Goal: Task Accomplishment & Management: Manage account settings

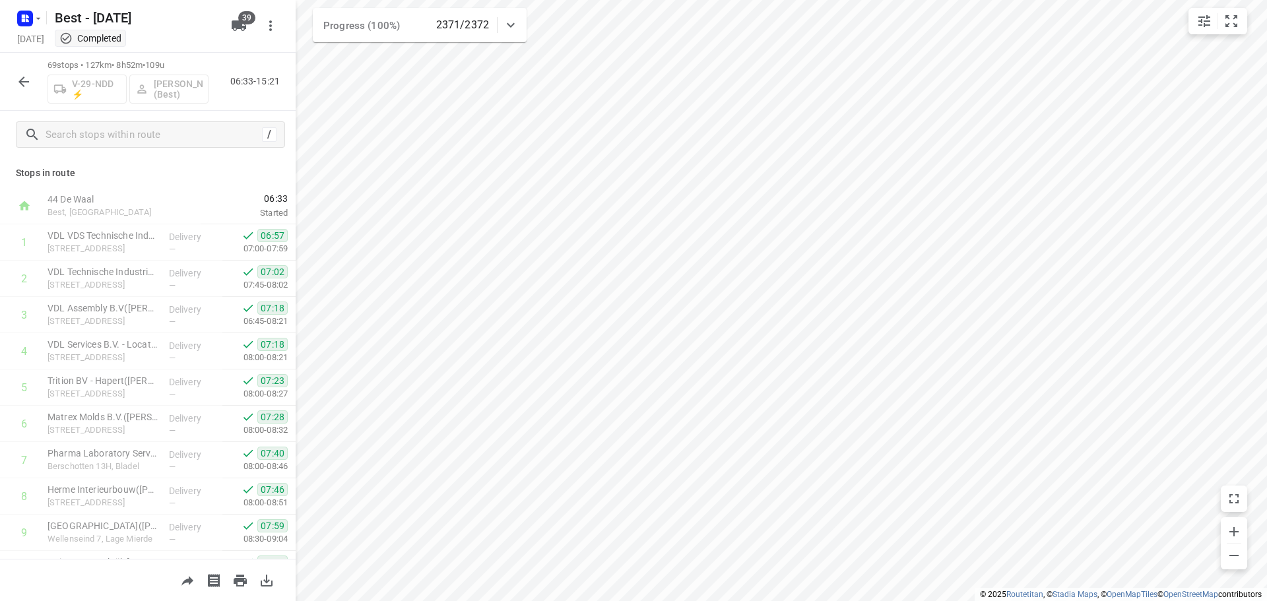
scroll to position [1678, 0]
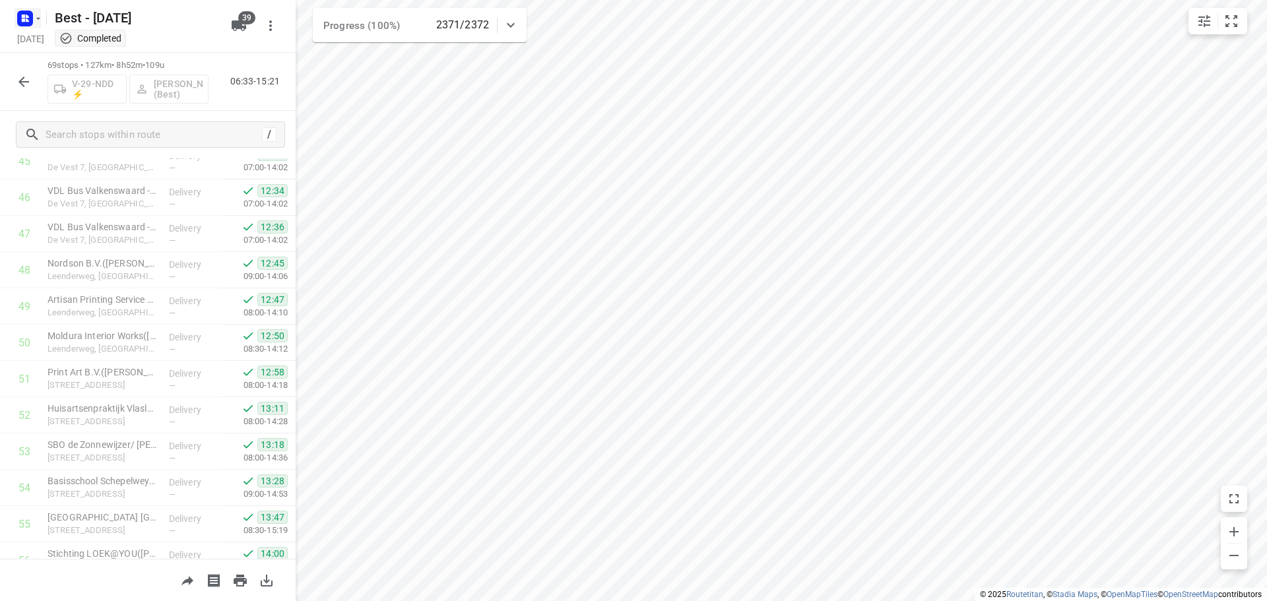
click at [34, 23] on icon "button" at bounding box center [38, 18] width 11 height 11
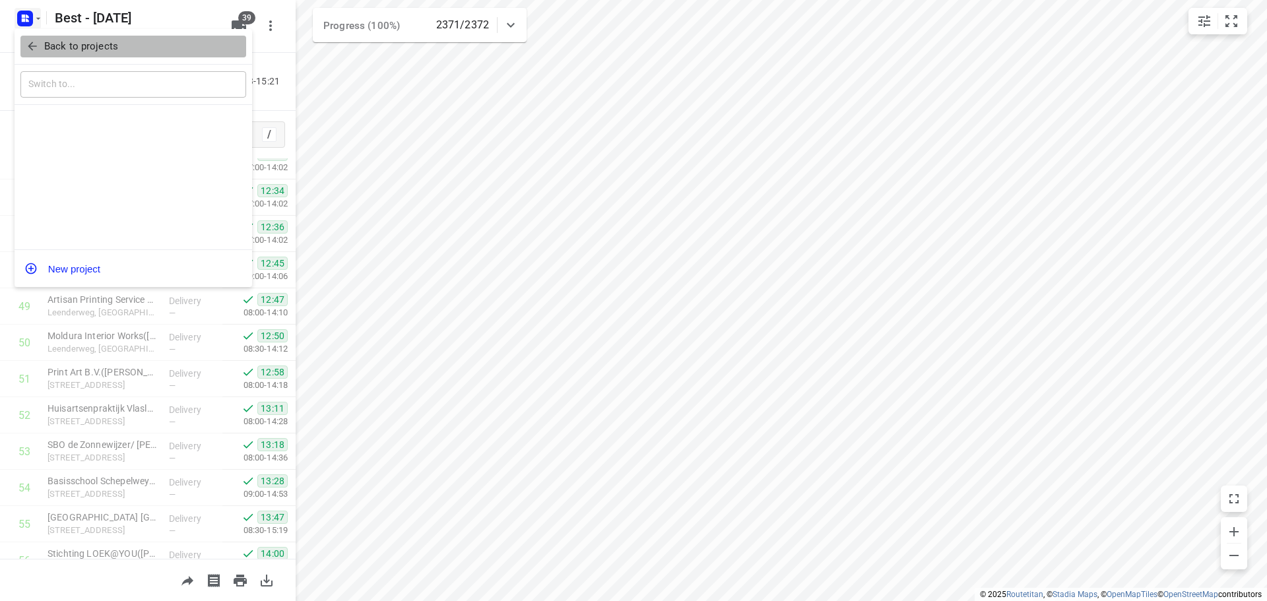
click at [28, 50] on icon "button" at bounding box center [32, 46] width 13 height 13
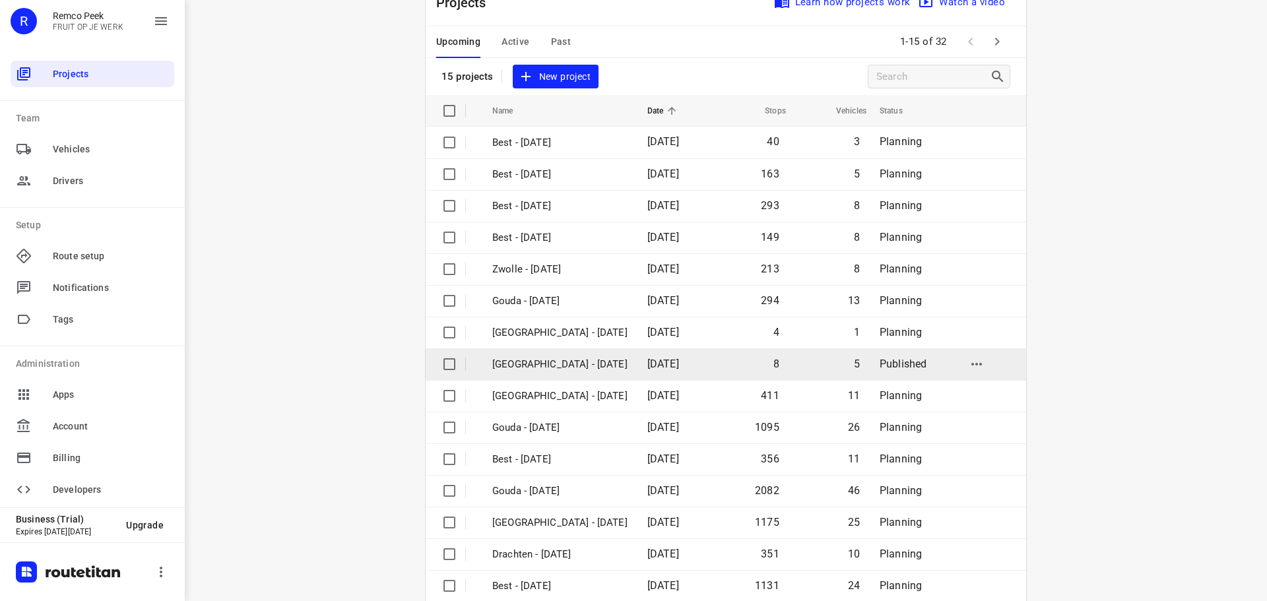
scroll to position [66, 0]
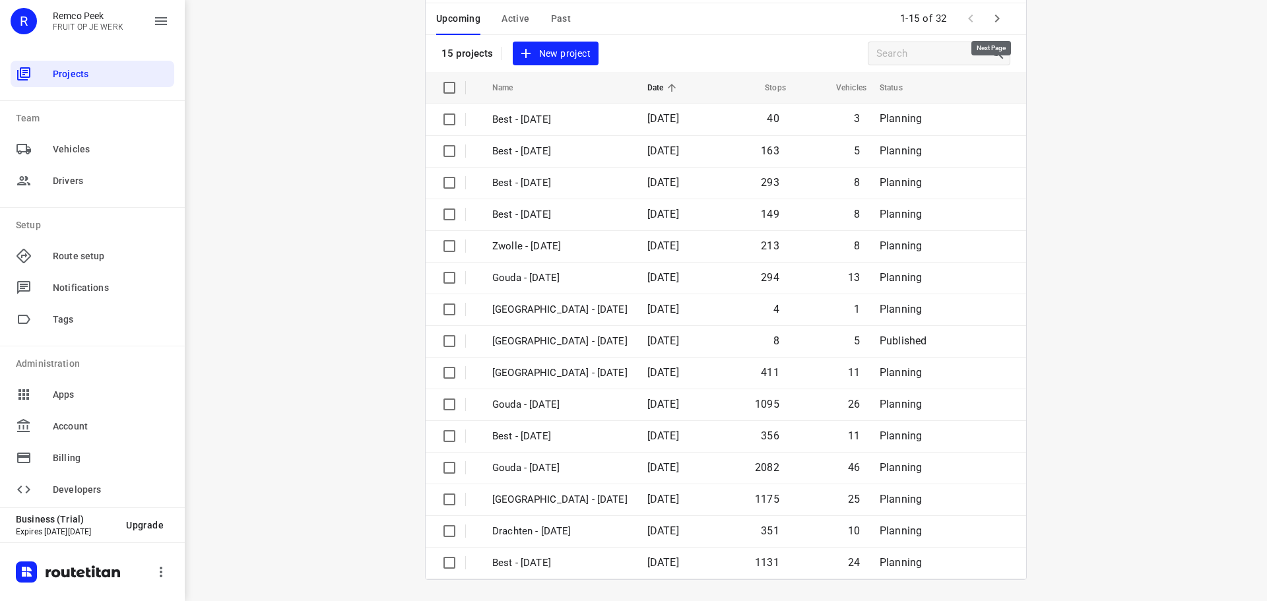
click at [992, 20] on icon "button" at bounding box center [997, 19] width 16 height 16
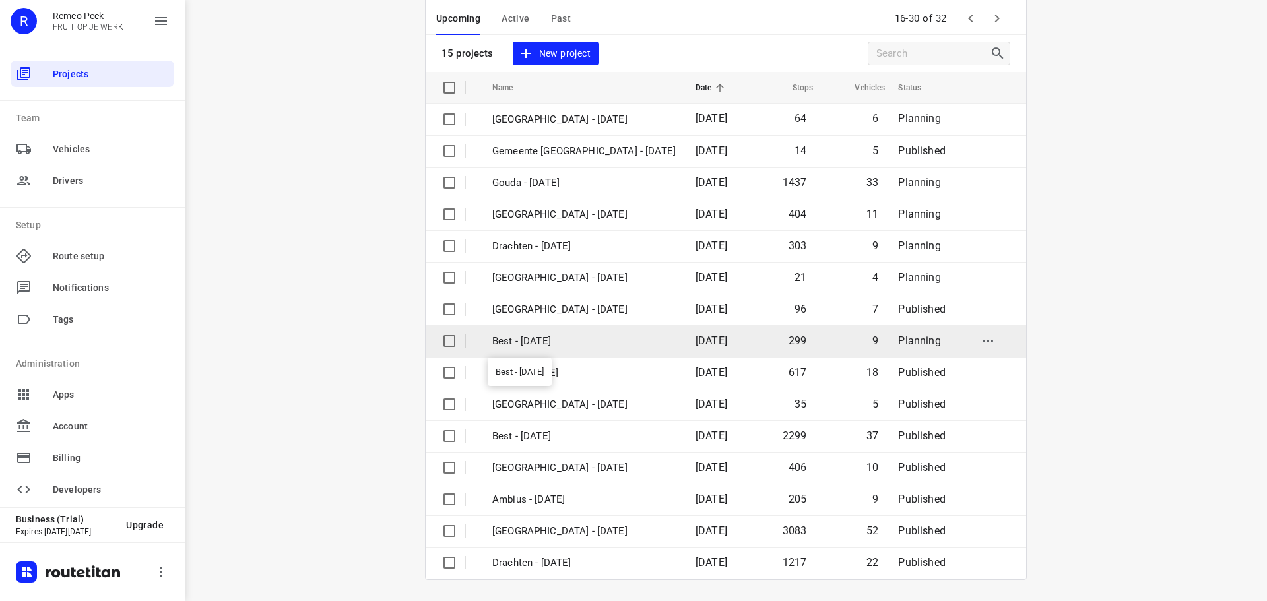
click at [550, 346] on p "Best - [DATE]" at bounding box center [583, 341] width 183 height 15
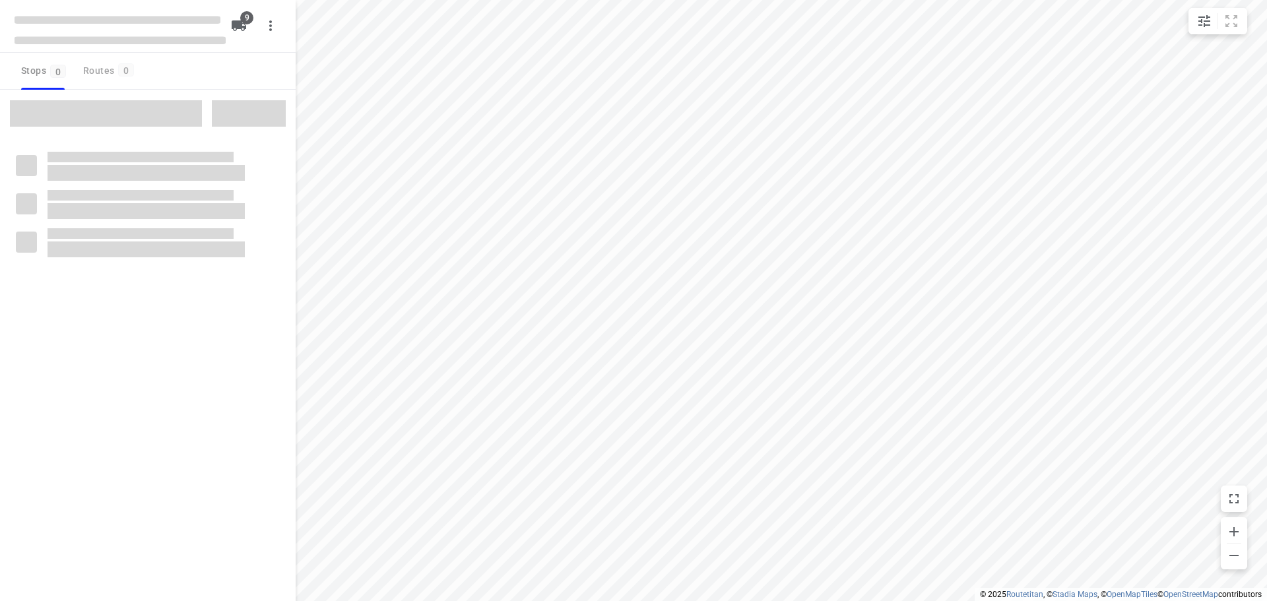
checkbox input "true"
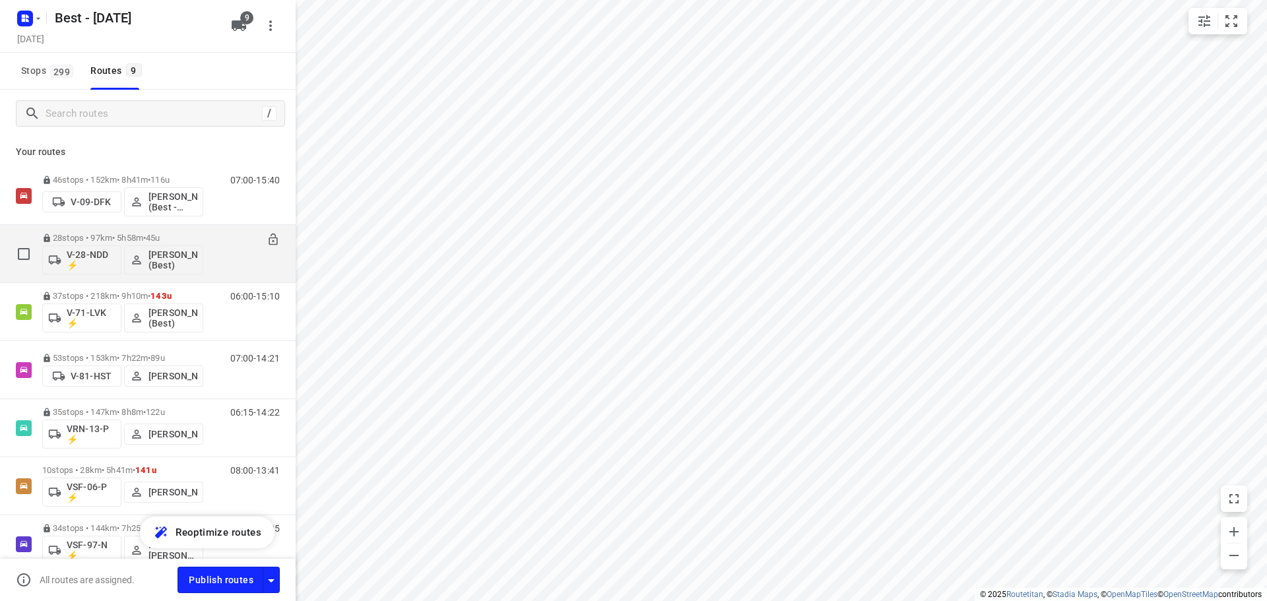
click at [127, 236] on p "28 stops • 97km • 5h58m • 45u" at bounding box center [122, 238] width 161 height 10
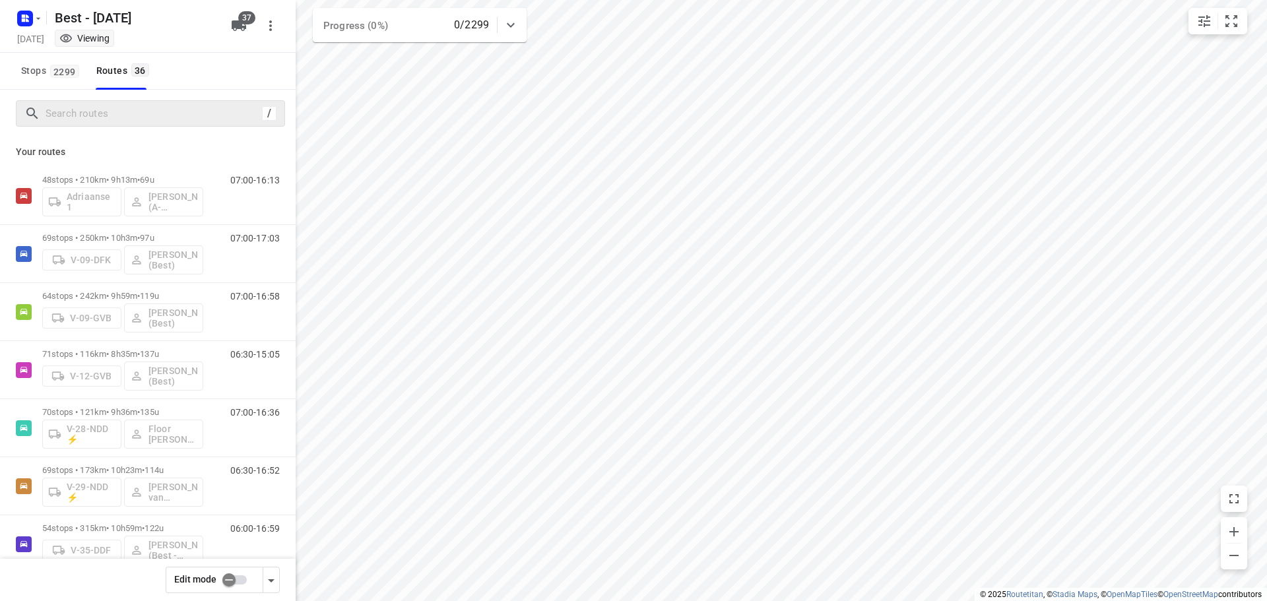
drag, startPoint x: 0, startPoint y: 0, endPoint x: 100, endPoint y: 101, distance: 142.3
click at [96, 101] on div "/" at bounding box center [150, 113] width 269 height 26
click at [210, 104] on input "Search routes" at bounding box center [165, 114] width 238 height 20
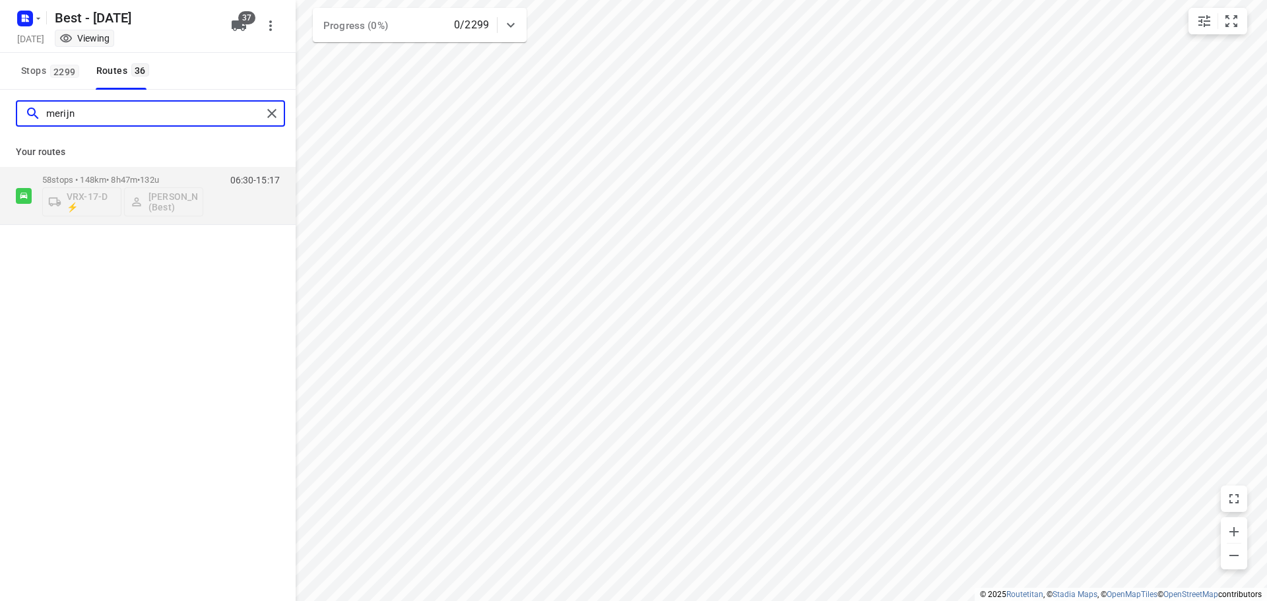
type input "merijn"
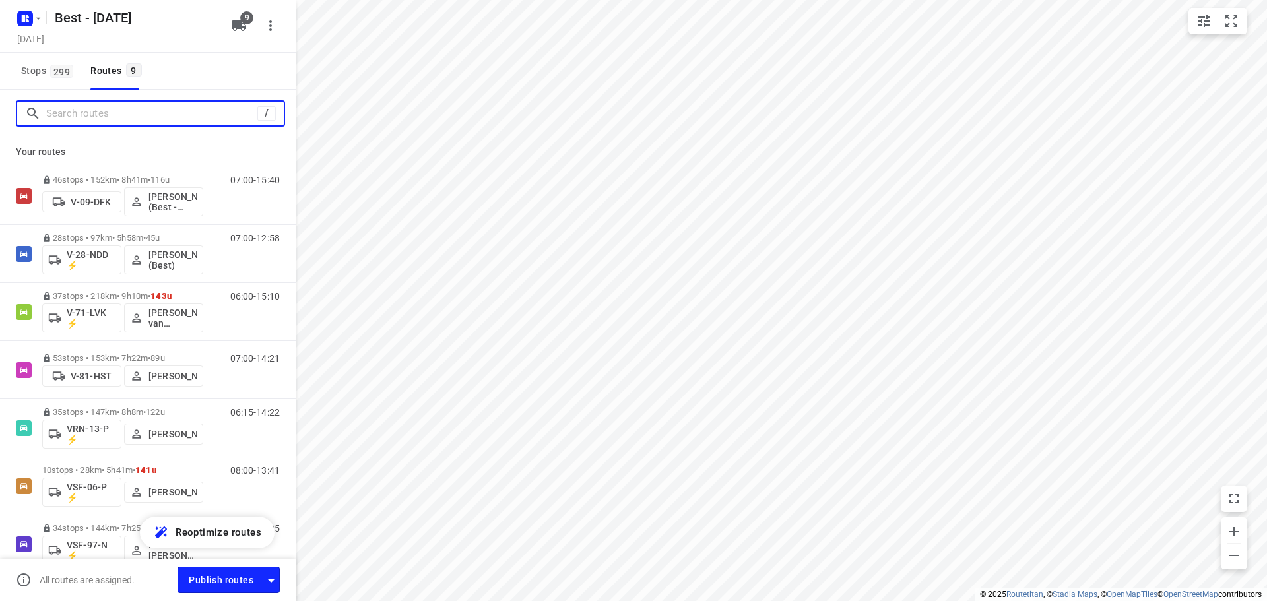
click at [104, 104] on input "Search routes" at bounding box center [151, 114] width 211 height 20
click at [36, 13] on icon "button" at bounding box center [38, 18] width 11 height 11
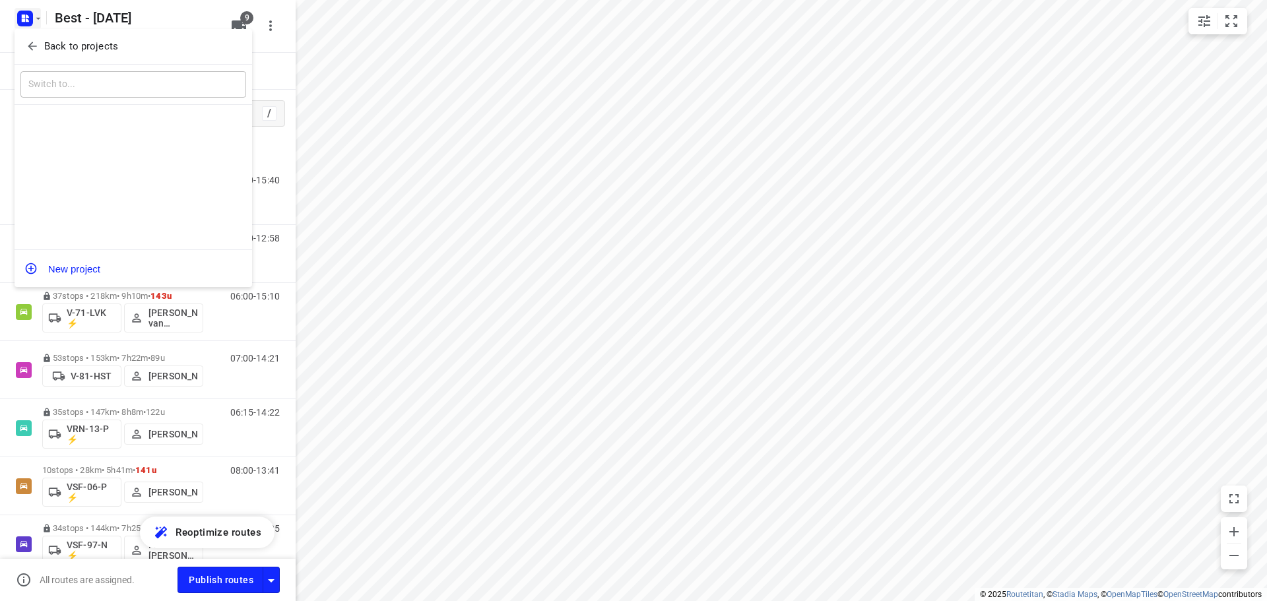
click at [37, 45] on icon "button" at bounding box center [32, 46] width 13 height 13
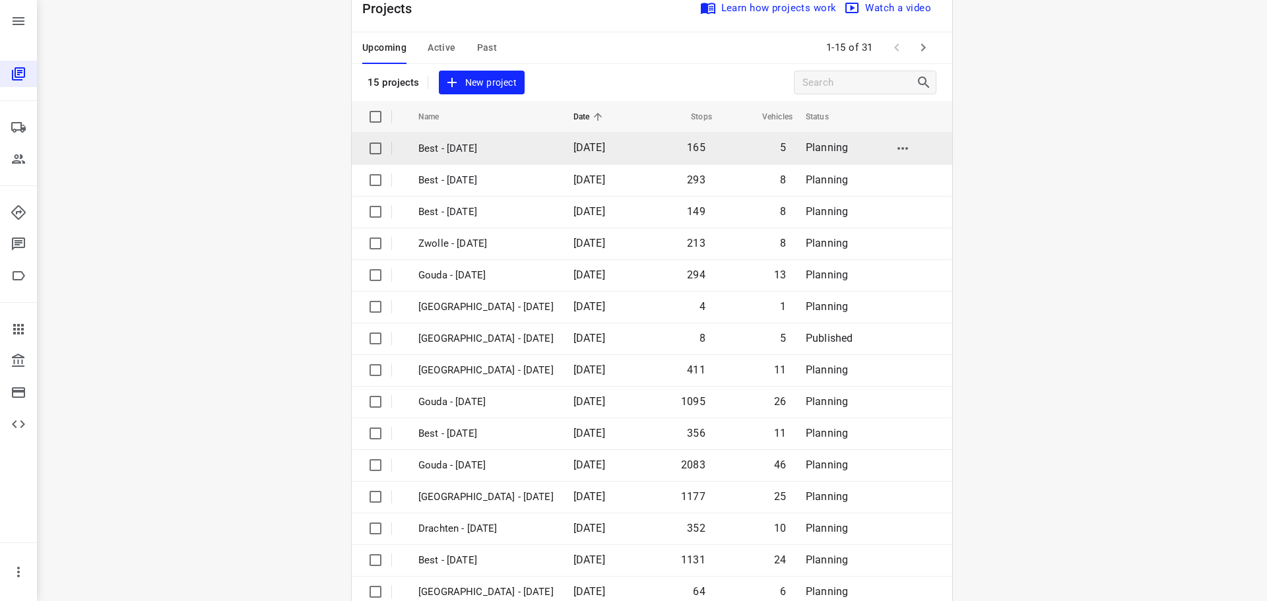
scroll to position [66, 0]
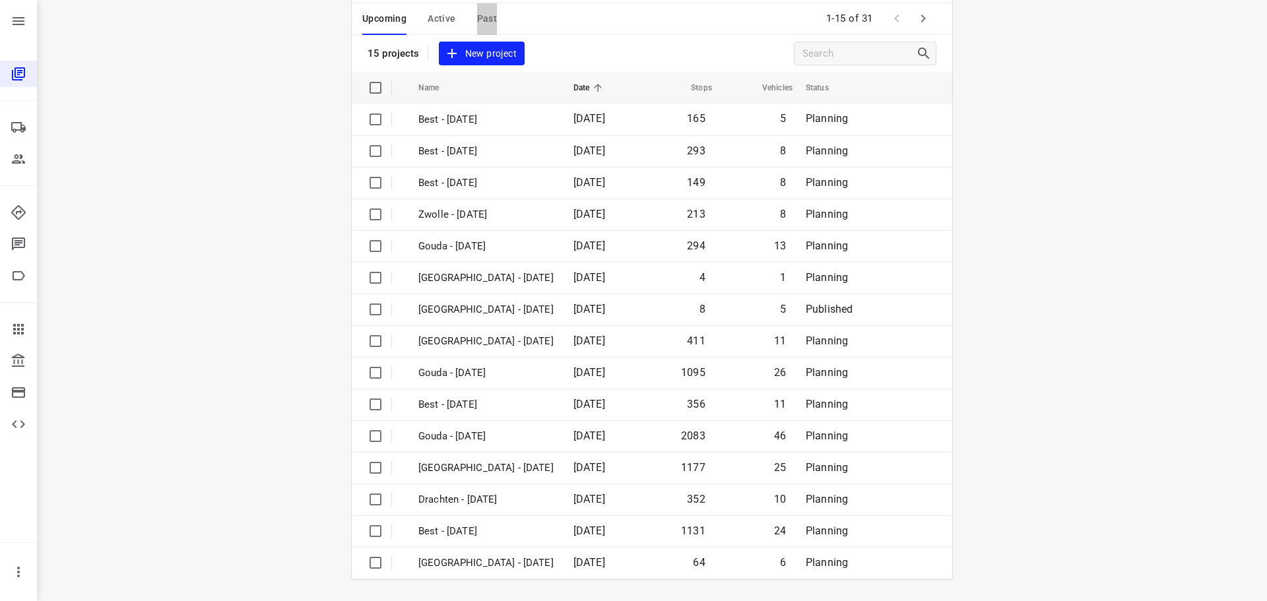
click at [477, 14] on span "Past" at bounding box center [487, 19] width 20 height 16
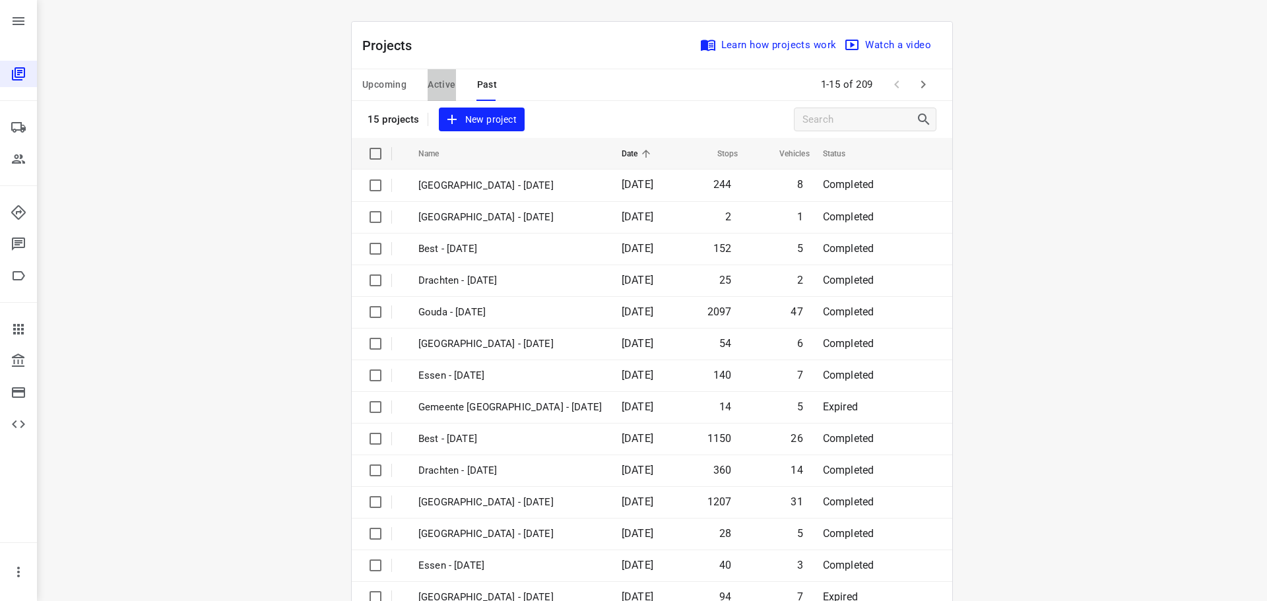
click at [431, 86] on span "Active" at bounding box center [442, 85] width 28 height 16
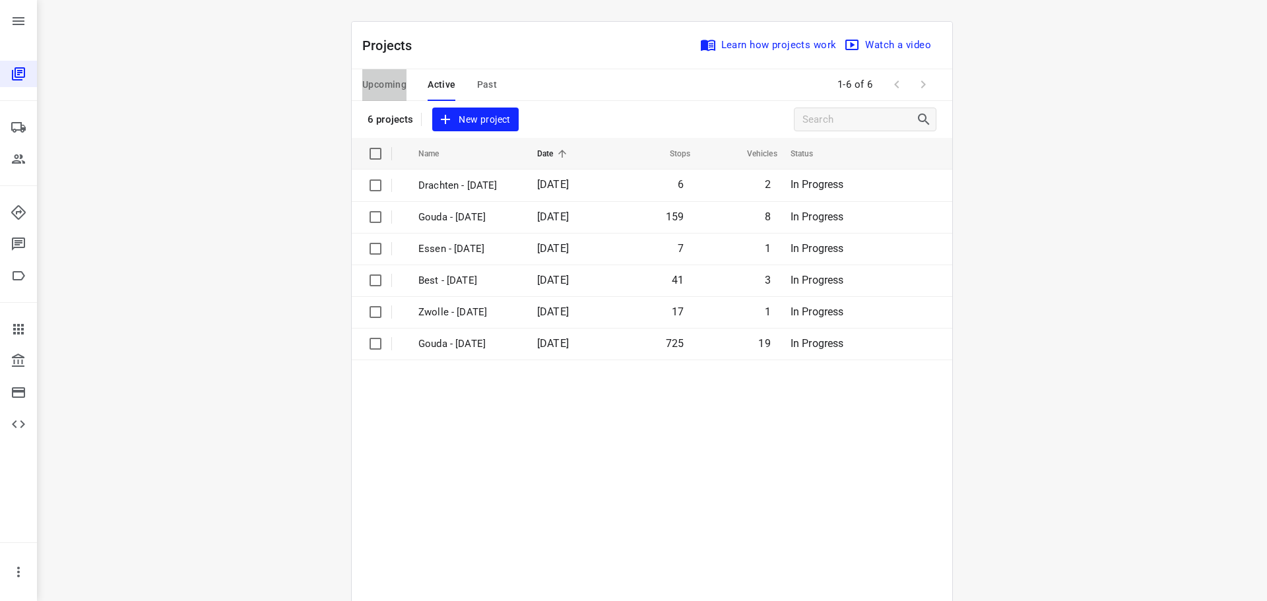
click at [375, 86] on span "Upcoming" at bounding box center [384, 85] width 44 height 16
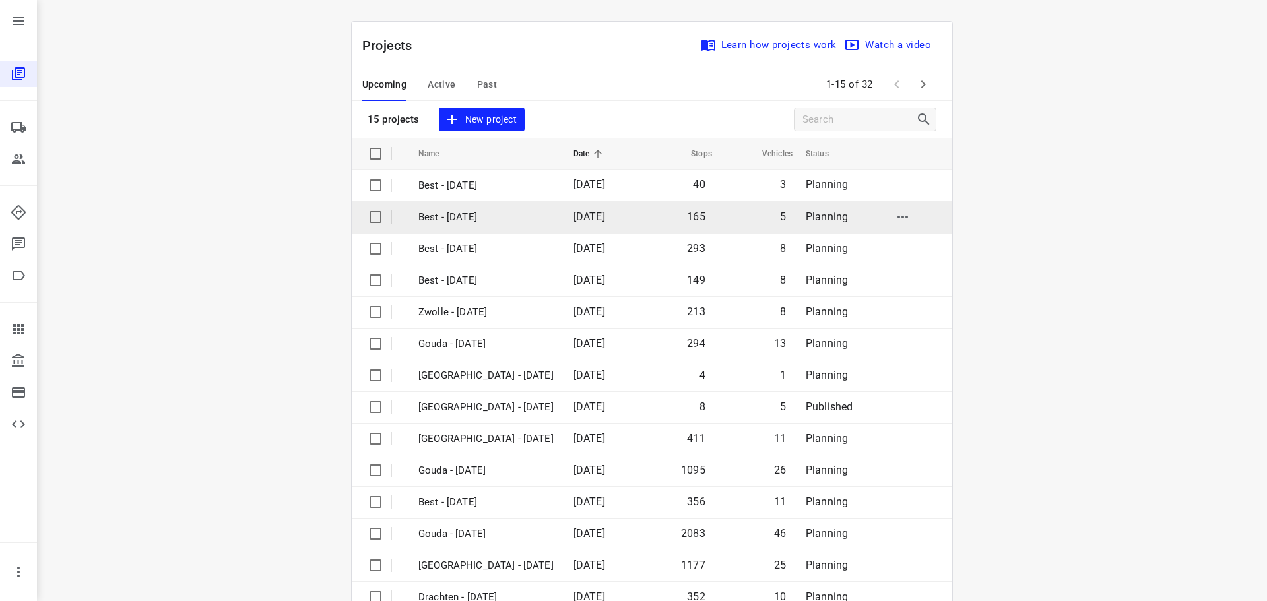
click at [457, 226] on td "Best - [DATE]" at bounding box center [484, 217] width 158 height 32
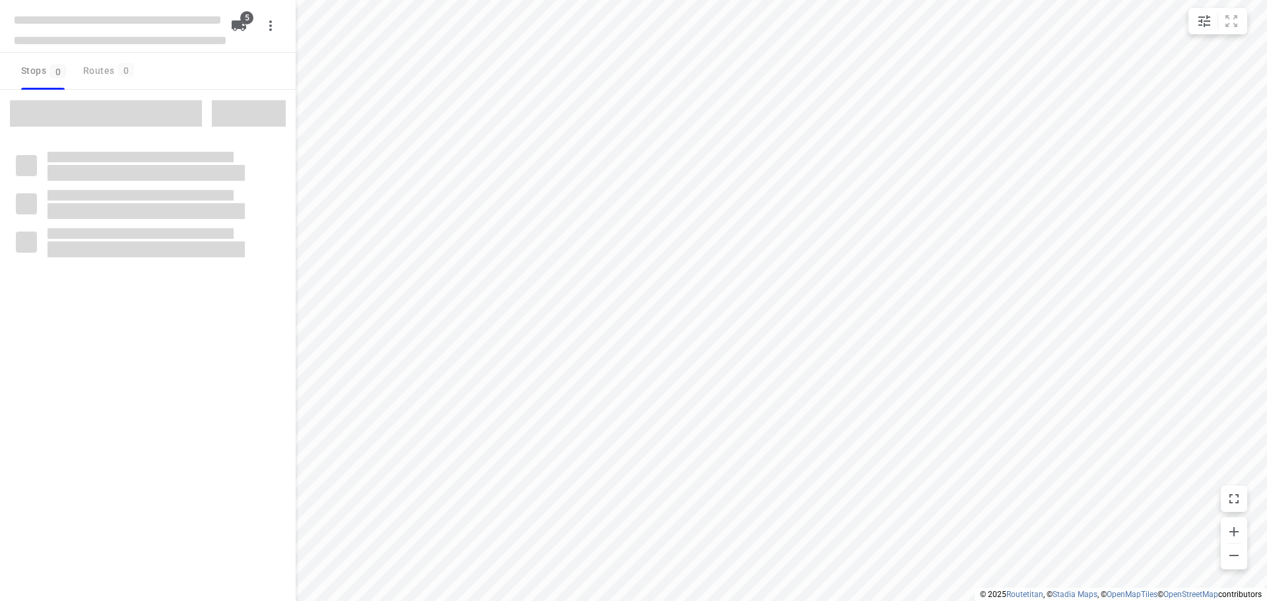
checkbox input "true"
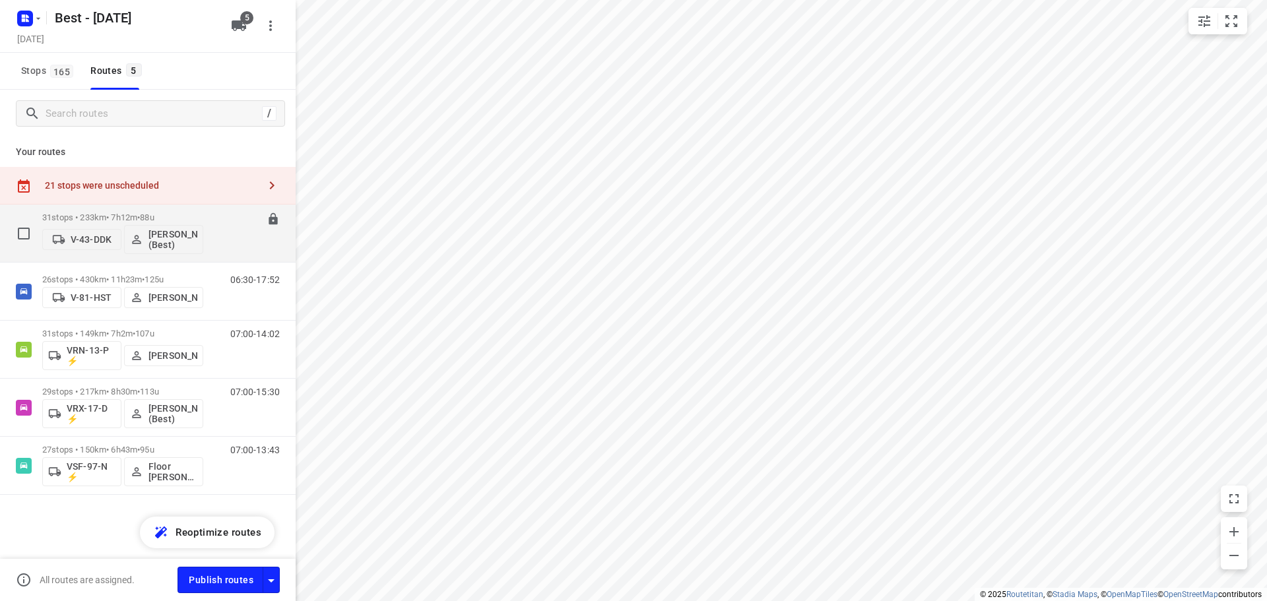
click at [121, 214] on p "31 stops • 233km • 7h12m • 88u" at bounding box center [122, 217] width 161 height 10
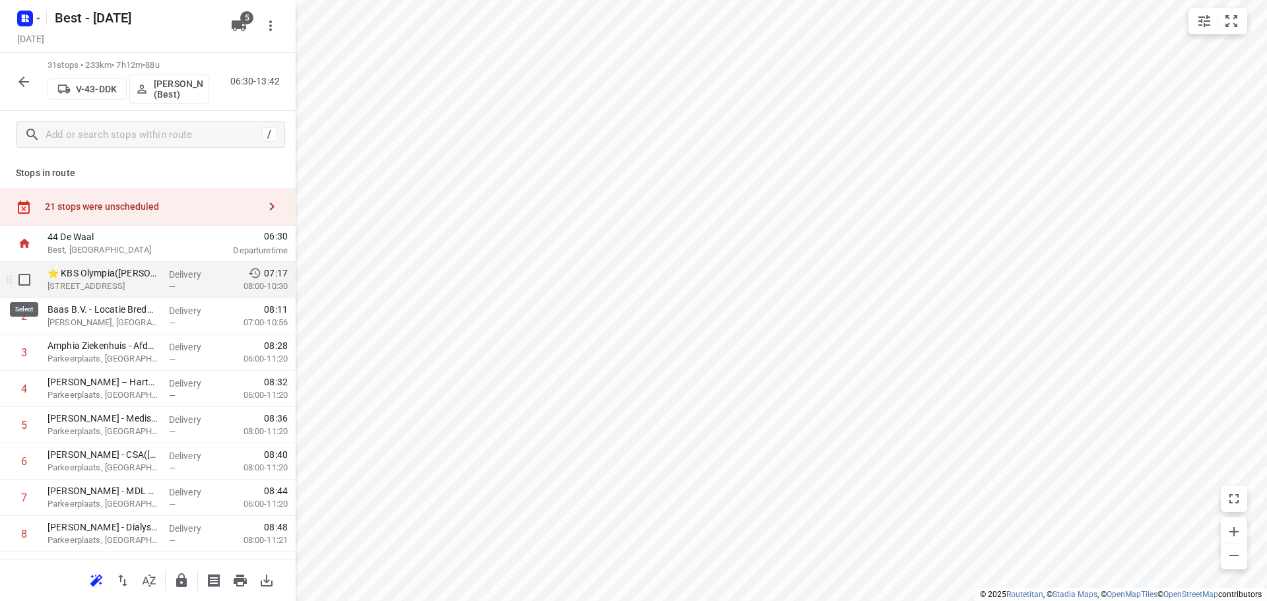
click at [15, 276] on input "checkbox" at bounding box center [24, 280] width 26 height 26
checkbox input "true"
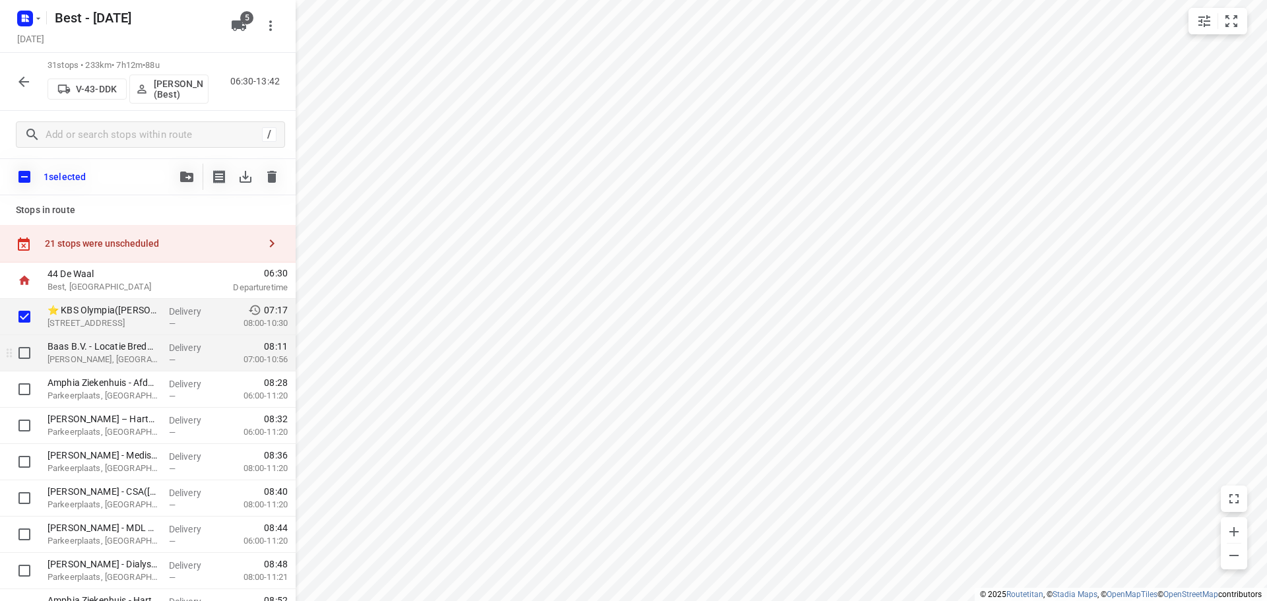
click at [24, 340] on div at bounding box center [21, 353] width 42 height 36
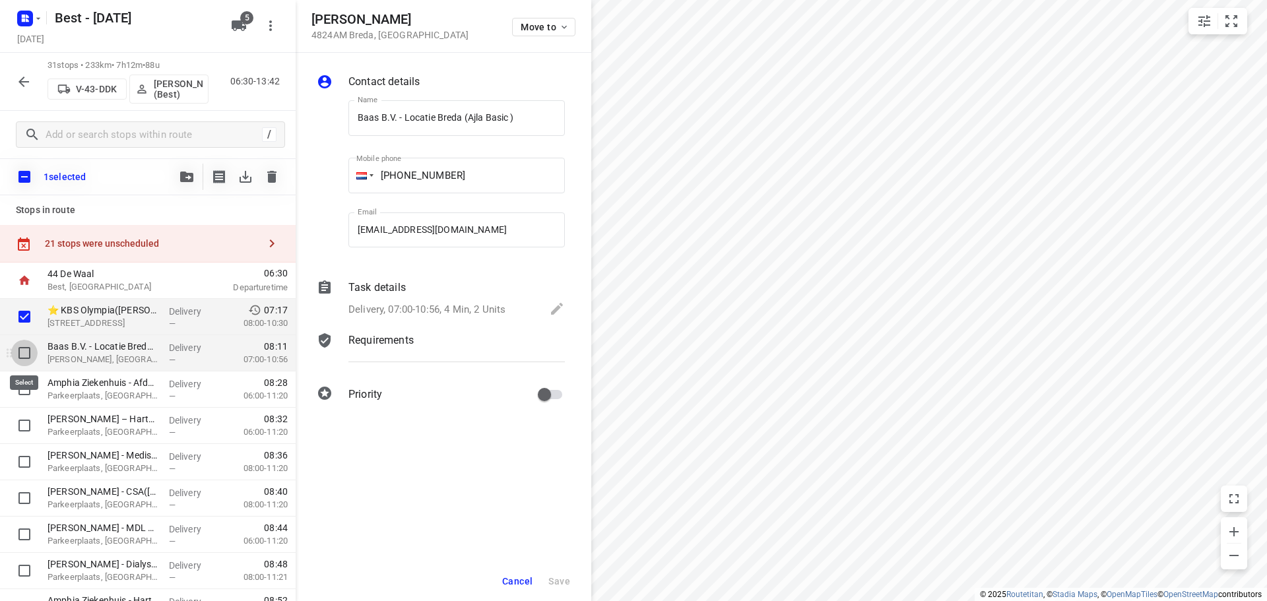
click at [24, 347] on input "checkbox" at bounding box center [24, 353] width 26 height 26
checkbox input "true"
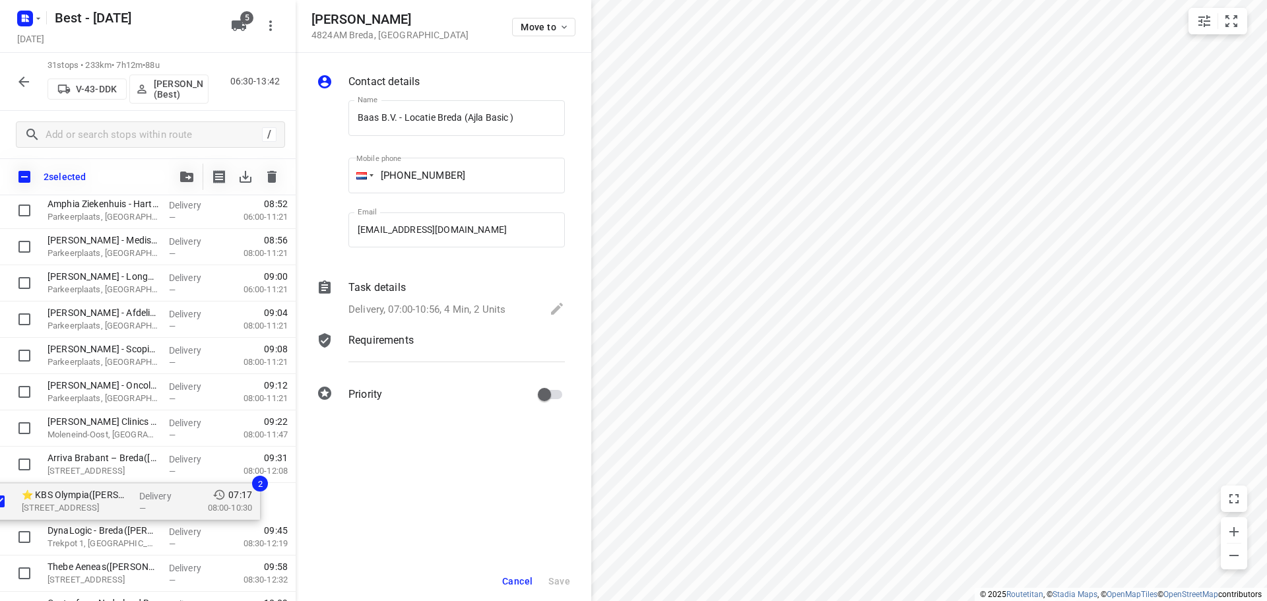
scroll to position [364, 0]
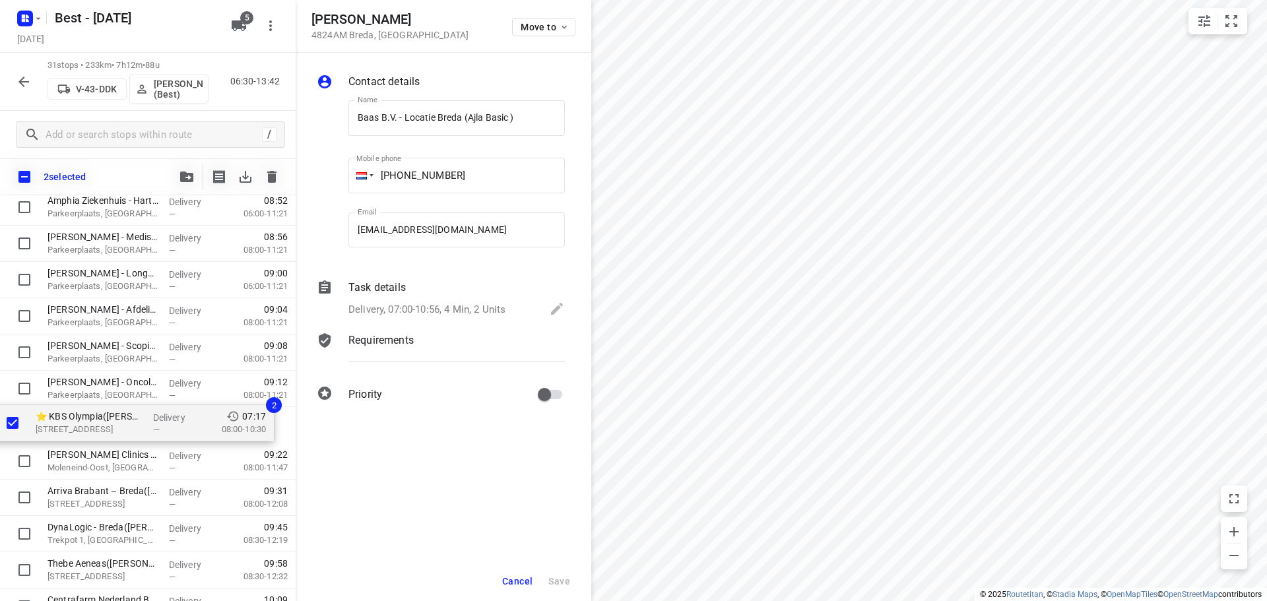
drag, startPoint x: 94, startPoint y: 327, endPoint x: 82, endPoint y: 434, distance: 107.5
click at [82, 434] on div "⭐ KBS Olympia(Marijke & Mike) Vlierenbroek 28, Breda Delivery — 07:17 08:00-10:…" at bounding box center [148, 497] width 296 height 1125
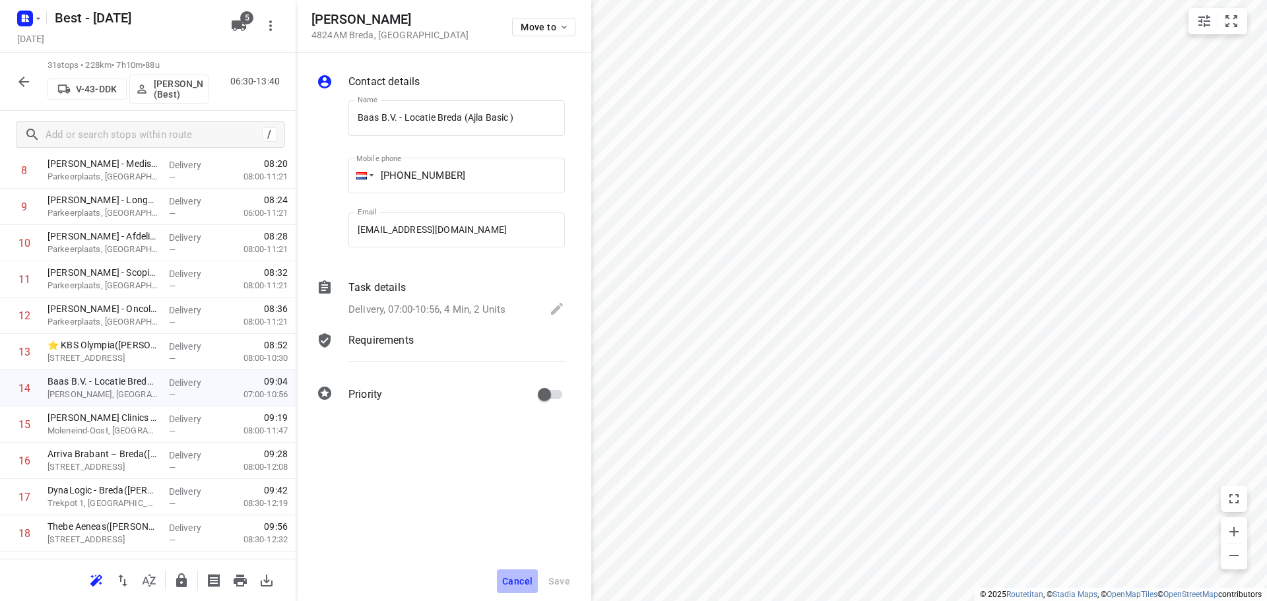
drag, startPoint x: 513, startPoint y: 583, endPoint x: 517, endPoint y: 572, distance: 11.3
click at [513, 581] on span "Cancel" at bounding box center [517, 581] width 30 height 11
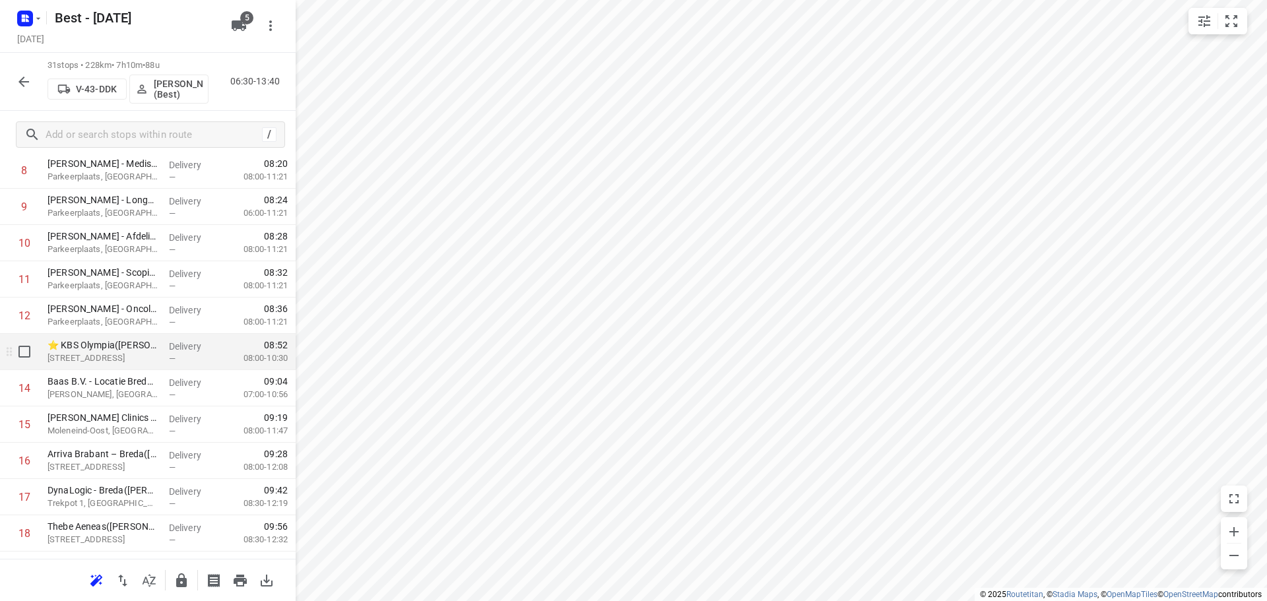
scroll to position [495, 0]
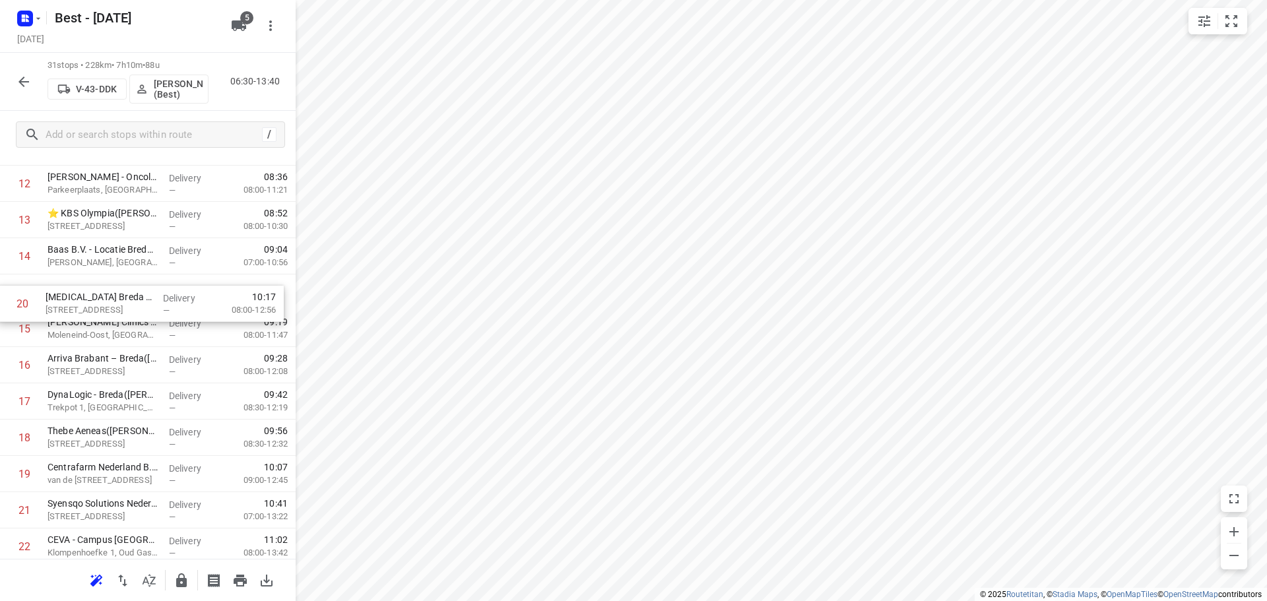
drag, startPoint x: 112, startPoint y: 469, endPoint x: 110, endPoint y: 286, distance: 183.4
click at [110, 286] on div "1 Amphia Ziekenhuis - Afdeling OK(Dimphy Luiken) Parkeerplaats, Breda Delivery …" at bounding box center [148, 328] width 296 height 1125
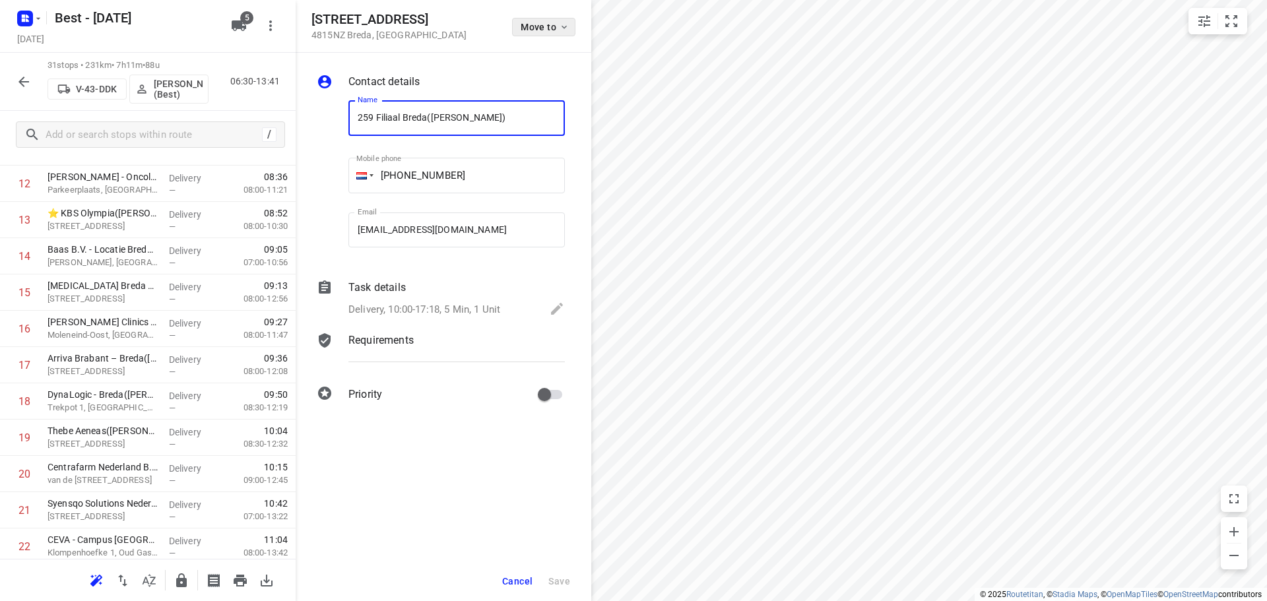
click at [529, 28] on span "Move to" at bounding box center [545, 27] width 49 height 11
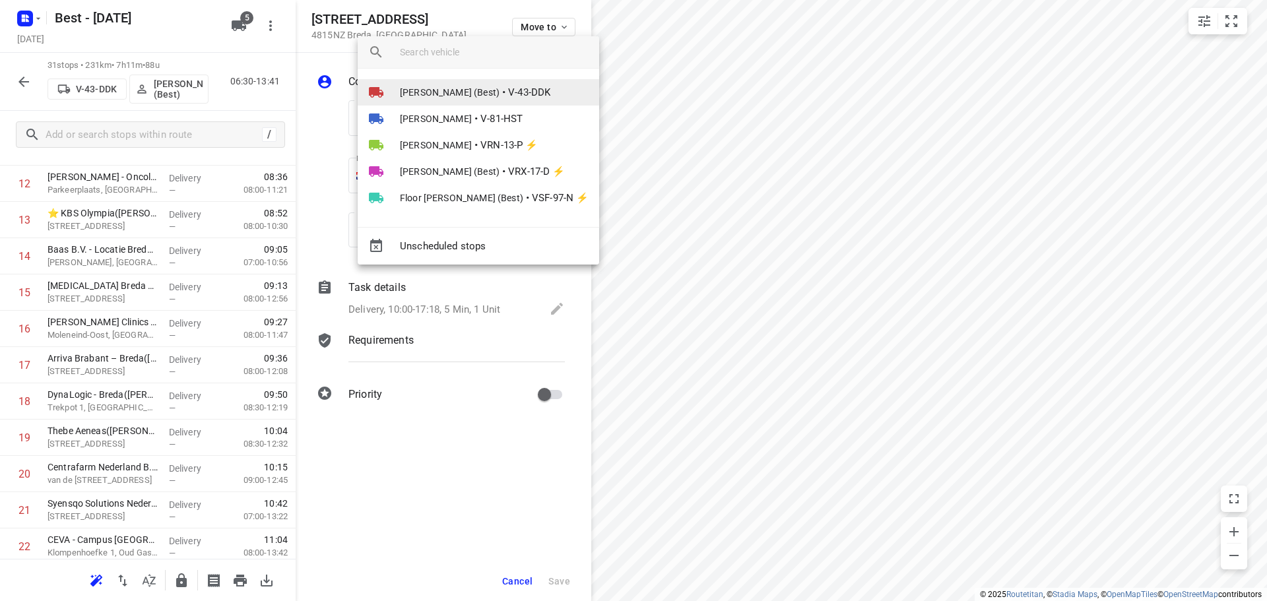
click at [483, 94] on span "[PERSON_NAME] (Best)" at bounding box center [450, 92] width 100 height 13
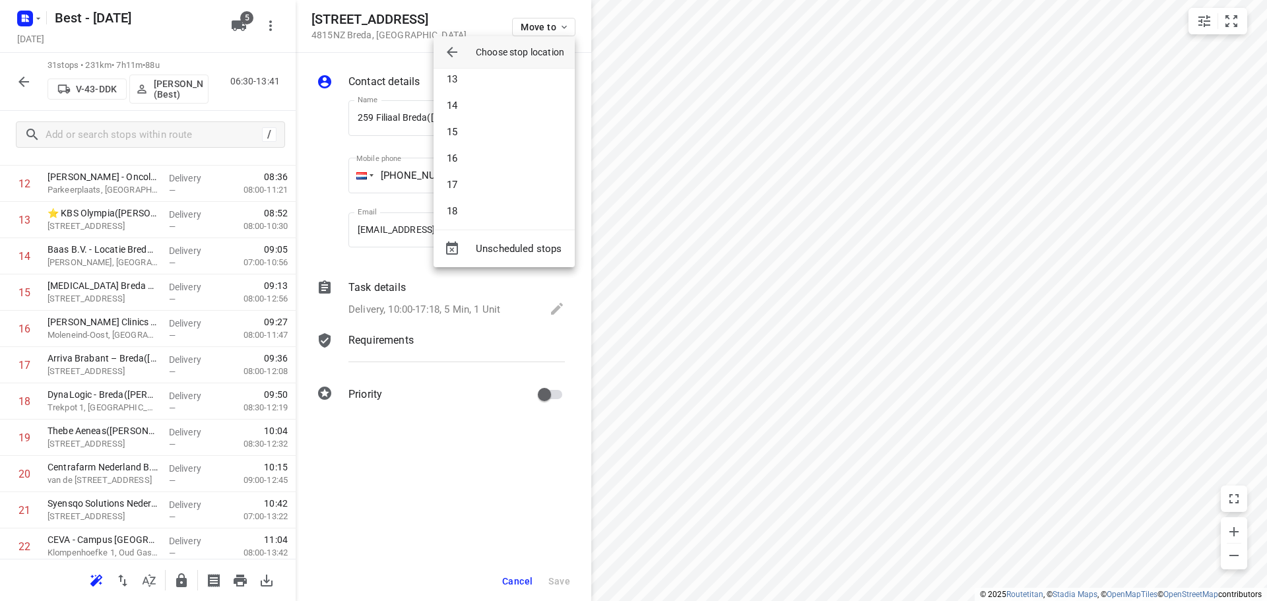
scroll to position [330, 0]
click at [466, 150] on li "16" at bounding box center [503, 153] width 141 height 26
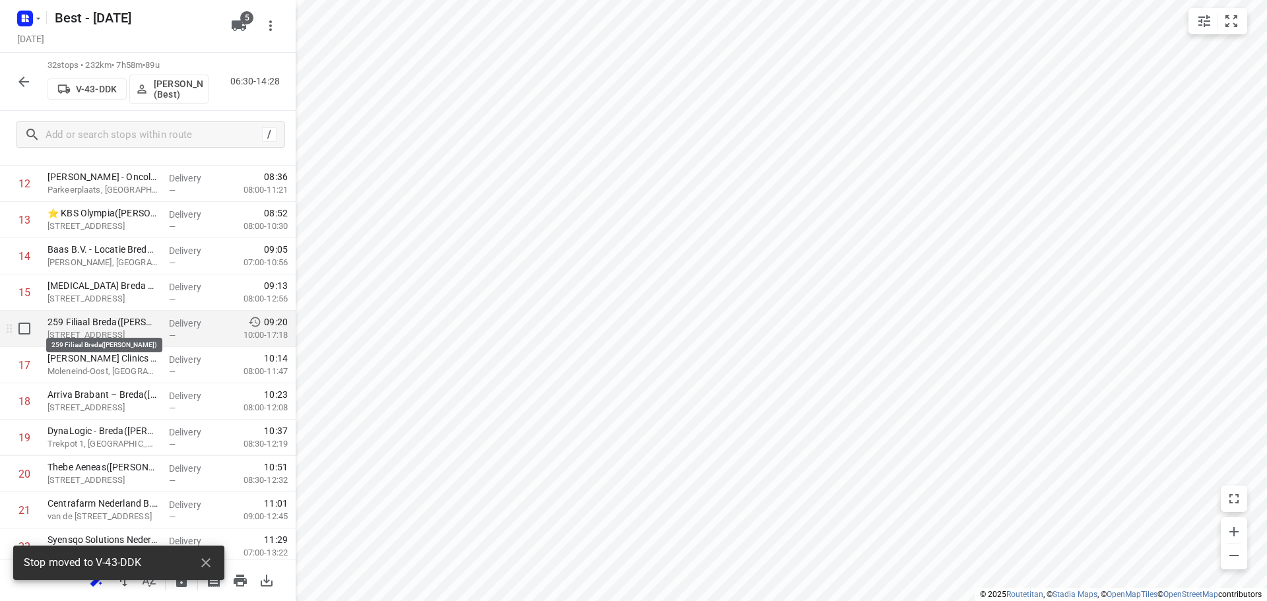
click at [106, 323] on p "259 Filiaal Breda(Marielle Gudde)" at bounding box center [103, 321] width 111 height 13
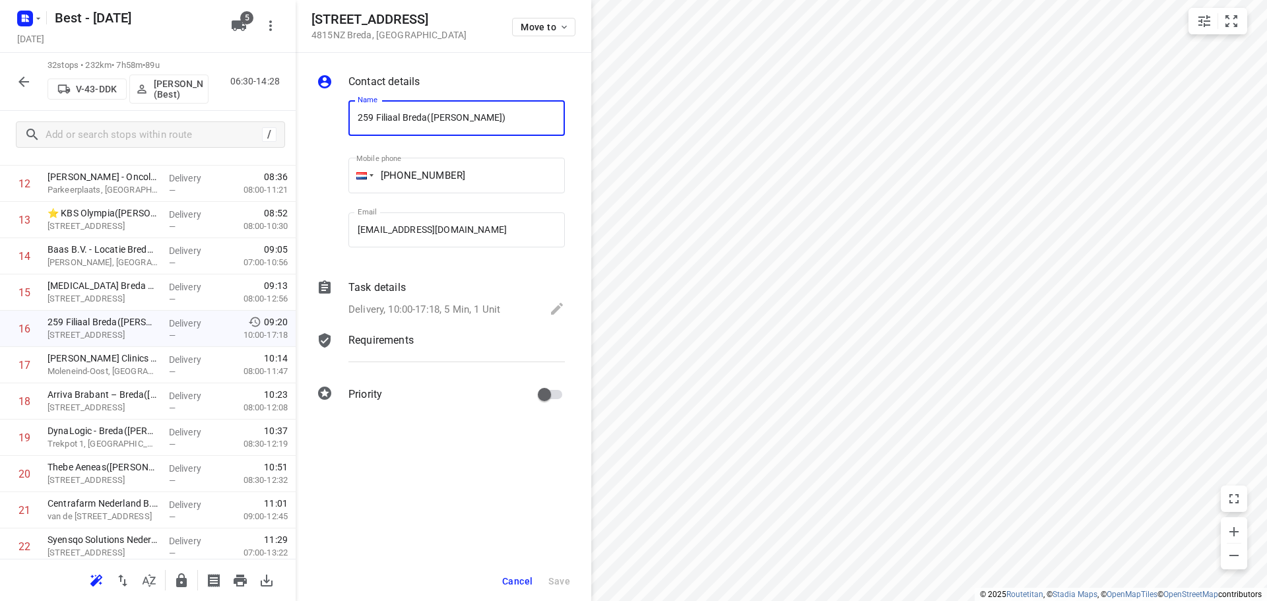
drag, startPoint x: 509, startPoint y: 579, endPoint x: 515, endPoint y: 567, distance: 12.7
click at [509, 576] on span "Cancel" at bounding box center [517, 581] width 30 height 11
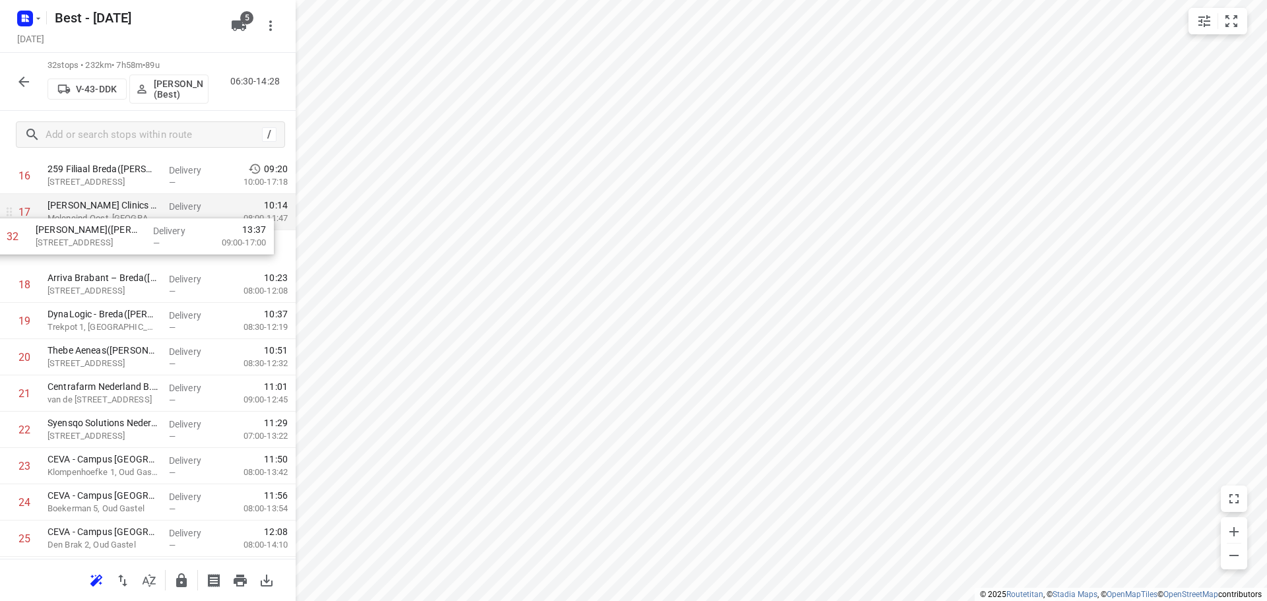
scroll to position [632, 0]
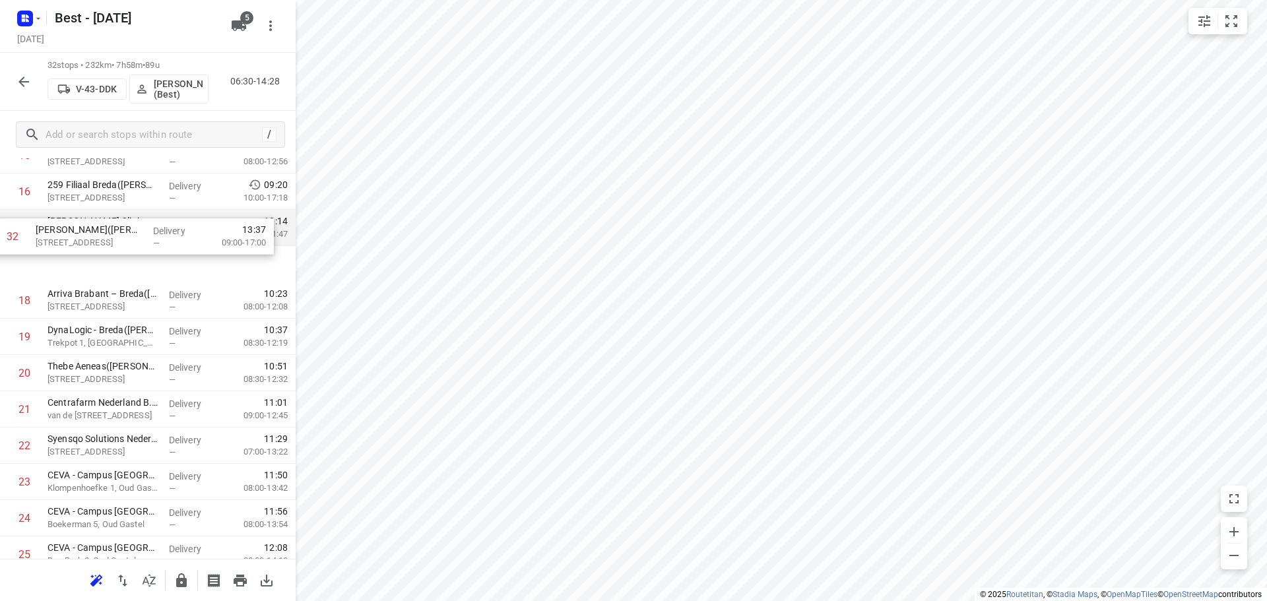
drag, startPoint x: 163, startPoint y: 498, endPoint x: 158, endPoint y: 214, distance: 284.4
click at [158, 214] on div "1 Amphia Ziekenhuis - Afdeling OK(Dimphy Luiken) Parkeerplaats, Breda Delivery …" at bounding box center [148, 209] width 296 height 1161
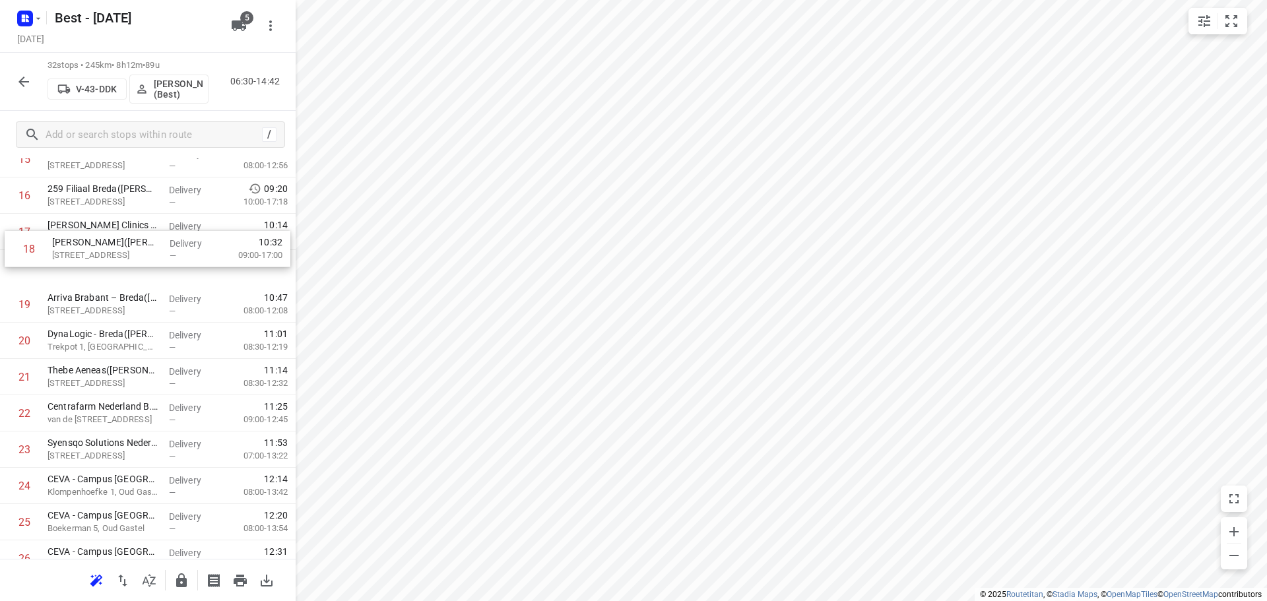
drag, startPoint x: 138, startPoint y: 257, endPoint x: 143, endPoint y: 224, distance: 34.1
click at [143, 225] on div "1 Amphia Ziekenhuis - Afdeling OK(Dimphy Luiken) Parkeerplaats, Breda Delivery …" at bounding box center [148, 213] width 296 height 1161
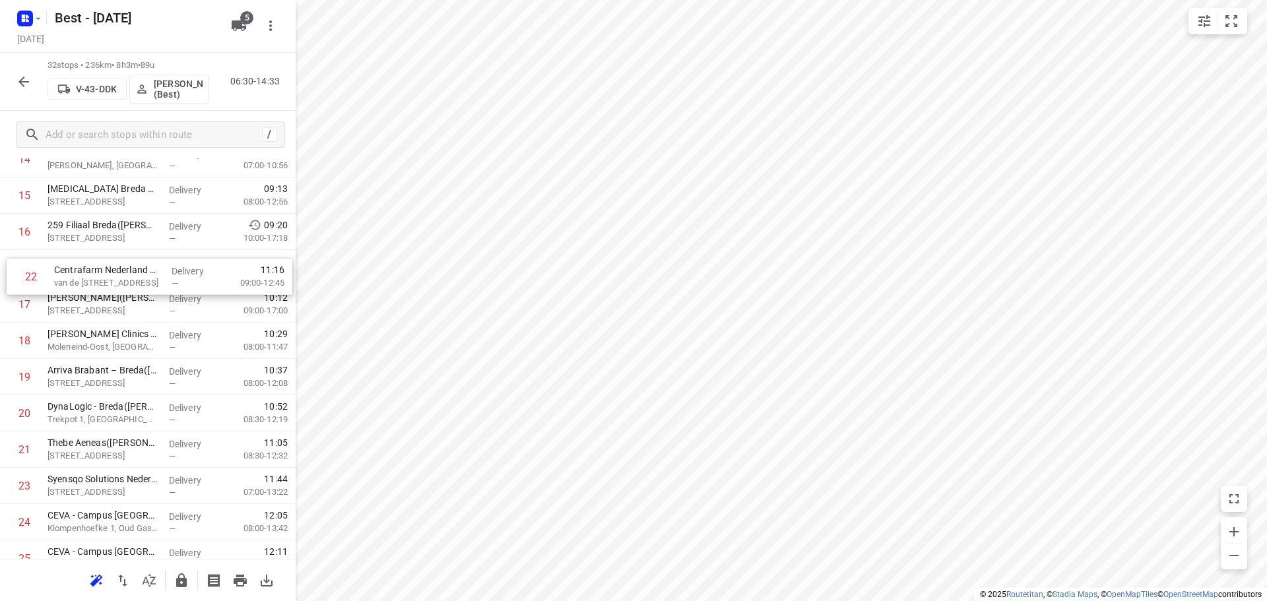
drag, startPoint x: 130, startPoint y: 384, endPoint x: 134, endPoint y: 269, distance: 114.9
click at [134, 269] on div "1 Amphia Ziekenhuis - Afdeling OK(Dimphy Luiken) Parkeerplaats, Breda Delivery …" at bounding box center [148, 249] width 296 height 1161
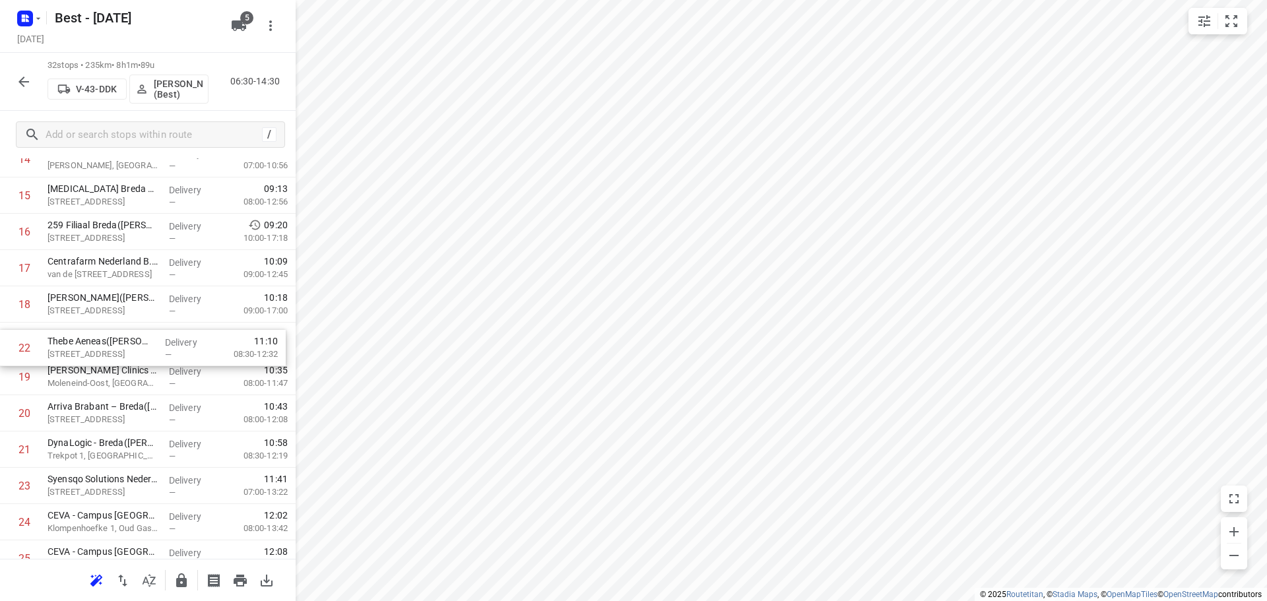
drag, startPoint x: 106, startPoint y: 449, endPoint x: 107, endPoint y: 333, distance: 116.1
click at [107, 333] on div "1 Amphia Ziekenhuis - Afdeling OK(Dimphy Luiken) Parkeerplaats, Breda Delivery …" at bounding box center [148, 249] width 296 height 1161
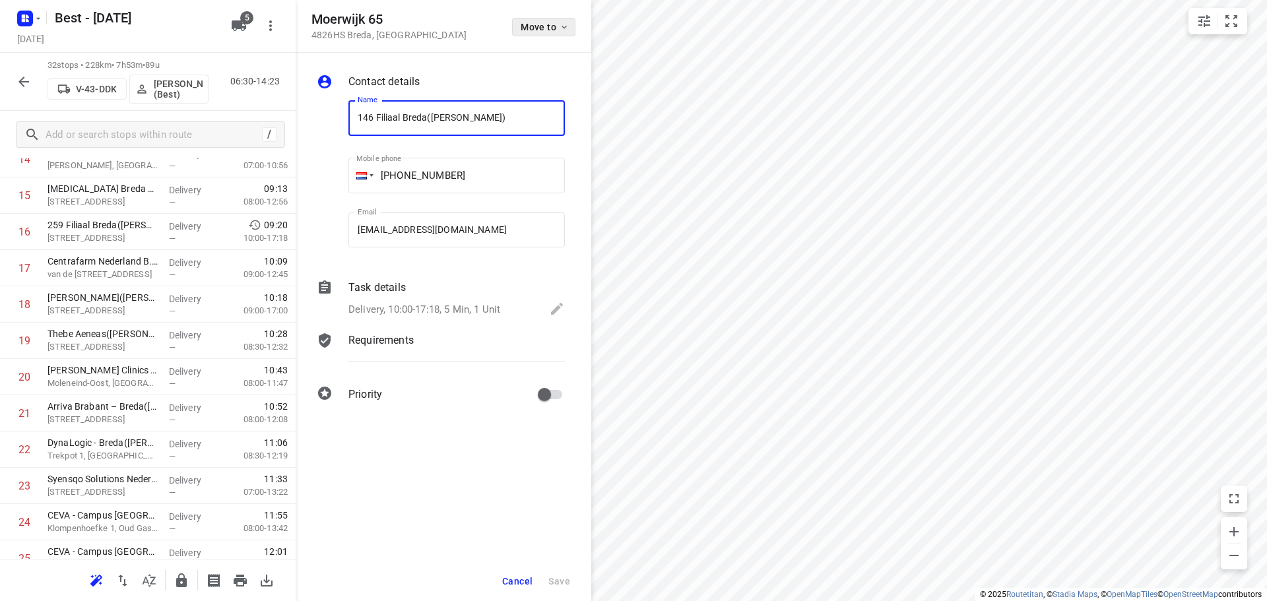
click at [546, 30] on span "Move to" at bounding box center [545, 27] width 49 height 11
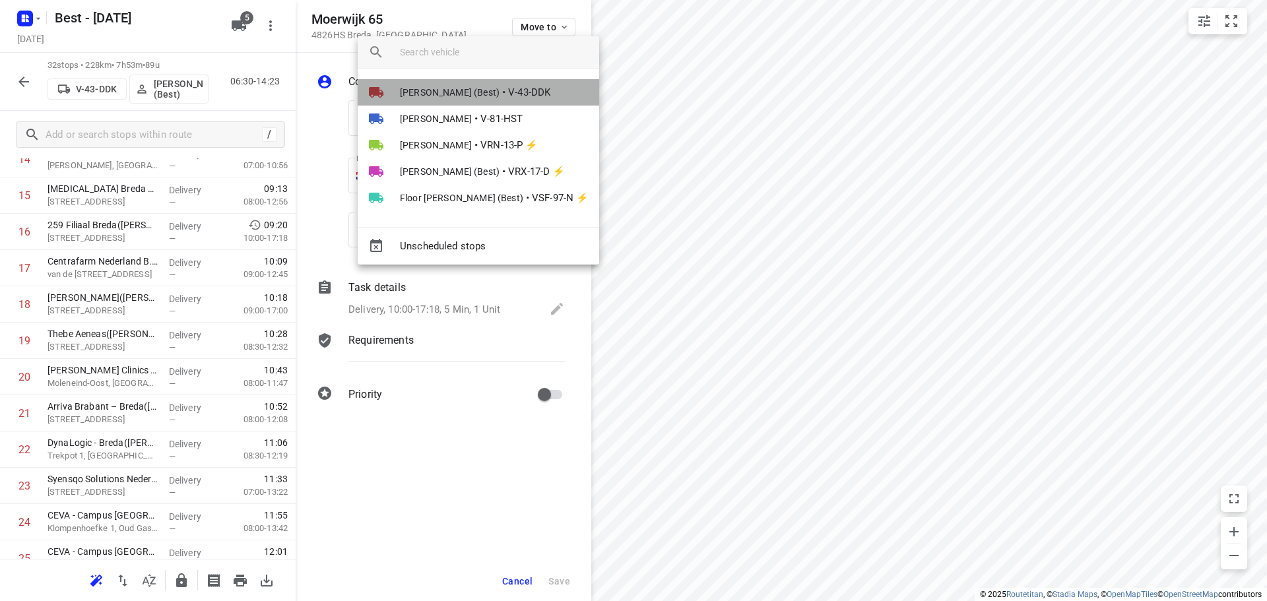
click at [502, 98] on span "•" at bounding box center [503, 92] width 3 height 16
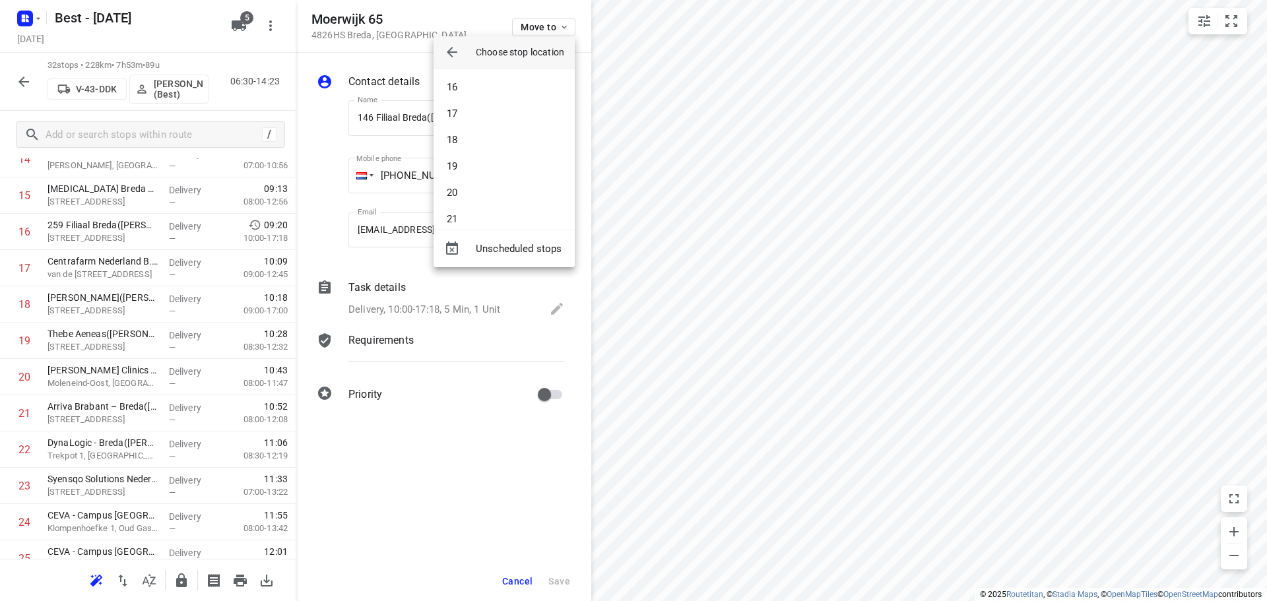
scroll to position [462, 0]
click at [482, 176] on li "22" at bounding box center [503, 179] width 141 height 26
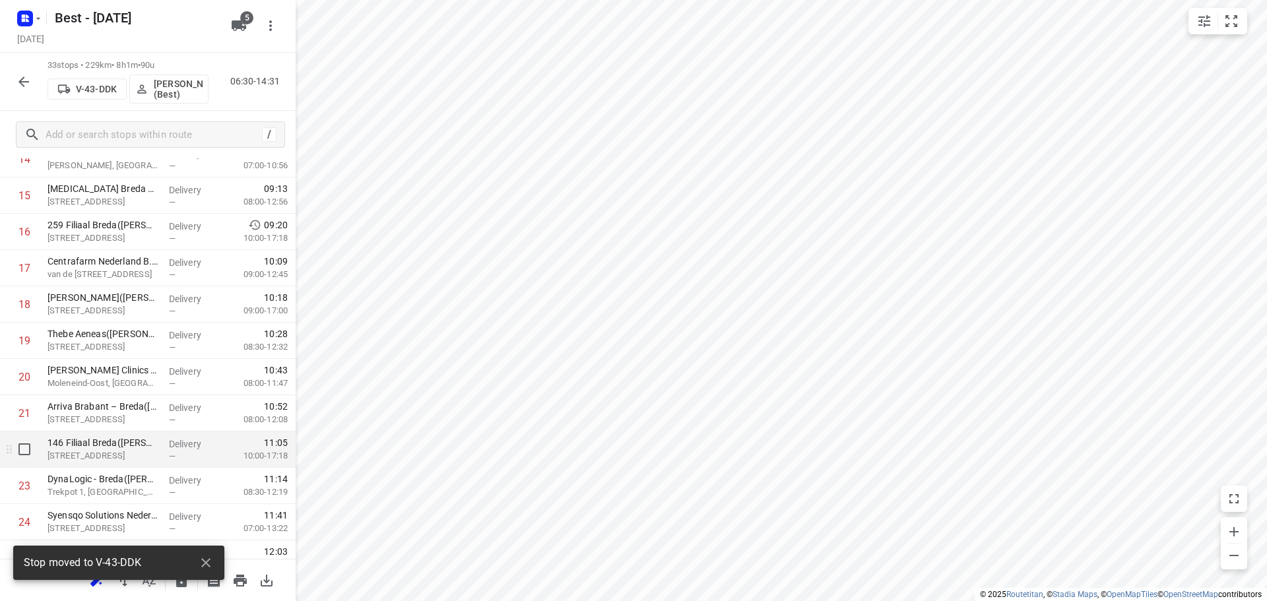
click at [185, 450] on p "Delivery" at bounding box center [193, 443] width 49 height 13
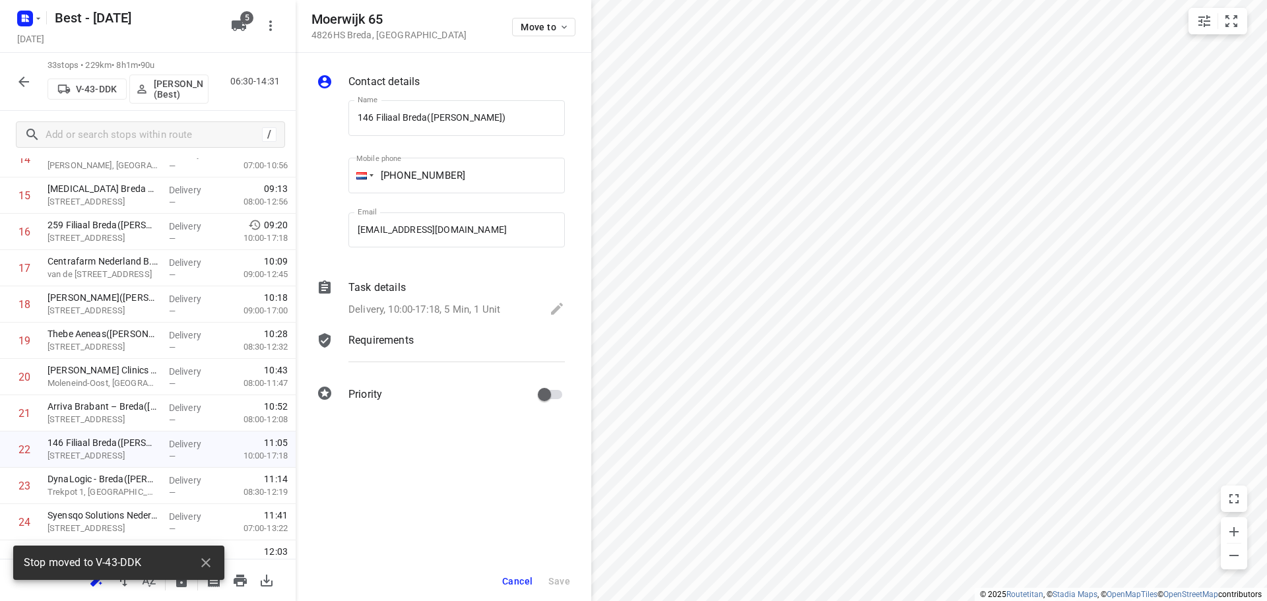
click at [398, 296] on div "Task details Delivery, 10:00-17:18, 5 Min, 1 Unit" at bounding box center [457, 299] width 222 height 45
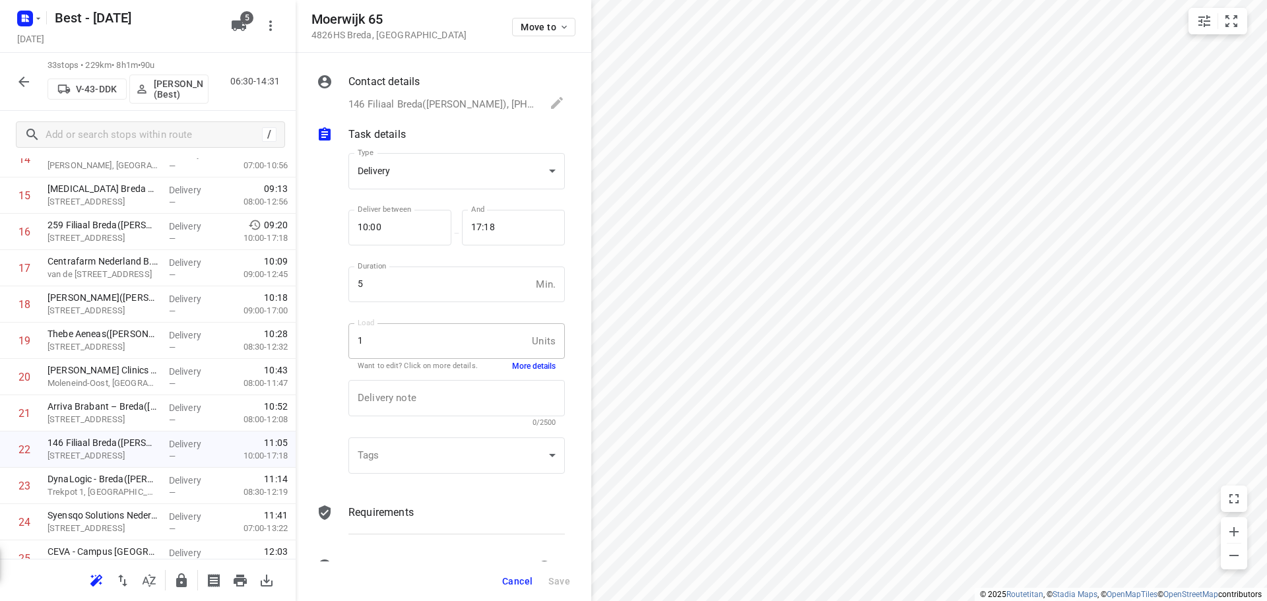
click at [530, 372] on div "Delivery note x Delivery note 0/2500" at bounding box center [456, 403] width 227 height 63
click at [530, 361] on button "More details" at bounding box center [534, 366] width 44 height 11
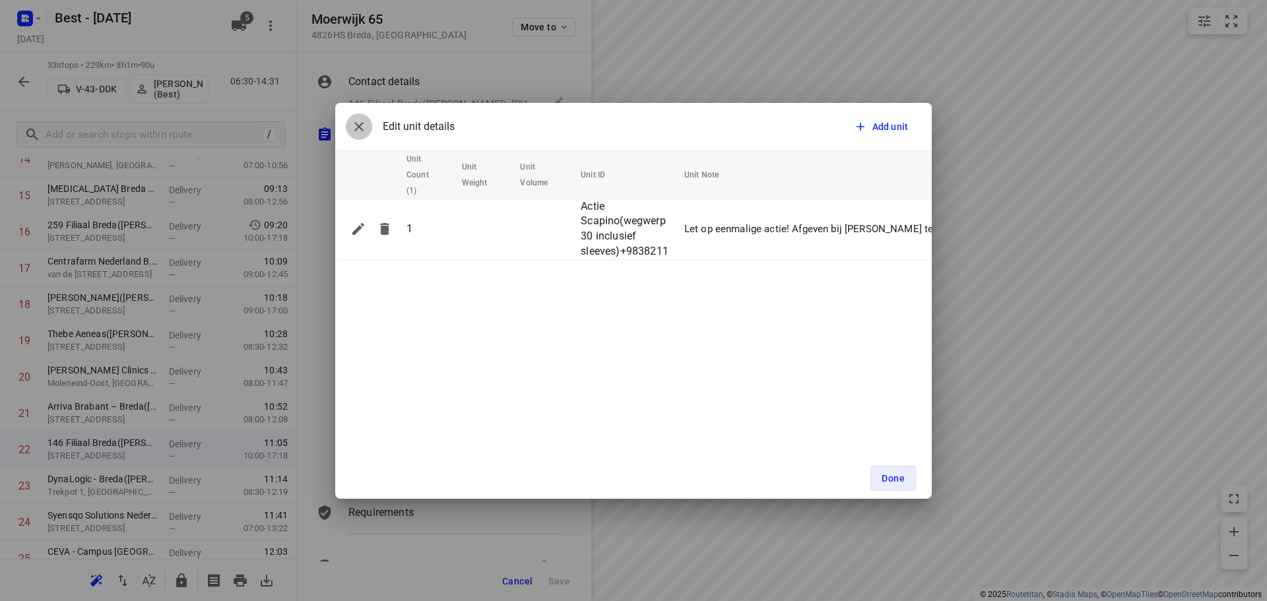
click at [358, 119] on icon "button" at bounding box center [359, 127] width 16 height 16
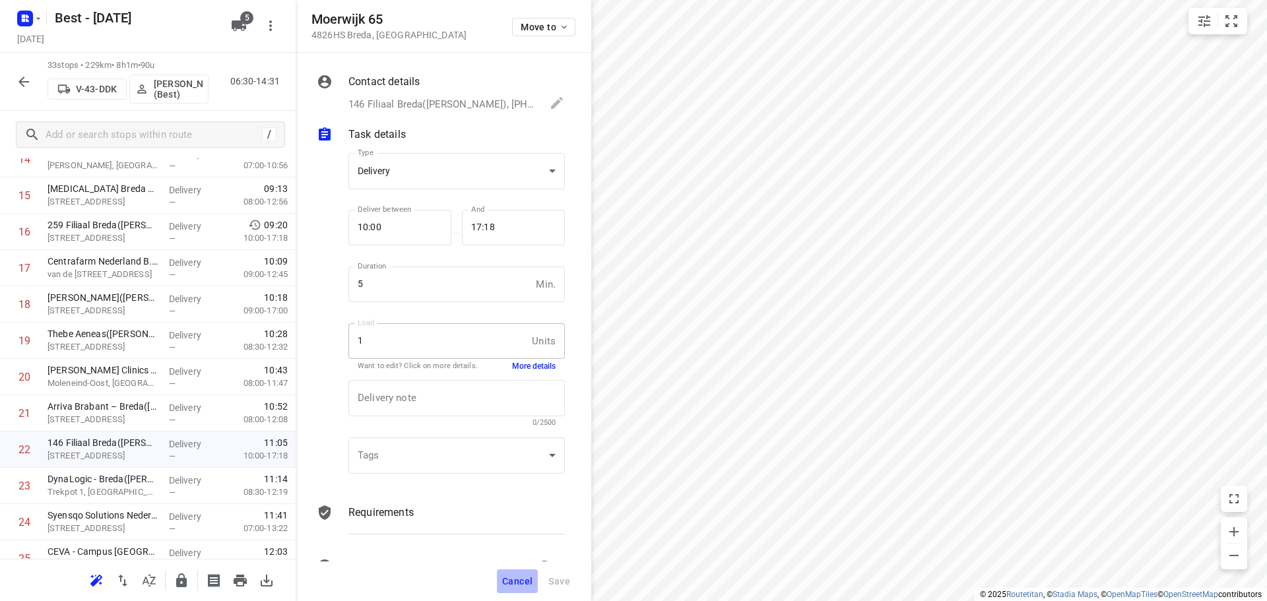
drag, startPoint x: 521, startPoint y: 581, endPoint x: 532, endPoint y: 534, distance: 47.7
click at [520, 579] on span "Cancel" at bounding box center [517, 581] width 30 height 11
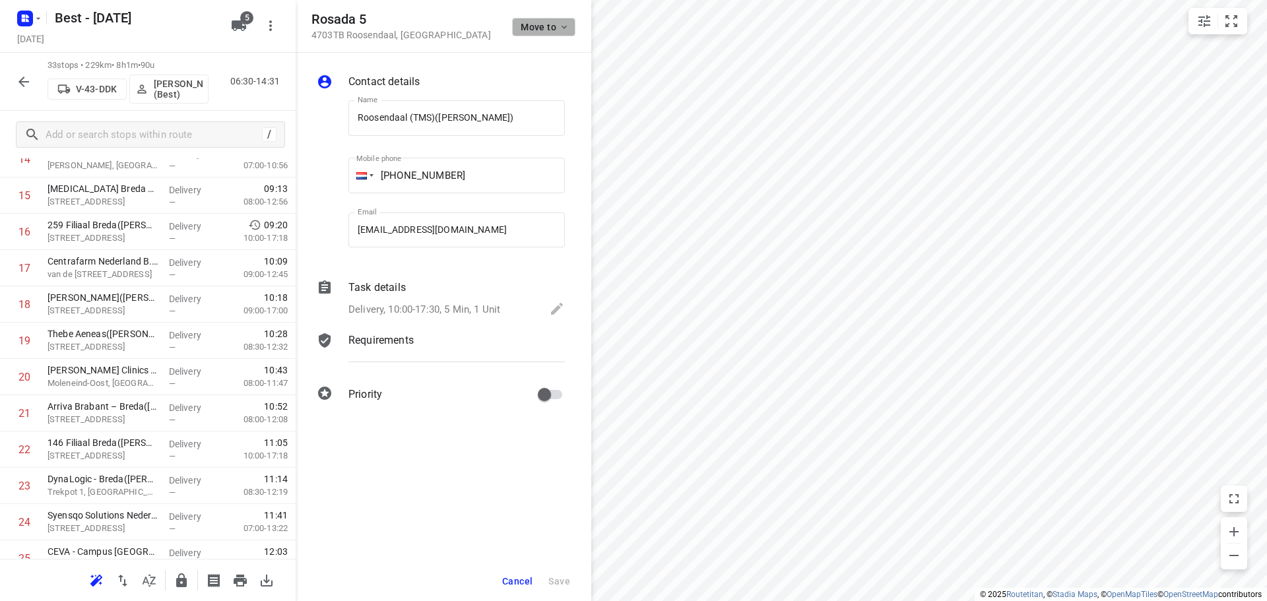
click at [536, 28] on span "Move to" at bounding box center [545, 27] width 49 height 11
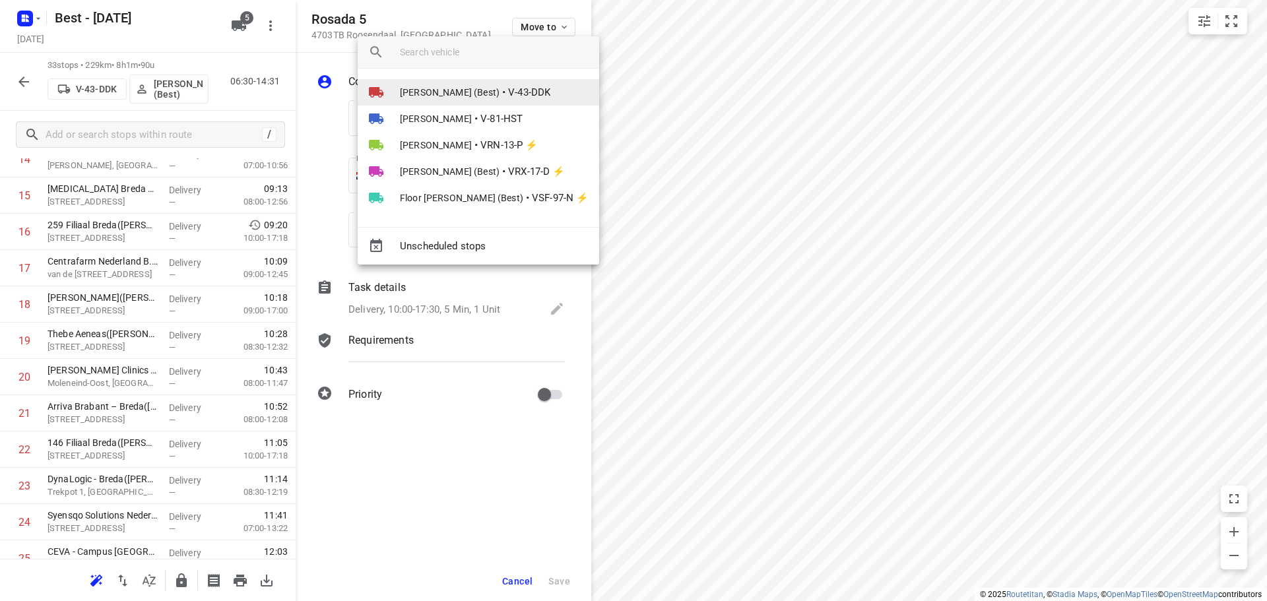
click at [464, 96] on span "Mustafa Omar (Best)" at bounding box center [450, 92] width 100 height 13
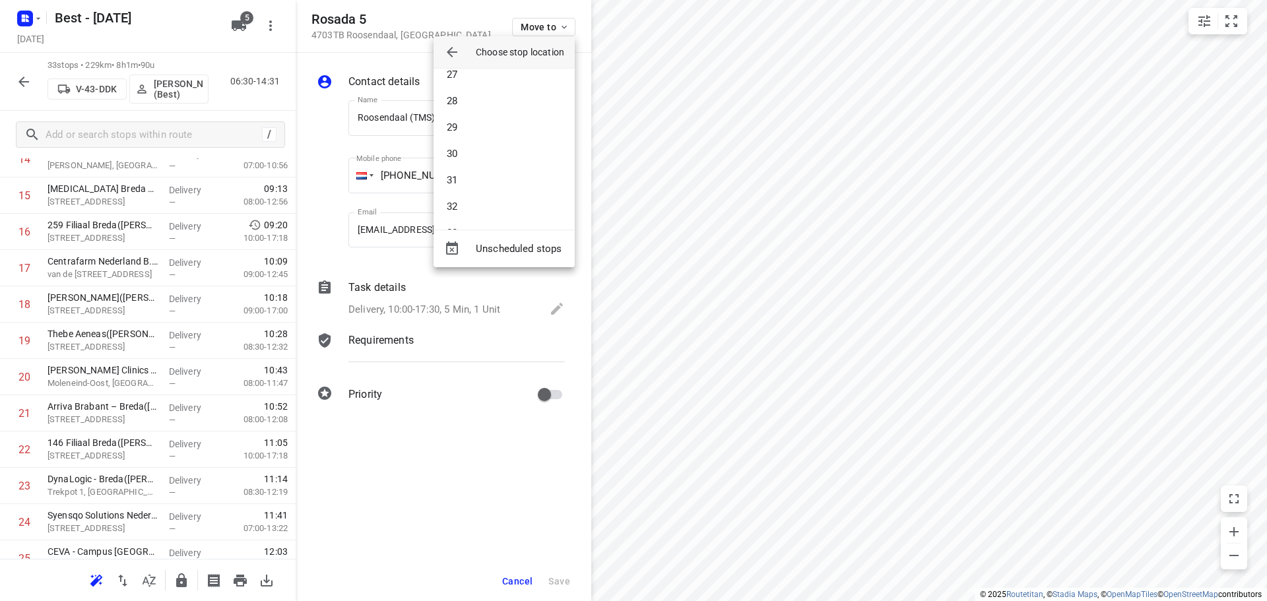
scroll to position [726, 0]
click at [470, 201] on li "33" at bounding box center [503, 206] width 141 height 26
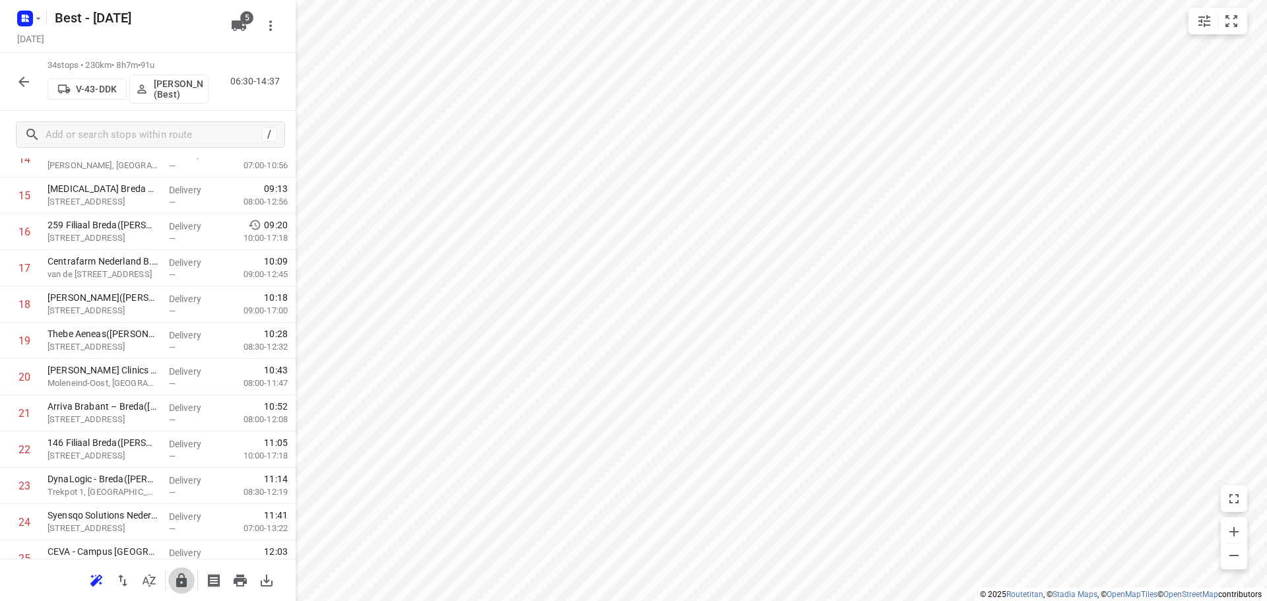
click at [176, 580] on icon "button" at bounding box center [181, 580] width 11 height 14
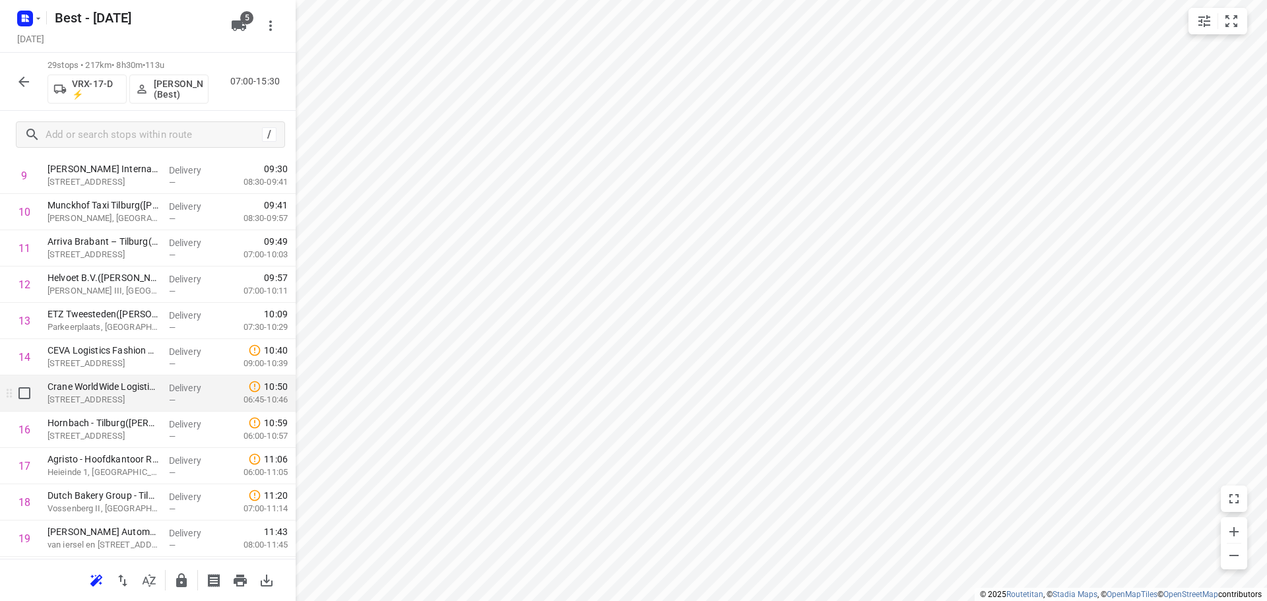
scroll to position [0, 0]
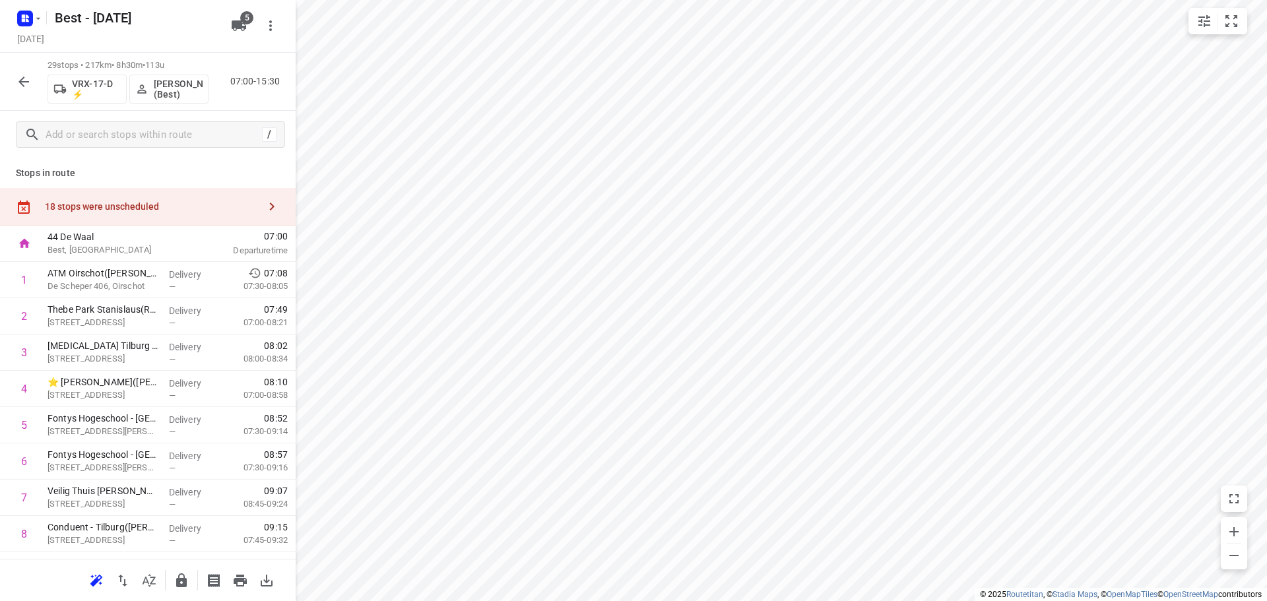
click at [195, 208] on div "18 stops were unscheduled" at bounding box center [152, 206] width 214 height 11
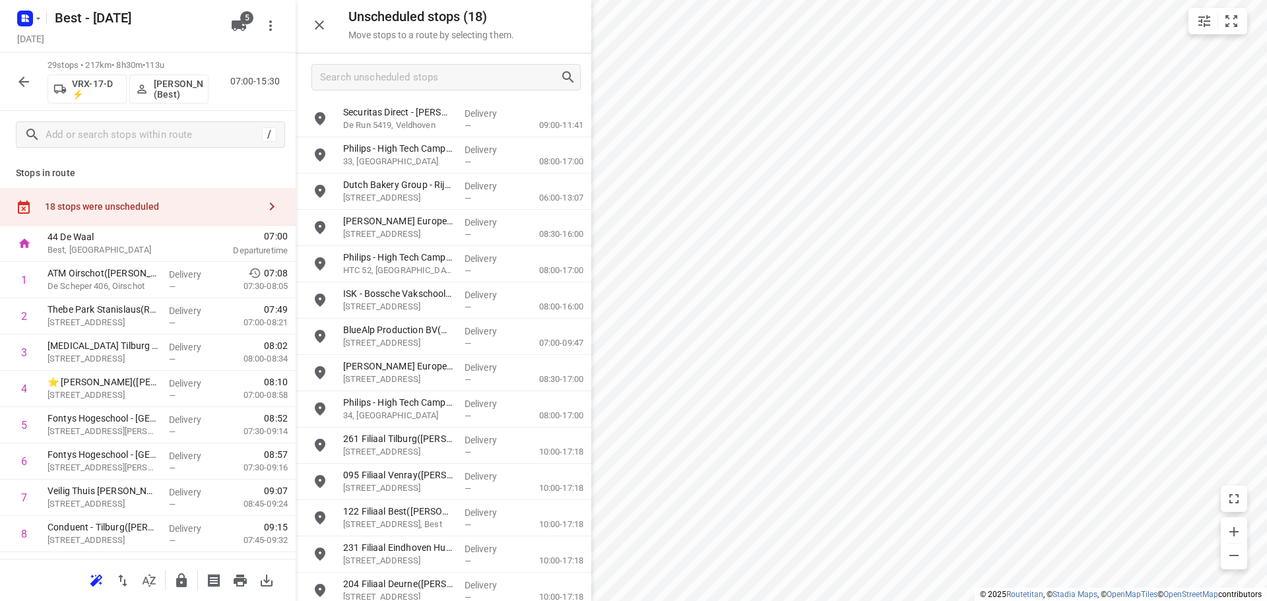
click at [388, 90] on div at bounding box center [444, 77] width 296 height 48
click at [400, 79] on input "Search unscheduled stops" at bounding box center [440, 77] width 239 height 20
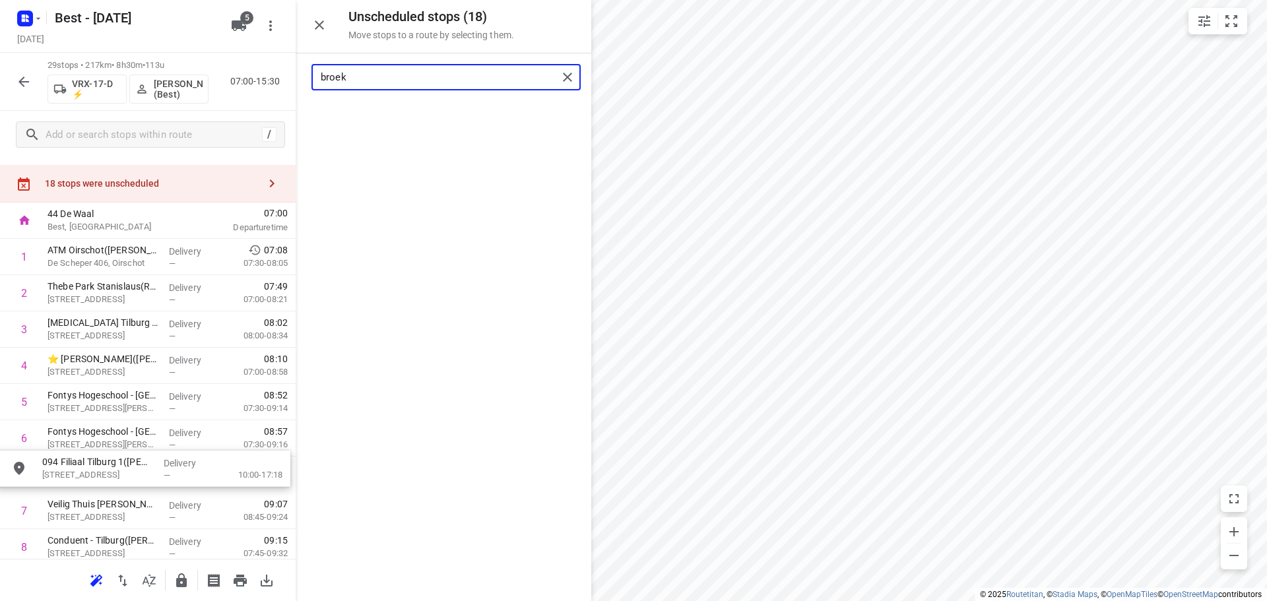
drag, startPoint x: 425, startPoint y: 115, endPoint x: 118, endPoint y: 468, distance: 467.7
type input "broek"
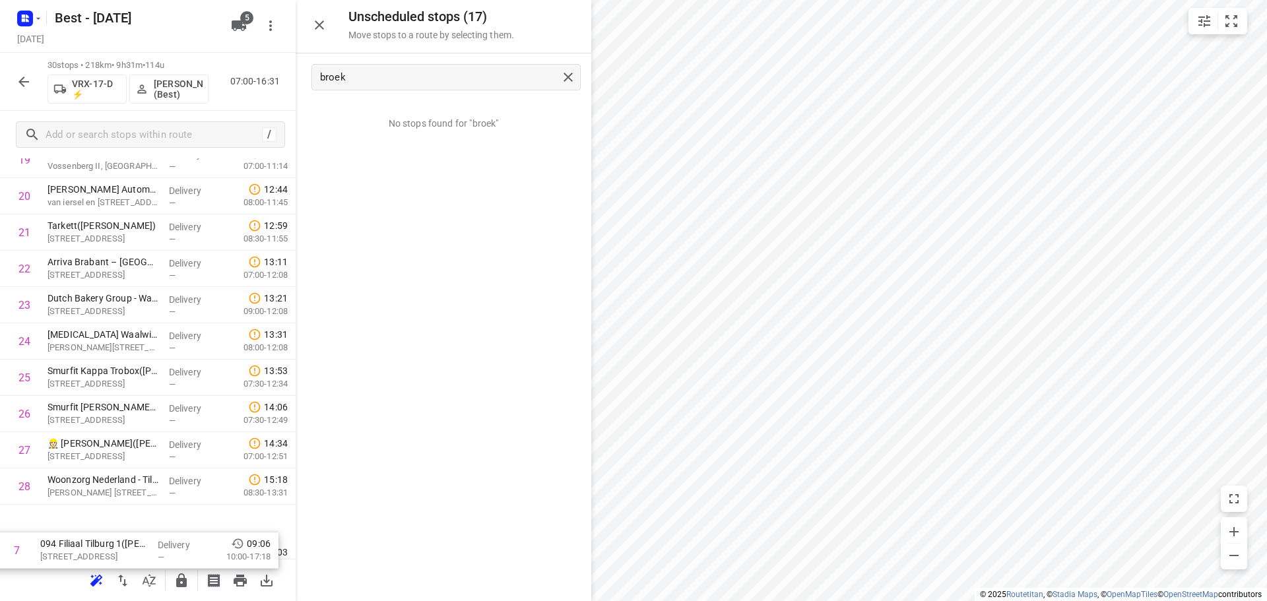
scroll to position [828, 0]
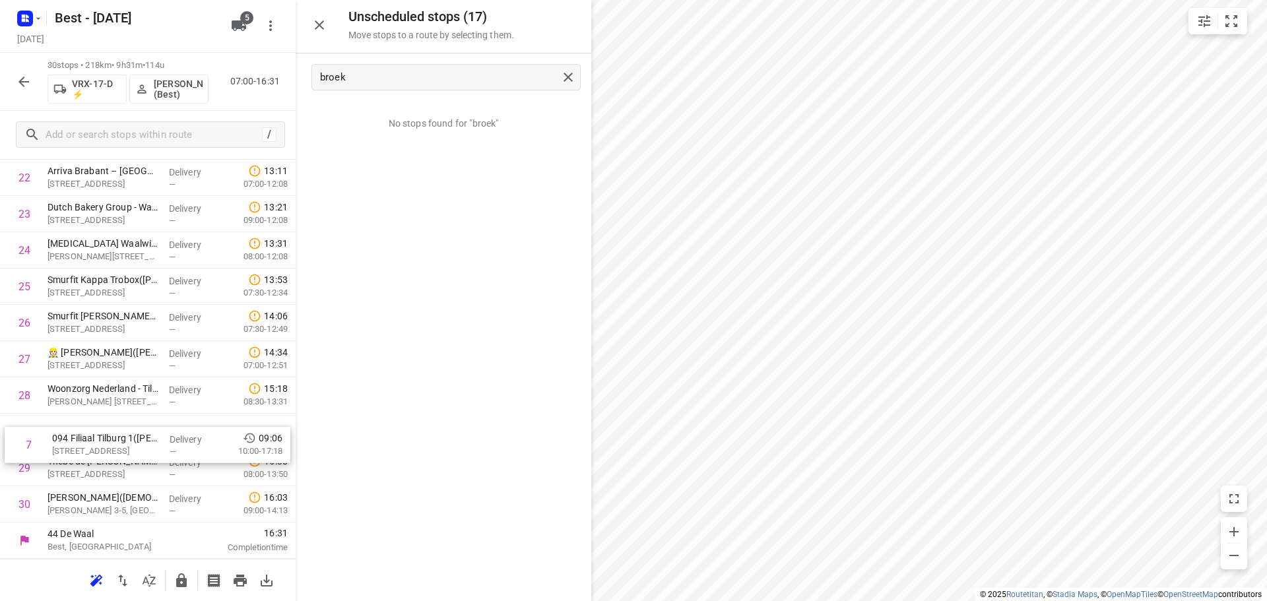
drag, startPoint x: 112, startPoint y: 474, endPoint x: 116, endPoint y: 444, distance: 30.0
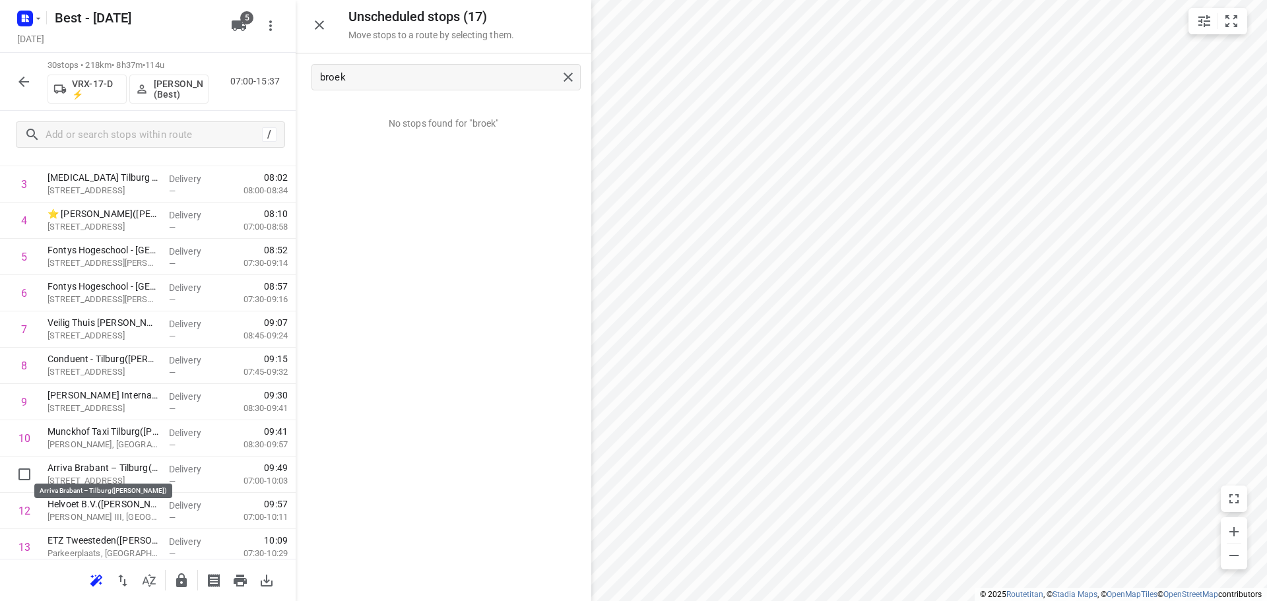
scroll to position [170, 0]
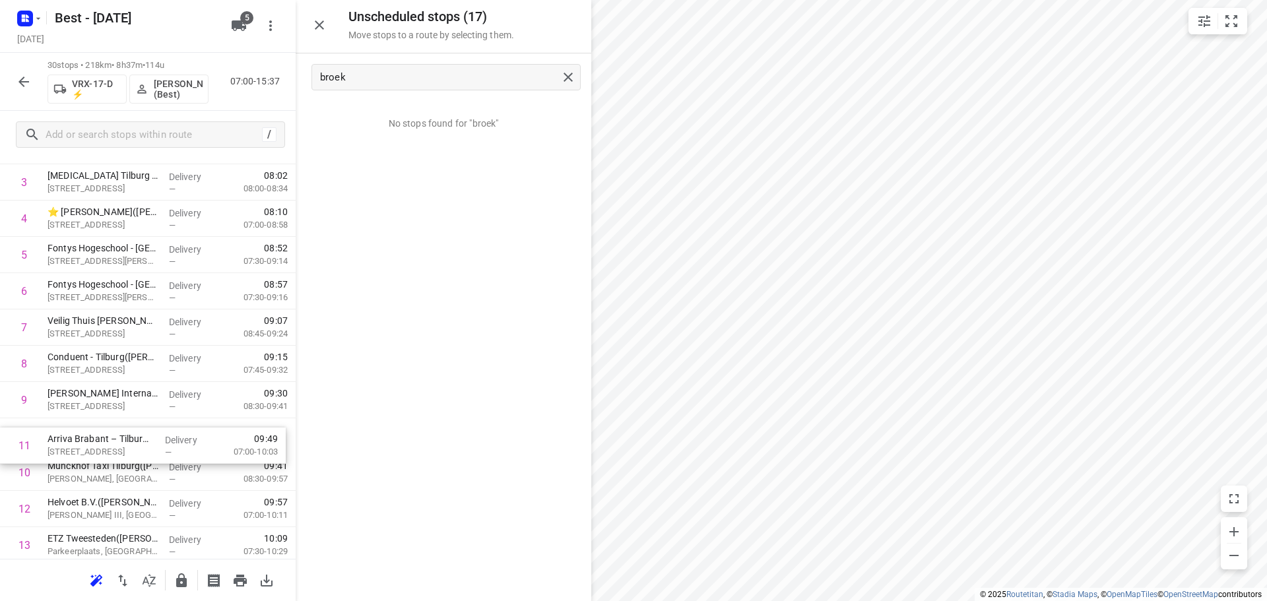
drag, startPoint x: 126, startPoint y: 449, endPoint x: 126, endPoint y: 433, distance: 15.8
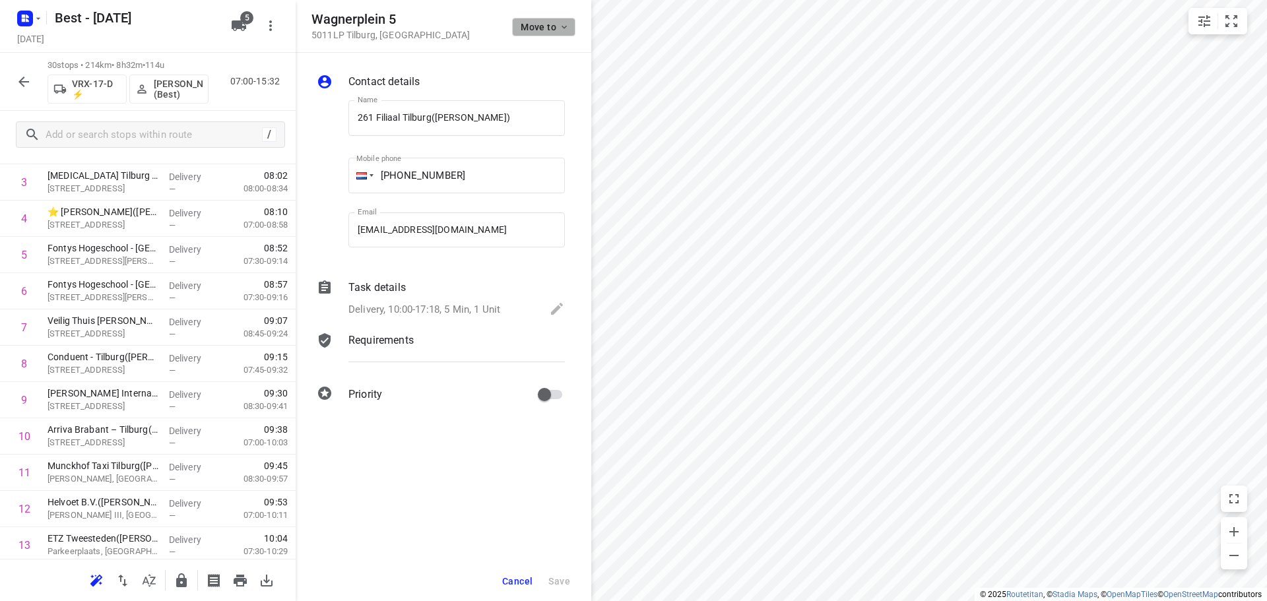
click at [546, 28] on span "Move to" at bounding box center [545, 27] width 49 height 11
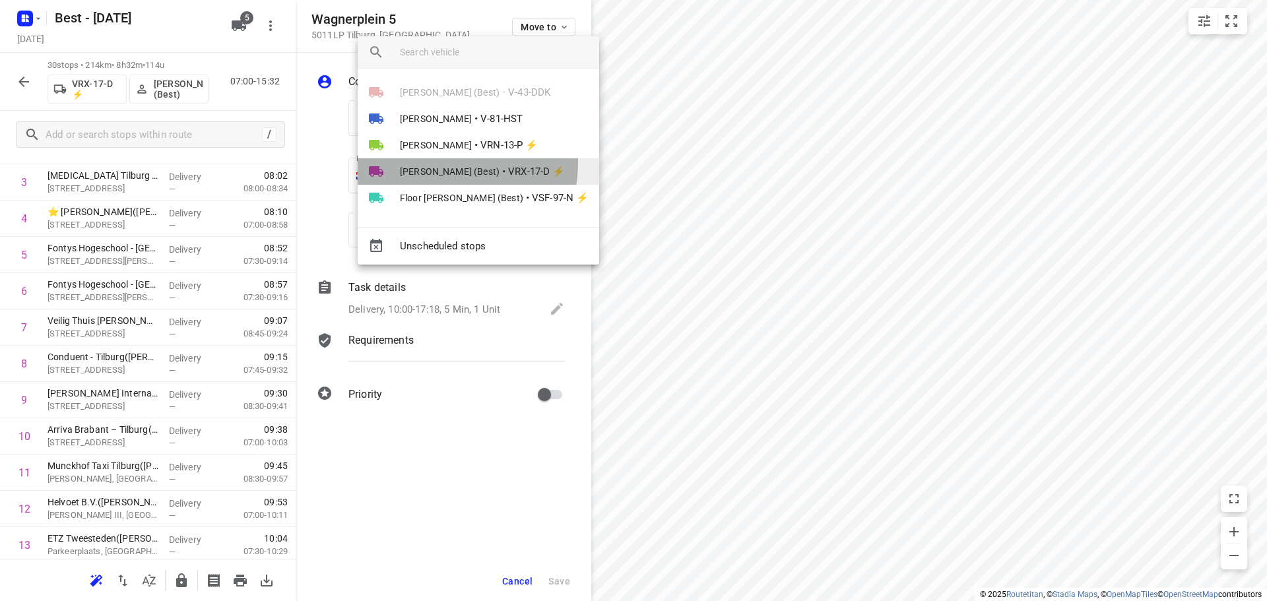
click at [432, 162] on li "Merijn Janssen (Best) • VRX-17-D ⚡" at bounding box center [478, 171] width 241 height 26
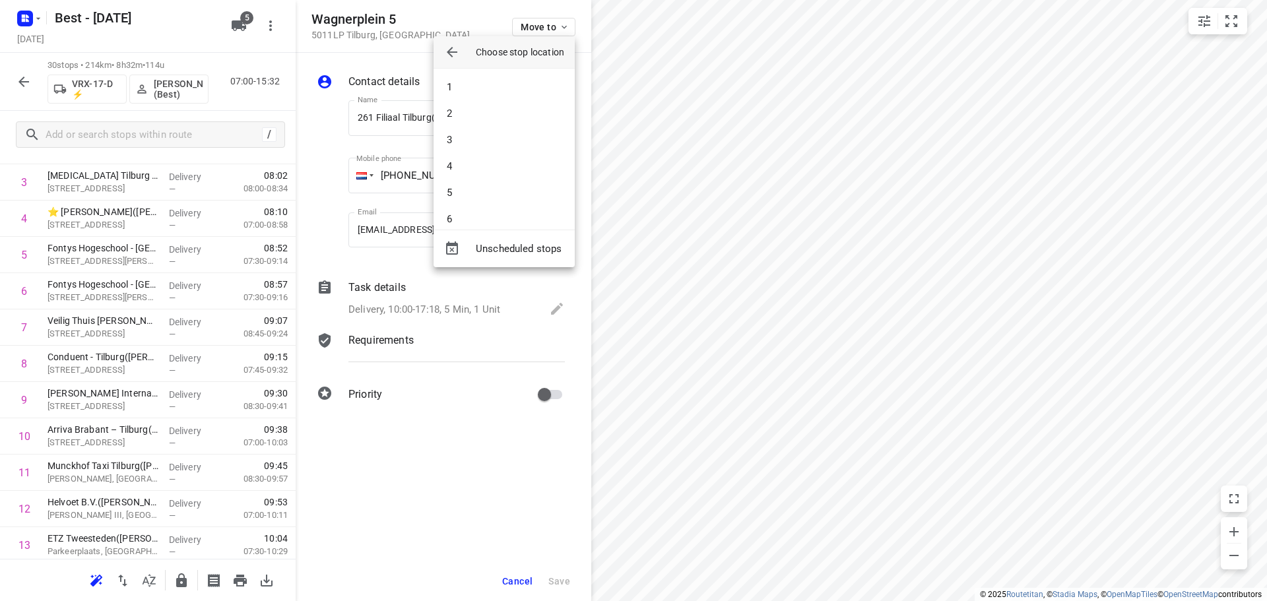
scroll to position [264, 0]
click at [470, 145] on li "13" at bounding box center [503, 140] width 141 height 26
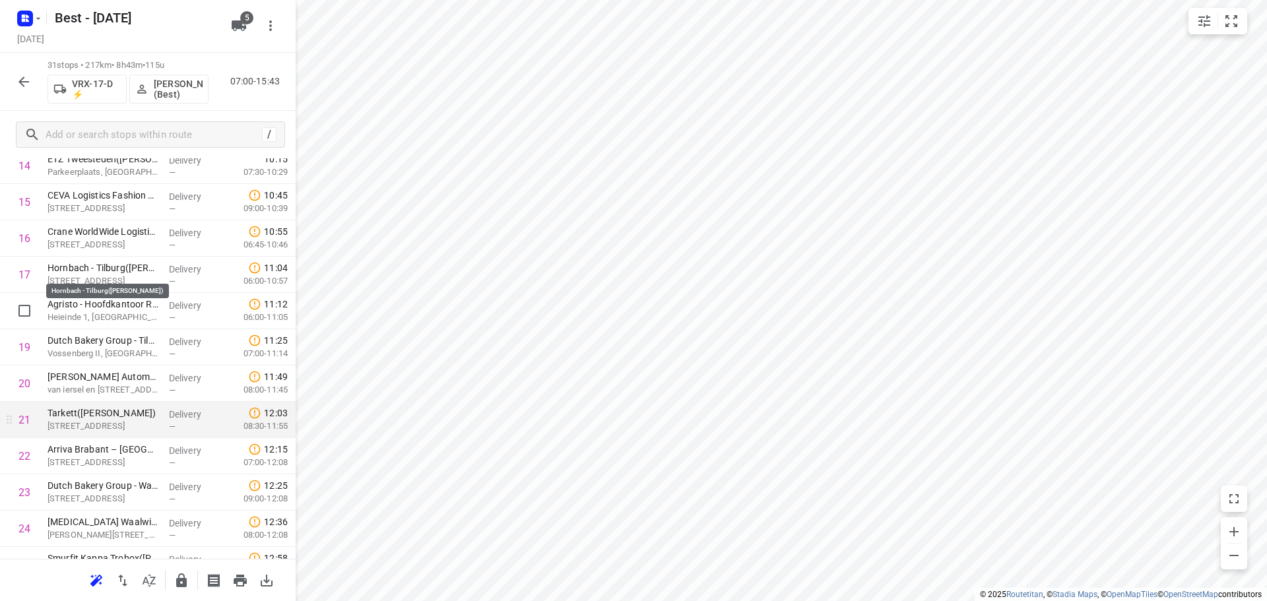
scroll to position [698, 0]
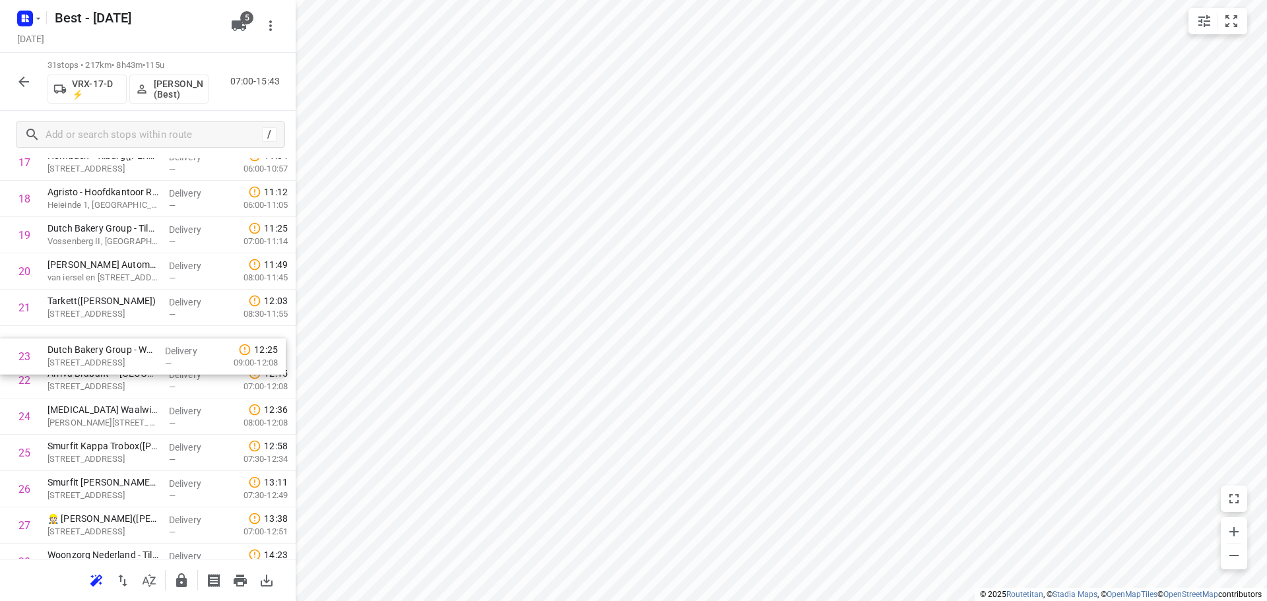
drag, startPoint x: 129, startPoint y: 385, endPoint x: 129, endPoint y: 338, distance: 46.8
click at [129, 340] on div "1 ATM Oirschot(Jasper van Agt) De Scheper 406, Oirschot Delivery — 07:08 07:30-…" at bounding box center [148, 126] width 296 height 1125
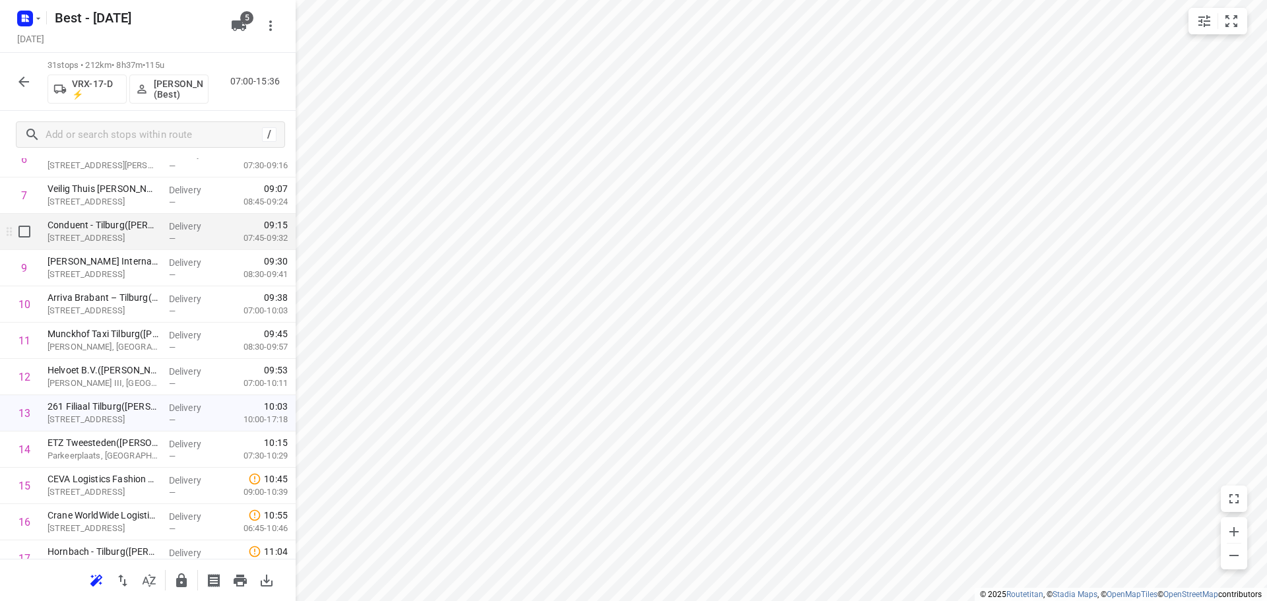
scroll to position [0, 0]
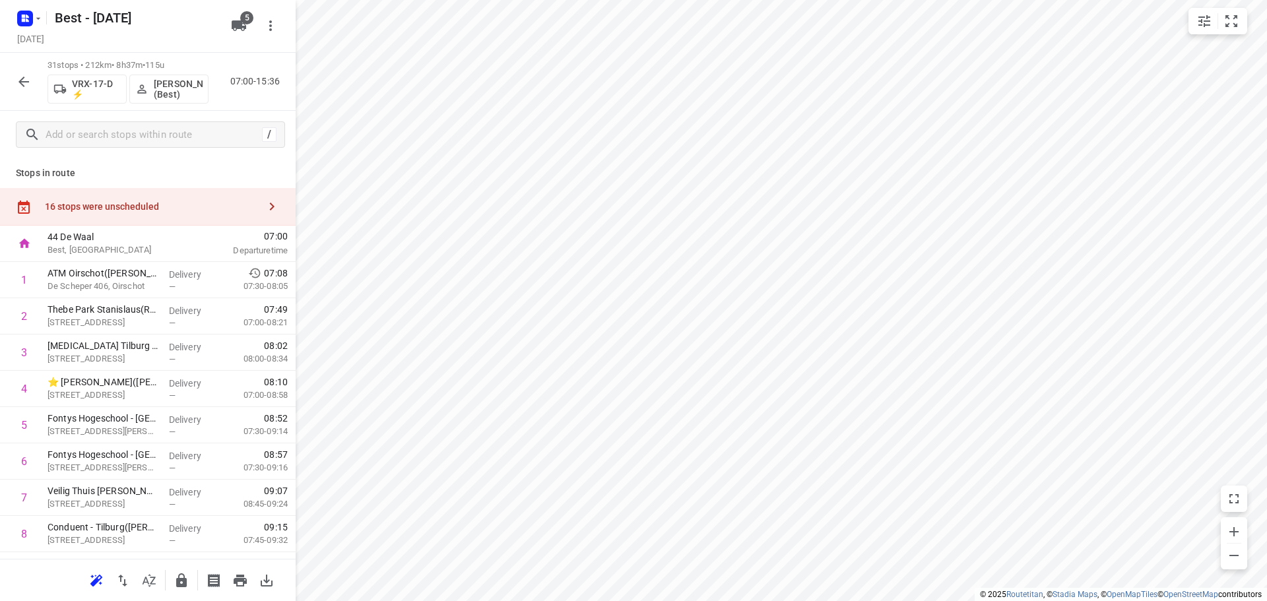
click at [177, 213] on div "16 stops were unscheduled" at bounding box center [148, 207] width 296 height 38
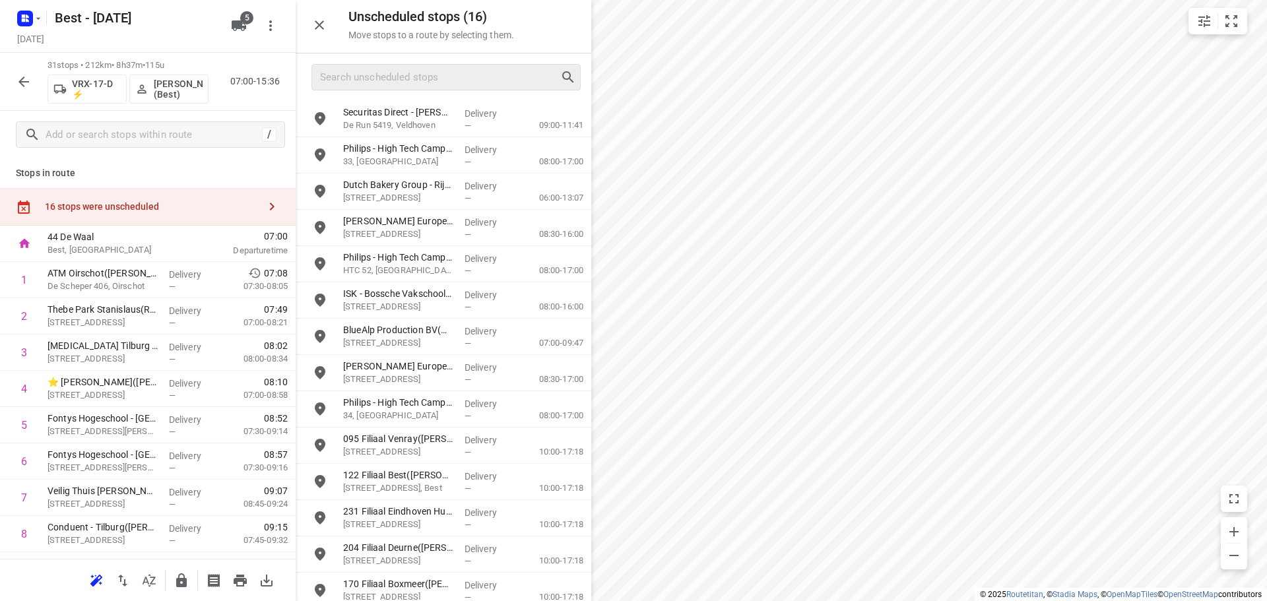
click at [449, 90] on div at bounding box center [445, 77] width 269 height 26
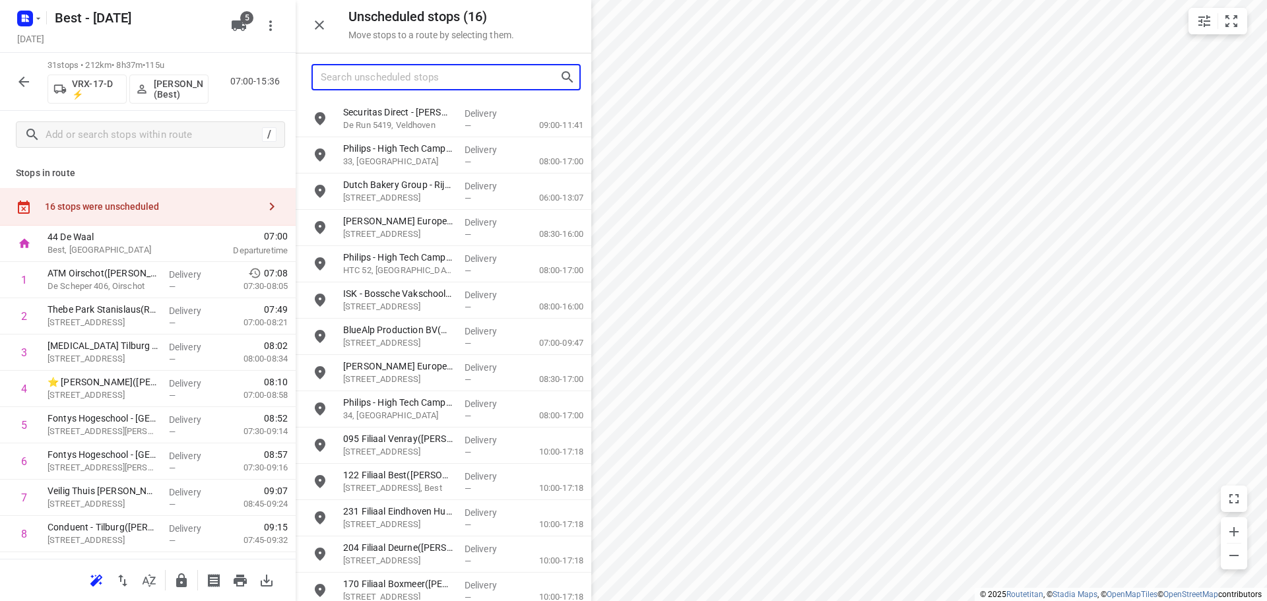
click at [442, 75] on input "Search unscheduled stops" at bounding box center [440, 77] width 239 height 20
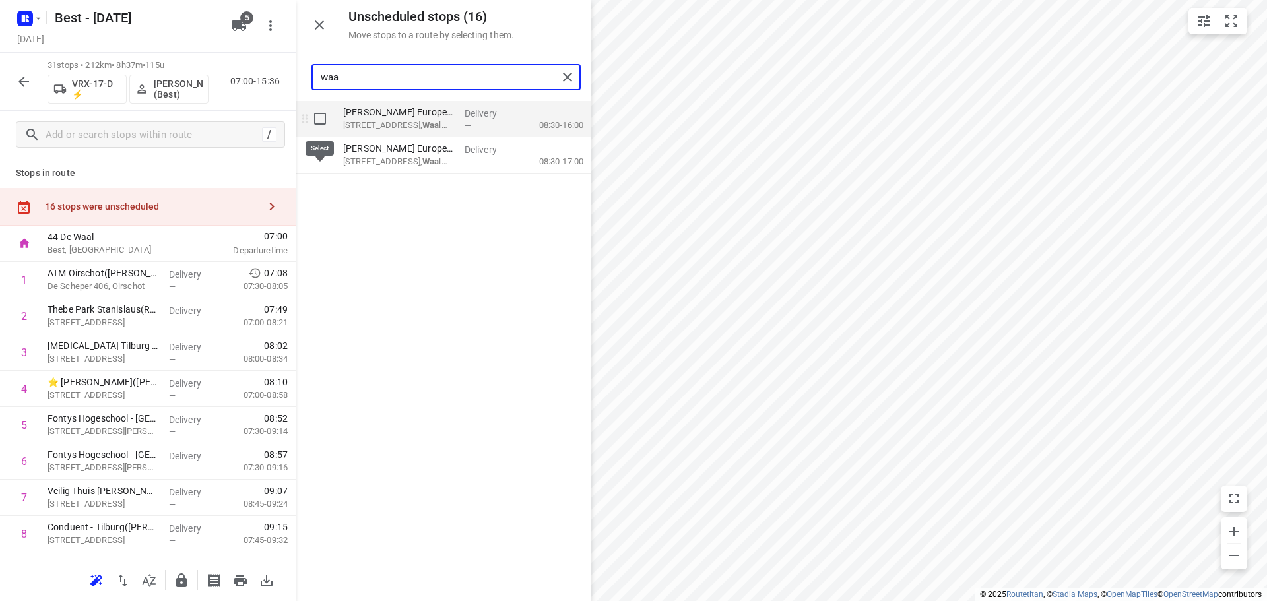
type input "waa"
click at [316, 119] on input "grid" at bounding box center [320, 119] width 26 height 26
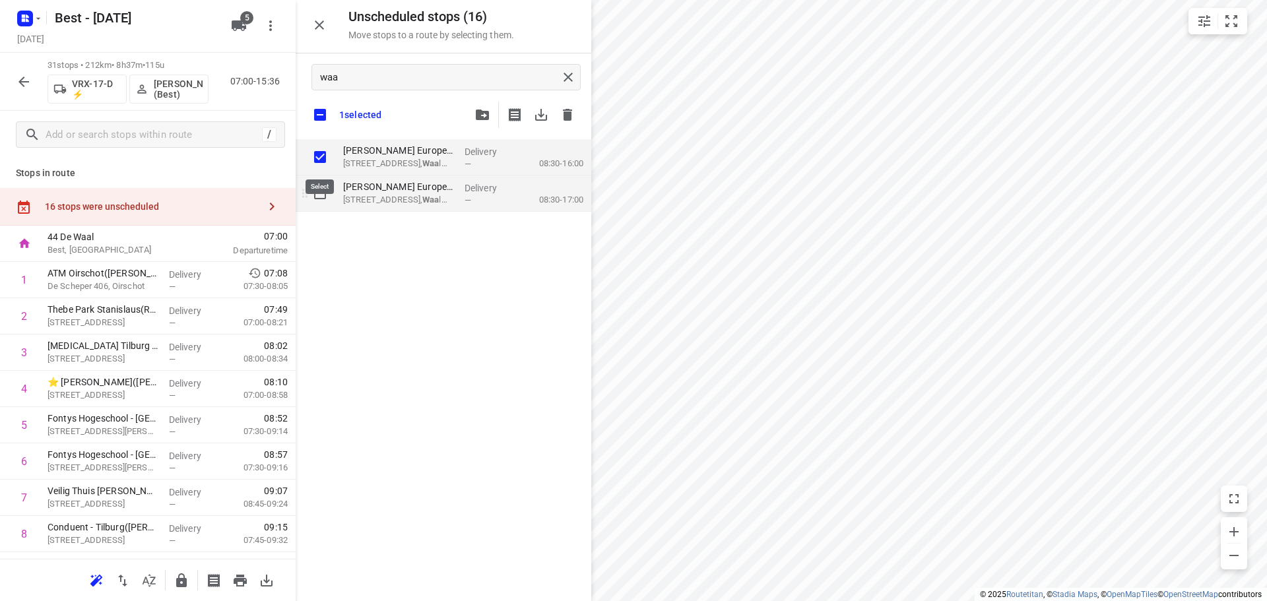
checkbox input "true"
click at [320, 183] on input "grid" at bounding box center [320, 193] width 26 height 26
checkbox input "true"
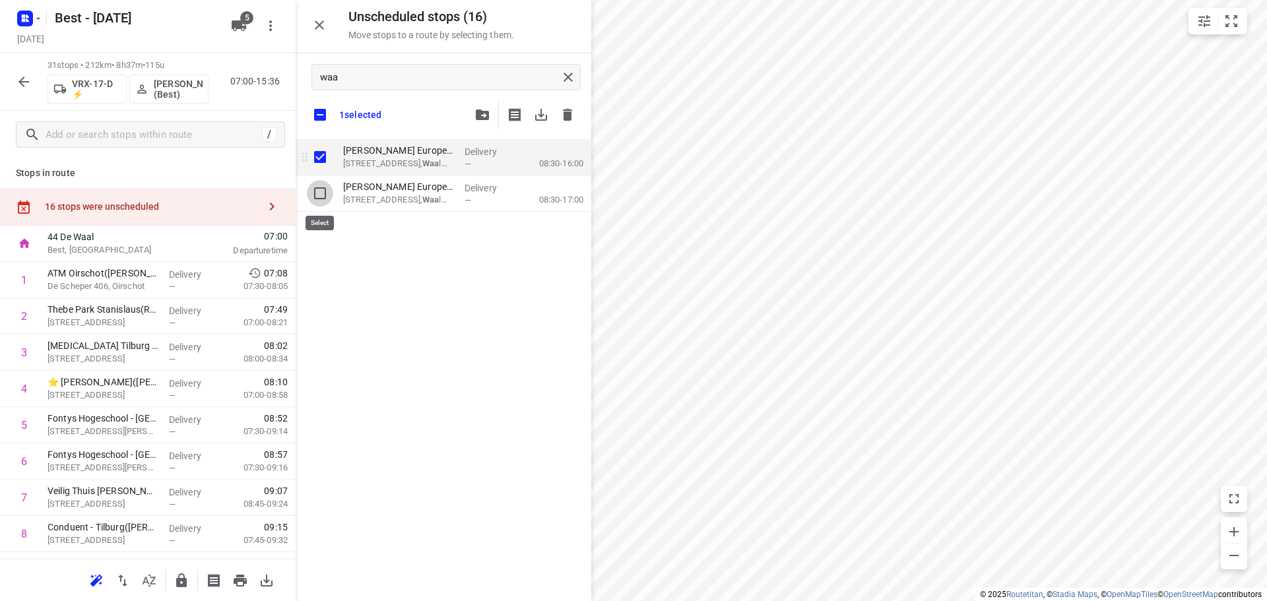
checkbox input "true"
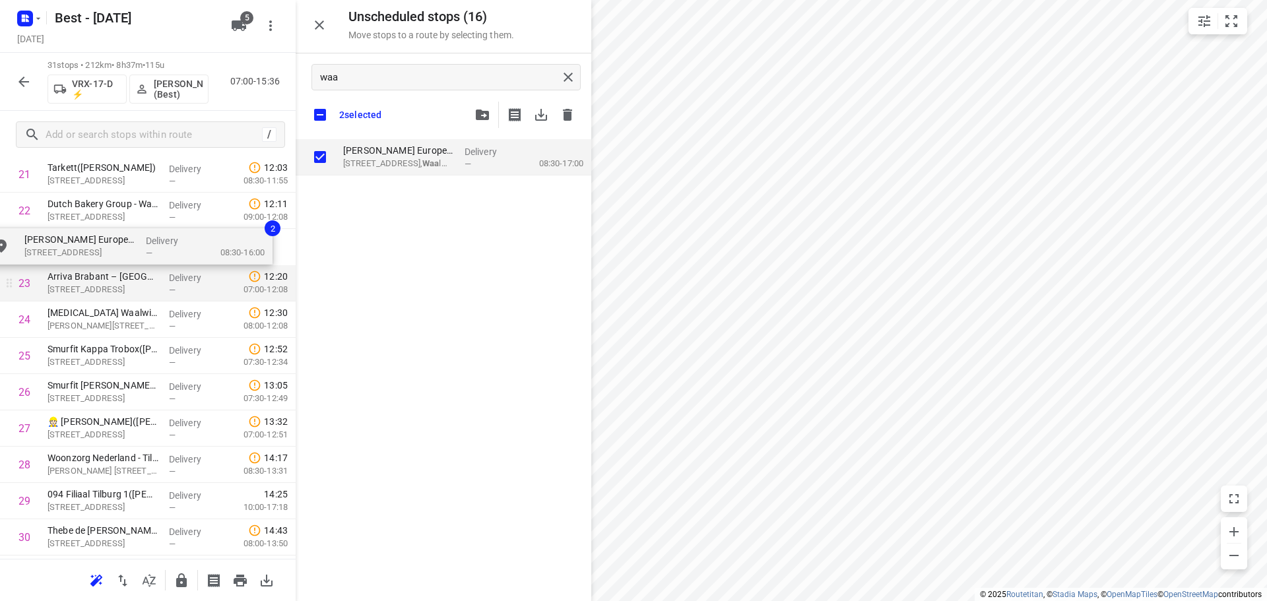
drag, startPoint x: 379, startPoint y: 164, endPoint x: 46, endPoint y: 273, distance: 350.5
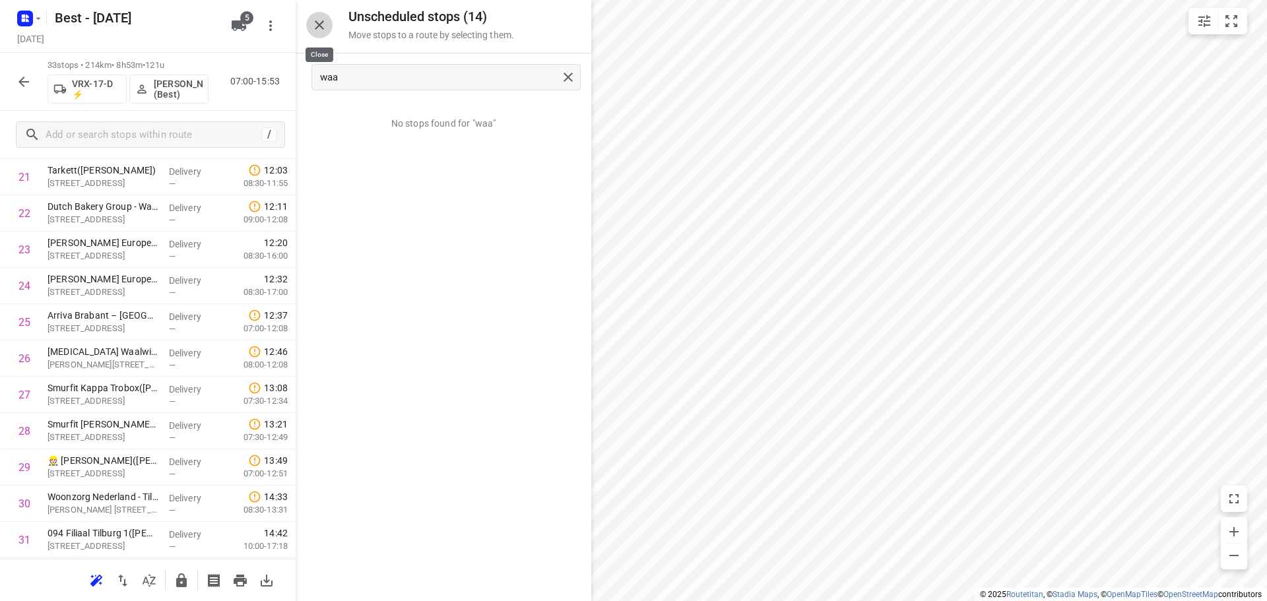
click at [315, 27] on icon "button" at bounding box center [319, 25] width 16 height 16
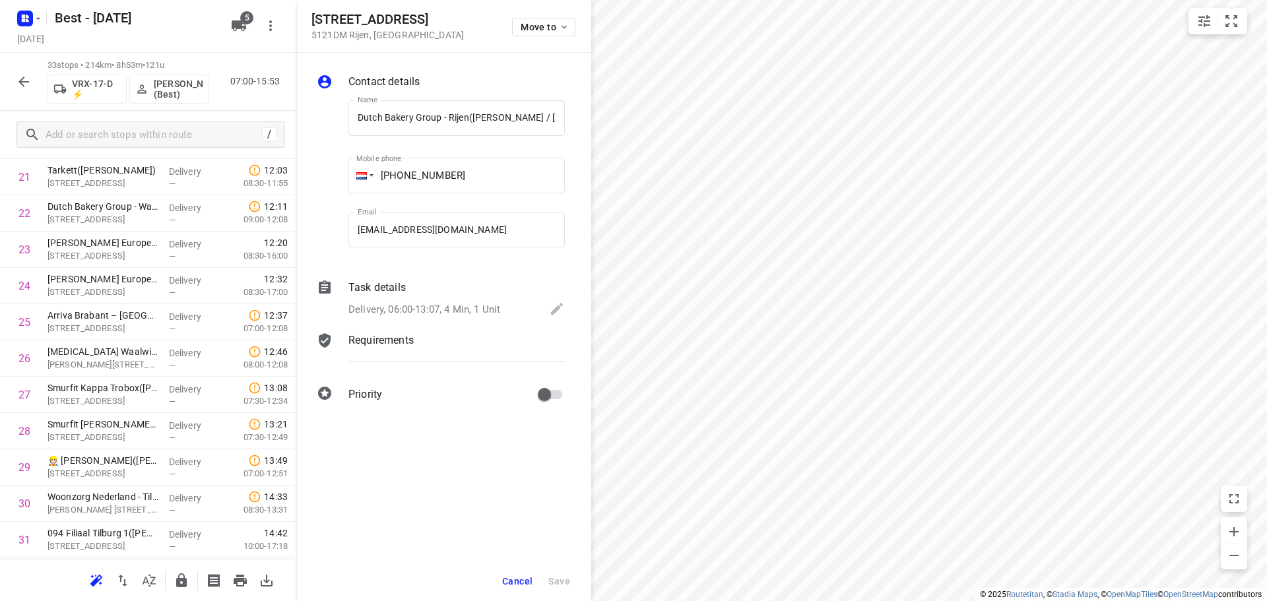
scroll to position [0, 60]
click at [536, 30] on span "Move to" at bounding box center [545, 27] width 49 height 11
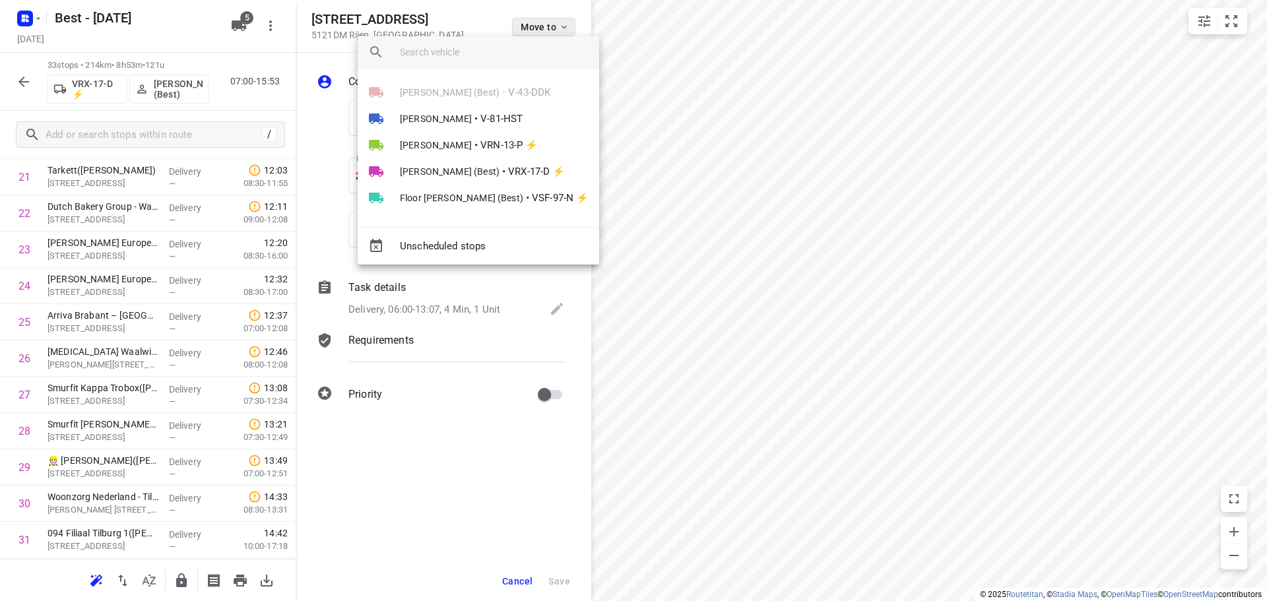
scroll to position [0, 0]
click at [472, 162] on li "Merijn Janssen (Best) • VRX-17-D ⚡" at bounding box center [478, 171] width 241 height 26
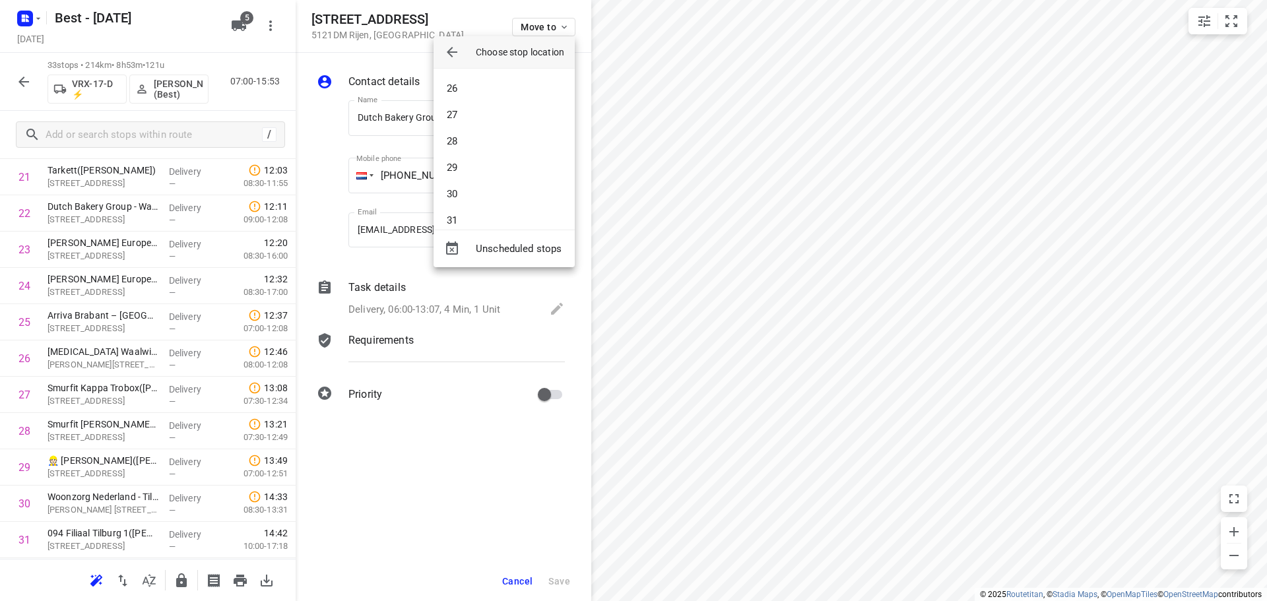
scroll to position [660, 0]
click at [492, 157] on li "29" at bounding box center [503, 166] width 141 height 26
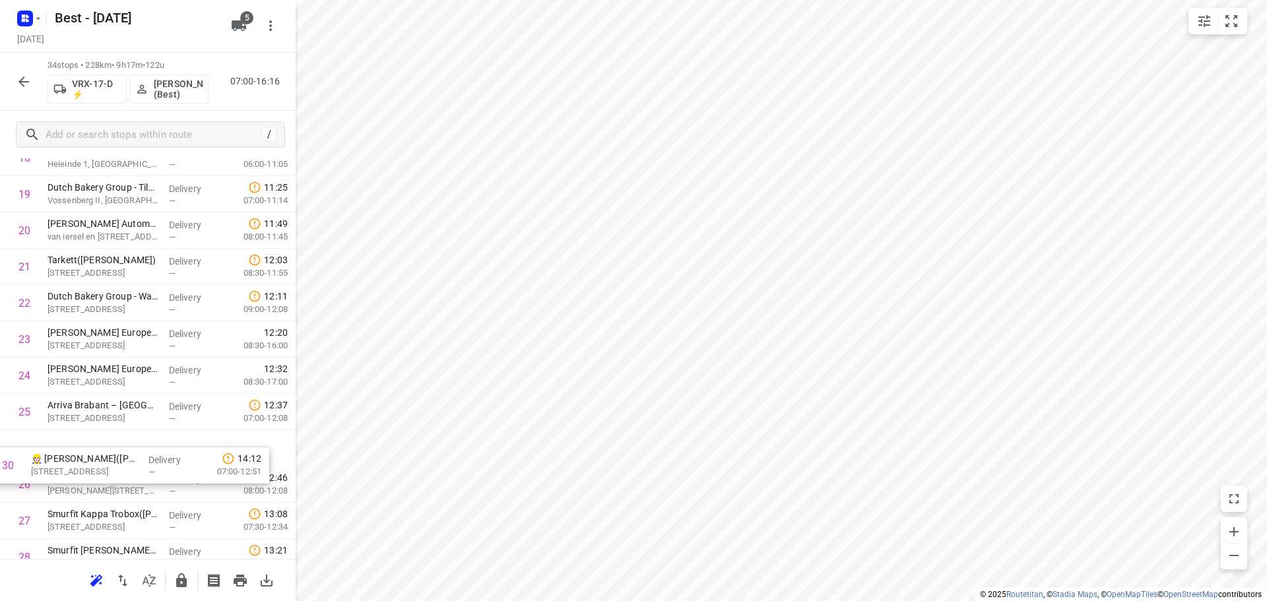
scroll to position [742, 0]
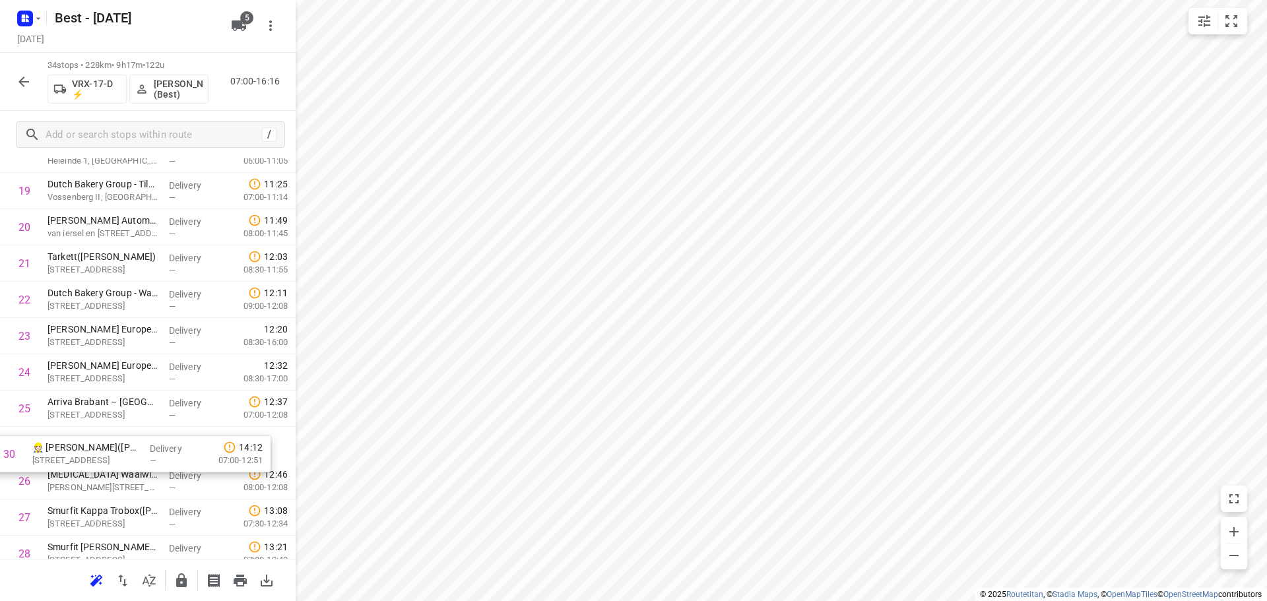
drag, startPoint x: 162, startPoint y: 366, endPoint x: 146, endPoint y: 457, distance: 93.0
click at [146, 457] on div "1 ATM Oirschot(Jasper van Agt) De Scheper 406, Oirschot Delivery — 07:08 07:30-…" at bounding box center [148, 137] width 296 height 1234
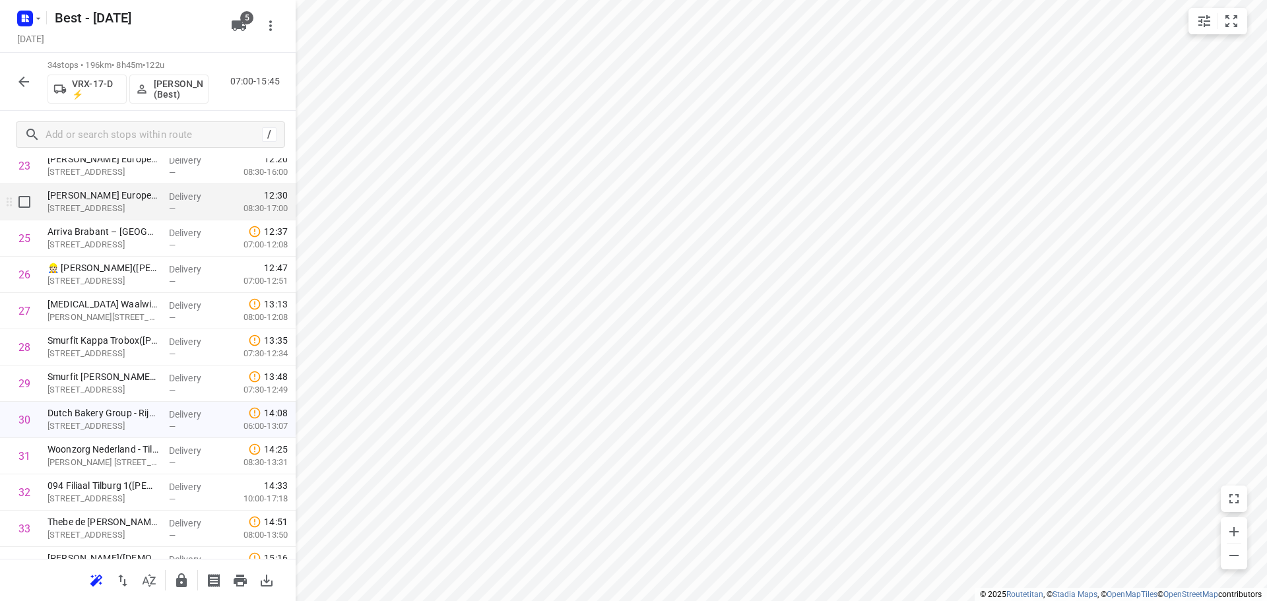
scroll to position [973, 0]
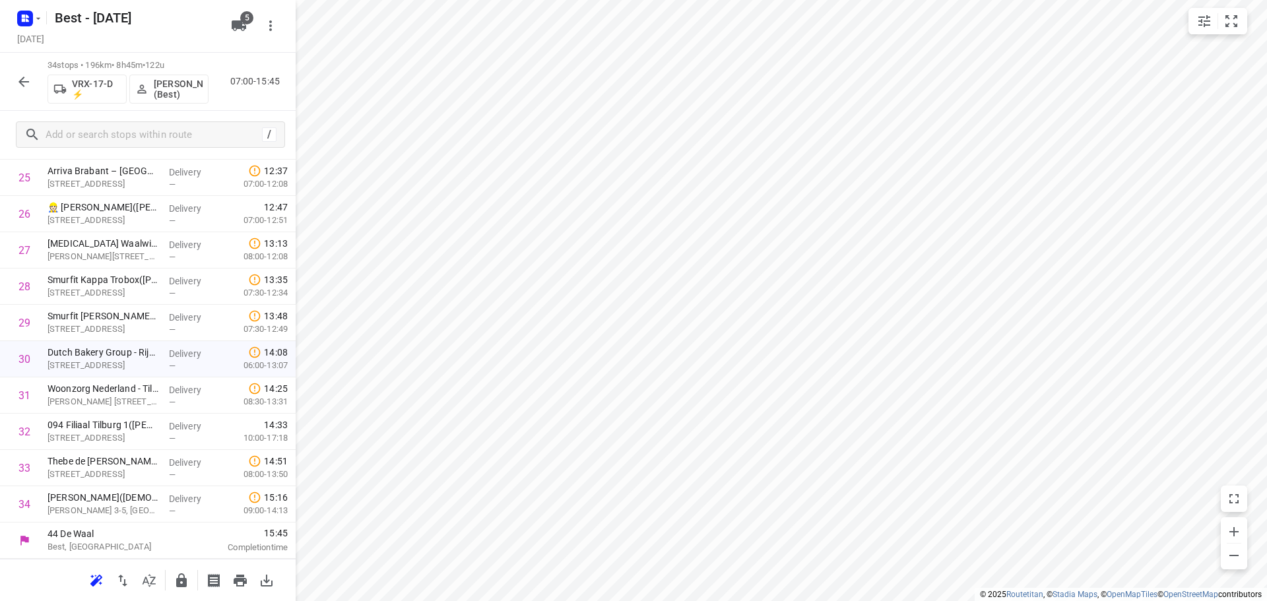
click at [181, 576] on icon "button" at bounding box center [182, 581] width 16 height 16
click at [28, 78] on icon "button" at bounding box center [24, 82] width 16 height 16
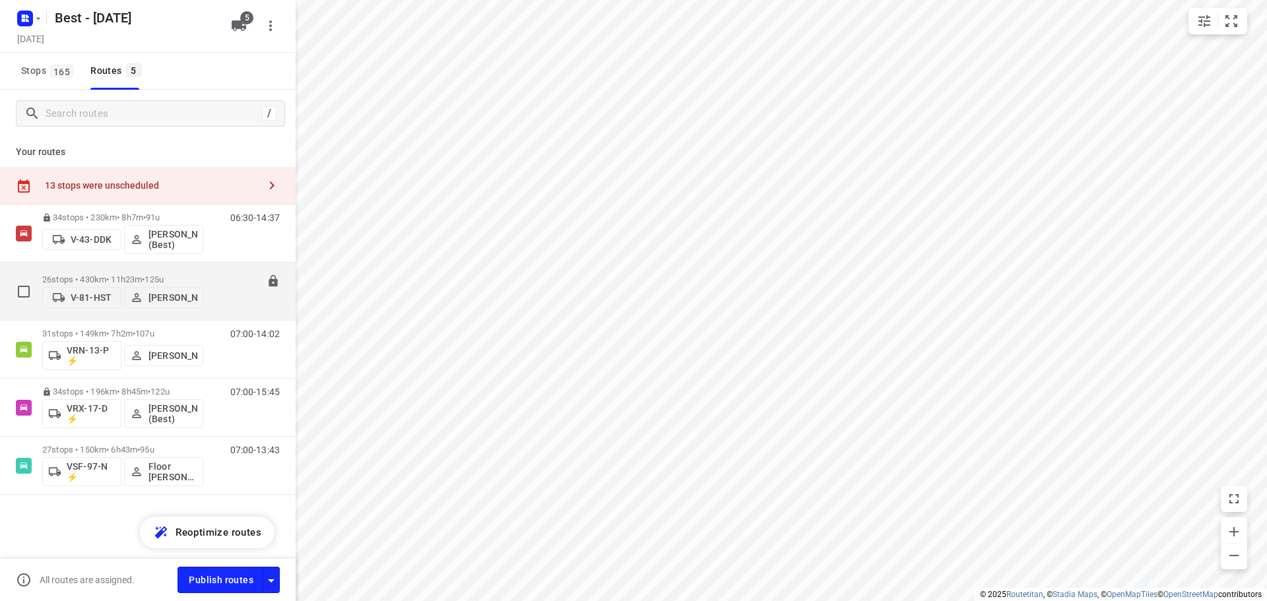
click at [113, 276] on p "26 stops • 430km • 11h23m • 125u" at bounding box center [122, 279] width 161 height 10
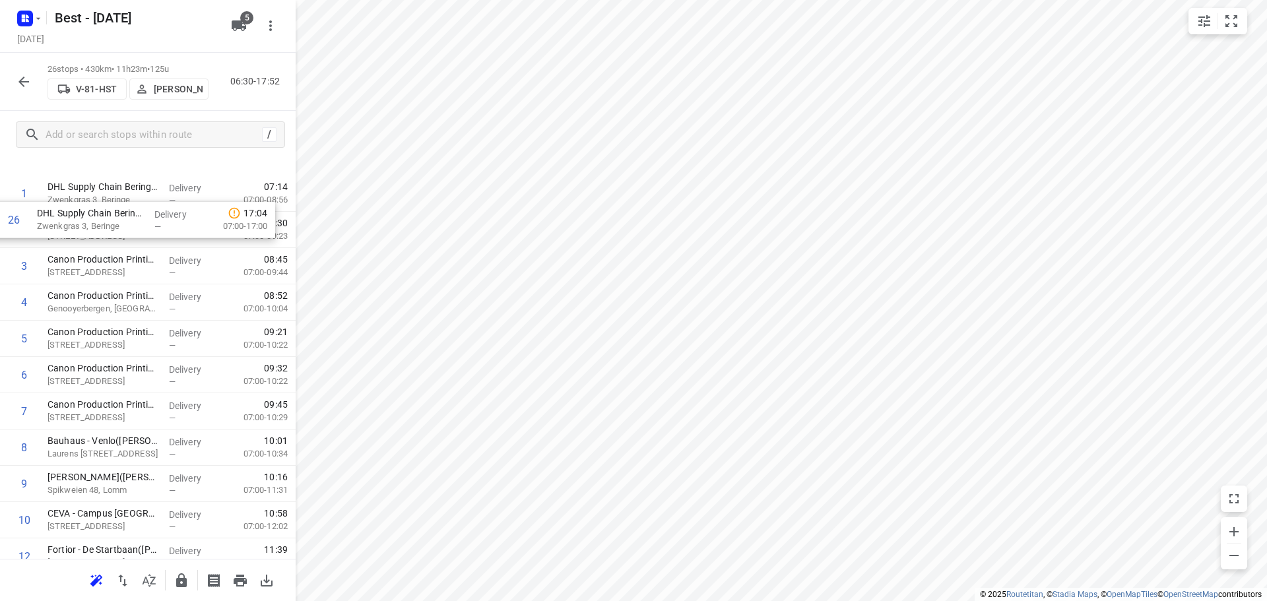
scroll to position [47, 0]
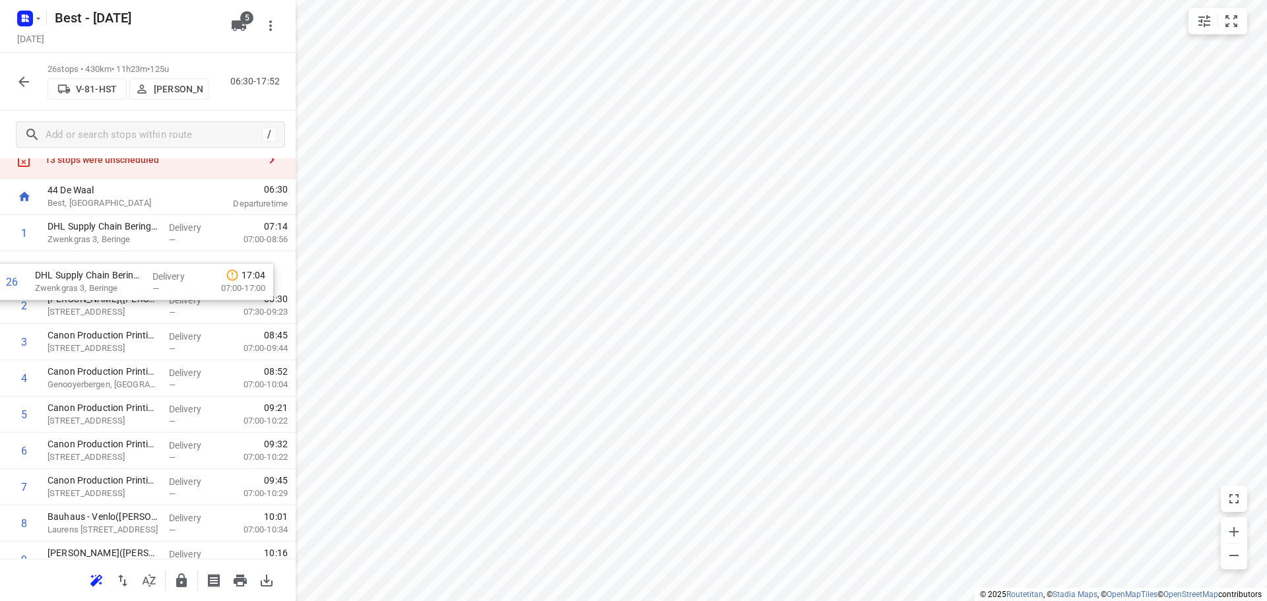
drag, startPoint x: 134, startPoint y: 513, endPoint x: 124, endPoint y: 278, distance: 235.7
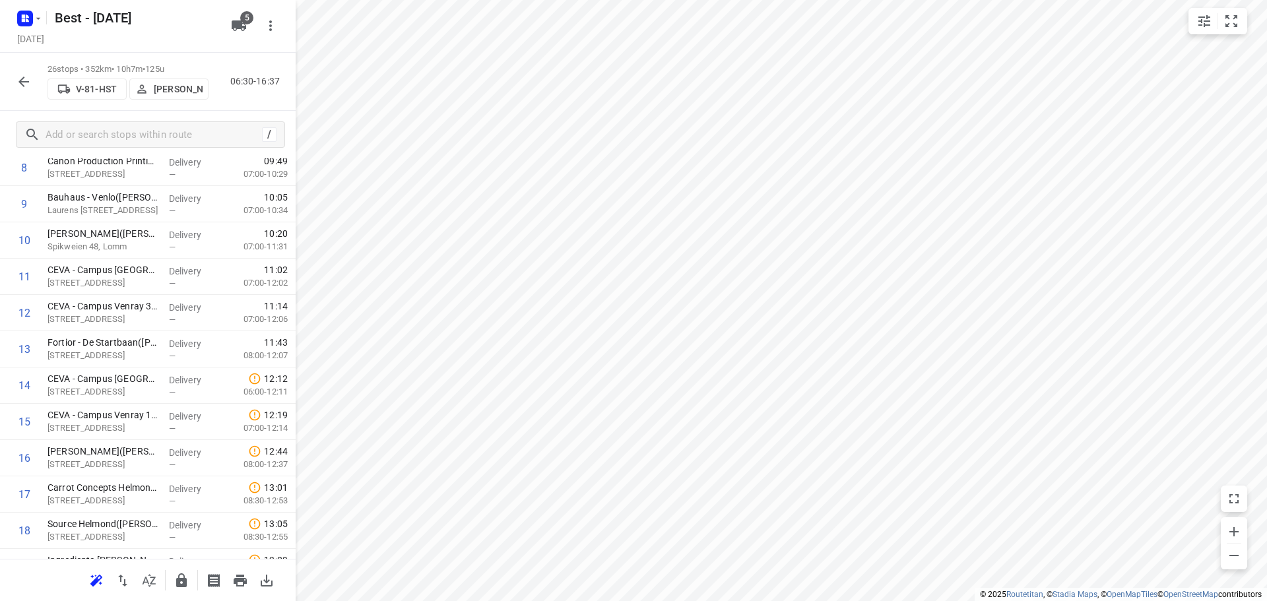
scroll to position [377, 0]
drag, startPoint x: 152, startPoint y: 333, endPoint x: 149, endPoint y: 232, distance: 101.6
click at [149, 232] on div "1 DHL Supply Chain Beringe(Marriet van Bragt) Zwenkgras 3, Beringe Delivery — 0…" at bounding box center [148, 366] width 296 height 943
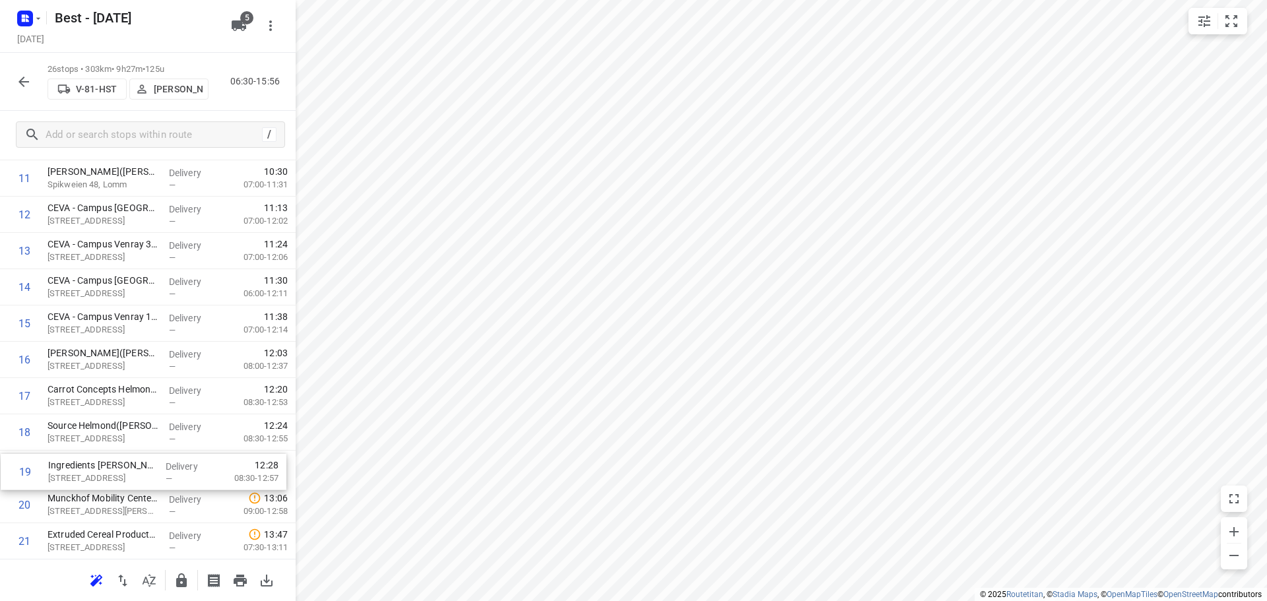
drag, startPoint x: 144, startPoint y: 519, endPoint x: 146, endPoint y: 483, distance: 35.7
click at [146, 483] on div "1 DHL Supply Chain Beringe(Marriet van Bragt) Zwenkgras 3, Beringe Delivery — 0…" at bounding box center [148, 268] width 296 height 943
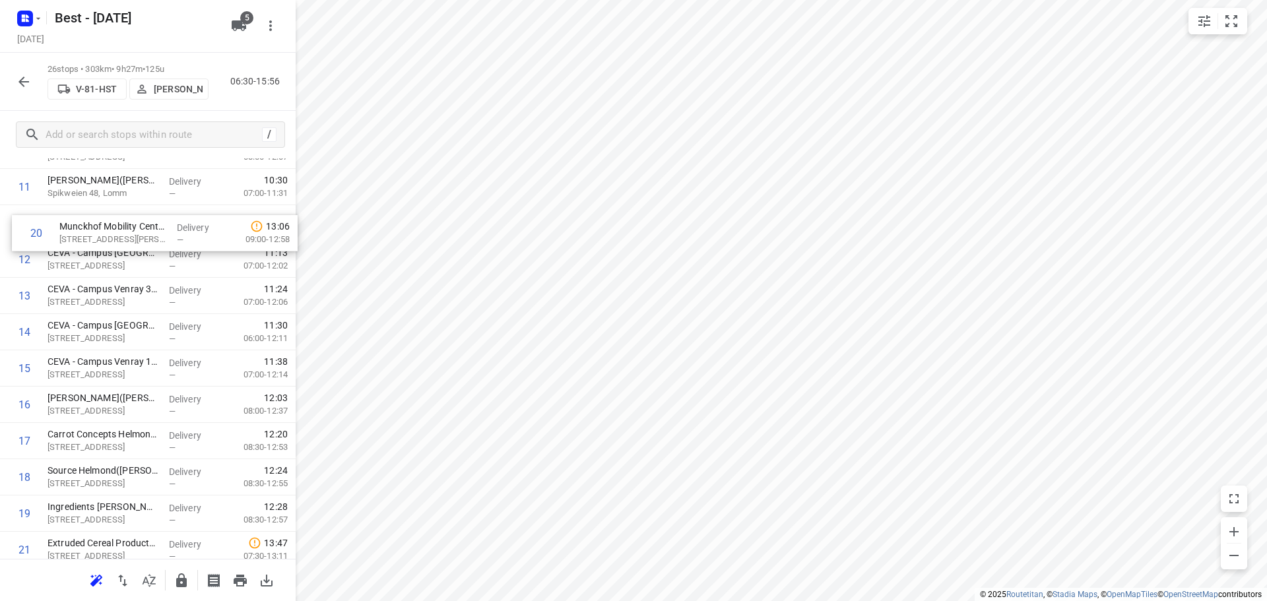
drag, startPoint x: 122, startPoint y: 495, endPoint x: 130, endPoint y: 215, distance: 280.5
click at [130, 215] on div "1 DHL Supply Chain Beringe(Marriet van Bragt) Zwenkgras 3, Beringe Delivery — 0…" at bounding box center [148, 277] width 296 height 943
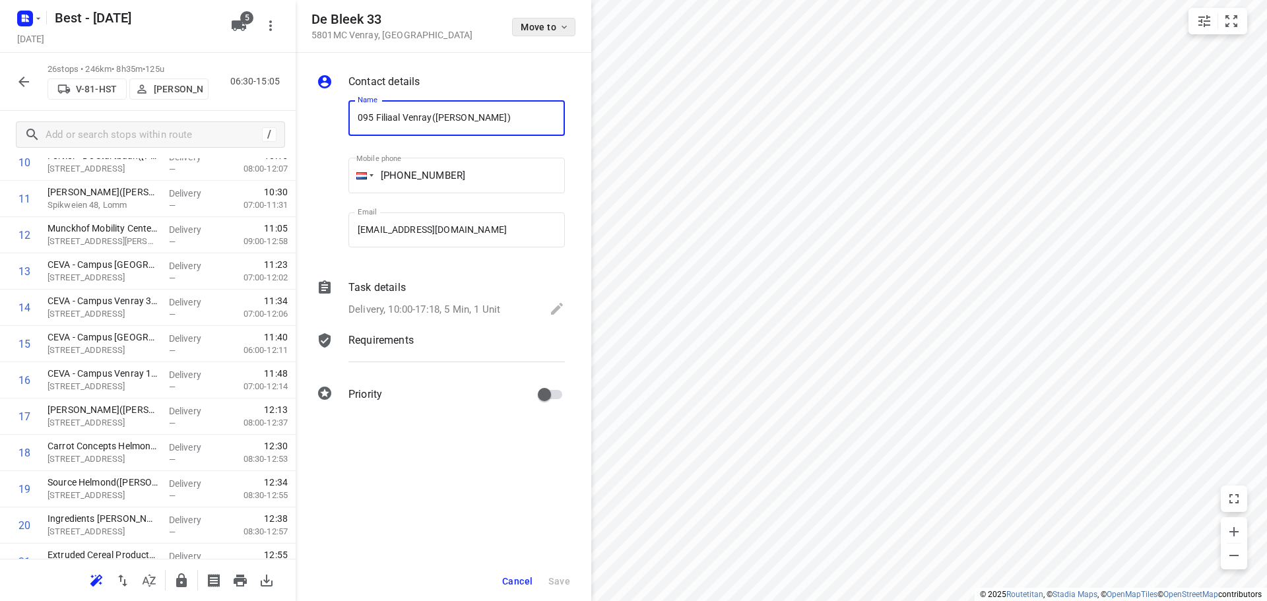
click at [522, 34] on button "Move to" at bounding box center [543, 27] width 63 height 18
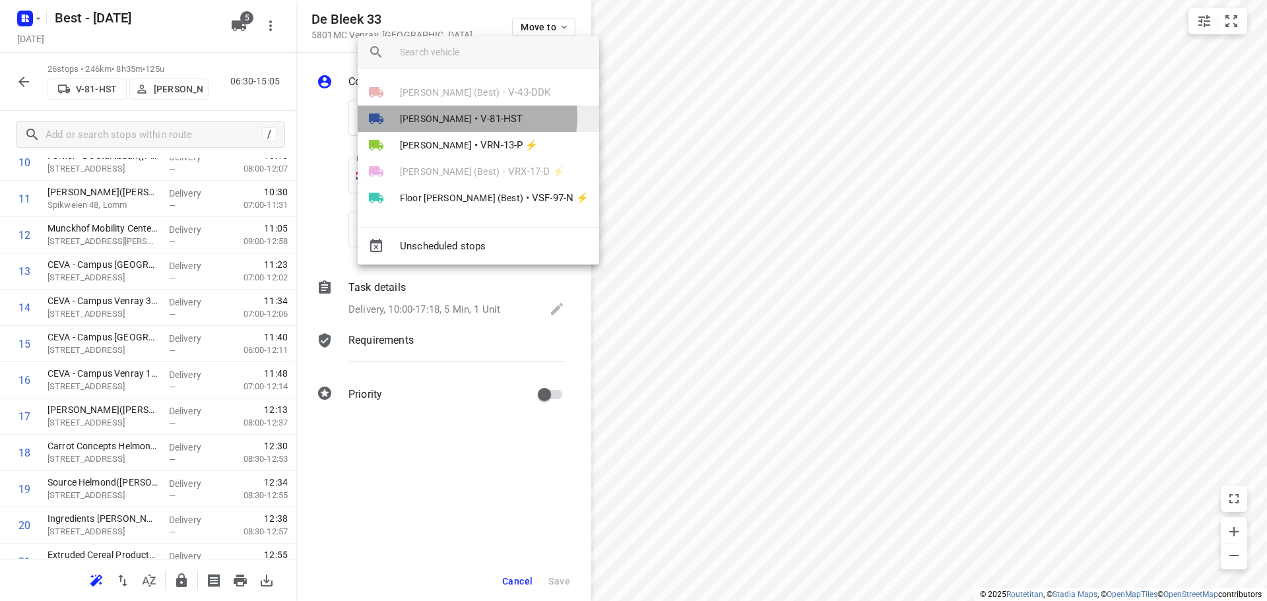
click at [465, 116] on span "Andy De Vreede" at bounding box center [436, 118] width 72 height 13
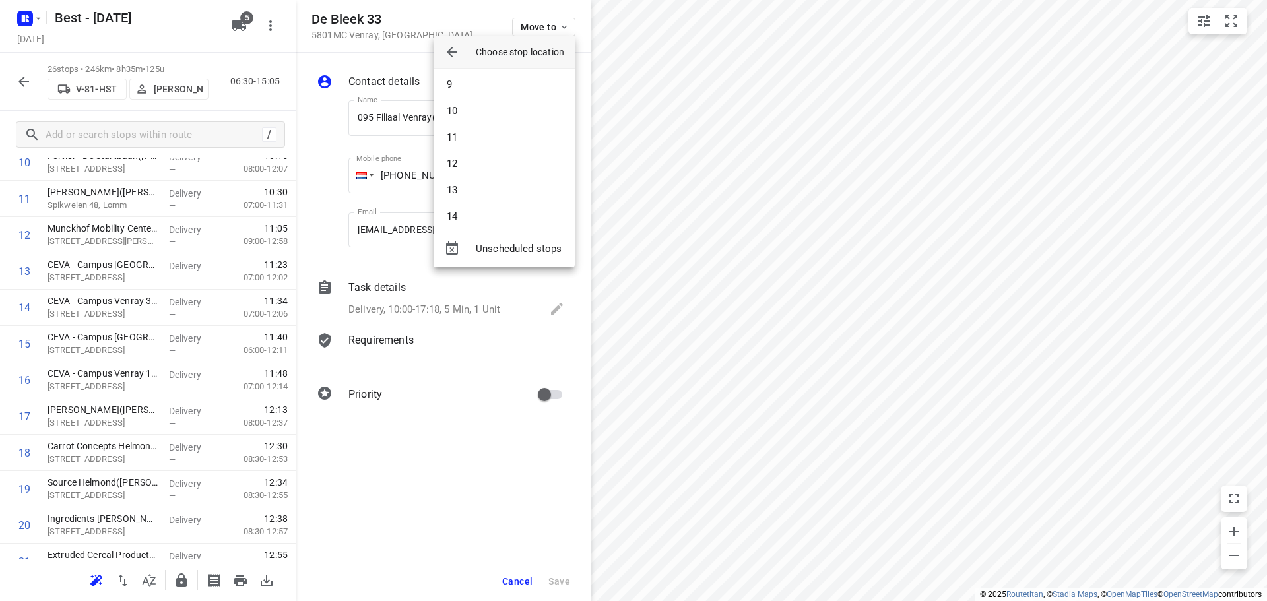
scroll to position [396, 0]
click at [473, 110] on li "17" at bounding box center [503, 113] width 141 height 26
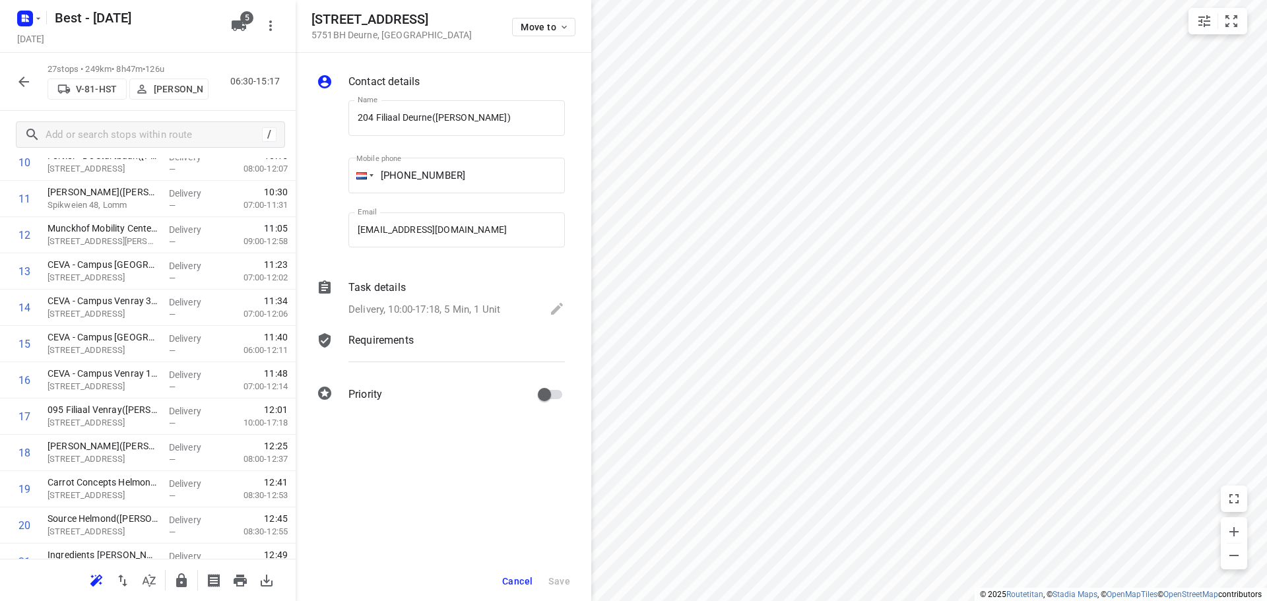
click at [508, 26] on div "Kerkstraat 18 5751BH Deurne , Netherlands Move to" at bounding box center [443, 26] width 264 height 28
click at [525, 23] on span "Move to" at bounding box center [545, 27] width 49 height 11
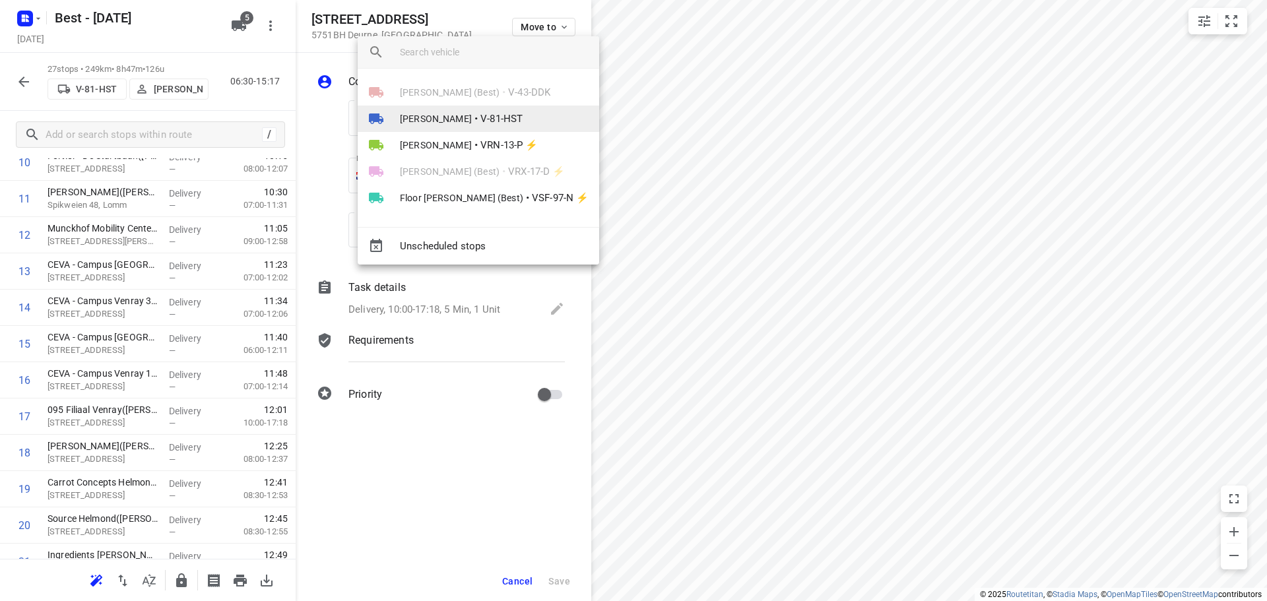
click at [454, 123] on span "Andy De Vreede" at bounding box center [436, 118] width 72 height 13
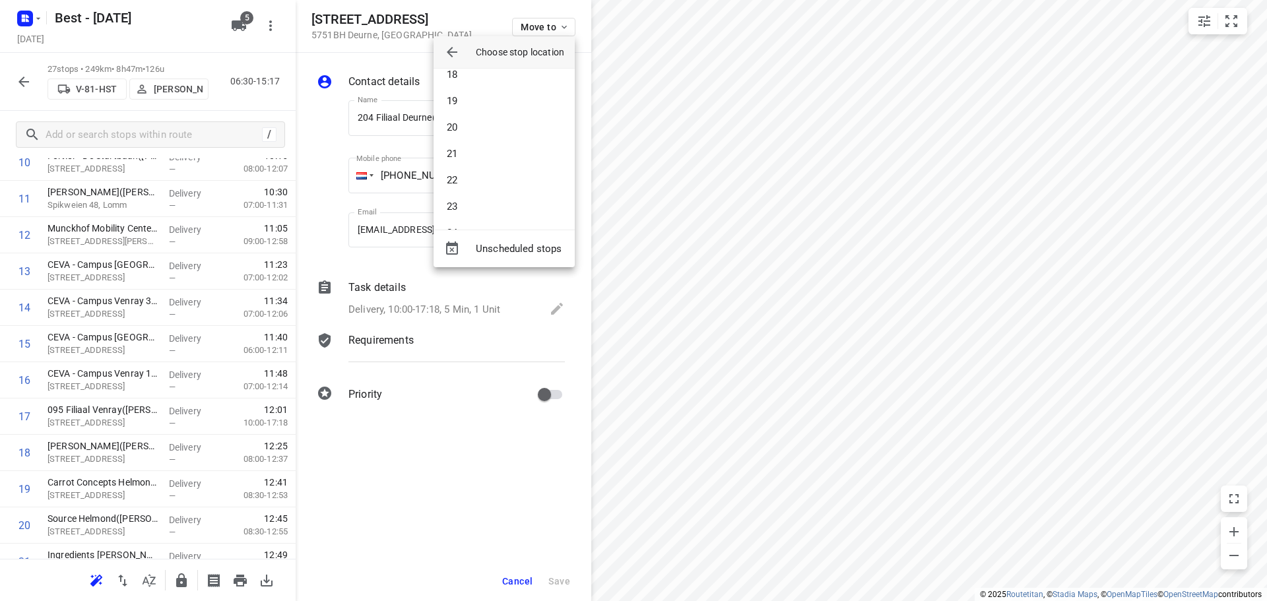
scroll to position [462, 0]
click at [469, 79] on li "18" at bounding box center [503, 74] width 141 height 26
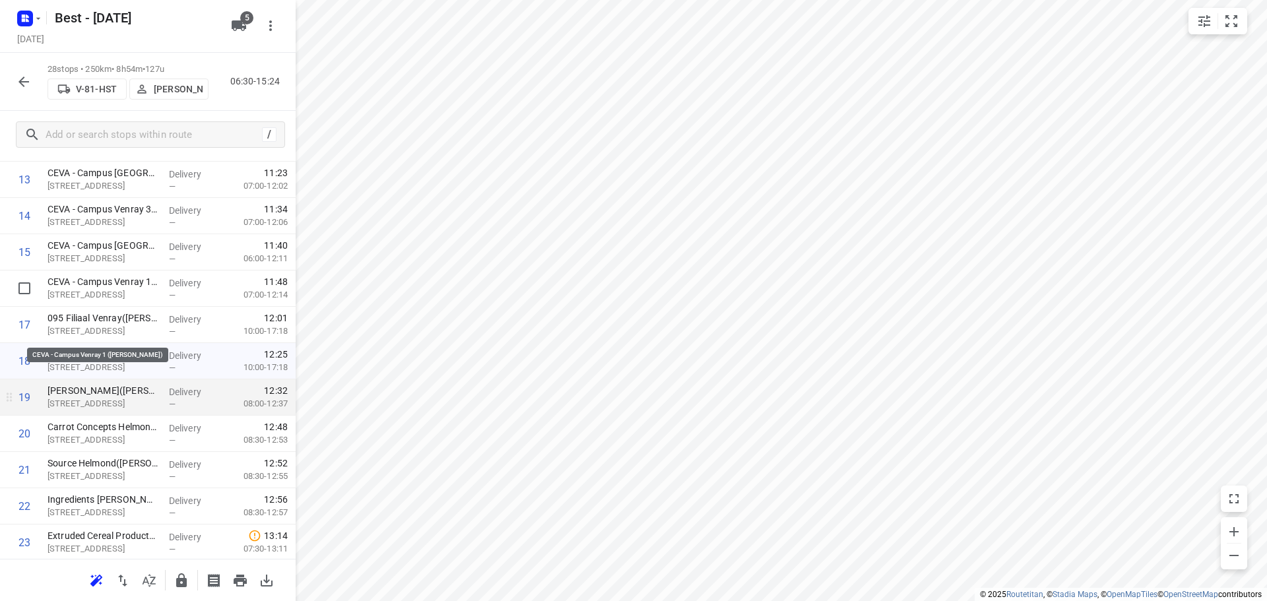
scroll to position [576, 0]
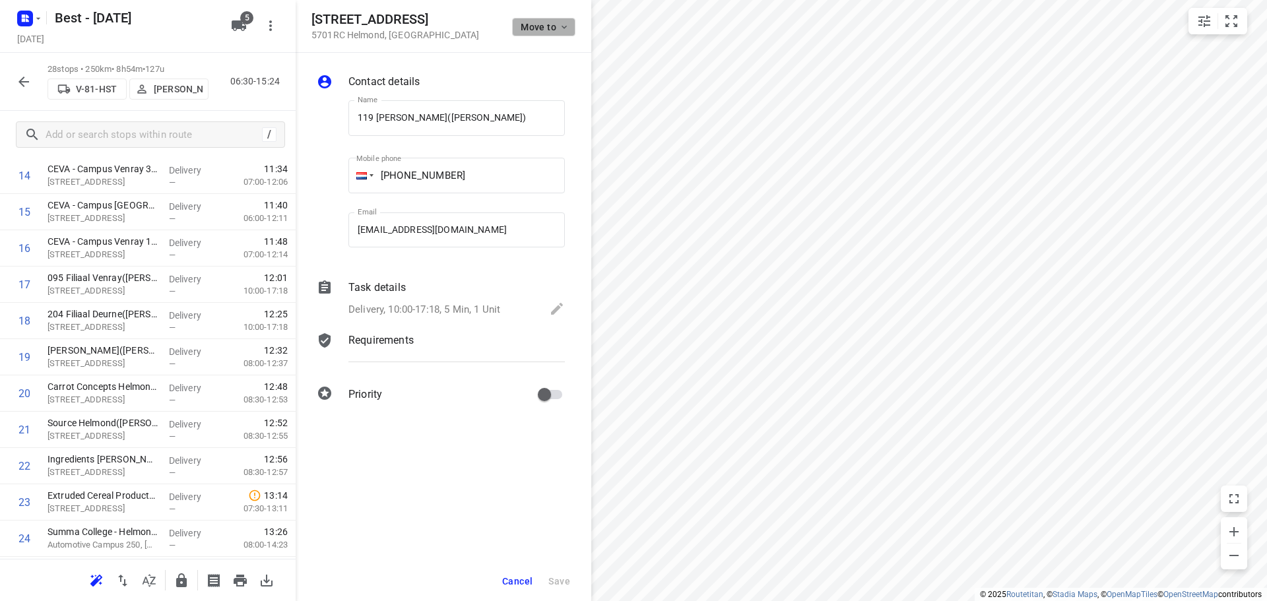
click at [542, 22] on span "Move to" at bounding box center [545, 27] width 49 height 11
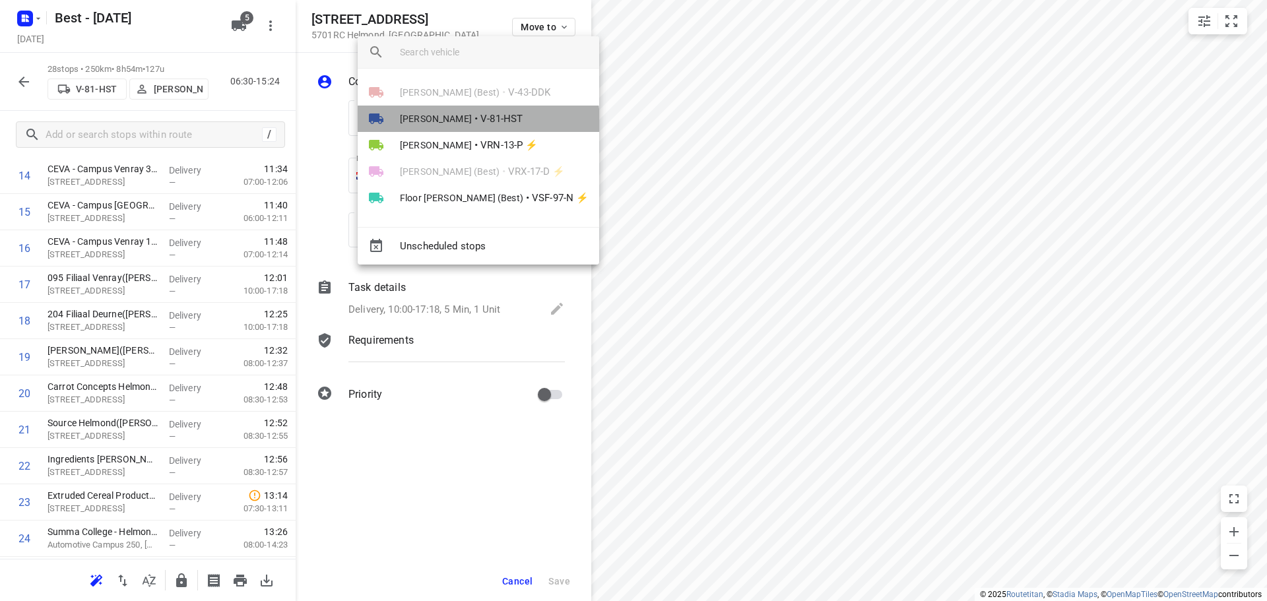
click at [480, 122] on span "V-81-HST" at bounding box center [501, 119] width 42 height 15
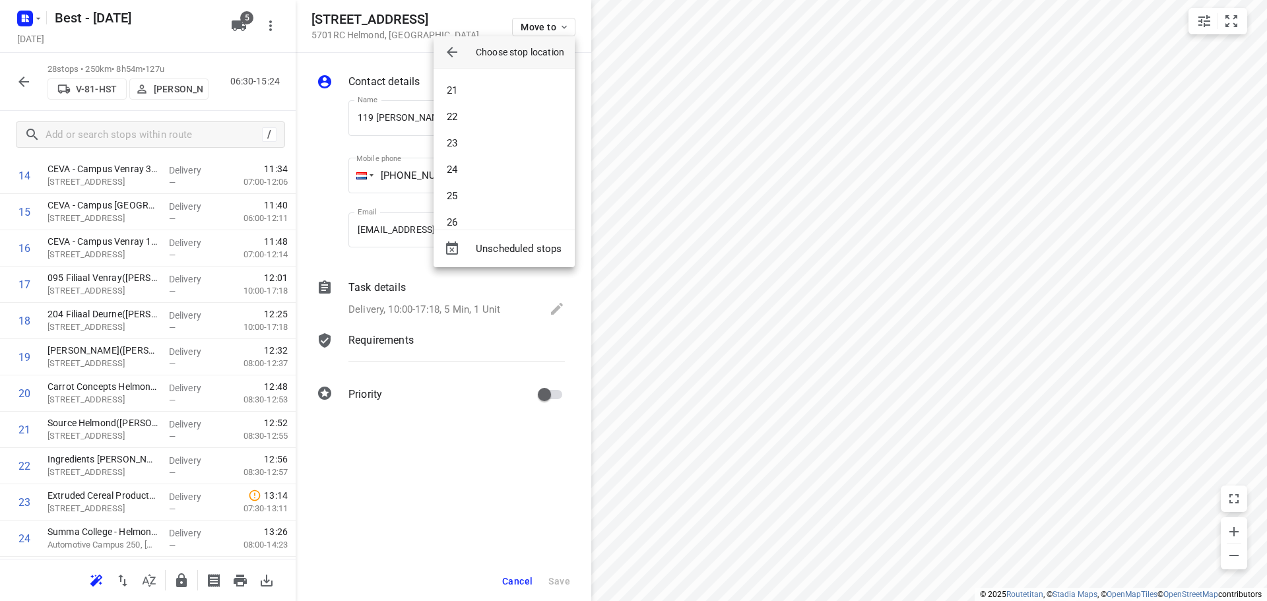
scroll to position [528, 0]
click at [474, 170] on li "24" at bounding box center [503, 166] width 141 height 26
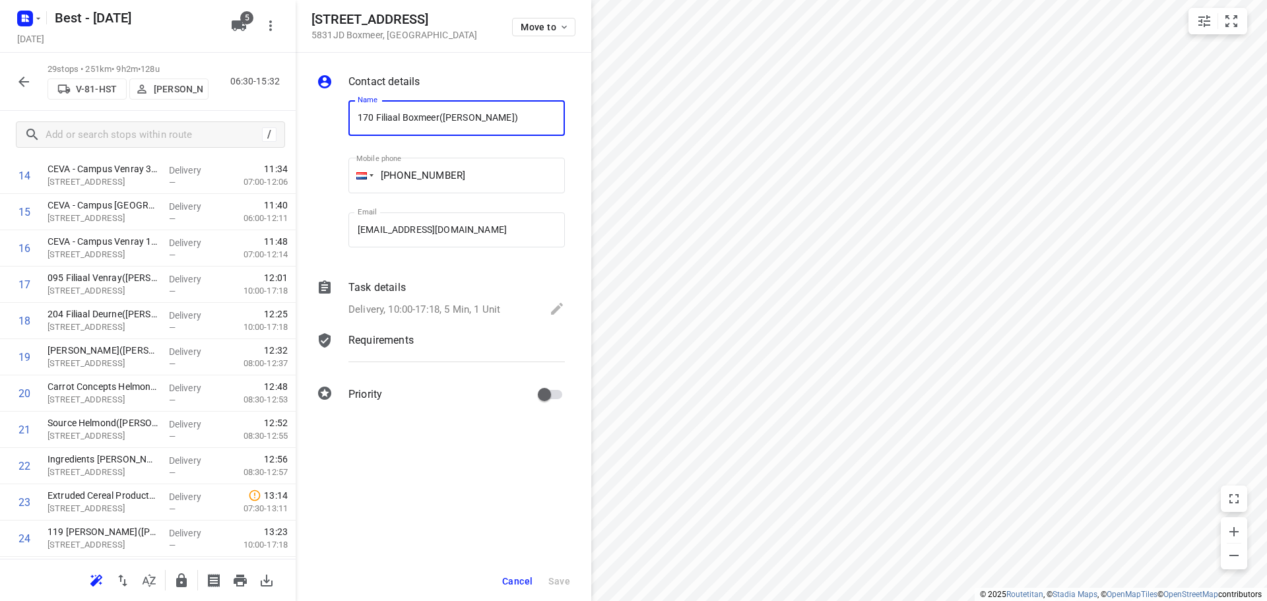
drag, startPoint x: 439, startPoint y: 116, endPoint x: 308, endPoint y: 113, distance: 131.3
click at [308, 113] on div "Contact details Name 170 Filiaal Boxmeer(Marielle Gudde) Name Mobile phone +06 …" at bounding box center [444, 240] width 296 height 375
drag, startPoint x: 524, startPoint y: 582, endPoint x: 526, endPoint y: 563, distance: 18.6
click at [524, 579] on span "Cancel" at bounding box center [517, 581] width 30 height 11
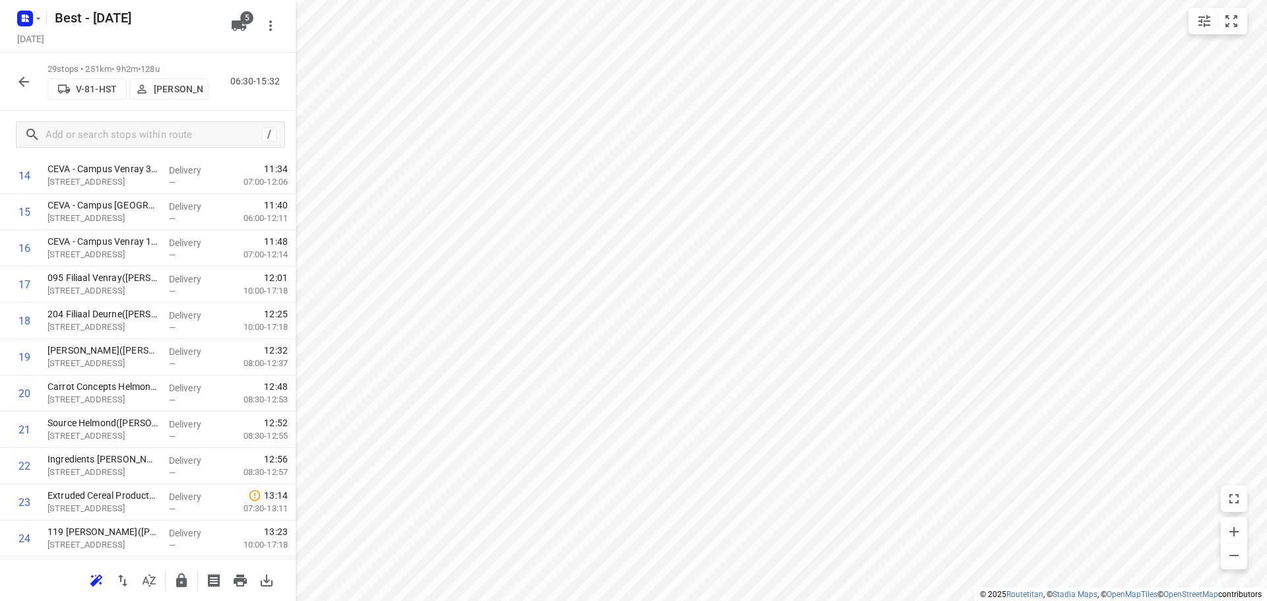
click at [177, 577] on icon "button" at bounding box center [182, 581] width 16 height 16
click at [15, 79] on button "button" at bounding box center [24, 82] width 26 height 26
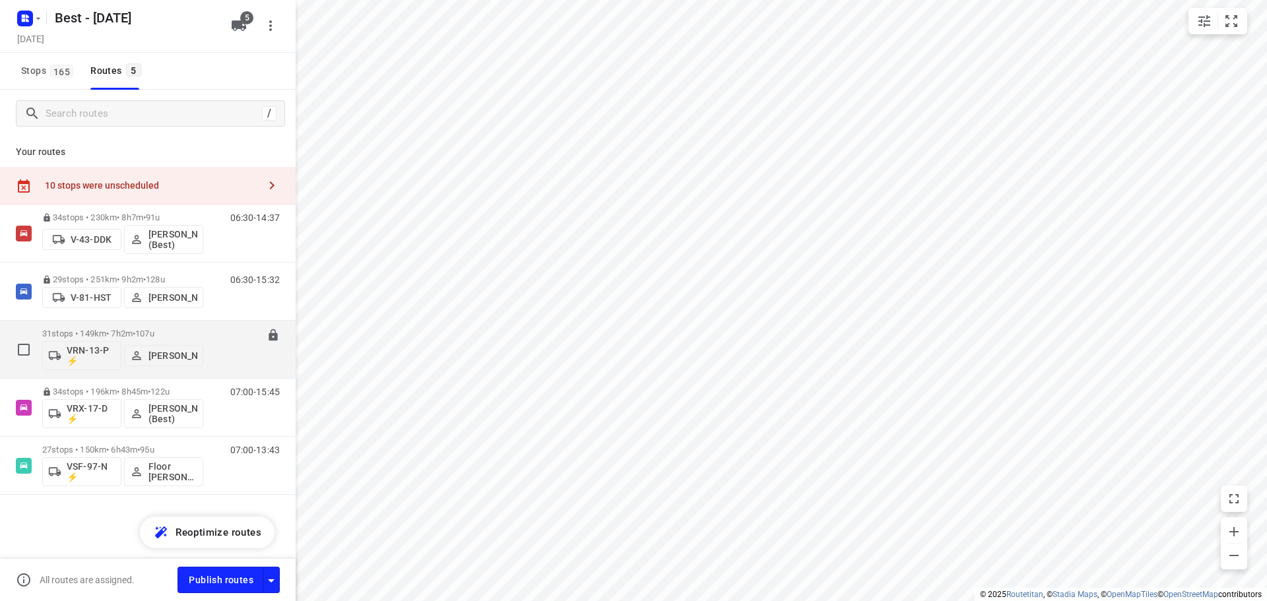
click at [88, 331] on p "31 stops • 149km • 7h2m • 107u" at bounding box center [122, 334] width 161 height 10
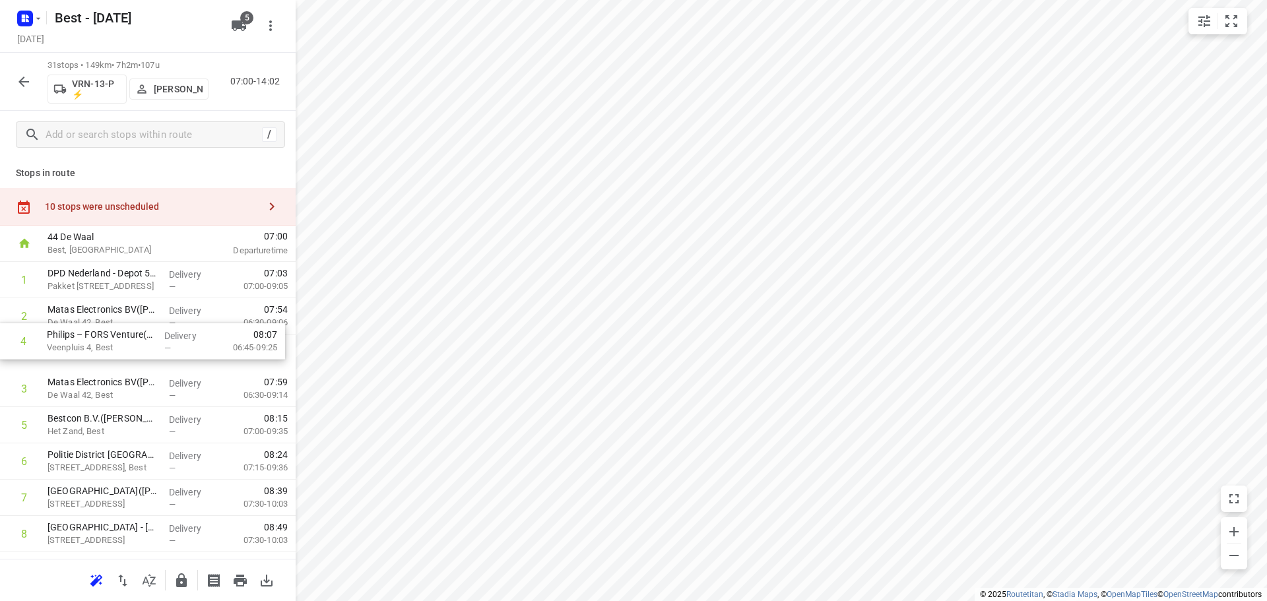
drag, startPoint x: 168, startPoint y: 396, endPoint x: 168, endPoint y: 330, distance: 66.0
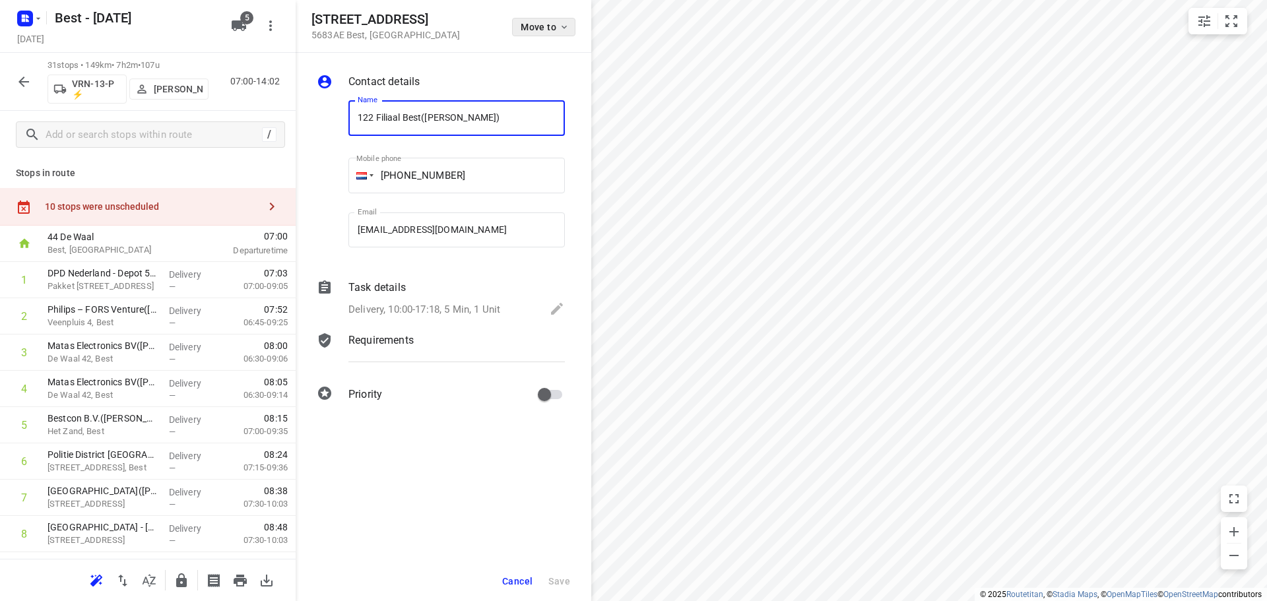
click at [528, 25] on span "Move to" at bounding box center [545, 27] width 49 height 11
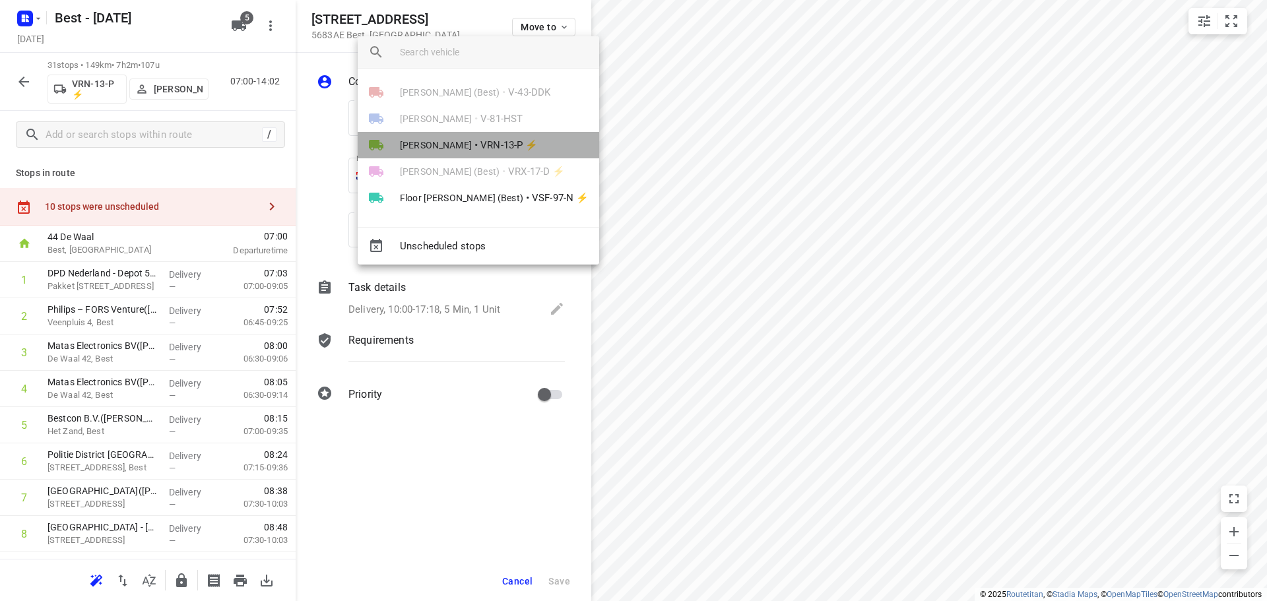
click at [484, 148] on span "VRN-13-P ⚡" at bounding box center [508, 145] width 57 height 15
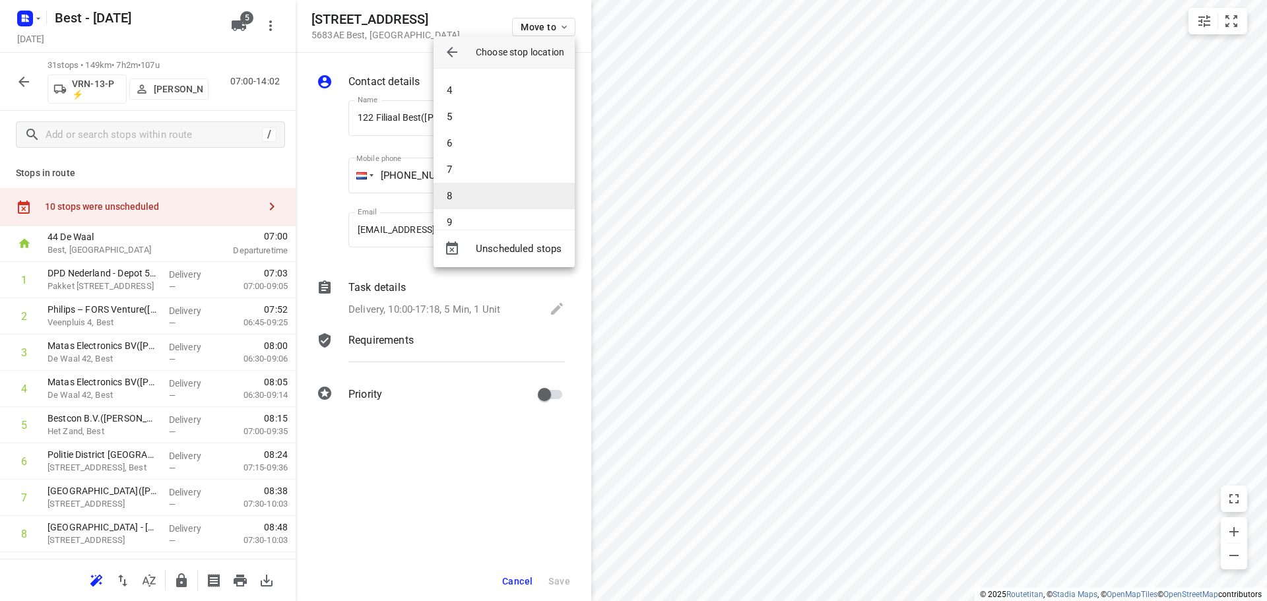
scroll to position [132, 0]
click at [465, 108] on li "7" at bounding box center [503, 113] width 141 height 26
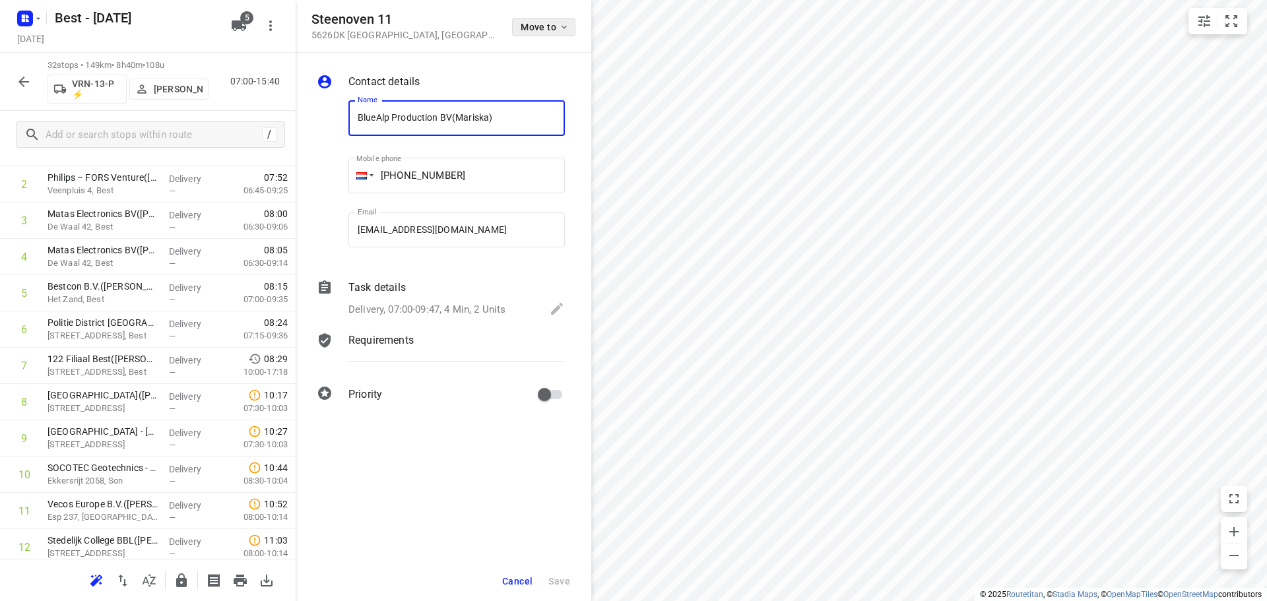
click at [553, 31] on span "Move to" at bounding box center [545, 27] width 49 height 11
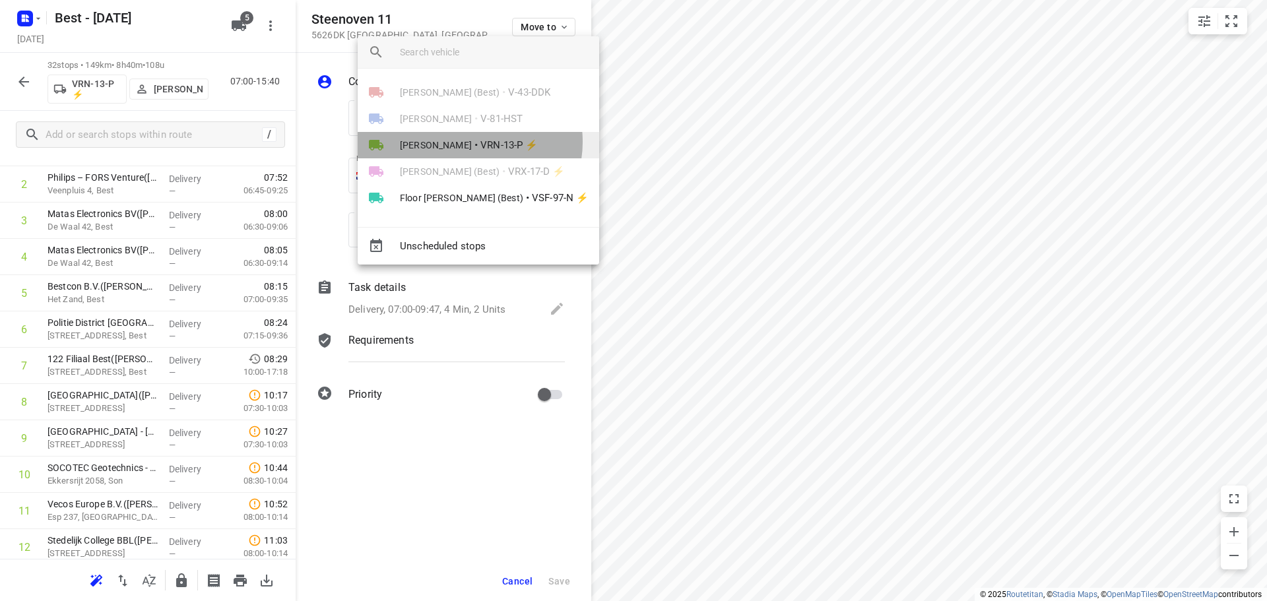
click at [474, 142] on span "•" at bounding box center [475, 145] width 3 height 16
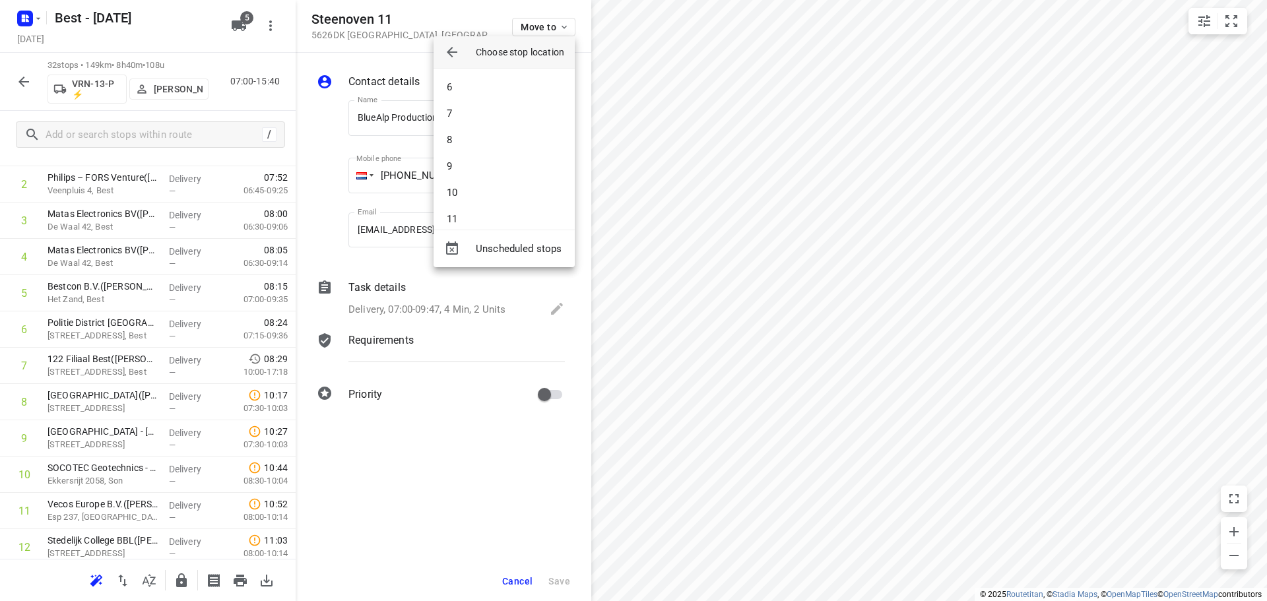
click at [474, 143] on li "8" at bounding box center [503, 140] width 141 height 26
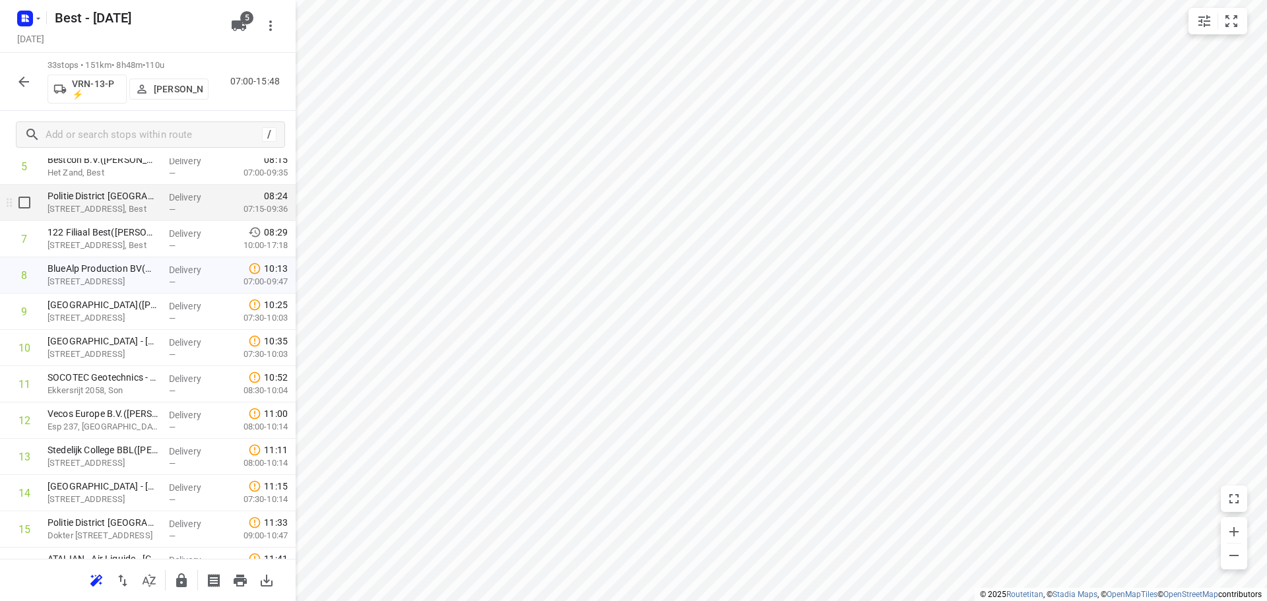
scroll to position [264, 0]
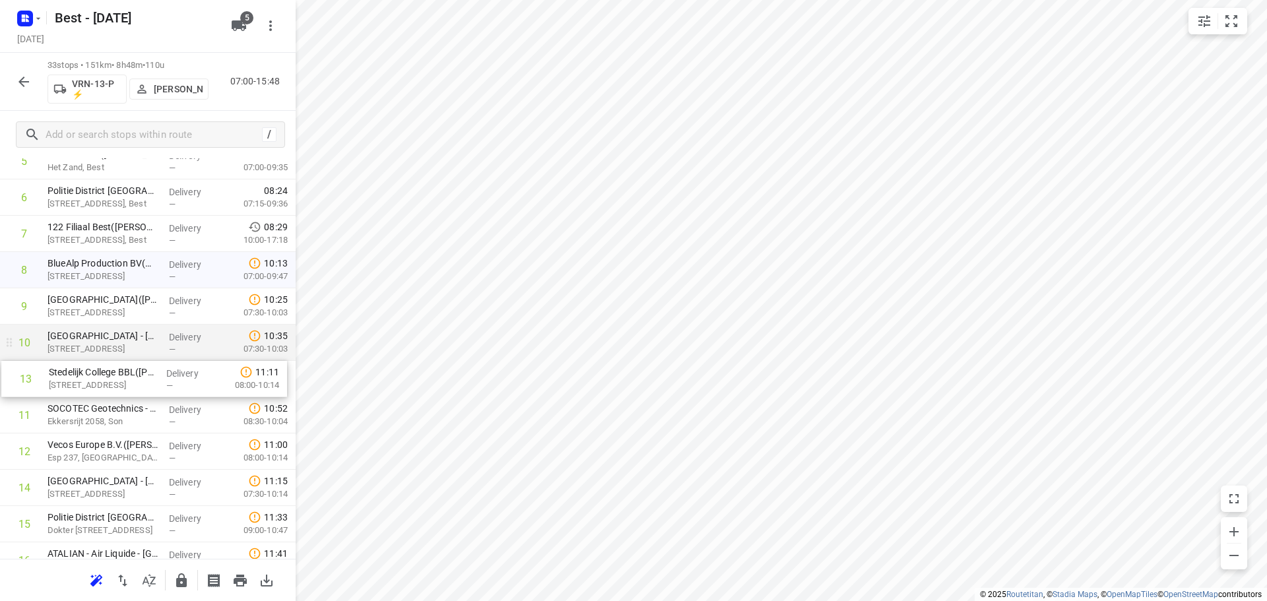
drag, startPoint x: 85, startPoint y: 439, endPoint x: 88, endPoint y: 360, distance: 79.9
click at [88, 360] on div "1 DPD Nederland - Depot 520 en 522 Hoofdkantoor(Joyce Nabbe- van Overmeeren (wi…" at bounding box center [148, 597] width 296 height 1198
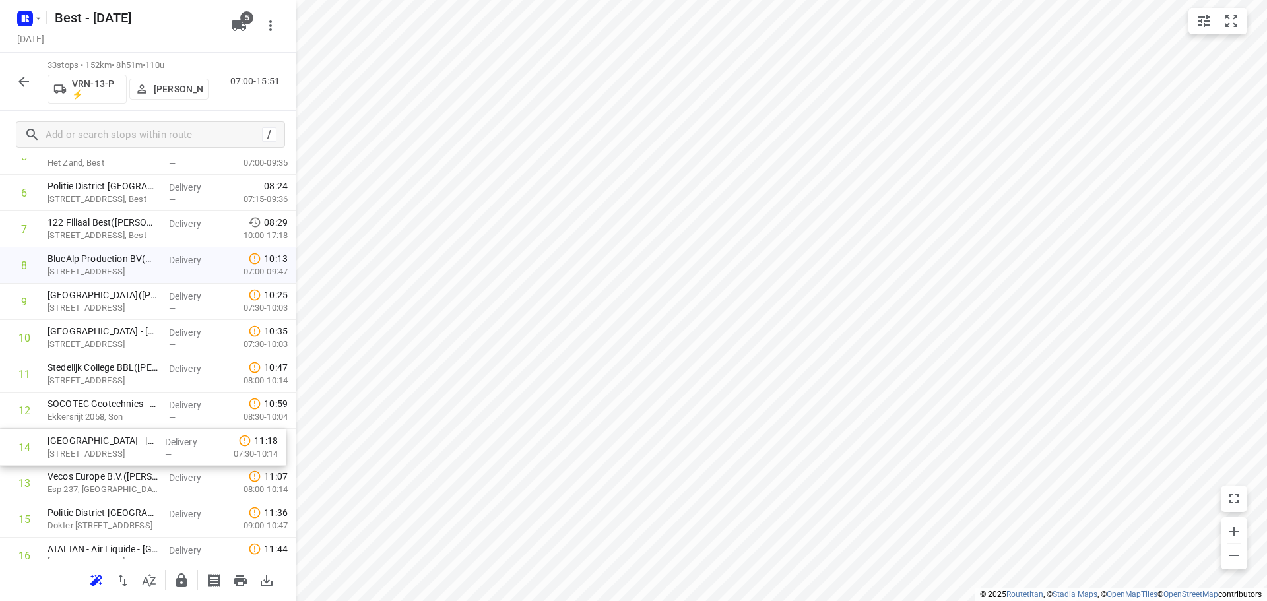
scroll to position [271, 0]
drag, startPoint x: 82, startPoint y: 486, endPoint x: 81, endPoint y: 406, distance: 79.8
click at [81, 406] on div "1 DPD Nederland - Depot 520 en 522 Hoofdkantoor(Joyce Nabbe- van Overmeeren (wi…" at bounding box center [148, 590] width 296 height 1198
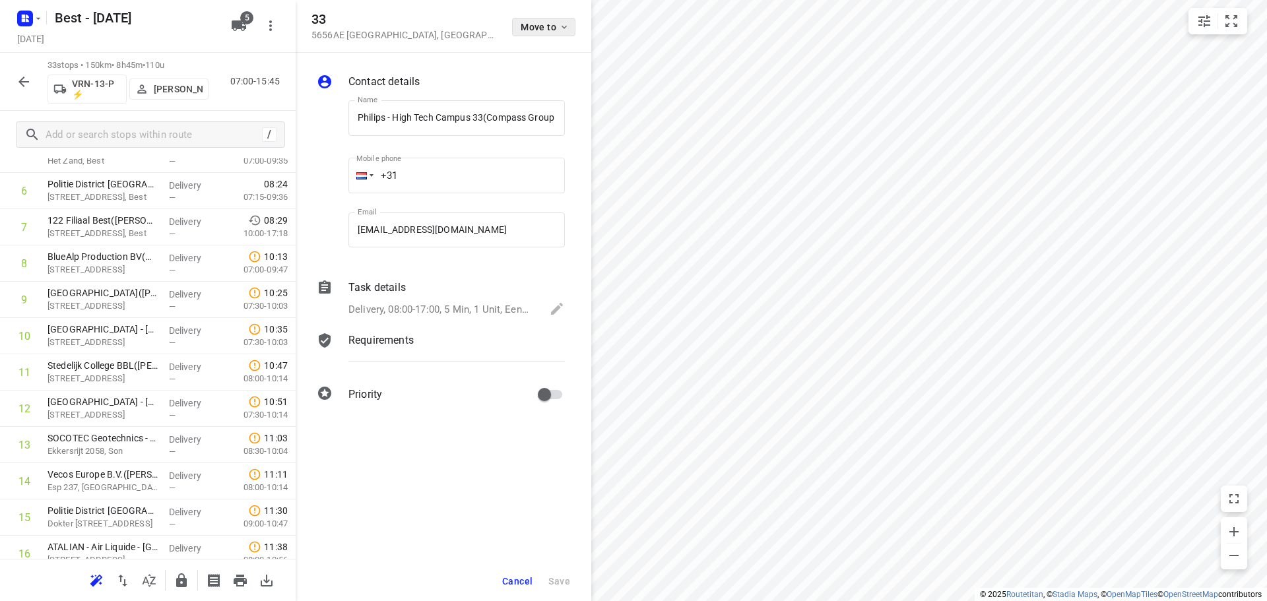
scroll to position [0, 129]
click at [540, 12] on div "Move to" at bounding box center [543, 26] width 63 height 28
click at [538, 21] on button "Move to" at bounding box center [543, 27] width 63 height 18
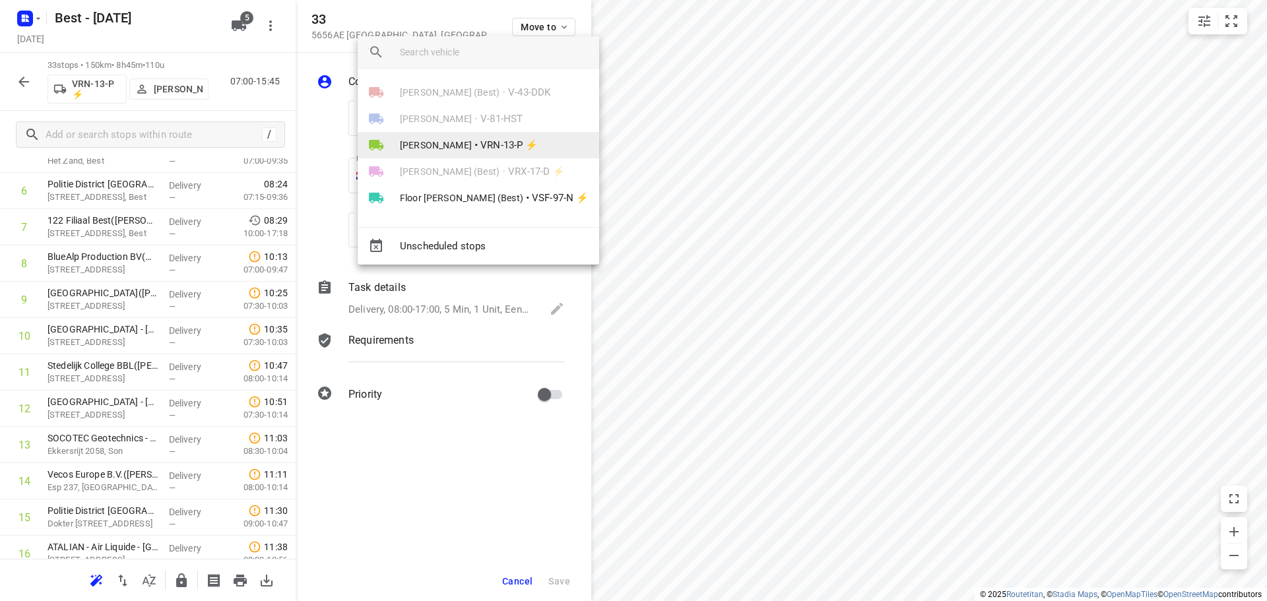
click at [439, 144] on span "Daniëlle Belmer" at bounding box center [436, 145] width 72 height 13
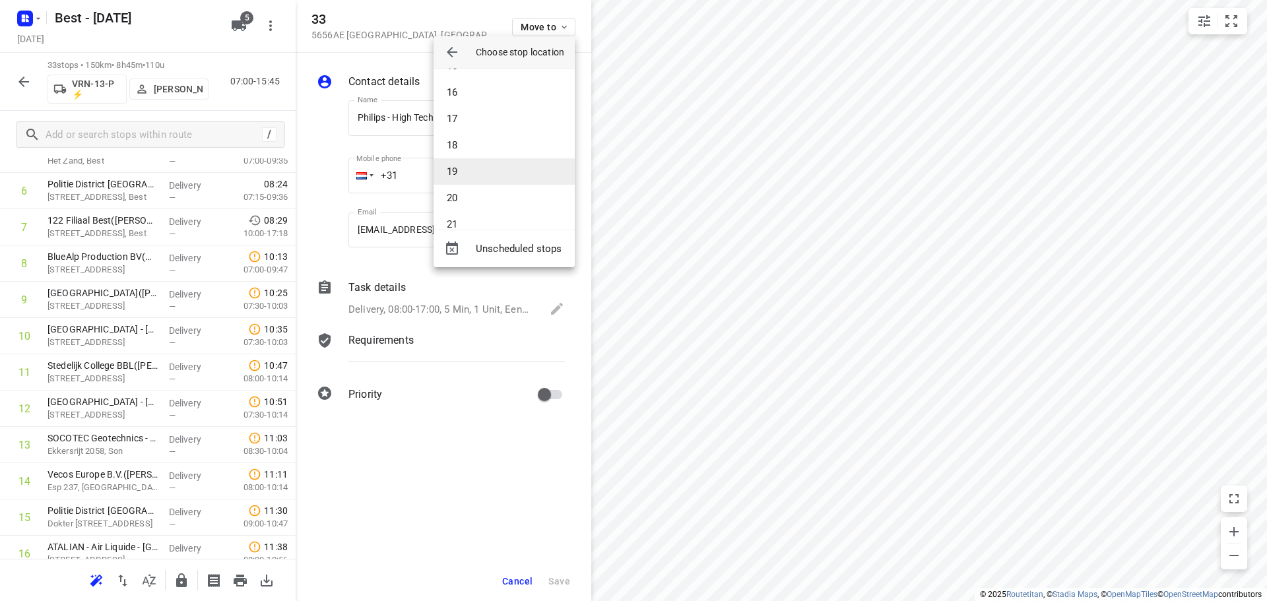
scroll to position [396, 0]
click at [467, 193] on li "20" at bounding box center [503, 192] width 141 height 26
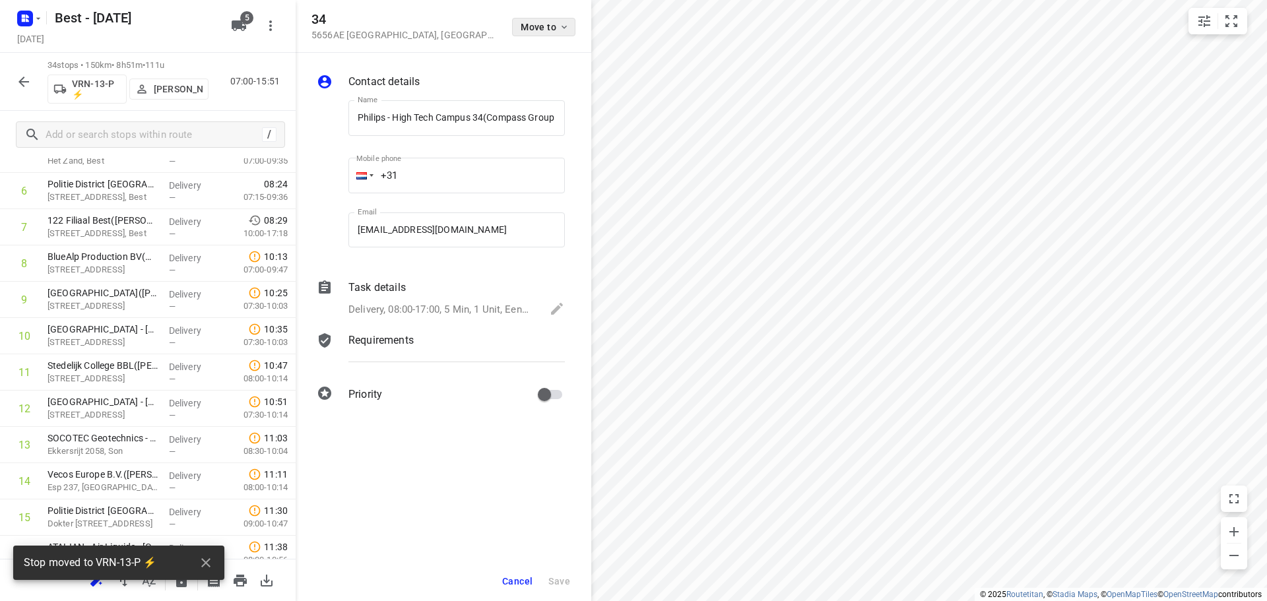
scroll to position [0, 129]
drag, startPoint x: 568, startPoint y: 15, endPoint x: 554, endPoint y: 22, distance: 16.2
click at [558, 19] on div "Move to" at bounding box center [543, 26] width 63 height 28
click at [553, 22] on span "Move to" at bounding box center [545, 27] width 49 height 11
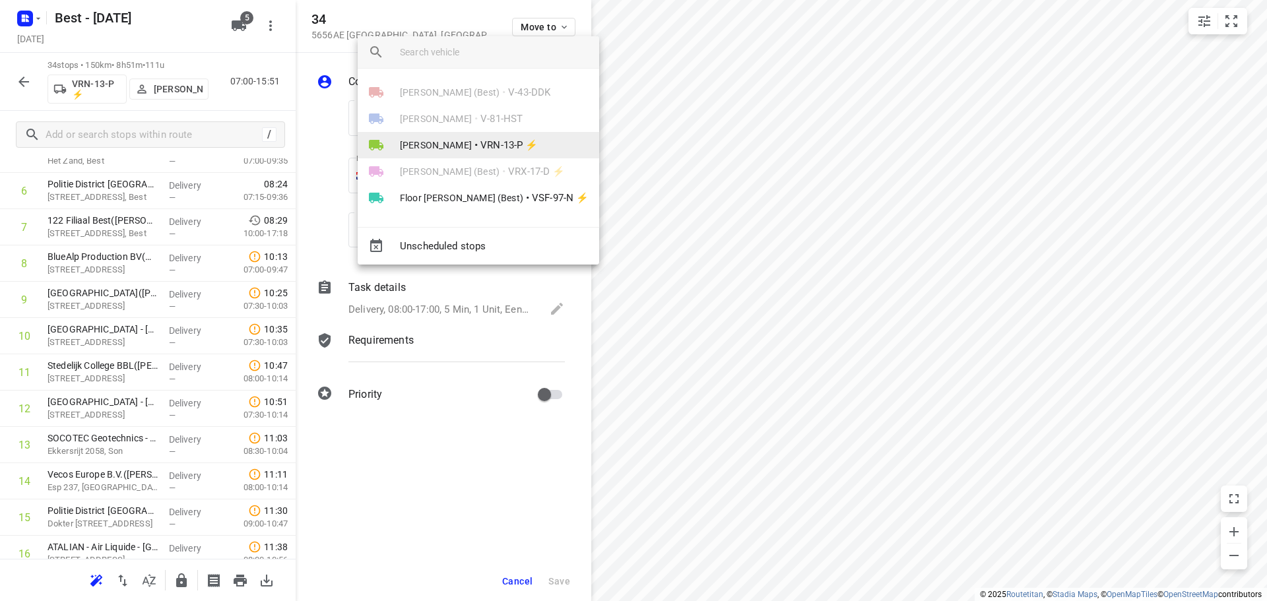
click at [474, 150] on span "•" at bounding box center [475, 145] width 3 height 16
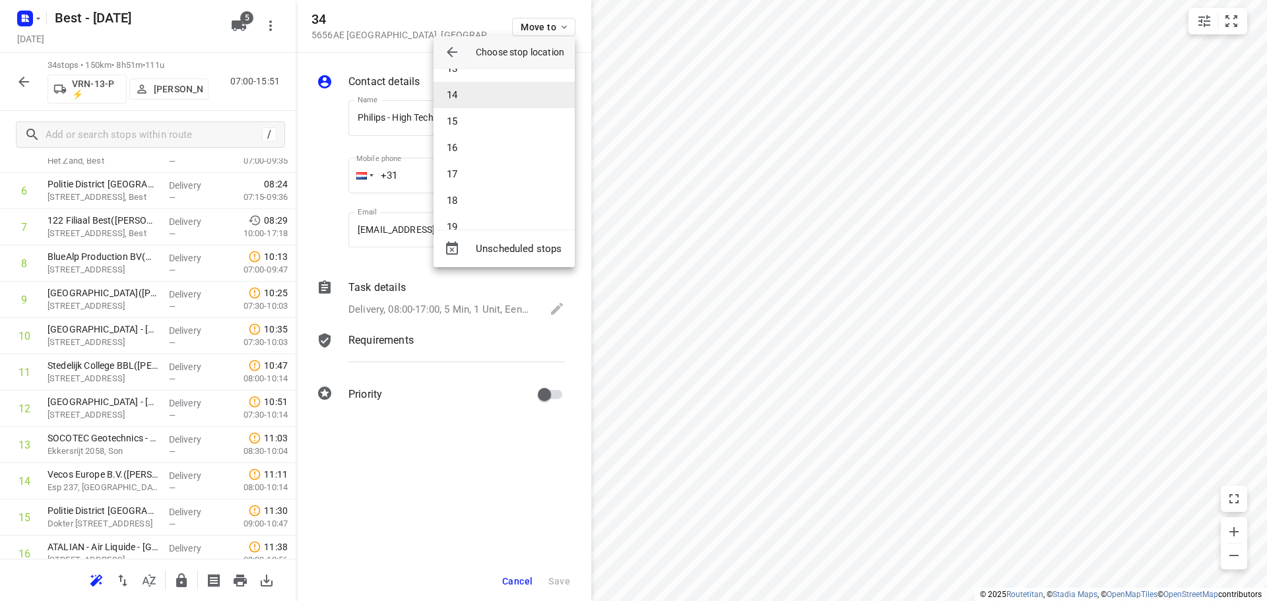
scroll to position [396, 0]
click at [457, 215] on li "21" at bounding box center [503, 219] width 141 height 26
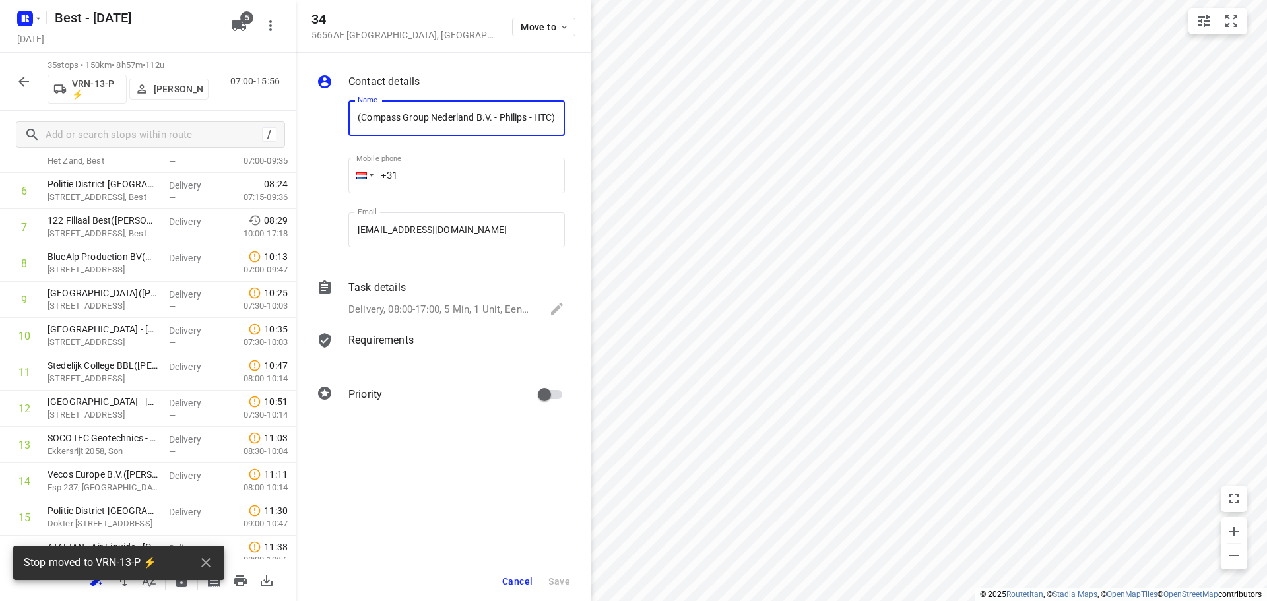
scroll to position [0, 0]
click at [453, 287] on div "Task details" at bounding box center [456, 288] width 216 height 16
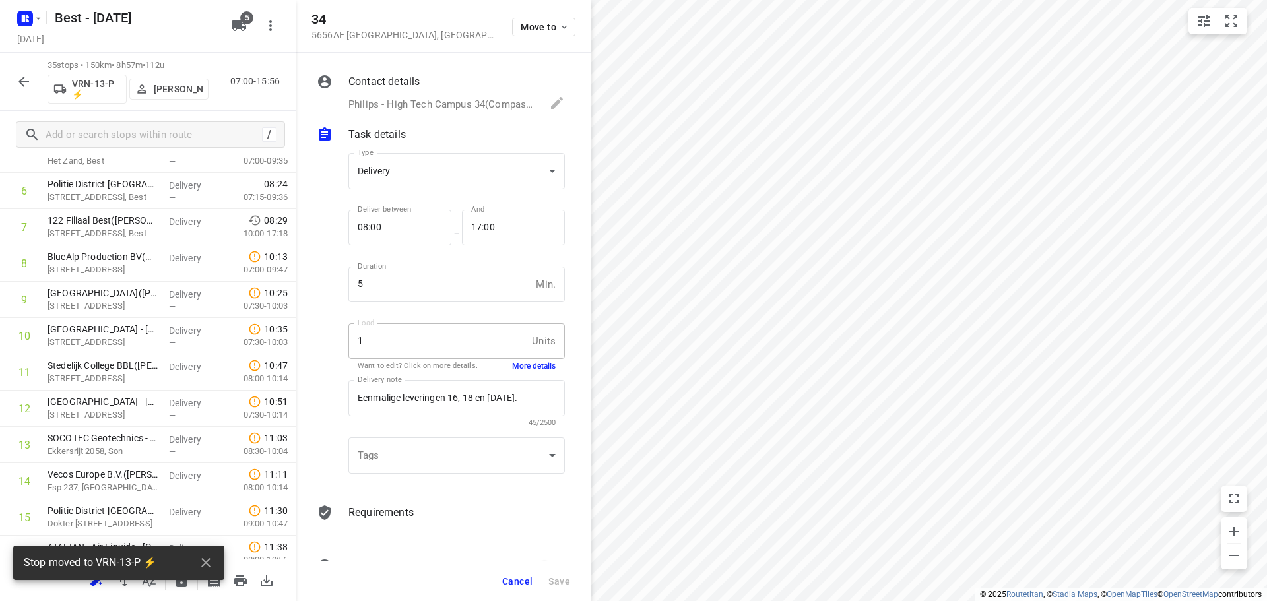
click at [521, 354] on div "1 Units Load" at bounding box center [456, 341] width 216 height 36
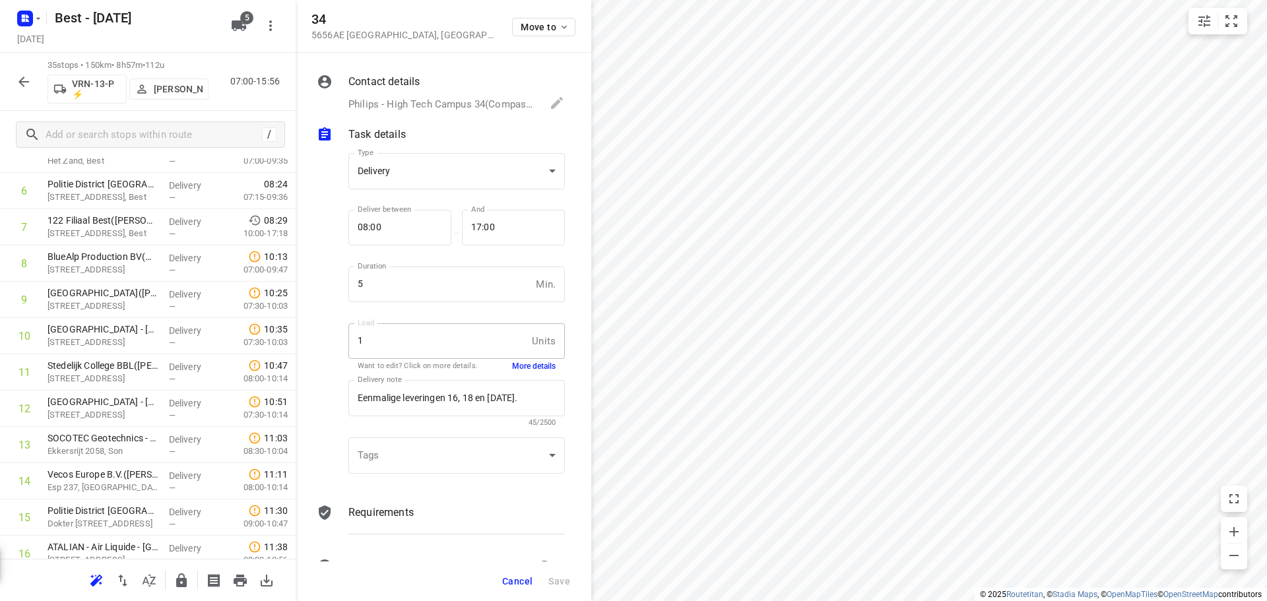
click at [519, 362] on button "More details" at bounding box center [534, 366] width 44 height 11
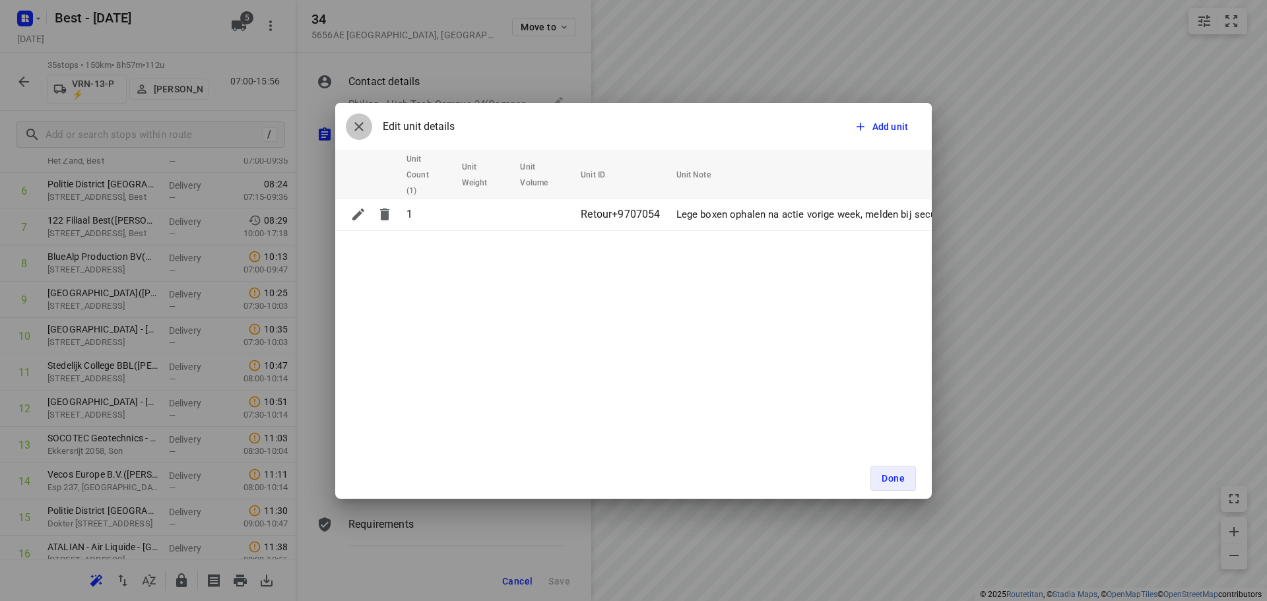
click at [357, 125] on icon "button" at bounding box center [359, 127] width 16 height 16
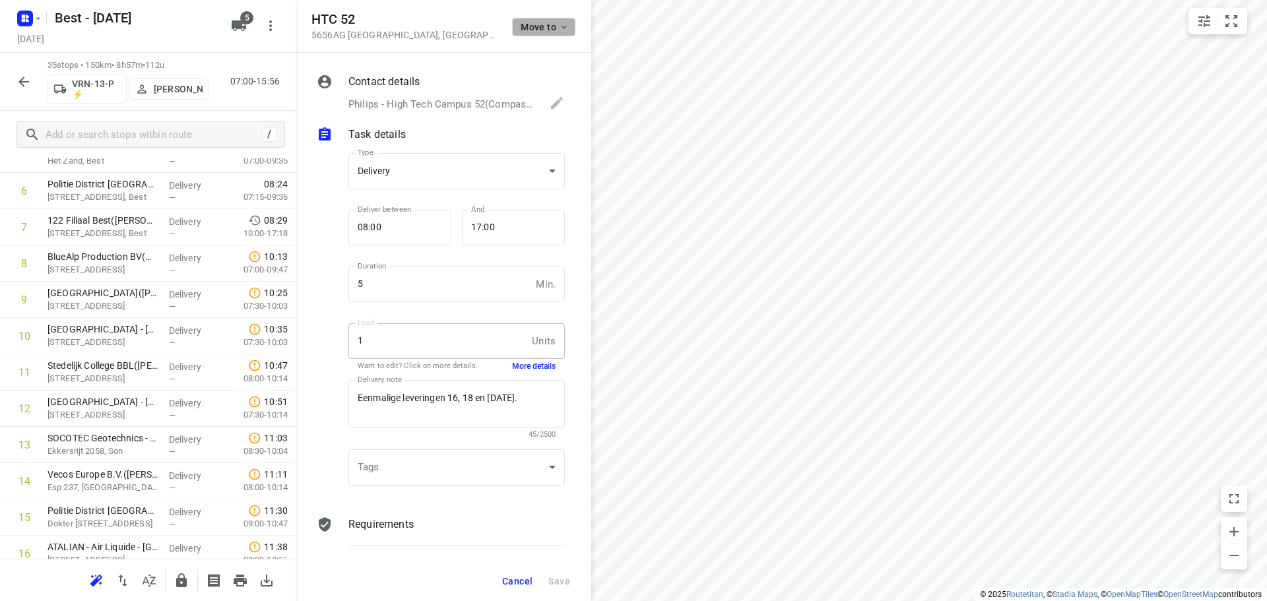
click at [530, 22] on span "Move to" at bounding box center [545, 27] width 49 height 11
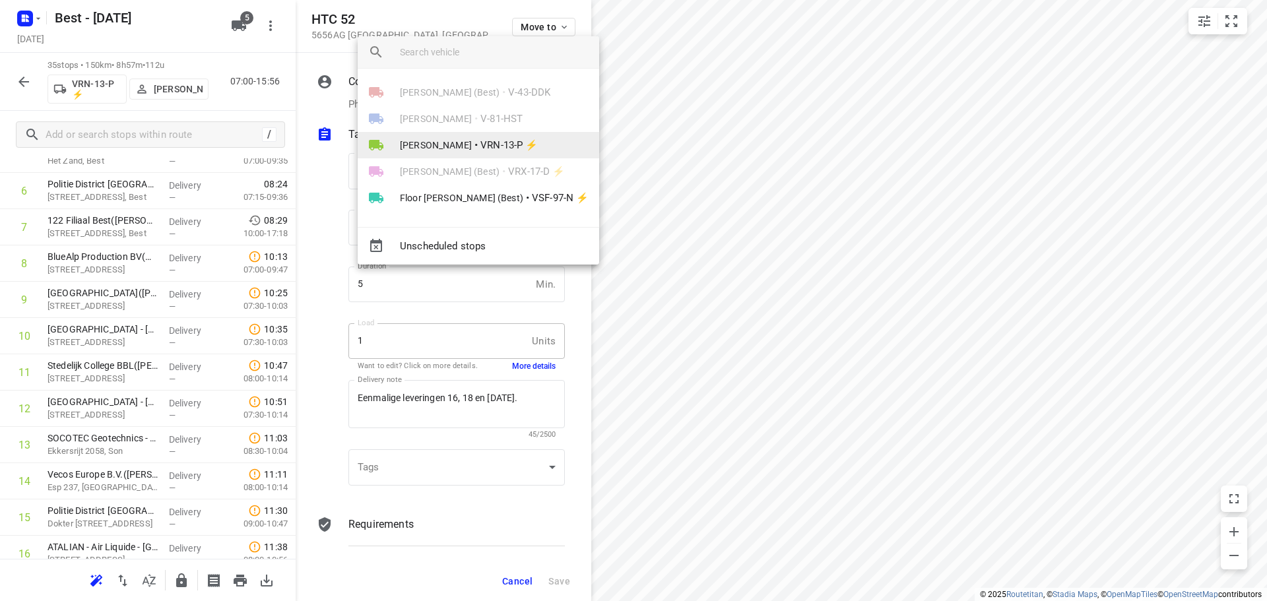
click at [443, 140] on li "Daniëlle Belmer • VRN-13-P ⚡" at bounding box center [478, 145] width 241 height 26
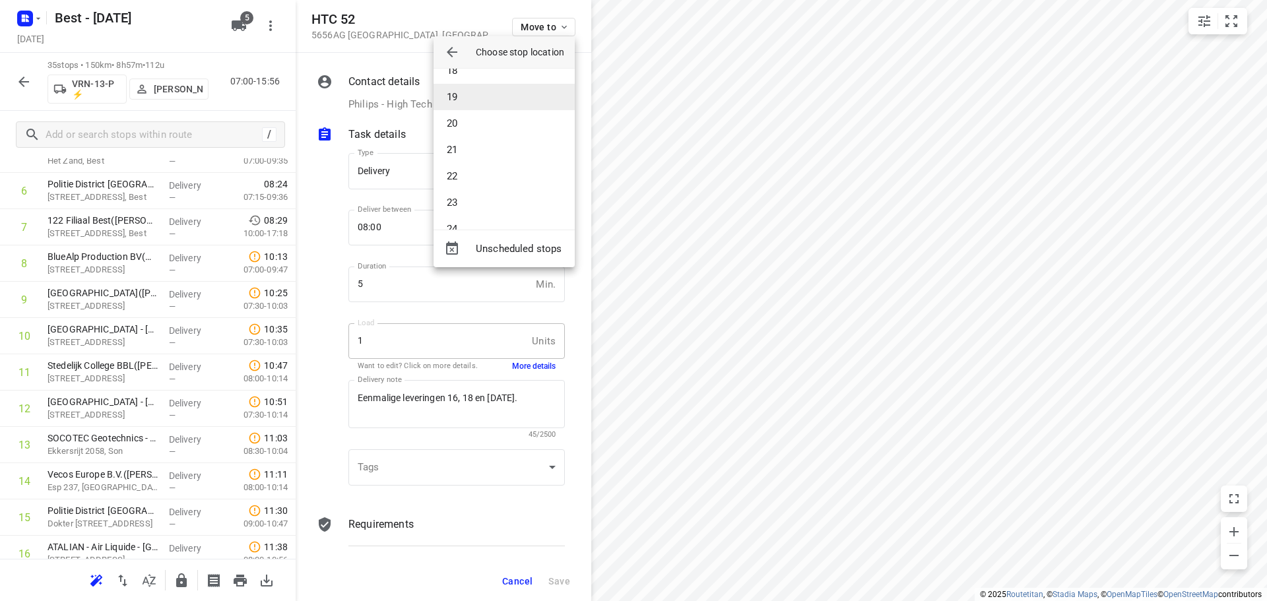
scroll to position [528, 0]
click at [463, 146] on li "23" at bounding box center [503, 140] width 141 height 26
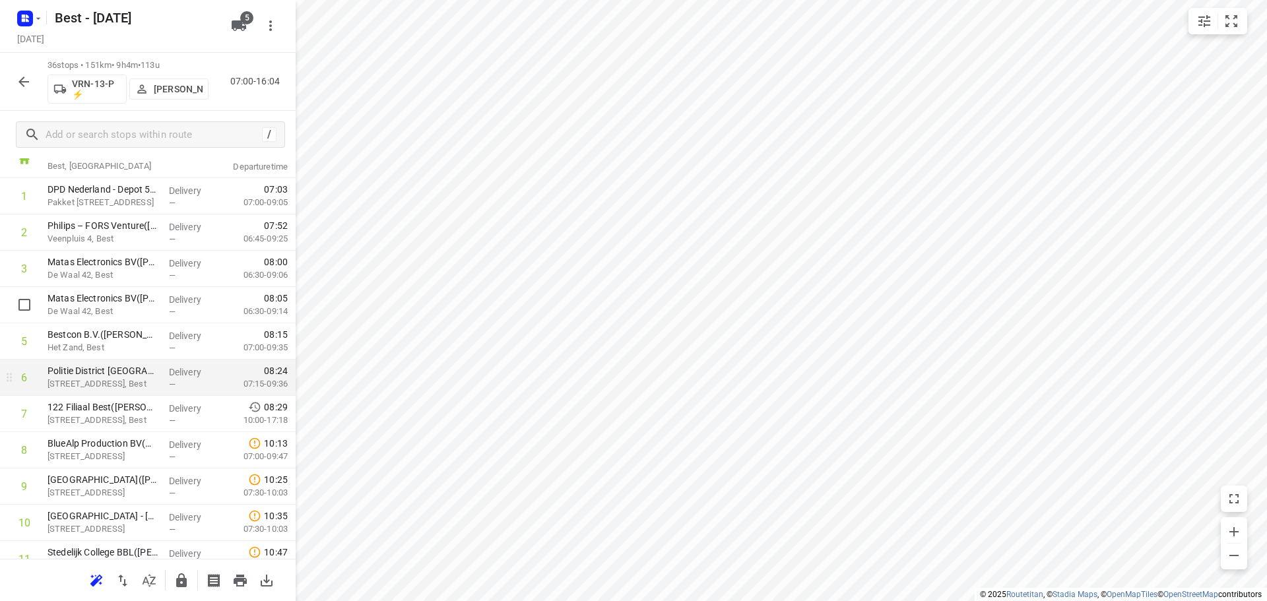
scroll to position [73, 0]
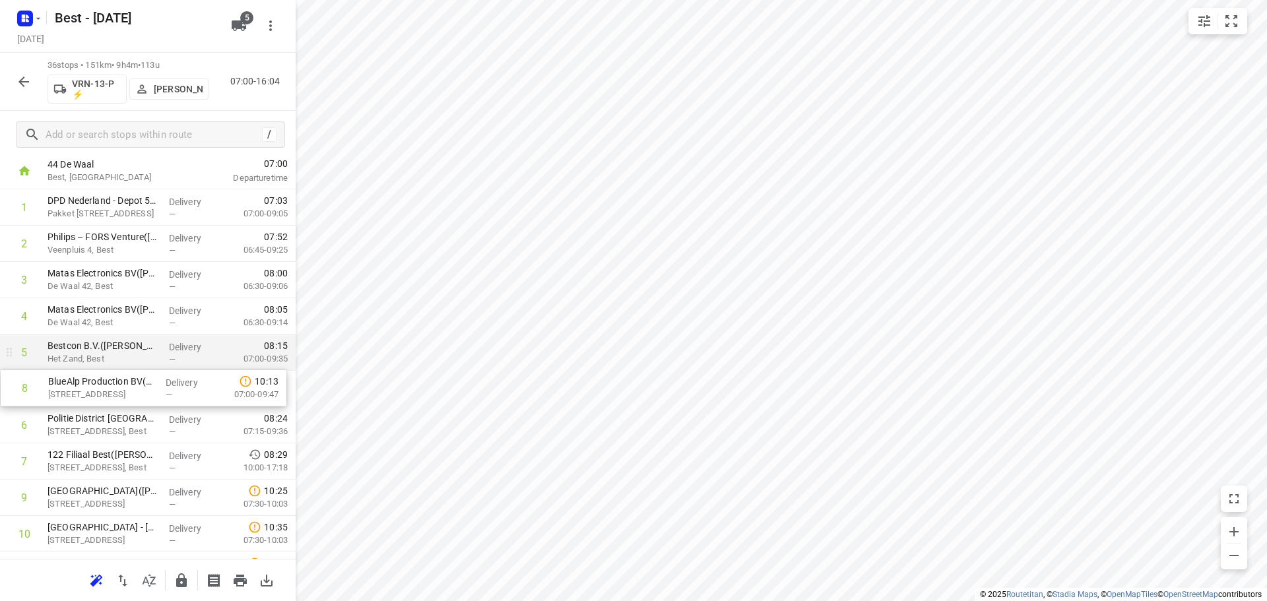
drag, startPoint x: 106, startPoint y: 450, endPoint x: 107, endPoint y: 369, distance: 80.5
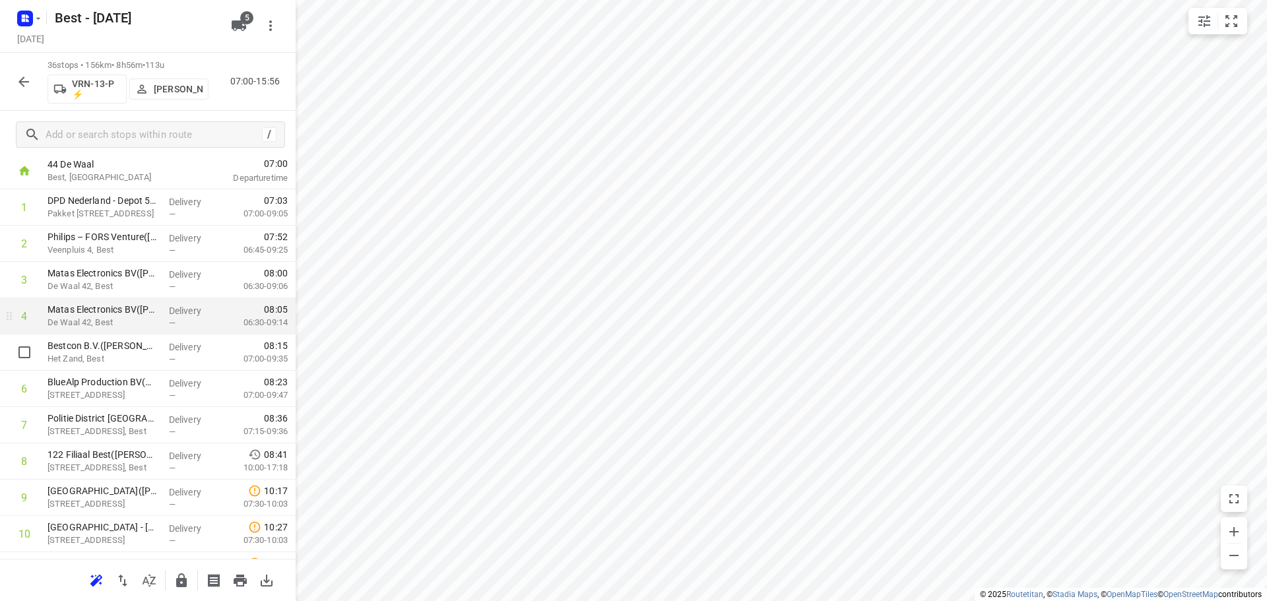
scroll to position [139, 0]
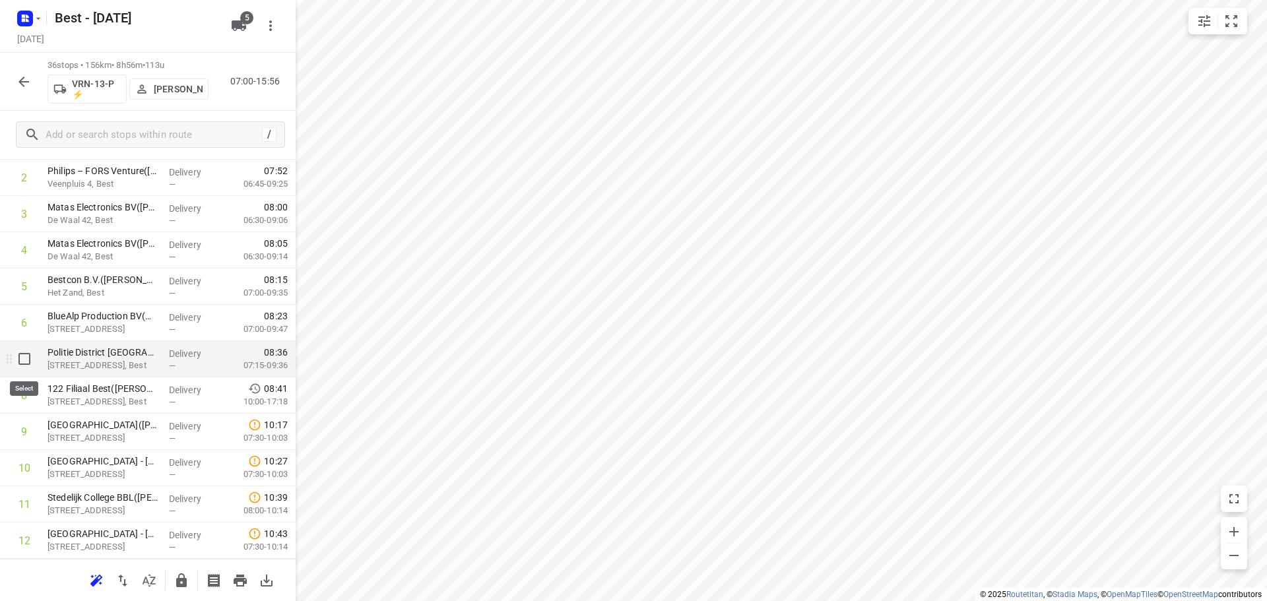
click at [10, 358] on div at bounding box center [21, 359] width 42 height 36
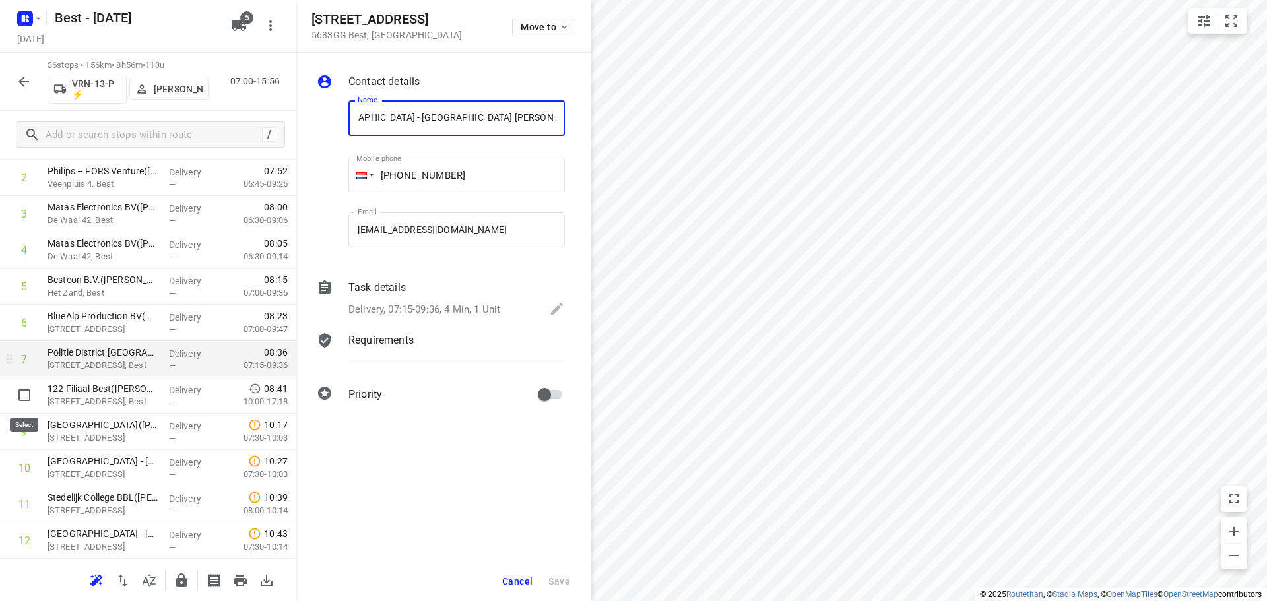
scroll to position [0, 0]
drag, startPoint x: 16, startPoint y: 397, endPoint x: 19, endPoint y: 378, distance: 18.7
click at [16, 389] on input "checkbox" at bounding box center [24, 395] width 26 height 26
checkbox input "true"
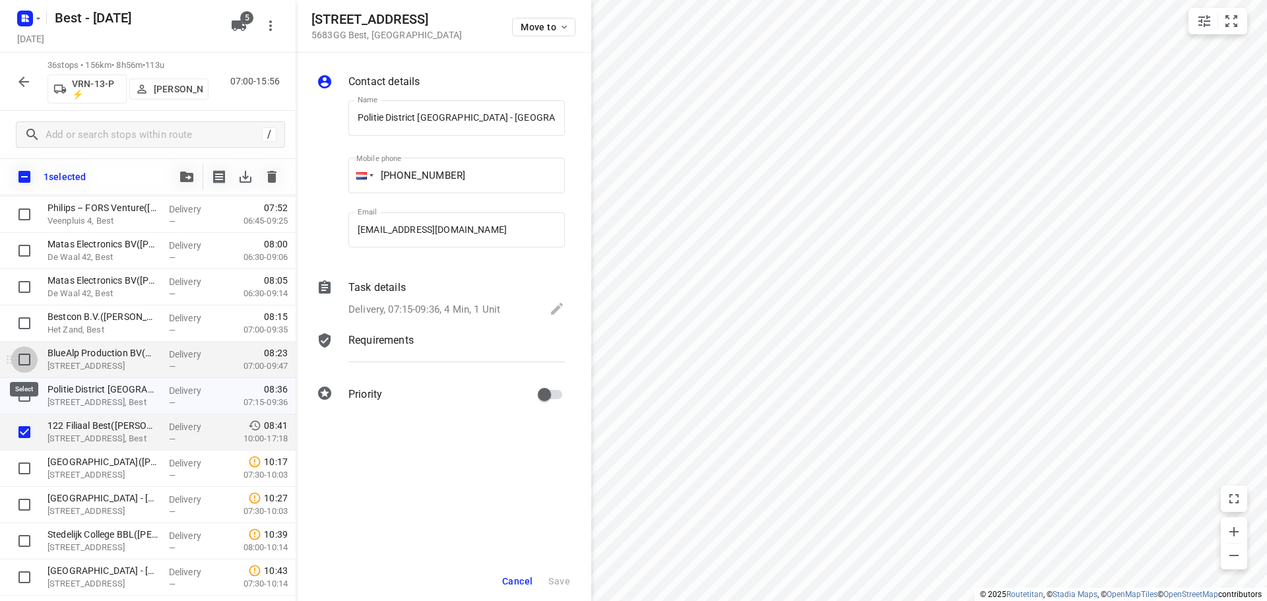
click at [22, 360] on input "checkbox" at bounding box center [24, 359] width 26 height 26
click at [23, 363] on input "checkbox" at bounding box center [24, 359] width 26 height 26
checkbox input "false"
click at [24, 394] on input "checkbox" at bounding box center [24, 396] width 26 height 26
checkbox input "true"
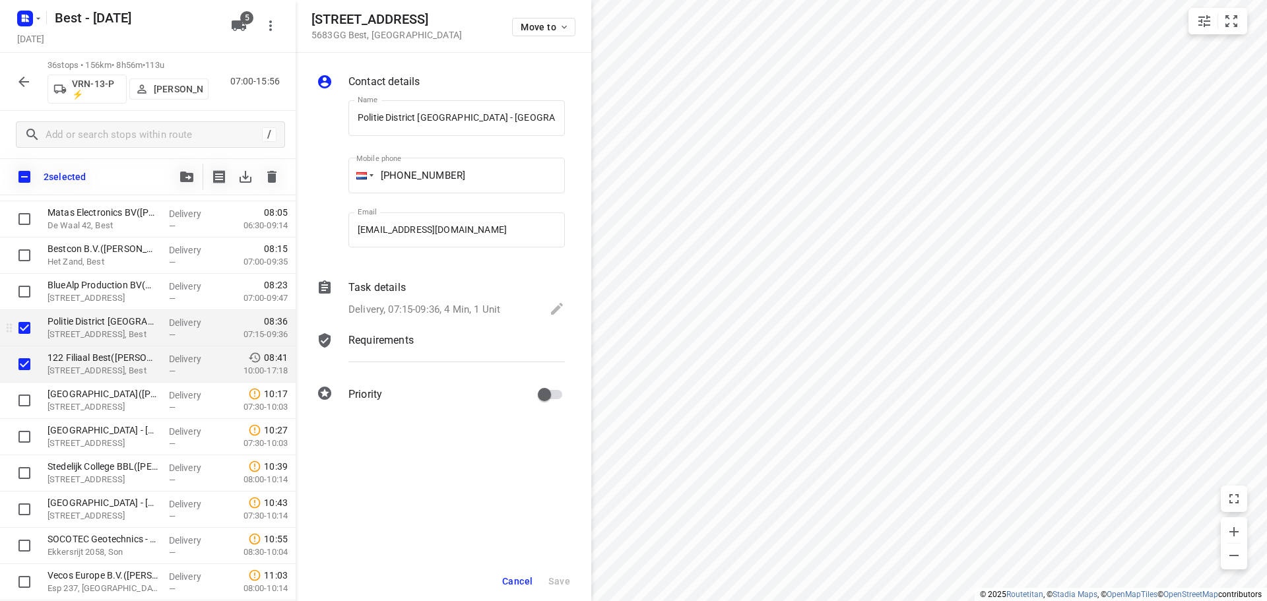
scroll to position [205, 0]
drag, startPoint x: 104, startPoint y: 327, endPoint x: 100, endPoint y: 284, distance: 43.7
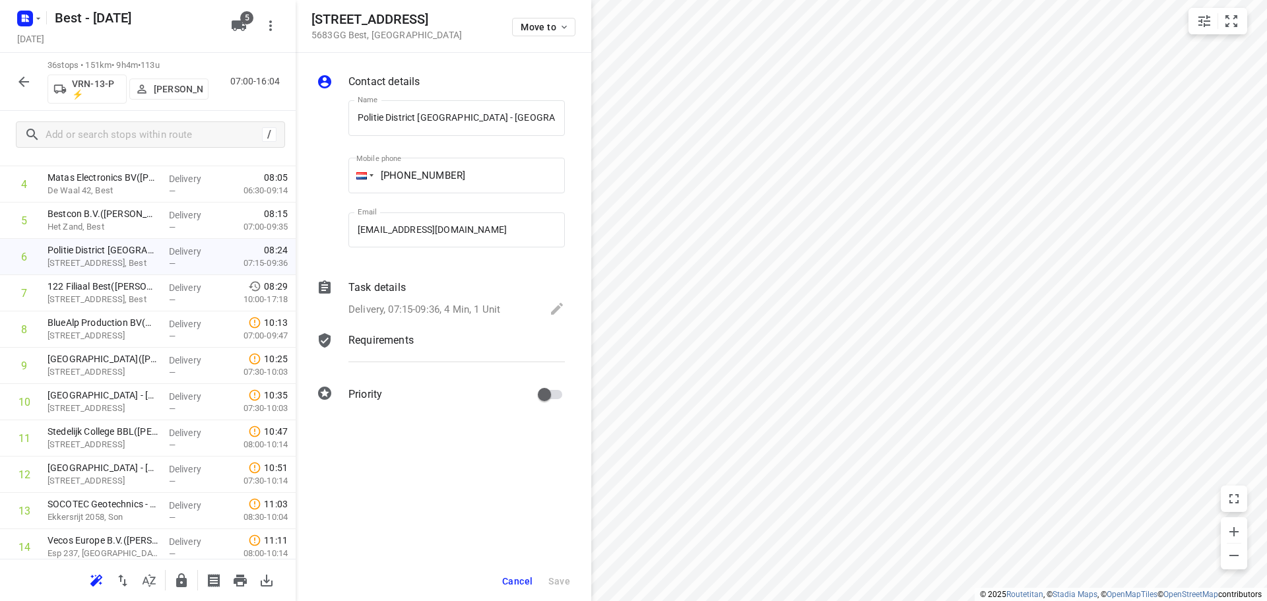
click at [499, 580] on button "Cancel" at bounding box center [517, 581] width 41 height 24
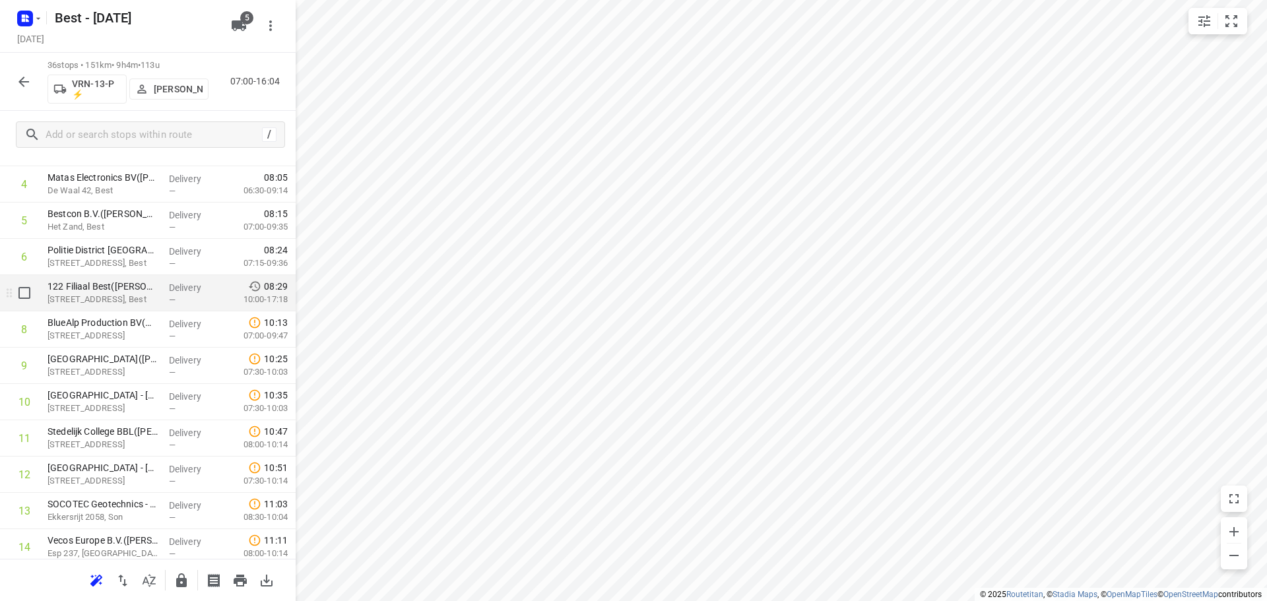
click at [126, 295] on p "Hoofdstraat 32, Best" at bounding box center [103, 299] width 111 height 13
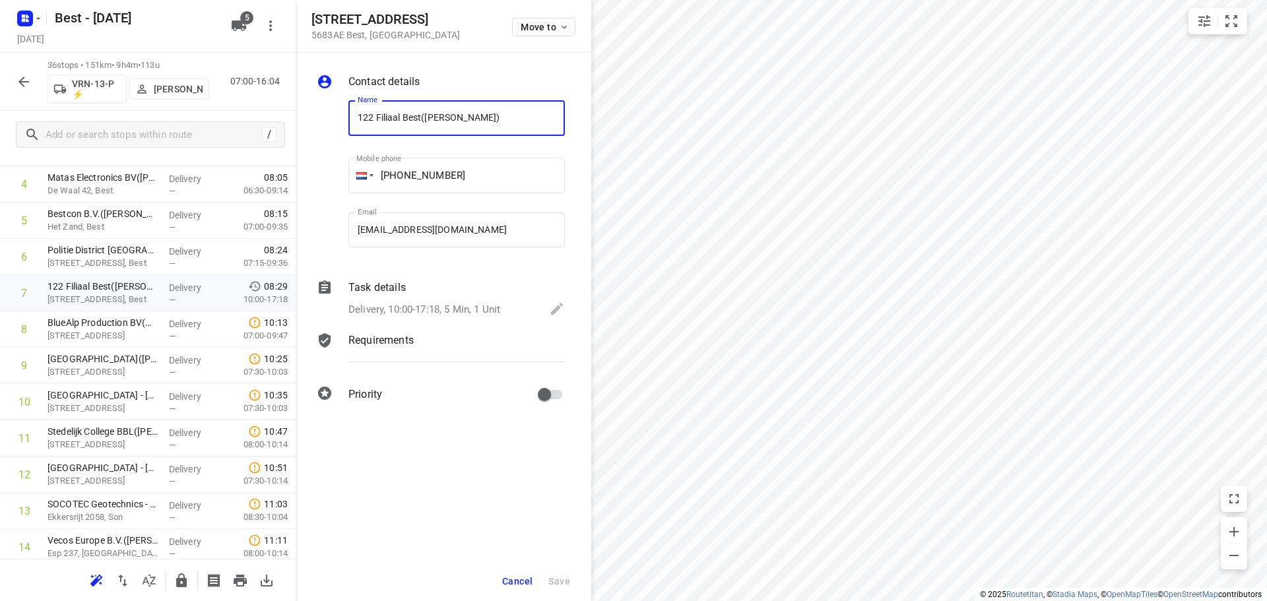
drag, startPoint x: 502, startPoint y: 583, endPoint x: 514, endPoint y: 578, distance: 13.0
click at [503, 583] on button "Cancel" at bounding box center [517, 581] width 41 height 24
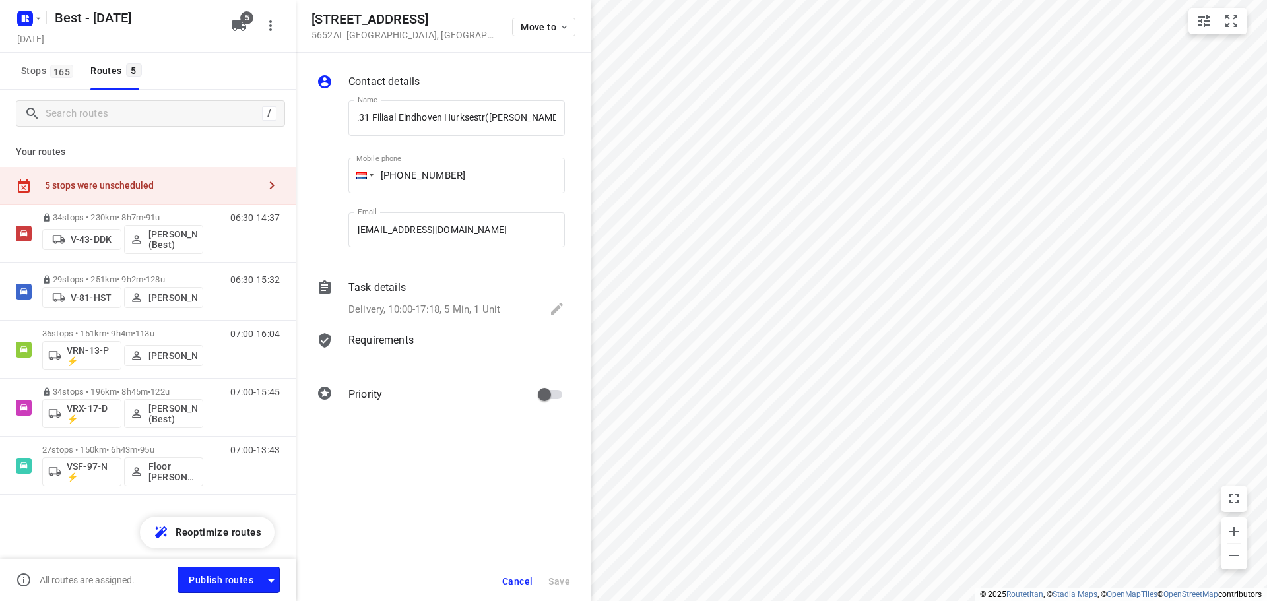
scroll to position [0, 0]
click at [533, 15] on div "Move to" at bounding box center [543, 26] width 63 height 28
click at [533, 20] on button "Move to" at bounding box center [543, 27] width 63 height 18
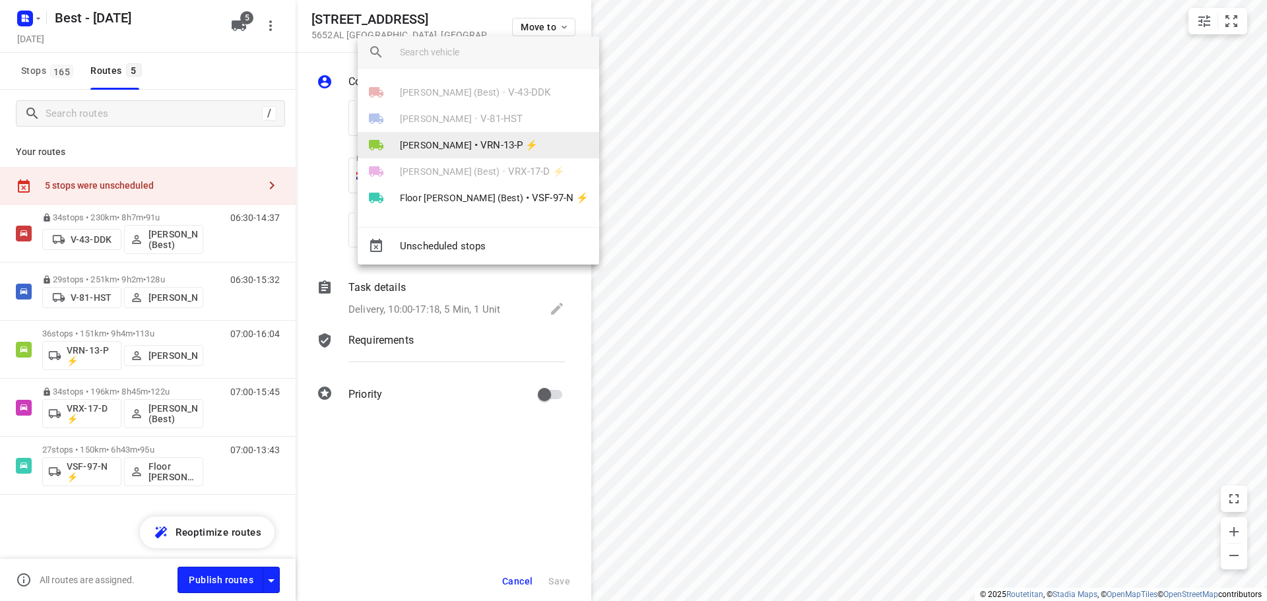
click at [480, 147] on span "VRN-13-P ⚡" at bounding box center [508, 145] width 57 height 15
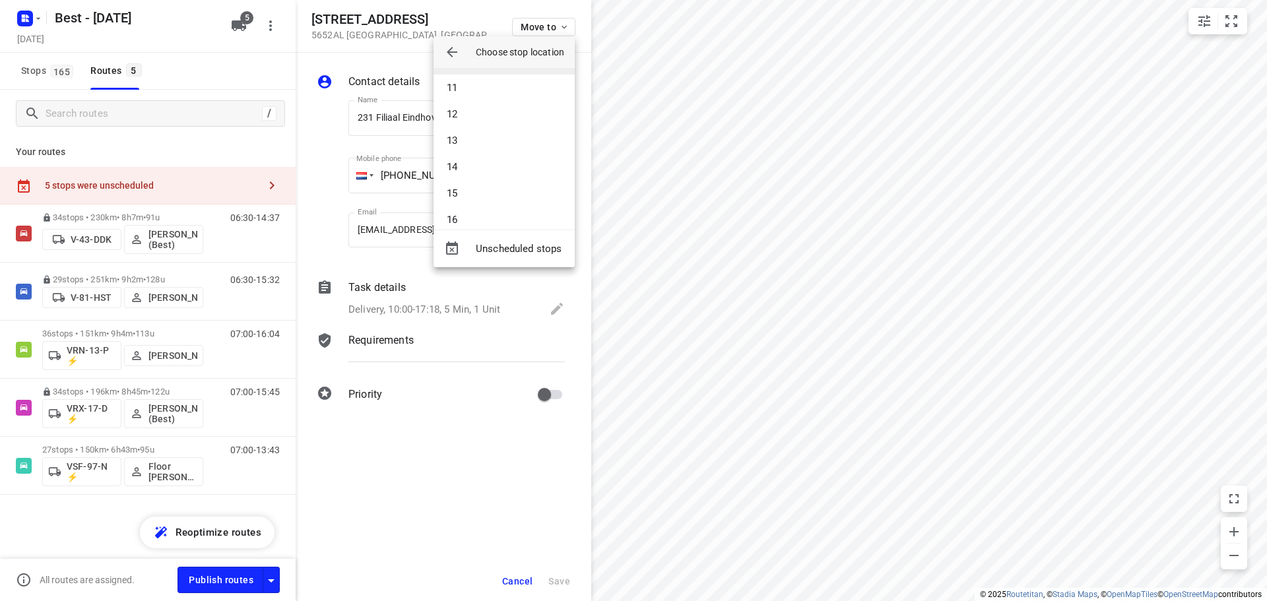
scroll to position [264, 0]
click at [457, 205] on li "15" at bounding box center [503, 192] width 141 height 26
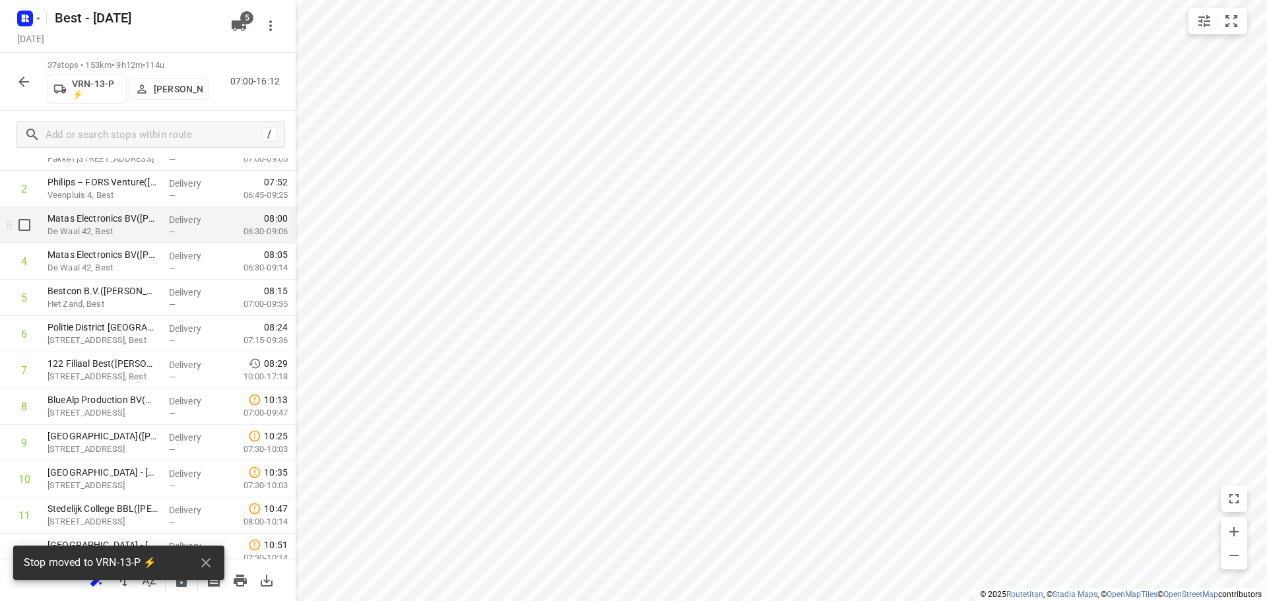
scroll to position [396, 0]
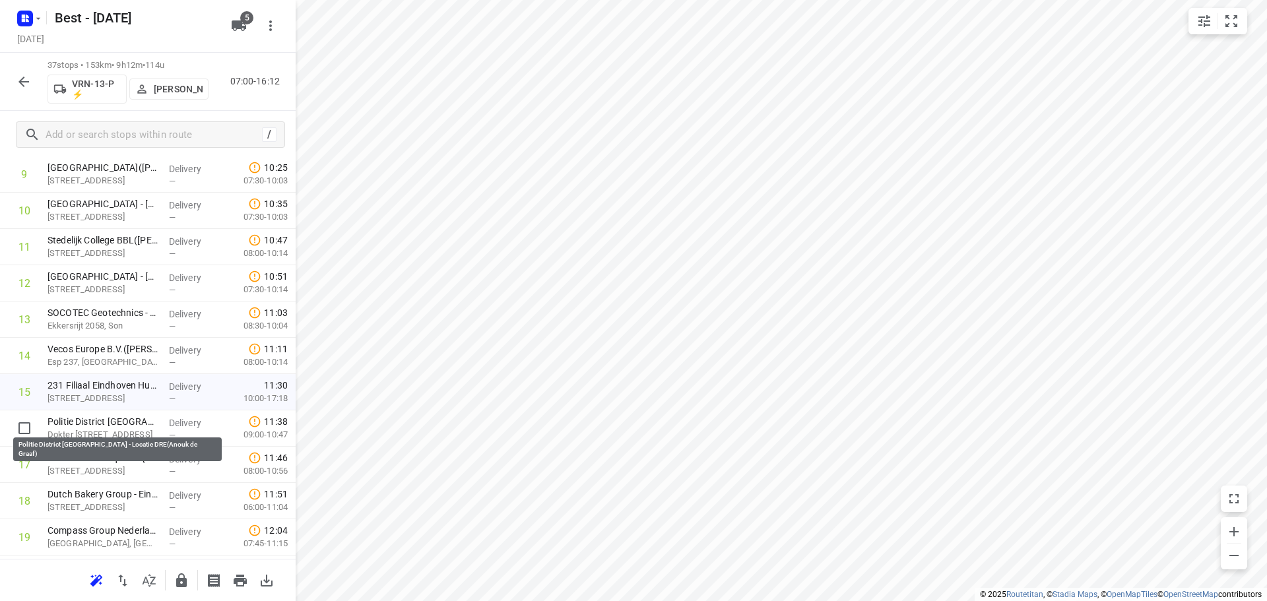
drag, startPoint x: 110, startPoint y: 418, endPoint x: 115, endPoint y: 377, distance: 41.2
click at [115, 377] on div "1 DPD Nederland - Depot 520 en 522 Hoofdkantoor(Joyce Nabbe- van Overmeeren (wi…" at bounding box center [148, 537] width 296 height 1343
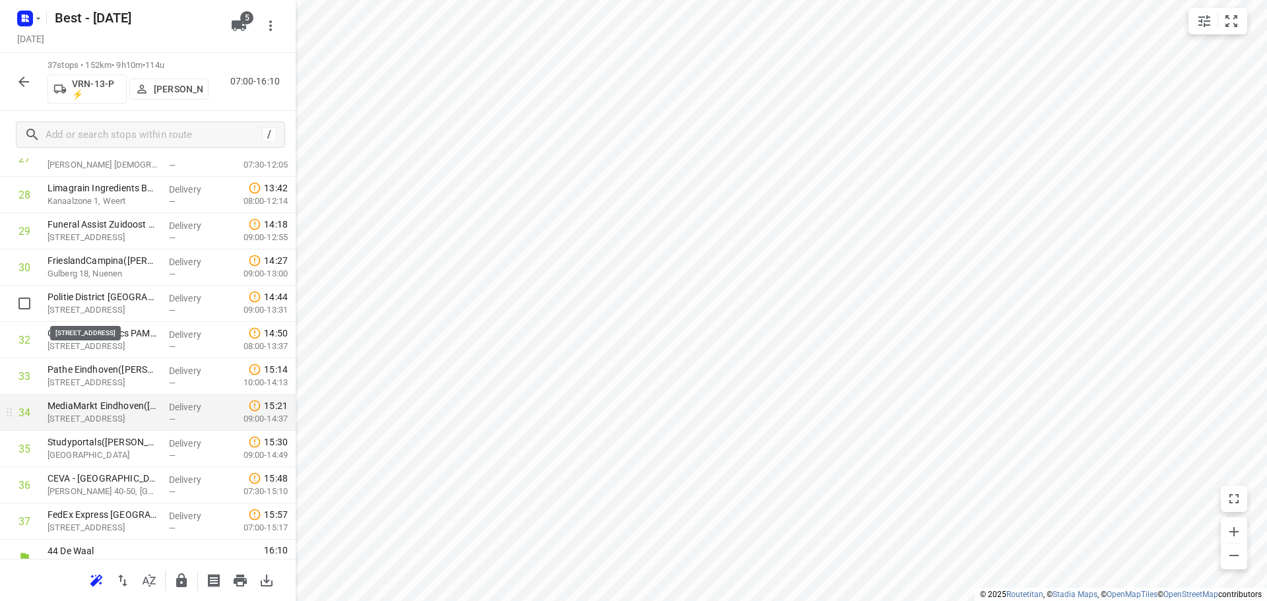
scroll to position [1082, 0]
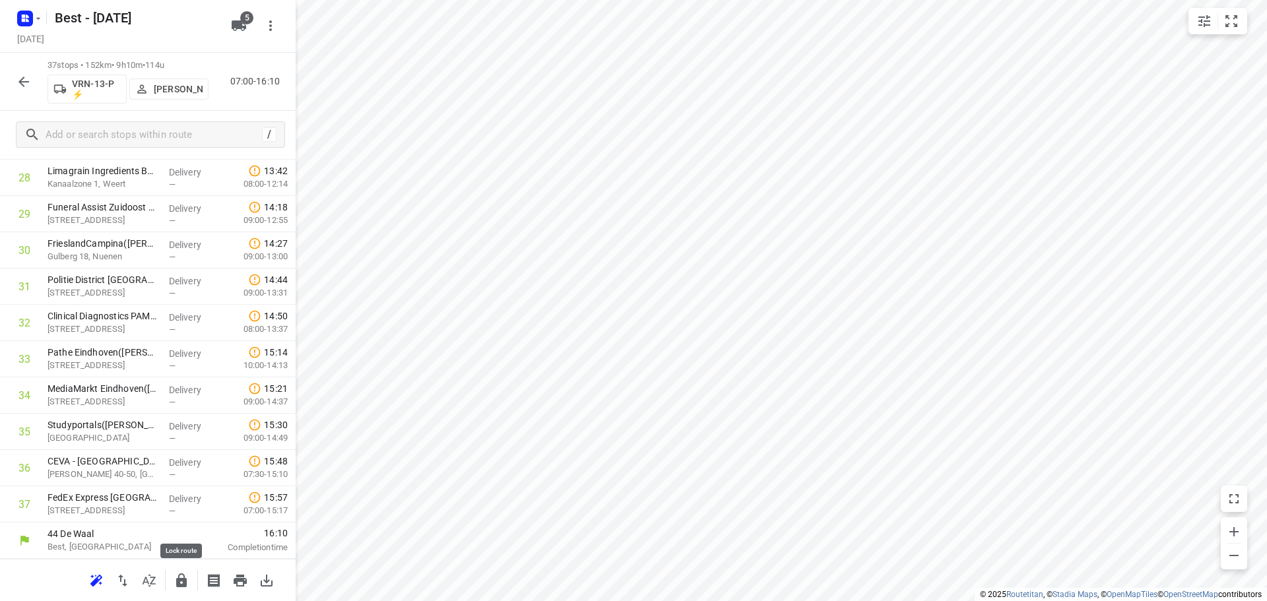
click at [179, 579] on icon "button" at bounding box center [181, 580] width 11 height 14
click at [39, 83] on div "37 stops • 152km • 9h10m • 114u VRN-13-P ⚡ Daniëlle Belmer 07:00-16:10" at bounding box center [148, 82] width 296 height 58
click at [30, 81] on icon "button" at bounding box center [24, 82] width 16 height 16
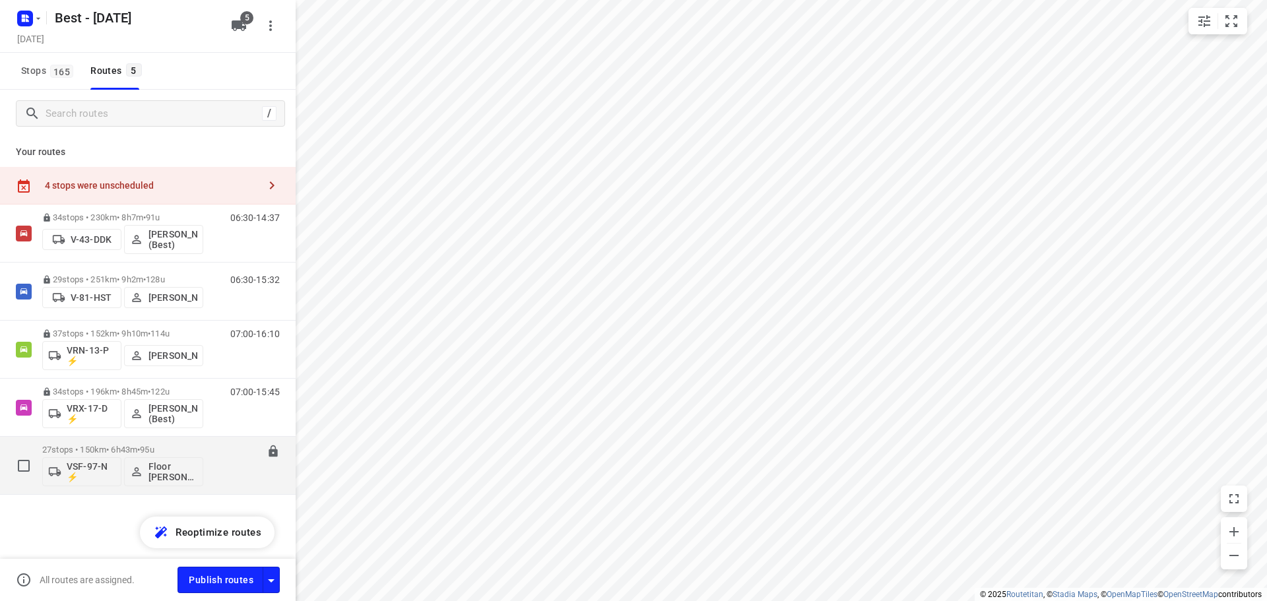
click at [116, 455] on div "27 stops • 150km • 6h43m • 95u VSF-97-N ⚡ Floor van Donzel (Best)" at bounding box center [122, 466] width 161 height 42
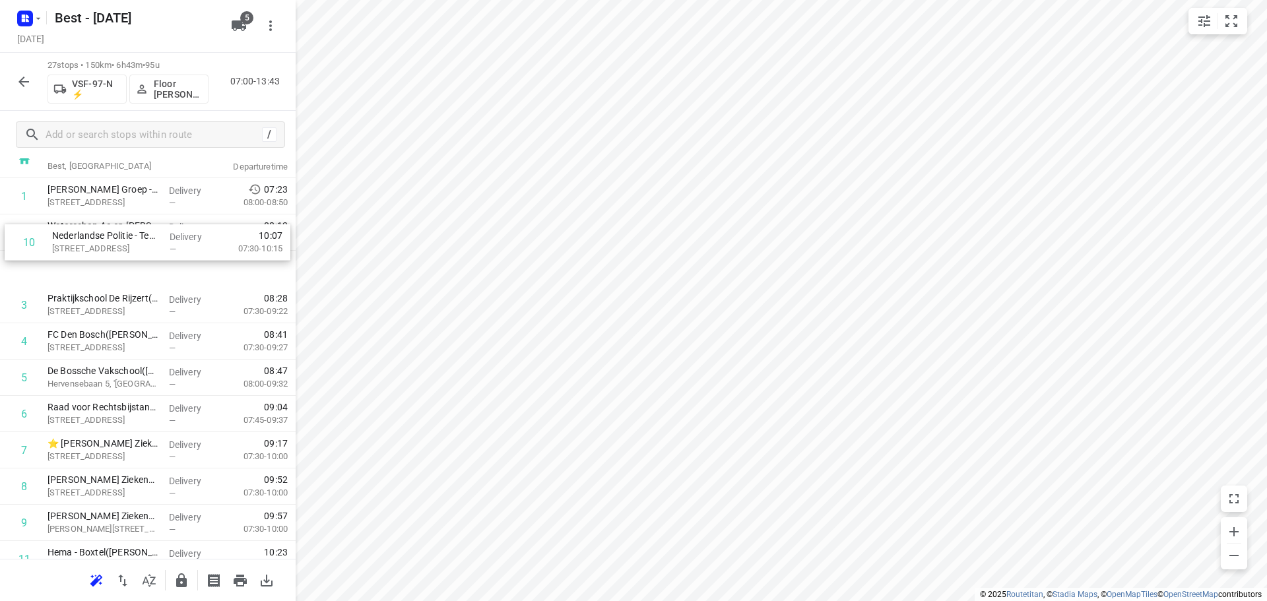
drag, startPoint x: 125, startPoint y: 412, endPoint x: 129, endPoint y: 238, distance: 173.6
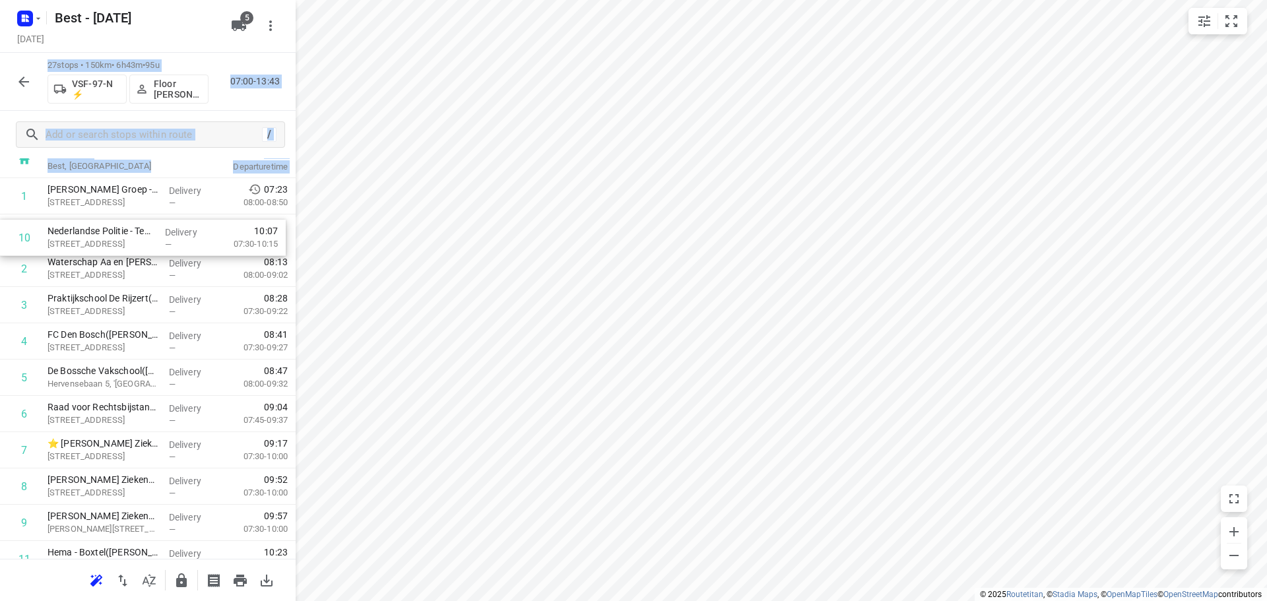
scroll to position [79, 0]
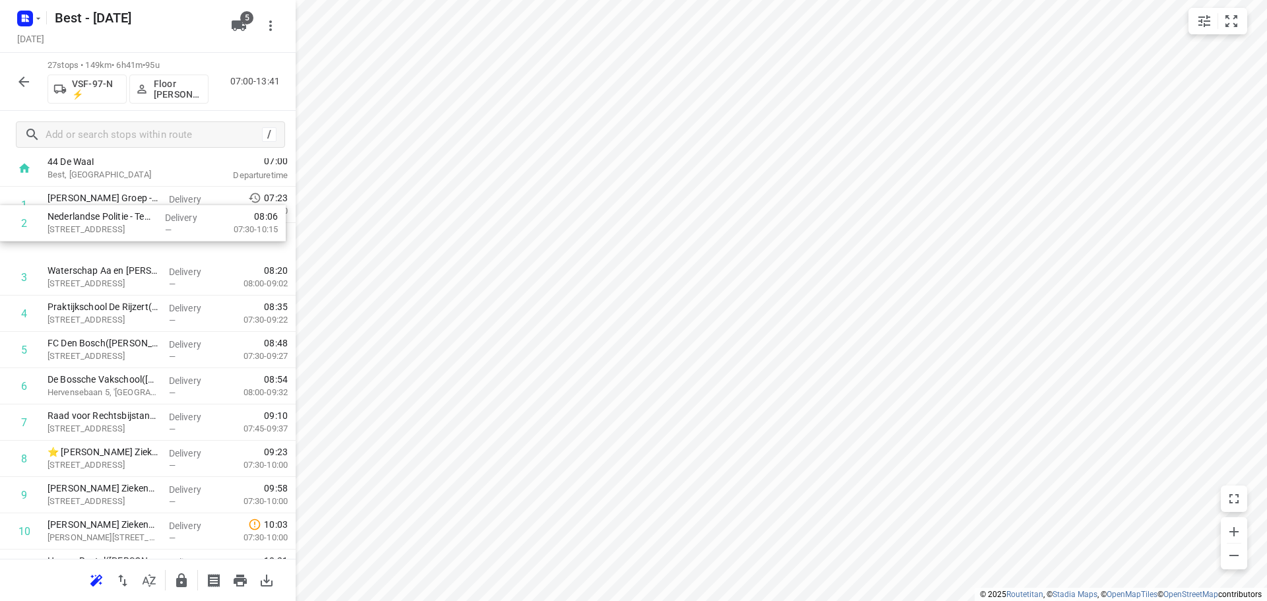
drag, startPoint x: 167, startPoint y: 234, endPoint x: 167, endPoint y: 199, distance: 35.6
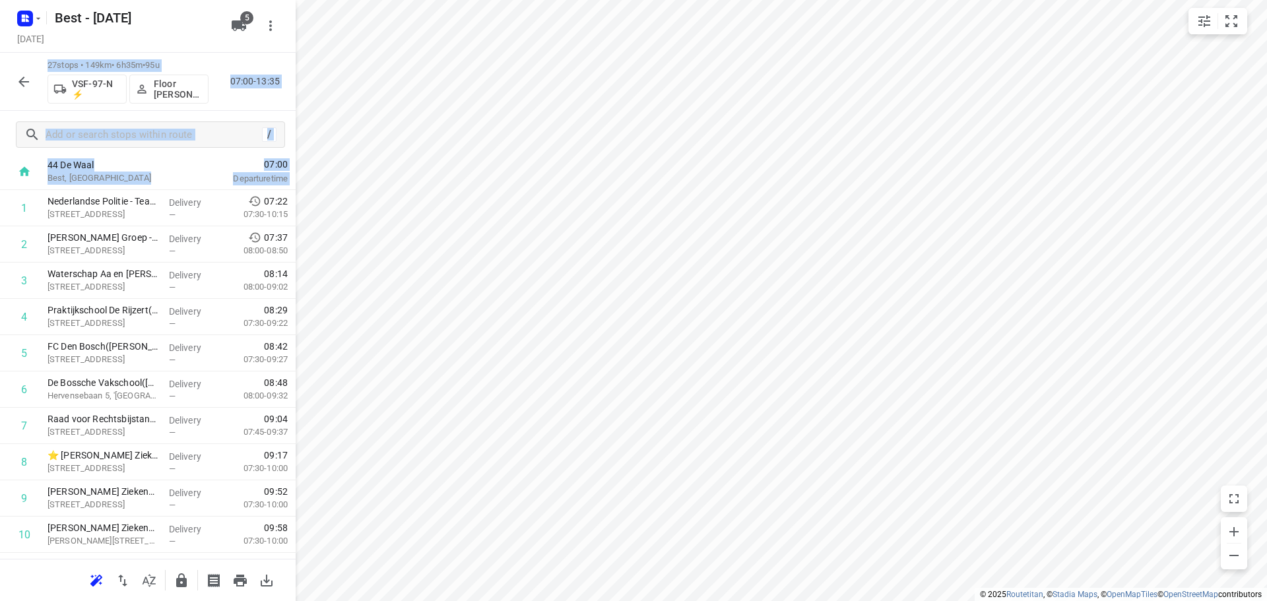
click at [239, 100] on div "27 stops • 149km • 6h35m • 95u VSF-97-N ⚡ Floor van Donzel (Best) 07:00-13:35" at bounding box center [148, 82] width 296 height 58
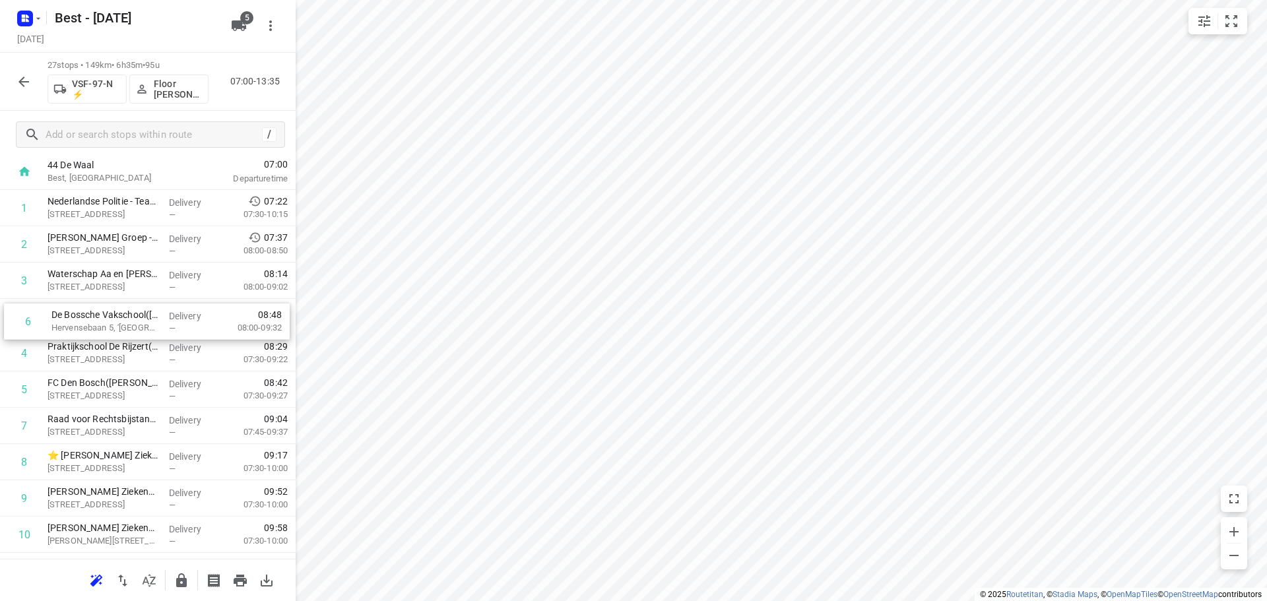
drag, startPoint x: 94, startPoint y: 379, endPoint x: 98, endPoint y: 307, distance: 72.1
drag, startPoint x: 109, startPoint y: 381, endPoint x: 98, endPoint y: 302, distance: 79.9
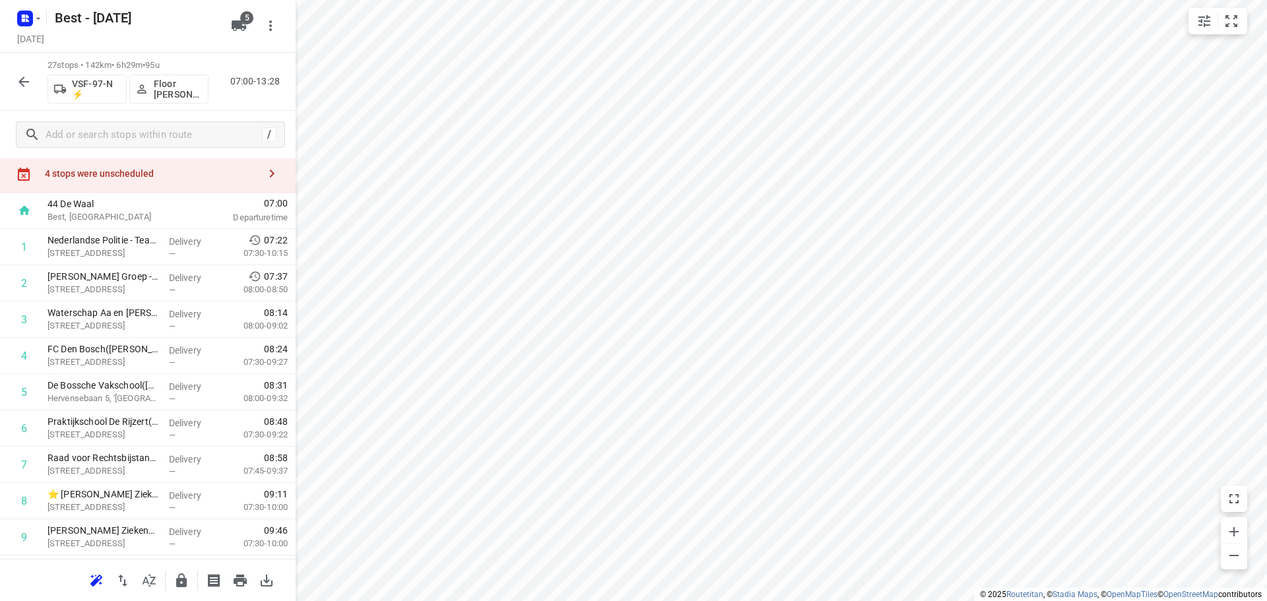
scroll to position [0, 0]
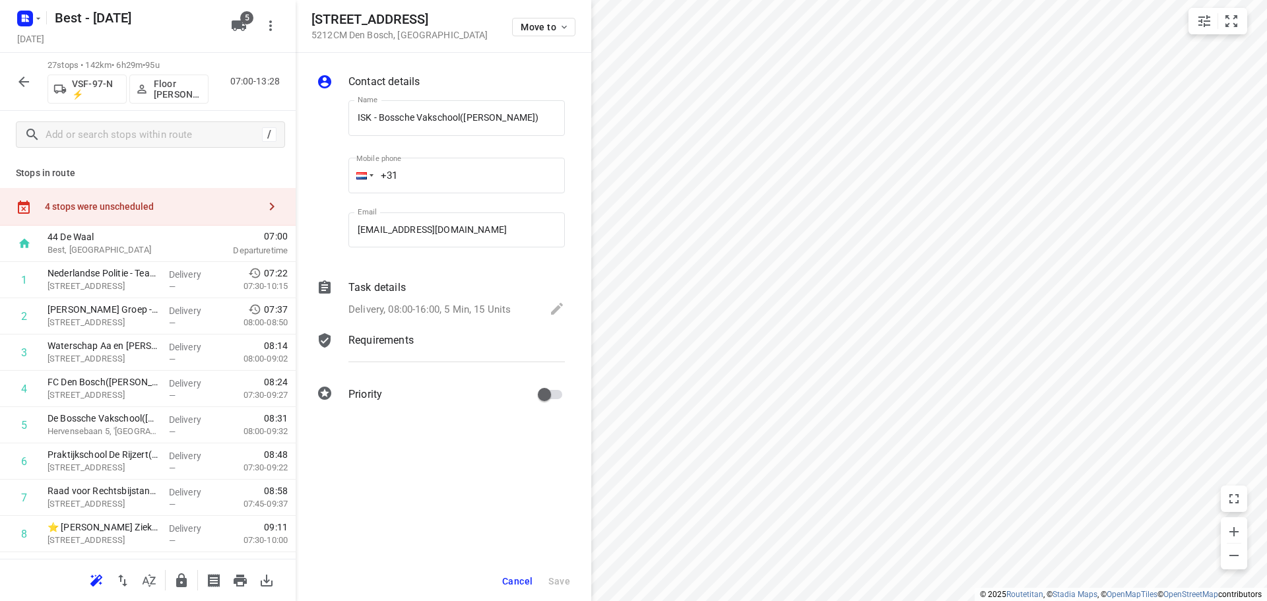
click at [552, 51] on div "Aartshertogenlaan 108 5212CM Den Bosch , Netherlands Move to" at bounding box center [444, 26] width 296 height 53
click at [558, 32] on button "Move to" at bounding box center [543, 27] width 63 height 18
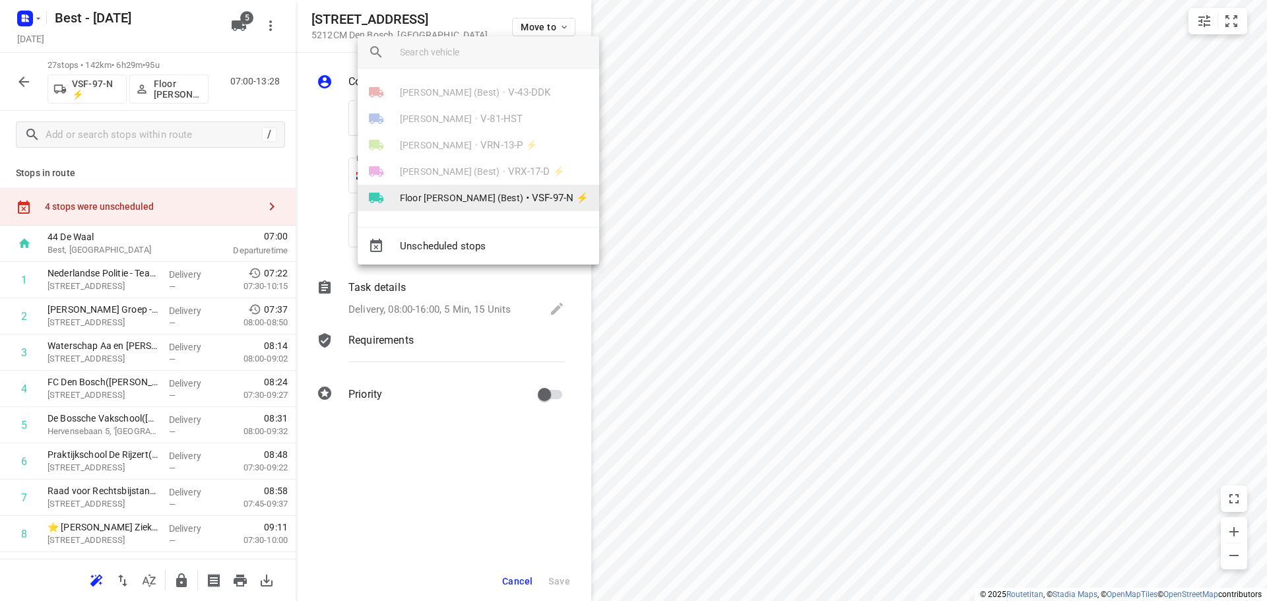
click at [459, 192] on span "Floor van Donzel (Best)" at bounding box center [461, 197] width 123 height 13
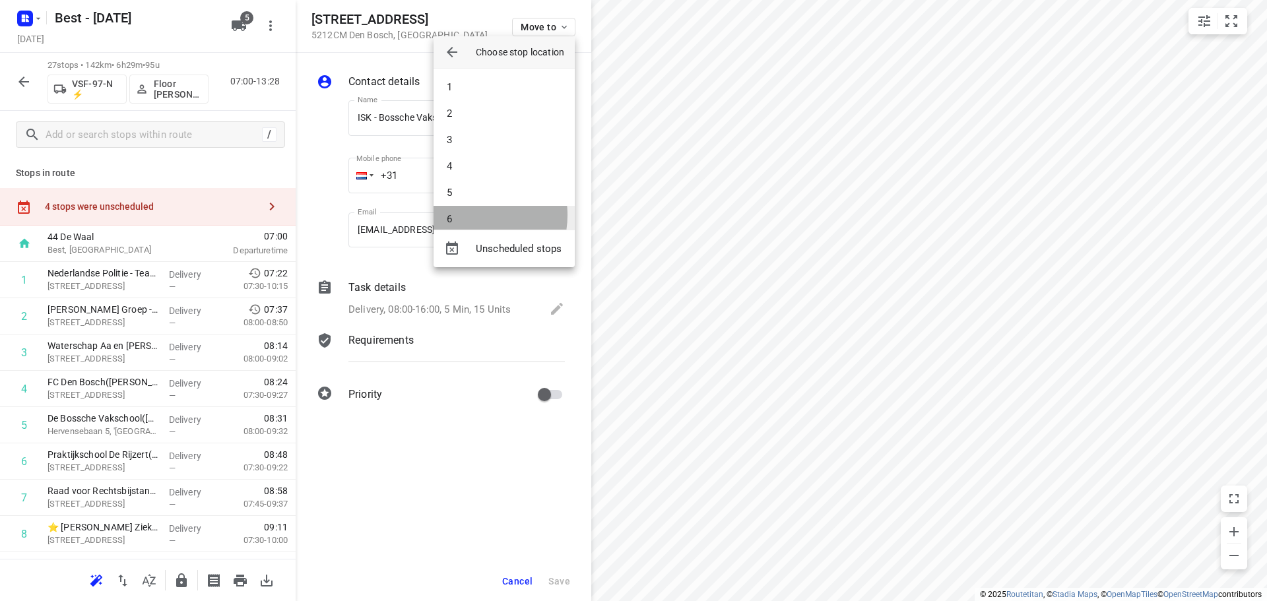
click at [466, 215] on li "6" at bounding box center [503, 219] width 141 height 26
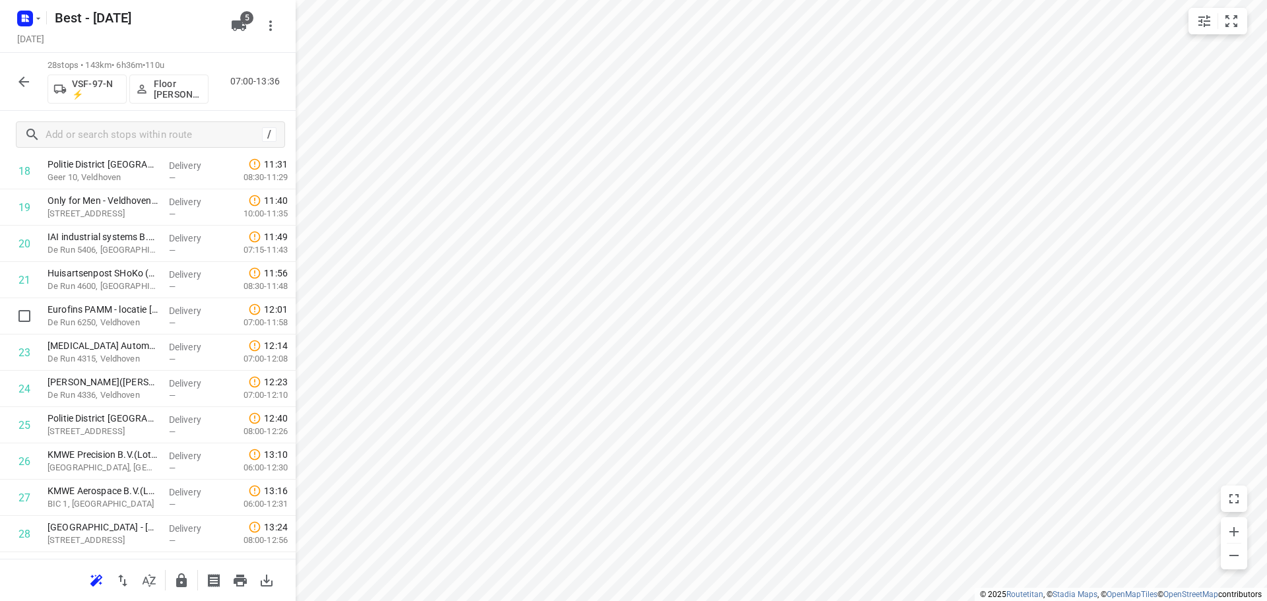
scroll to position [755, 0]
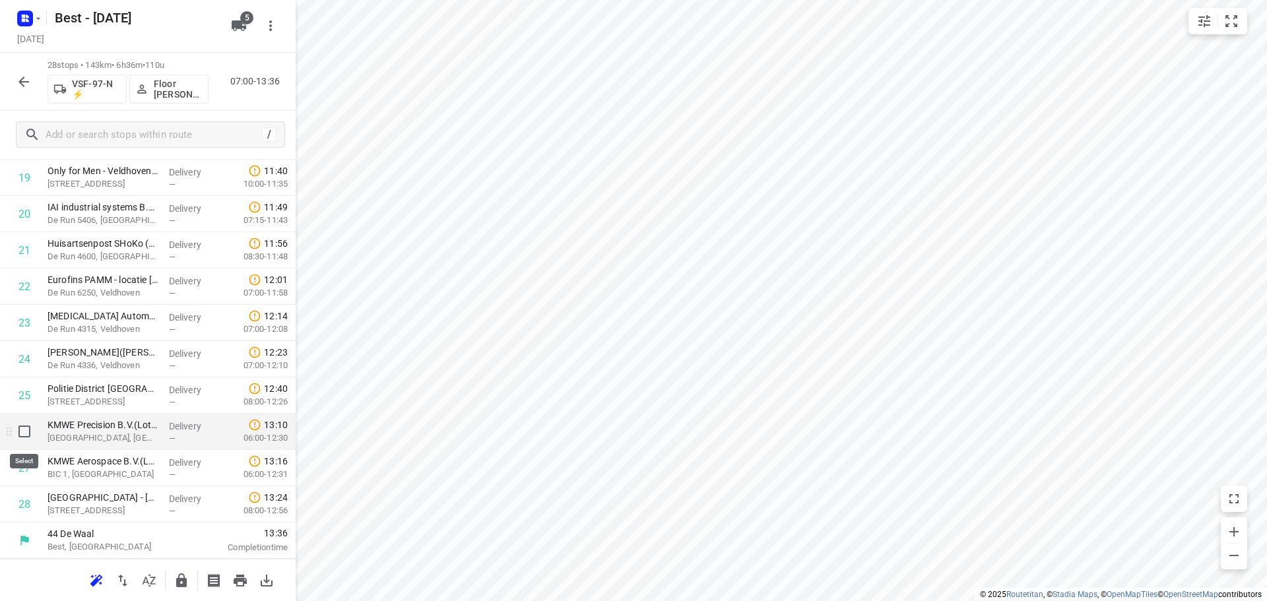
click at [30, 435] on input "checkbox" at bounding box center [24, 431] width 26 height 26
checkbox input "true"
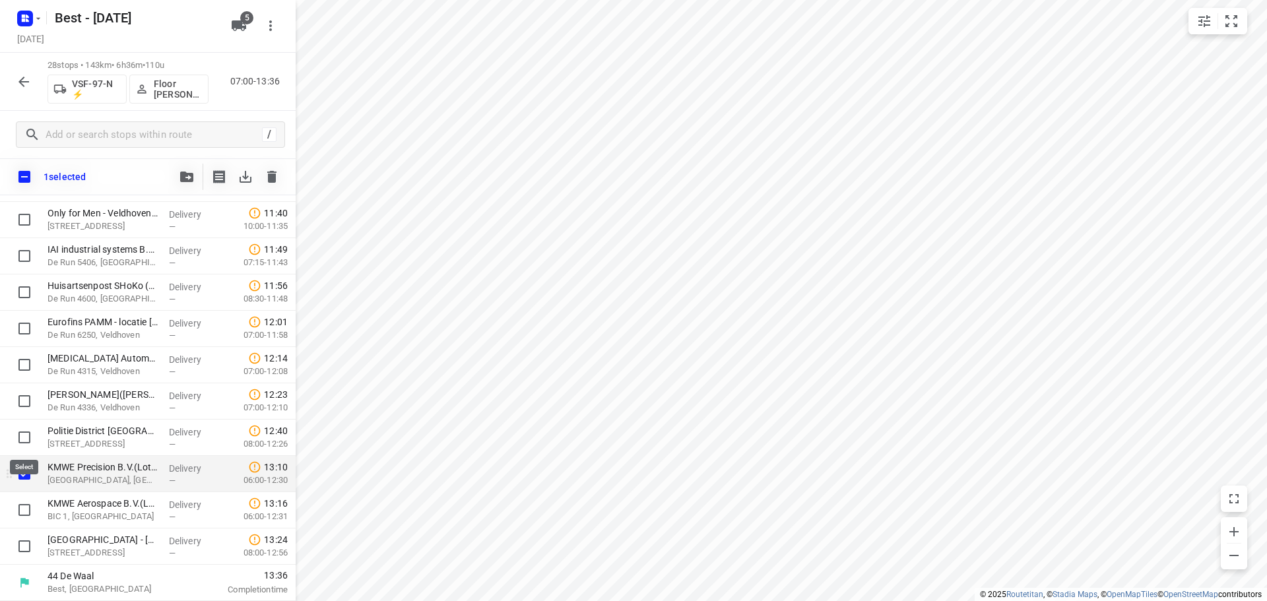
scroll to position [750, 0]
click at [22, 500] on input "checkbox" at bounding box center [24, 510] width 26 height 26
checkbox input "true"
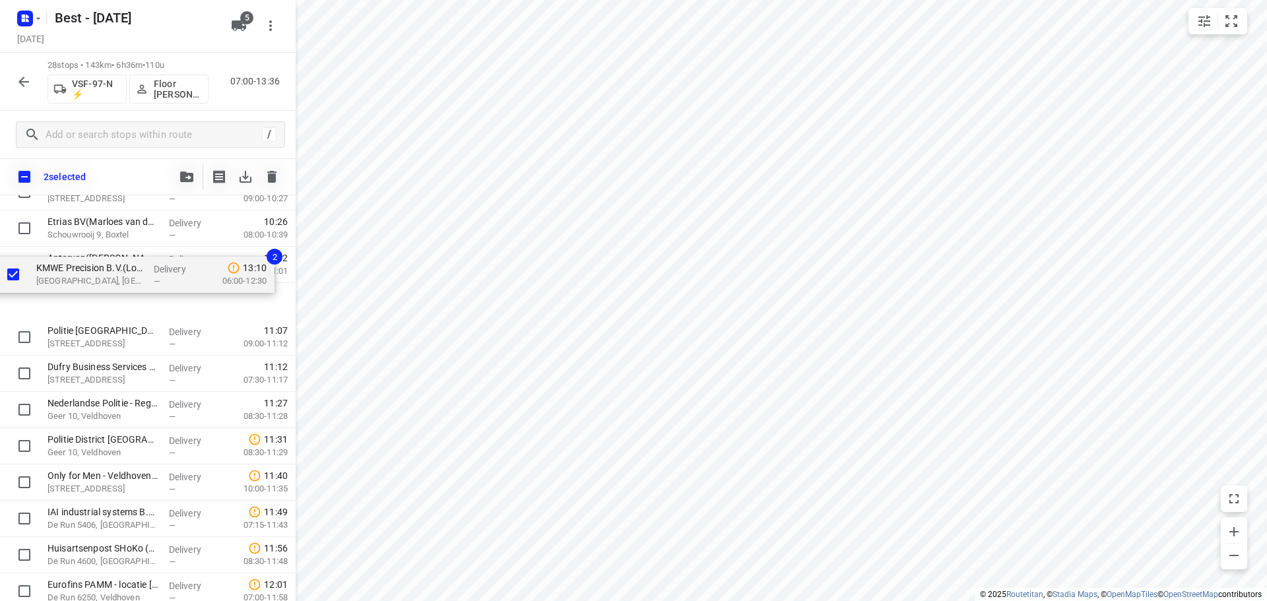
drag, startPoint x: 87, startPoint y: 451, endPoint x: 75, endPoint y: 259, distance: 193.1
click at [75, 259] on div "Nederlandse Politie - Team Infrastructuur(Nicole Koningstein) Repelweg 6, Vught…" at bounding box center [148, 283] width 296 height 1016
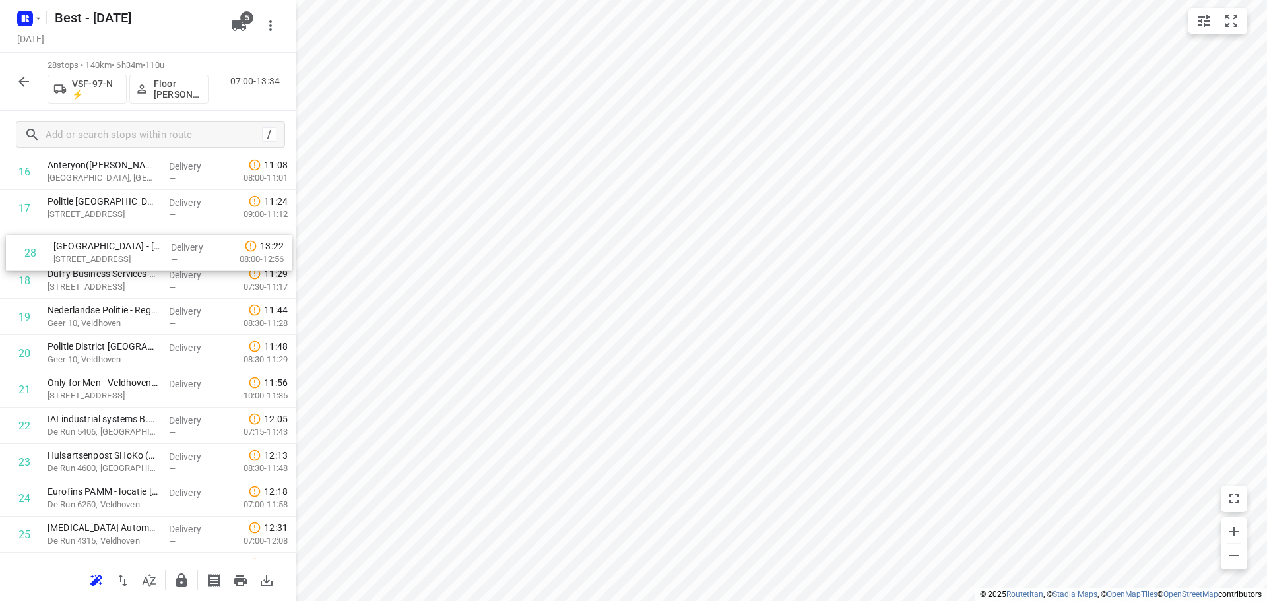
scroll to position [653, 0]
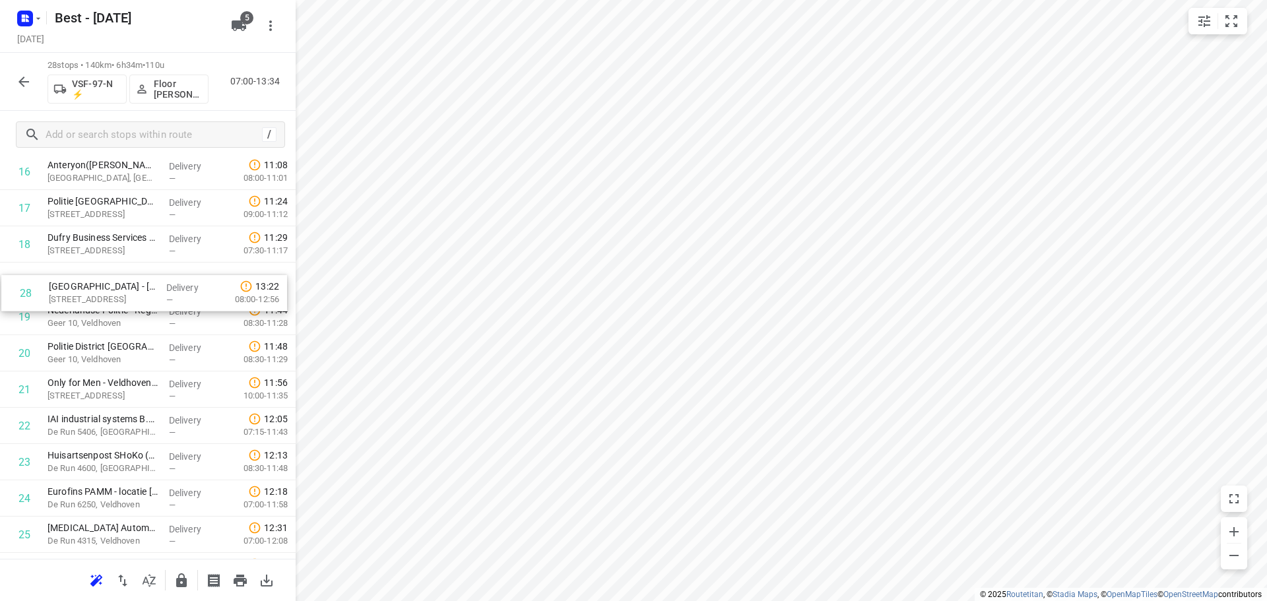
drag, startPoint x: 99, startPoint y: 506, endPoint x: 115, endPoint y: 269, distance: 237.4
click at [104, 276] on div "1 Nederlandse Politie - Team Infrastructuur(Nicole Koningstein) Repelweg 6, Vug…" at bounding box center [148, 117] width 296 height 1016
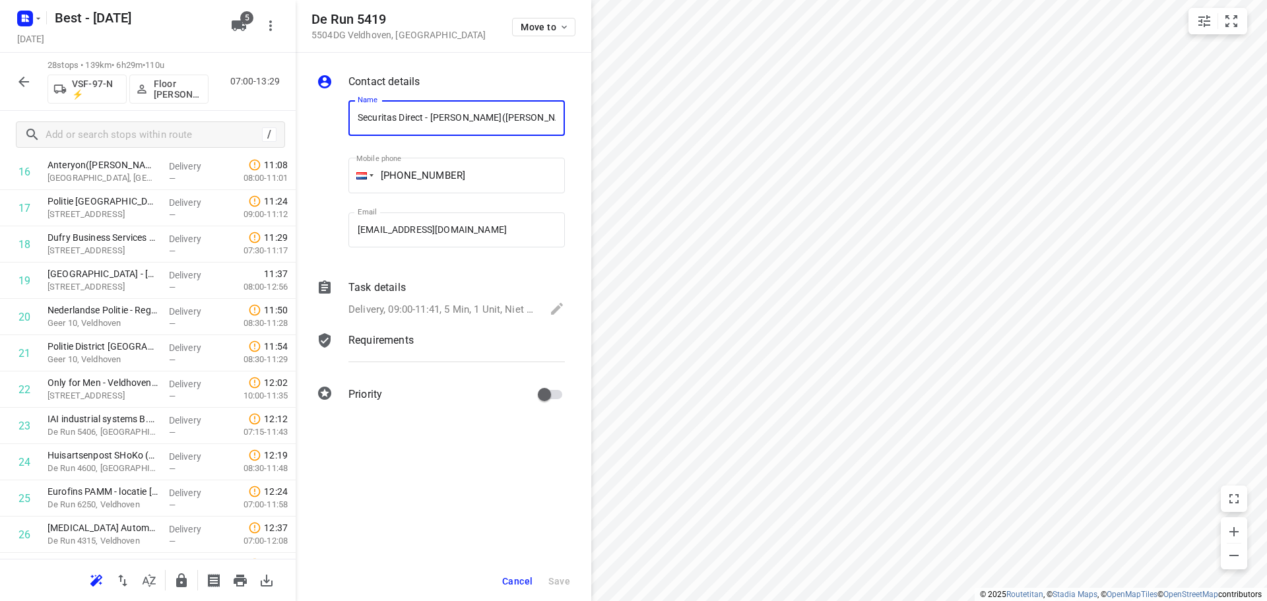
scroll to position [0, 25]
click at [546, 36] on button "Move to" at bounding box center [543, 27] width 63 height 18
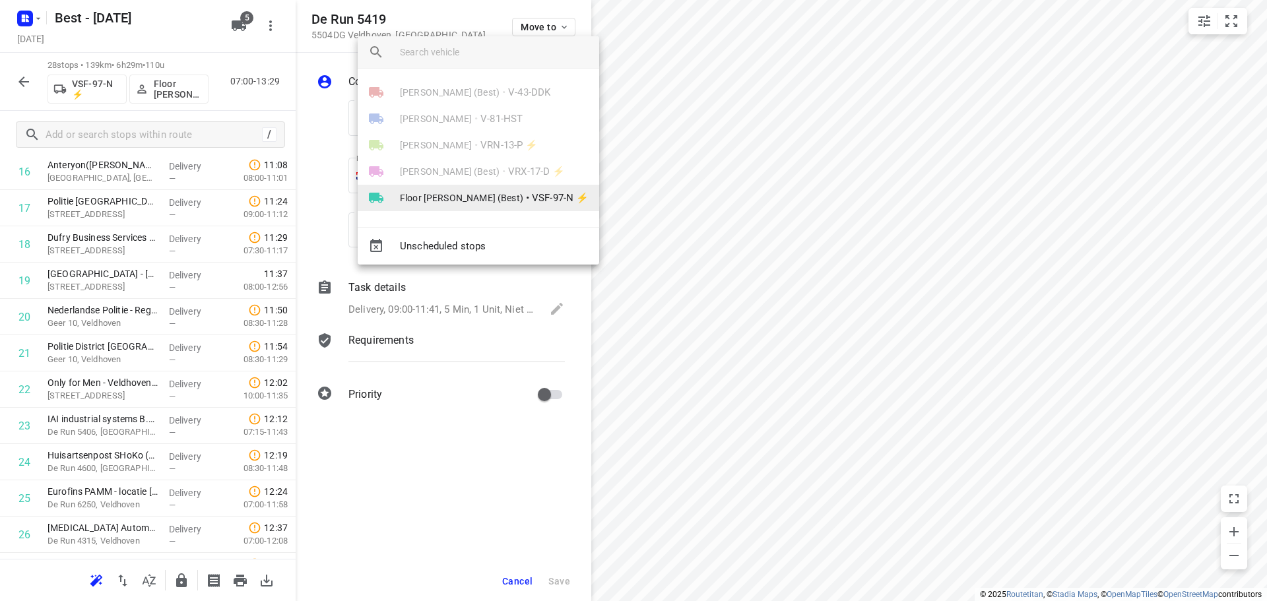
click at [430, 196] on span "Floor van Donzel (Best)" at bounding box center [461, 197] width 123 height 13
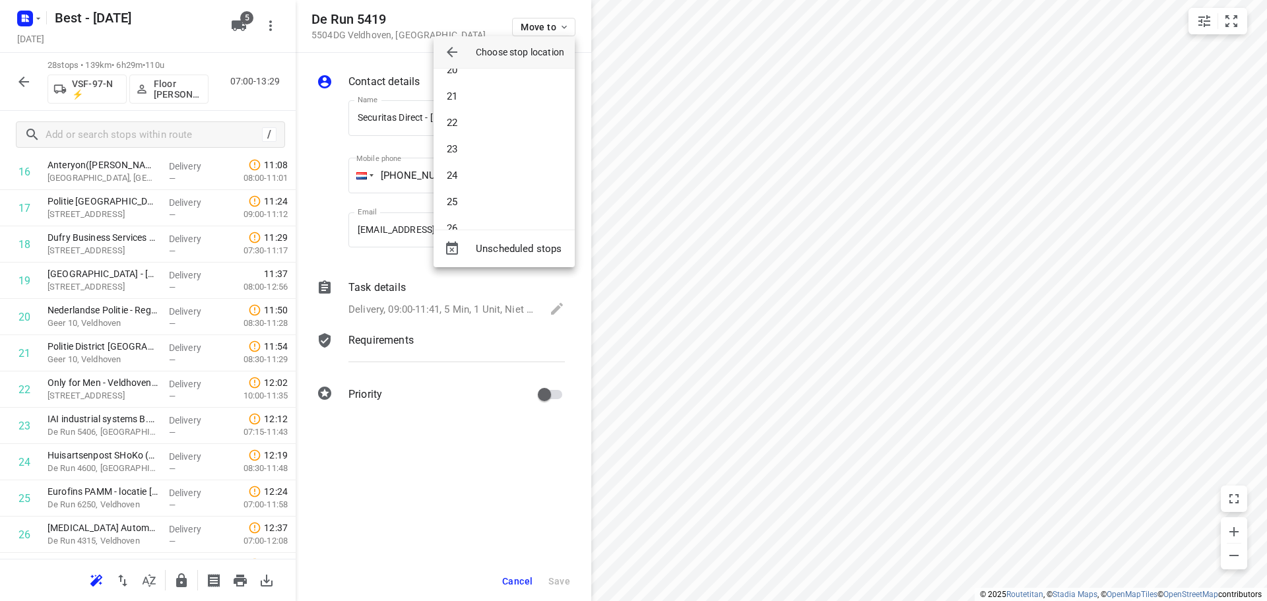
scroll to position [528, 0]
click at [461, 139] on li "23" at bounding box center [503, 140] width 141 height 26
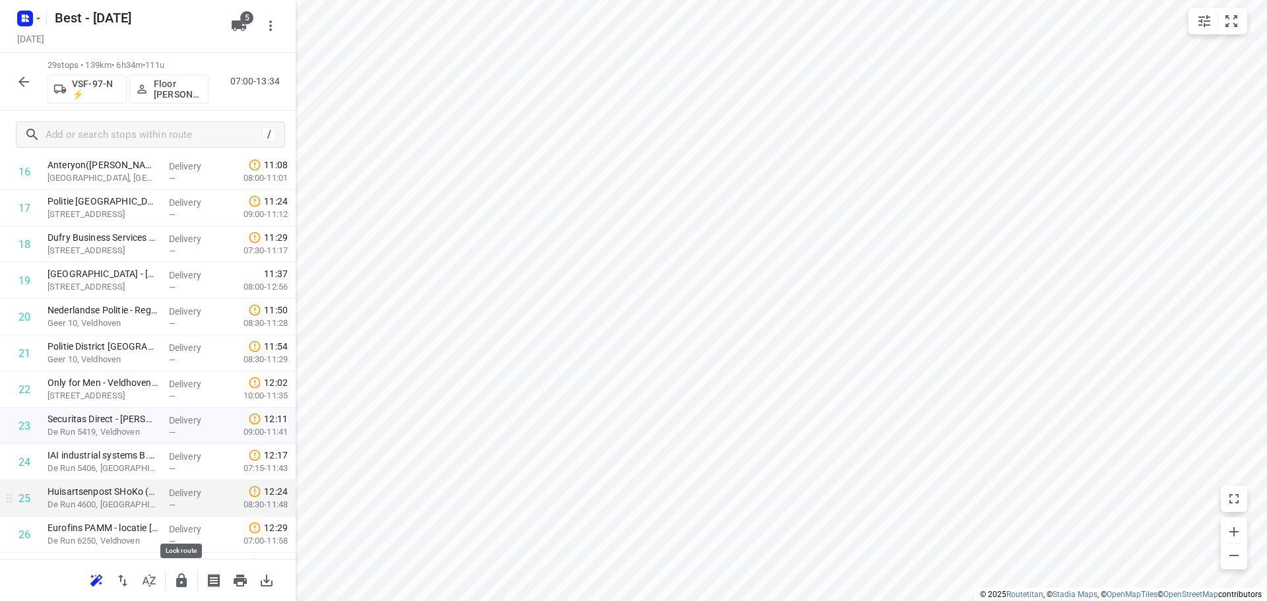
drag, startPoint x: 176, startPoint y: 573, endPoint x: 154, endPoint y: 501, distance: 76.0
click at [176, 563] on div at bounding box center [148, 580] width 296 height 42
click at [16, 88] on icon "button" at bounding box center [24, 82] width 16 height 16
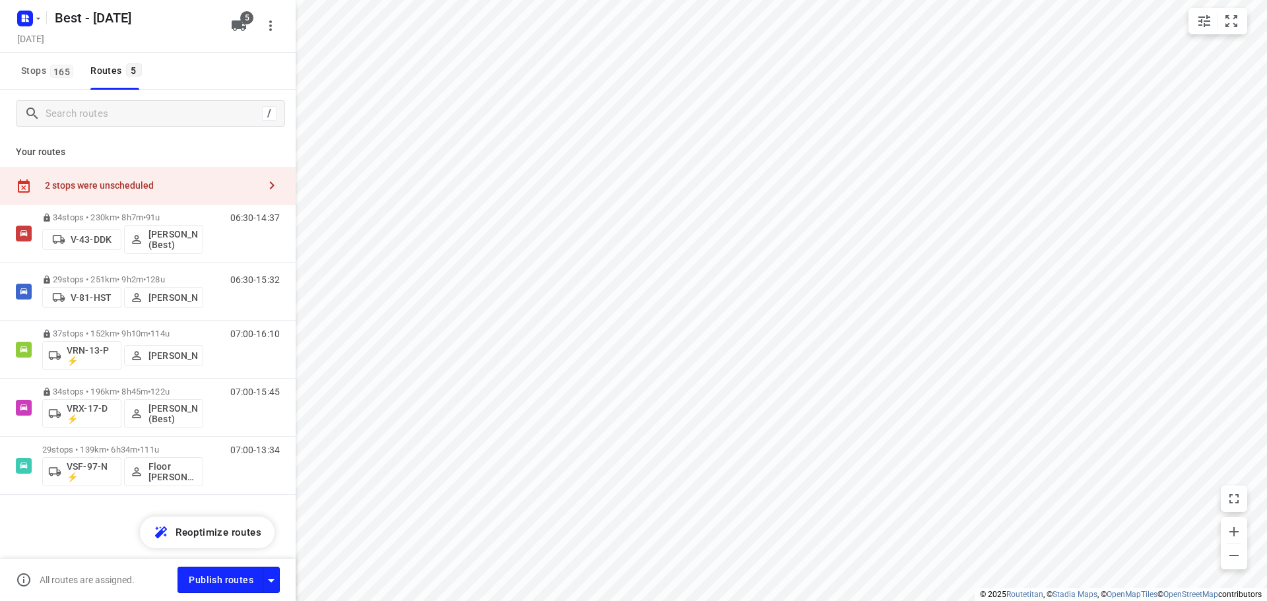
click at [98, 181] on div "2 stops were unscheduled" at bounding box center [152, 185] width 214 height 11
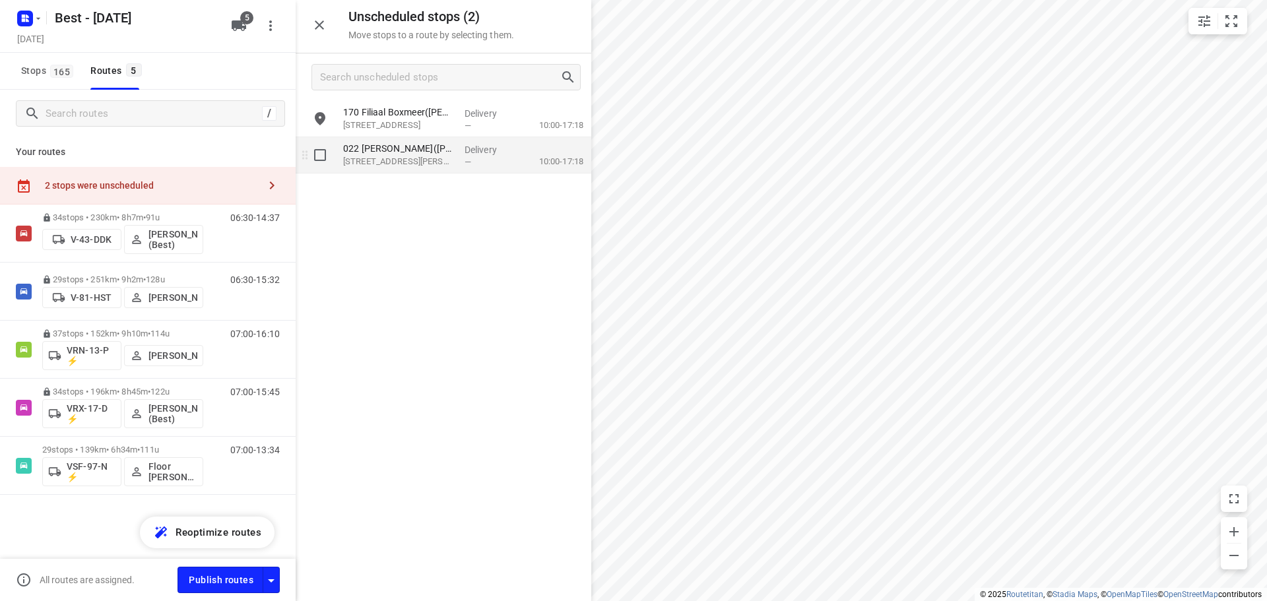
click at [439, 162] on p "Heerestraat 164-A, Roden" at bounding box center [398, 161] width 111 height 13
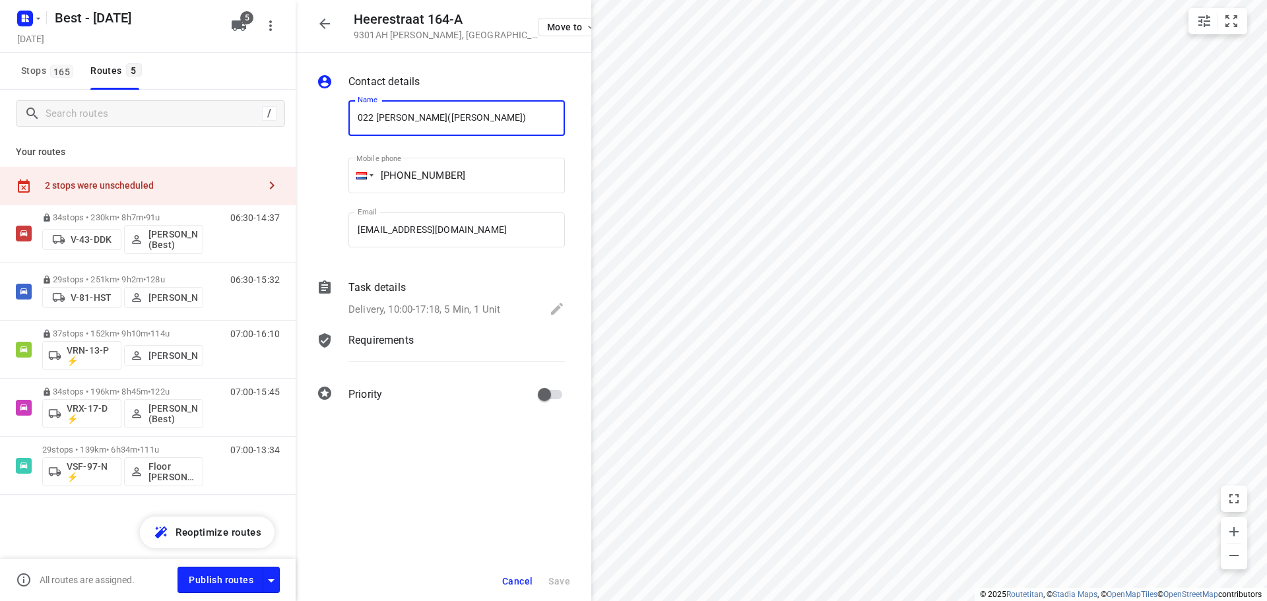
drag, startPoint x: 427, startPoint y: 120, endPoint x: 422, endPoint y: 114, distance: 7.9
click at [400, 116] on input "022 Filiaal Roden(Marielle Gudde)" at bounding box center [456, 118] width 216 height 36
click at [424, 114] on input "022 Filiaal Roden(Marielle Gudde)" at bounding box center [456, 118] width 216 height 36
drag, startPoint x: 428, startPoint y: 117, endPoint x: 350, endPoint y: 114, distance: 78.6
click at [351, 114] on input "022 Filiaal Roden(Marielle Gudde)" at bounding box center [456, 118] width 216 height 36
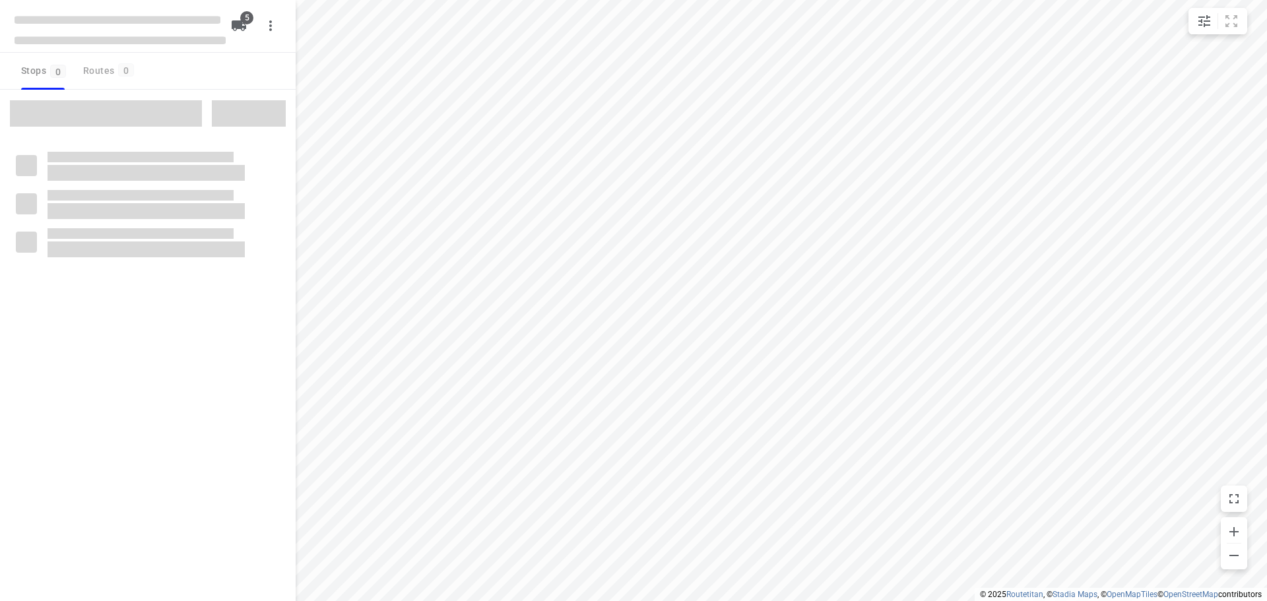
checkbox input "true"
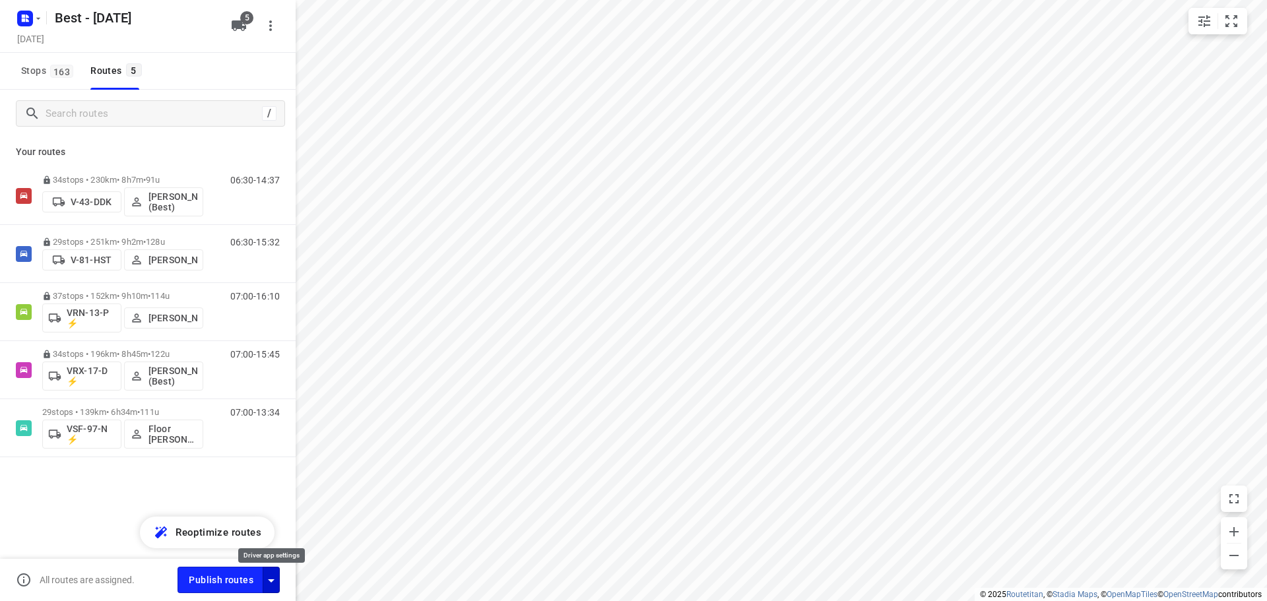
click at [267, 577] on icon "button" at bounding box center [271, 581] width 16 height 16
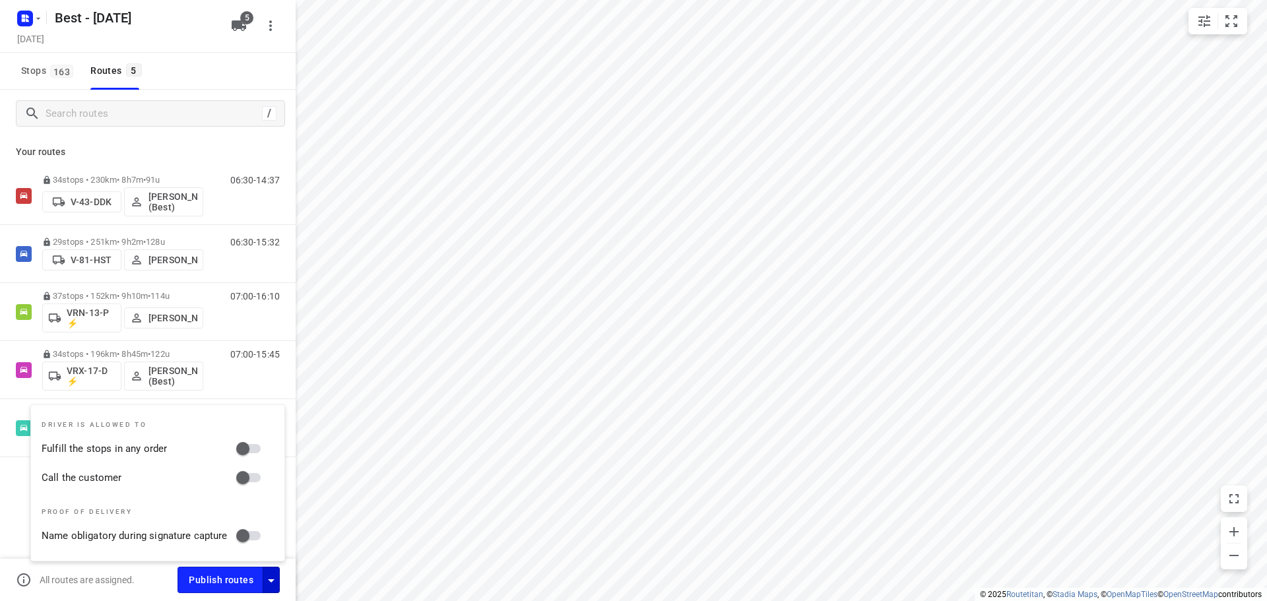
click at [258, 449] on input "Fulfill the stops in any order" at bounding box center [242, 448] width 75 height 25
checkbox input "true"
click at [252, 488] on input "Call the customer" at bounding box center [242, 477] width 75 height 25
checkbox input "true"
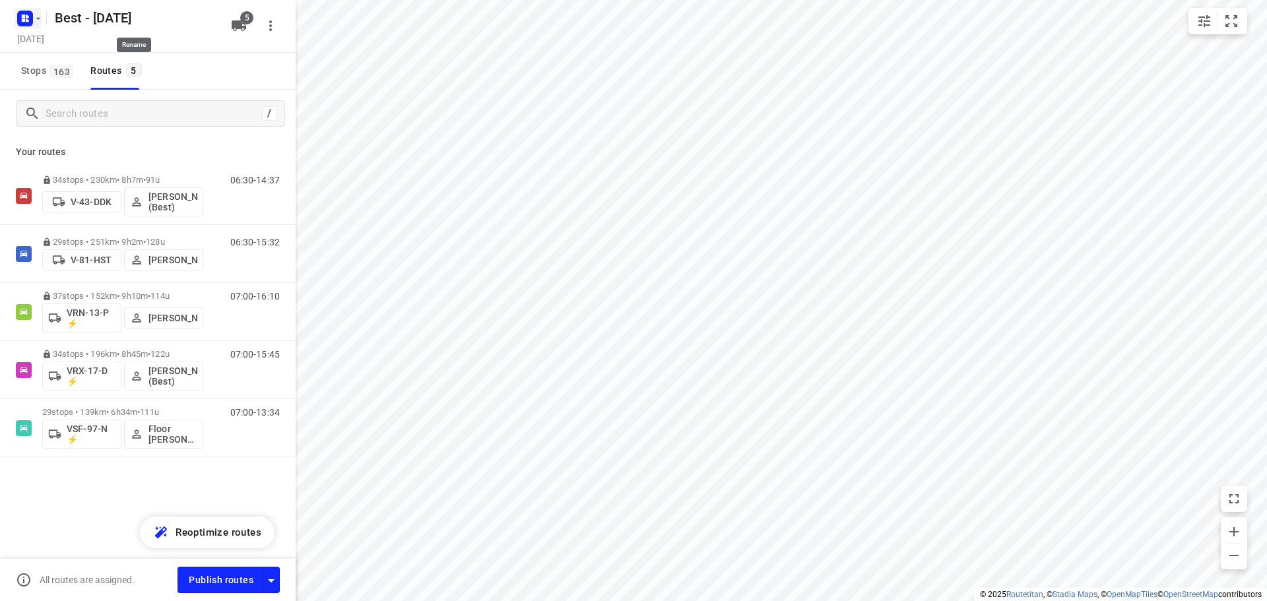
click at [44, 18] on div "Best - [DATE]" at bounding box center [117, 17] width 211 height 24
click at [33, 26] on icon "button" at bounding box center [25, 18] width 21 height 21
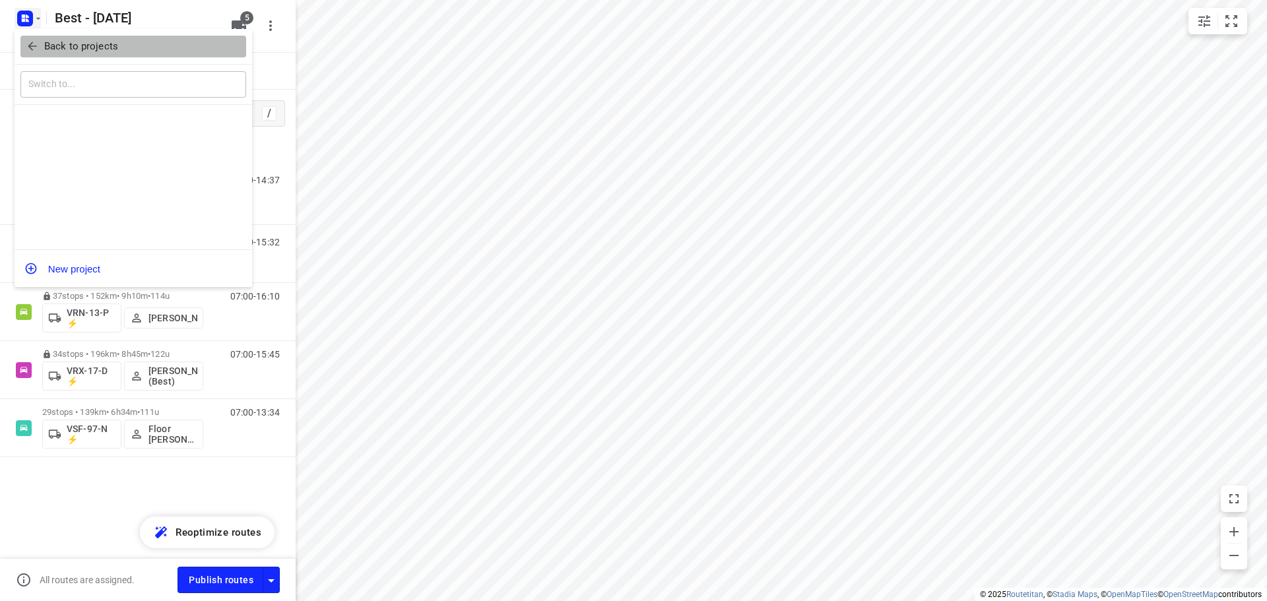
click at [36, 48] on icon "button" at bounding box center [32, 46] width 13 height 13
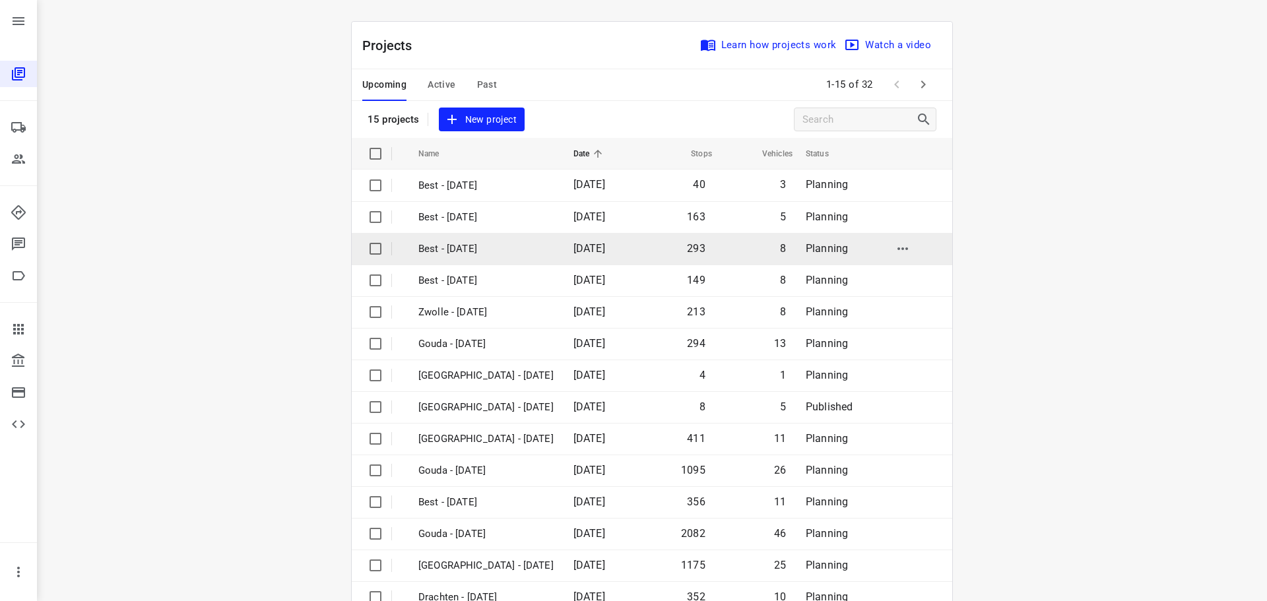
click at [474, 253] on p "Best - [DATE]" at bounding box center [485, 248] width 135 height 15
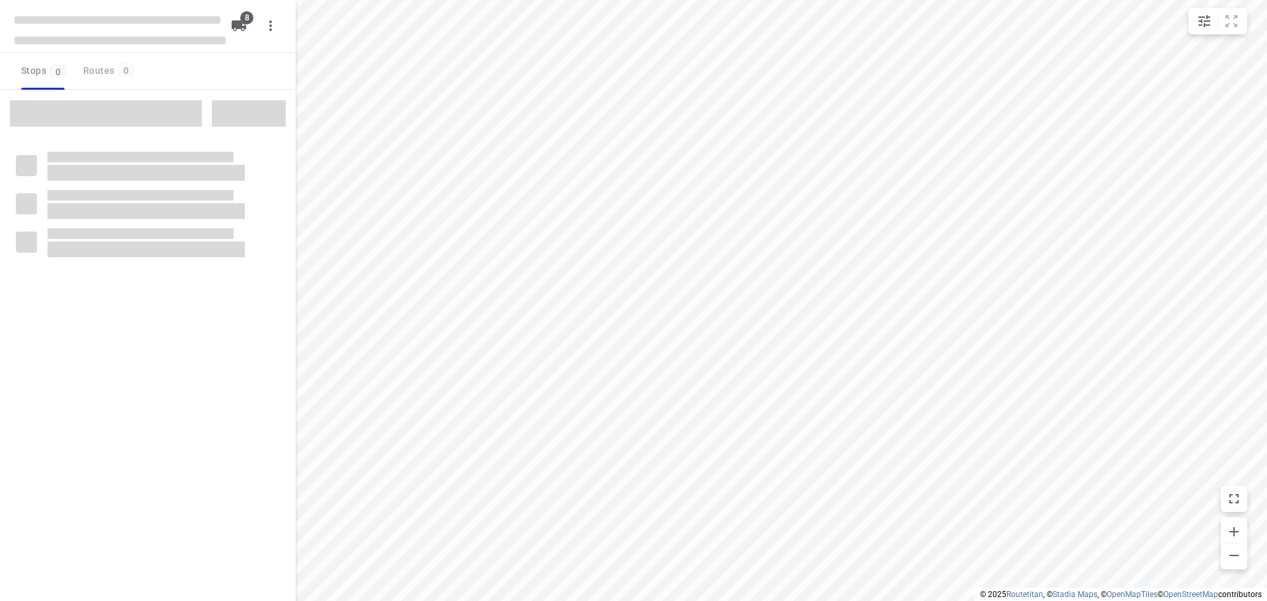
checkbox input "true"
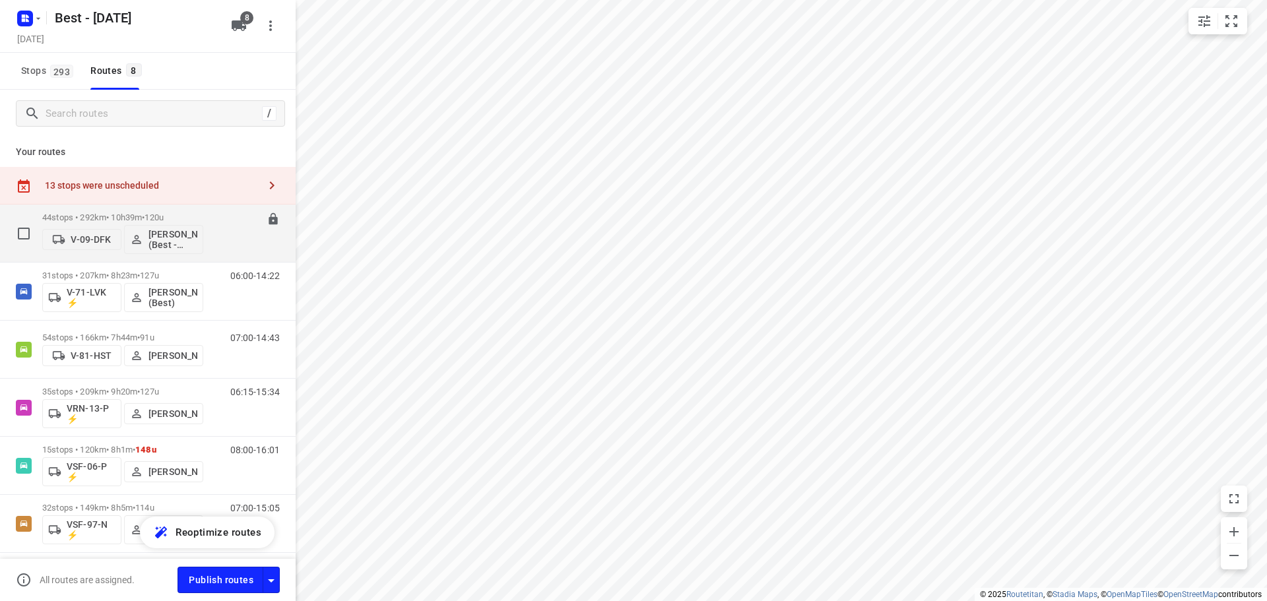
click at [144, 214] on span "•" at bounding box center [143, 217] width 3 height 10
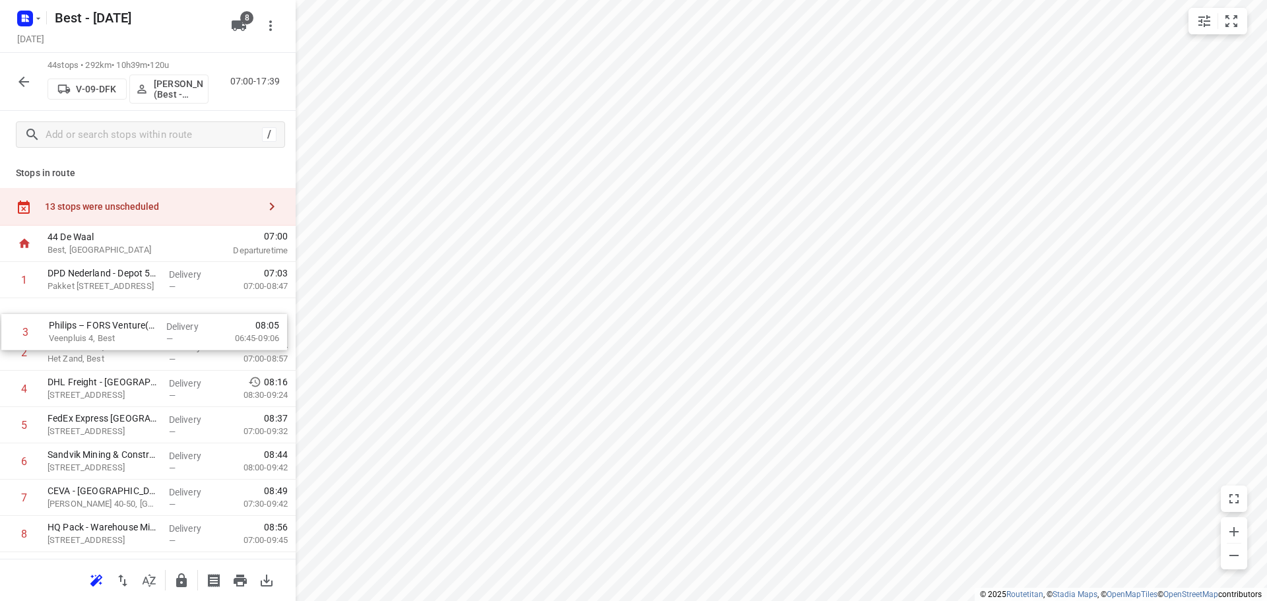
drag, startPoint x: 174, startPoint y: 356, endPoint x: 181, endPoint y: 315, distance: 41.7
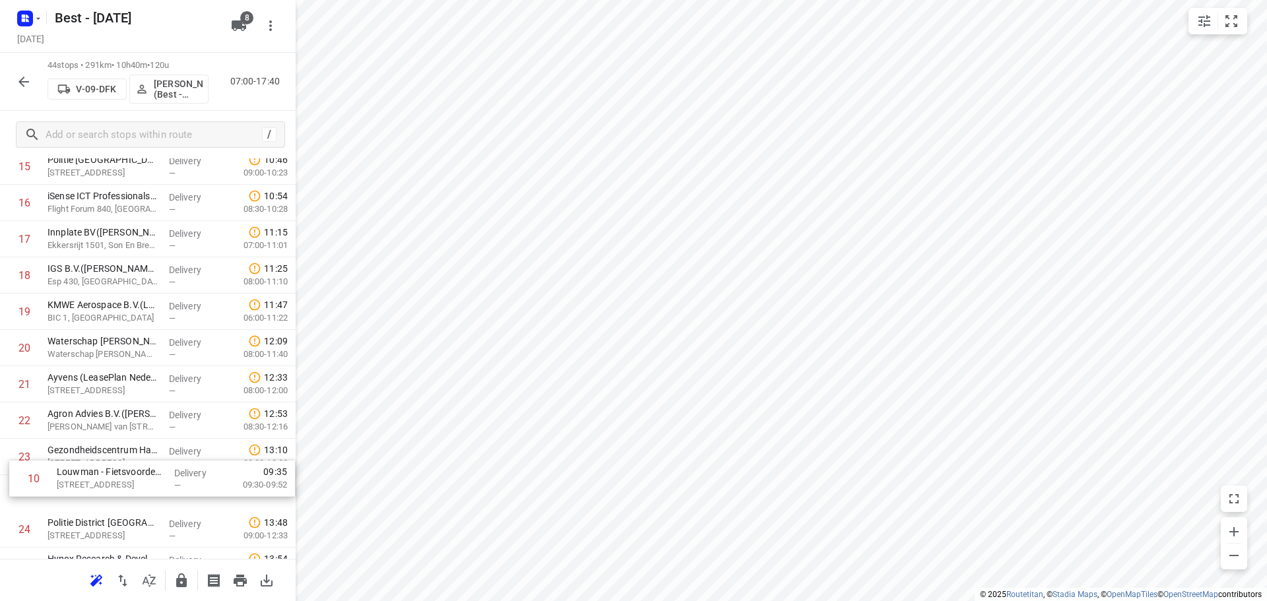
scroll to position [602, 0]
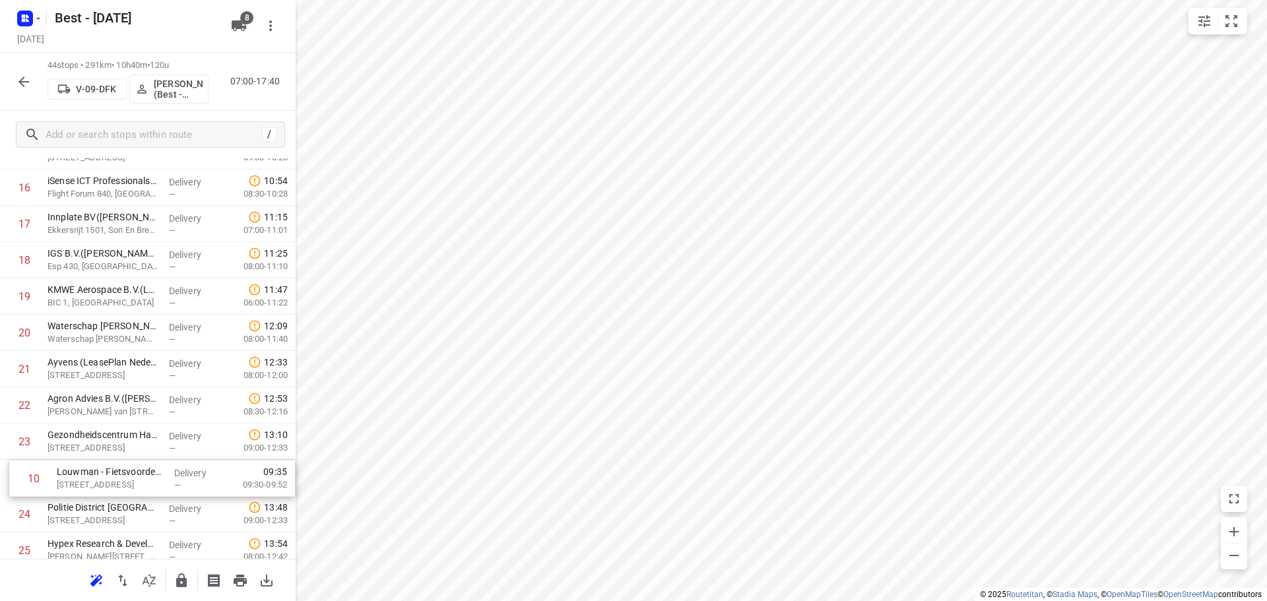
drag, startPoint x: 67, startPoint y: 455, endPoint x: 73, endPoint y: 484, distance: 28.9
click at [73, 484] on div "1 DPD Nederland - Depot 520 en 522 Hoofdkantoor(Joyce Nabbe- van Overmeeren (wi…" at bounding box center [148, 459] width 296 height 1597
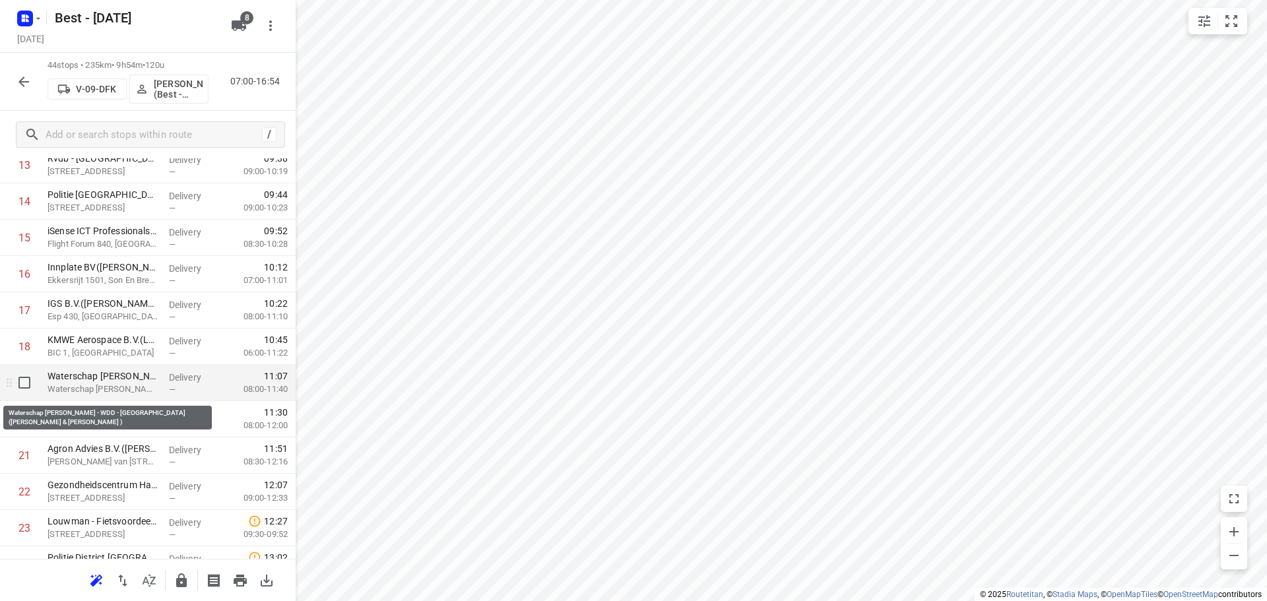
scroll to position [536, 0]
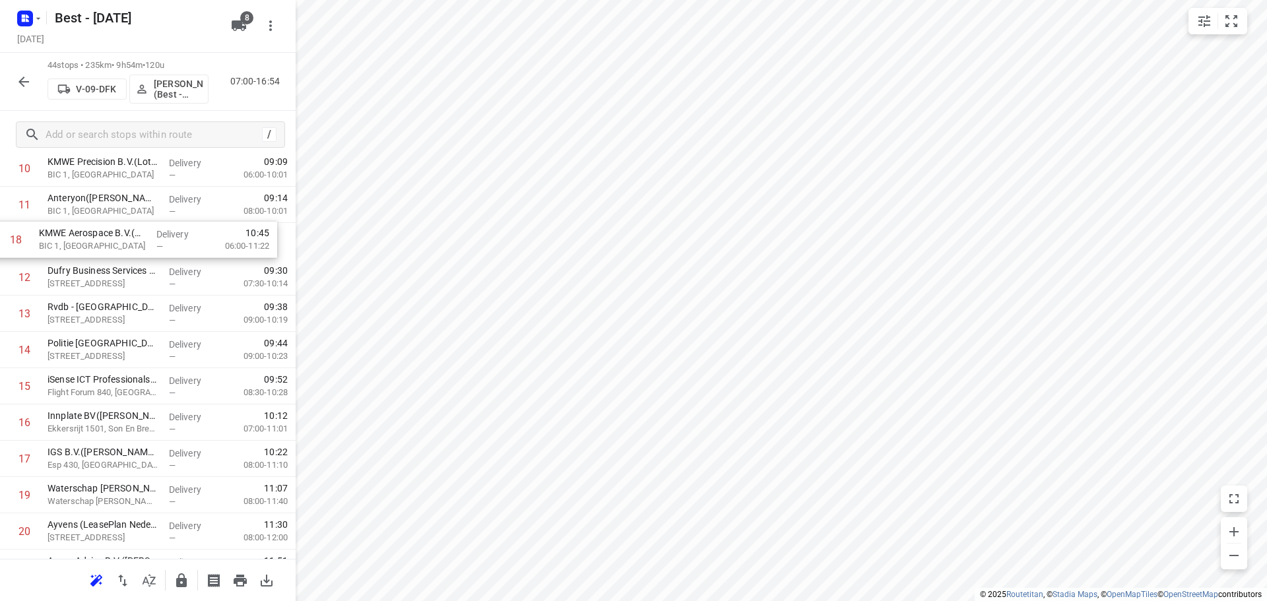
drag, startPoint x: 110, startPoint y: 361, endPoint x: 102, endPoint y: 233, distance: 128.3
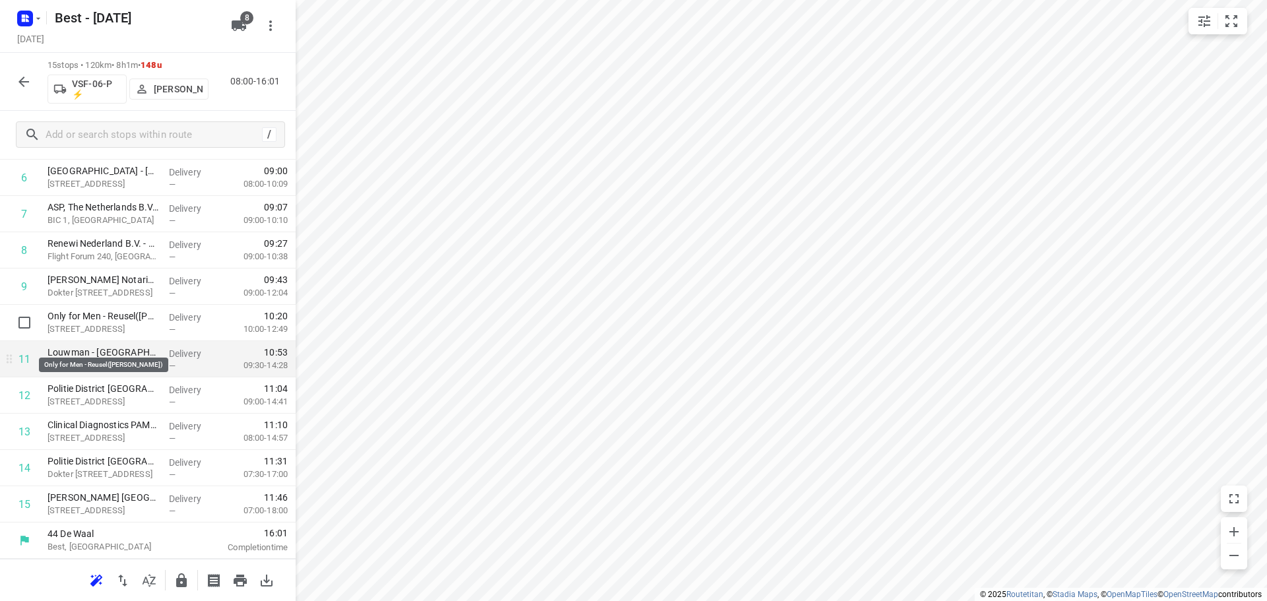
scroll to position [152, 0]
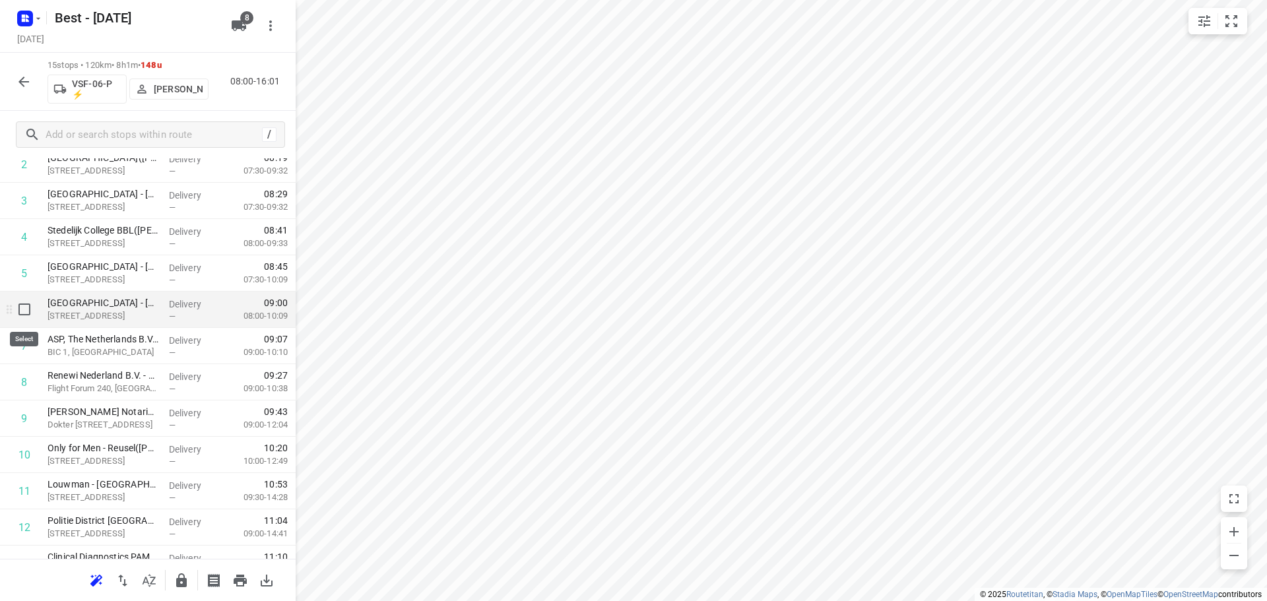
click at [24, 300] on input "checkbox" at bounding box center [24, 309] width 26 height 26
checkbox input "true"
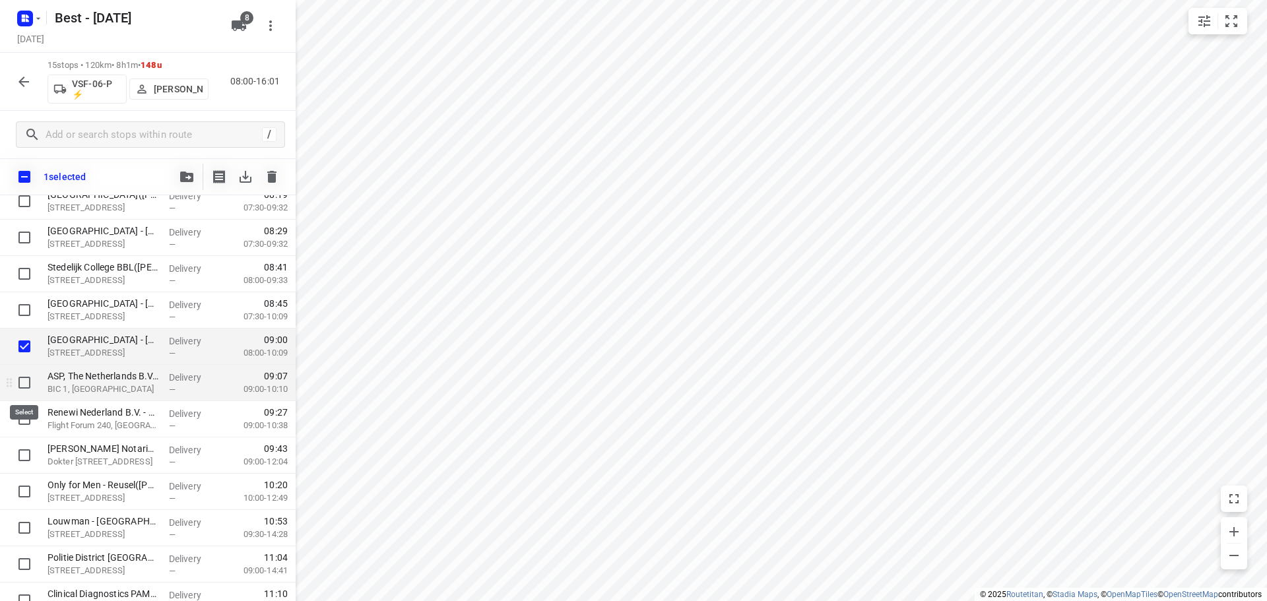
click at [24, 380] on input "checkbox" at bounding box center [24, 382] width 26 height 26
checkbox input "true"
click at [19, 422] on input "checkbox" at bounding box center [24, 419] width 26 height 26
checkbox input "true"
click at [181, 186] on button "button" at bounding box center [187, 177] width 26 height 26
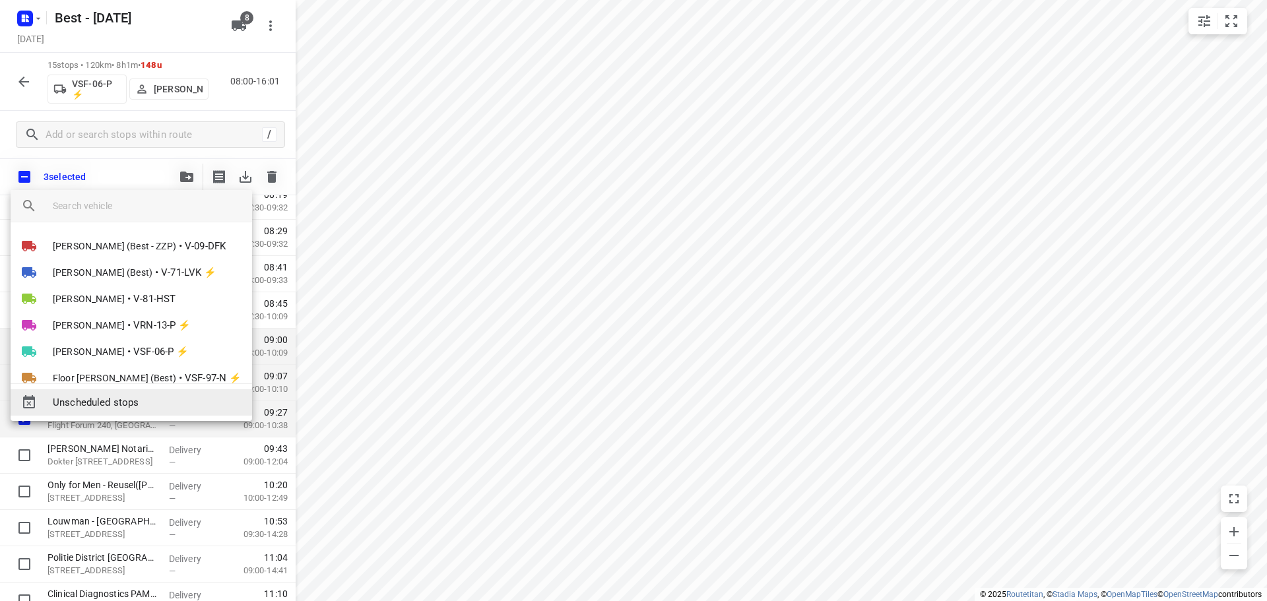
click at [123, 405] on span "Unscheduled stops" at bounding box center [147, 402] width 189 height 15
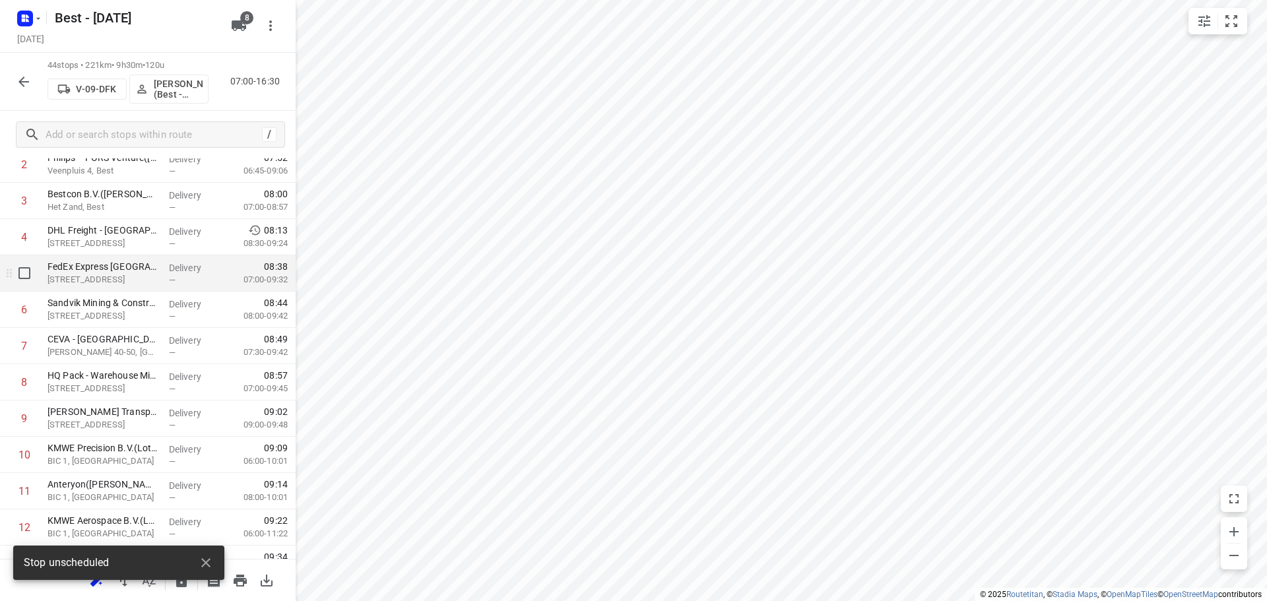
scroll to position [0, 0]
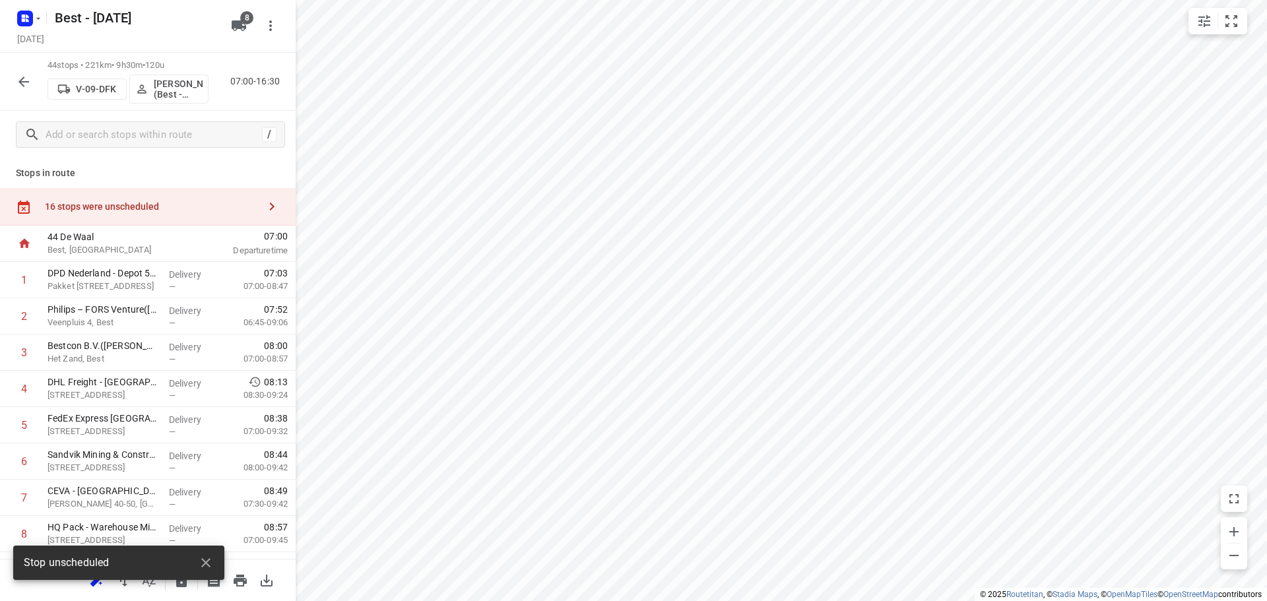
click at [215, 212] on div "16 stops were unscheduled" at bounding box center [148, 207] width 296 height 38
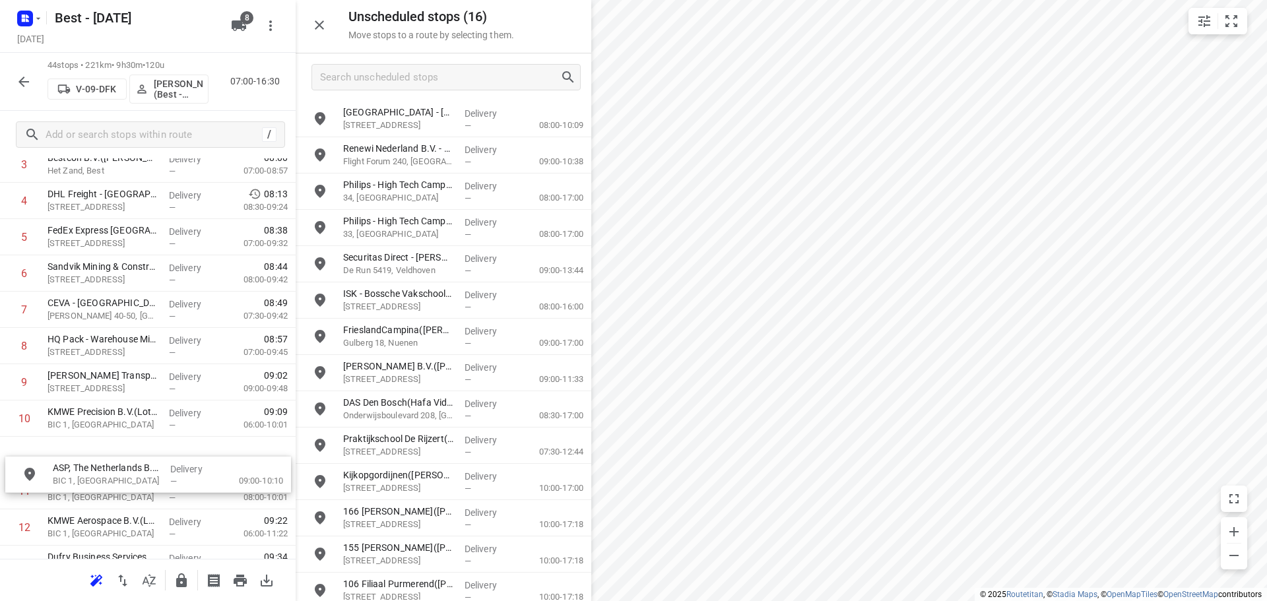
scroll to position [193, 0]
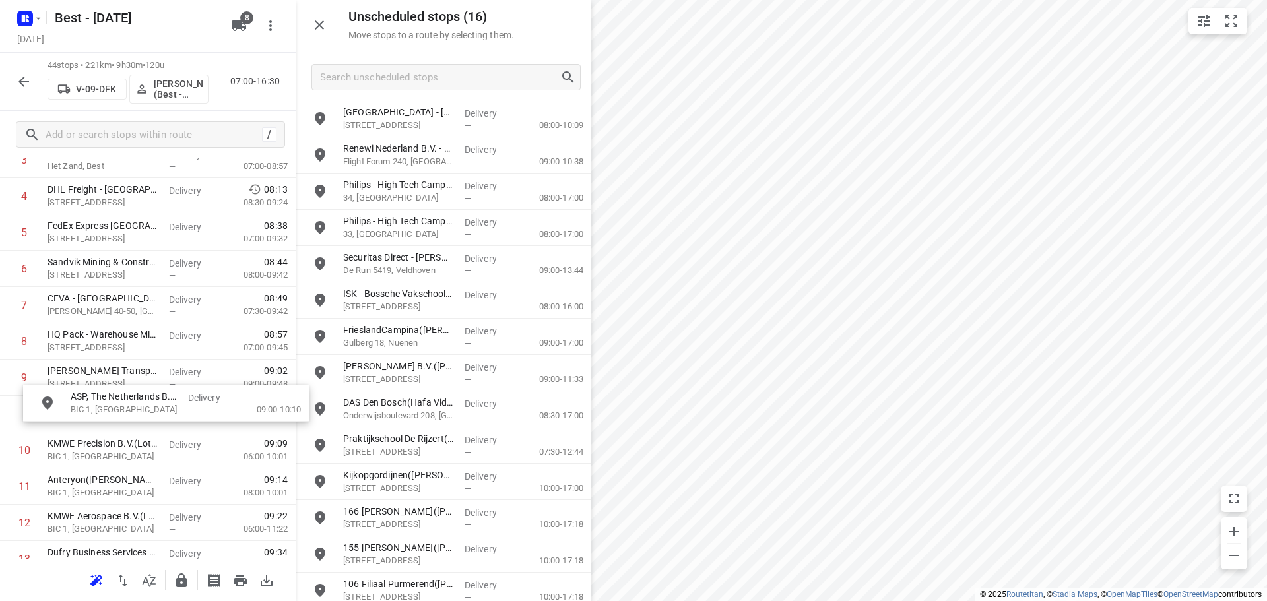
drag, startPoint x: 375, startPoint y: 204, endPoint x: 89, endPoint y: 418, distance: 356.8
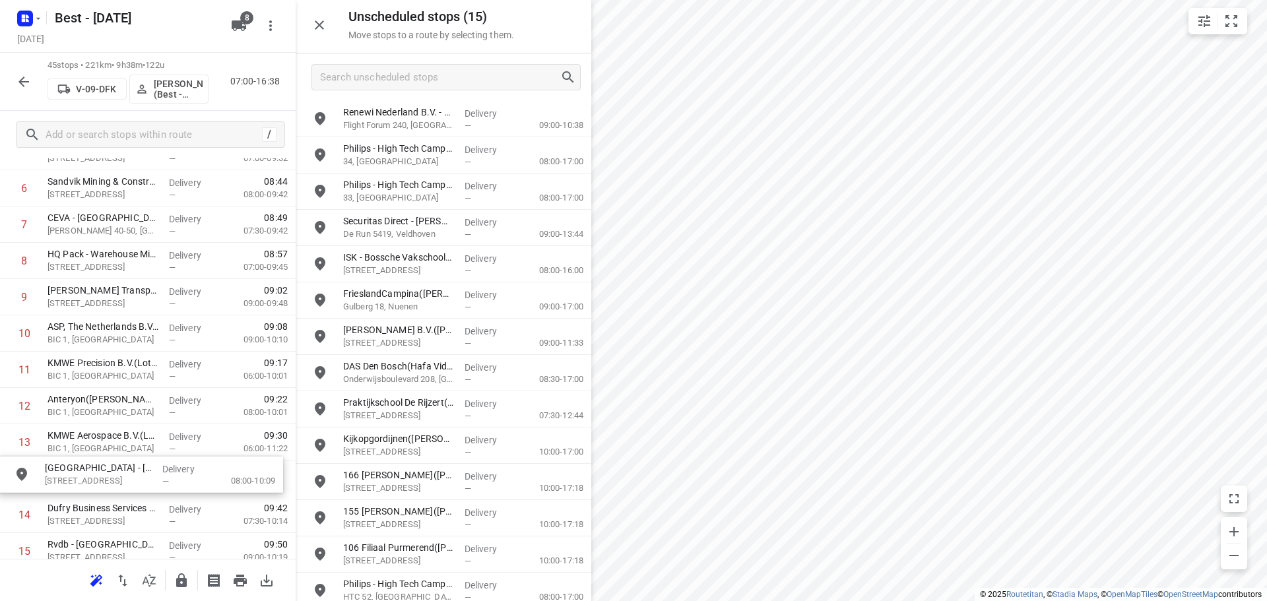
drag, startPoint x: 455, startPoint y: 118, endPoint x: 152, endPoint y: 474, distance: 466.7
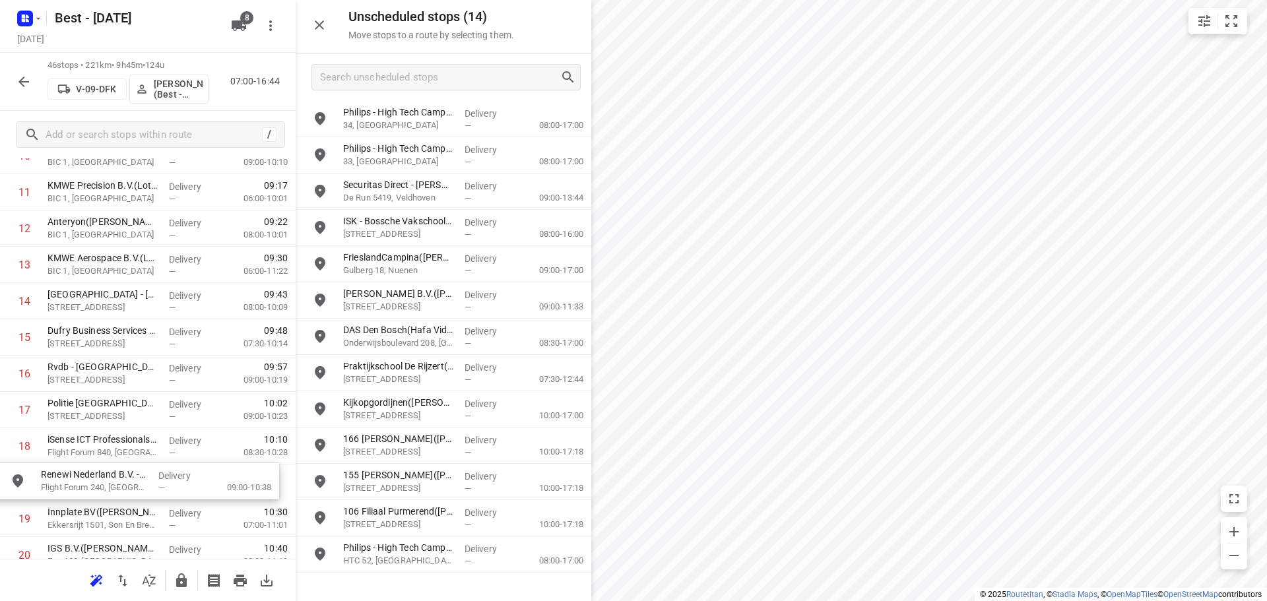
drag, startPoint x: 340, startPoint y: 144, endPoint x: 75, endPoint y: 486, distance: 432.1
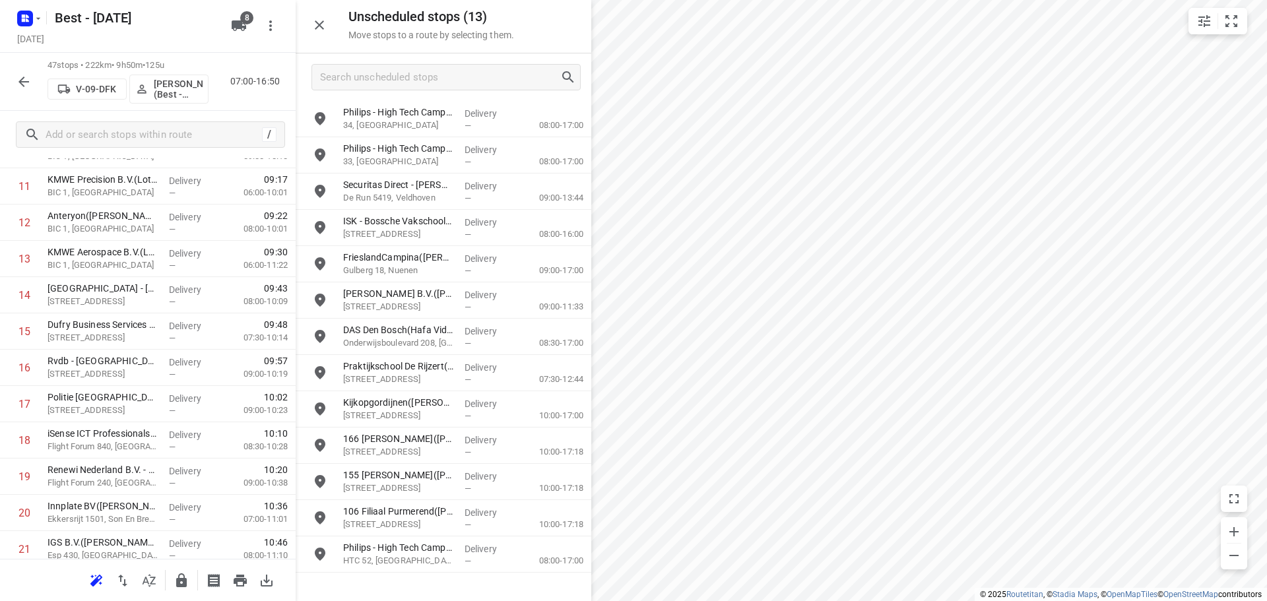
click at [319, 21] on icon "button" at bounding box center [319, 25] width 16 height 16
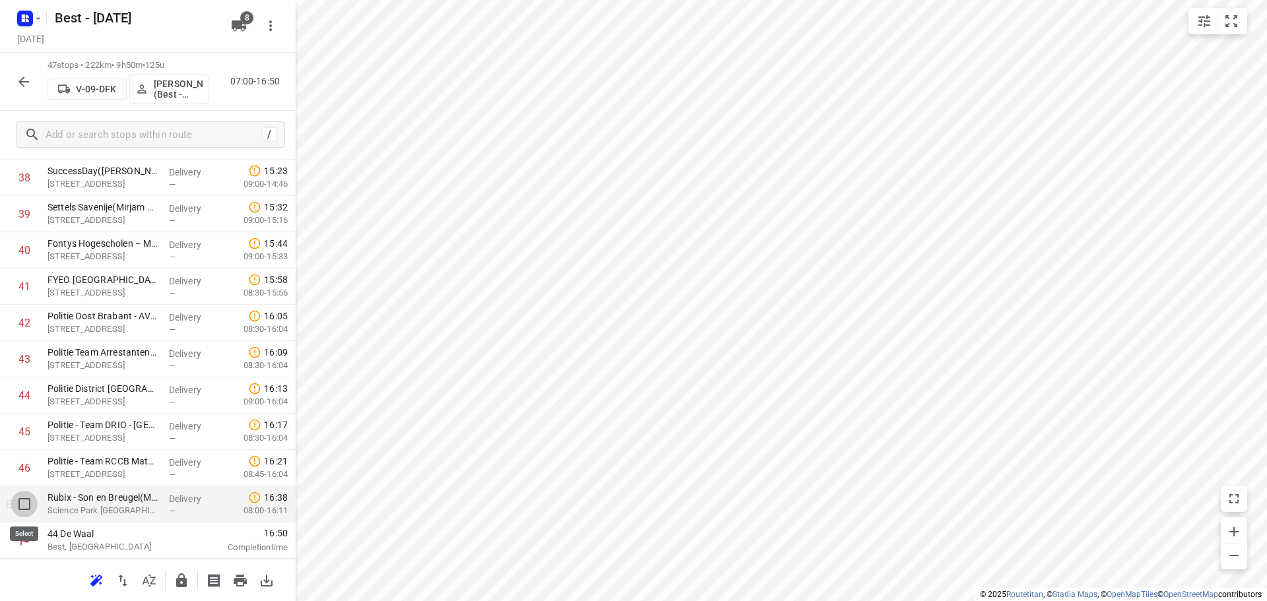
click at [19, 507] on input "checkbox" at bounding box center [24, 504] width 26 height 26
checkbox input "true"
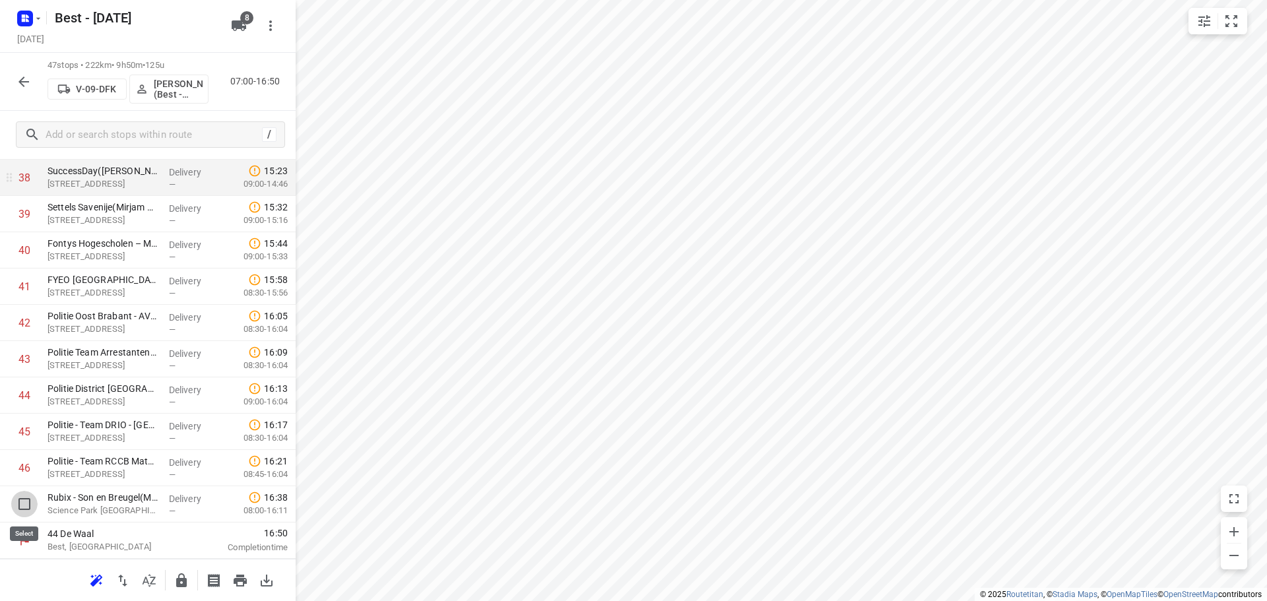
scroll to position [1440, 0]
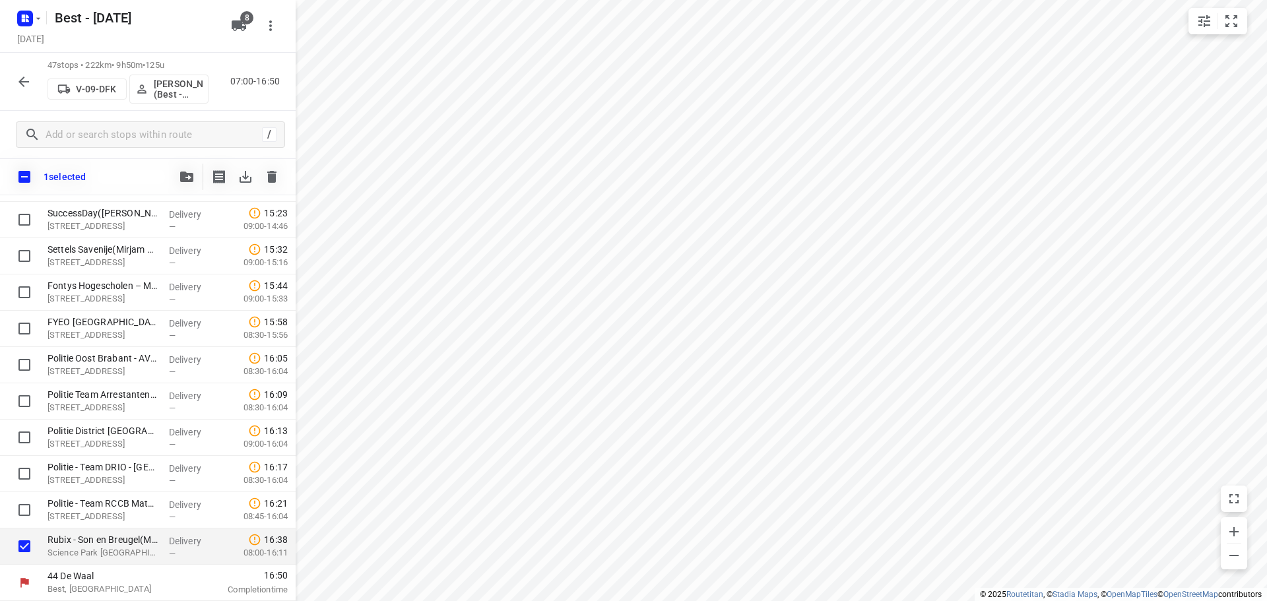
click at [178, 176] on button "button" at bounding box center [187, 177] width 26 height 26
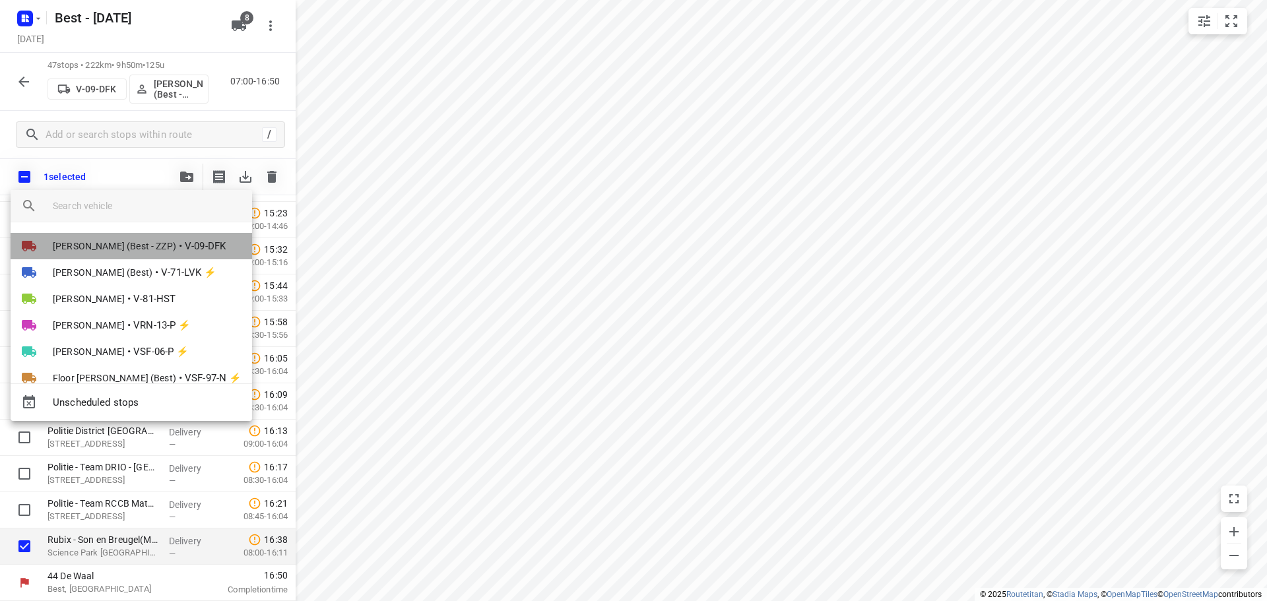
click at [118, 244] on span "Maurice Vanderfeesten (Best - ZZP)" at bounding box center [114, 246] width 123 height 13
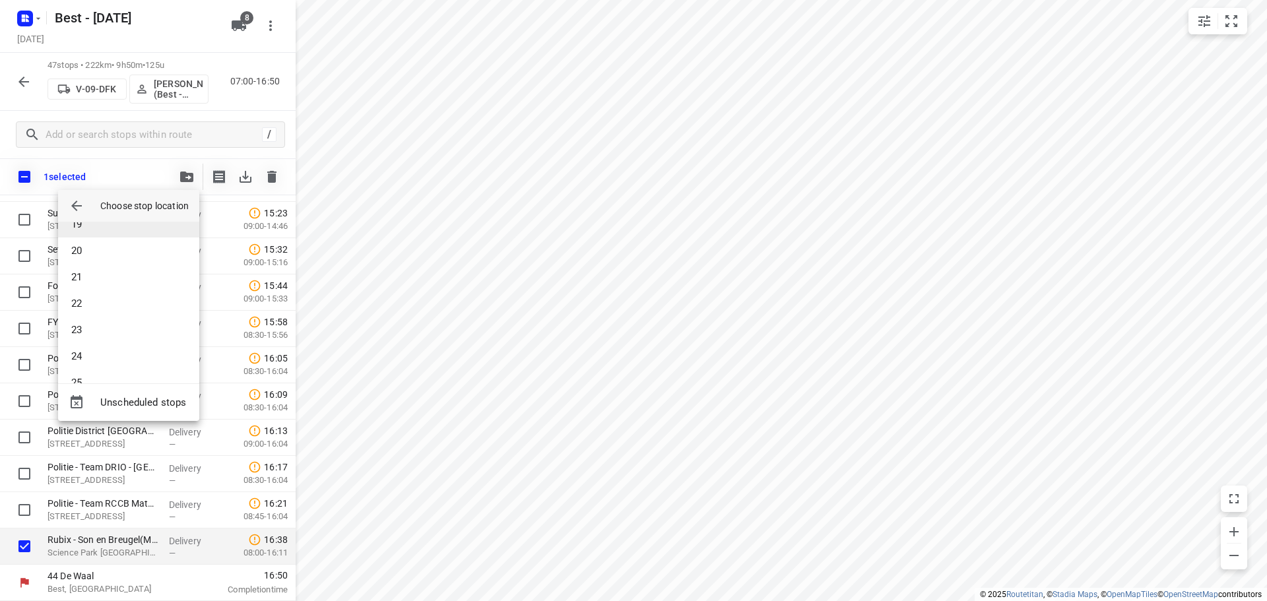
scroll to position [462, 0]
click at [89, 272] on li "20" at bounding box center [128, 280] width 141 height 26
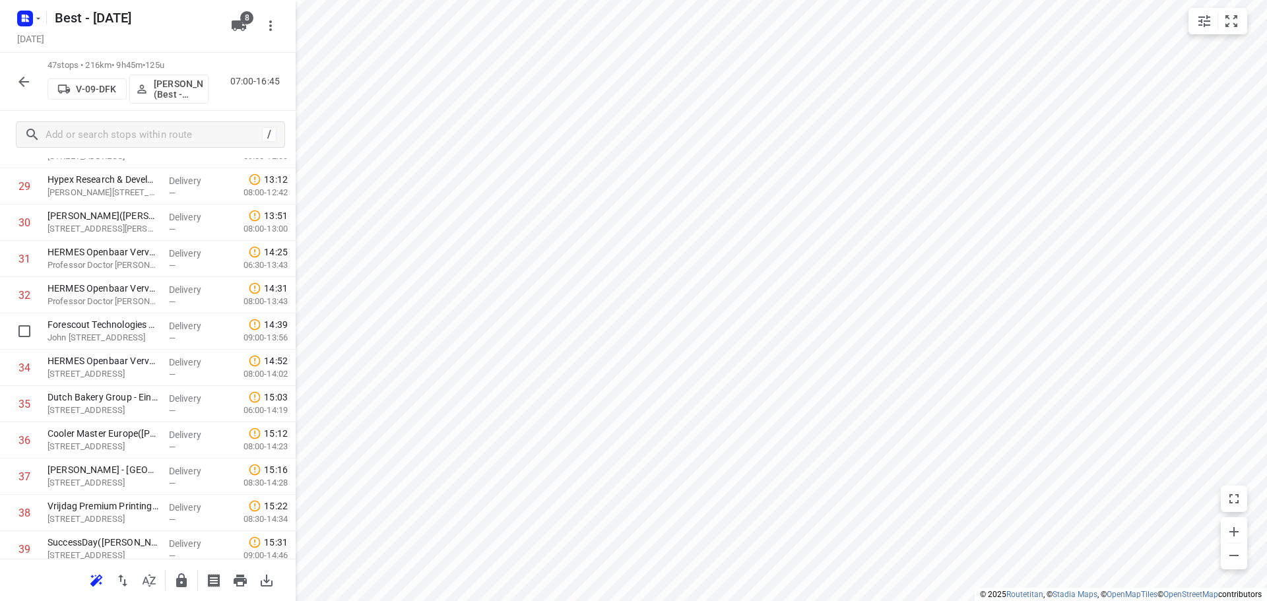
scroll to position [846, 0]
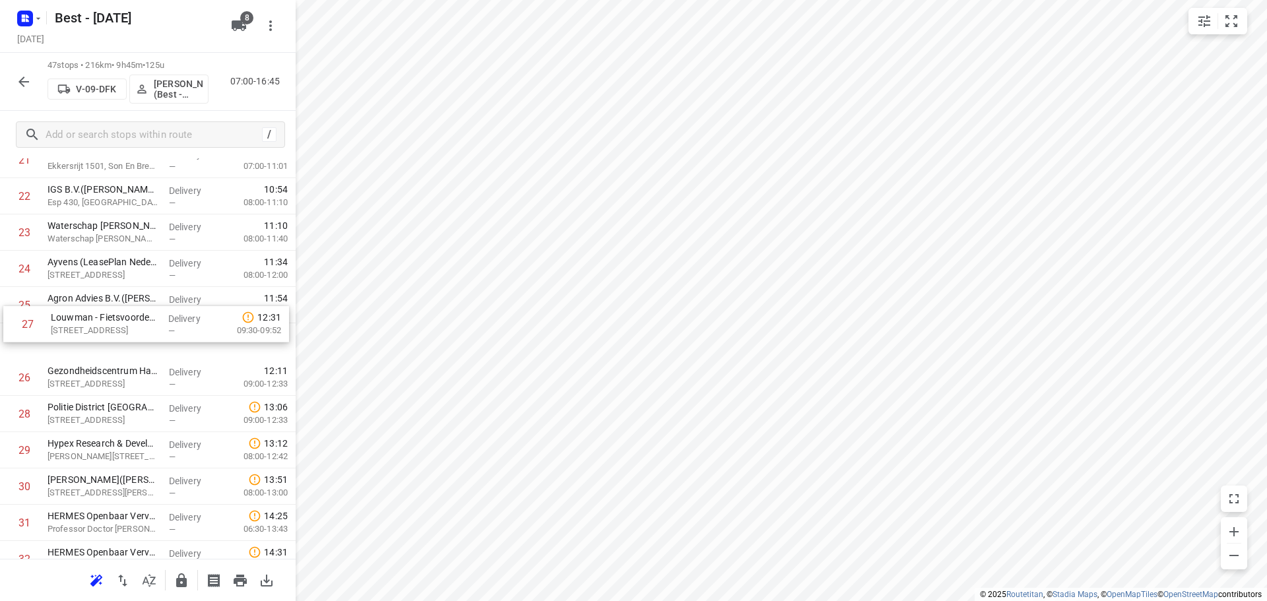
drag, startPoint x: 118, startPoint y: 369, endPoint x: 122, endPoint y: 299, distance: 70.7
click at [122, 299] on div "1 DPD Nederland - Depot 520 en 522 Hoofdkantoor(Joyce Nabbe- van Overmeeren (wi…" at bounding box center [148, 269] width 296 height 1706
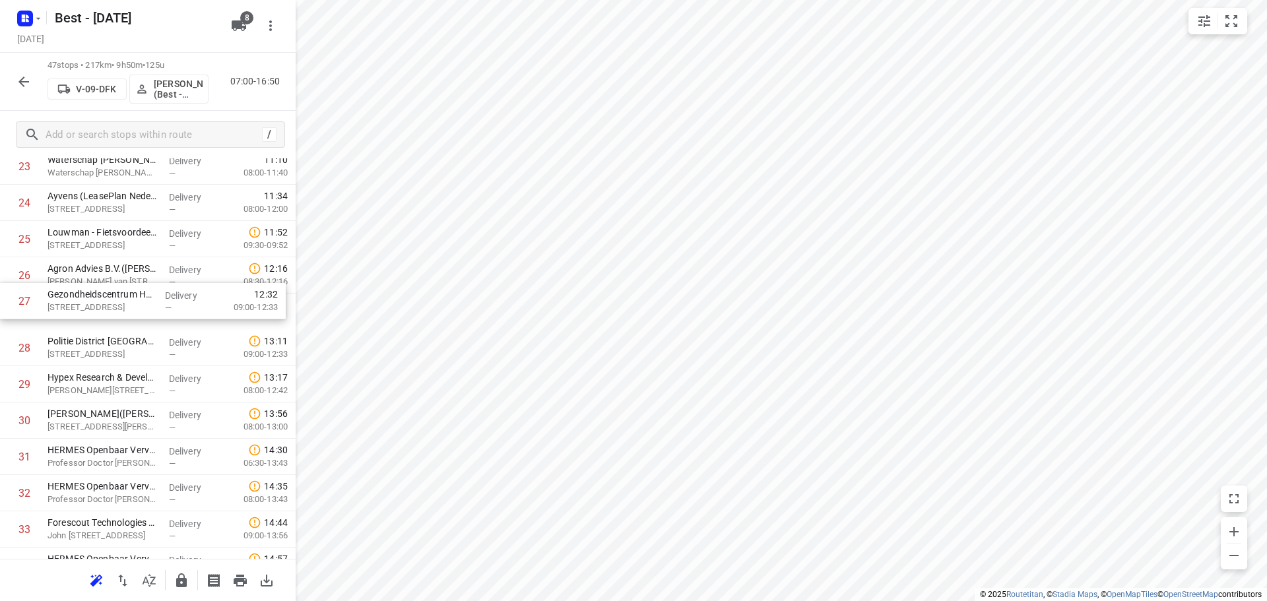
drag, startPoint x: 110, startPoint y: 296, endPoint x: 113, endPoint y: 264, distance: 32.4
click at [113, 267] on div "1 DPD Nederland - Depot 520 en 522 Hoofdkantoor(Joyce Nabbe- van Overmeeren (wi…" at bounding box center [148, 203] width 296 height 1706
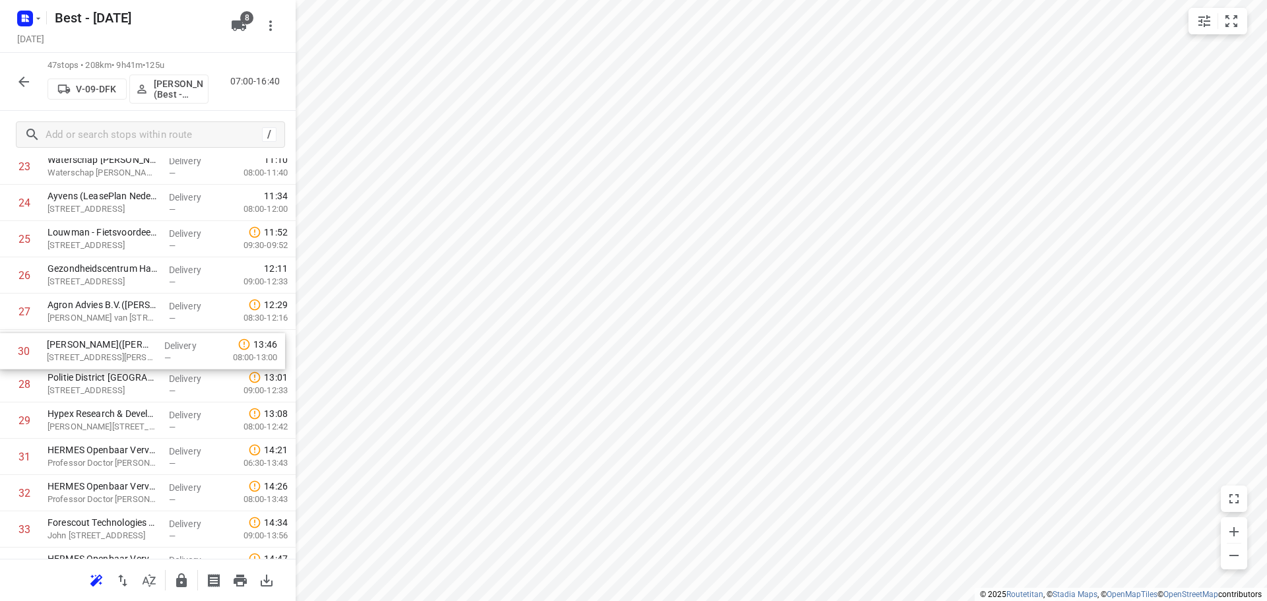
drag, startPoint x: 203, startPoint y: 411, endPoint x: 203, endPoint y: 338, distance: 72.6
click at [203, 338] on div "1 DPD Nederland - Depot 520 en 522 Hoofdkantoor(Joyce Nabbe- van Overmeeren (wi…" at bounding box center [148, 203] width 296 height 1706
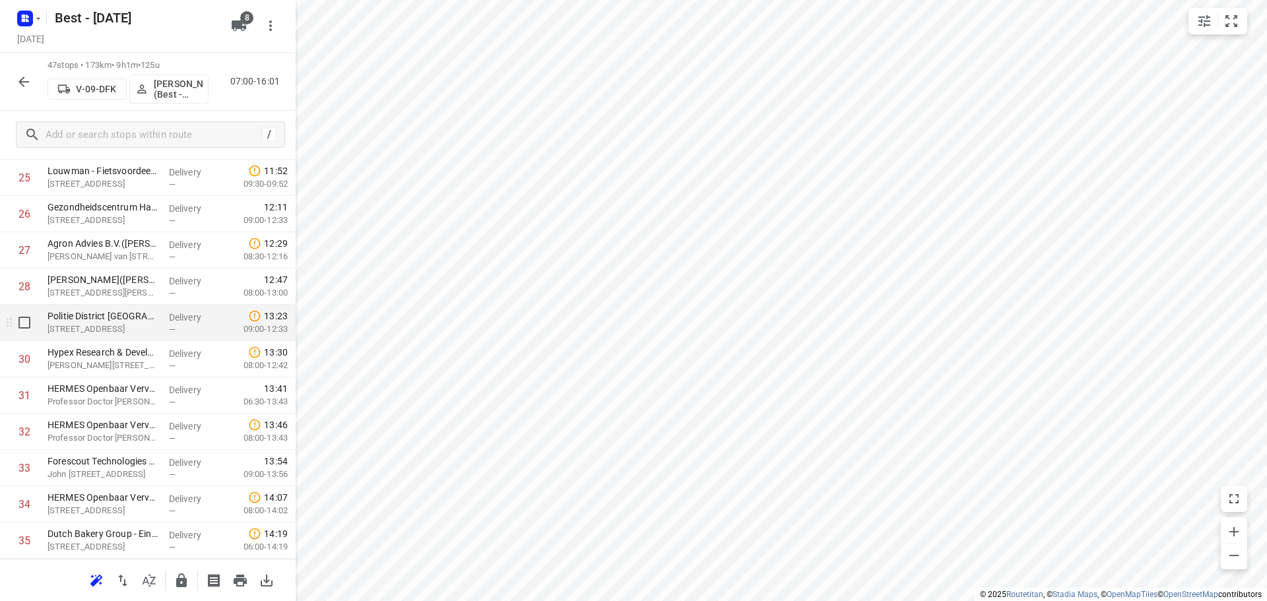
scroll to position [1044, 0]
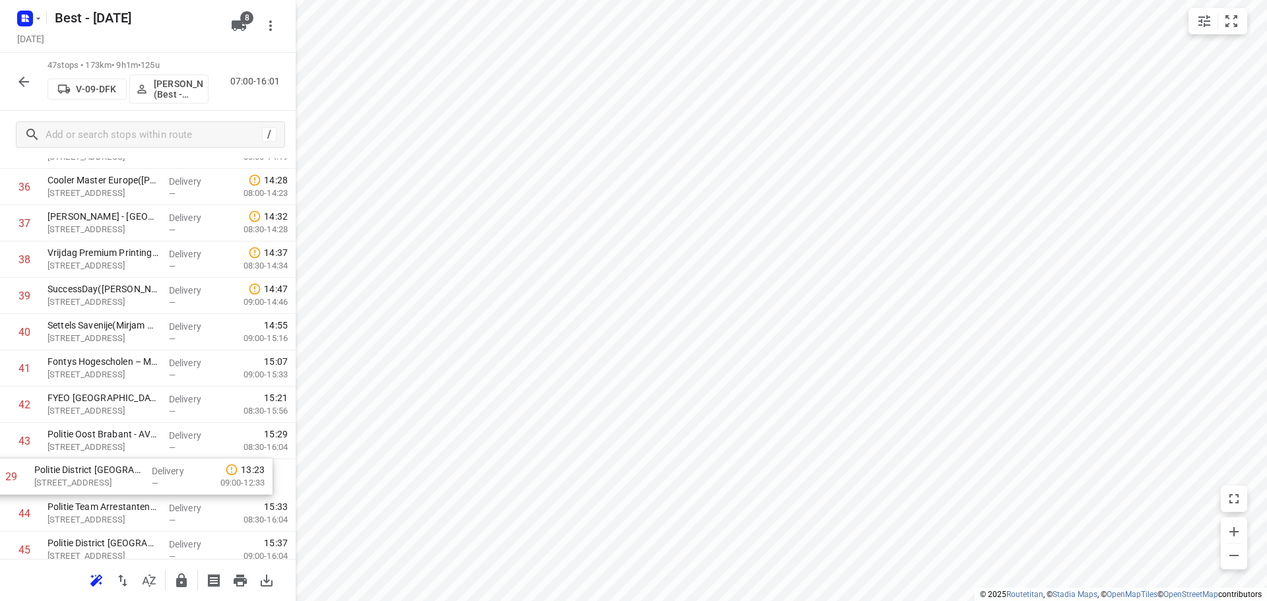
drag, startPoint x: 148, startPoint y: 241, endPoint x: 135, endPoint y: 468, distance: 228.0
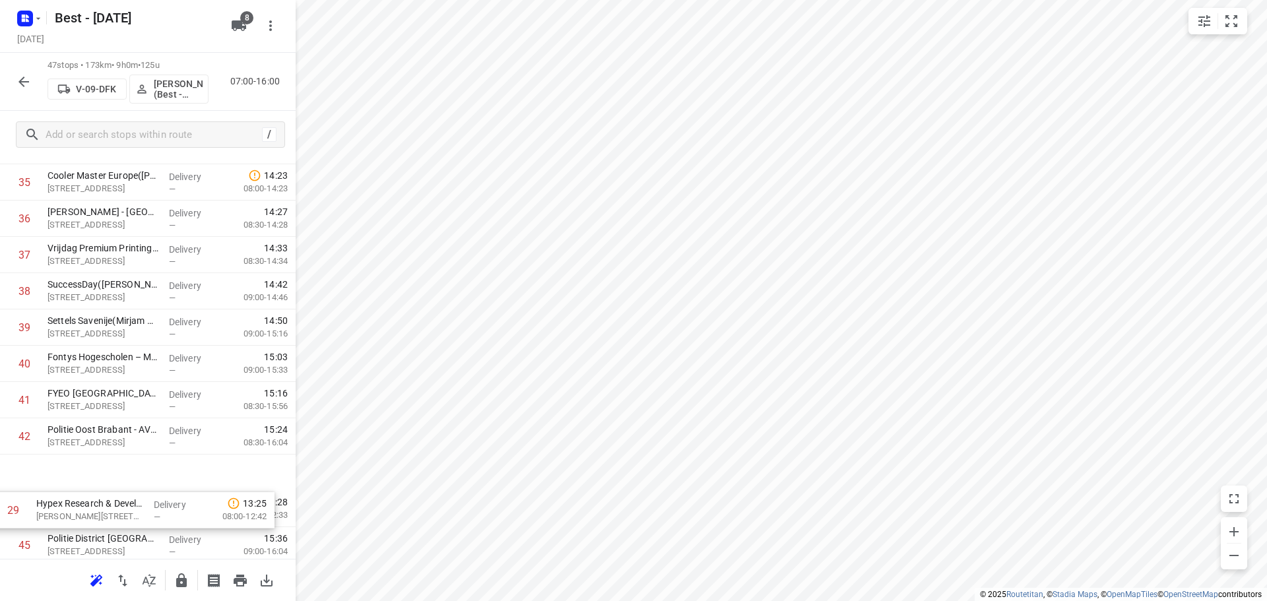
scroll to position [1296, 0]
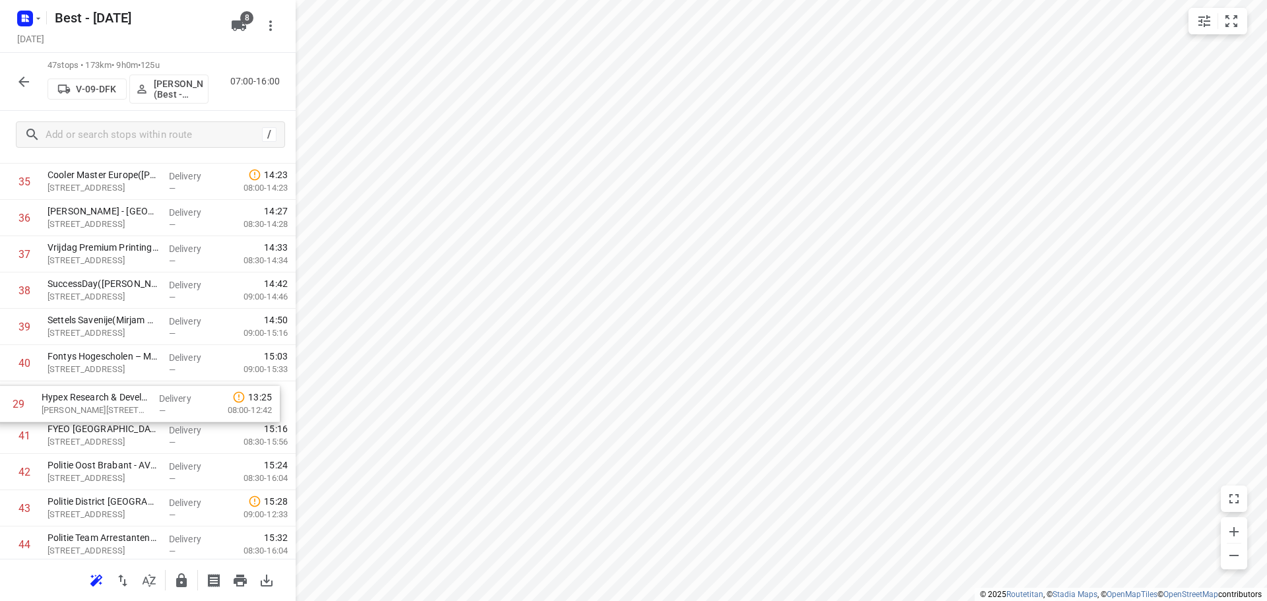
drag, startPoint x: 119, startPoint y: 163, endPoint x: 113, endPoint y: 404, distance: 241.6
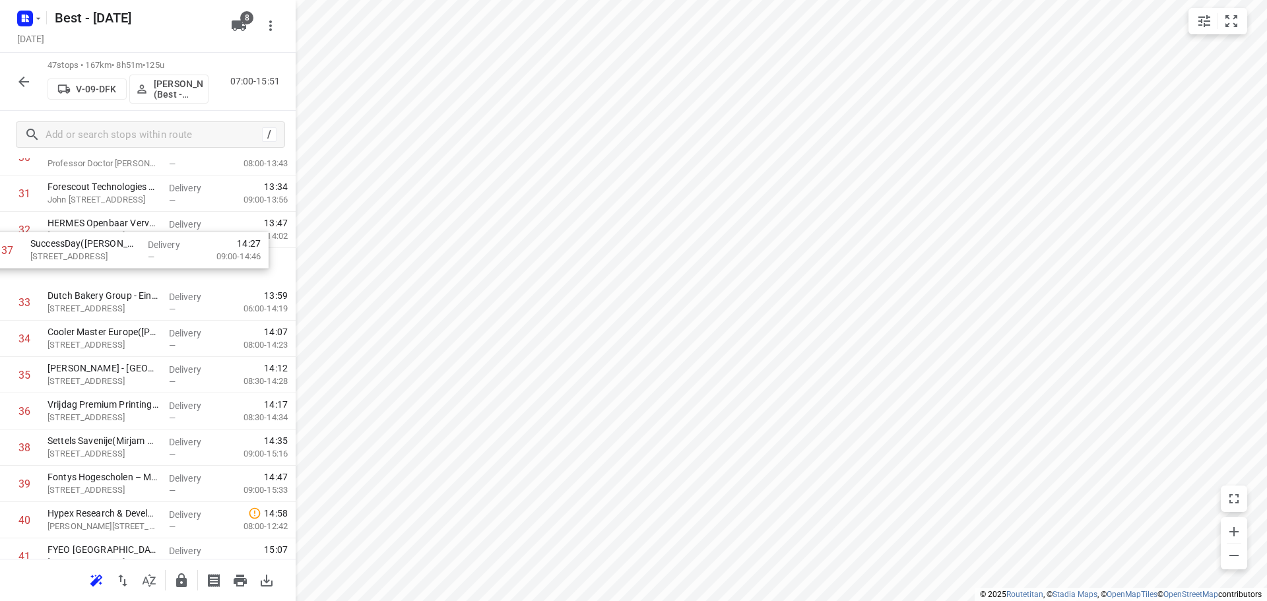
scroll to position [1173, 0]
drag, startPoint x: 115, startPoint y: 294, endPoint x: 99, endPoint y: 264, distance: 34.5
drag, startPoint x: 99, startPoint y: 449, endPoint x: 104, endPoint y: 294, distance: 155.1
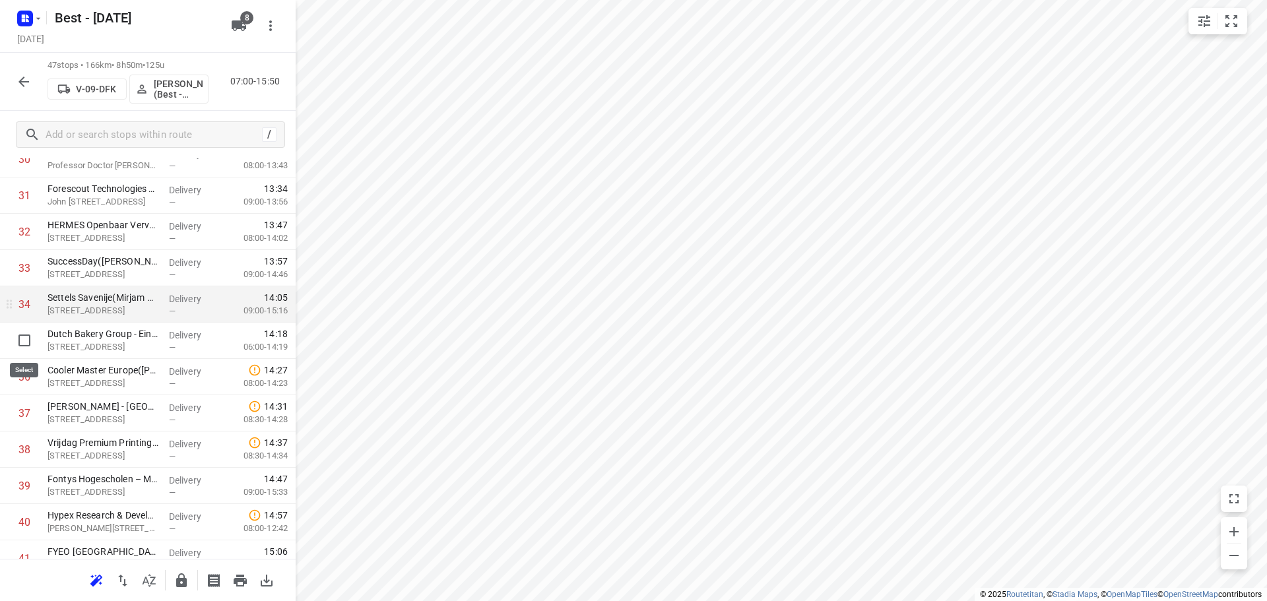
drag, startPoint x: 23, startPoint y: 346, endPoint x: 22, endPoint y: 355, distance: 8.7
click at [22, 346] on input "checkbox" at bounding box center [24, 340] width 26 height 26
checkbox input "true"
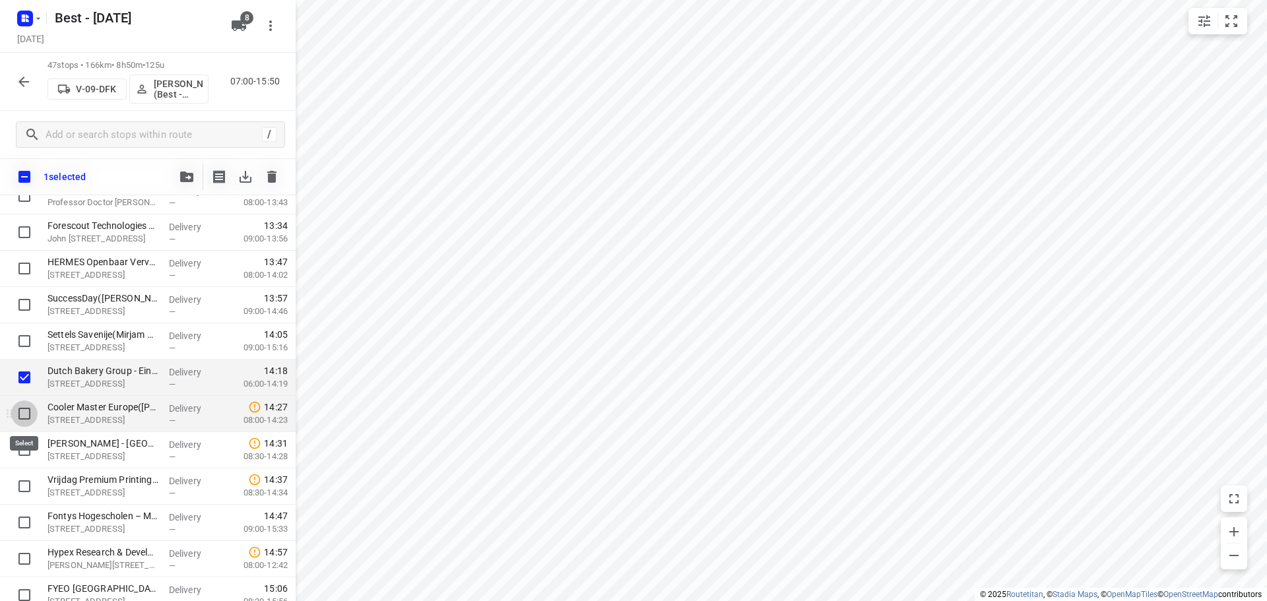
drag, startPoint x: 24, startPoint y: 413, endPoint x: 25, endPoint y: 428, distance: 14.6
click at [25, 417] on input "checkbox" at bounding box center [24, 413] width 26 height 26
checkbox input "true"
drag, startPoint x: 25, startPoint y: 450, endPoint x: 24, endPoint y: 476, distance: 25.8
click at [25, 451] on input "checkbox" at bounding box center [24, 450] width 26 height 26
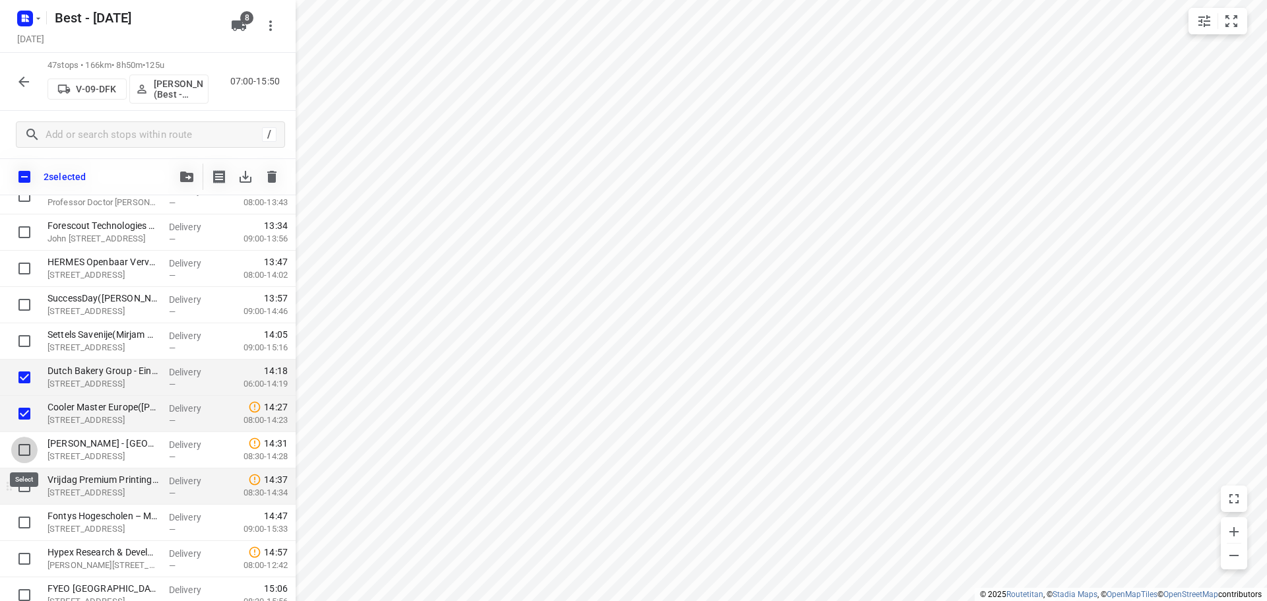
checkbox input "true"
drag, startPoint x: 22, startPoint y: 480, endPoint x: 49, endPoint y: 460, distance: 33.4
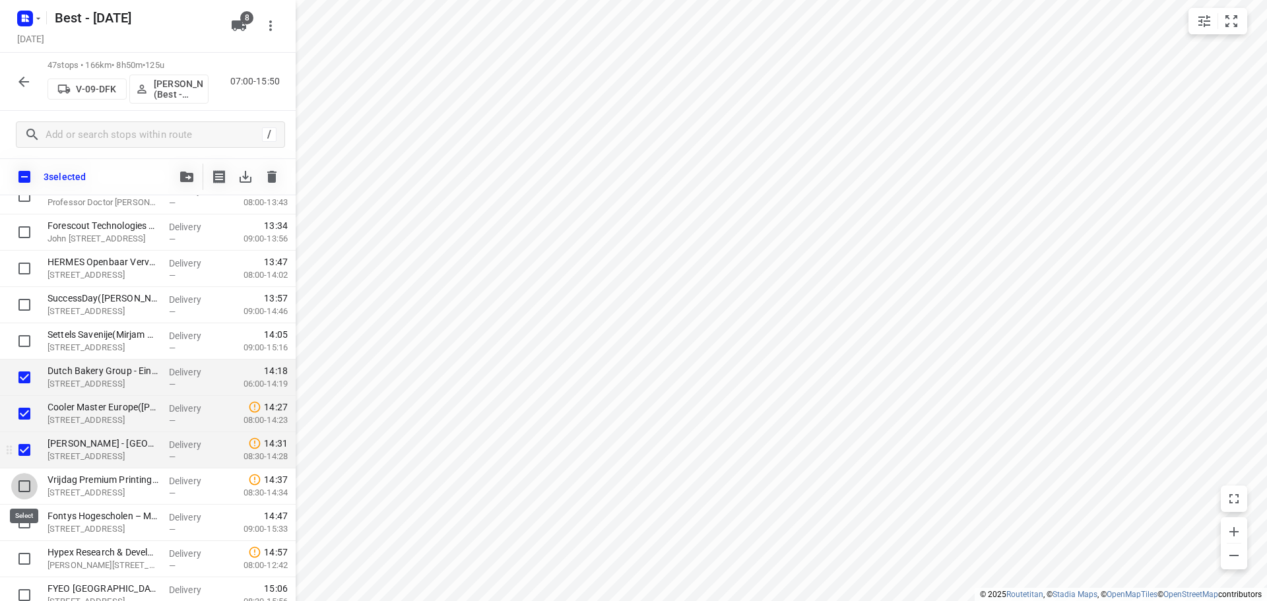
click at [23, 480] on input "checkbox" at bounding box center [24, 486] width 26 height 26
checkbox input "true"
click at [171, 170] on div "4 selected" at bounding box center [148, 176] width 296 height 37
click at [174, 172] on span at bounding box center [187, 176] width 26 height 13
click at [177, 183] on button "button" at bounding box center [187, 177] width 26 height 26
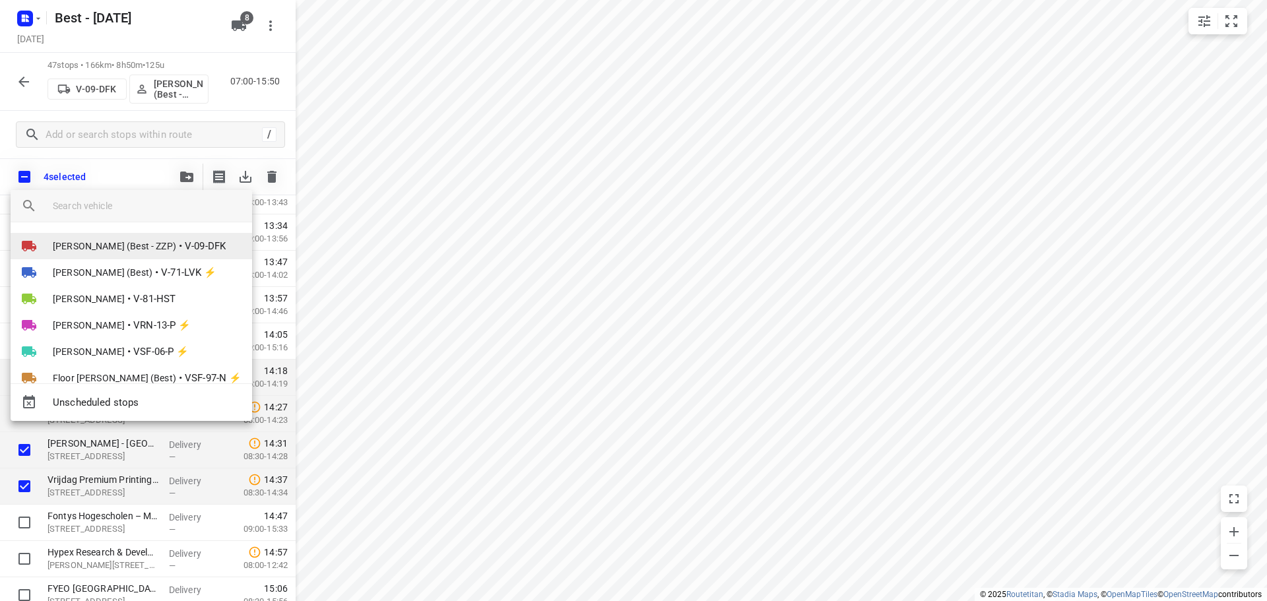
click at [131, 241] on span "Maurice Vanderfeesten (Best - ZZP)" at bounding box center [114, 246] width 123 height 13
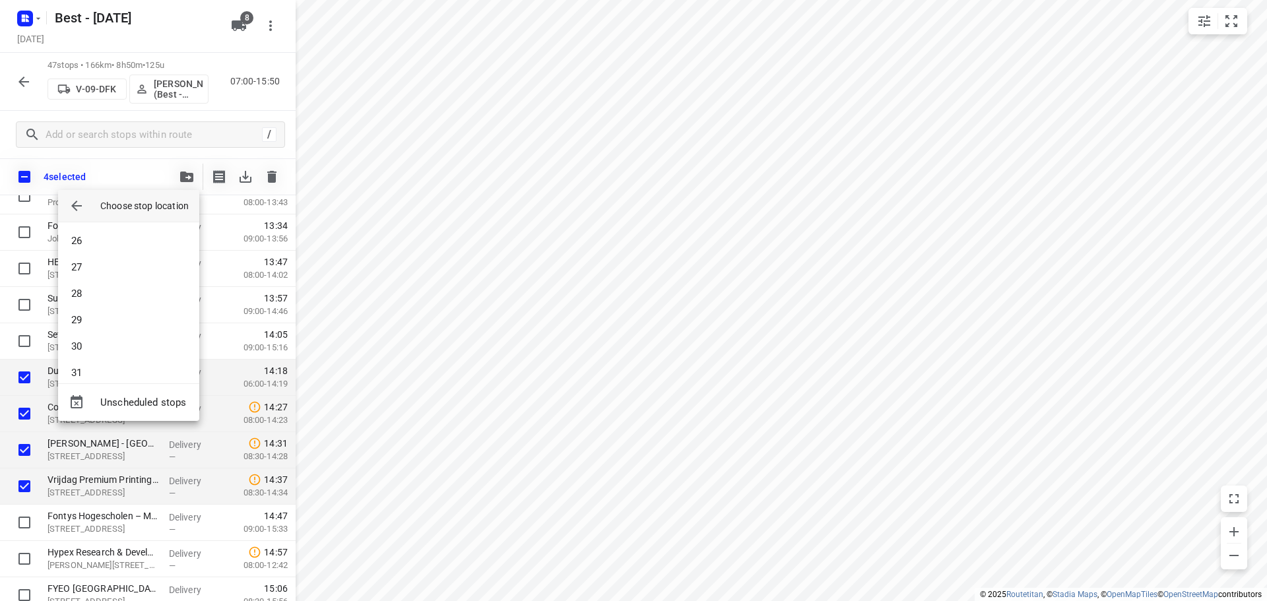
scroll to position [792, 0]
click at [92, 285] on li "33" at bounding box center [128, 293] width 141 height 26
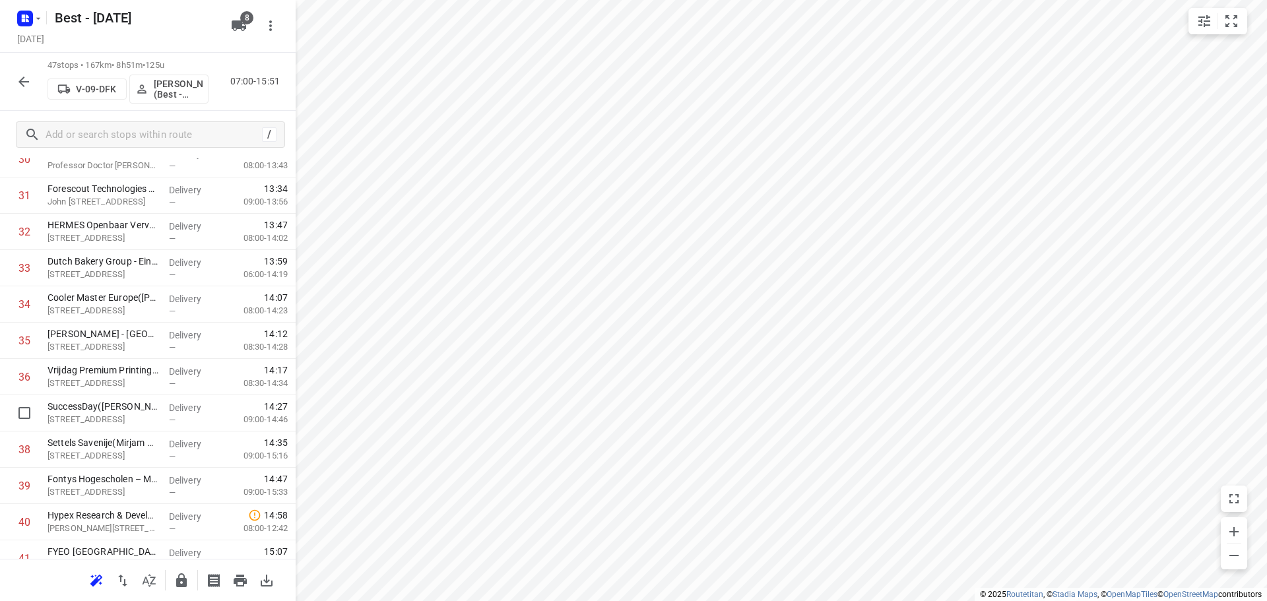
drag, startPoint x: 105, startPoint y: 418, endPoint x: 95, endPoint y: 454, distance: 37.0
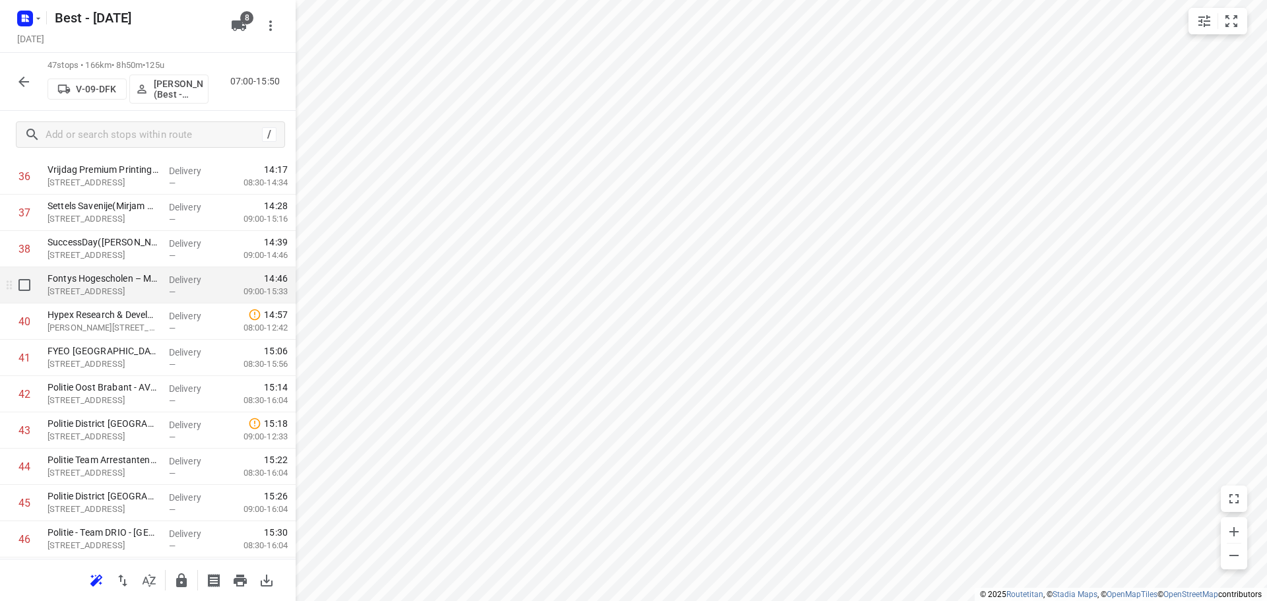
scroll to position [1445, 0]
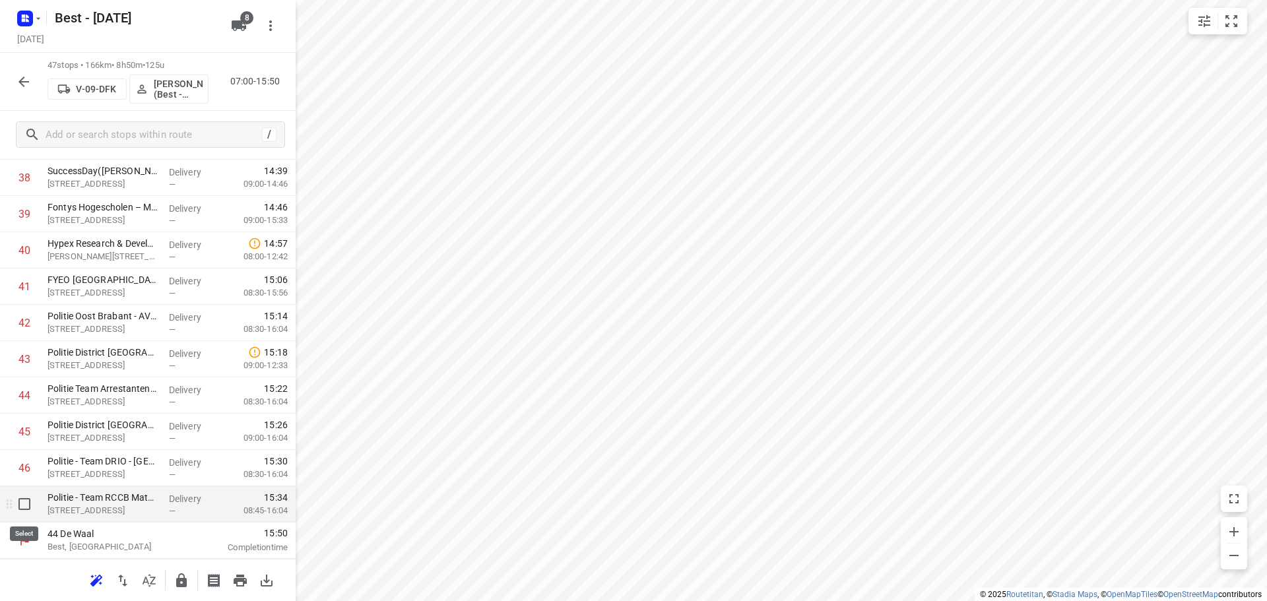
click at [16, 503] on input "checkbox" at bounding box center [24, 504] width 26 height 26
checkbox input "true"
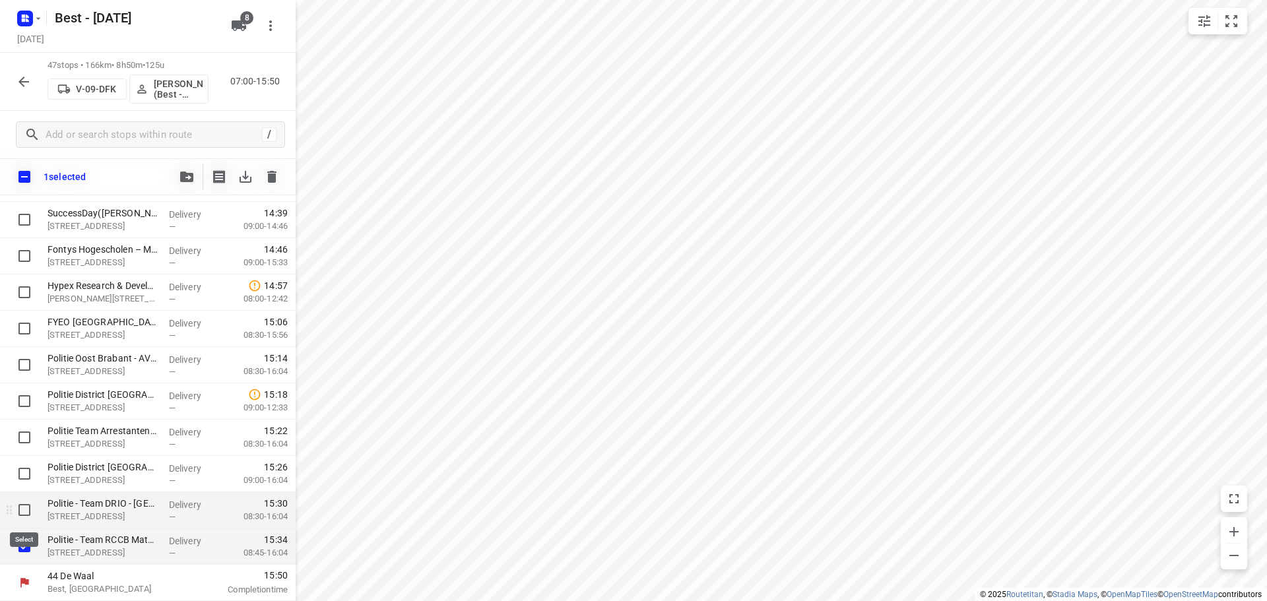
scroll to position [1440, 0]
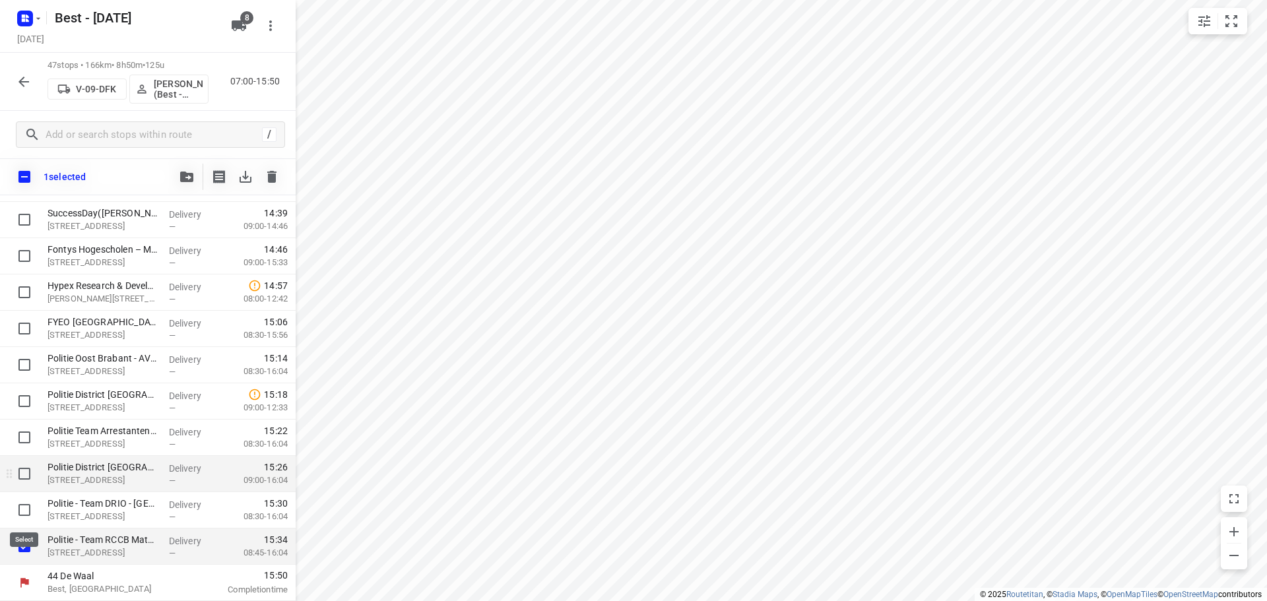
drag, startPoint x: 22, startPoint y: 498, endPoint x: 16, endPoint y: 471, distance: 27.8
click at [22, 494] on div at bounding box center [21, 510] width 42 height 36
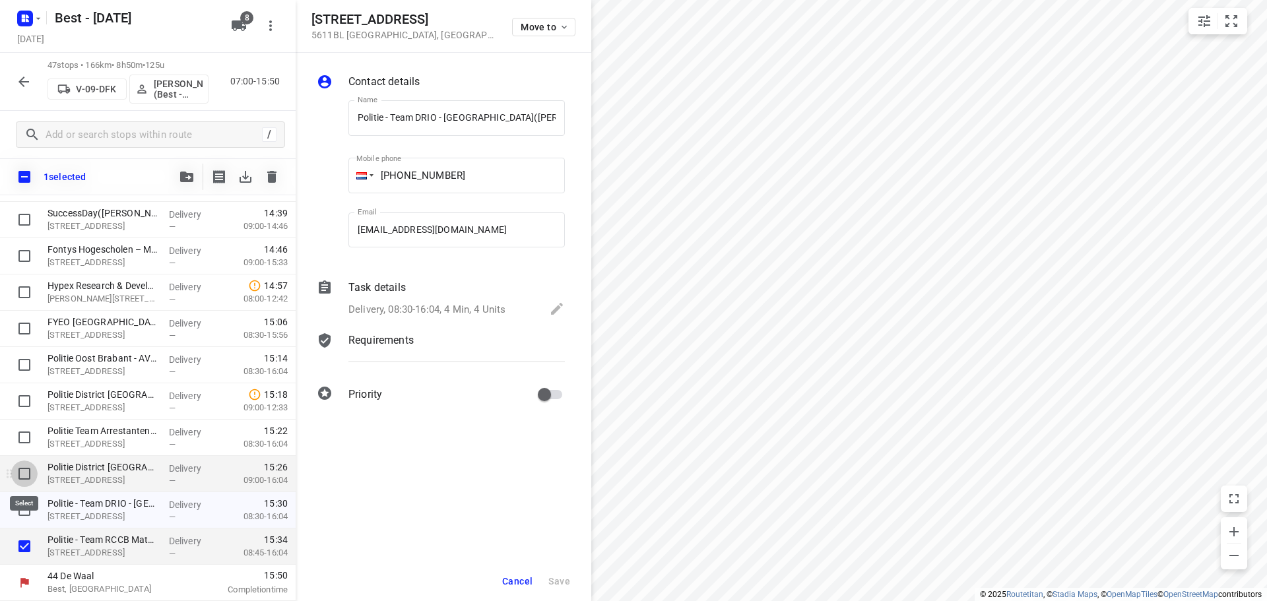
click at [25, 464] on input "checkbox" at bounding box center [24, 474] width 26 height 26
checkbox input "true"
drag, startPoint x: 26, startPoint y: 502, endPoint x: 44, endPoint y: 479, distance: 29.6
click at [27, 502] on input "checkbox" at bounding box center [24, 510] width 26 height 26
checkbox input "true"
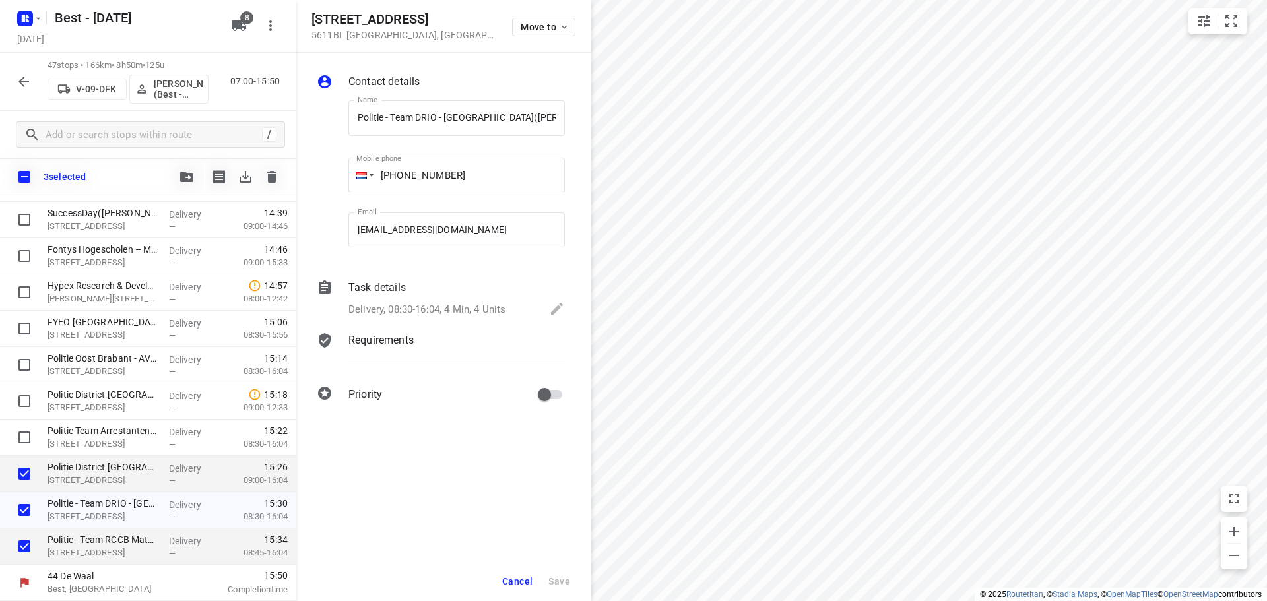
drag, startPoint x: 515, startPoint y: 589, endPoint x: 511, endPoint y: 581, distance: 9.2
click at [515, 585] on button "Cancel" at bounding box center [517, 581] width 41 height 24
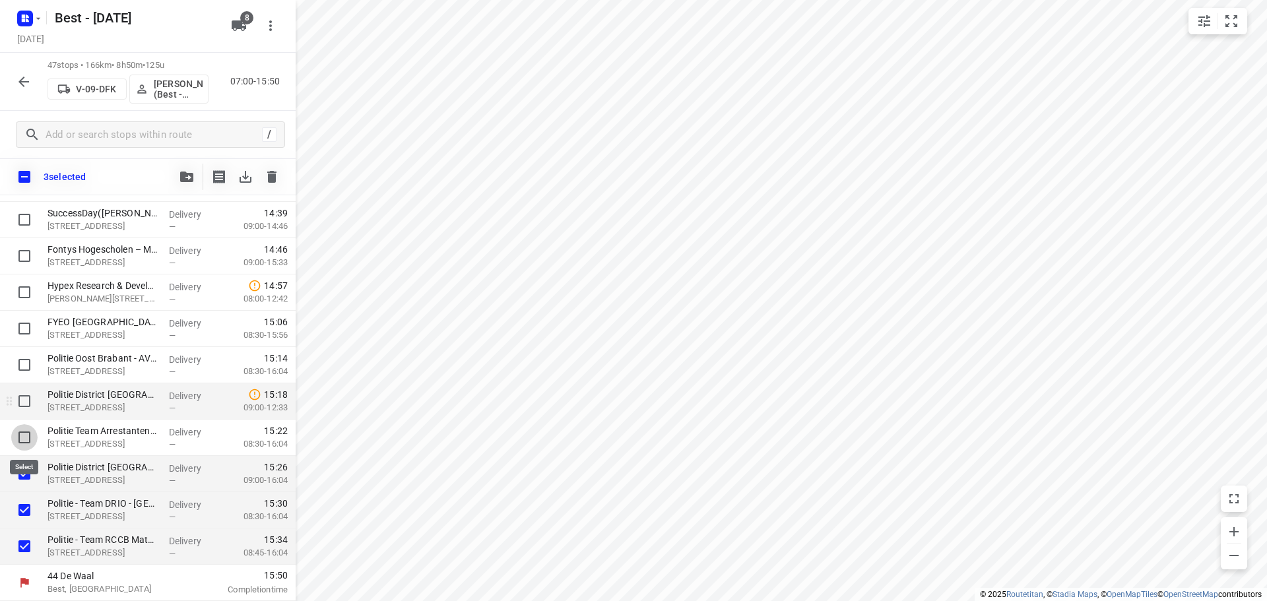
drag, startPoint x: 19, startPoint y: 433, endPoint x: 19, endPoint y: 417, distance: 16.5
click at [19, 429] on input "checkbox" at bounding box center [24, 437] width 26 height 26
checkbox input "true"
drag, startPoint x: 21, startPoint y: 400, endPoint x: 23, endPoint y: 387, distance: 13.3
click at [21, 397] on input "checkbox" at bounding box center [24, 401] width 26 height 26
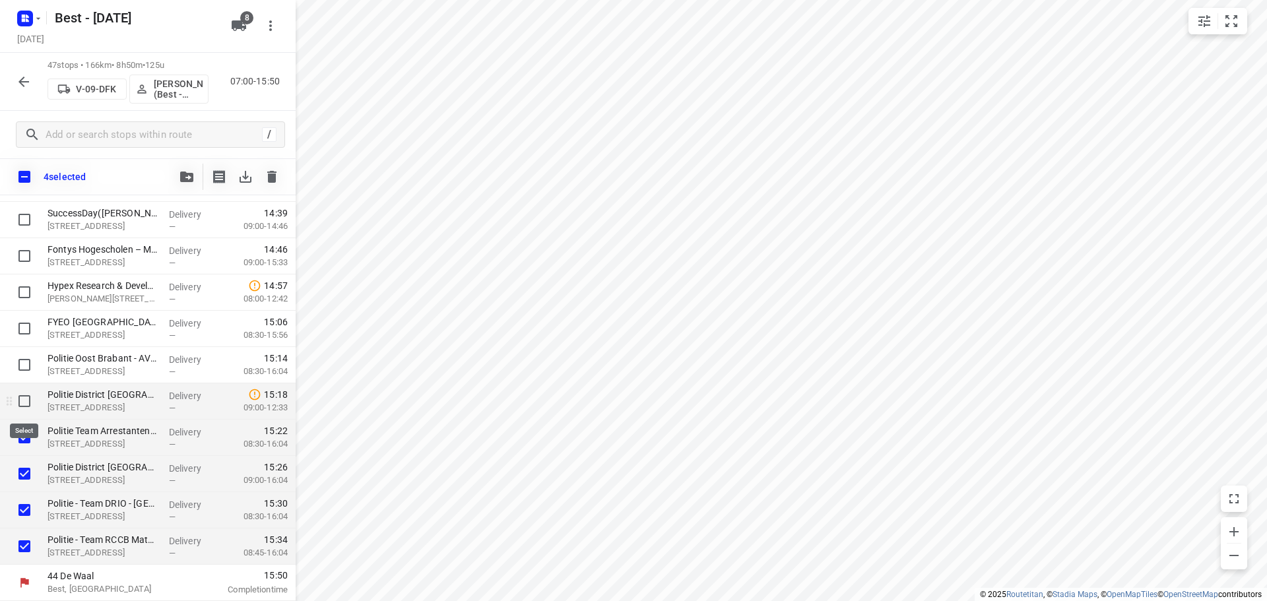
checkbox input "true"
click at [22, 362] on input "checkbox" at bounding box center [24, 365] width 26 height 26
checkbox input "true"
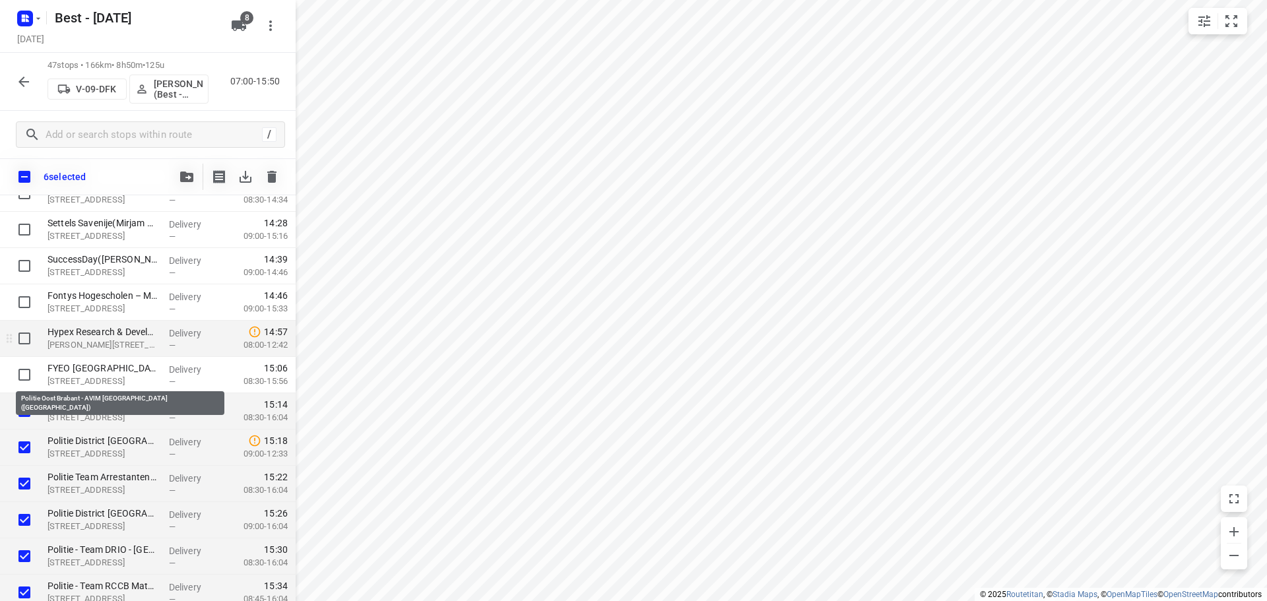
scroll to position [1374, 0]
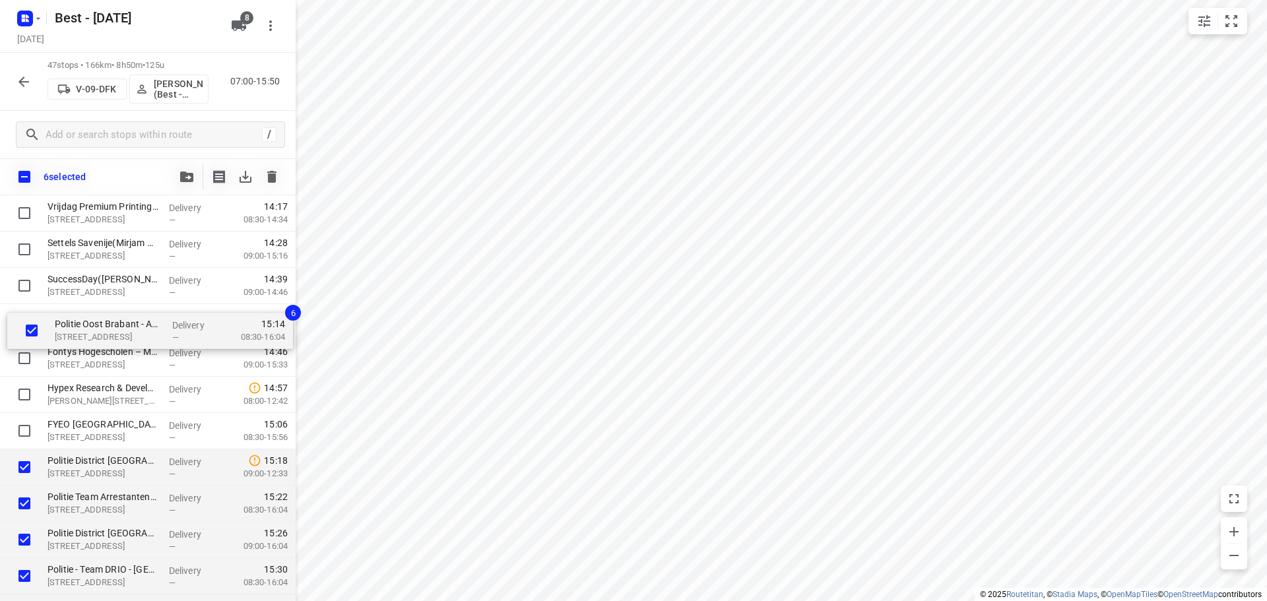
drag, startPoint x: 82, startPoint y: 428, endPoint x: 94, endPoint y: 318, distance: 110.2
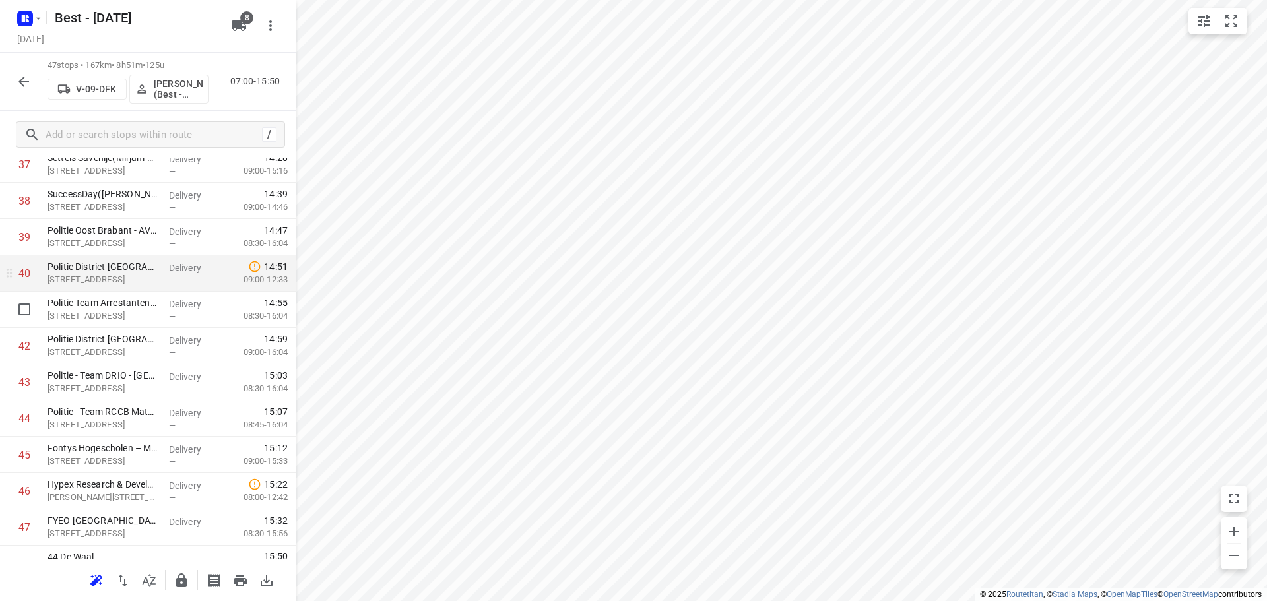
scroll to position [1440, 0]
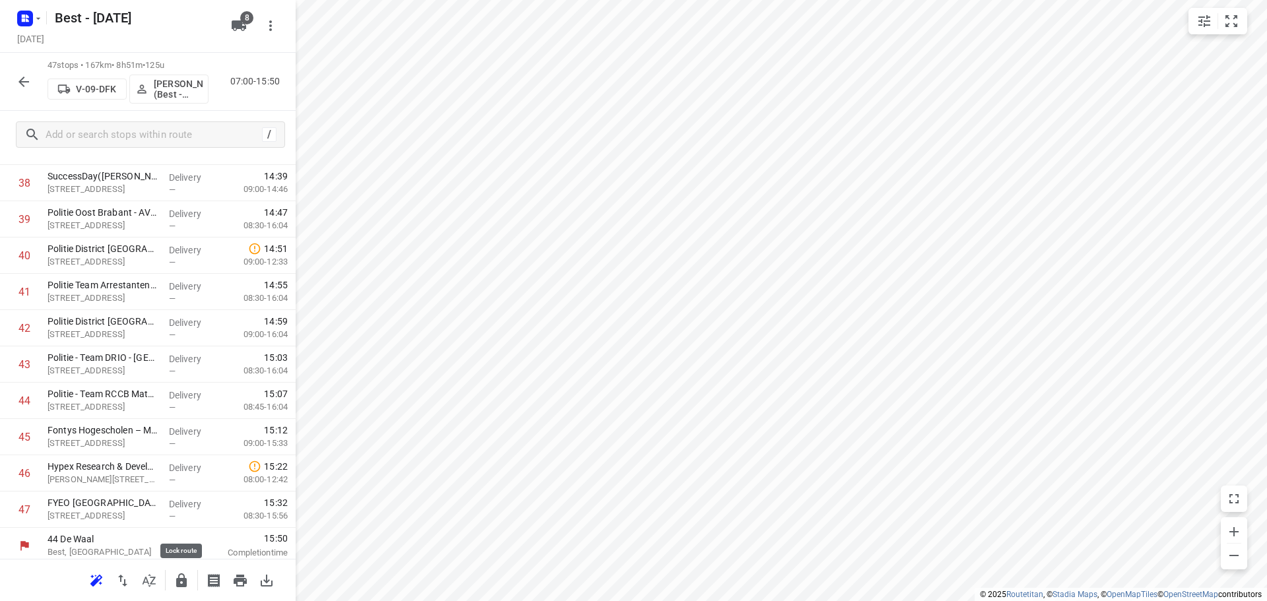
click at [185, 571] on button "button" at bounding box center [181, 580] width 26 height 26
click at [26, 79] on icon "button" at bounding box center [24, 82] width 16 height 16
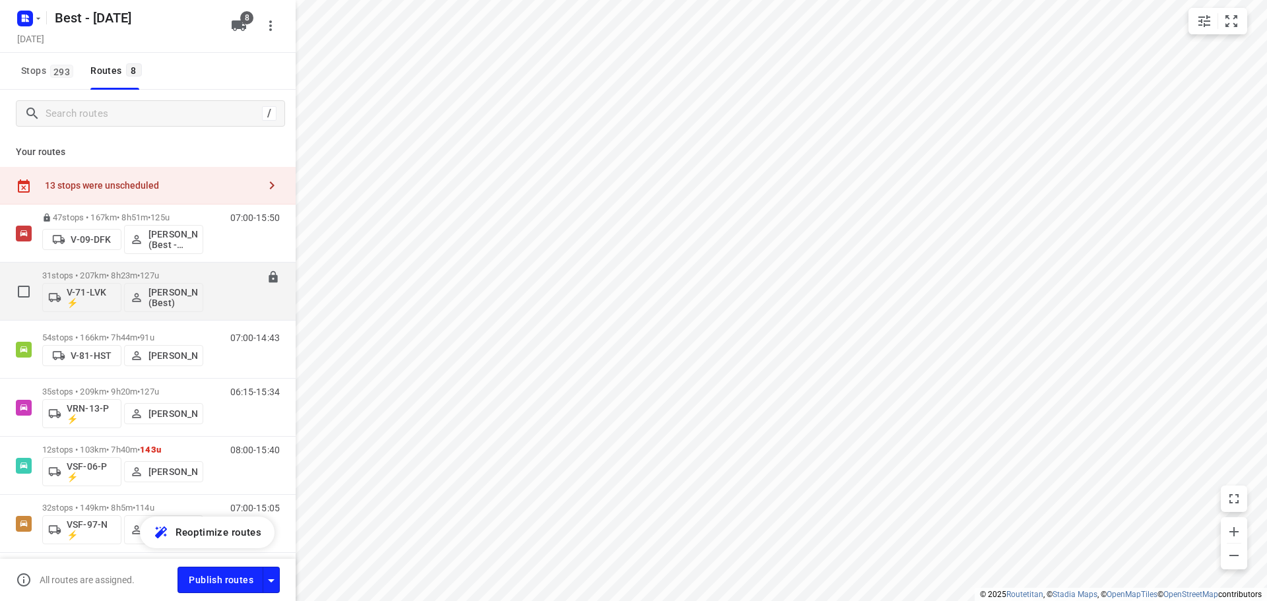
click at [100, 268] on div "31 stops • 207km • 8h23m • 127u V-71-LVK ⚡ Nikki van Hasselt - van Doren (Best)" at bounding box center [122, 291] width 161 height 55
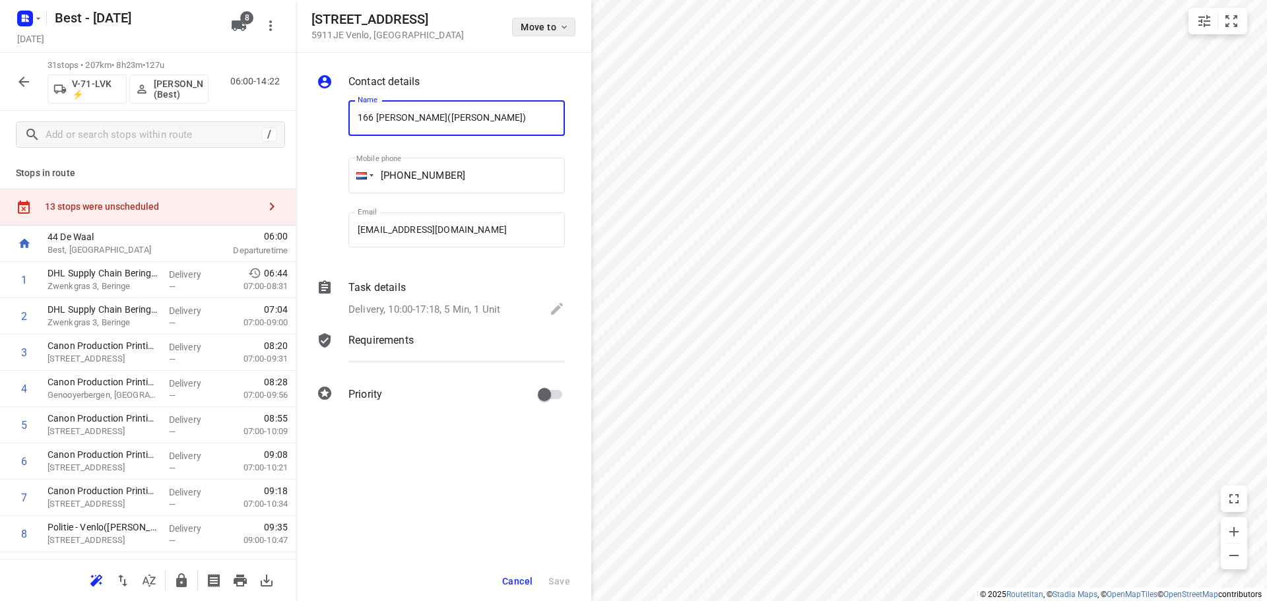
click at [541, 32] on span "Move to" at bounding box center [545, 27] width 49 height 11
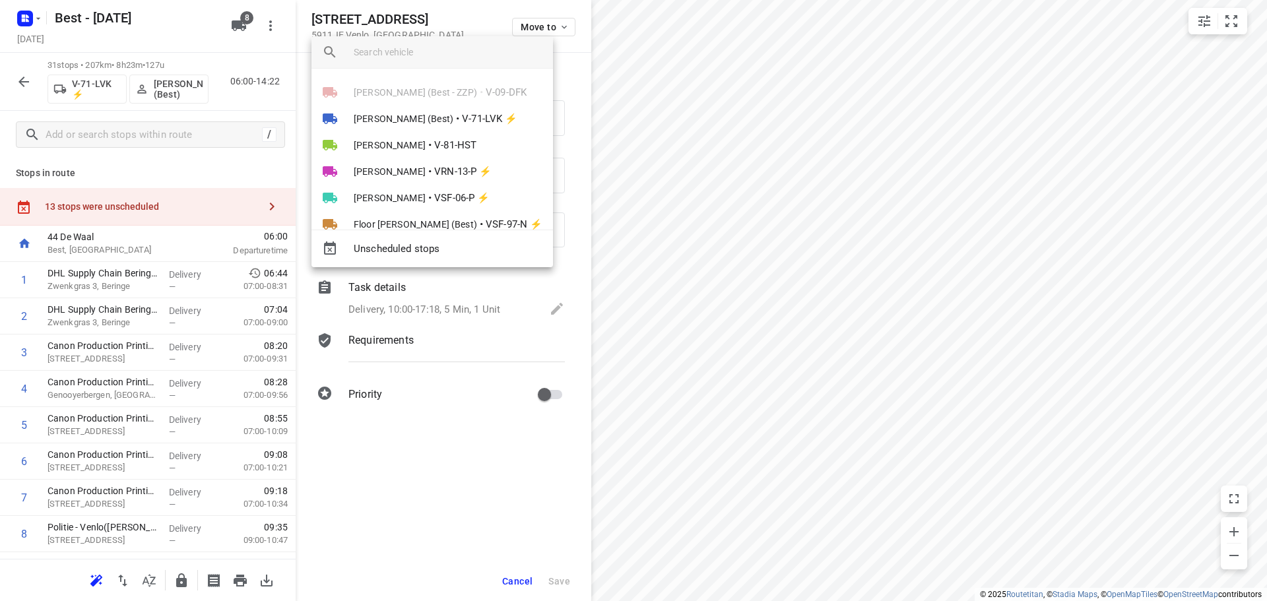
click at [756, 160] on div at bounding box center [633, 300] width 1267 height 601
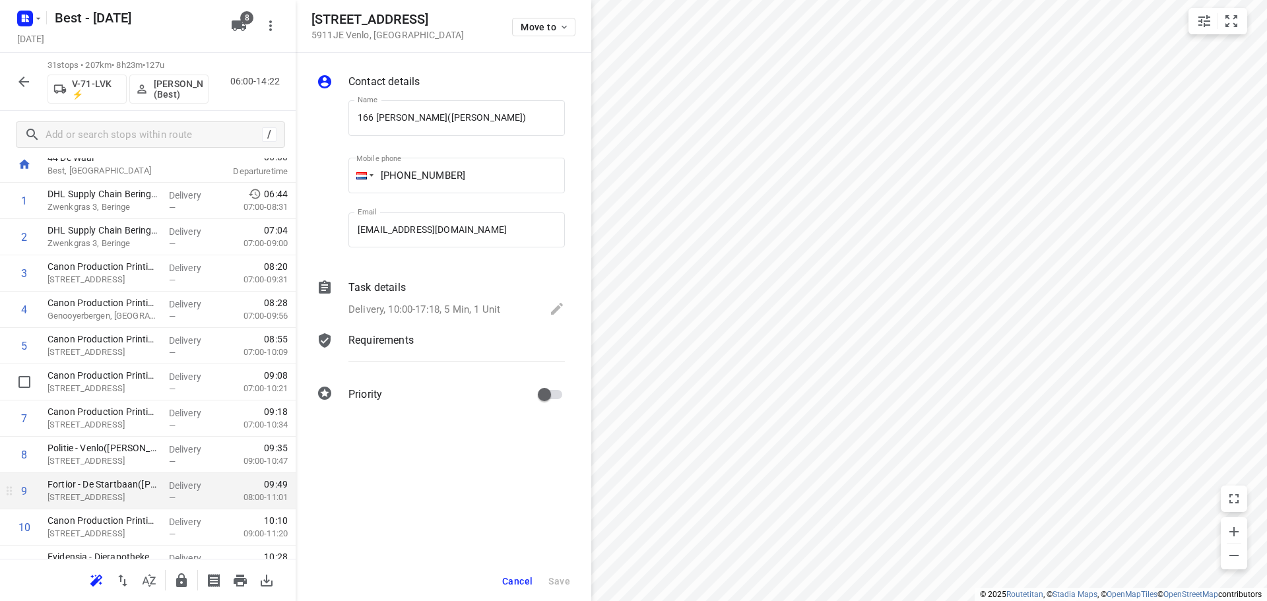
scroll to position [198, 0]
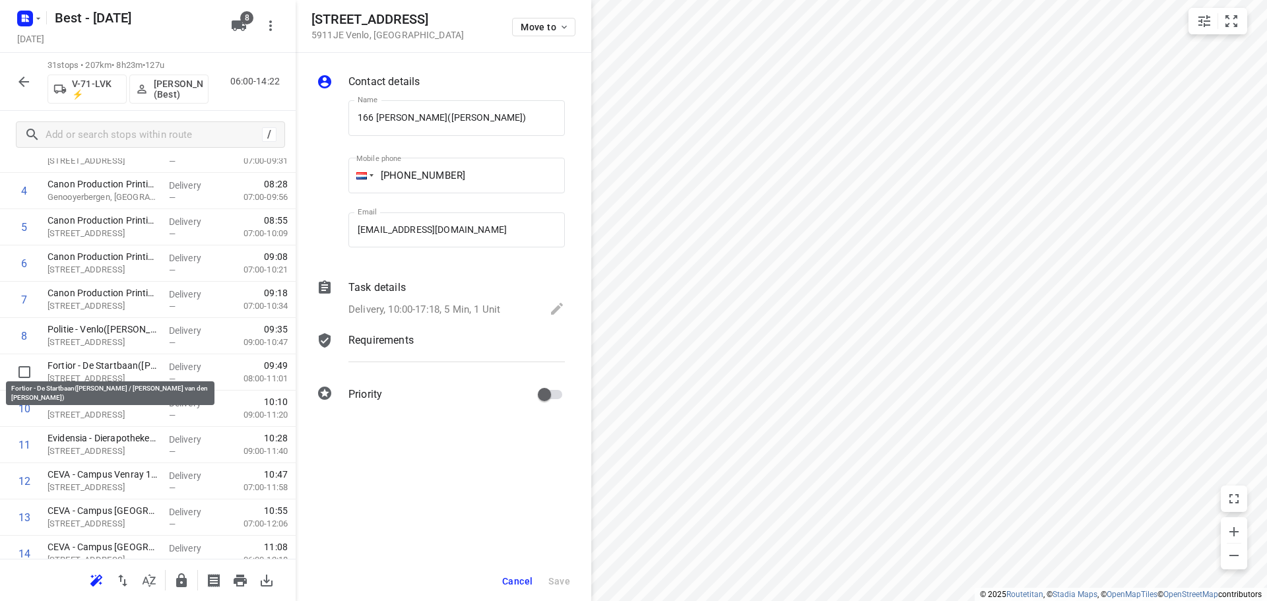
drag, startPoint x: 133, startPoint y: 363, endPoint x: 132, endPoint y: 332, distance: 31.0
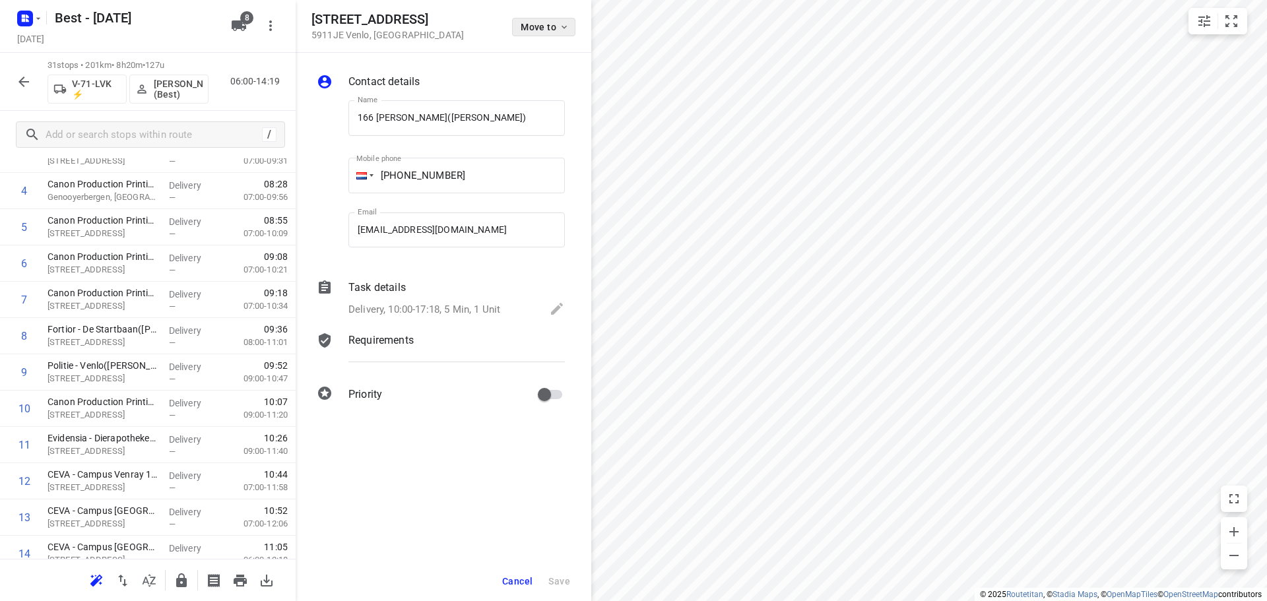
click at [525, 29] on span "Move to" at bounding box center [545, 27] width 49 height 11
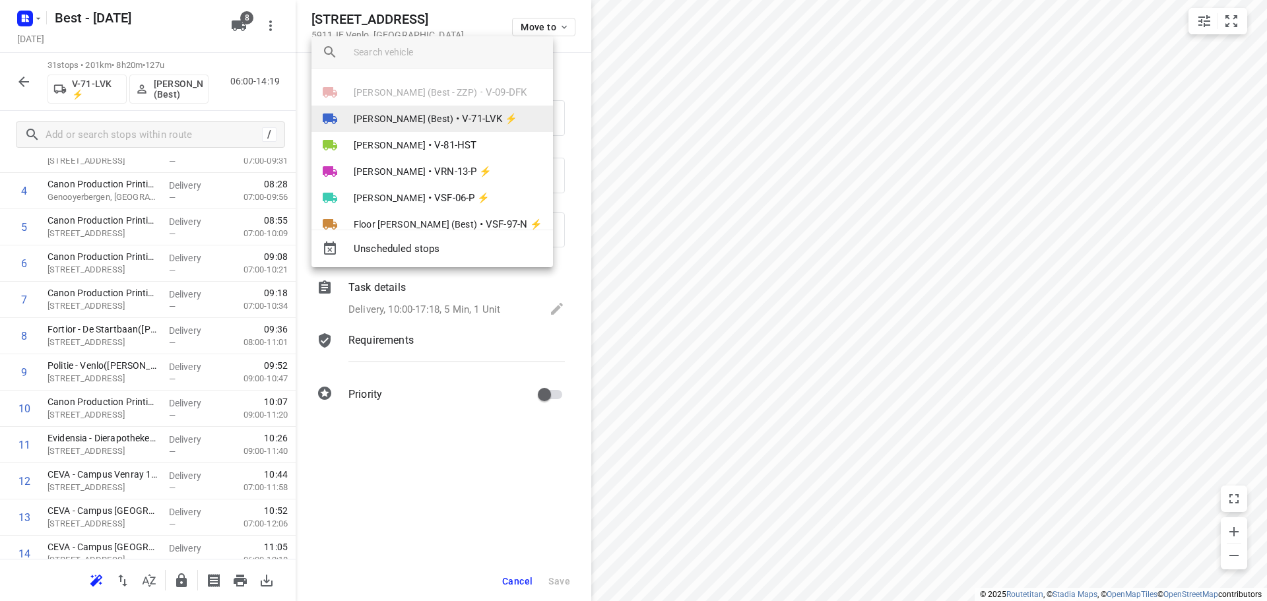
click at [455, 126] on li "Nikki van Hasselt - van Doren (Best) • V-71-LVK ⚡" at bounding box center [431, 119] width 241 height 26
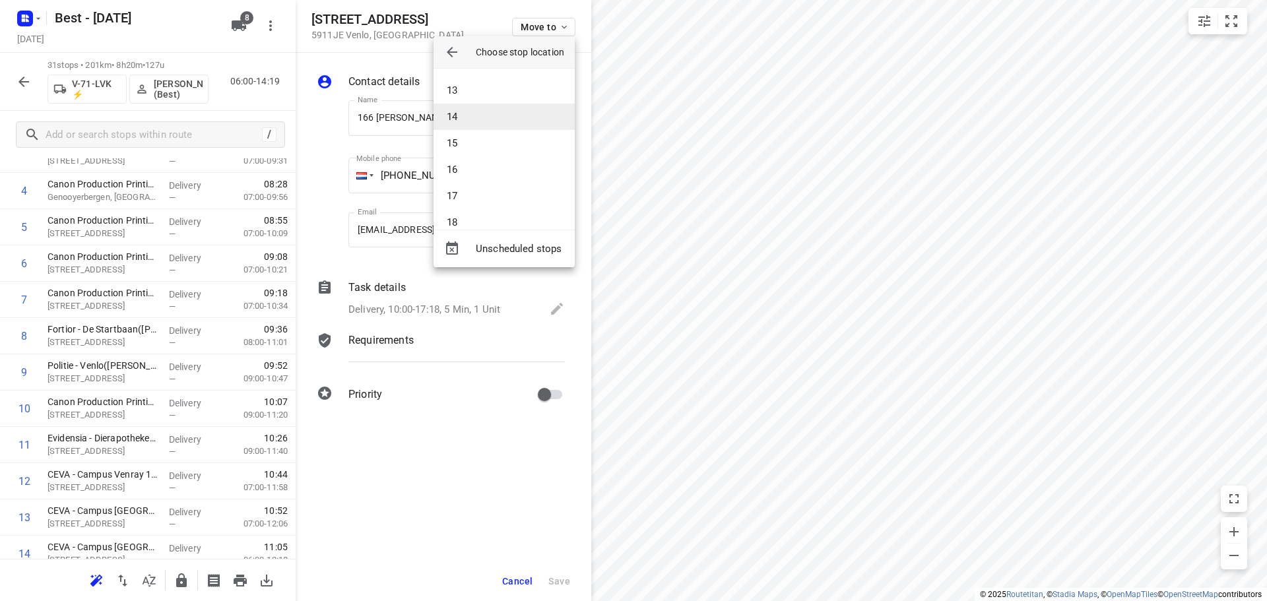
scroll to position [264, 0]
click at [484, 72] on li "10" at bounding box center [503, 61] width 141 height 26
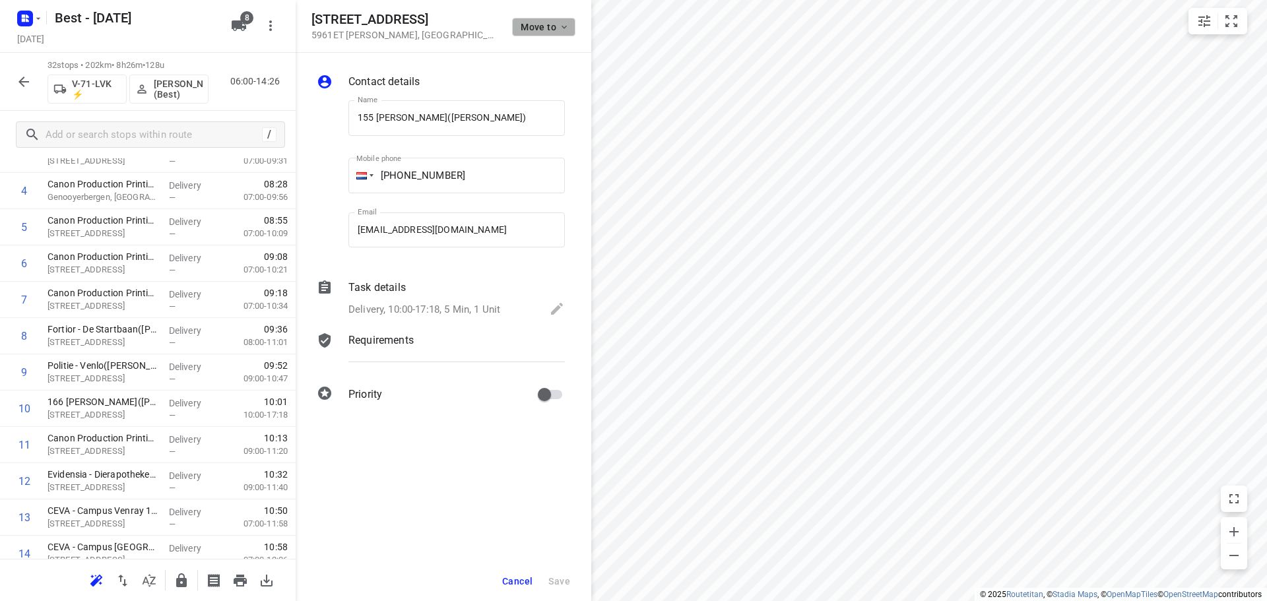
click at [522, 28] on span "Move to" at bounding box center [545, 27] width 49 height 11
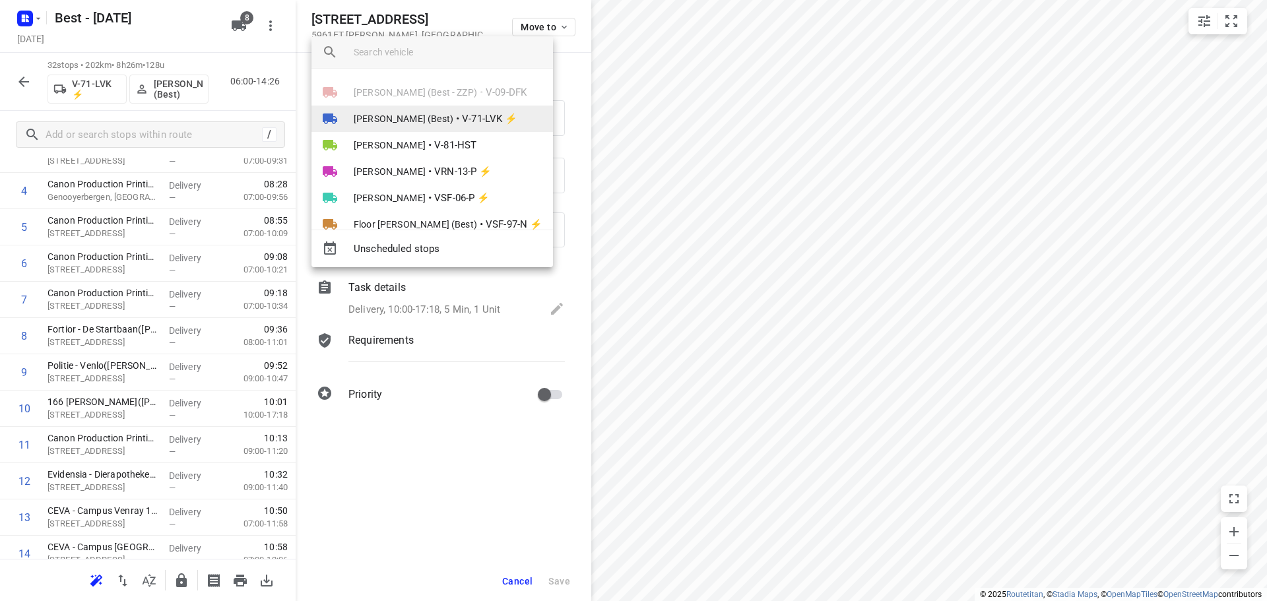
click at [447, 117] on span "Nikki van Hasselt - van Doren (Best)" at bounding box center [404, 118] width 100 height 13
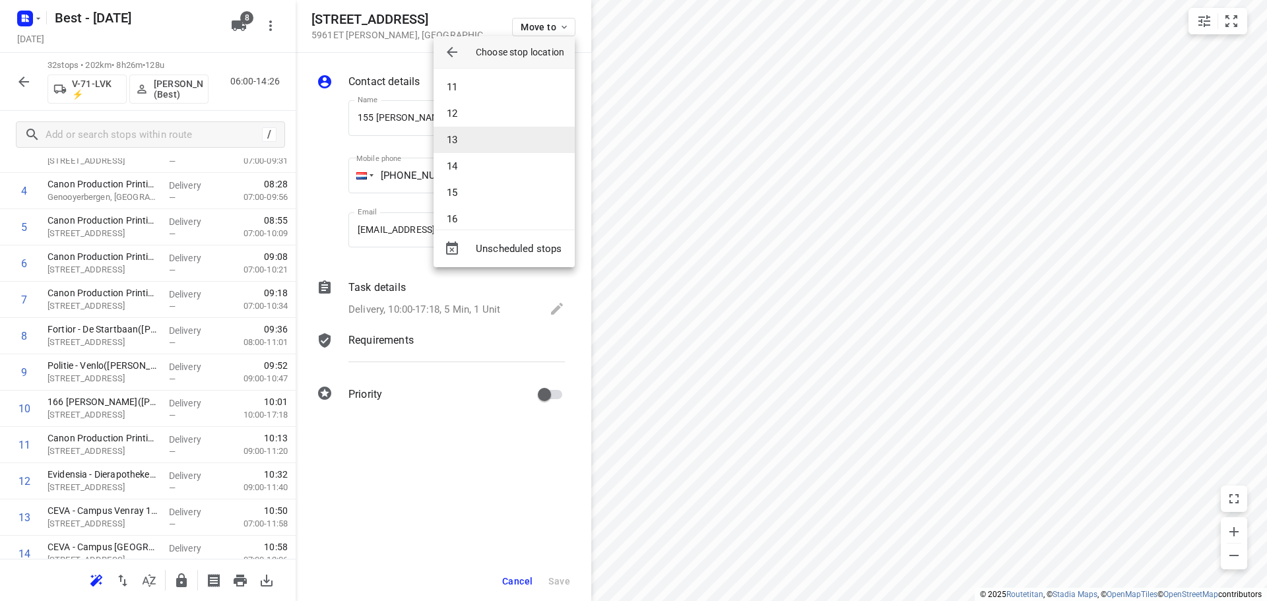
click at [471, 143] on li "13" at bounding box center [503, 140] width 141 height 26
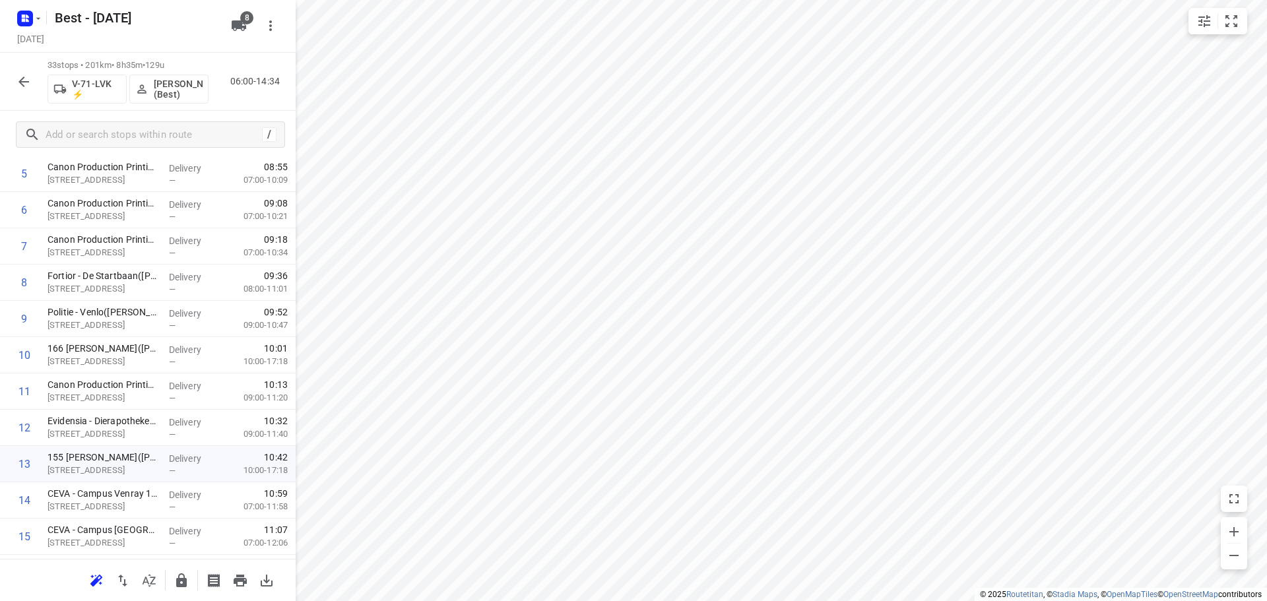
scroll to position [0, 0]
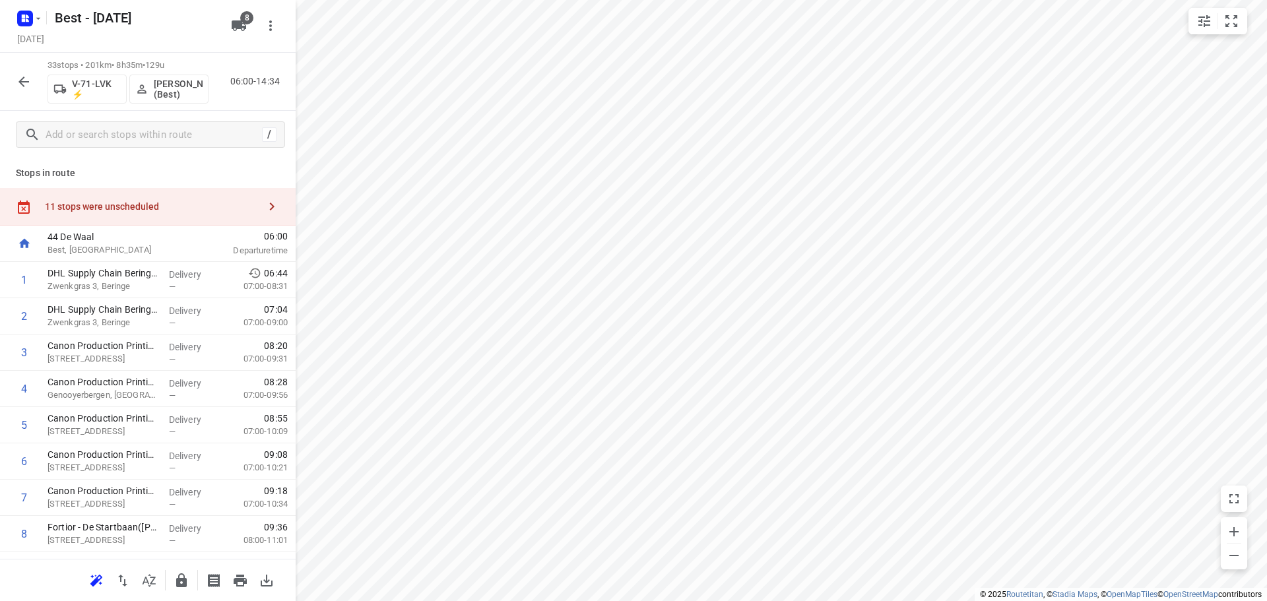
click at [236, 194] on div "11 stops were unscheduled" at bounding box center [148, 207] width 296 height 38
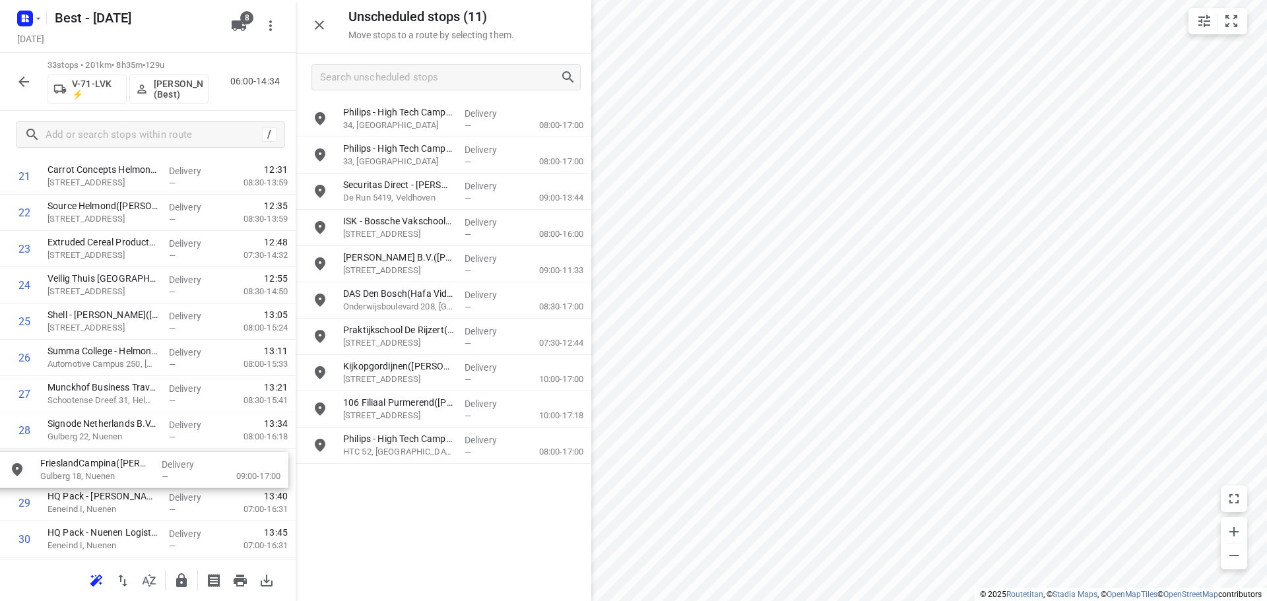
drag, startPoint x: 439, startPoint y: 269, endPoint x: 133, endPoint y: 470, distance: 366.4
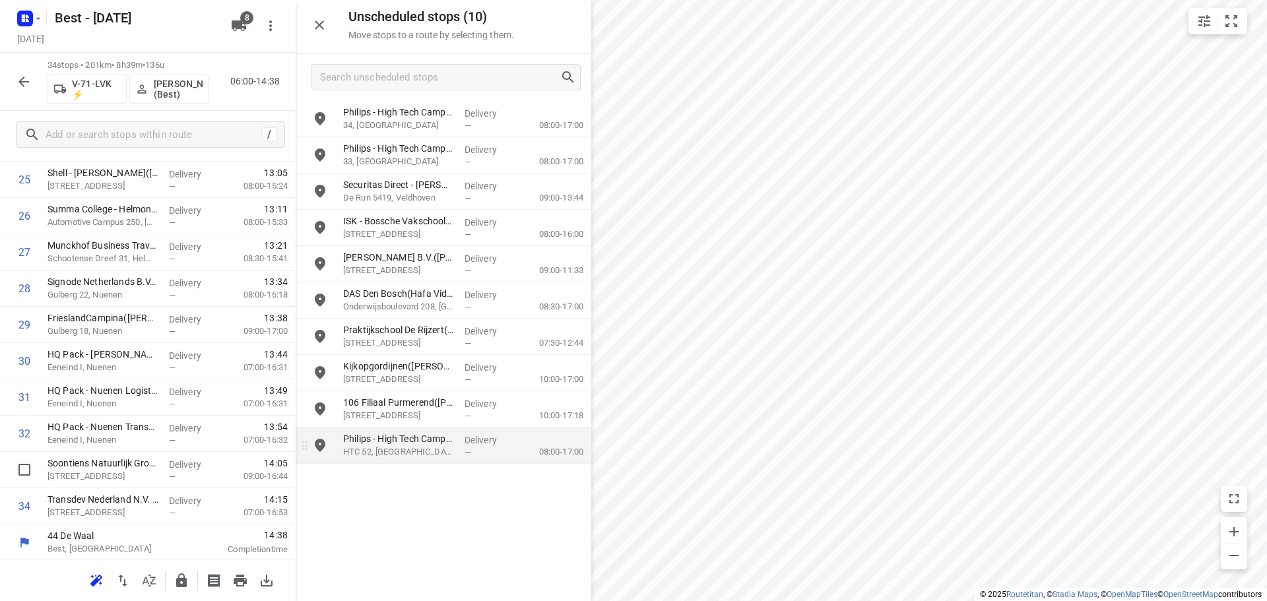
scroll to position [973, 0]
click at [380, 456] on p "HTC 52, Eindhoven" at bounding box center [398, 451] width 111 height 13
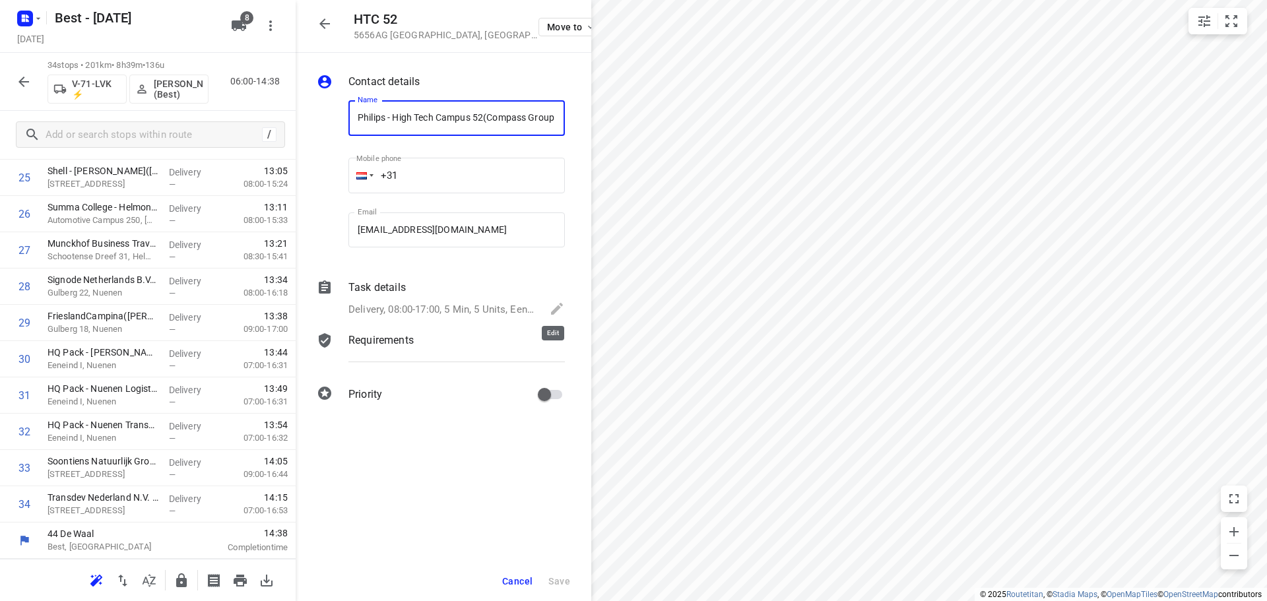
scroll to position [0, 129]
click at [476, 294] on div "Task details" at bounding box center [456, 288] width 216 height 16
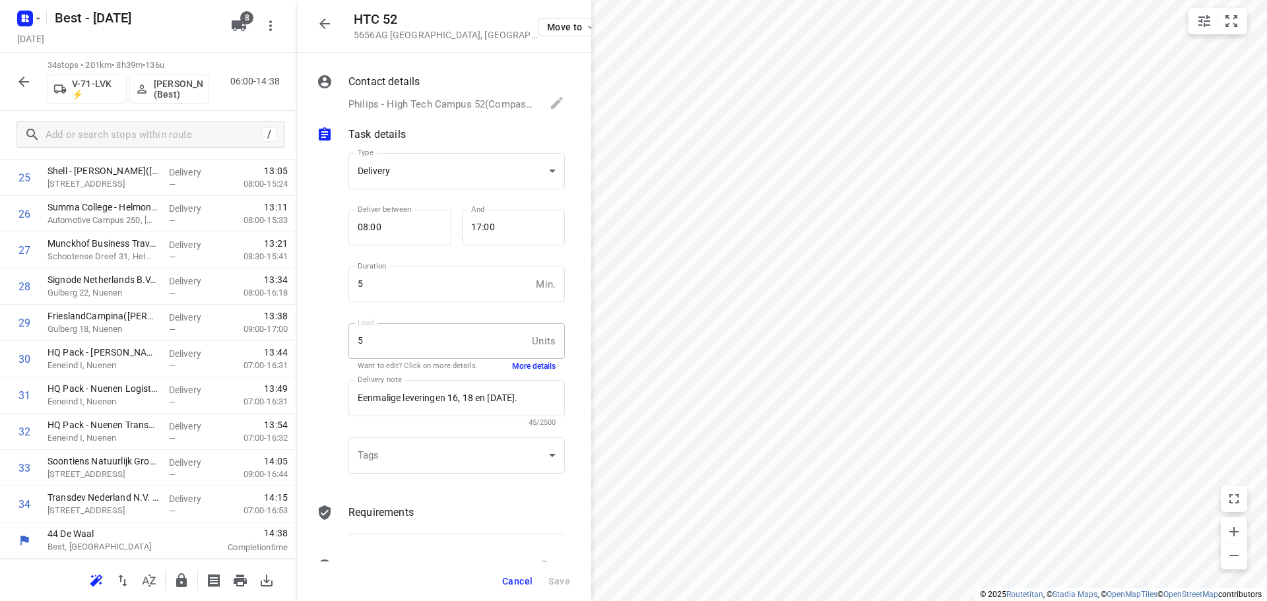
scroll to position [0, 0]
click at [523, 366] on button "More details" at bounding box center [534, 366] width 44 height 11
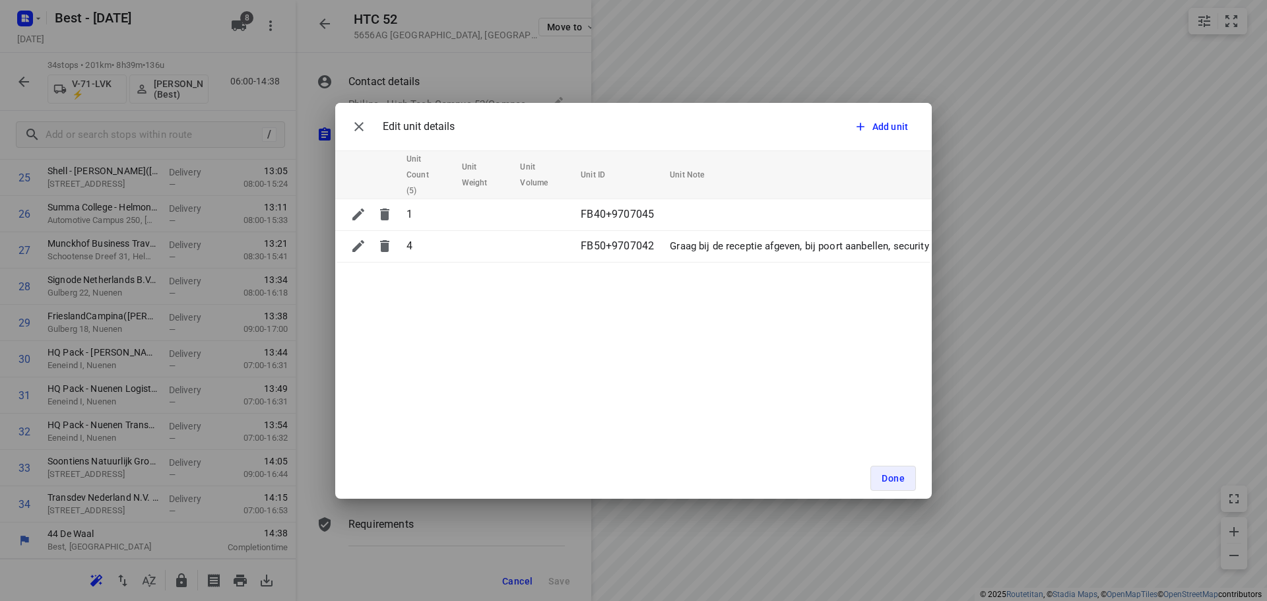
click at [337, 121] on div "Edit unit details Add unit" at bounding box center [633, 127] width 596 height 48
click at [363, 123] on icon "button" at bounding box center [359, 127] width 16 height 16
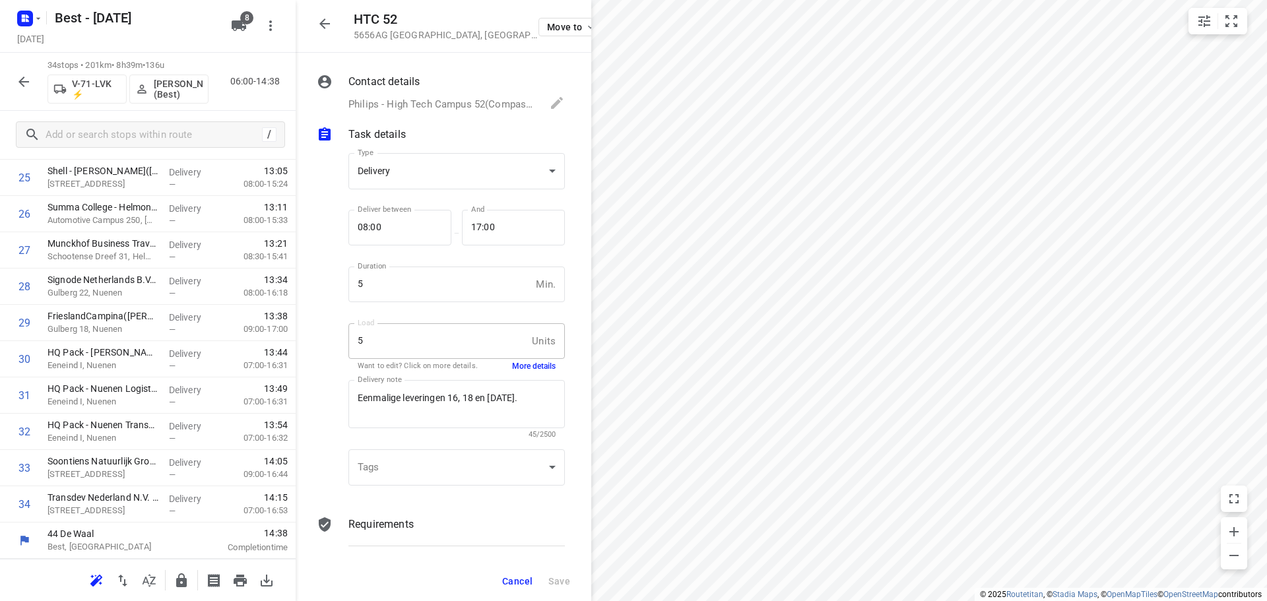
click at [322, 20] on icon "button" at bounding box center [325, 24] width 16 height 16
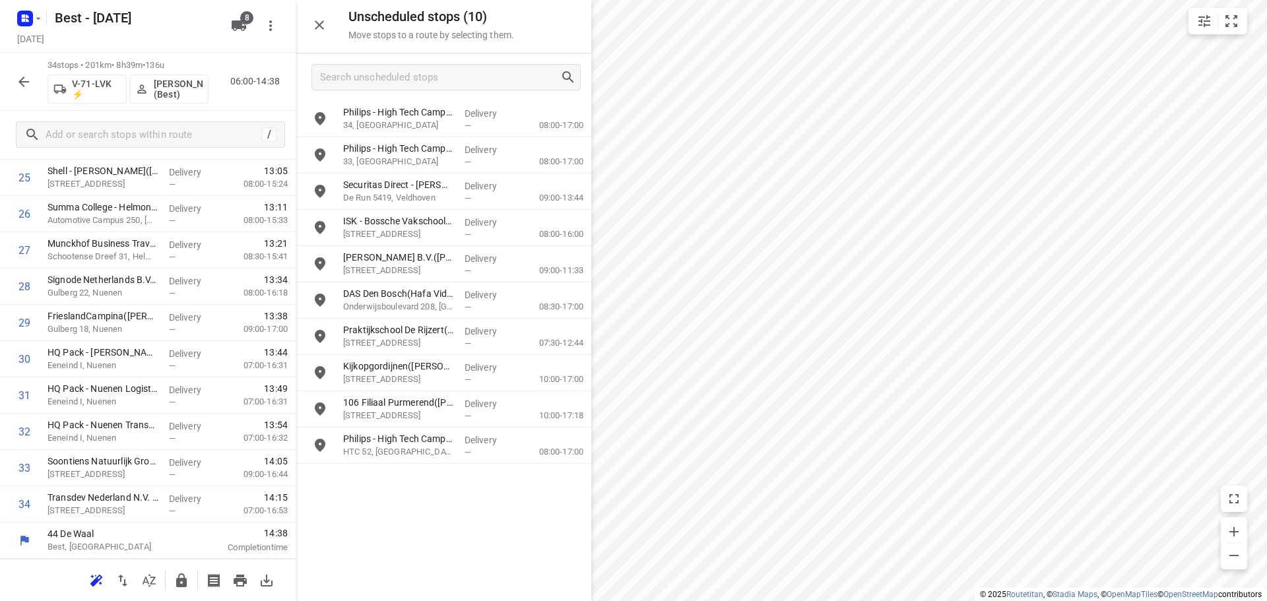
click at [319, 26] on icon "button" at bounding box center [319, 24] width 9 height 9
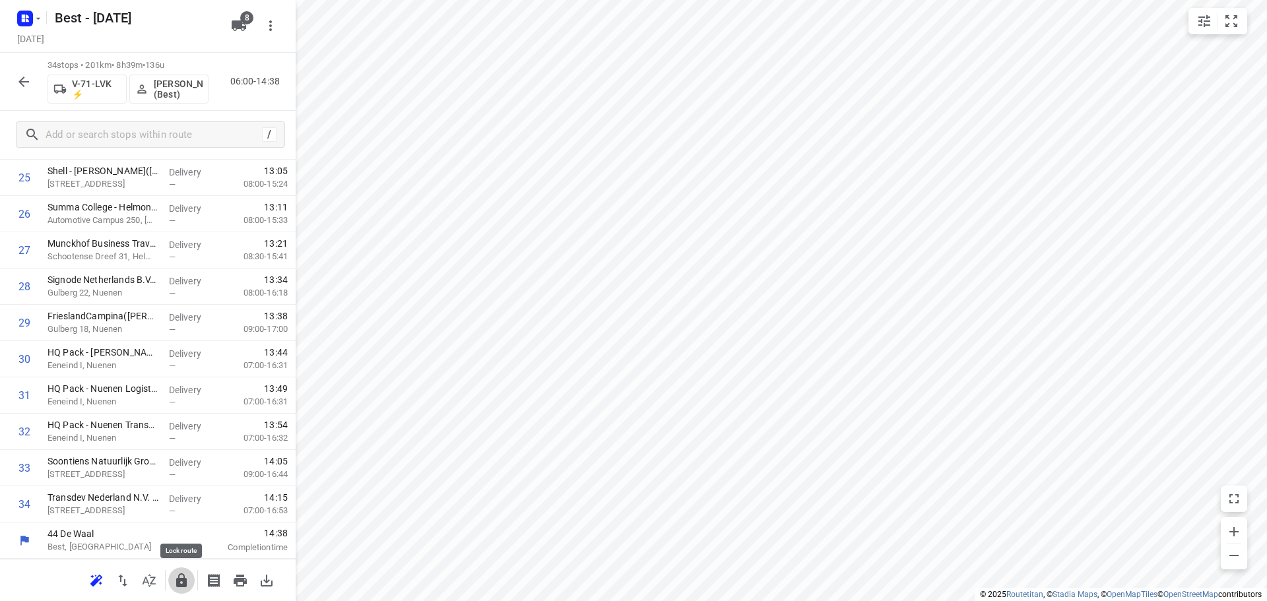
click at [178, 573] on icon "button" at bounding box center [182, 581] width 16 height 16
click at [16, 78] on icon "button" at bounding box center [24, 82] width 16 height 16
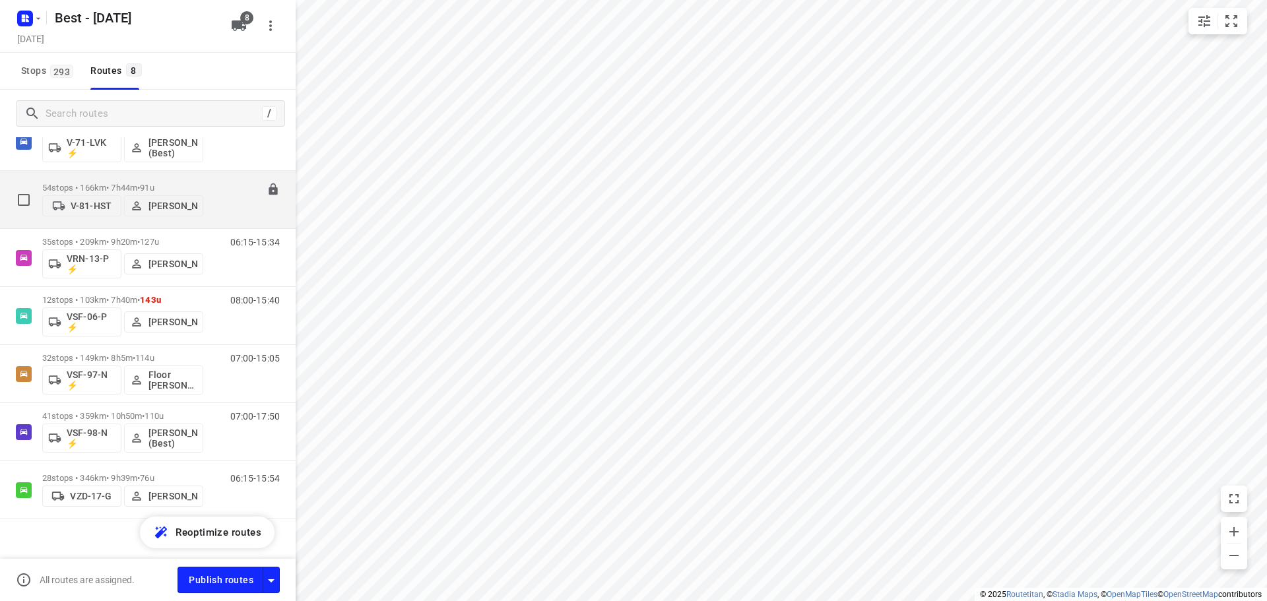
scroll to position [163, 0]
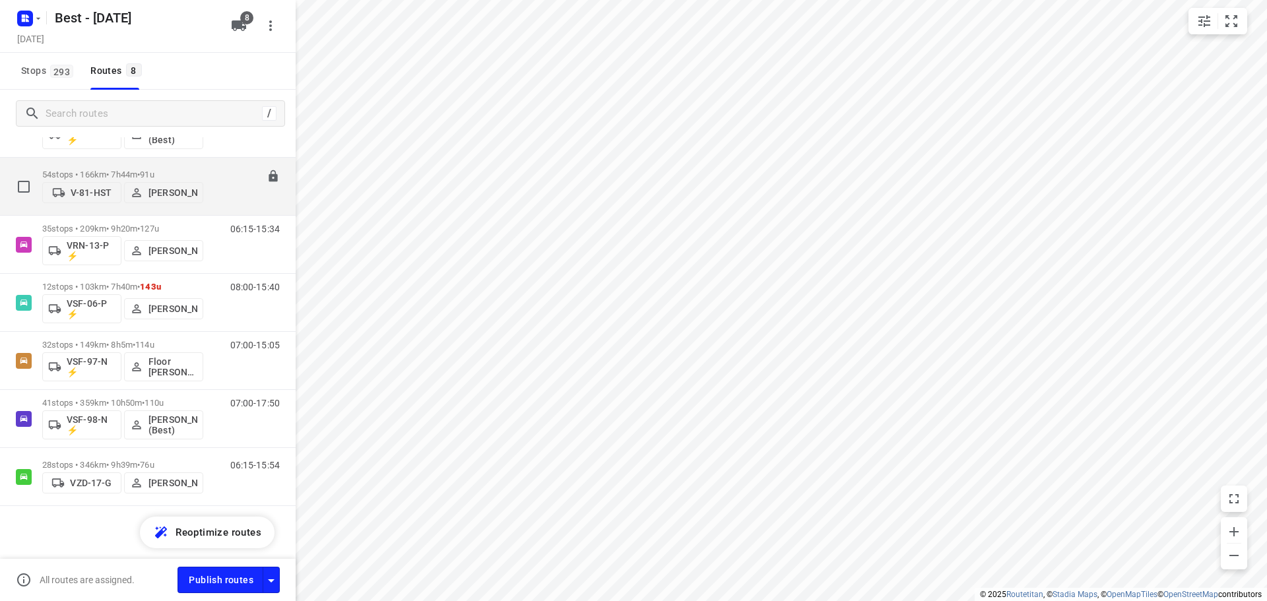
click at [79, 163] on div "54 stops • 166km • 7h44m • 91u V-81-HST Andy De Vreede" at bounding box center [122, 186] width 161 height 47
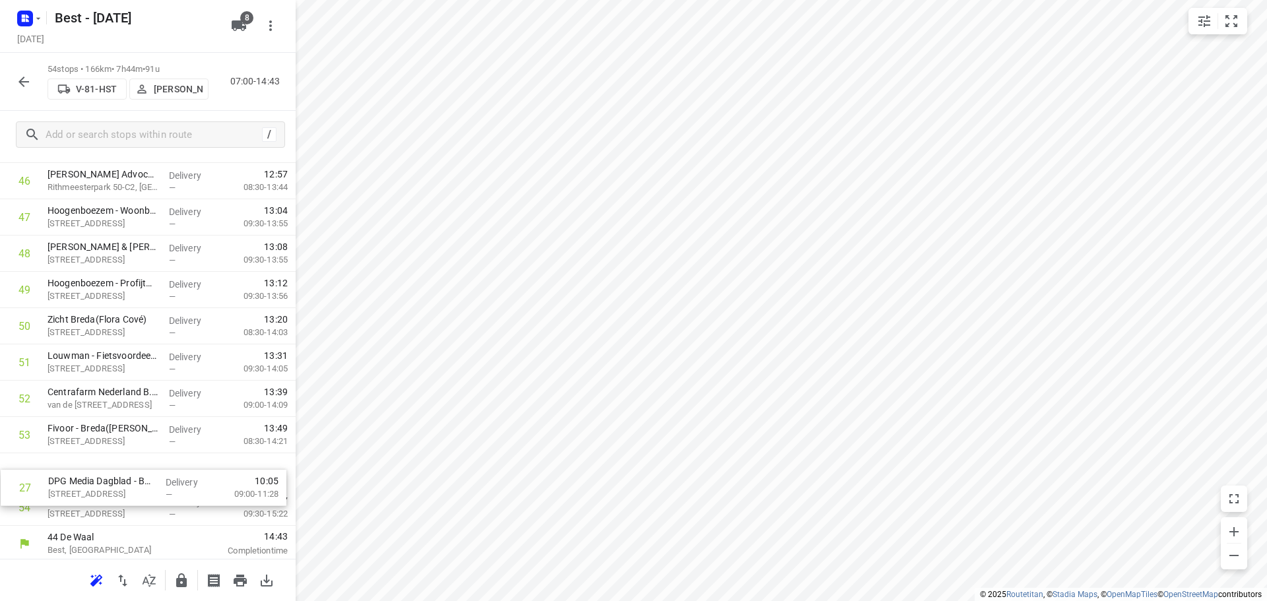
scroll to position [1699, 0]
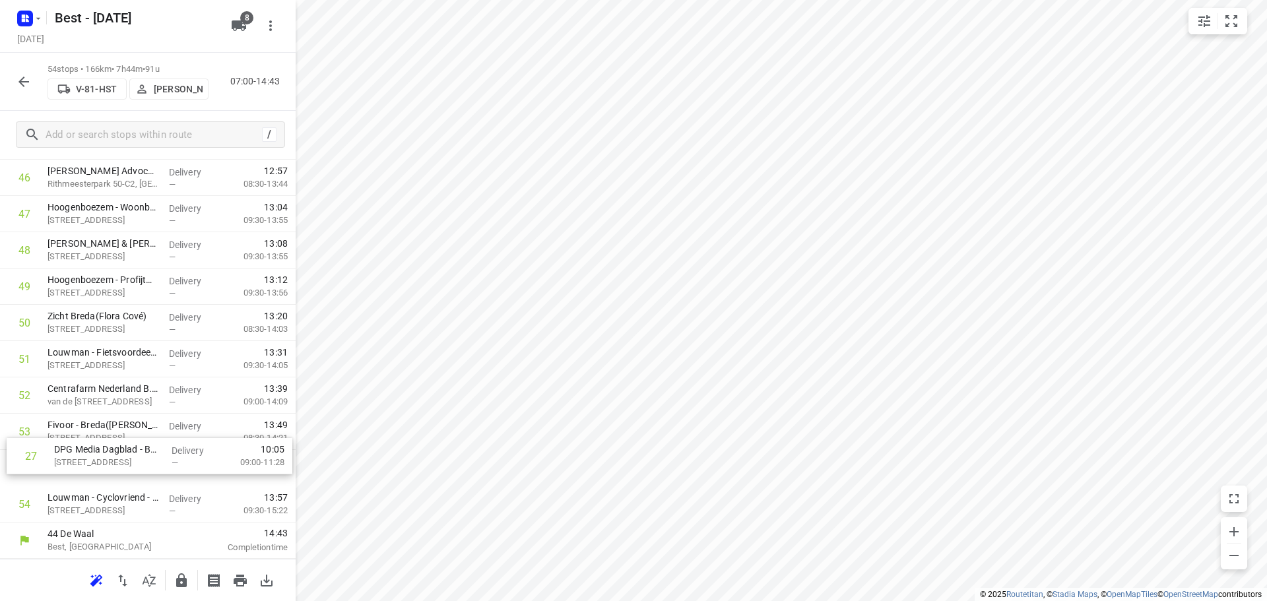
drag, startPoint x: 166, startPoint y: 365, endPoint x: 172, endPoint y: 459, distance: 93.9
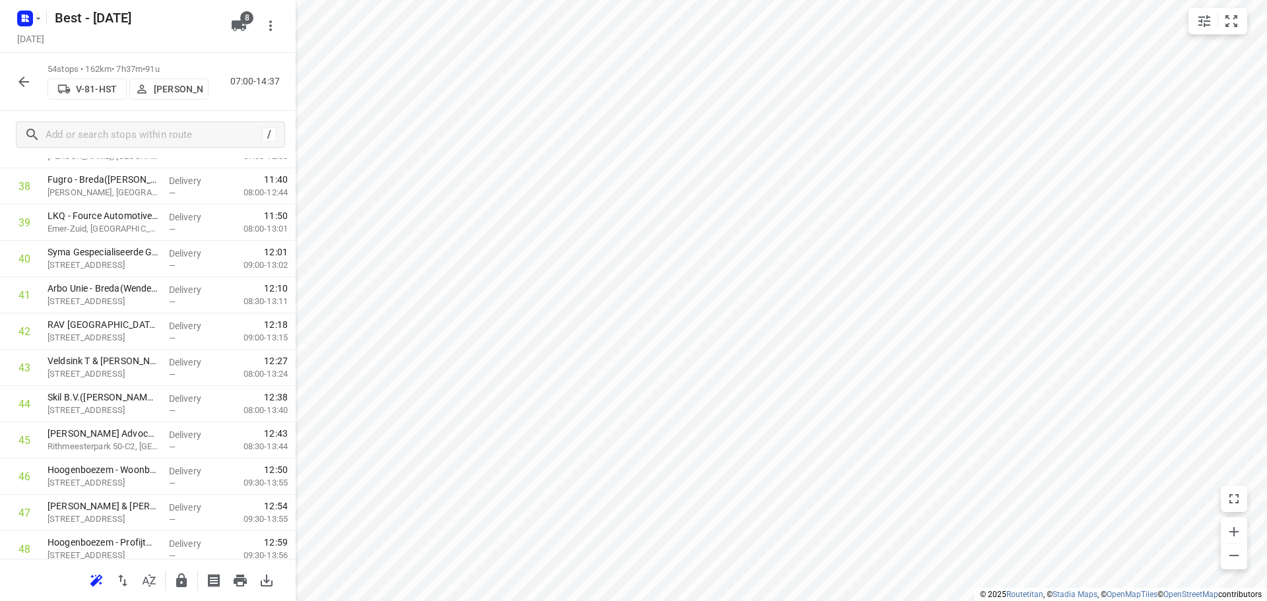
scroll to position [1435, 0]
drag, startPoint x: 151, startPoint y: 299, endPoint x: 158, endPoint y: 265, distance: 34.4
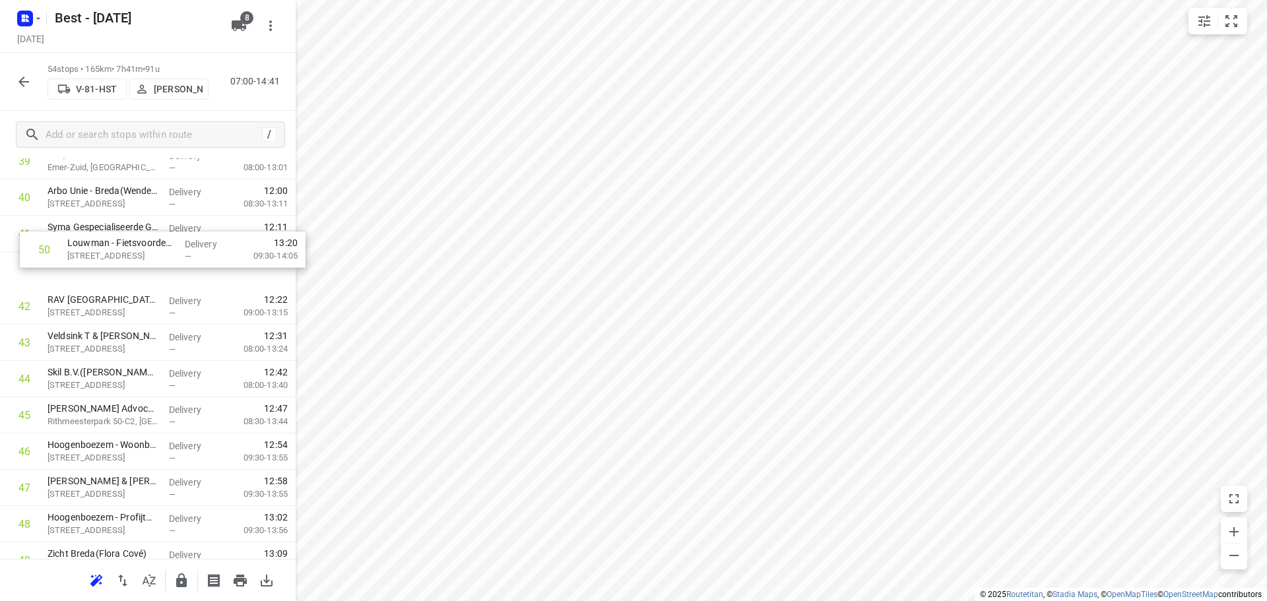
drag, startPoint x: 85, startPoint y: 550, endPoint x: 104, endPoint y: 235, distance: 315.3
drag, startPoint x: 158, startPoint y: 298, endPoint x: 164, endPoint y: 286, distance: 13.9
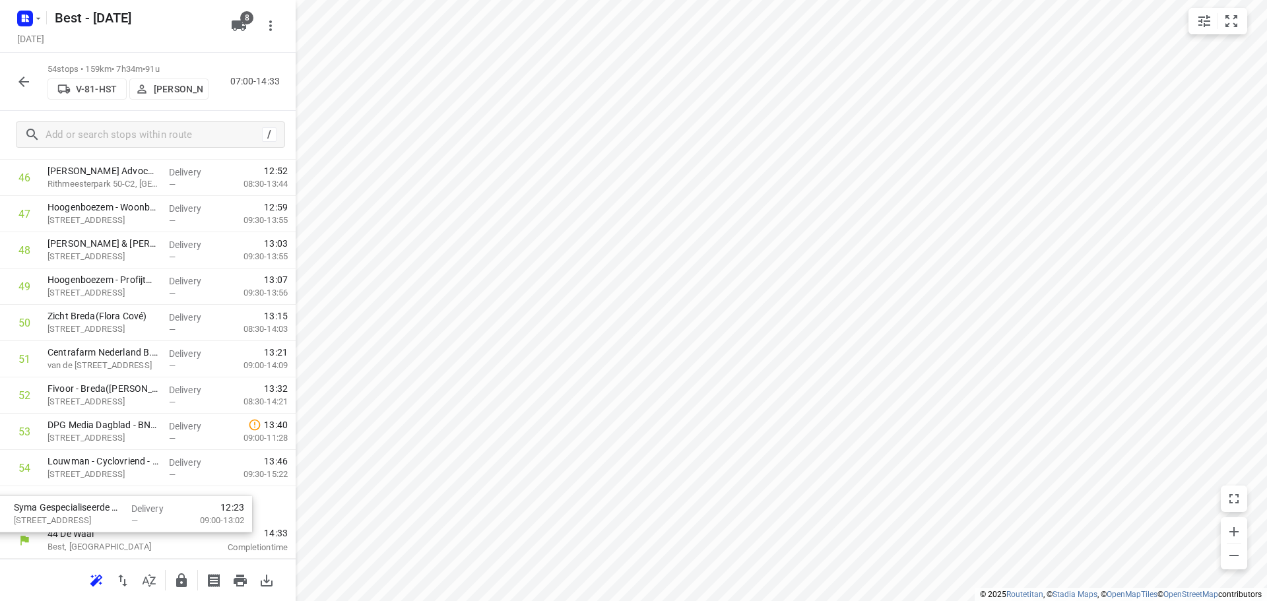
scroll to position [1699, 0]
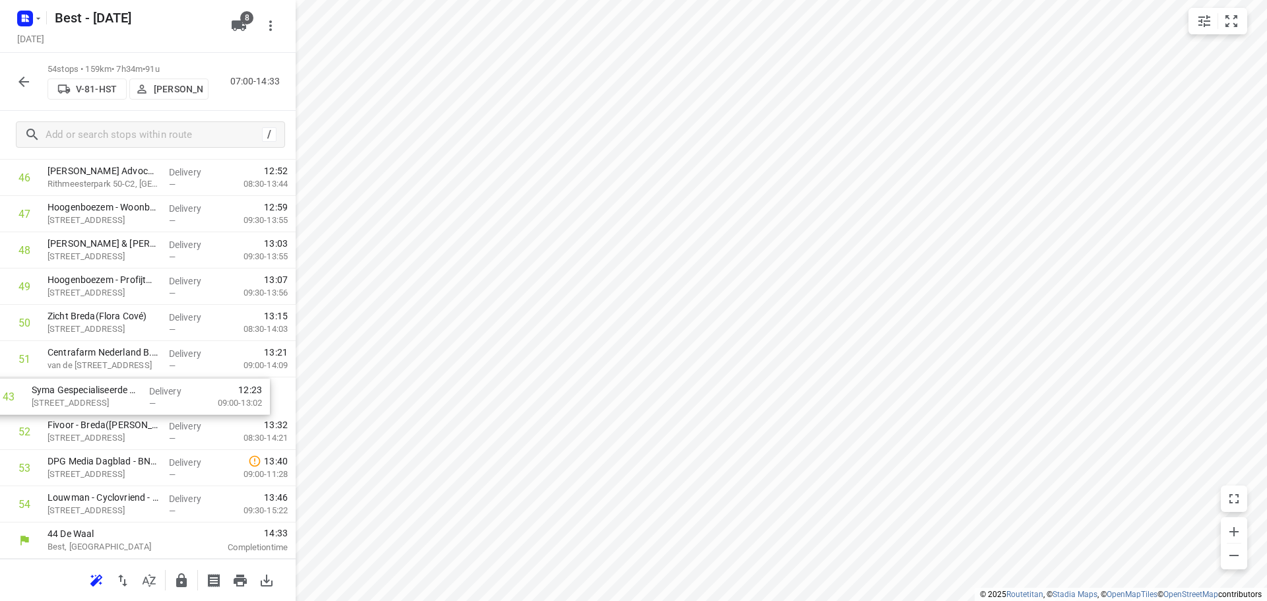
drag, startPoint x: 154, startPoint y: 315, endPoint x: 138, endPoint y: 408, distance: 94.5
click at [176, 576] on icon "button" at bounding box center [182, 581] width 16 height 16
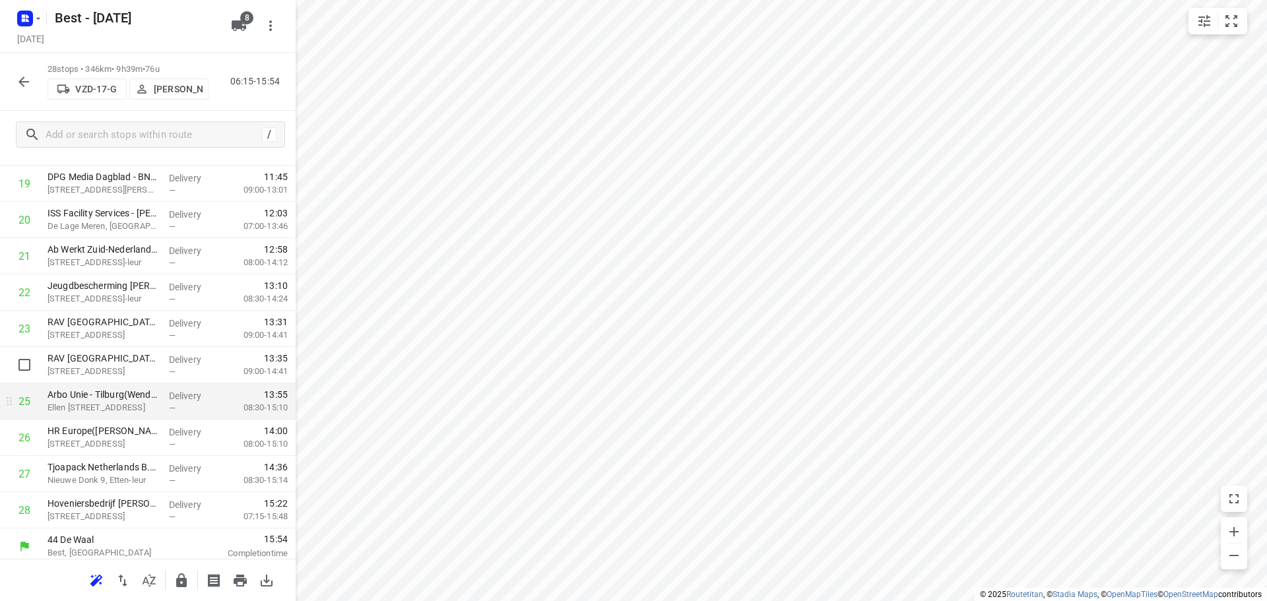
scroll to position [755, 0]
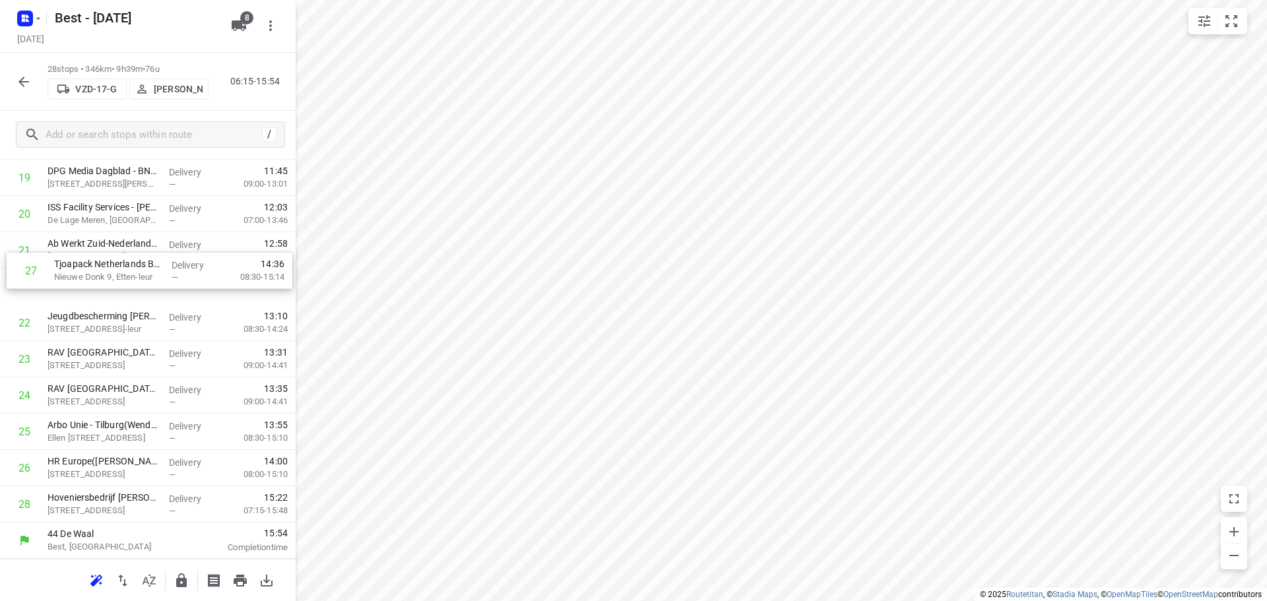
drag, startPoint x: 131, startPoint y: 446, endPoint x: 124, endPoint y: 251, distance: 194.7
click at [124, 251] on div "1 Dutch Bakery Group - Rijen(Nimra Shabbir / André Verhappen) Kempenbaan 20, Ri…" at bounding box center [148, 14] width 296 height 1016
click at [185, 585] on icon "button" at bounding box center [181, 580] width 11 height 14
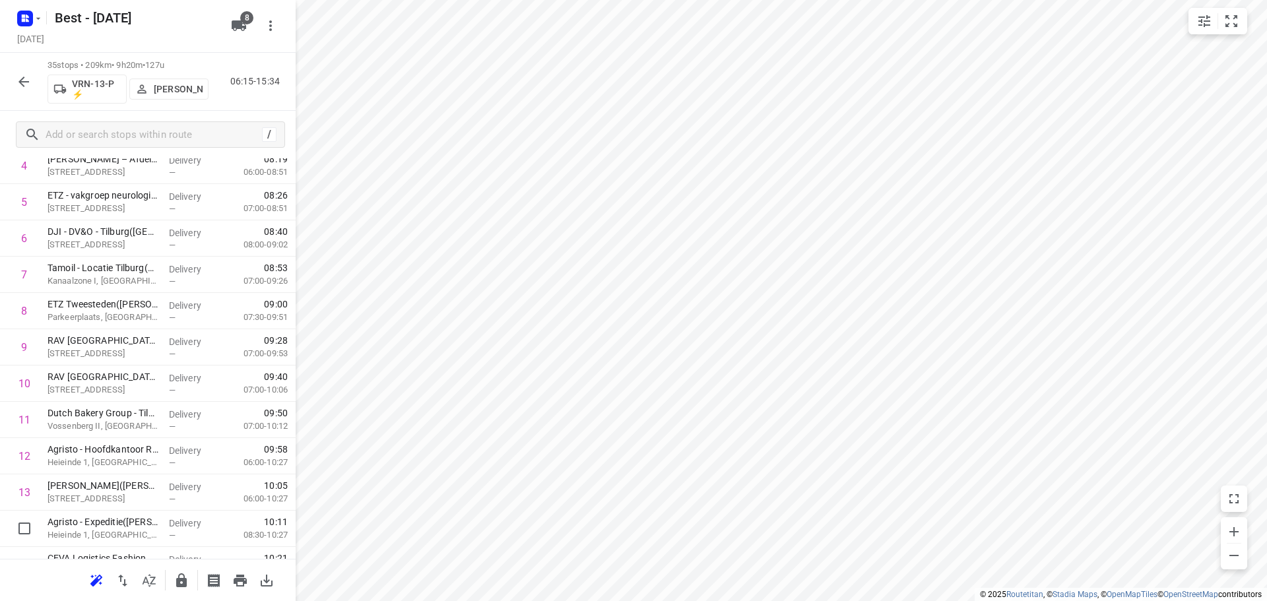
scroll to position [0, 0]
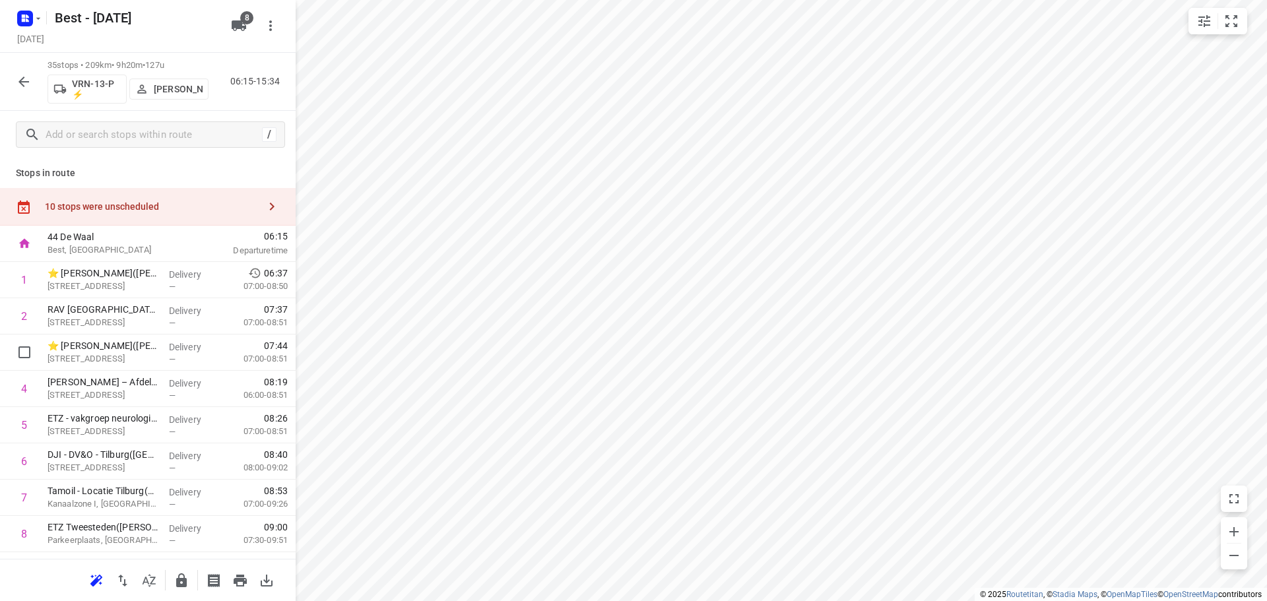
drag, startPoint x: 170, startPoint y: 352, endPoint x: 170, endPoint y: 303, distance: 48.8
drag, startPoint x: 113, startPoint y: 392, endPoint x: 104, endPoint y: 327, distance: 65.4
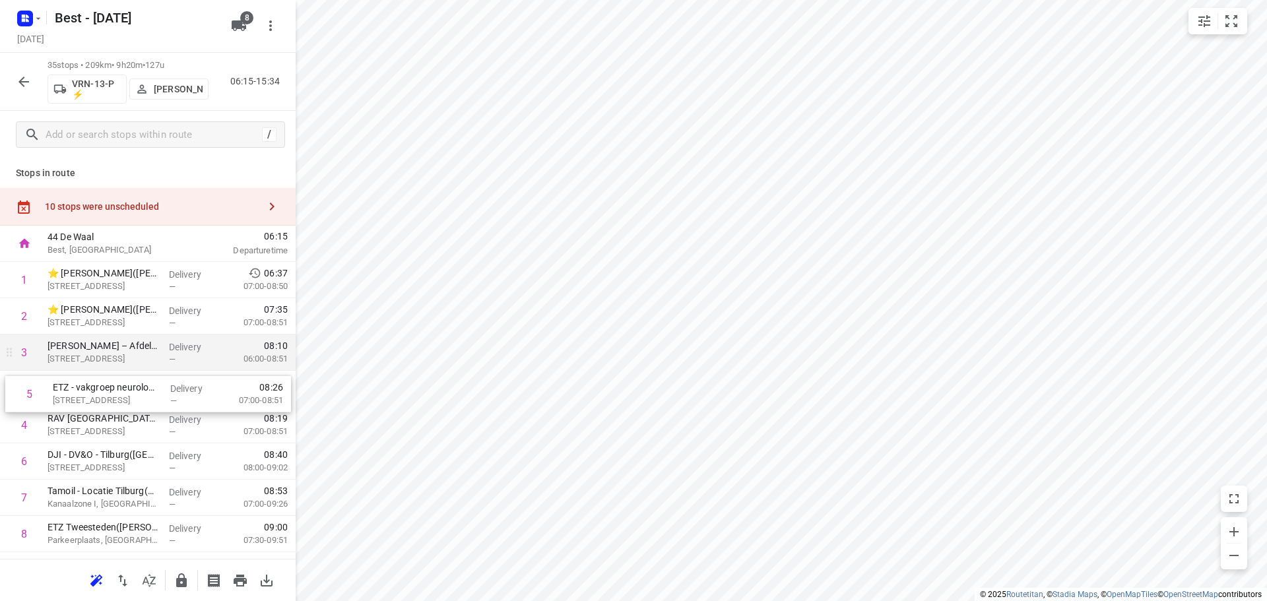
drag, startPoint x: 133, startPoint y: 419, endPoint x: 137, endPoint y: 366, distance: 53.0
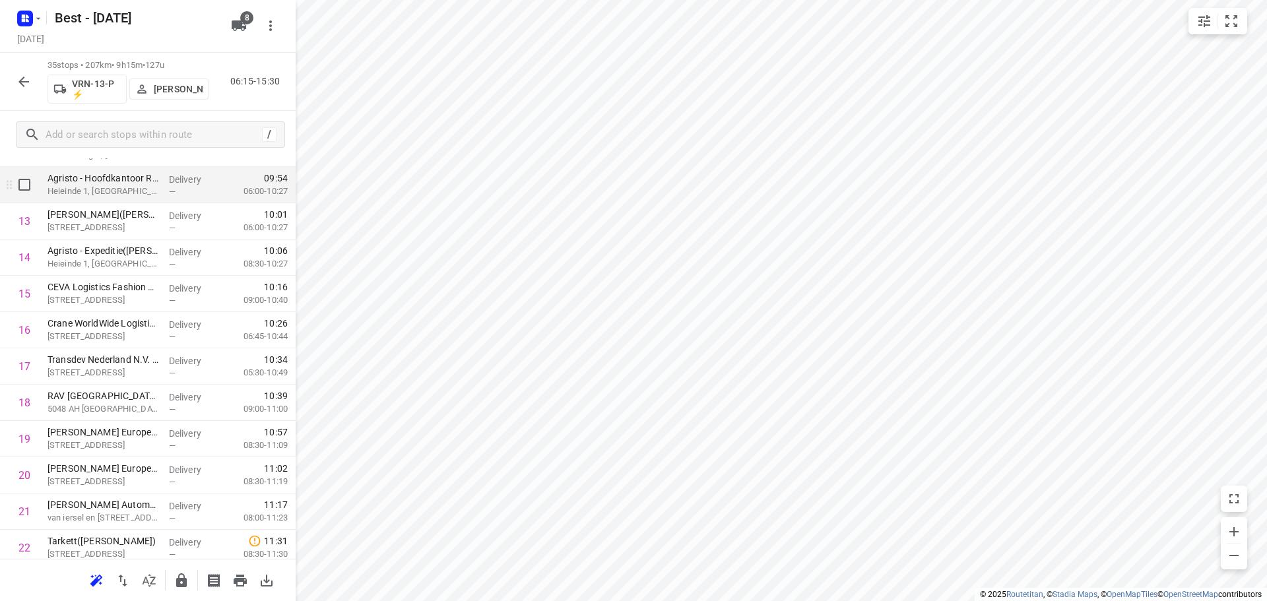
scroll to position [660, 0]
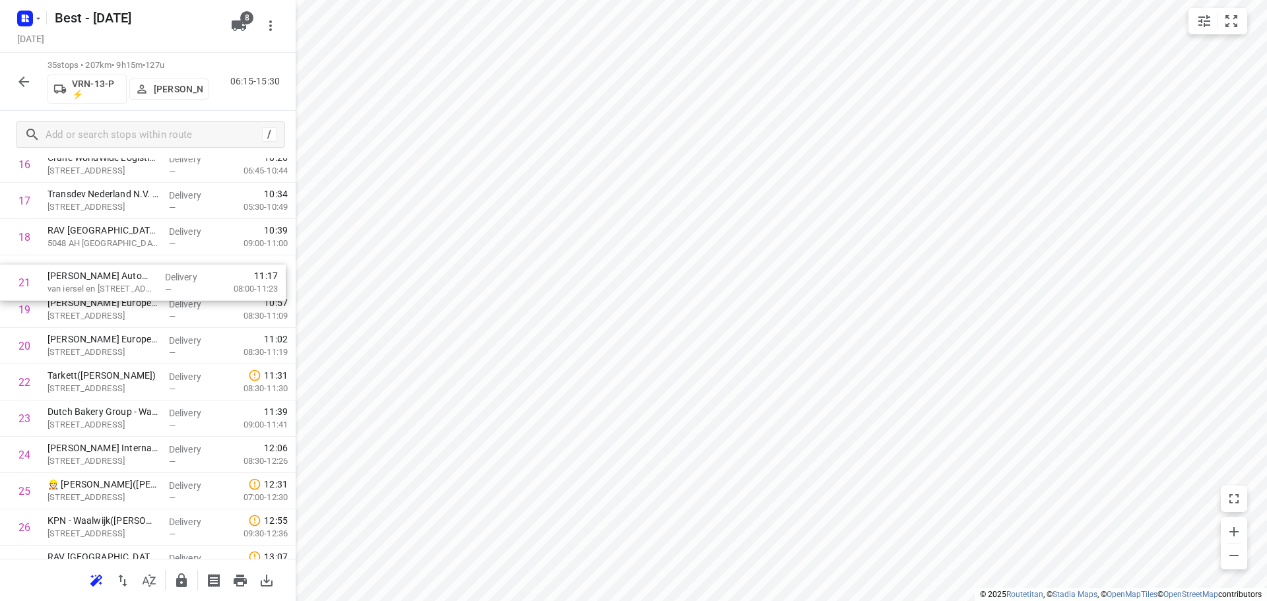
drag, startPoint x: 152, startPoint y: 340, endPoint x: 152, endPoint y: 286, distance: 54.1
click at [152, 286] on div "1 ⭐ ETZ Elisabeth(Tessa Hofstra) Hilvarenbeekse Weg 60, Tilburg Delivery — 06:3…" at bounding box center [148, 237] width 296 height 1270
drag, startPoint x: 124, startPoint y: 385, endPoint x: 126, endPoint y: 306, distance: 78.5
click at [126, 306] on div "1 ⭐ ETZ Elisabeth(Tessa Hofstra) Hilvarenbeekse Weg 60, Tilburg Delivery — 06:3…" at bounding box center [148, 237] width 296 height 1270
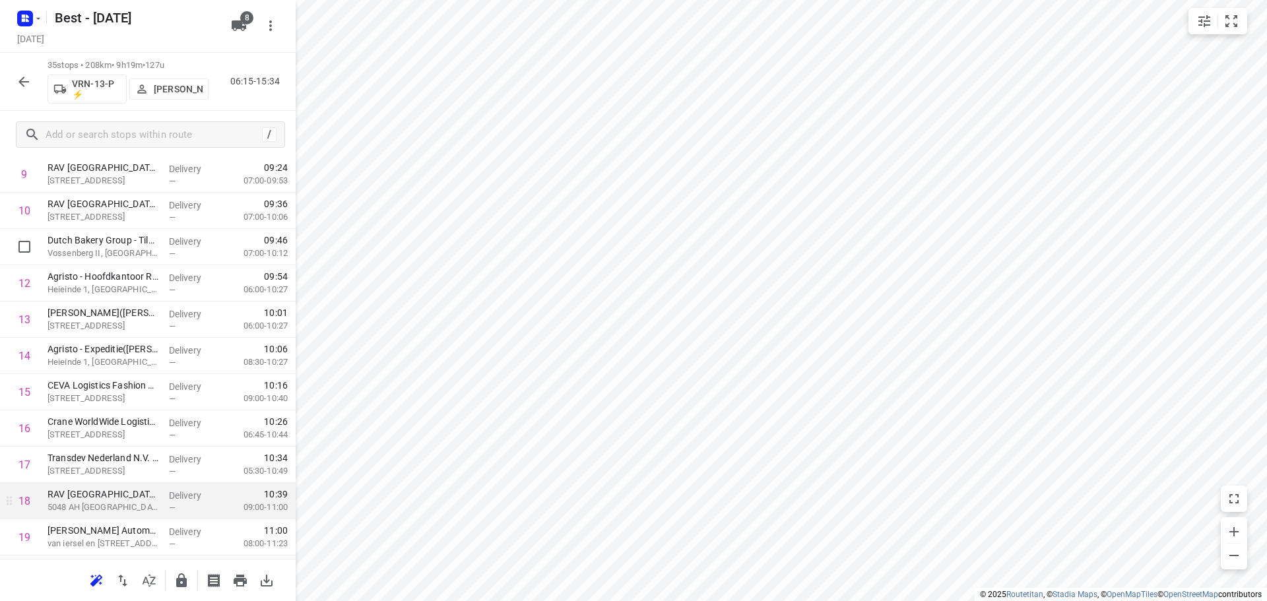
scroll to position [0, 0]
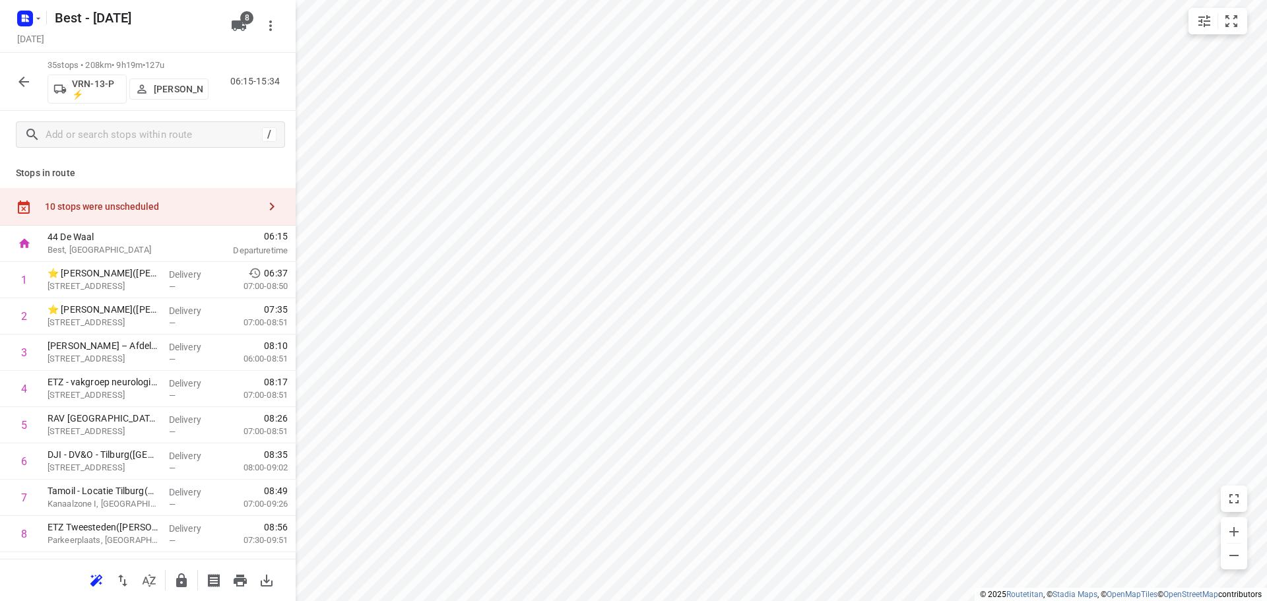
click at [264, 199] on icon "button" at bounding box center [272, 207] width 16 height 16
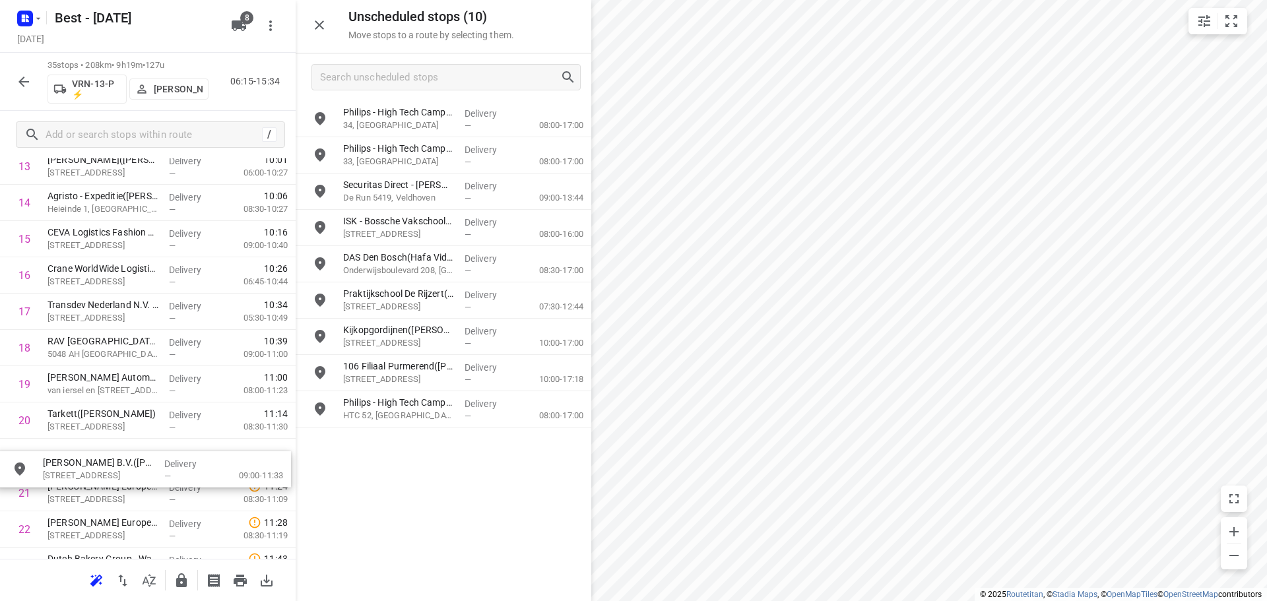
scroll to position [554, 0]
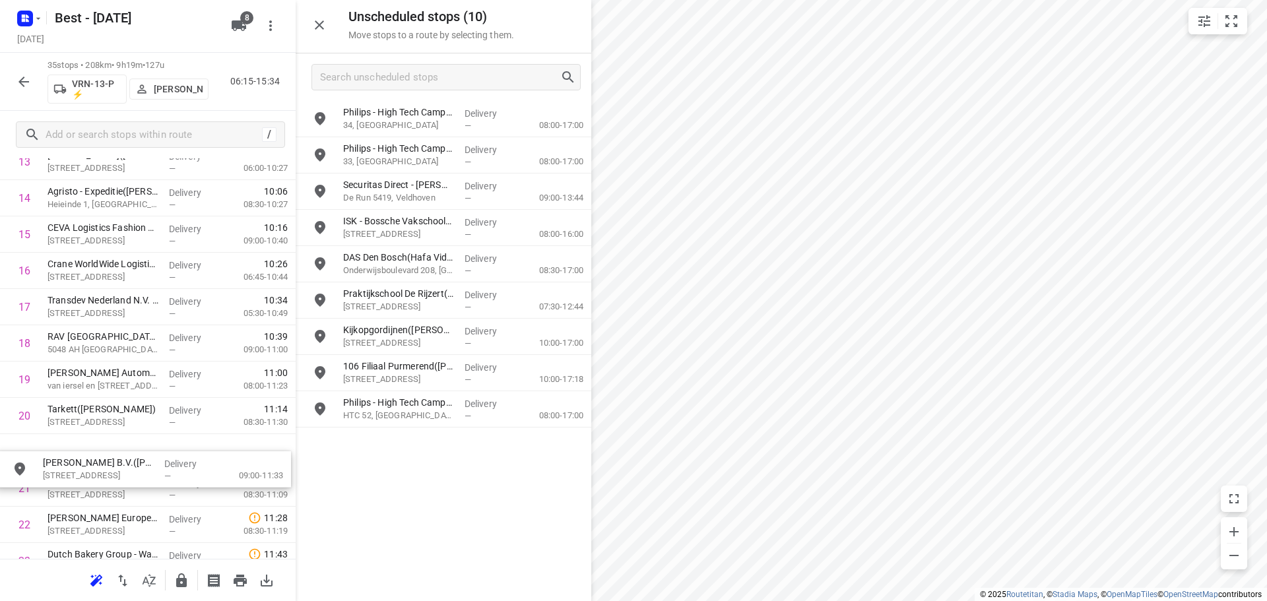
drag, startPoint x: 422, startPoint y: 261, endPoint x: 112, endPoint y: 452, distance: 363.5
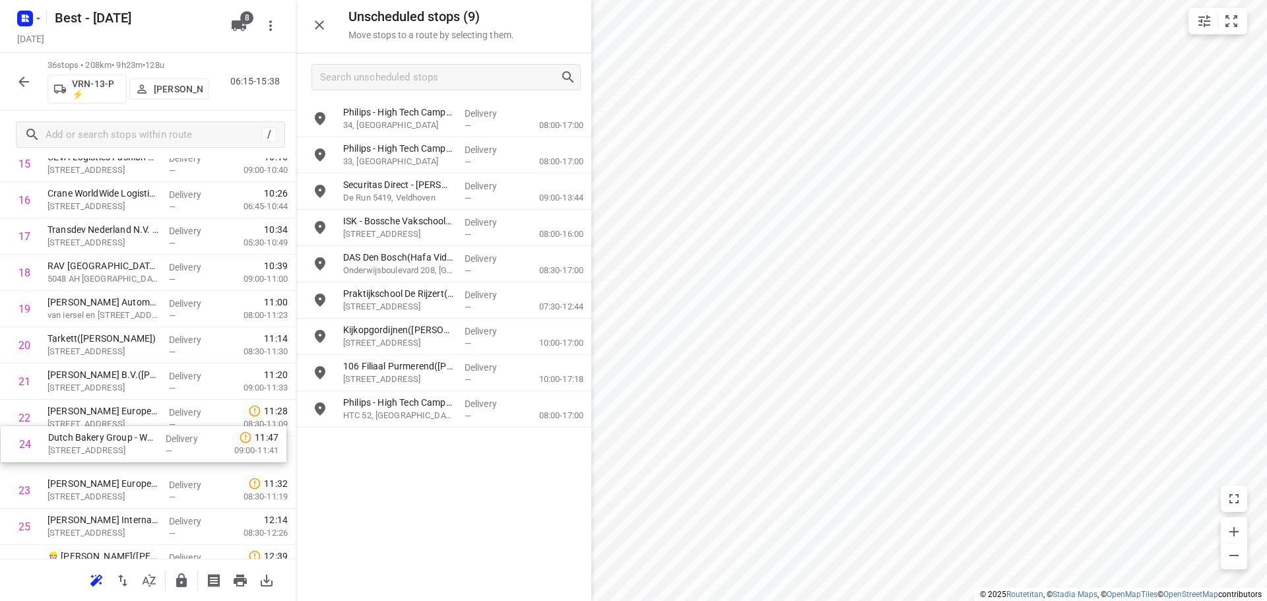
scroll to position [625, 0]
drag, startPoint x: 85, startPoint y: 494, endPoint x: 88, endPoint y: 419, distance: 75.3
click at [86, 422] on div "1 ⭐ ETZ Elisabeth(Tessa Hofstra) Hilvarenbeekse Weg 60, Tilburg Delivery — 06:3…" at bounding box center [148, 290] width 296 height 1306
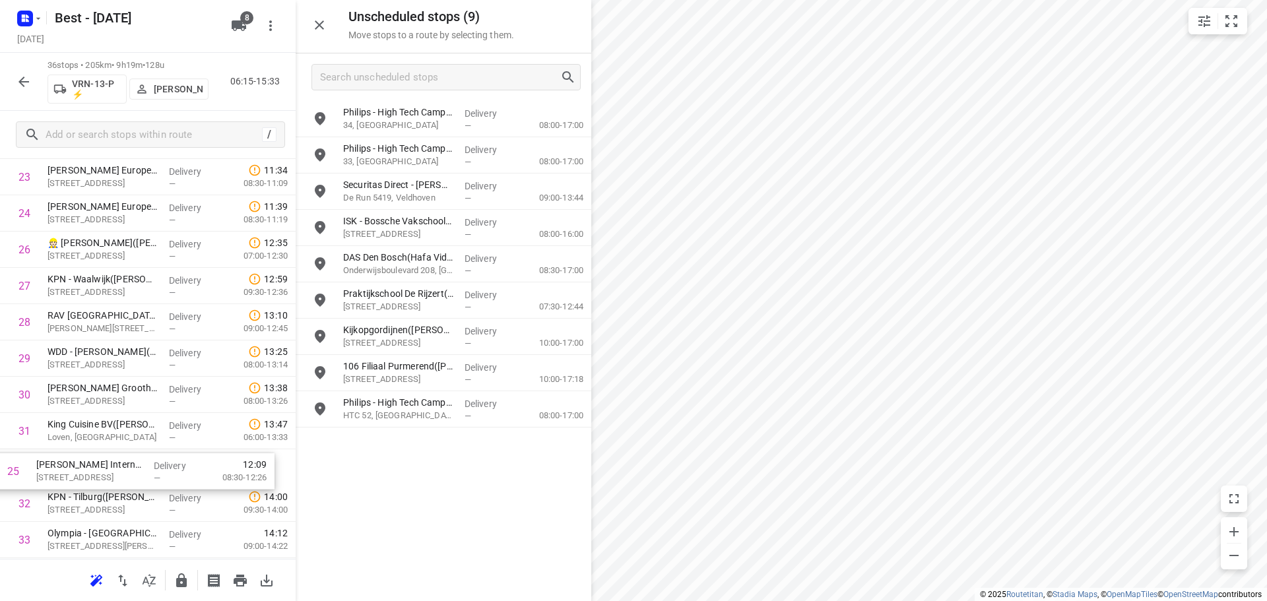
scroll to position [907, 0]
drag, startPoint x: 150, startPoint y: 325, endPoint x: 139, endPoint y: 470, distance: 146.2
click at [139, 470] on div "1 ⭐ ETZ Elisabeth(Tessa Hofstra) Hilvarenbeekse Weg 60, Tilburg Delivery — 06:3…" at bounding box center [148, 9] width 296 height 1306
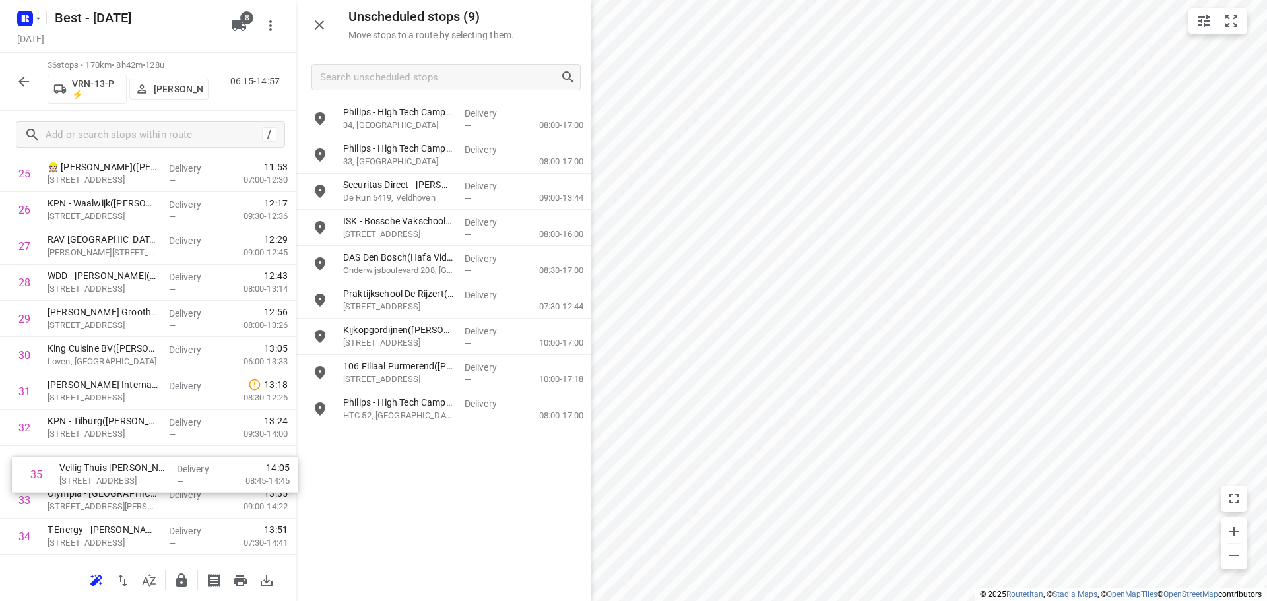
scroll to position [982, 0]
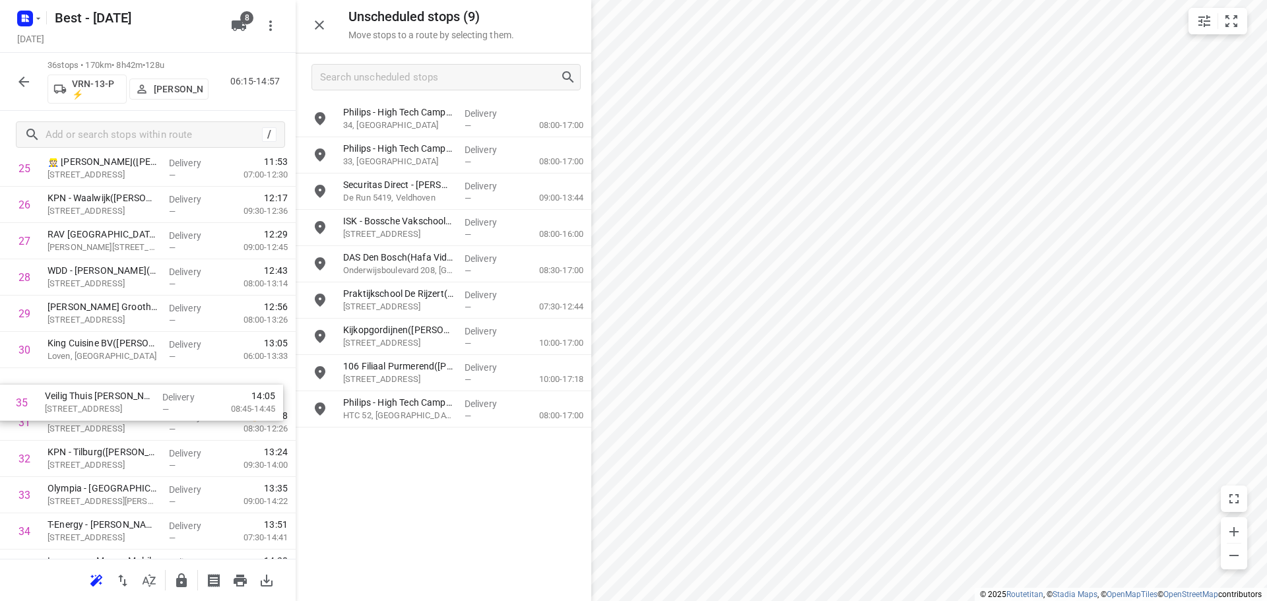
drag, startPoint x: 100, startPoint y: 529, endPoint x: 99, endPoint y: 372, distance: 157.0
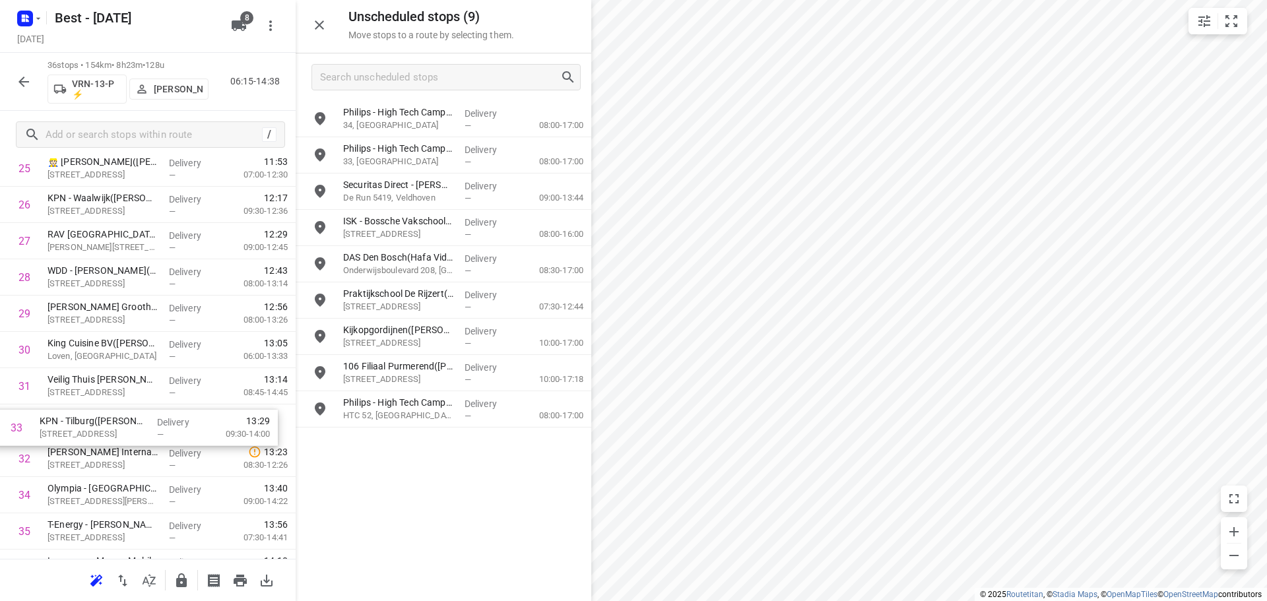
drag, startPoint x: 102, startPoint y: 464, endPoint x: 94, endPoint y: 427, distance: 37.8
click at [185, 581] on icon "button" at bounding box center [181, 580] width 11 height 14
click at [22, 85] on icon "button" at bounding box center [24, 82] width 16 height 16
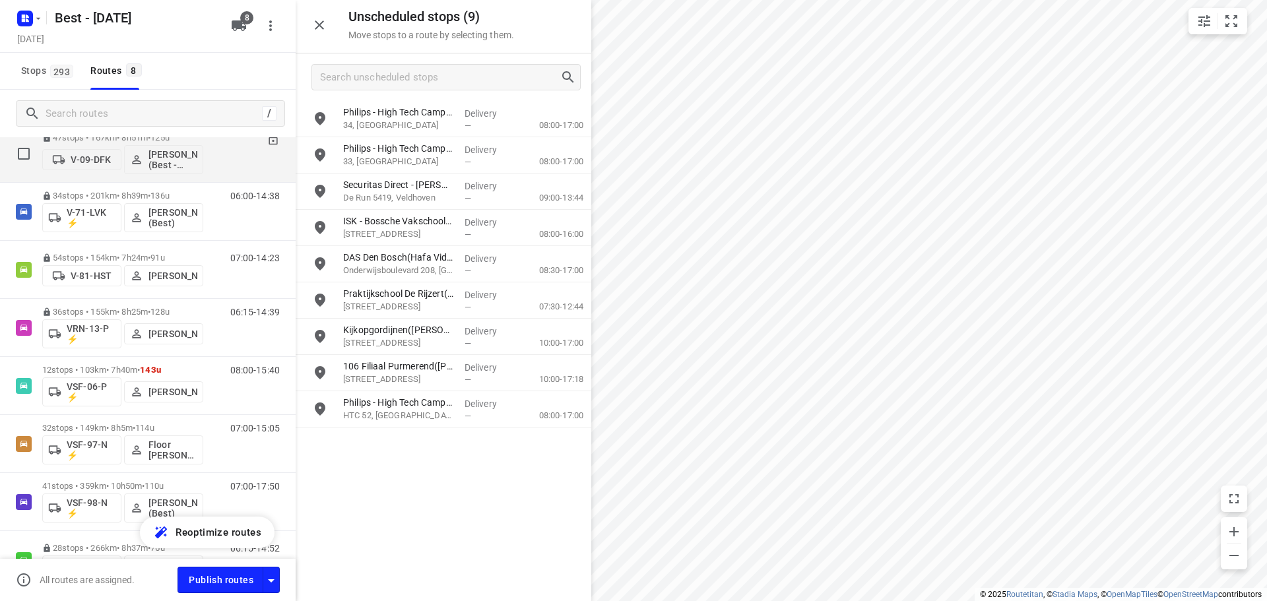
scroll to position [163, 0]
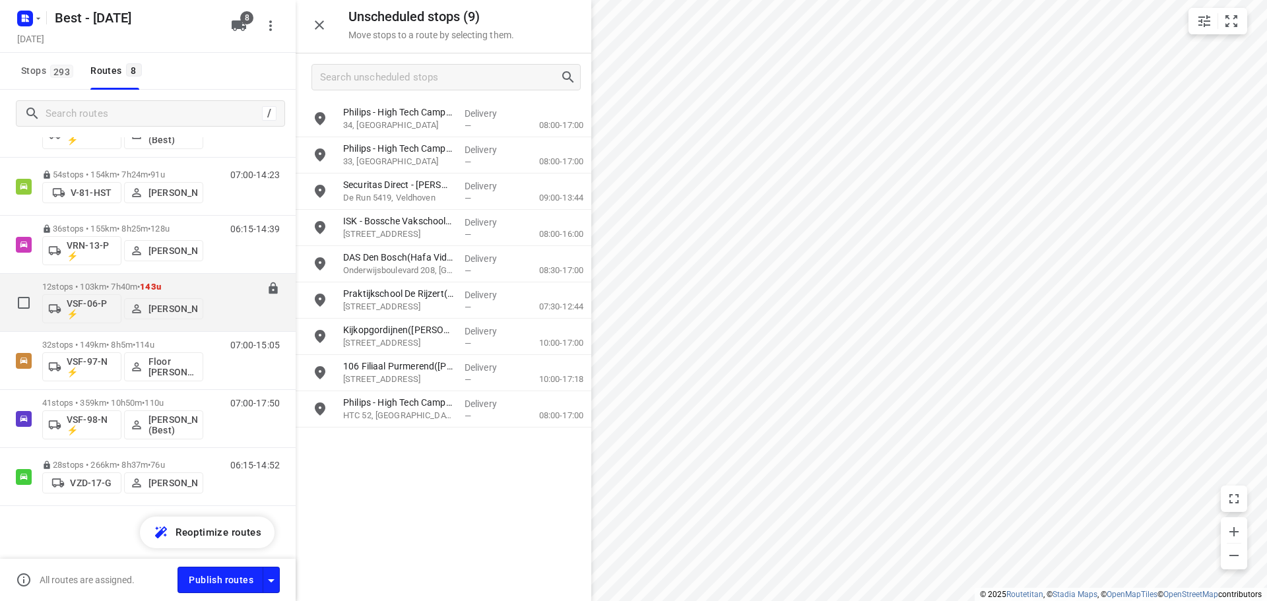
drag, startPoint x: 106, startPoint y: 280, endPoint x: 387, endPoint y: 271, distance: 280.6
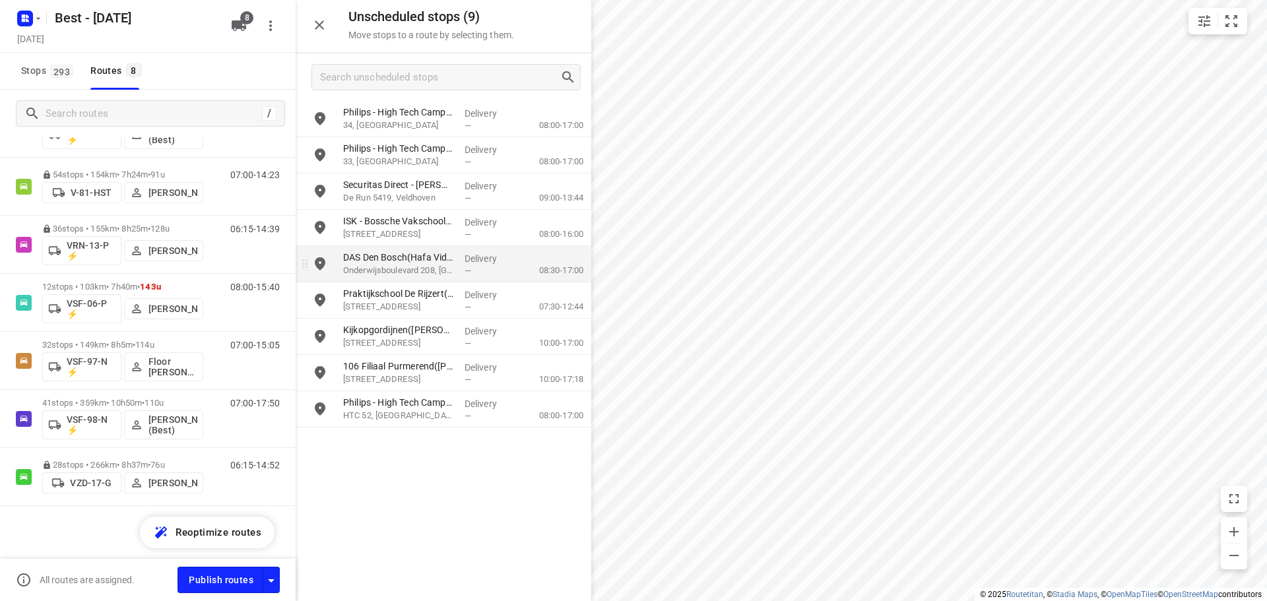
click at [115, 278] on div "12 stops • 103km • 7h40m • 143u VSF-06-P ⚡ Stefan van Dijck" at bounding box center [122, 302] width 161 height 55
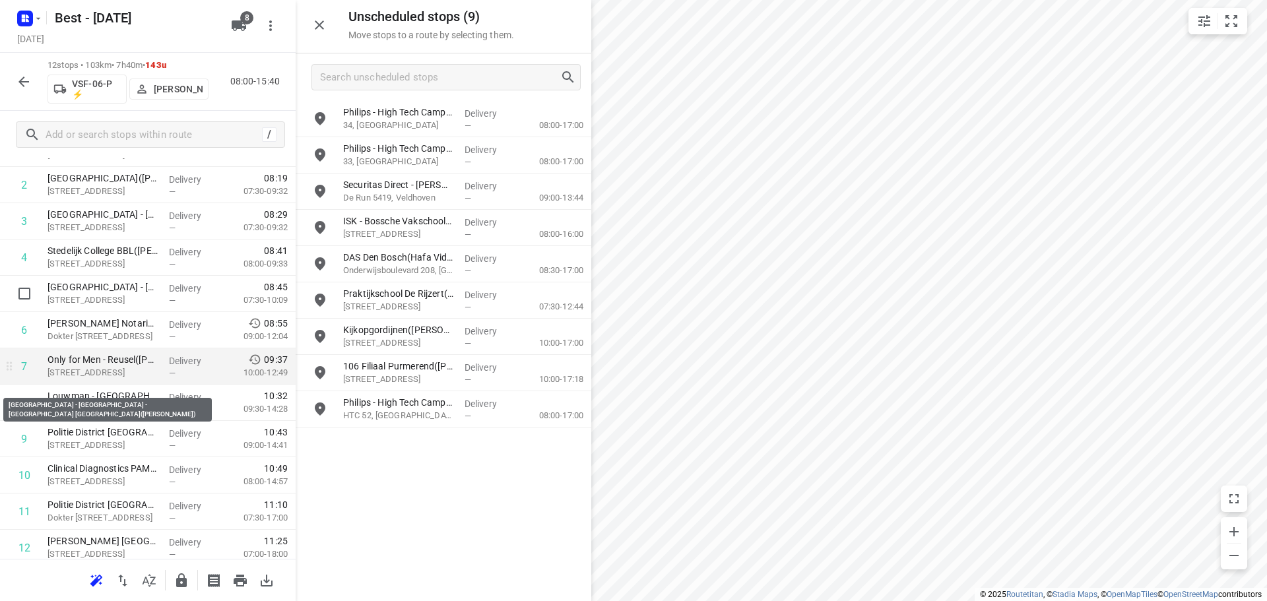
scroll to position [132, 0]
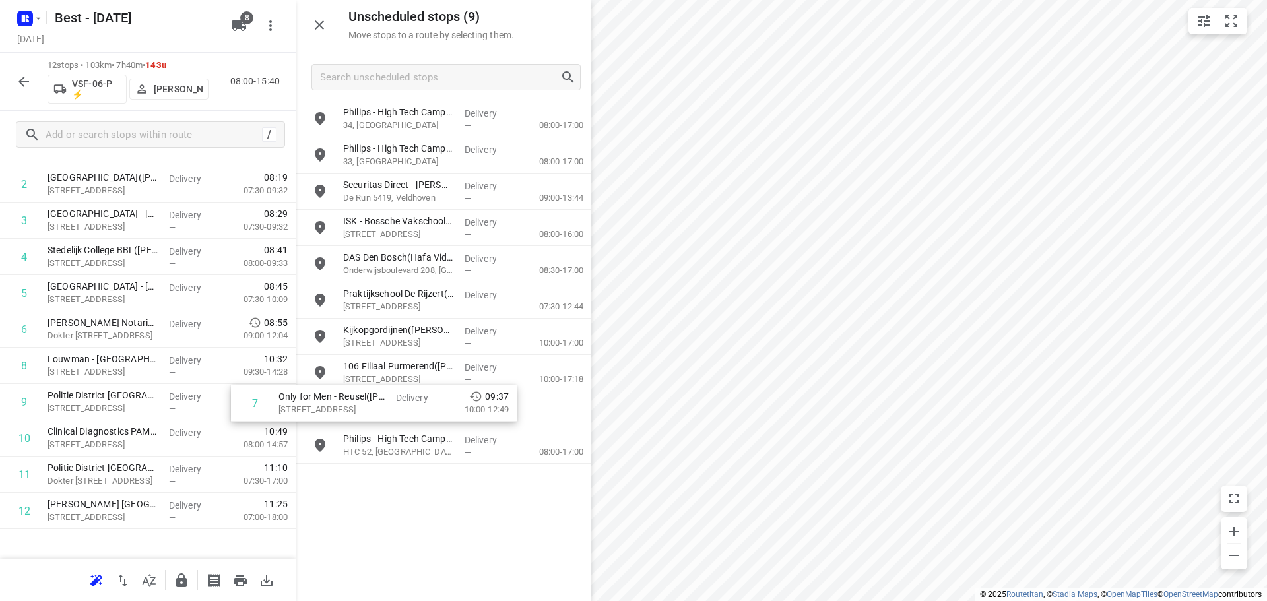
drag, startPoint x: 49, startPoint y: 375, endPoint x: 433, endPoint y: 416, distance: 385.5
click at [296, 416] on div "Unscheduled stops ( 9 ) Move stops to a route by selecting them. Philips - High…" at bounding box center [148, 300] width 296 height 601
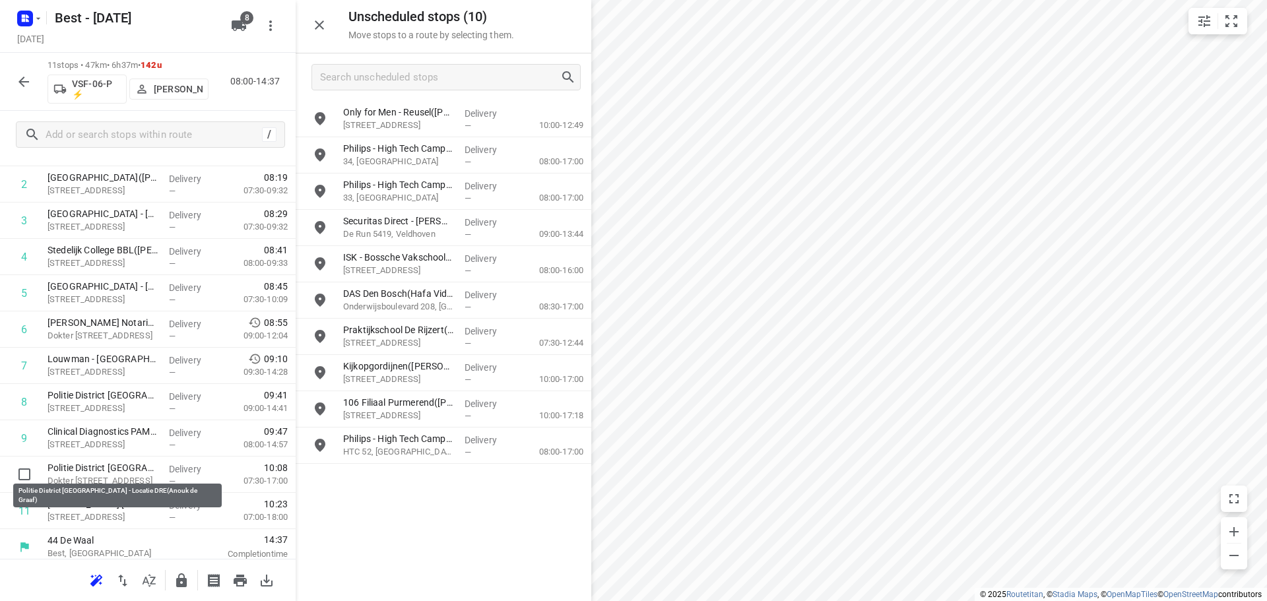
scroll to position [134, 0]
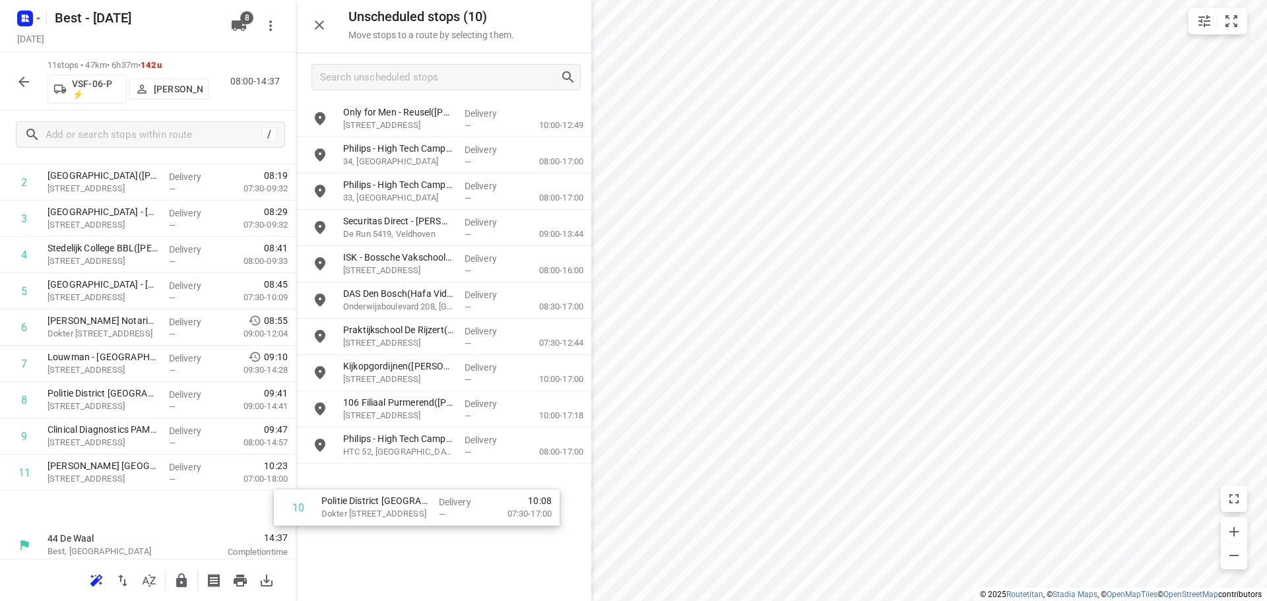
drag, startPoint x: 92, startPoint y: 472, endPoint x: 377, endPoint y: 503, distance: 287.4
click at [296, 503] on div "Unscheduled stops ( 10 ) Move stops to a route by selecting them. Only for Men …" at bounding box center [148, 300] width 296 height 601
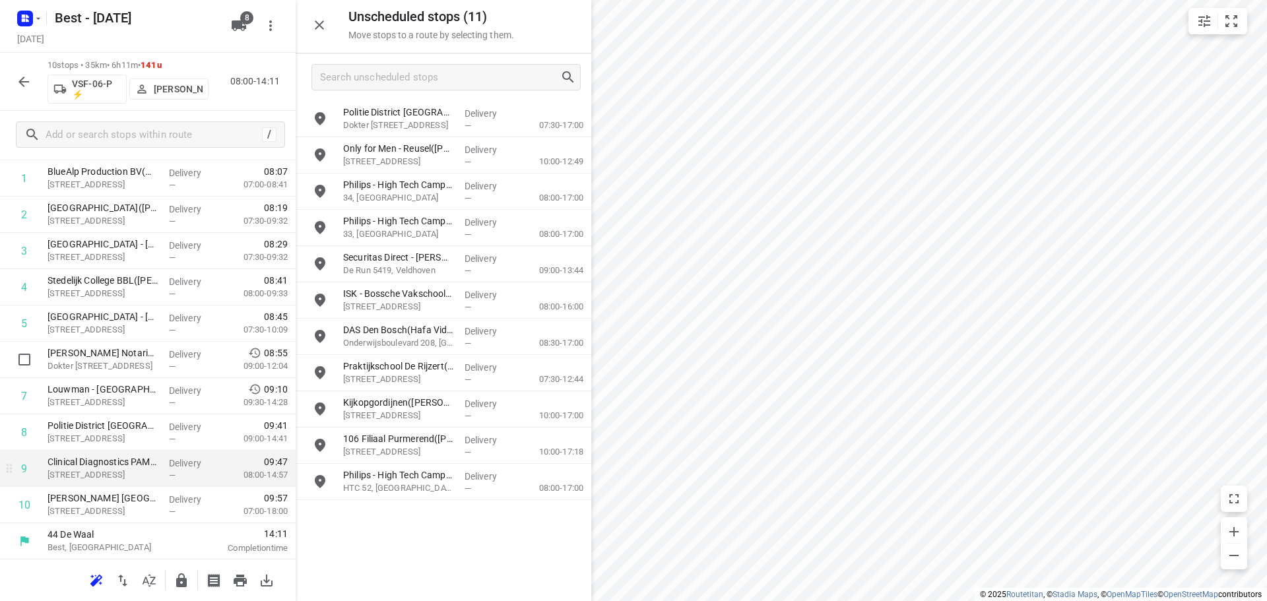
scroll to position [102, 0]
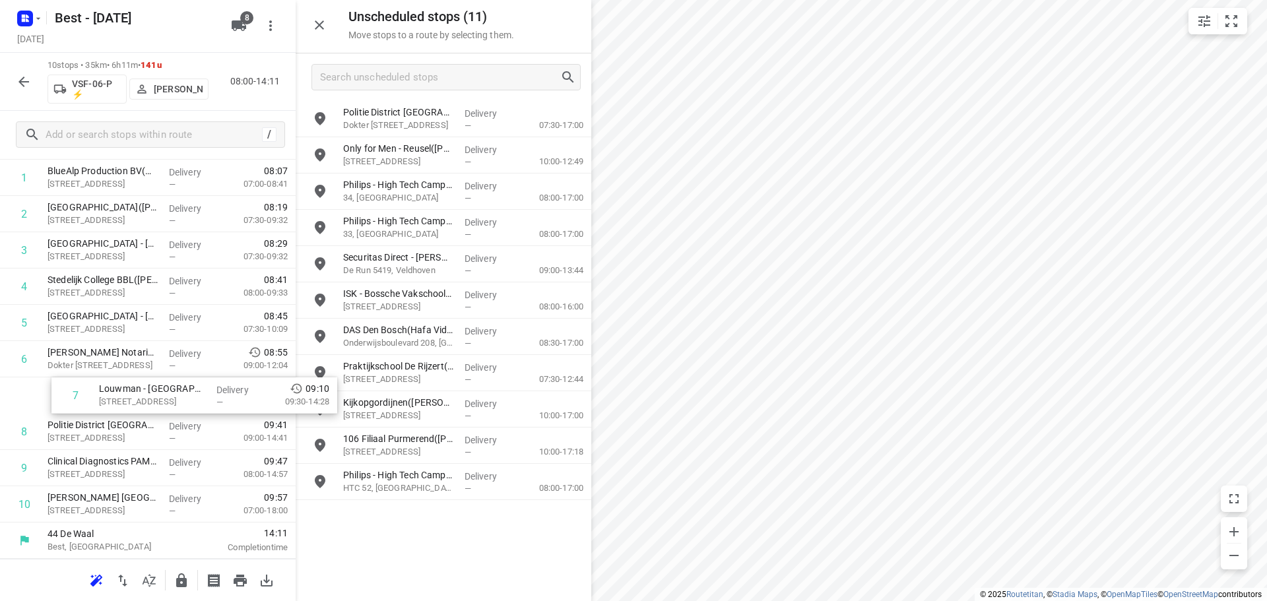
drag, startPoint x: 215, startPoint y: 399, endPoint x: 424, endPoint y: 394, distance: 208.5
click at [296, 395] on div "Unscheduled stops ( 11 ) Move stops to a route by selecting them. Politie Distr…" at bounding box center [148, 300] width 296 height 601
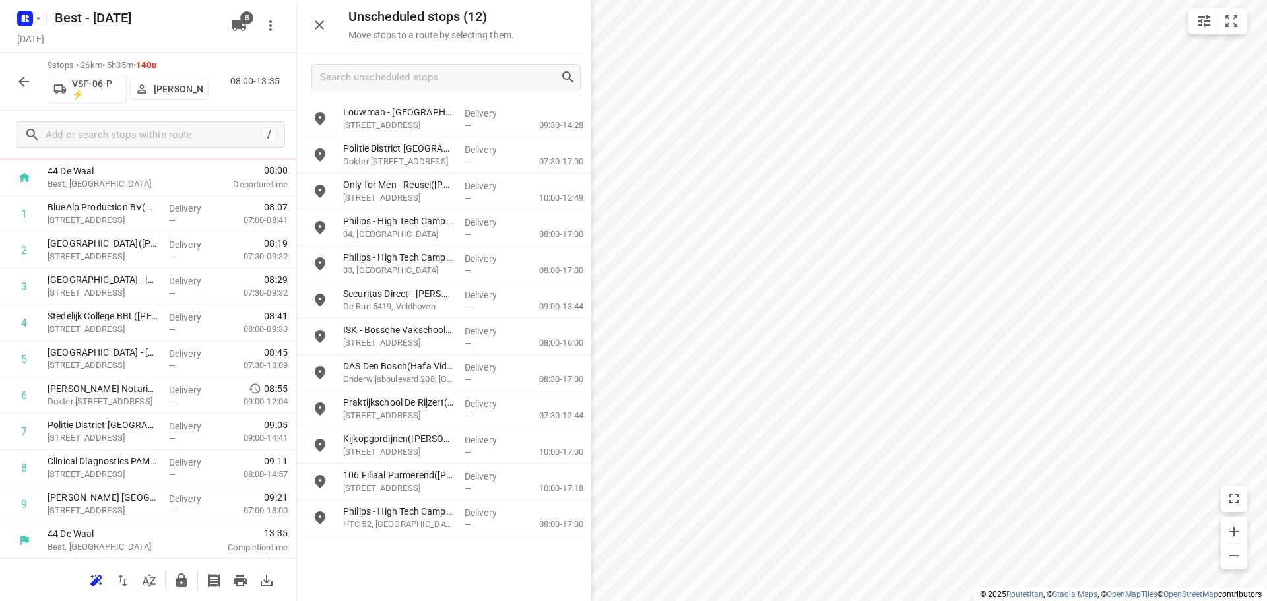
scroll to position [66, 0]
click at [177, 585] on icon "button" at bounding box center [181, 580] width 11 height 14
click at [32, 85] on button "button" at bounding box center [24, 82] width 26 height 26
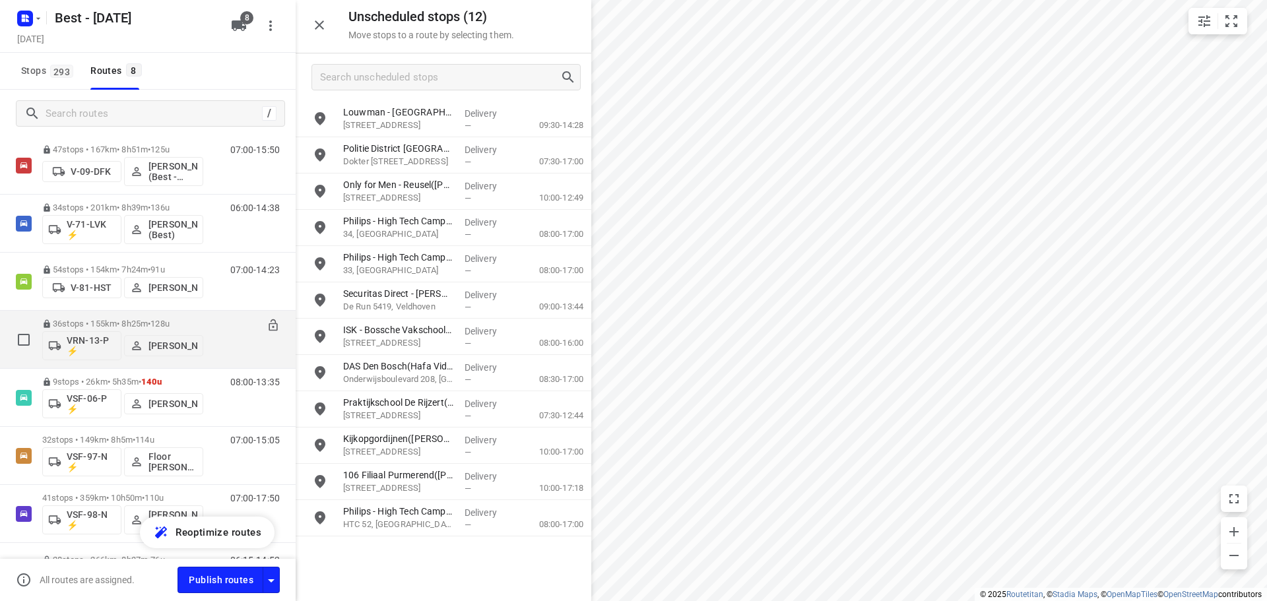
scroll to position [163, 0]
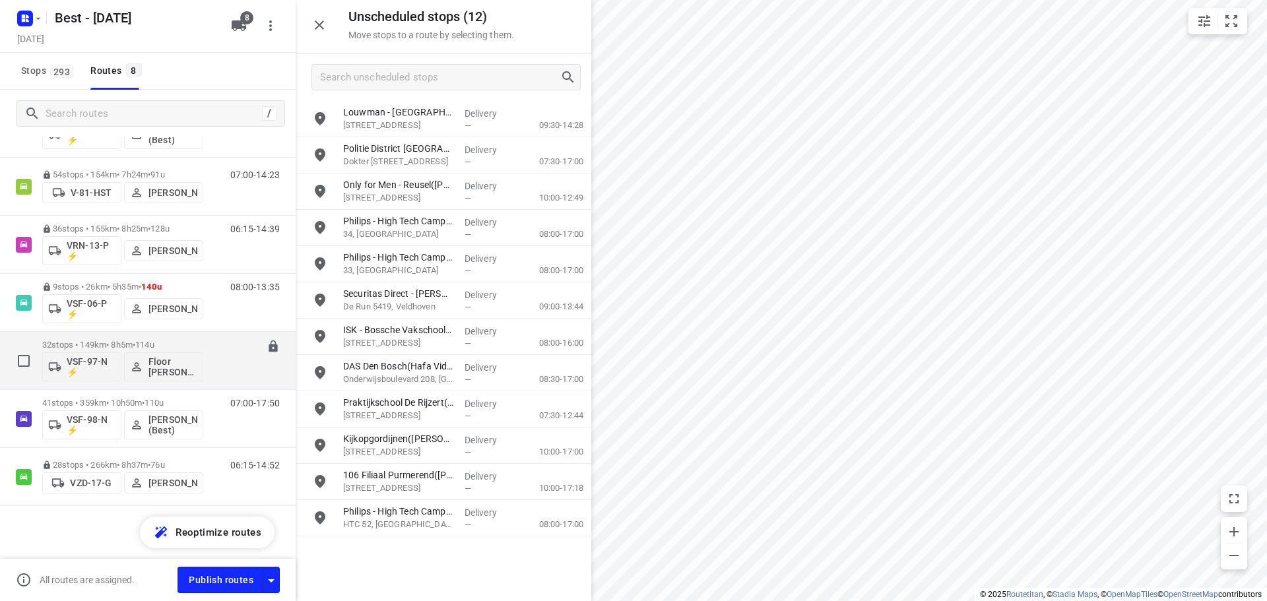
click at [116, 337] on div "32 stops • 149km • 8h5m • 114u VSF-97-N ⚡ Floor van Donzel (Best)" at bounding box center [122, 360] width 161 height 55
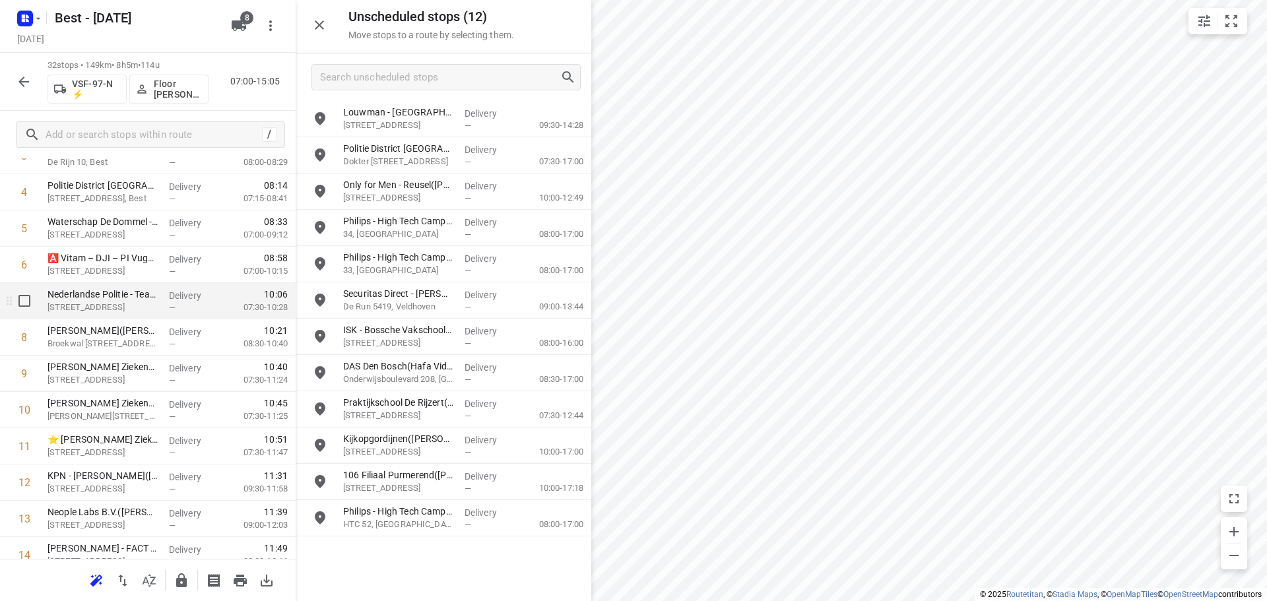
scroll to position [198, 0]
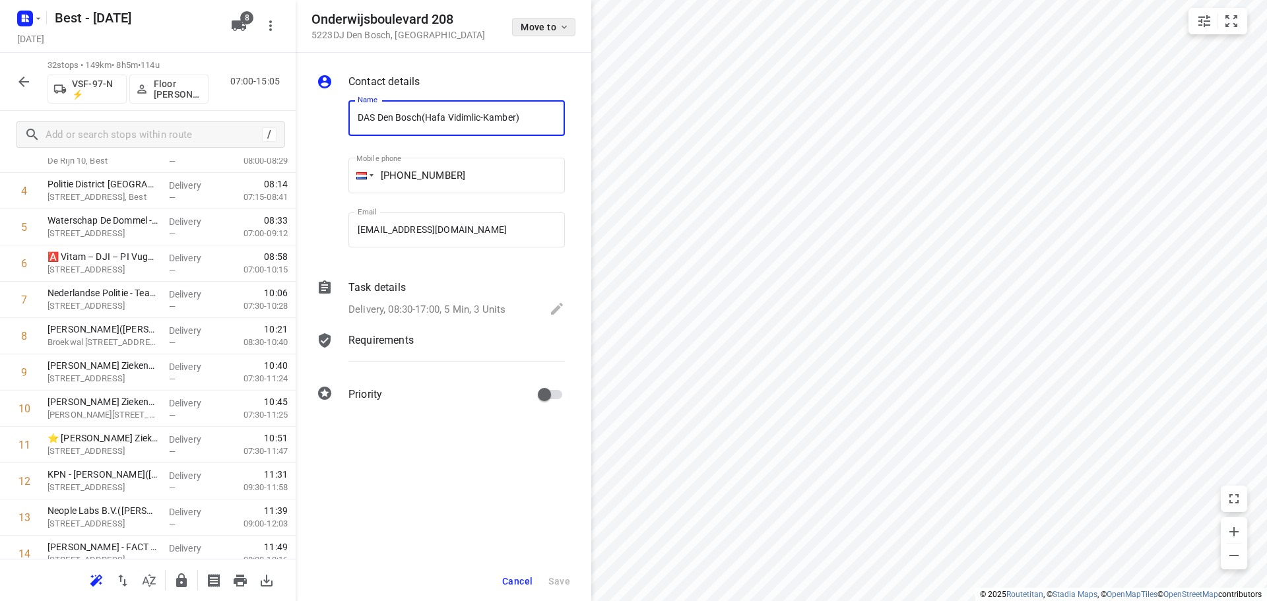
click at [539, 32] on button "Move to" at bounding box center [543, 27] width 63 height 18
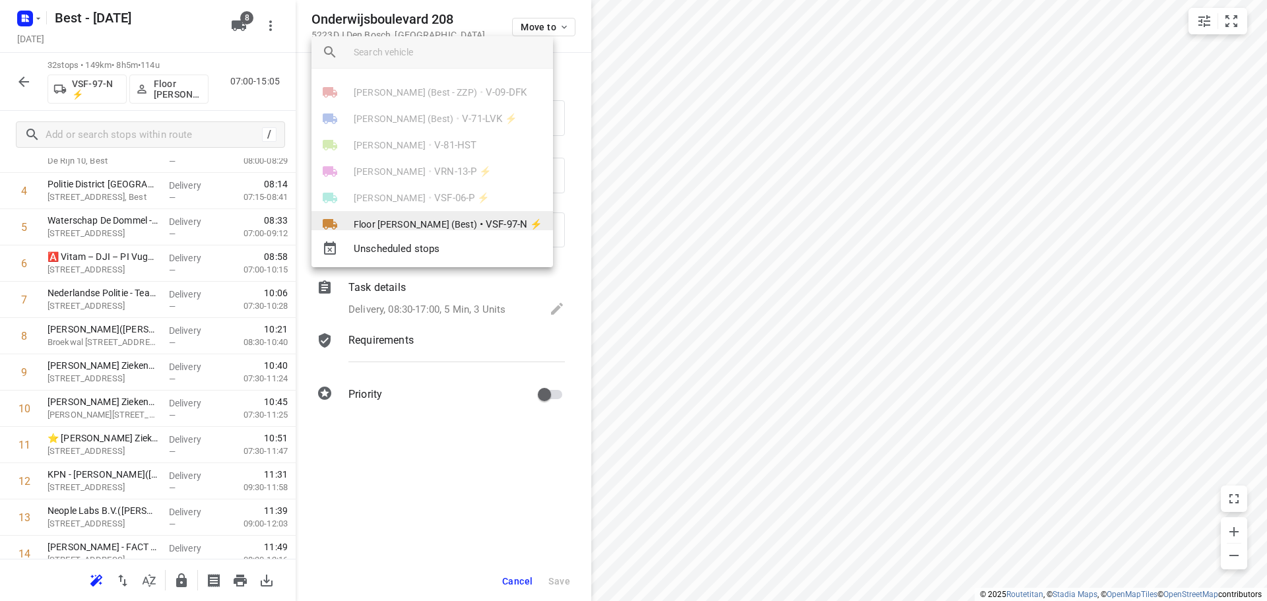
click at [413, 214] on li "Floor van Donzel (Best) • VSF-97-N ⚡" at bounding box center [431, 224] width 241 height 26
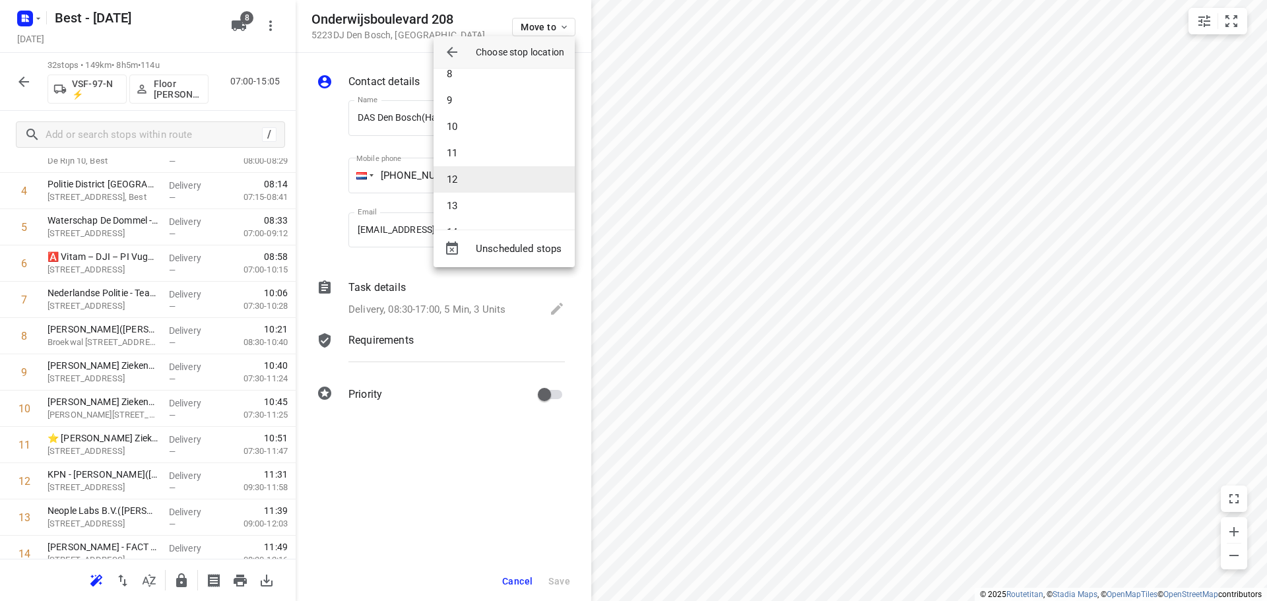
scroll to position [264, 0]
click at [486, 181] on li "15" at bounding box center [503, 192] width 141 height 26
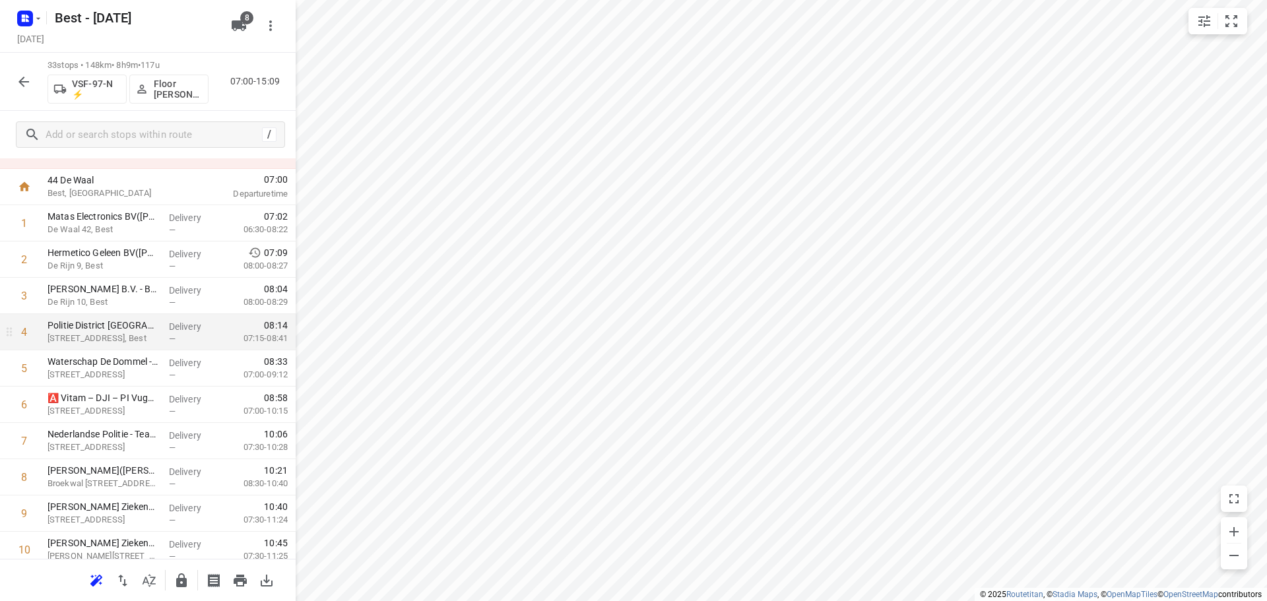
scroll to position [0, 0]
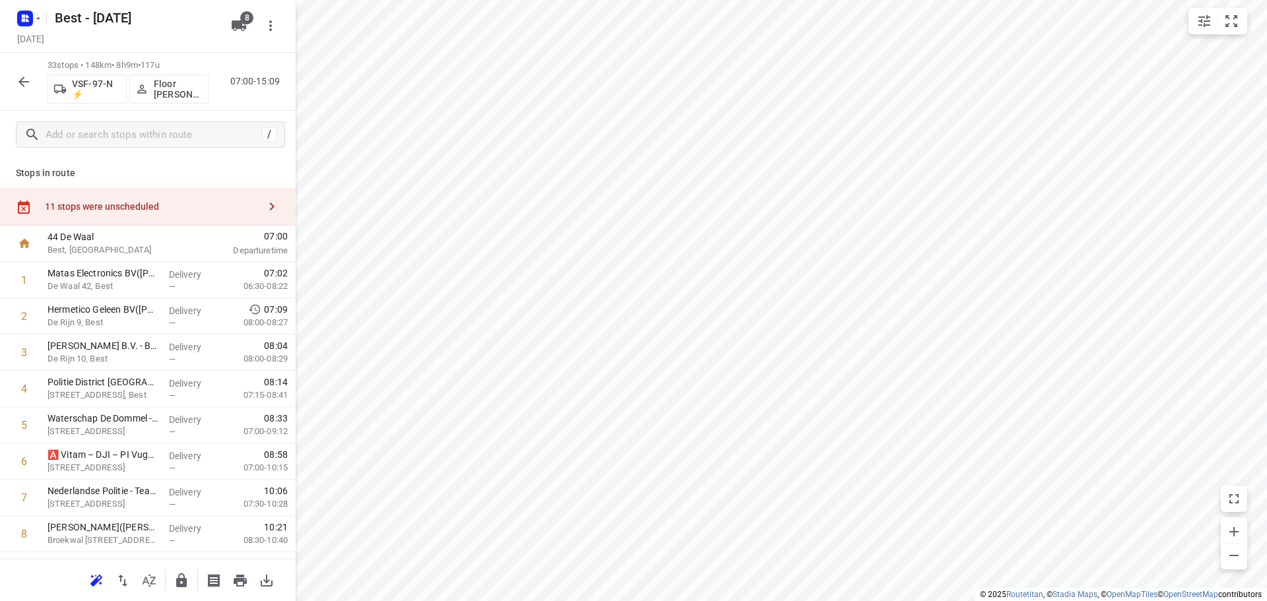
click at [165, 203] on div "11 stops were unscheduled" at bounding box center [152, 206] width 214 height 11
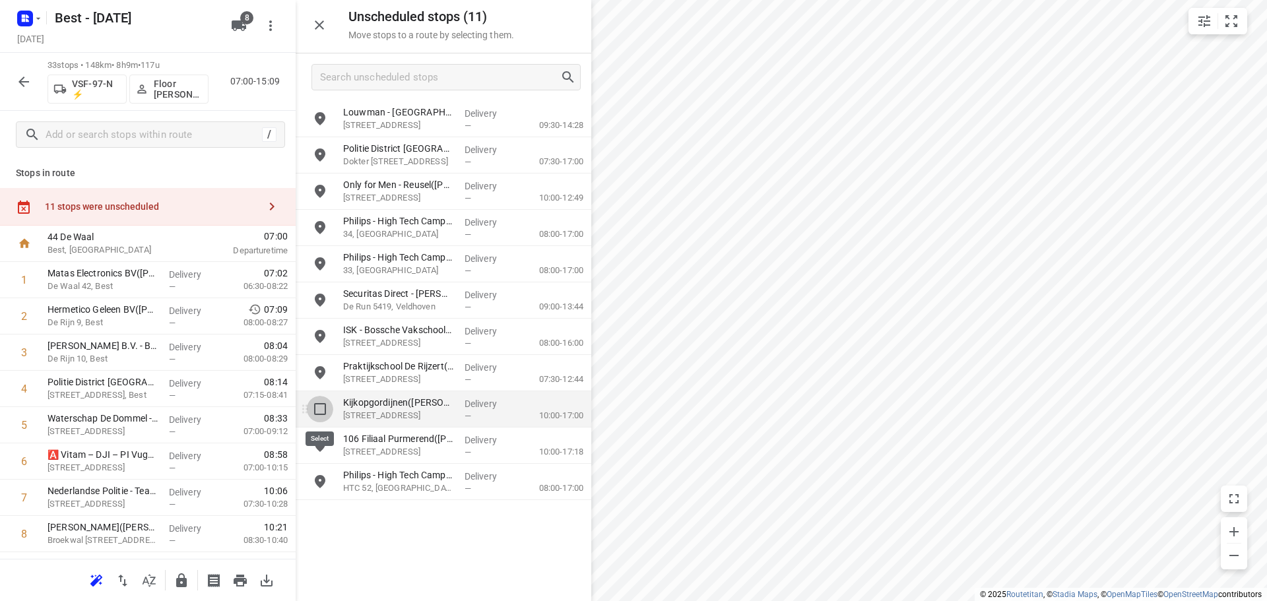
click at [312, 404] on input "grid" at bounding box center [320, 409] width 26 height 26
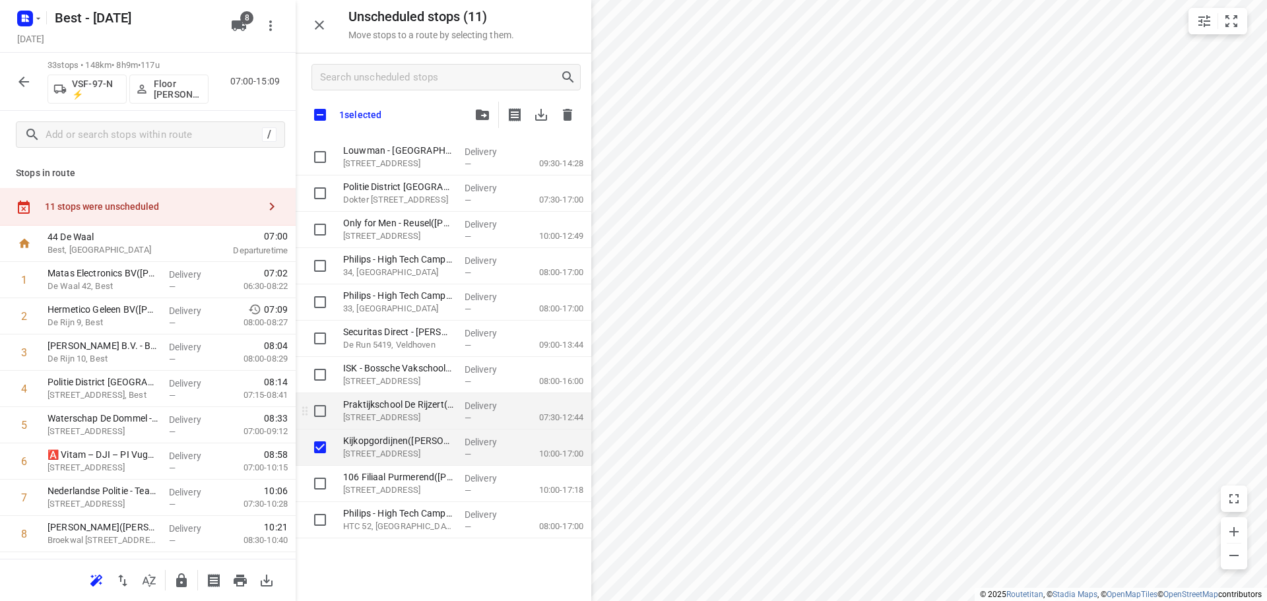
checkbox input "true"
click at [313, 405] on input "grid" at bounding box center [320, 411] width 26 height 26
checkbox input "true"
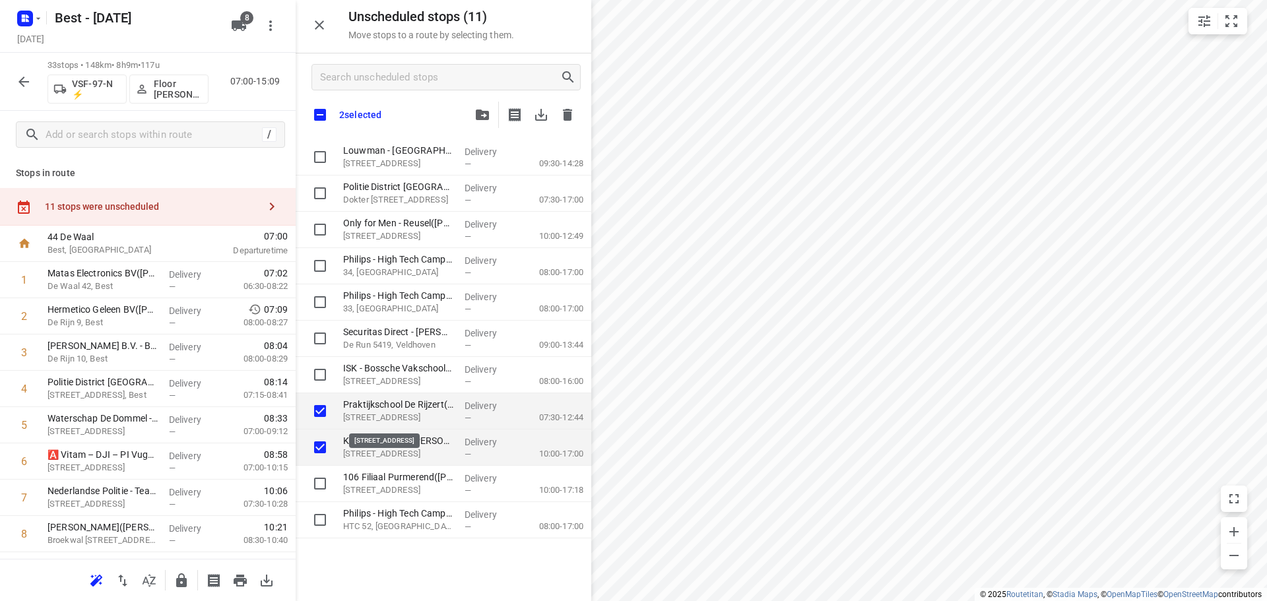
checkbox input "true"
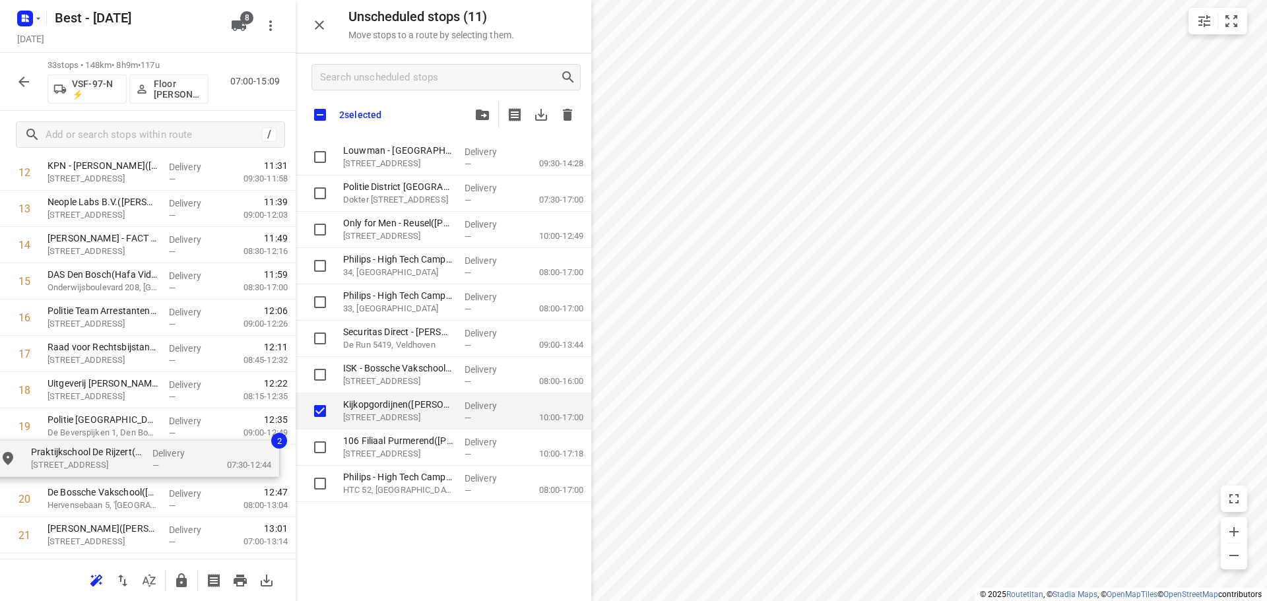
scroll to position [508, 0]
drag, startPoint x: 377, startPoint y: 416, endPoint x: 55, endPoint y: 429, distance: 322.2
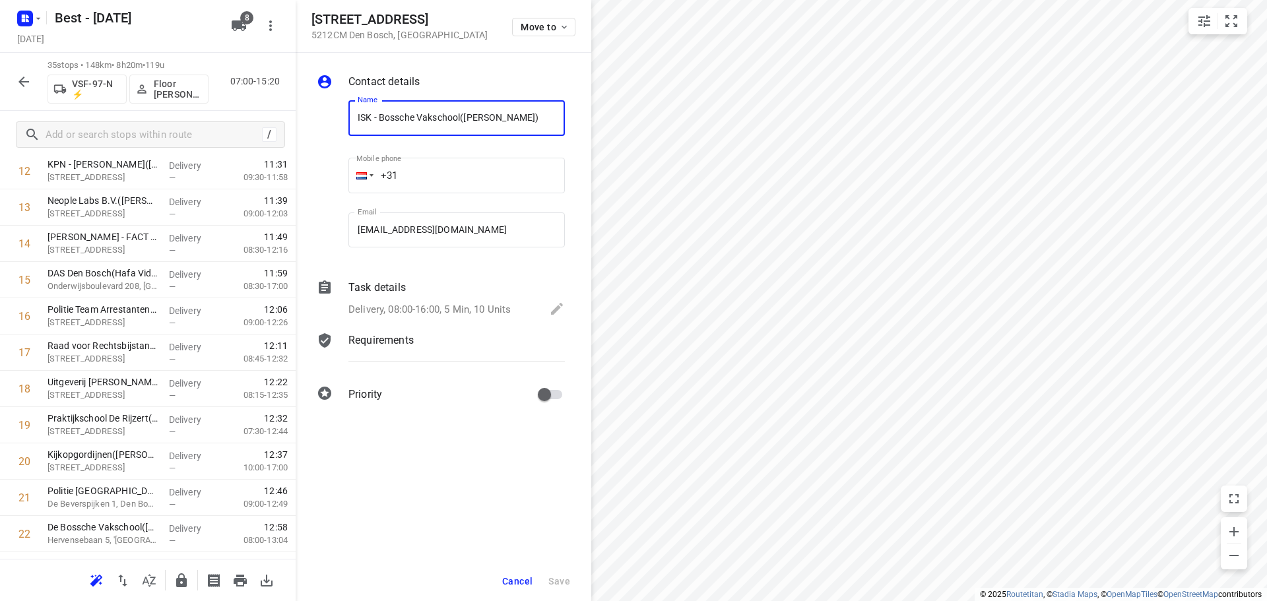
click at [519, 15] on div "Move to" at bounding box center [543, 26] width 63 height 28
click at [531, 32] on button "Move to" at bounding box center [543, 27] width 63 height 18
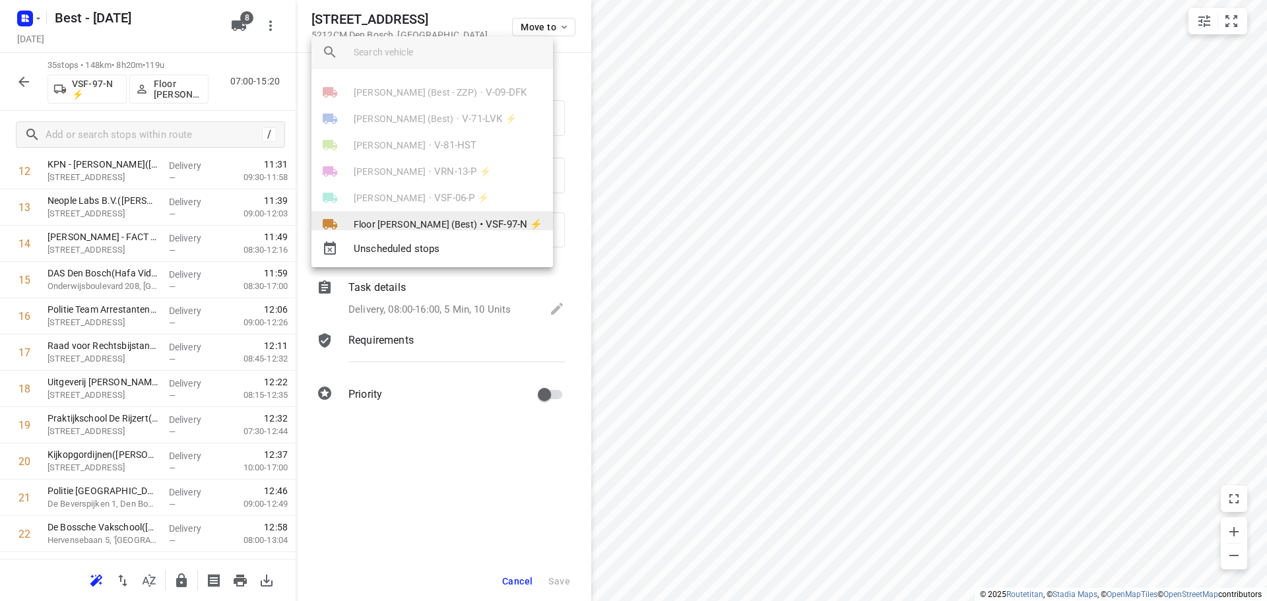
click at [450, 215] on li "Floor van Donzel (Best) • VSF-97-N ⚡" at bounding box center [431, 224] width 241 height 26
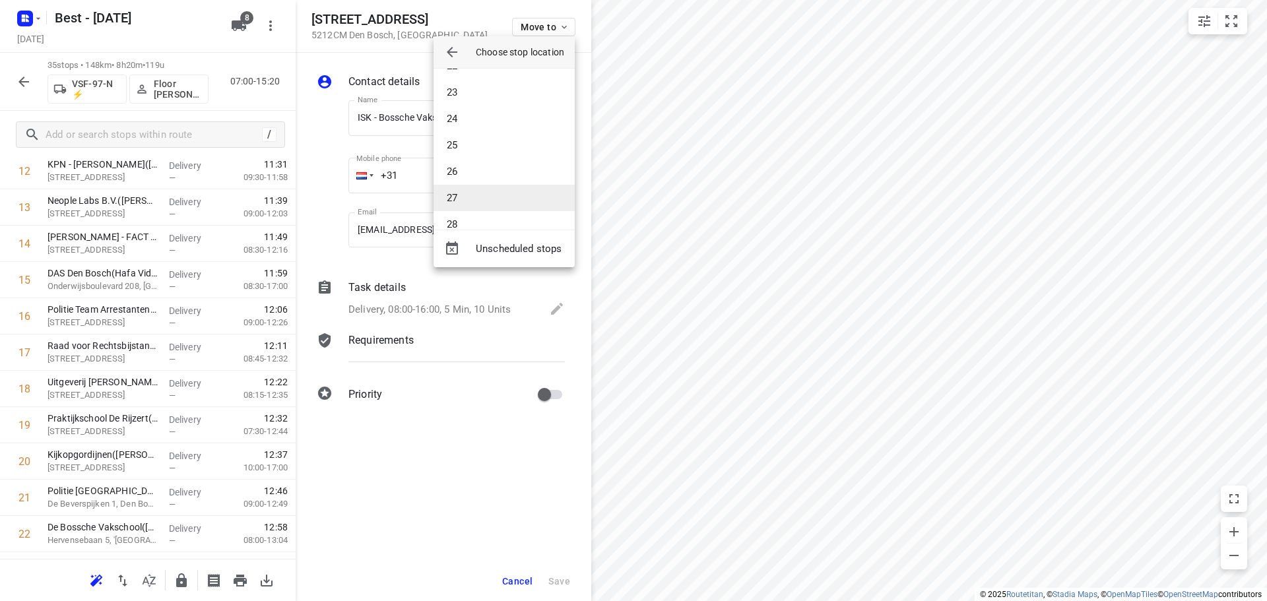
scroll to position [594, 0]
click at [473, 177] on li "27" at bounding box center [503, 179] width 141 height 26
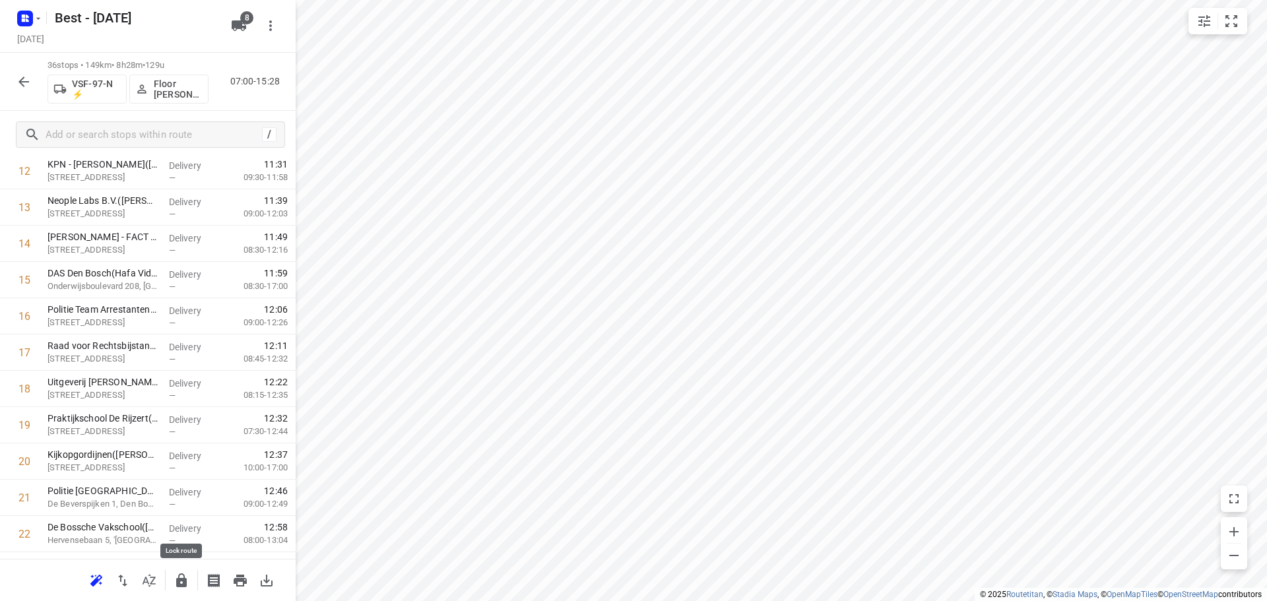
click at [174, 579] on icon "button" at bounding box center [182, 581] width 16 height 16
click at [15, 69] on div at bounding box center [24, 82] width 26 height 26
click at [17, 78] on icon "button" at bounding box center [24, 82] width 16 height 16
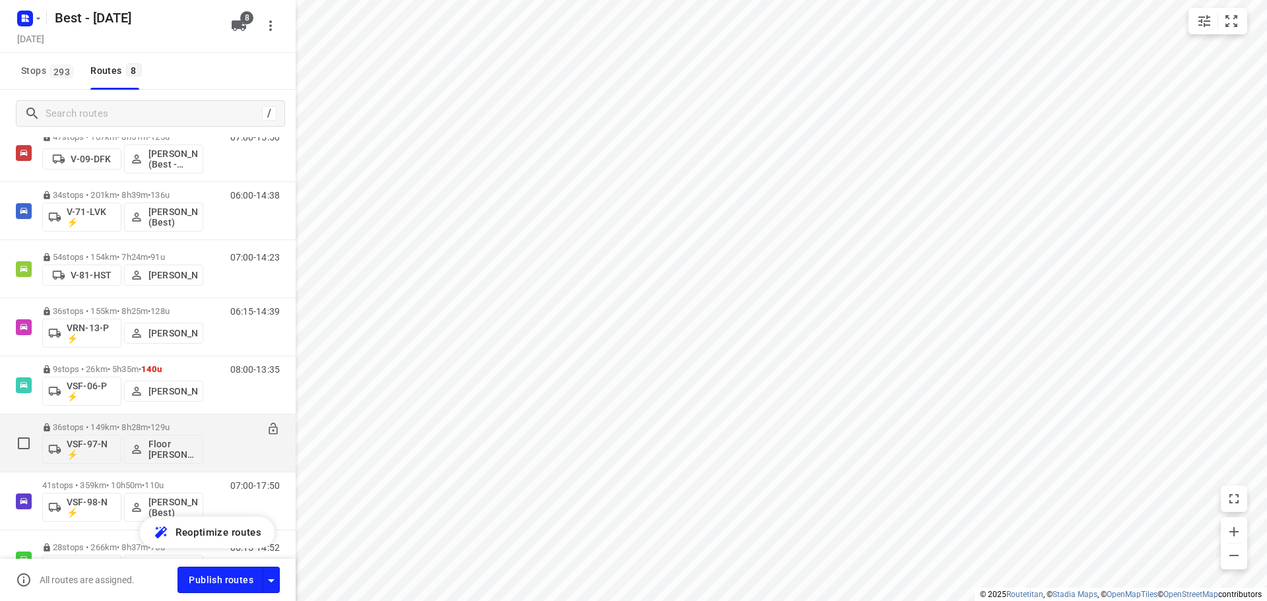
scroll to position [163, 0]
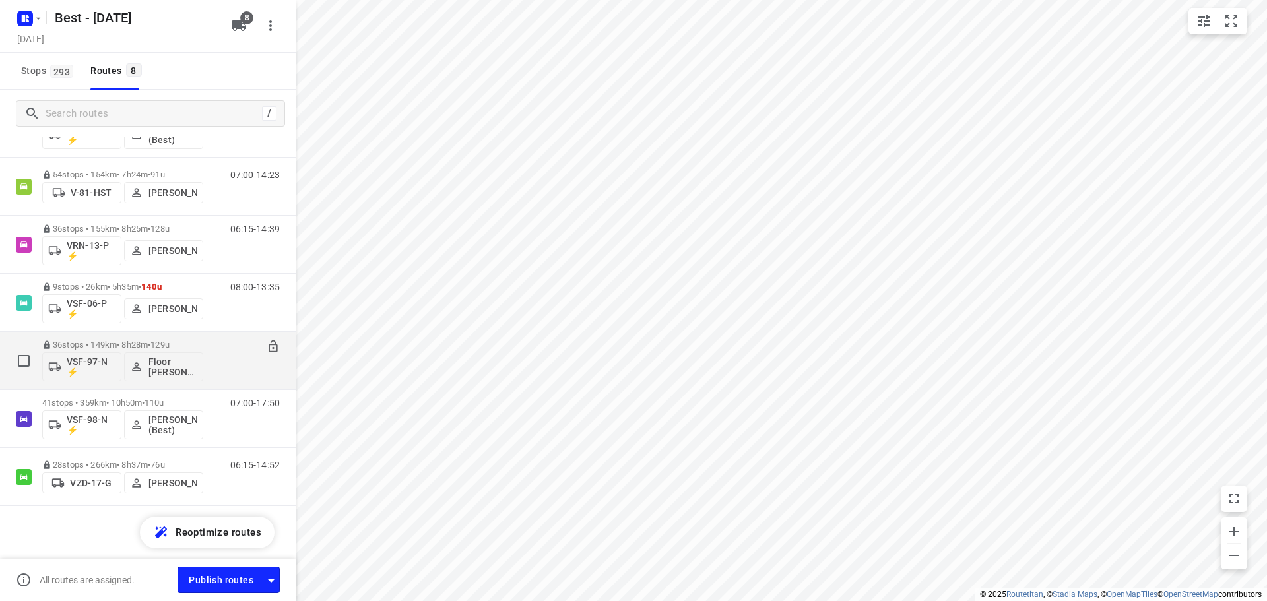
click at [87, 395] on div "41 stops • 359km • 10h50m • 110u VSF-98-N ⚡ Peter van Dijk (Best)" at bounding box center [122, 418] width 161 height 55
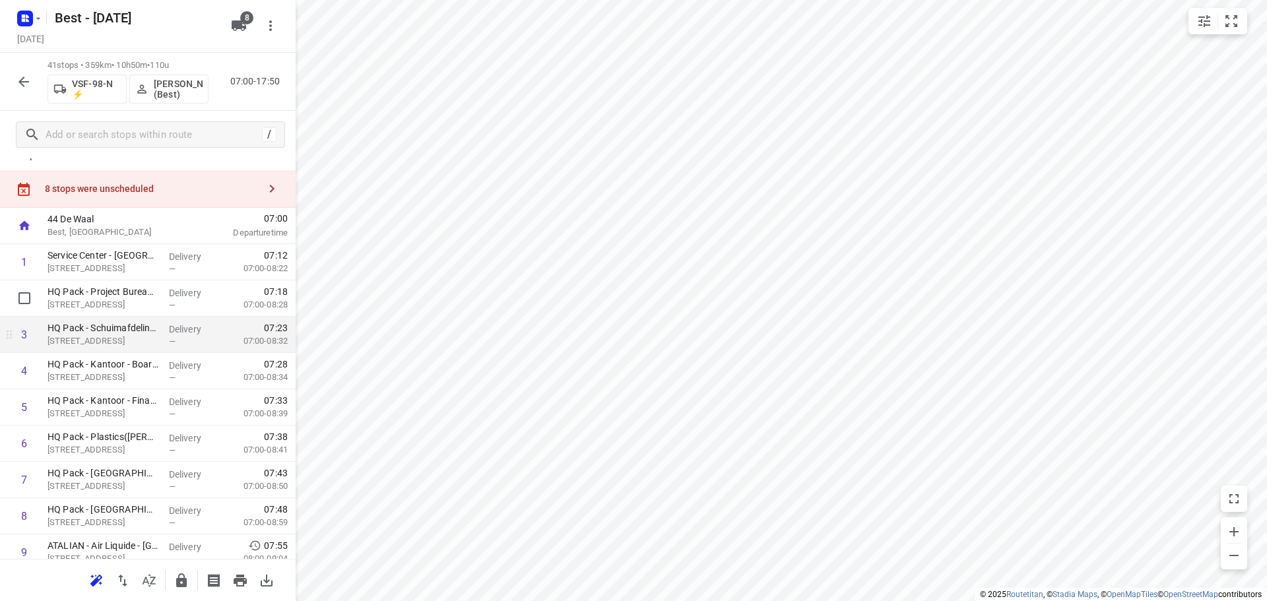
scroll to position [0, 0]
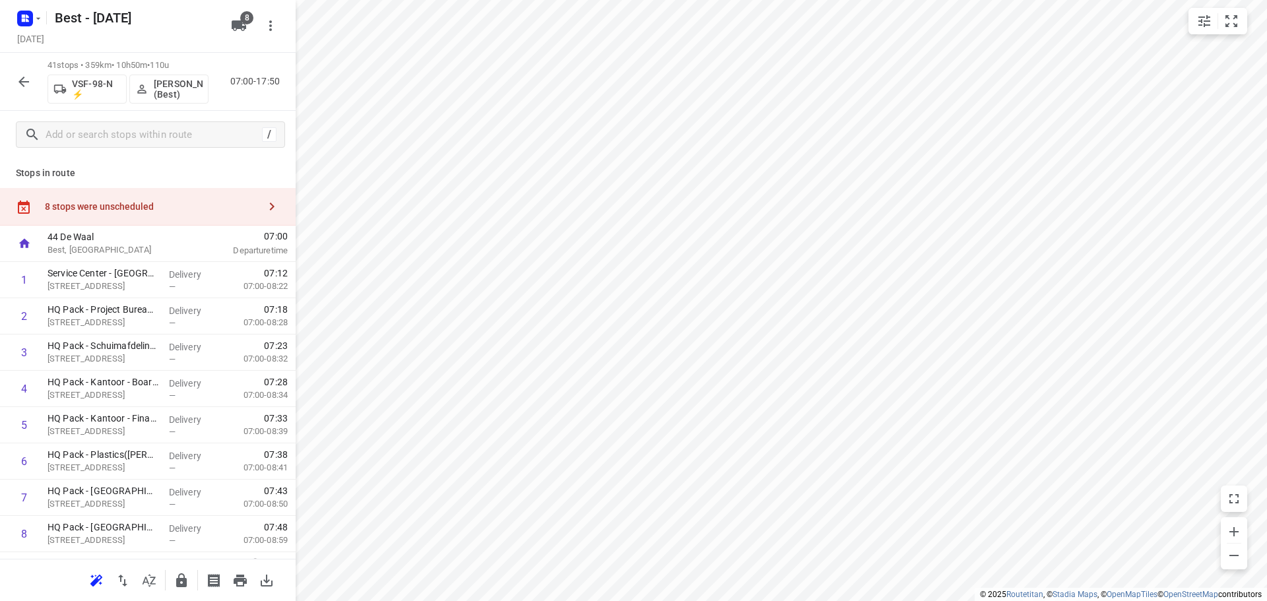
click at [164, 202] on div "8 stops were unscheduled" at bounding box center [152, 206] width 214 height 11
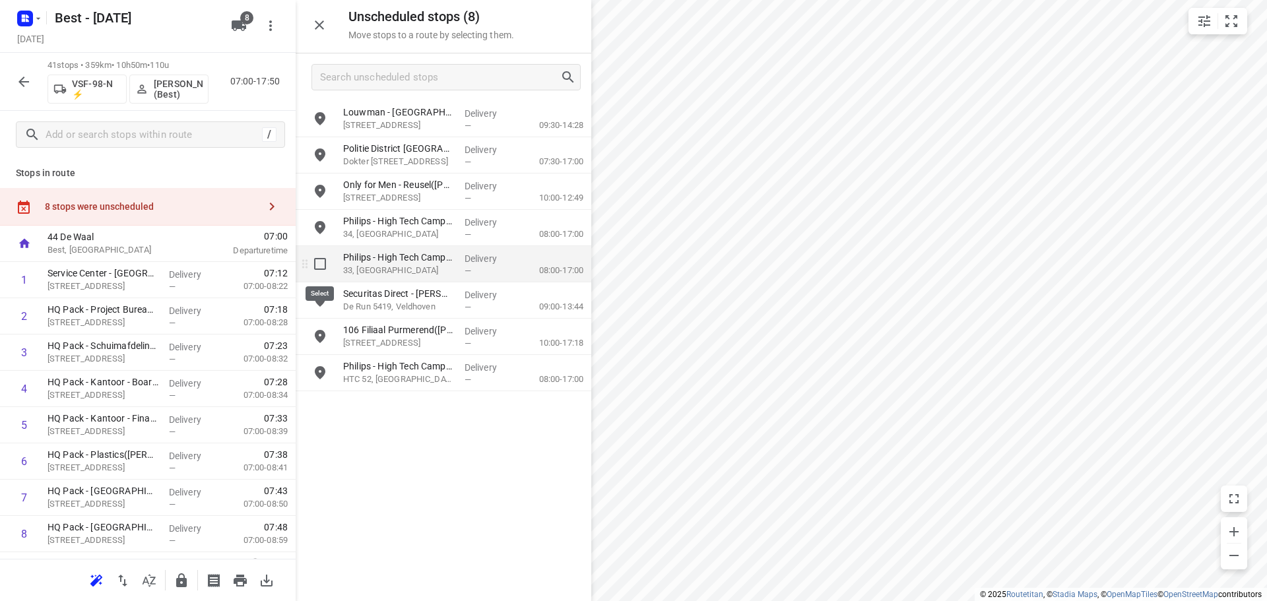
click at [315, 251] on input "grid" at bounding box center [320, 264] width 26 height 26
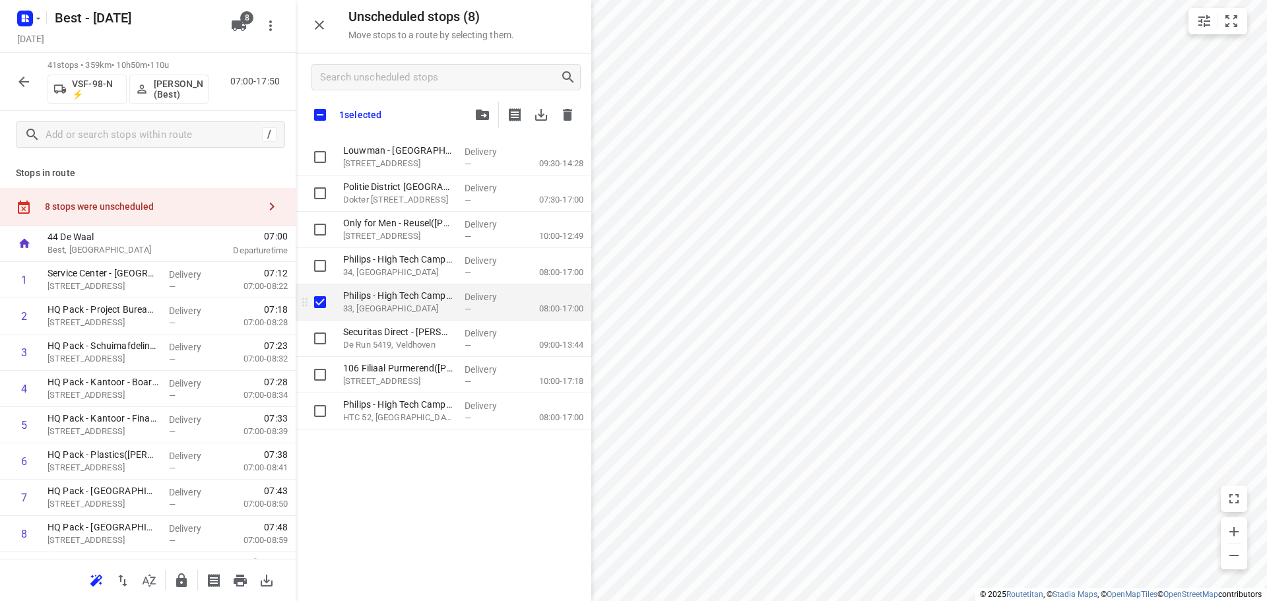
checkbox input "true"
click at [327, 272] on input "grid" at bounding box center [320, 266] width 26 height 26
checkbox input "true"
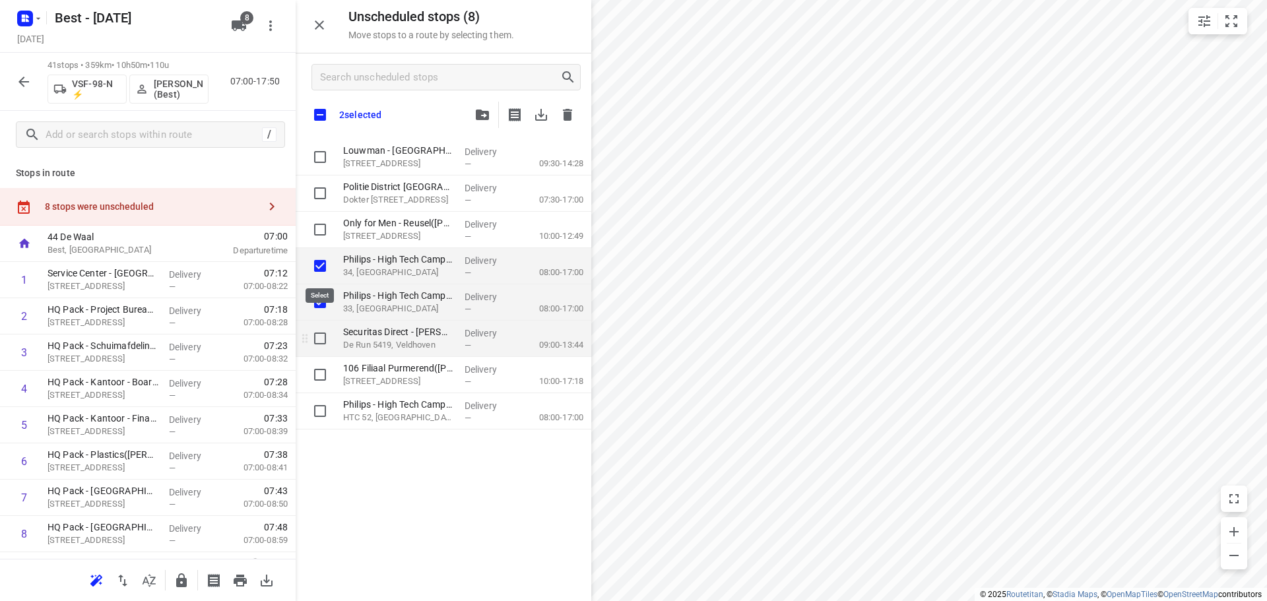
checkbox input "true"
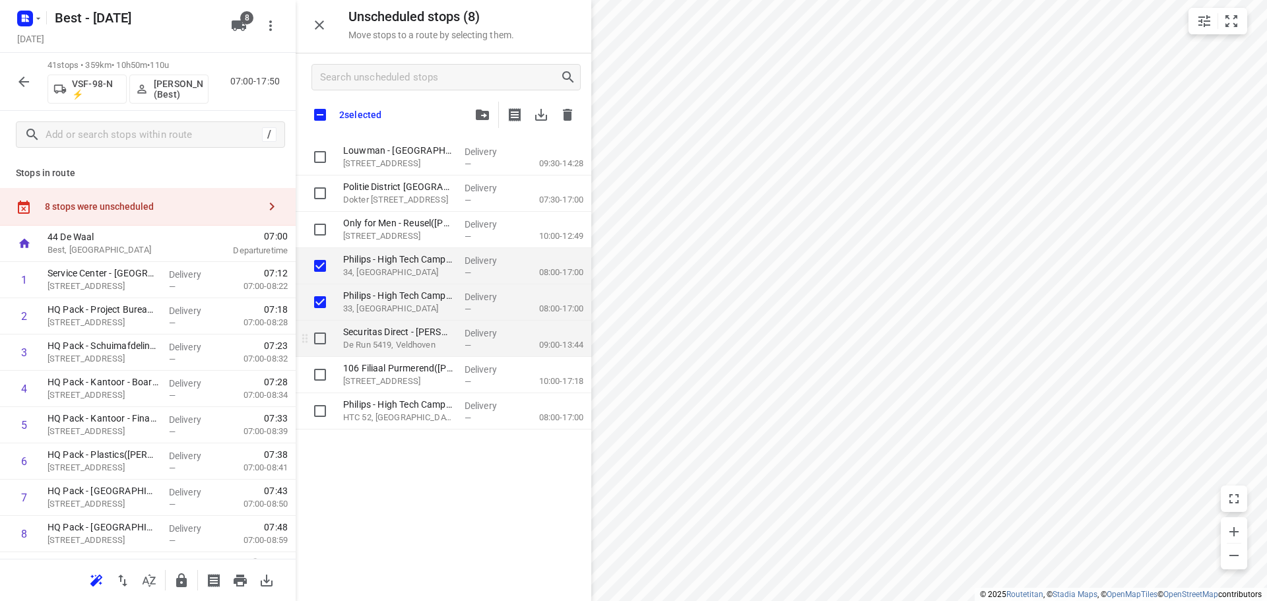
checkbox input "true"
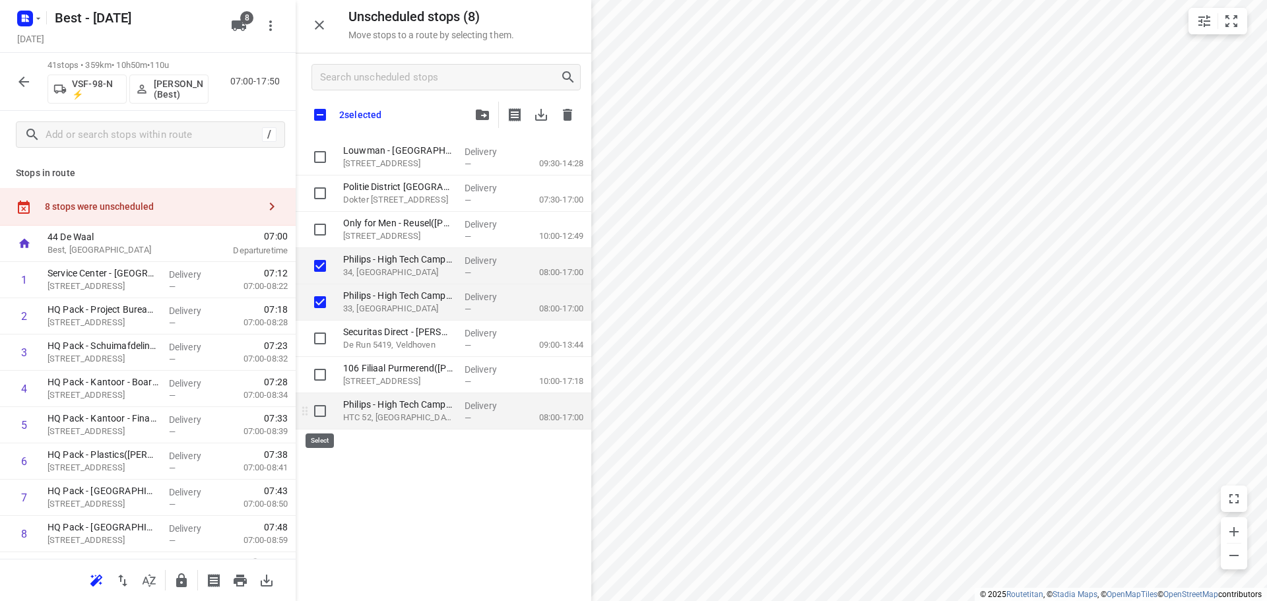
click at [320, 416] on input "grid" at bounding box center [320, 411] width 26 height 26
checkbox input "true"
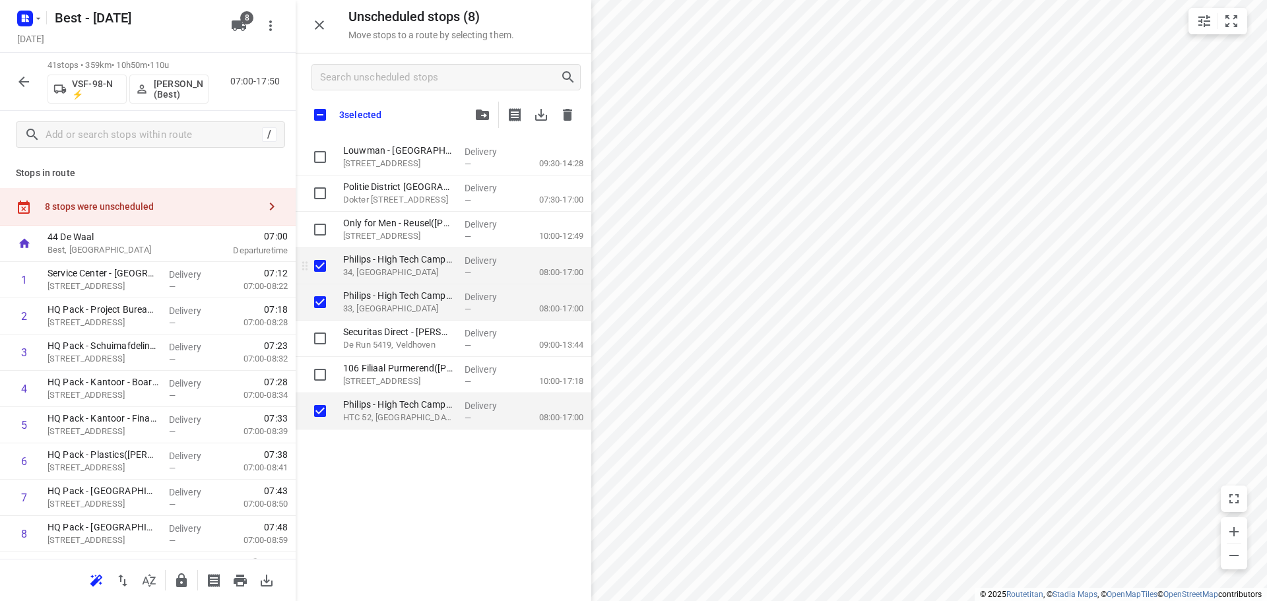
checkbox input "true"
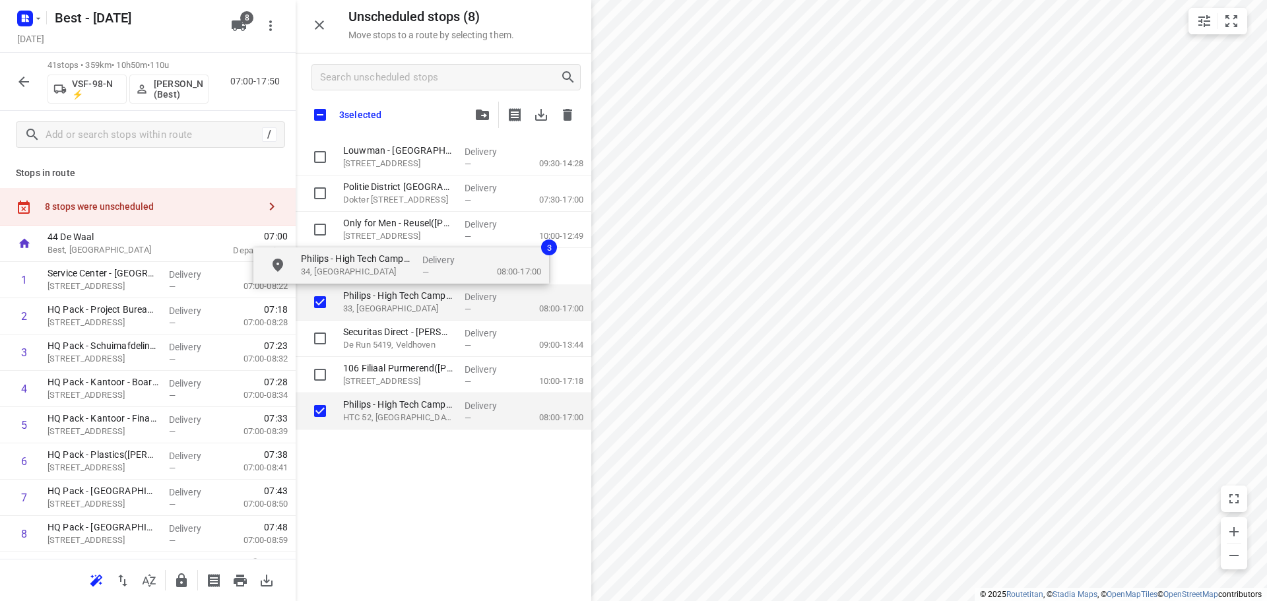
checkbox input "true"
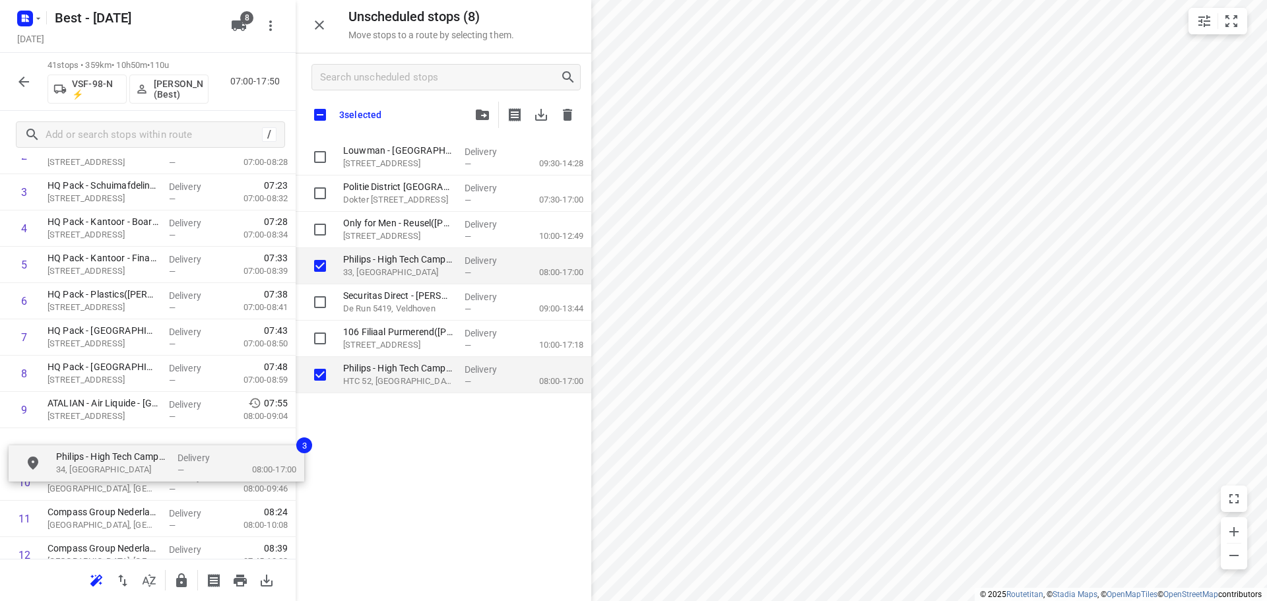
scroll to position [164, 0]
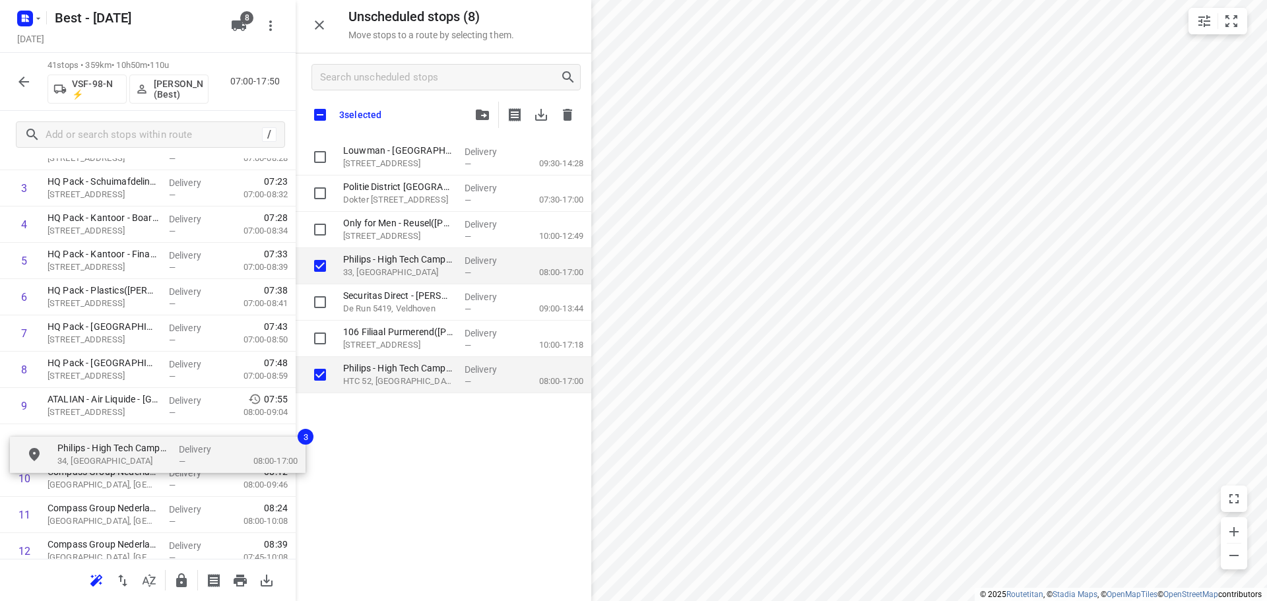
drag, startPoint x: 413, startPoint y: 259, endPoint x: 107, endPoint y: 441, distance: 355.9
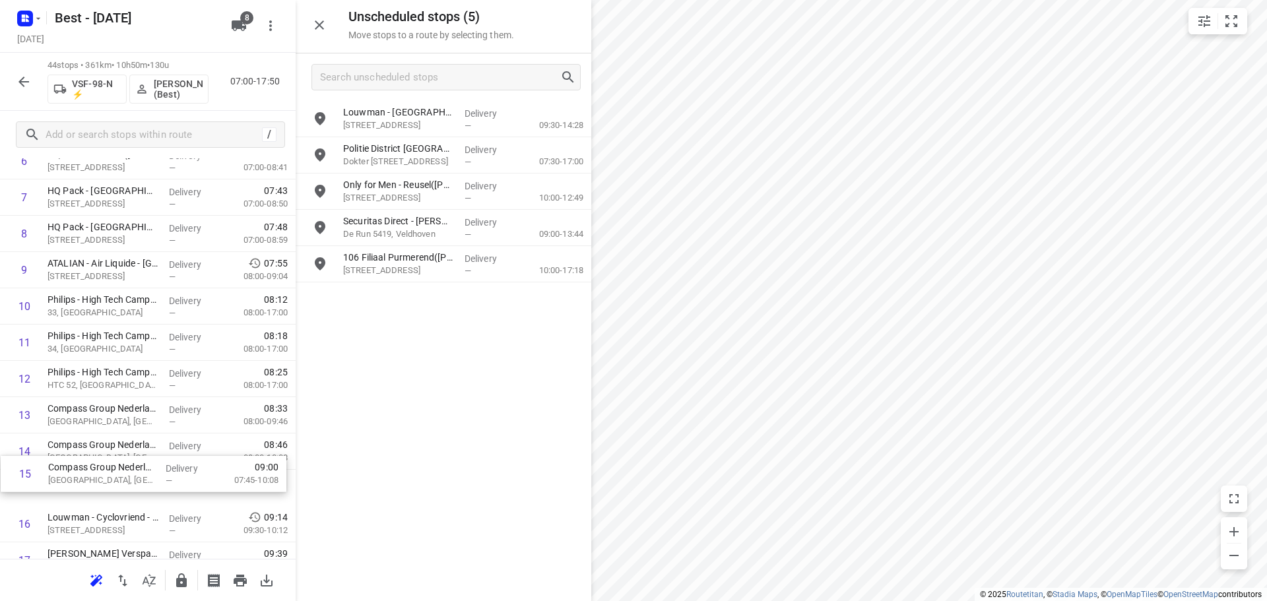
scroll to position [301, 0]
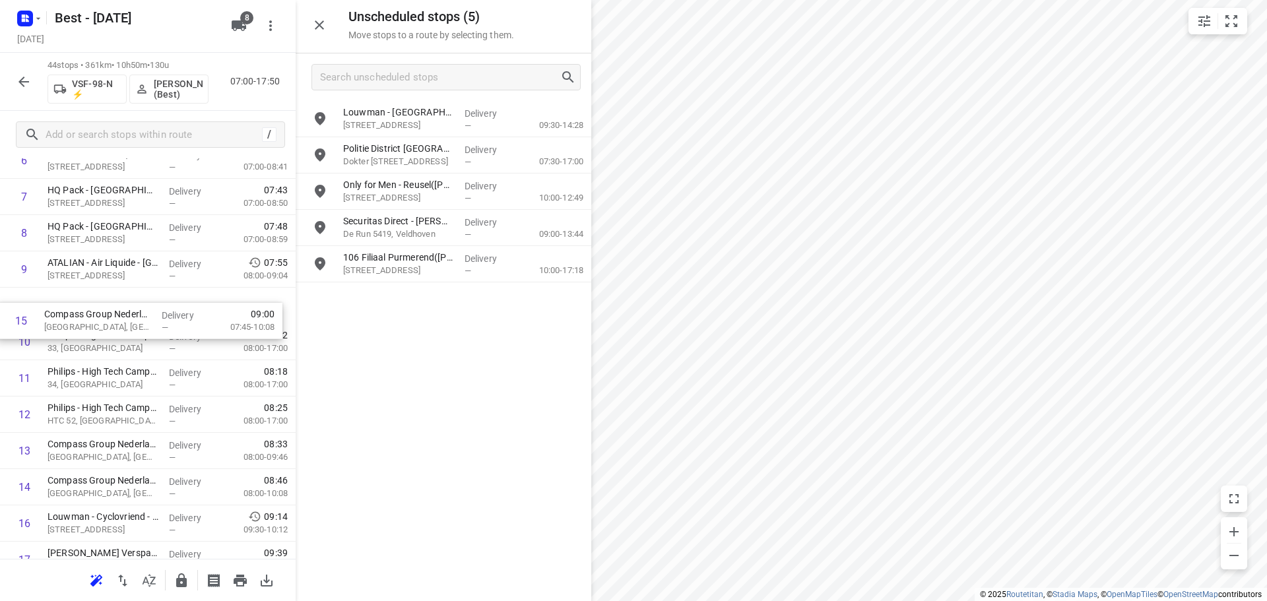
drag, startPoint x: 97, startPoint y: 487, endPoint x: 92, endPoint y: 299, distance: 188.1
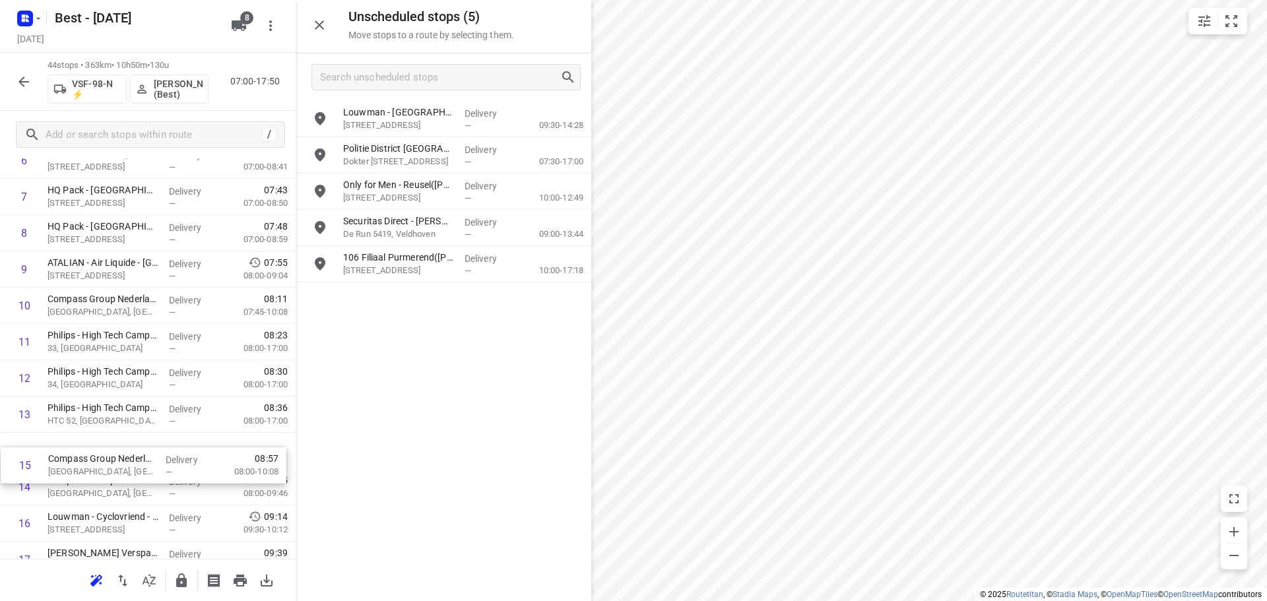
scroll to position [304, 0]
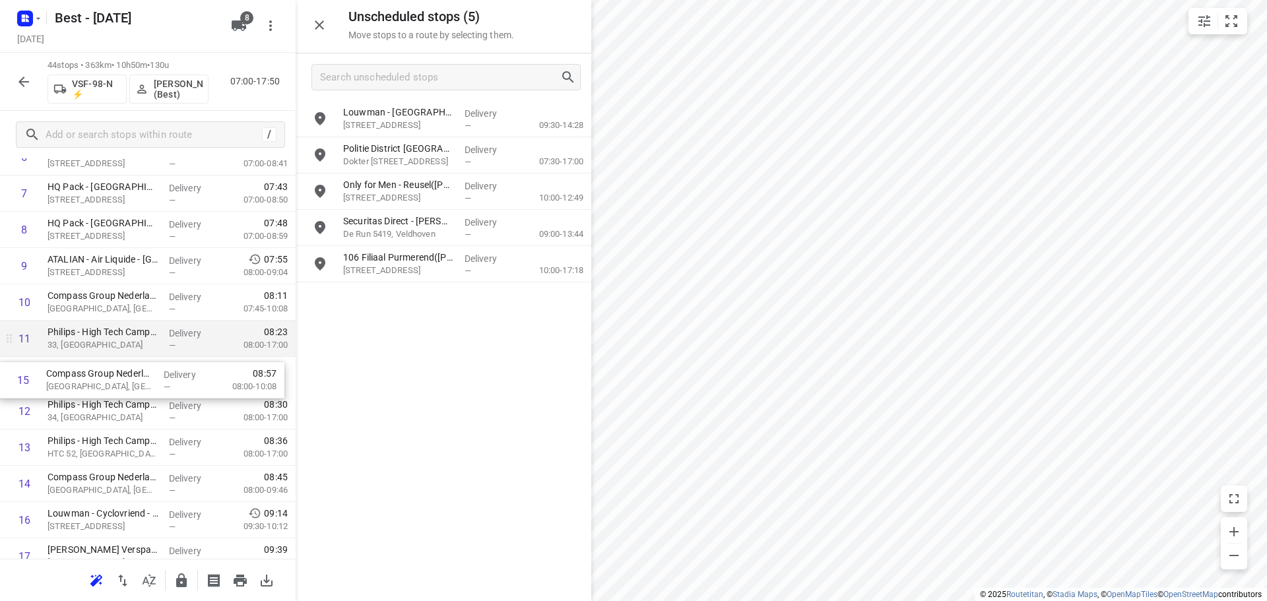
drag, startPoint x: 61, startPoint y: 493, endPoint x: 63, endPoint y: 358, distance: 134.6
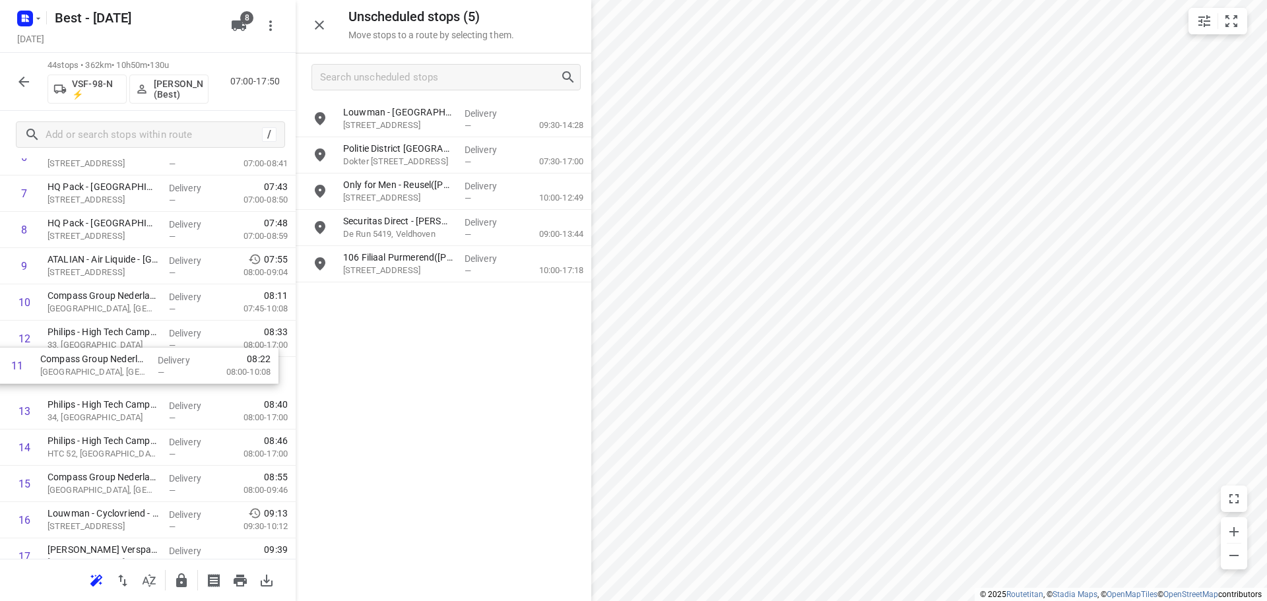
drag, startPoint x: 117, startPoint y: 343, endPoint x: 108, endPoint y: 381, distance: 38.6
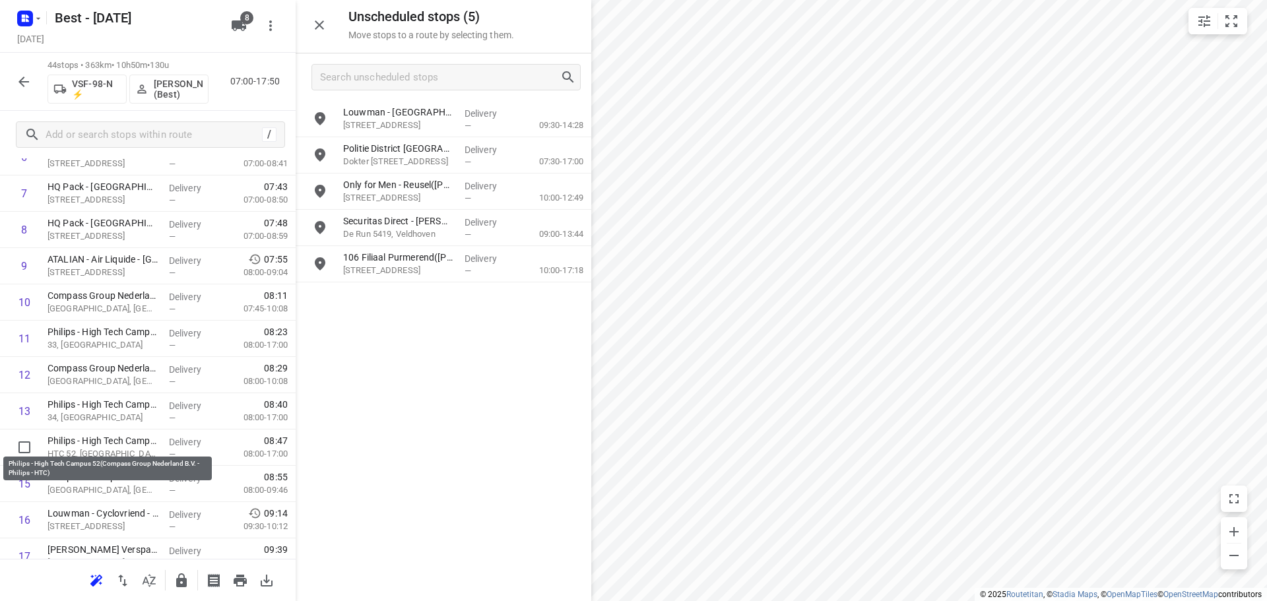
drag, startPoint x: 108, startPoint y: 446, endPoint x: 106, endPoint y: 474, distance: 28.4
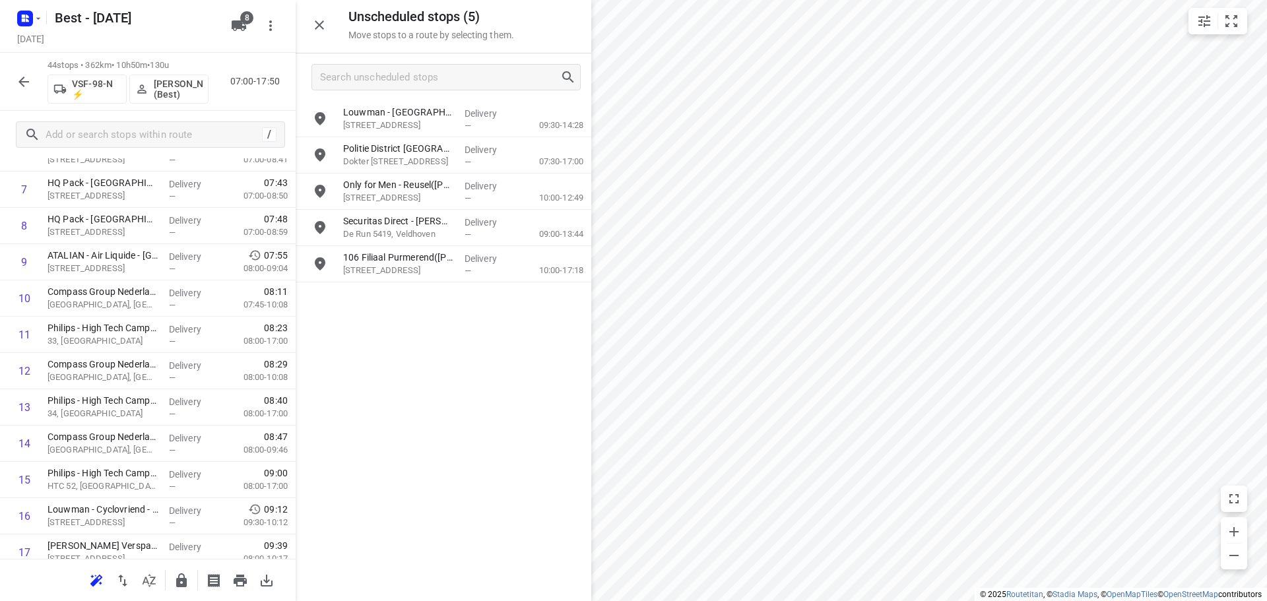
drag, startPoint x: 421, startPoint y: 418, endPoint x: 426, endPoint y: 403, distance: 15.4
click at [426, 405] on div "Louwman - Fietsvoordeelshop - Eindhoven(Manon van Leeuwen-Feenstra (WIJZIGINGEN…" at bounding box center [444, 350] width 296 height 499
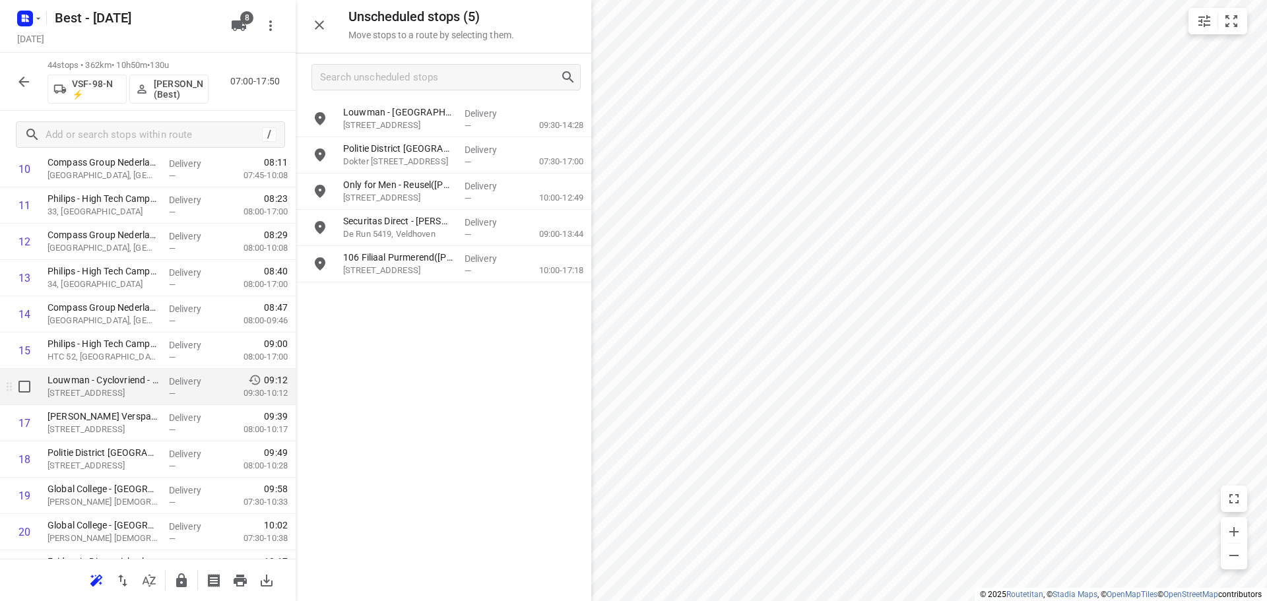
scroll to position [440, 0]
drag, startPoint x: 146, startPoint y: 410, endPoint x: 144, endPoint y: 371, distance: 39.6
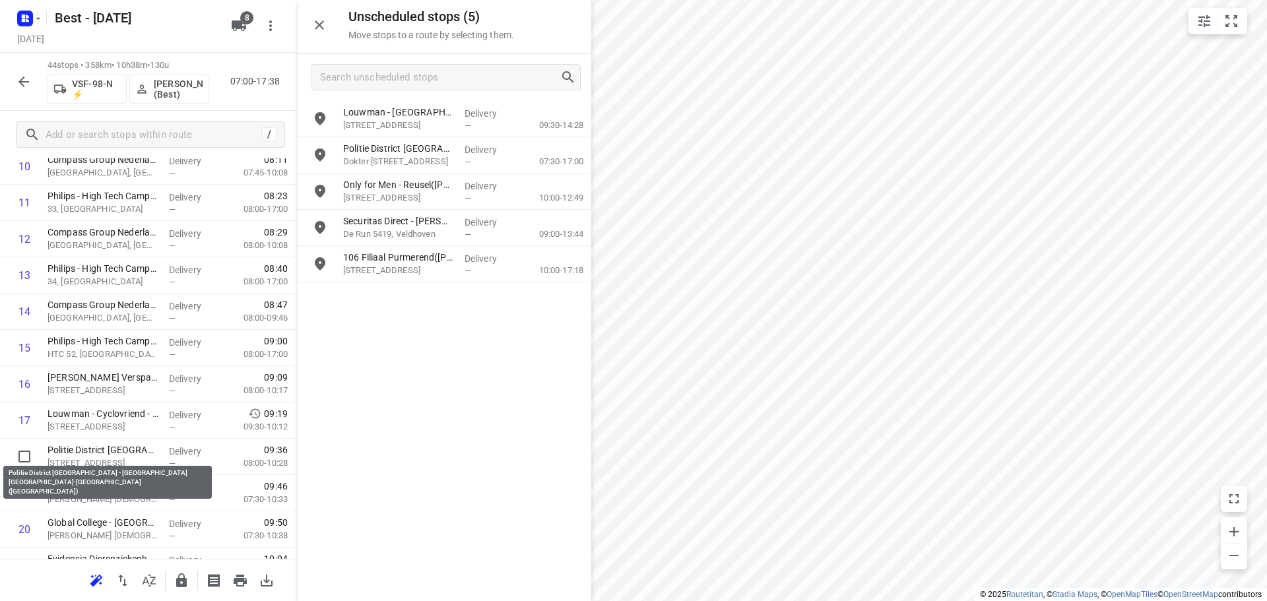
drag, startPoint x: 123, startPoint y: 455, endPoint x: 133, endPoint y: 419, distance: 37.6
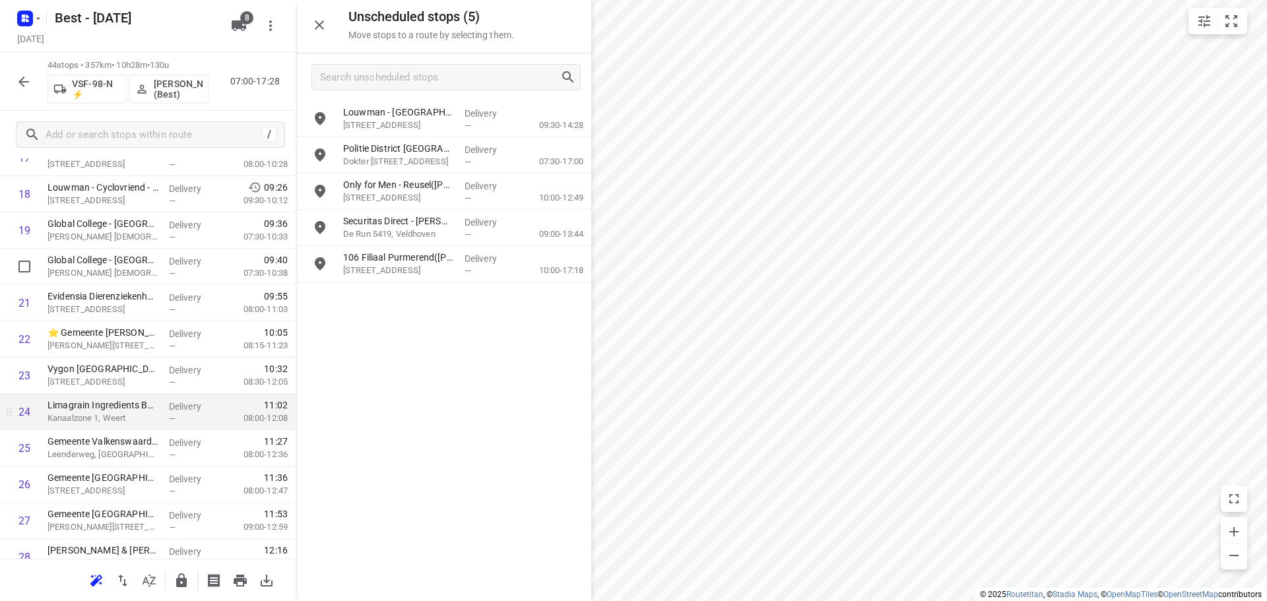
scroll to position [704, 0]
drag, startPoint x: 166, startPoint y: 407, endPoint x: 167, endPoint y: 369, distance: 37.6
click at [167, 369] on div "1 Service Center - Eindhoven(Bob Cremers) Looyenbeemd 3, Eindhoven Delivery — 0…" at bounding box center [148, 356] width 296 height 1597
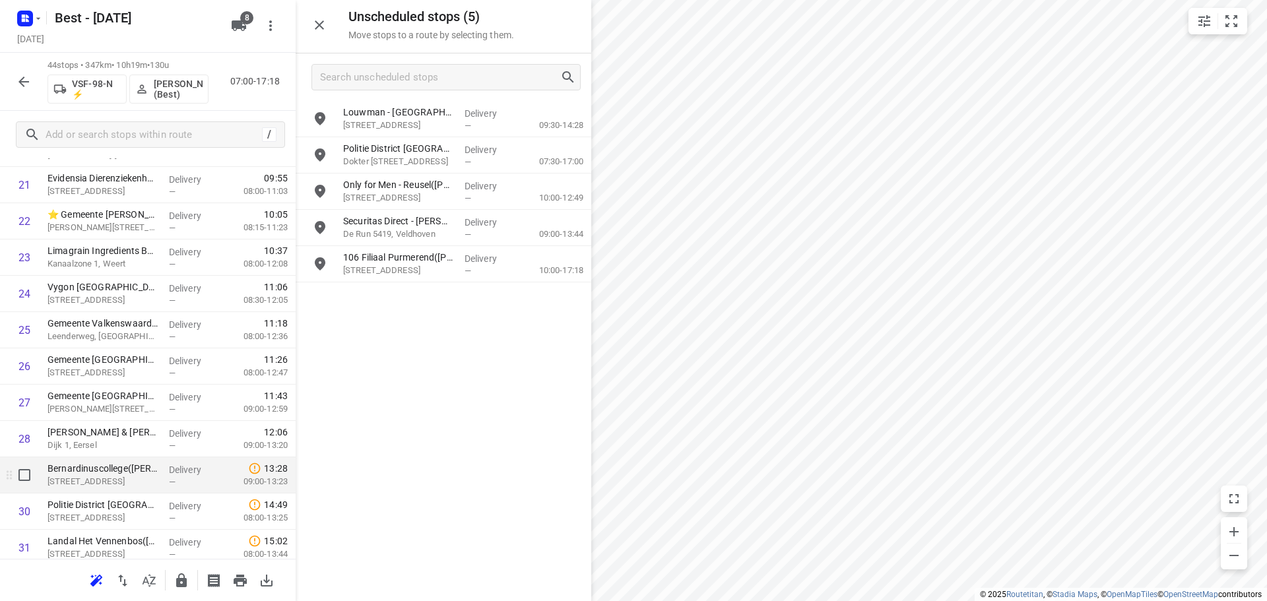
scroll to position [836, 0]
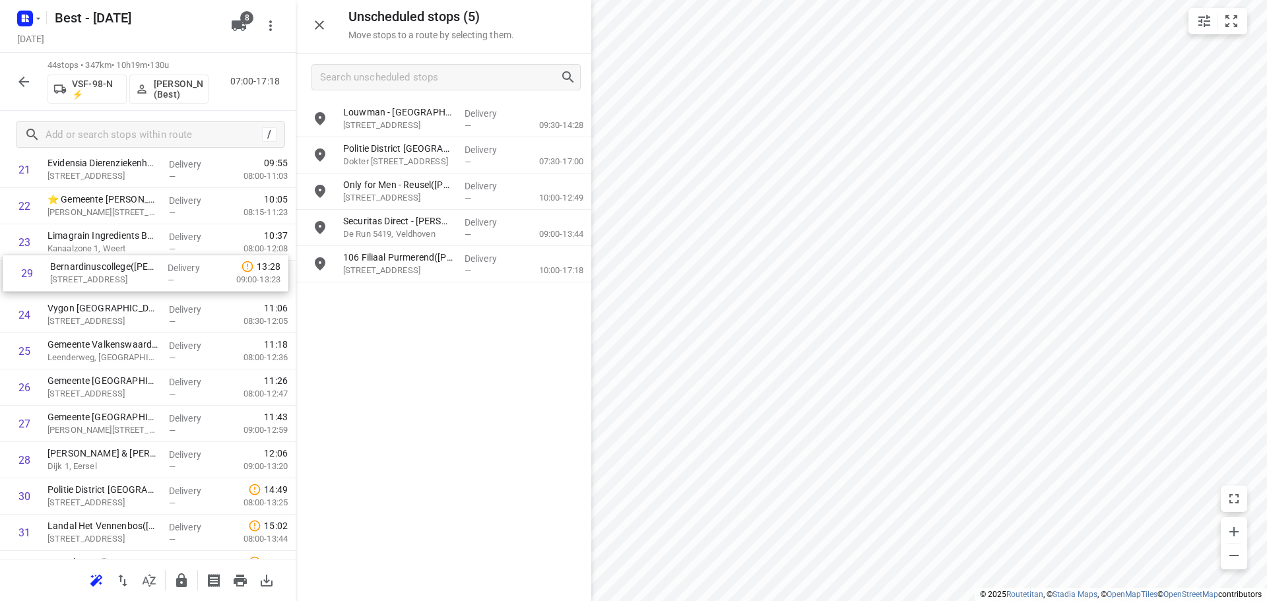
drag, startPoint x: 156, startPoint y: 455, endPoint x: 160, endPoint y: 262, distance: 192.7
click at [160, 262] on div "1 Service Center - Eindhoven(Bob Cremers) Looyenbeemd 3, Eindhoven Delivery — 0…" at bounding box center [148, 224] width 296 height 1597
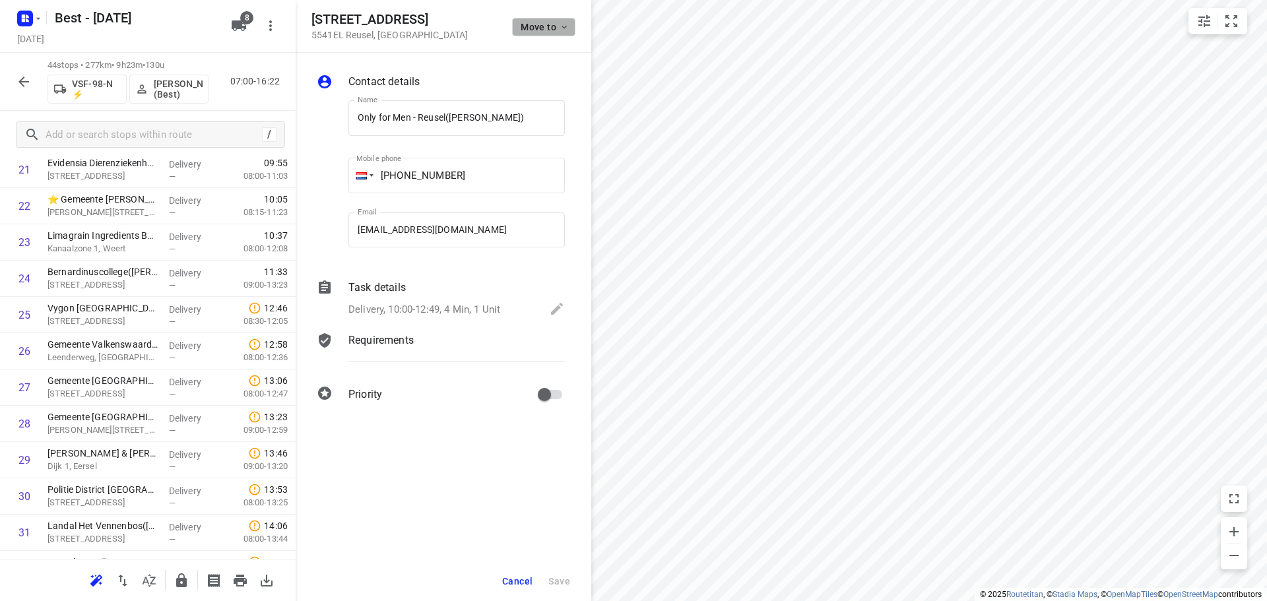
click at [547, 26] on span "Move to" at bounding box center [545, 27] width 49 height 11
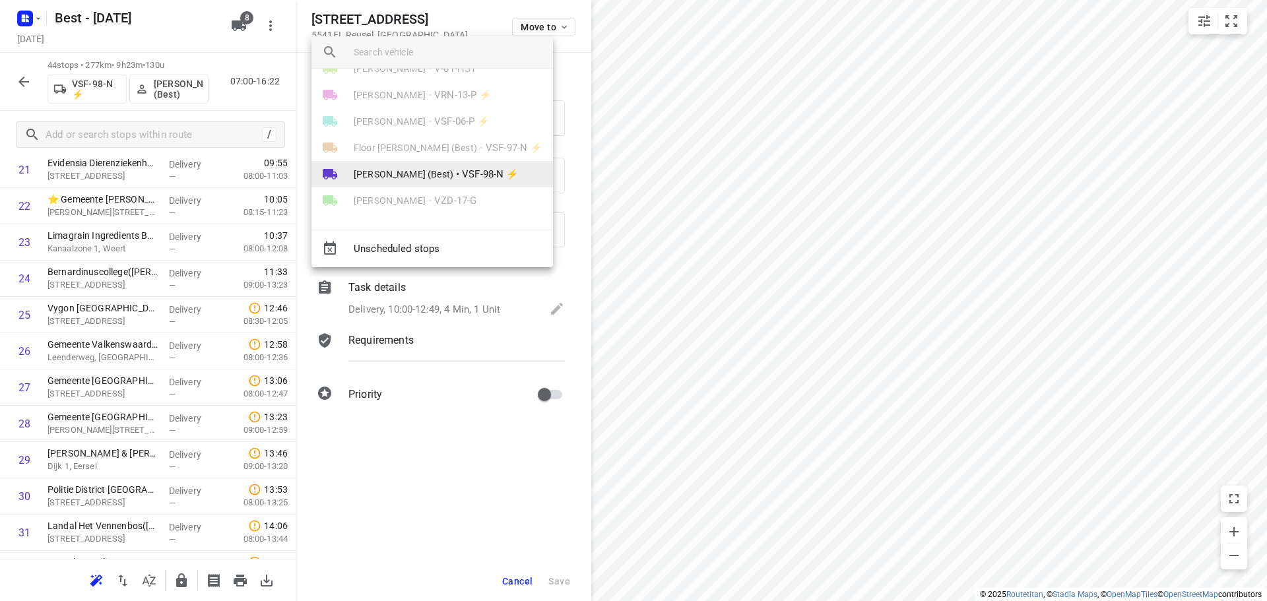
click at [462, 176] on span "VSF-98-N ⚡" at bounding box center [490, 174] width 57 height 15
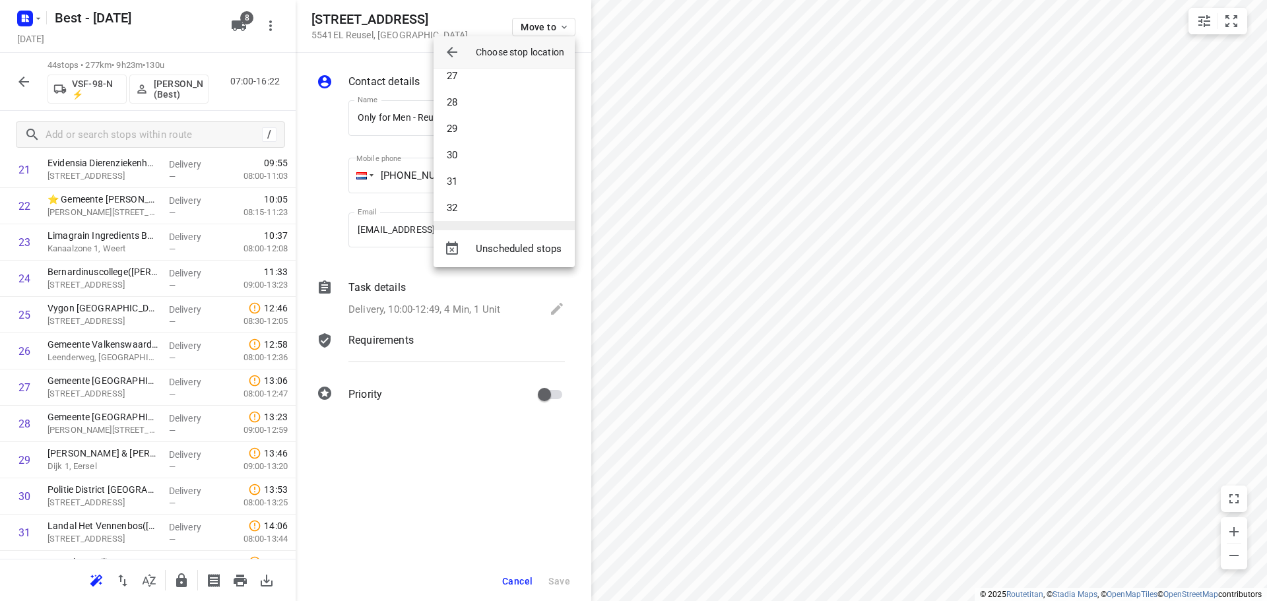
scroll to position [736, 0]
click at [474, 178] on li "32" at bounding box center [503, 169] width 141 height 26
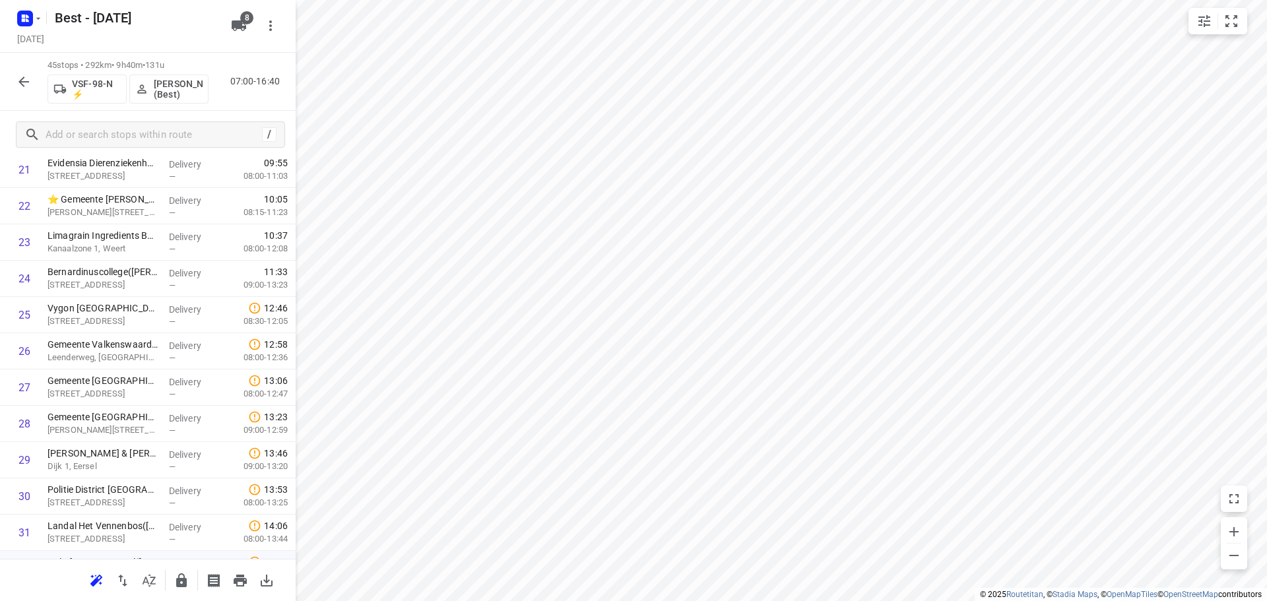
click at [233, 24] on icon "button" at bounding box center [239, 25] width 15 height 11
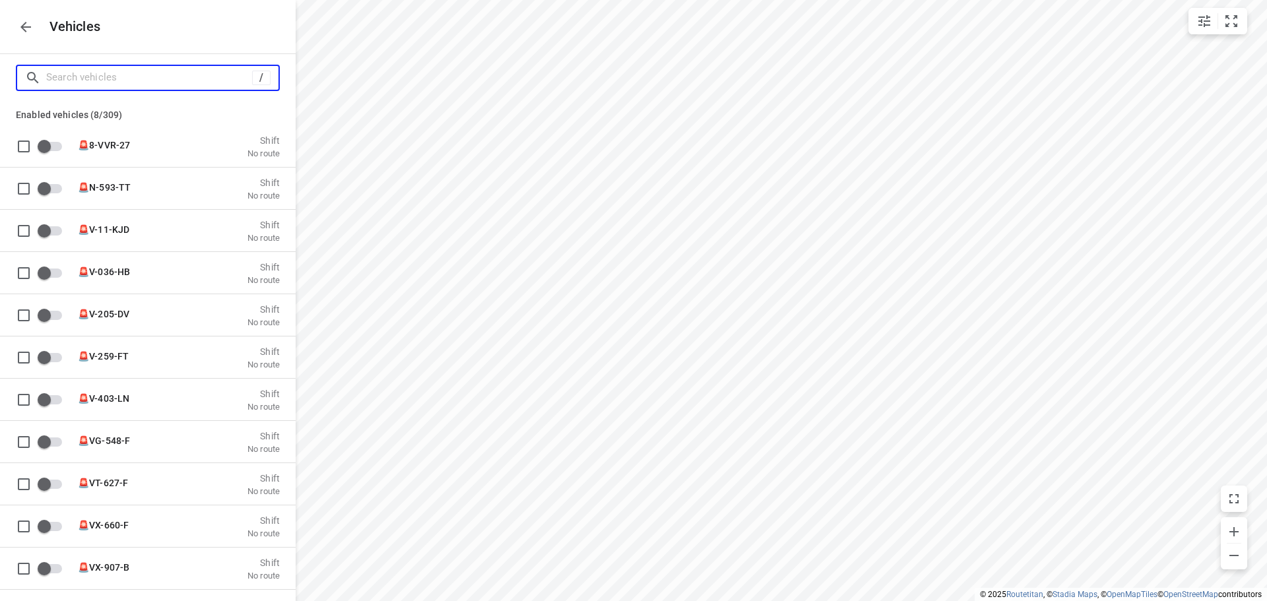
click at [151, 79] on input "Search vehicles" at bounding box center [149, 77] width 206 height 20
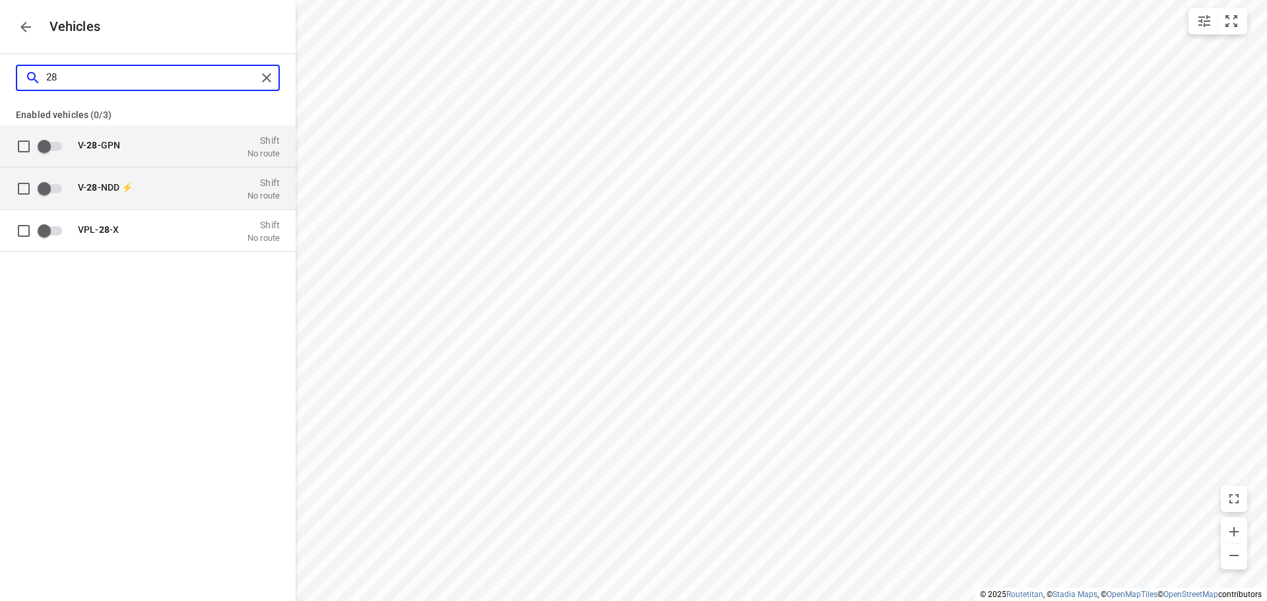
type input "28"
click at [128, 183] on span "V- 28 -NDD ⚡" at bounding box center [105, 186] width 55 height 11
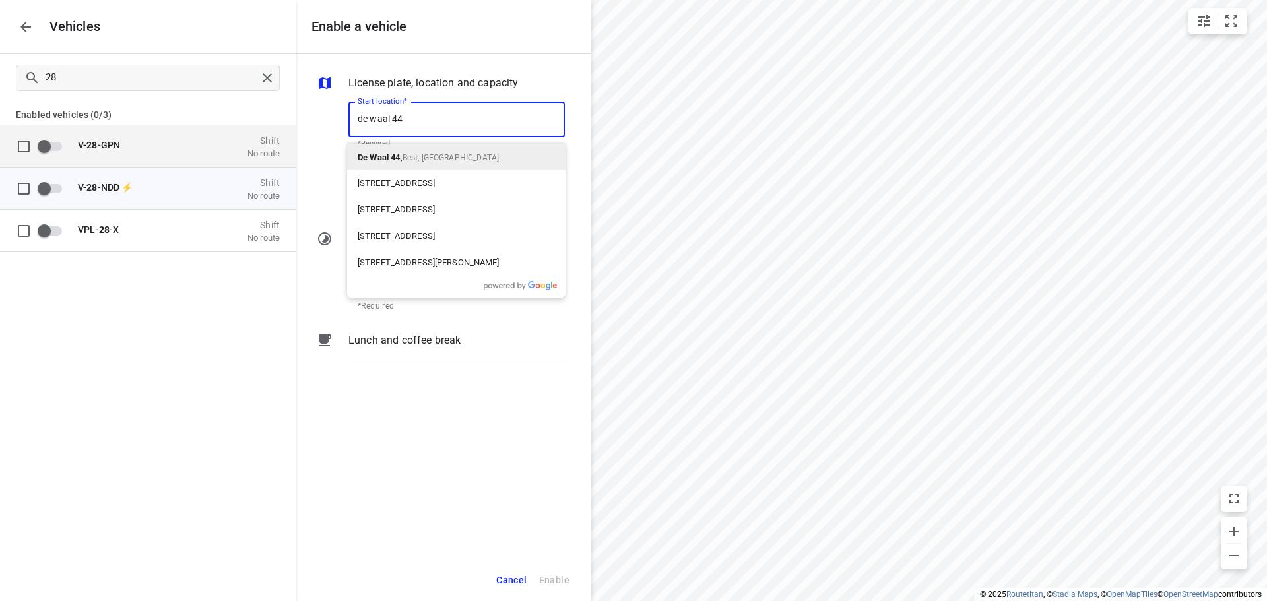
click at [414, 162] on p "De Waal 44 , Best, Netherlands" at bounding box center [428, 157] width 141 height 16
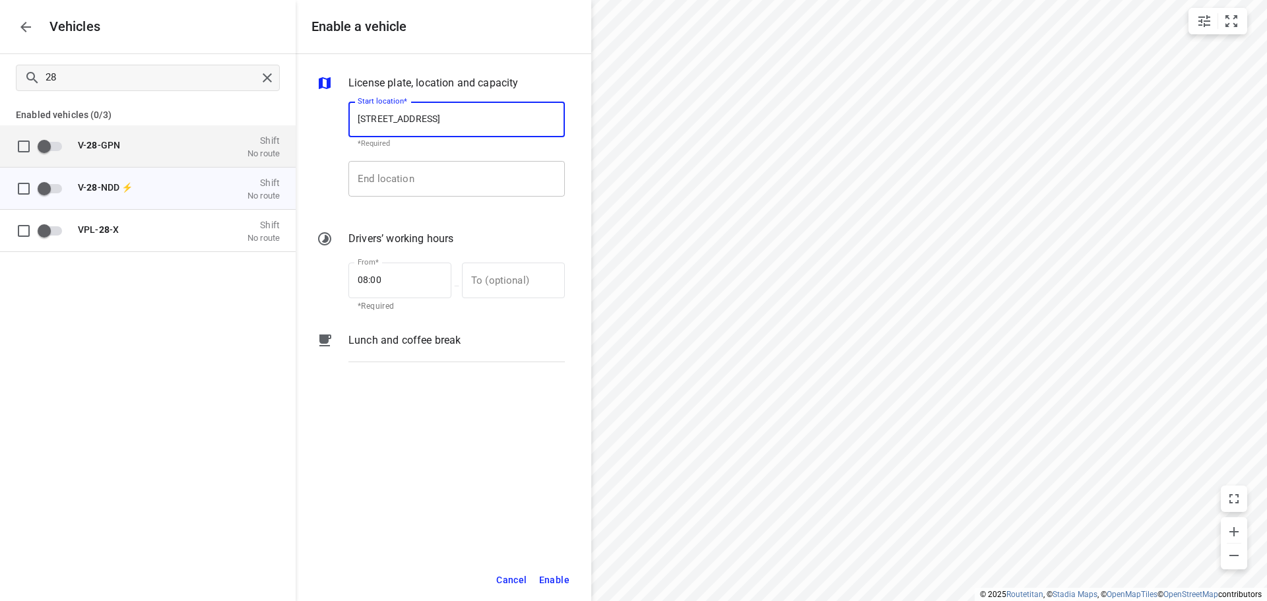
type input "De Waal 44, 5684 PH Best, Netherlands"
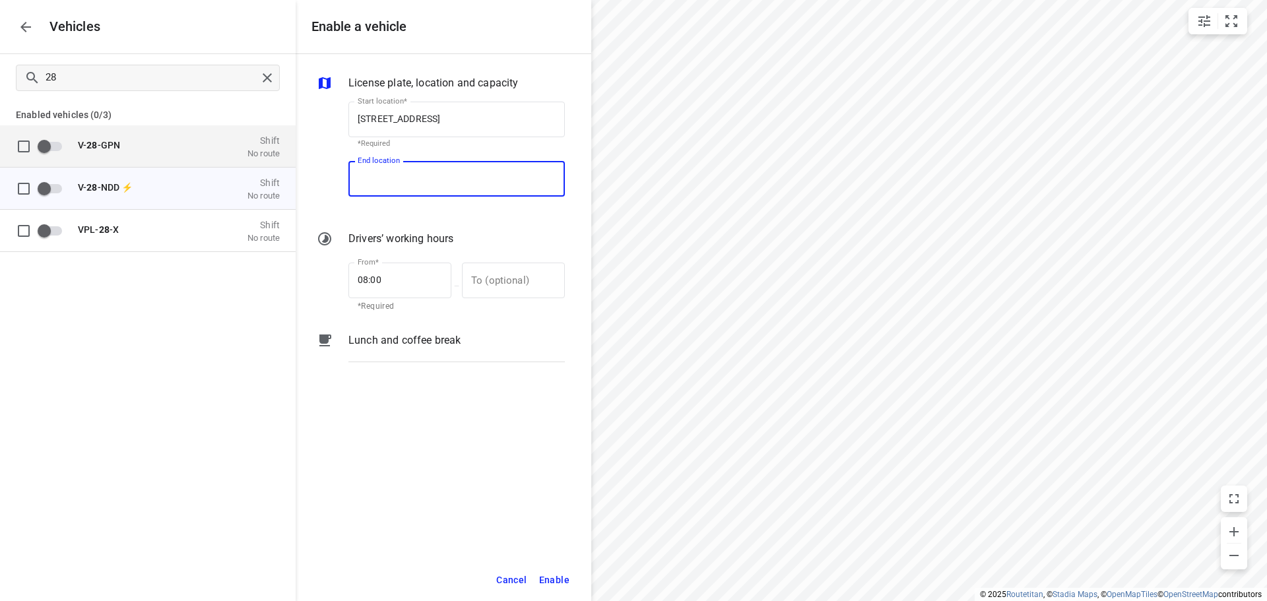
click at [415, 177] on input "End location" at bounding box center [456, 179] width 216 height 36
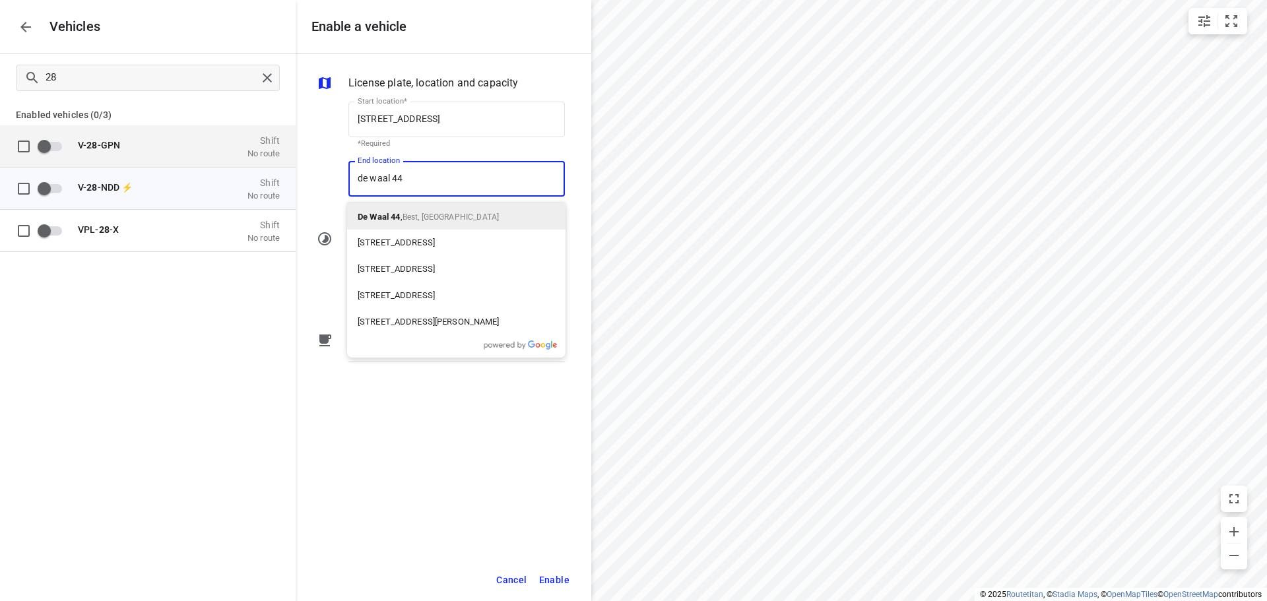
click at [523, 214] on div "De Waal 44 , Best, Netherlands" at bounding box center [456, 216] width 218 height 26
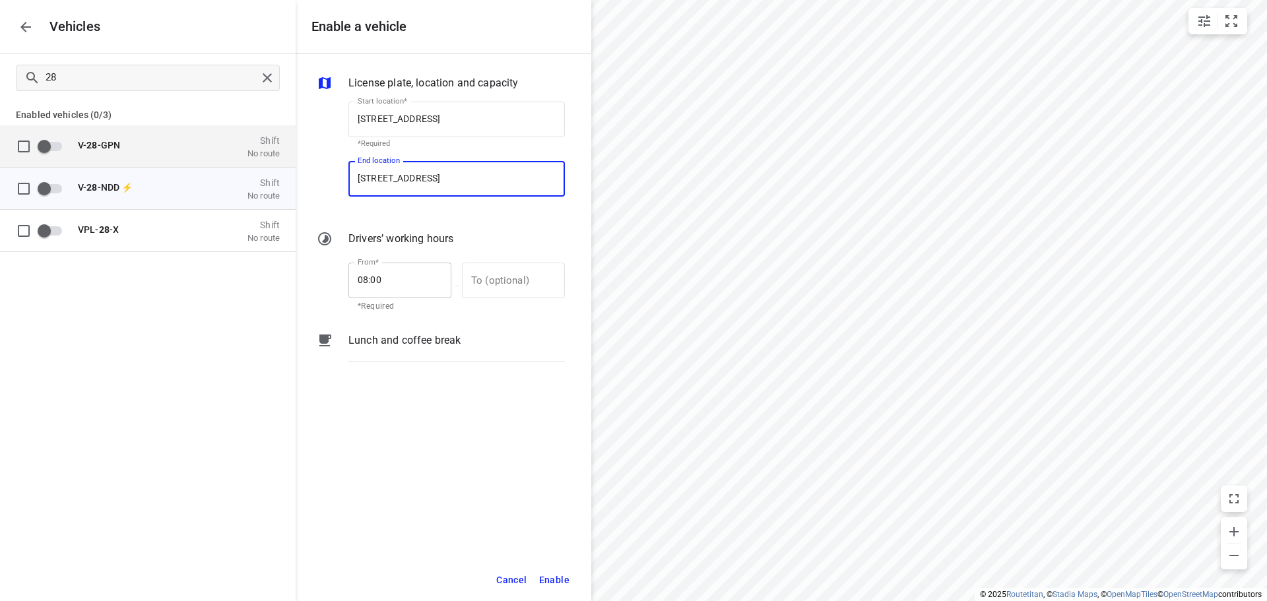
type input "De Waal 44, 5684 PH Best, Netherlands"
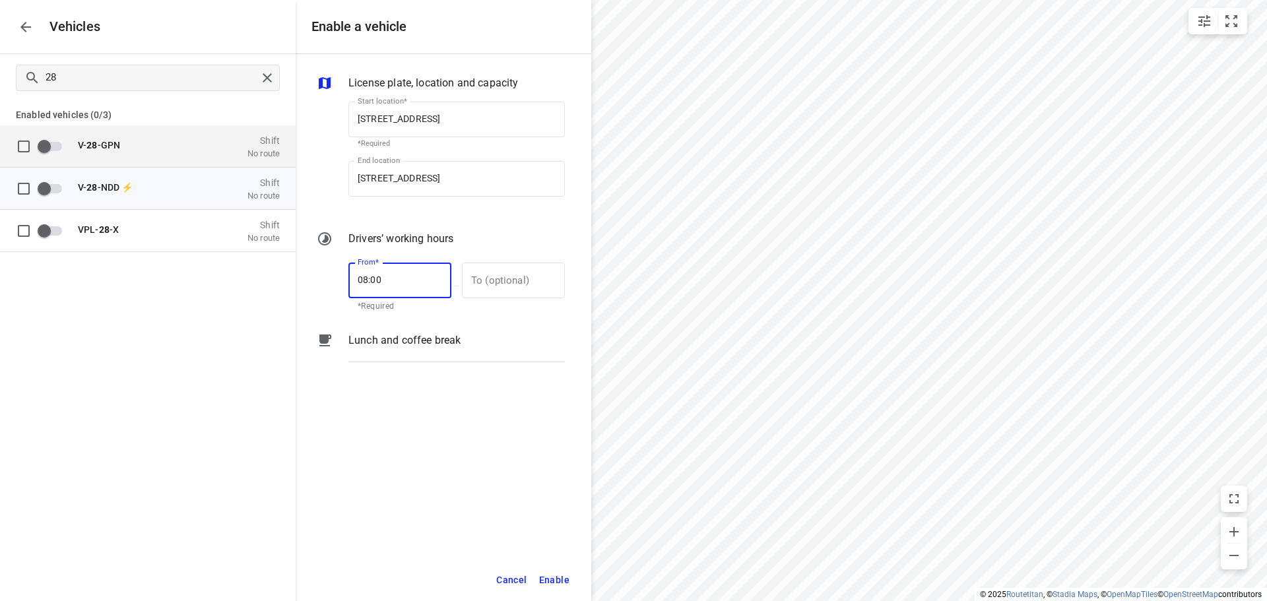
drag, startPoint x: 393, startPoint y: 271, endPoint x: 281, endPoint y: 266, distance: 111.6
click at [282, 266] on div "Enable a vehicle License plate, location and capacity Start location* De Waal 4…" at bounding box center [148, 300] width 296 height 601
type input "07:00"
click at [515, 278] on input "text" at bounding box center [506, 281] width 88 height 36
type input "17:00"
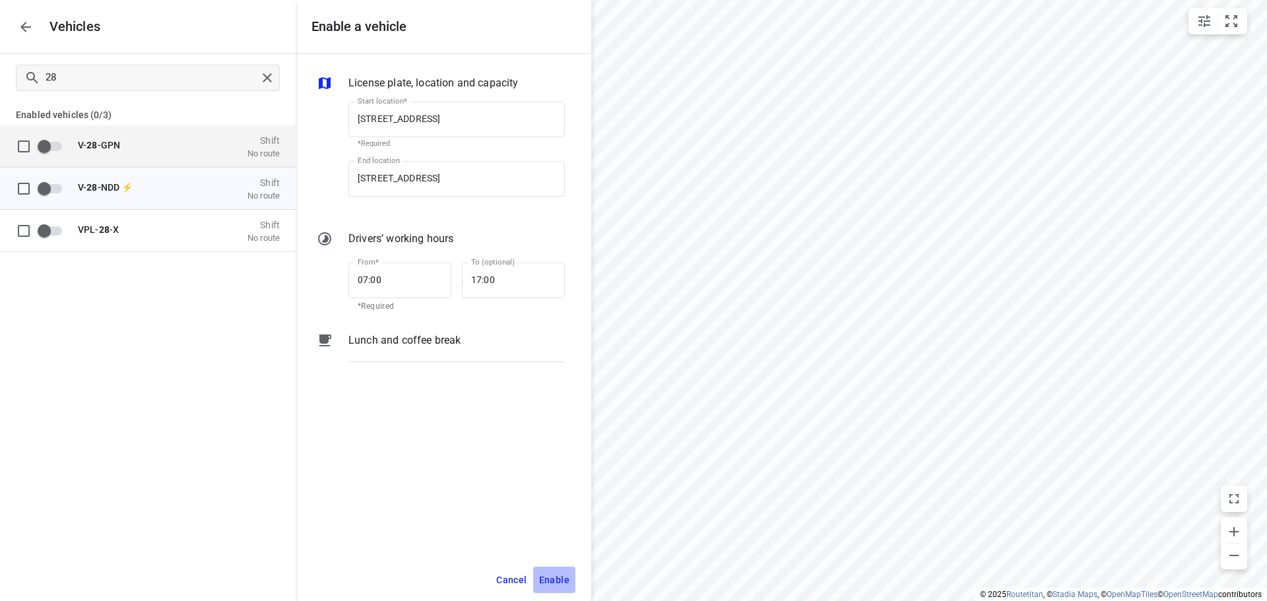
click at [540, 579] on span "Enable" at bounding box center [554, 580] width 30 height 16
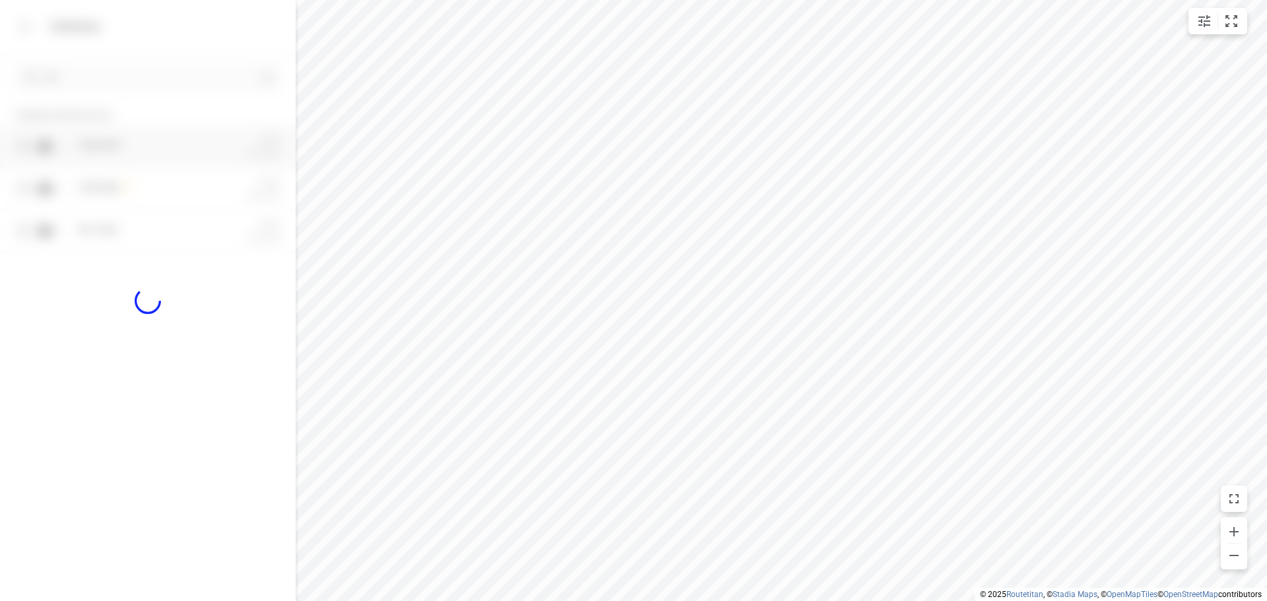
checkbox input "true"
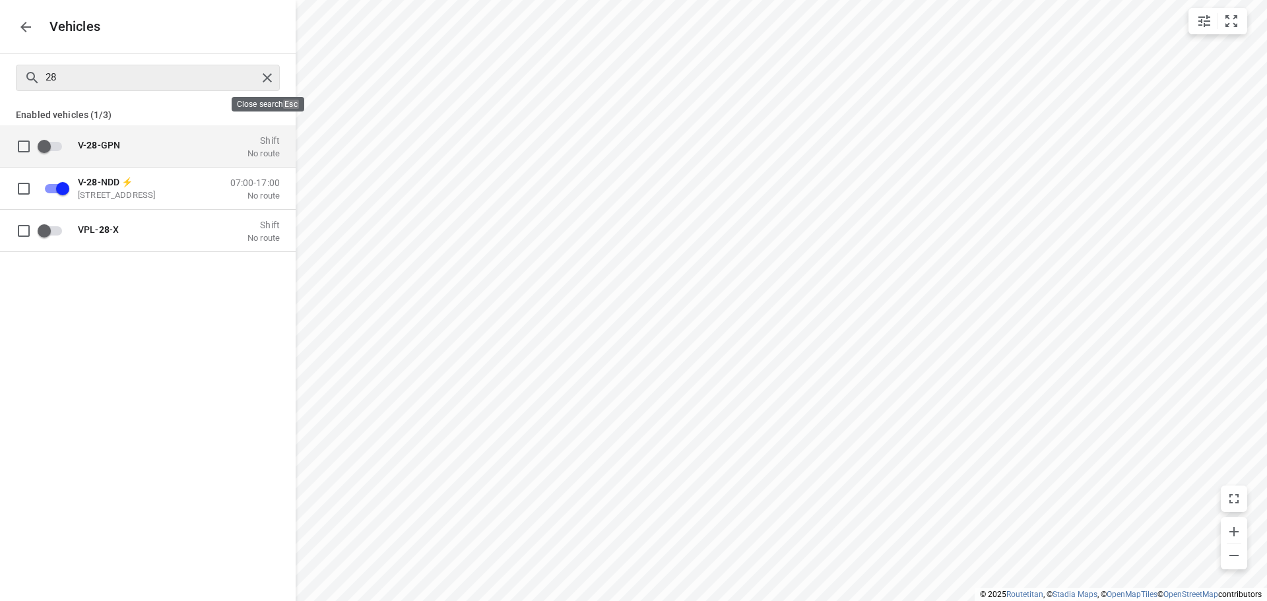
checkbox input "false"
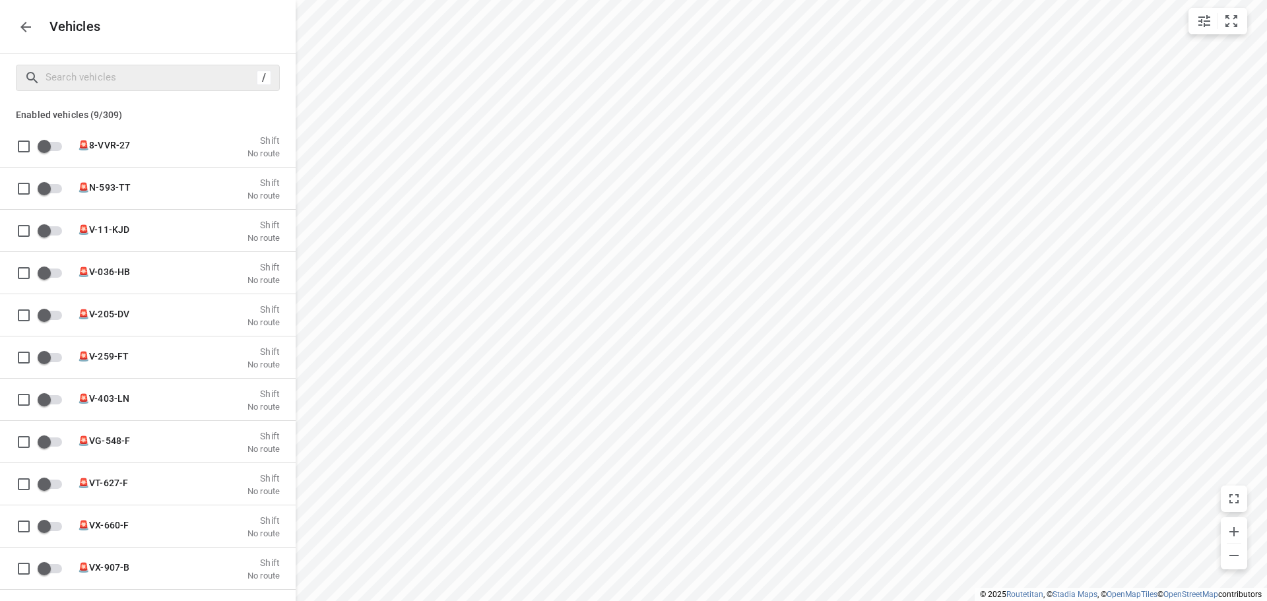
click at [33, 25] on icon "button" at bounding box center [26, 27] width 16 height 16
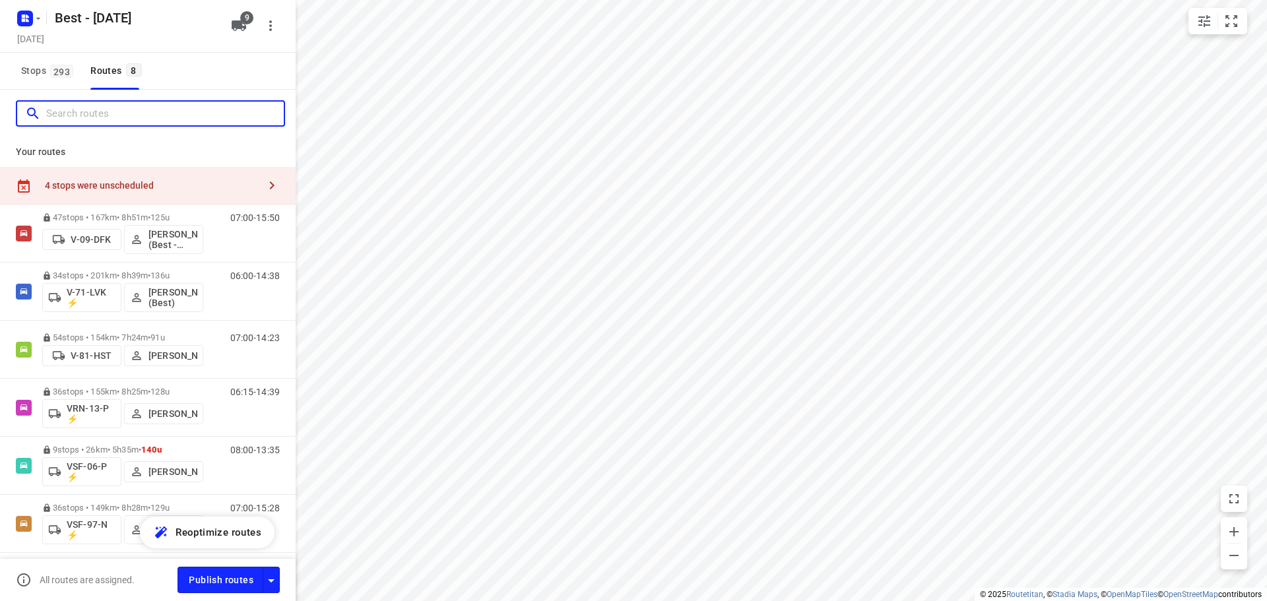
click at [139, 108] on input "Search routes" at bounding box center [165, 114] width 238 height 20
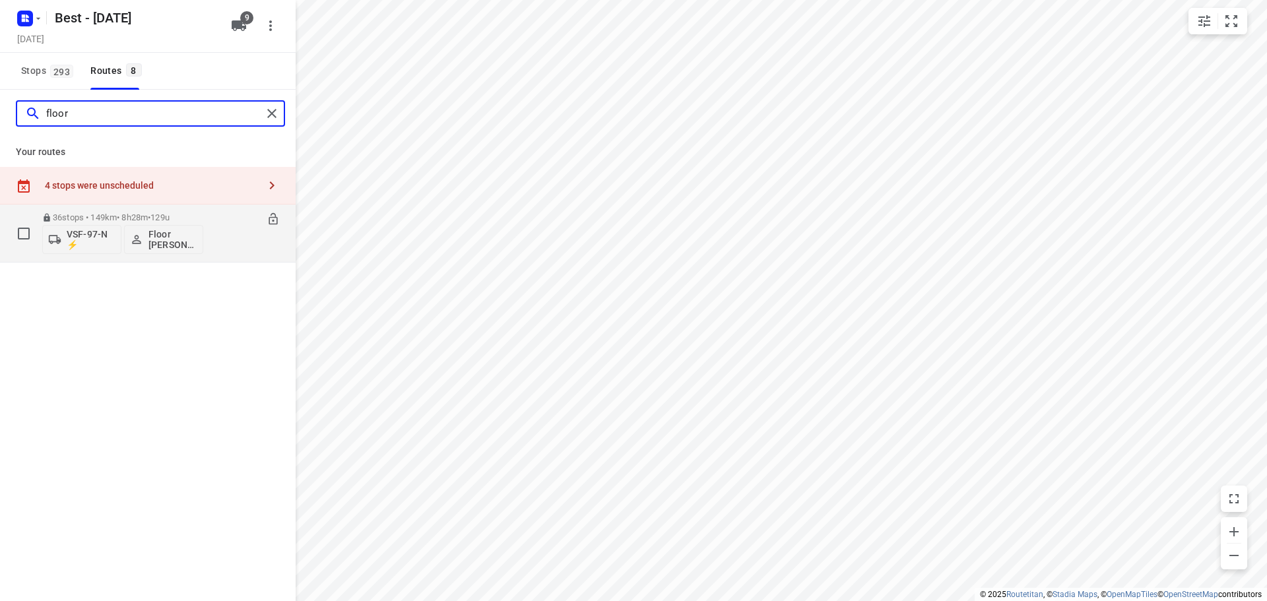
type input "floor"
click at [110, 211] on div "36 stops • 149km • 8h28m • 129u VSF-97-N ⚡ Floor van Donzel (Best)" at bounding box center [122, 233] width 161 height 55
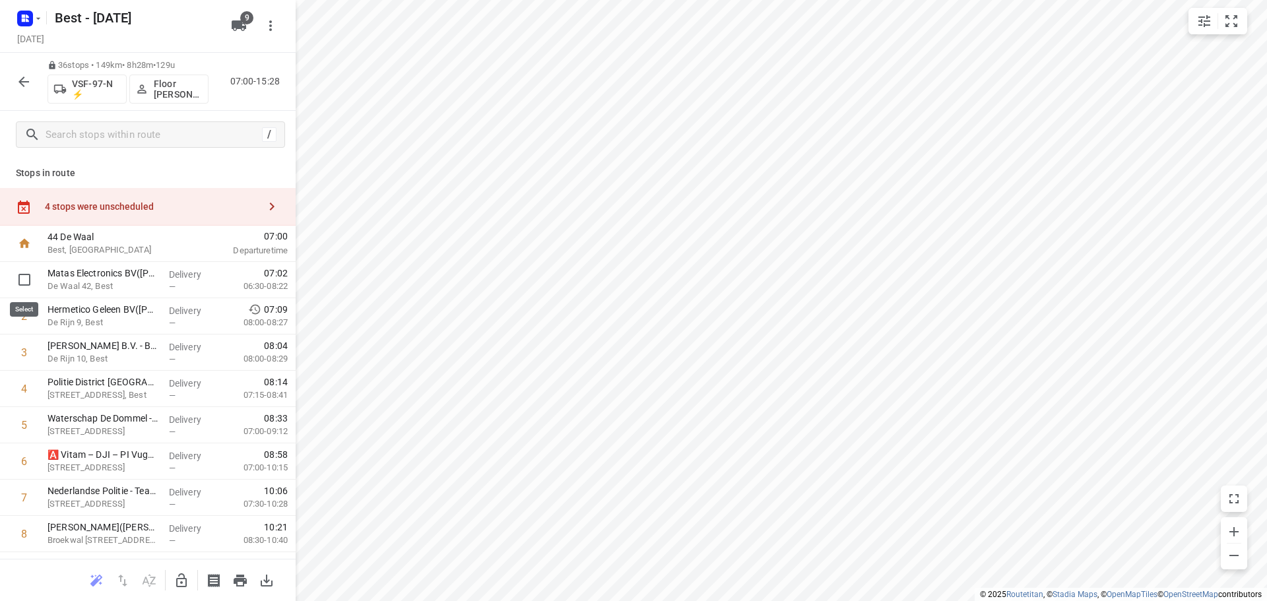
click at [23, 282] on input "checkbox" at bounding box center [24, 280] width 26 height 26
checkbox input "true"
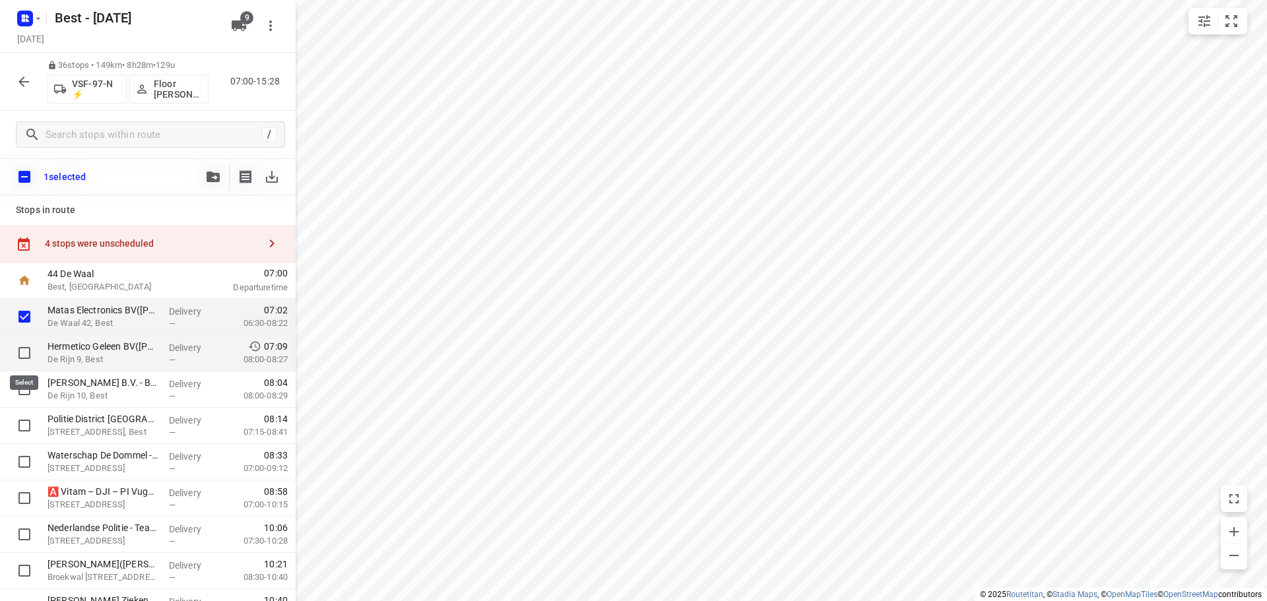
click at [28, 350] on input "checkbox" at bounding box center [24, 353] width 26 height 26
checkbox input "true"
drag, startPoint x: 31, startPoint y: 389, endPoint x: 31, endPoint y: 418, distance: 28.4
click at [31, 391] on input "checkbox" at bounding box center [24, 389] width 26 height 26
checkbox input "true"
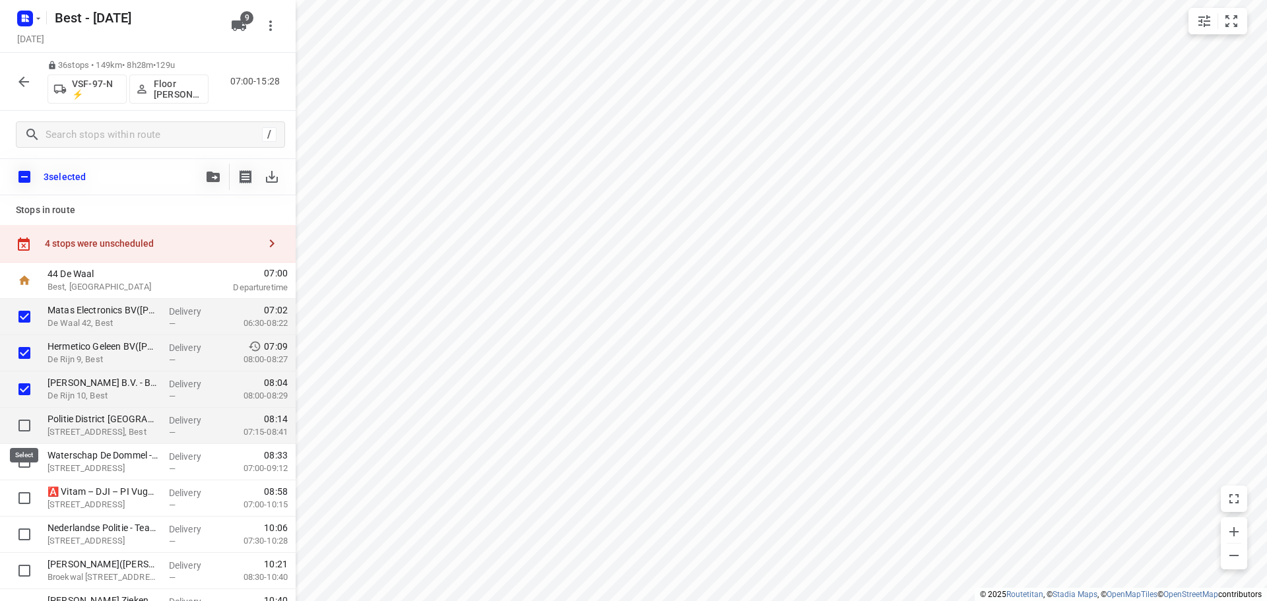
click at [35, 428] on input "checkbox" at bounding box center [24, 425] width 26 height 26
checkbox input "true"
click at [210, 175] on icon "button" at bounding box center [213, 177] width 13 height 11
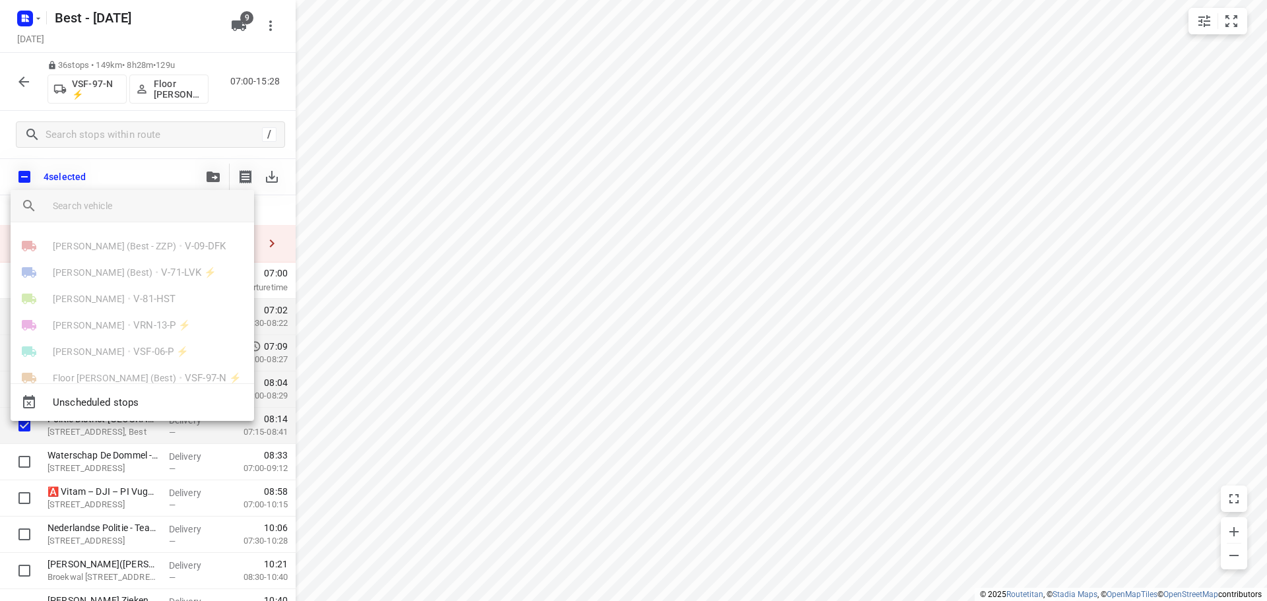
scroll to position [103, 0]
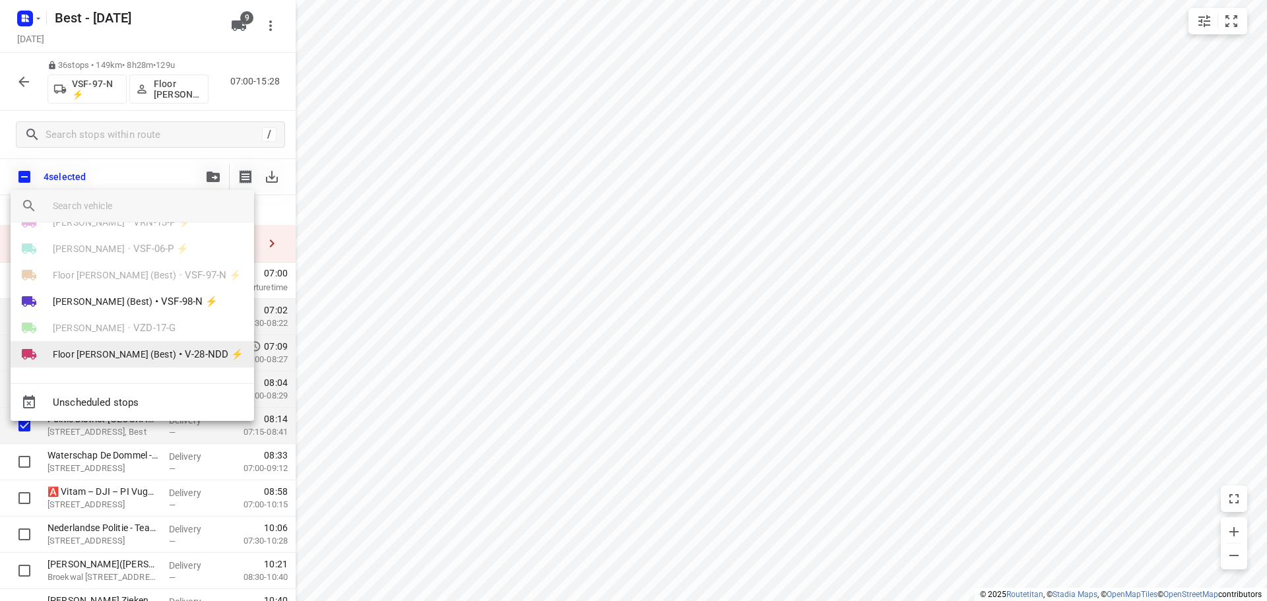
click at [135, 344] on li "Floor van Donzel (Best) • V-28-NDD ⚡" at bounding box center [132, 354] width 243 height 26
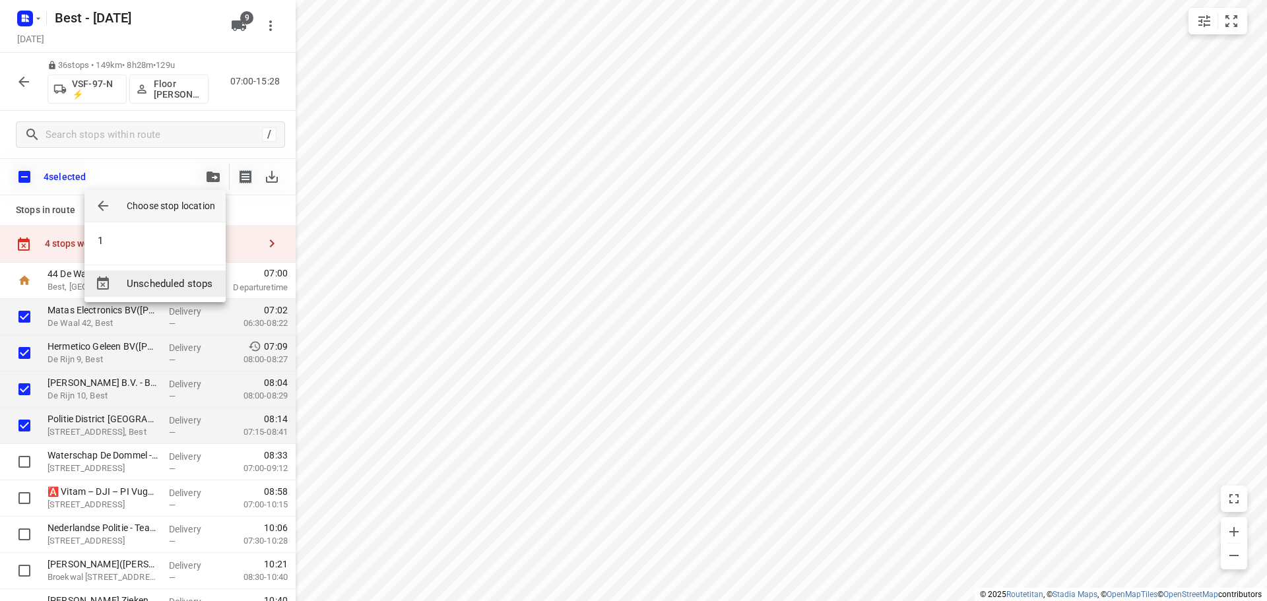
scroll to position [0, 0]
click at [151, 241] on li "1" at bounding box center [154, 241] width 141 height 26
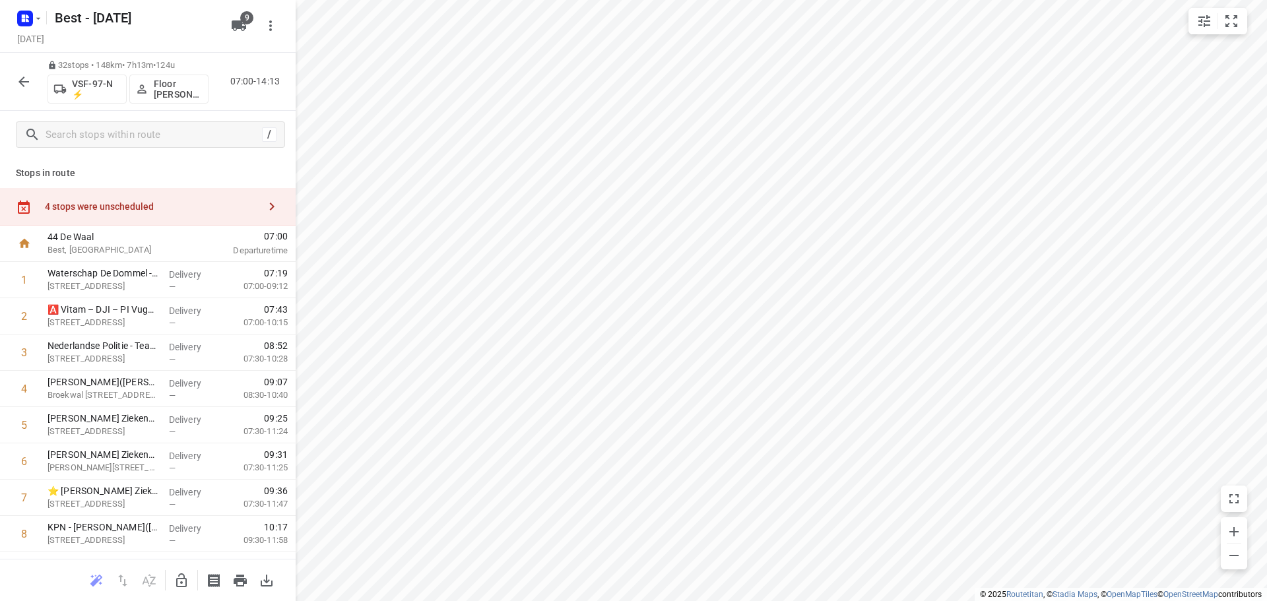
click at [26, 71] on button "button" at bounding box center [24, 82] width 26 height 26
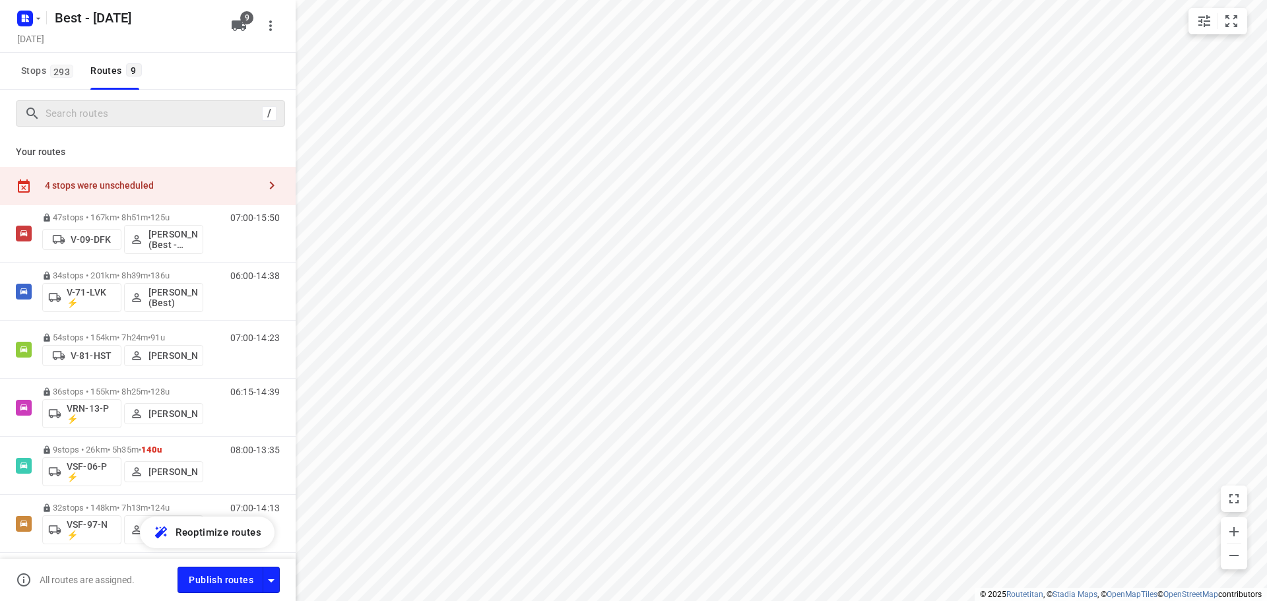
click at [59, 102] on div "/" at bounding box center [150, 113] width 269 height 26
click at [63, 111] on input "Search routes" at bounding box center [153, 114] width 215 height 20
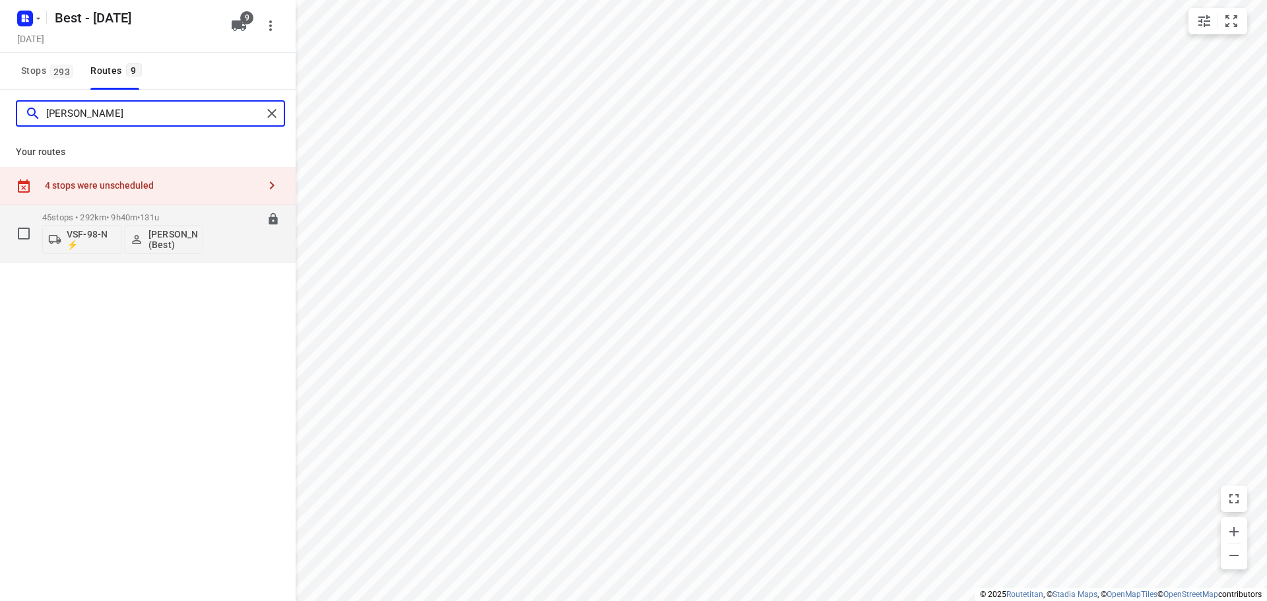
type input "peter"
click at [117, 218] on p "45 stops • 292km • 9h40m • 131u" at bounding box center [122, 217] width 161 height 10
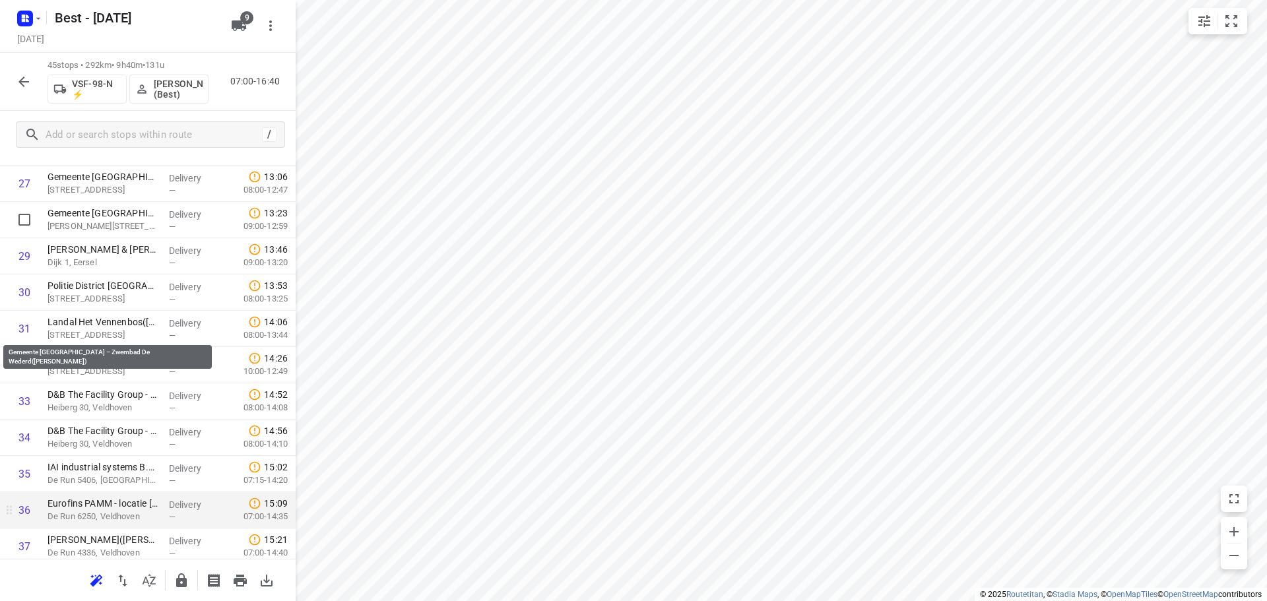
scroll to position [924, 0]
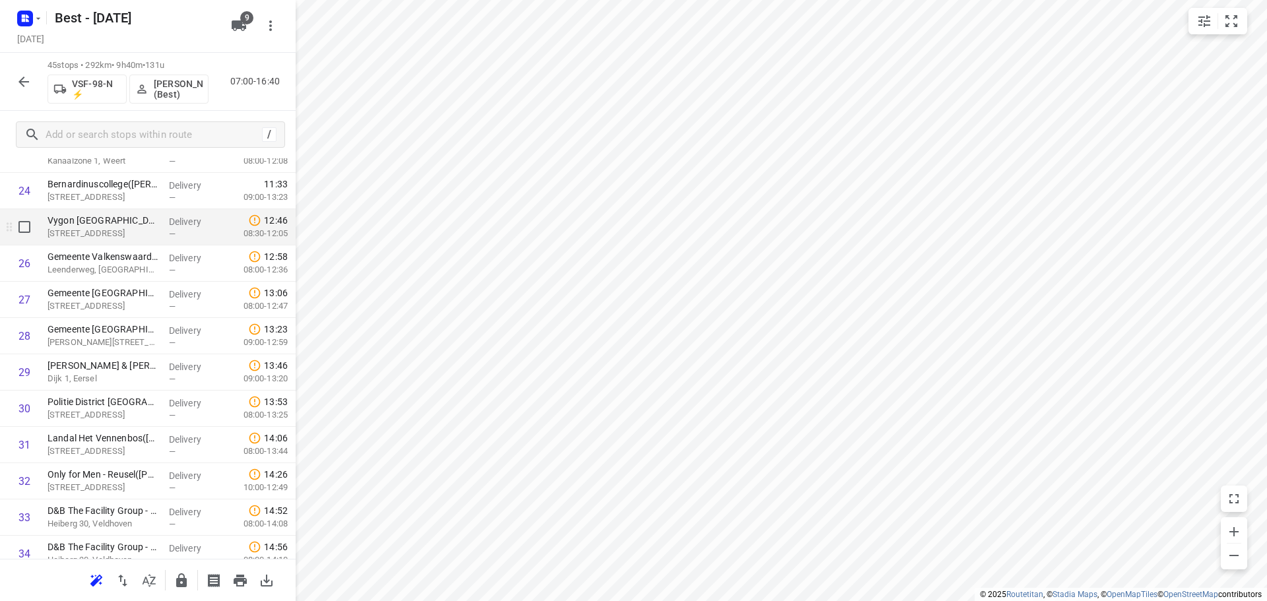
click at [33, 242] on div at bounding box center [21, 227] width 42 height 36
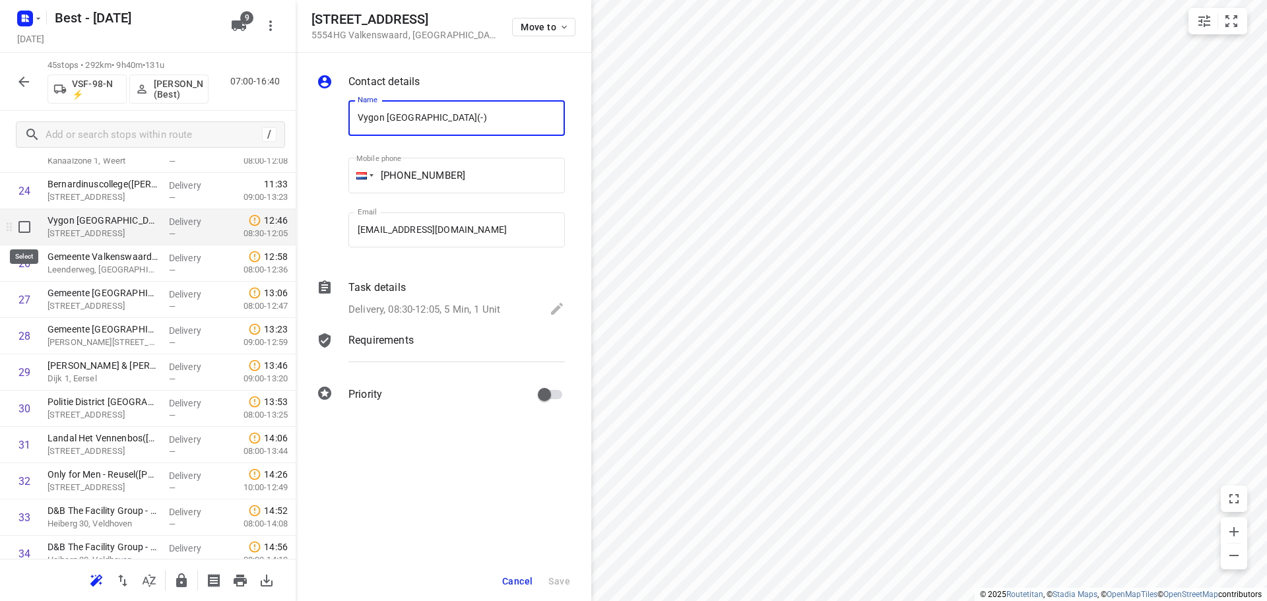
click at [30, 228] on input "checkbox" at bounding box center [24, 227] width 26 height 26
checkbox input "true"
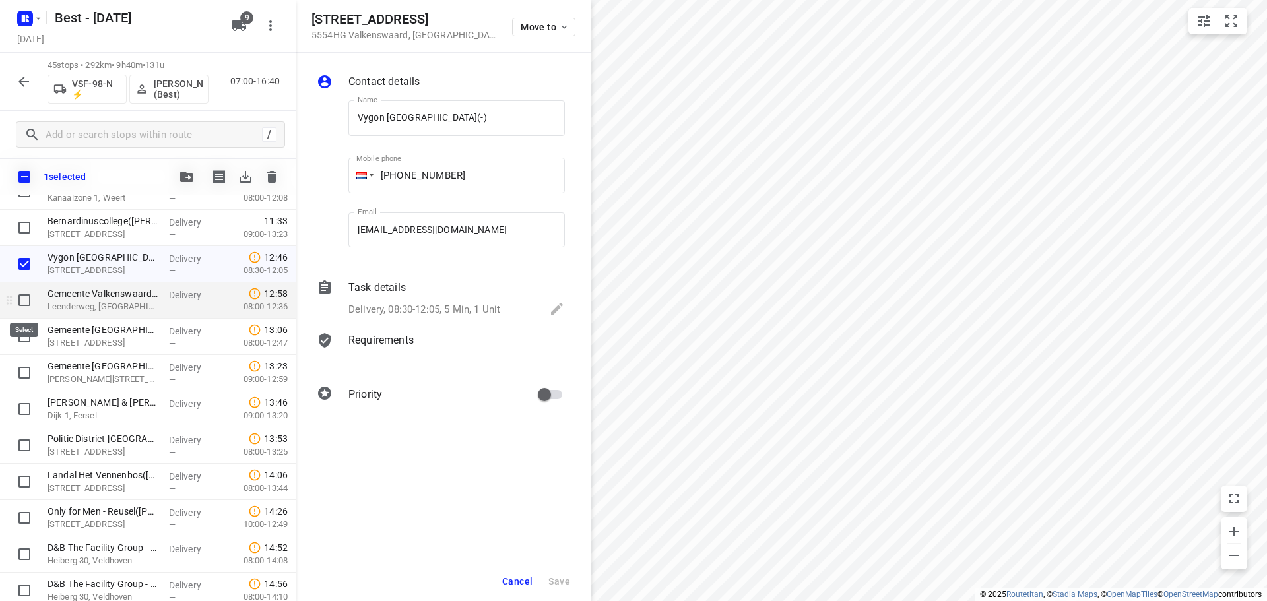
click at [27, 297] on input "checkbox" at bounding box center [24, 300] width 26 height 26
checkbox input "true"
click at [26, 331] on input "checkbox" at bounding box center [24, 336] width 26 height 26
checkbox input "true"
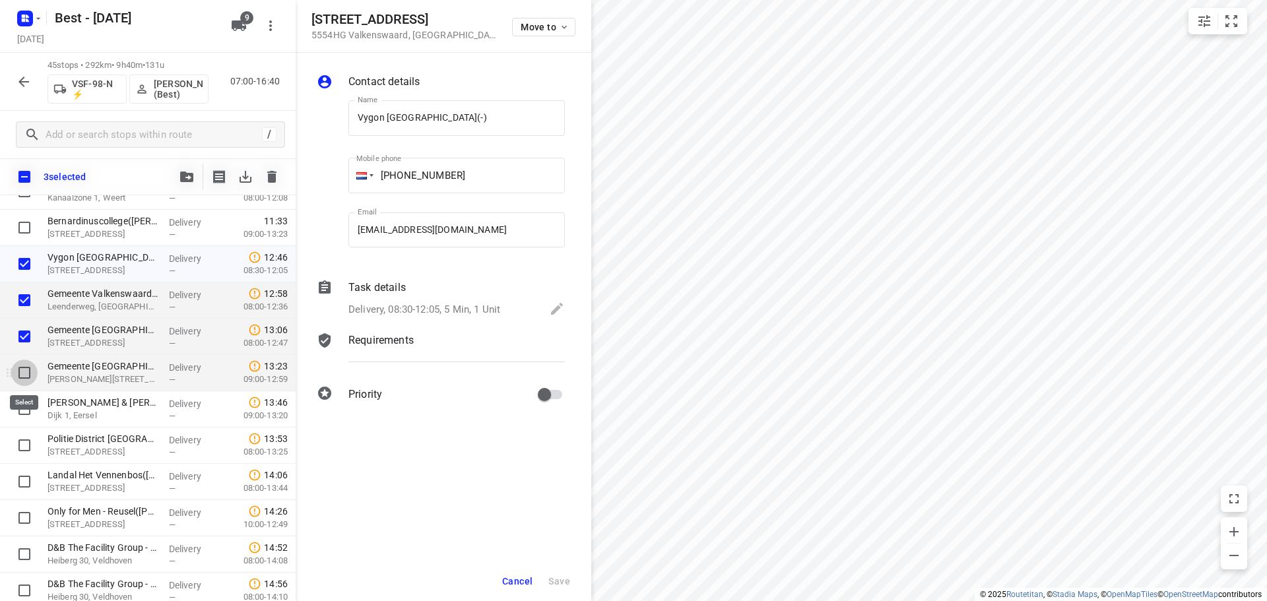
click at [24, 364] on input "checkbox" at bounding box center [24, 373] width 26 height 26
checkbox input "true"
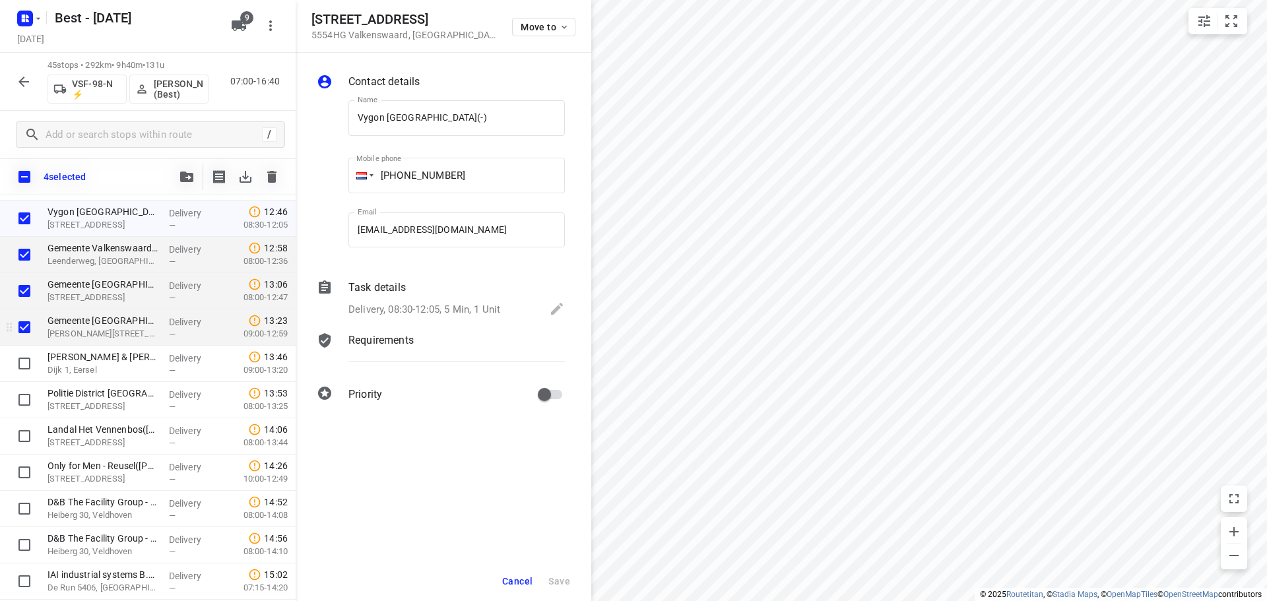
scroll to position [990, 0]
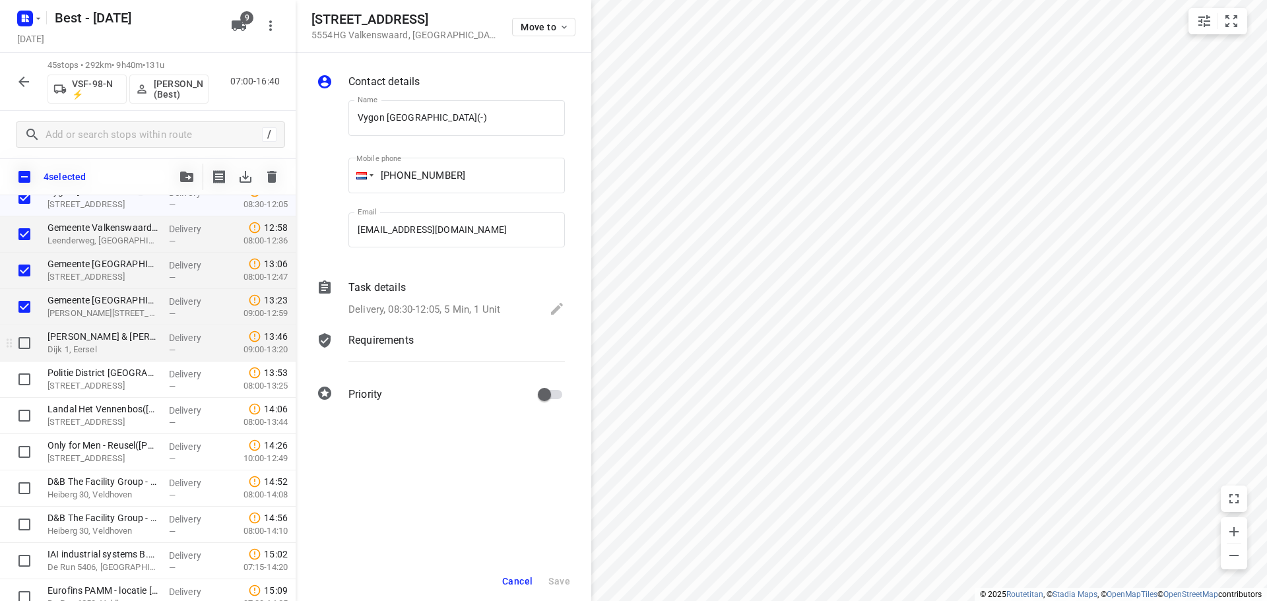
click at [22, 347] on input "checkbox" at bounding box center [24, 343] width 26 height 26
checkbox input "true"
click at [24, 383] on input "checkbox" at bounding box center [24, 379] width 26 height 26
checkbox input "true"
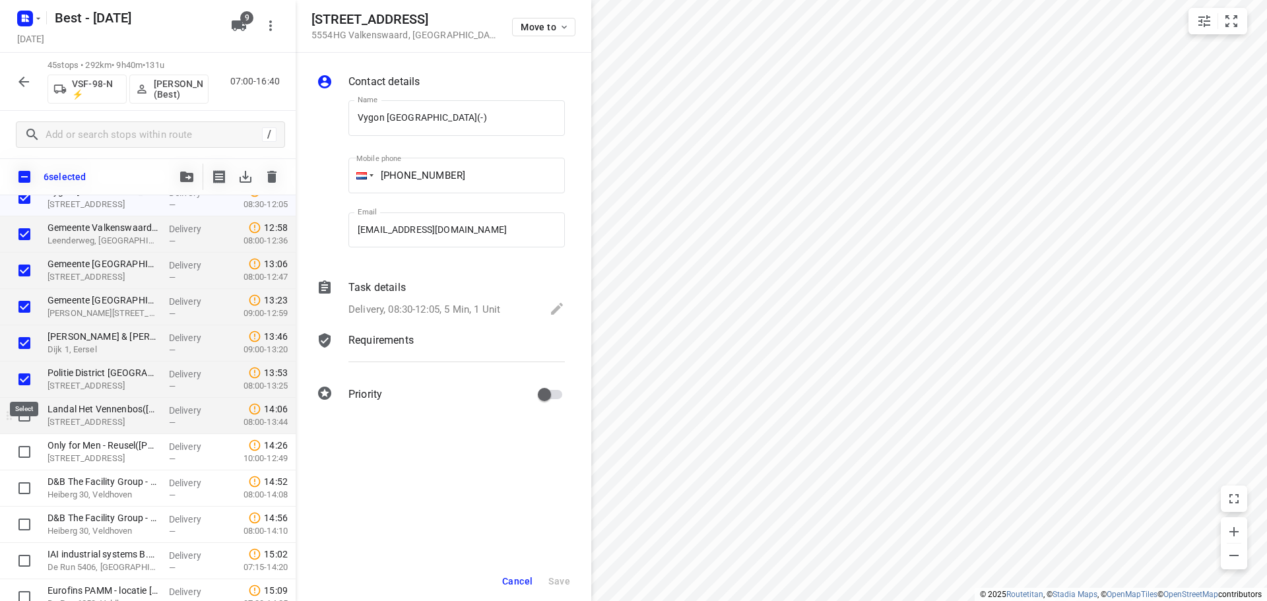
click at [20, 414] on input "checkbox" at bounding box center [24, 415] width 26 height 26
checkbox input "true"
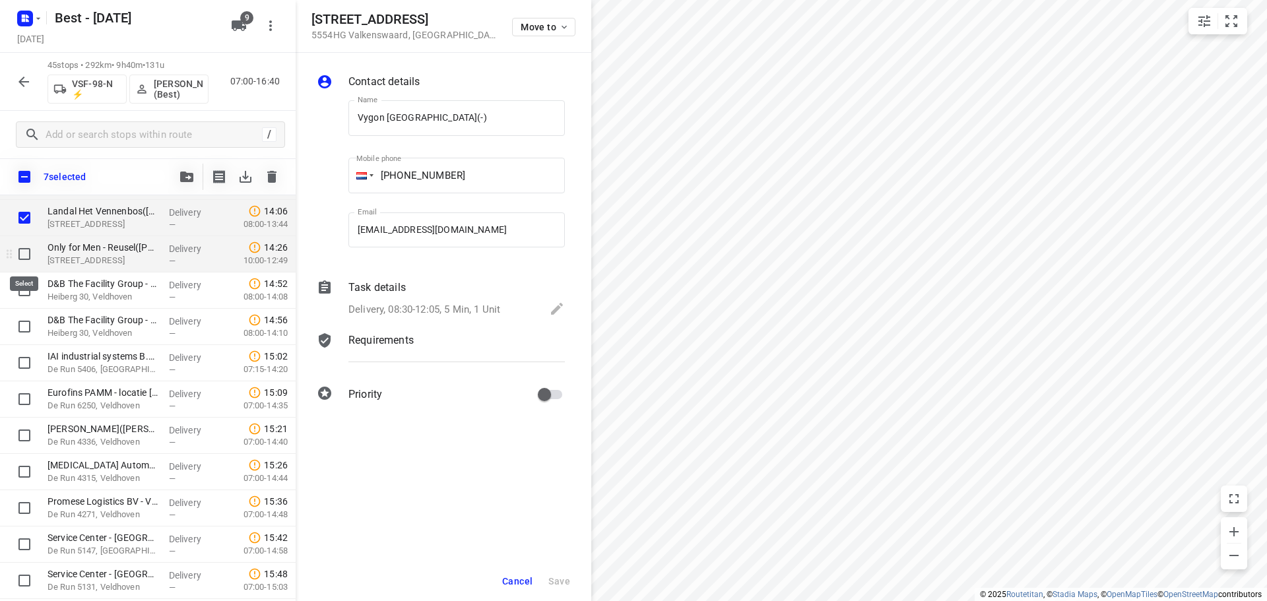
click at [22, 251] on input "checkbox" at bounding box center [24, 254] width 26 height 26
checkbox input "true"
click at [28, 291] on input "checkbox" at bounding box center [24, 290] width 26 height 26
checkbox input "true"
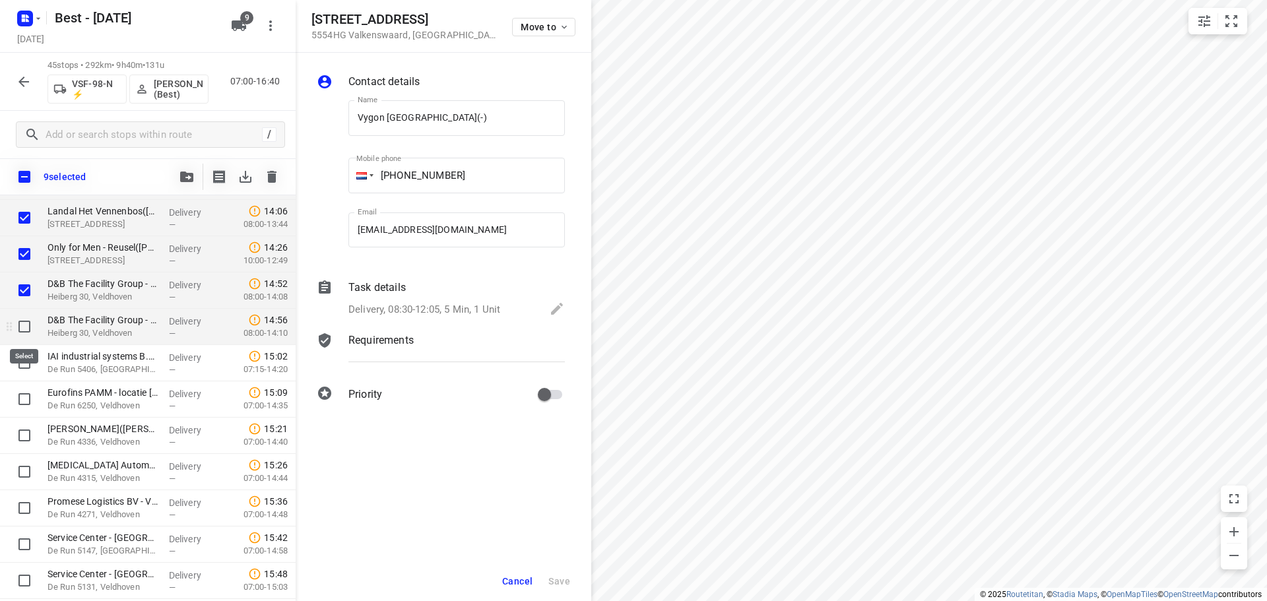
click at [18, 322] on input "checkbox" at bounding box center [24, 326] width 26 height 26
checkbox input "true"
click at [22, 357] on input "checkbox" at bounding box center [24, 363] width 26 height 26
checkbox input "true"
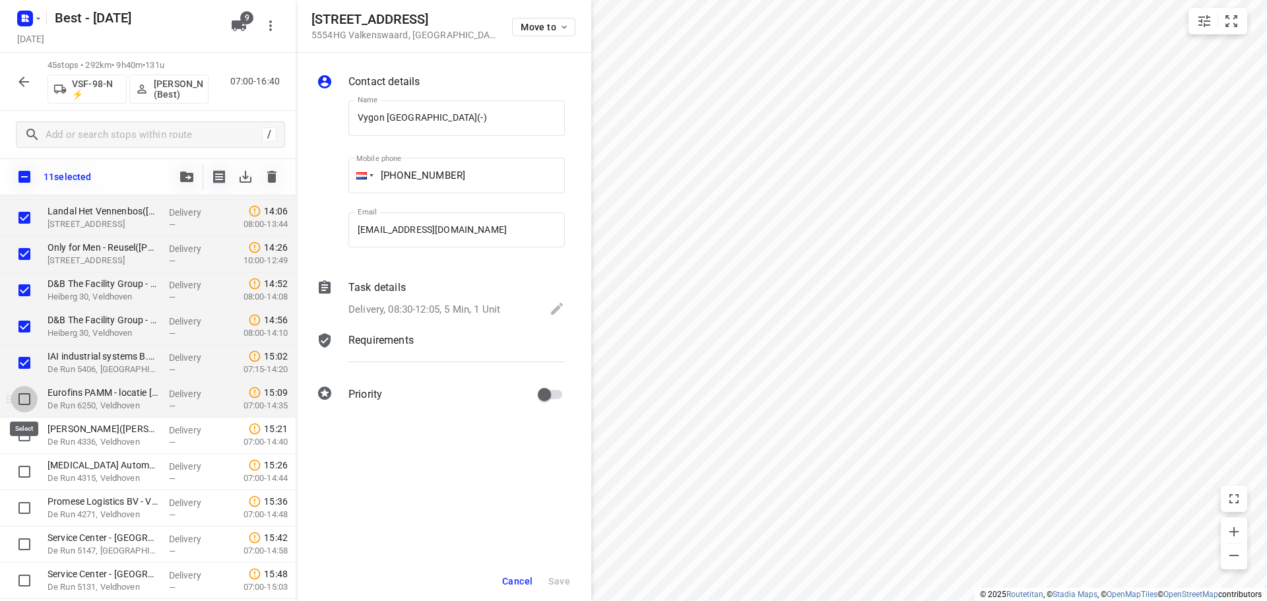
click at [24, 399] on input "checkbox" at bounding box center [24, 399] width 26 height 26
checkbox input "true"
click at [28, 433] on input "checkbox" at bounding box center [24, 435] width 26 height 26
checkbox input "true"
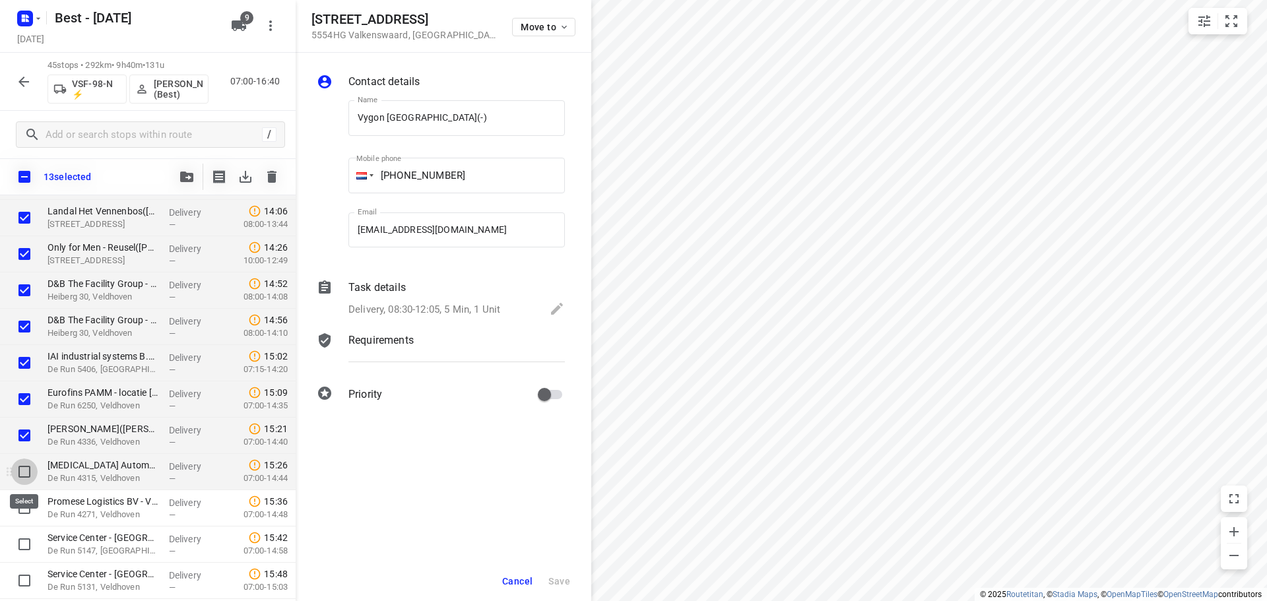
click at [22, 474] on input "checkbox" at bounding box center [24, 472] width 26 height 26
checkbox input "true"
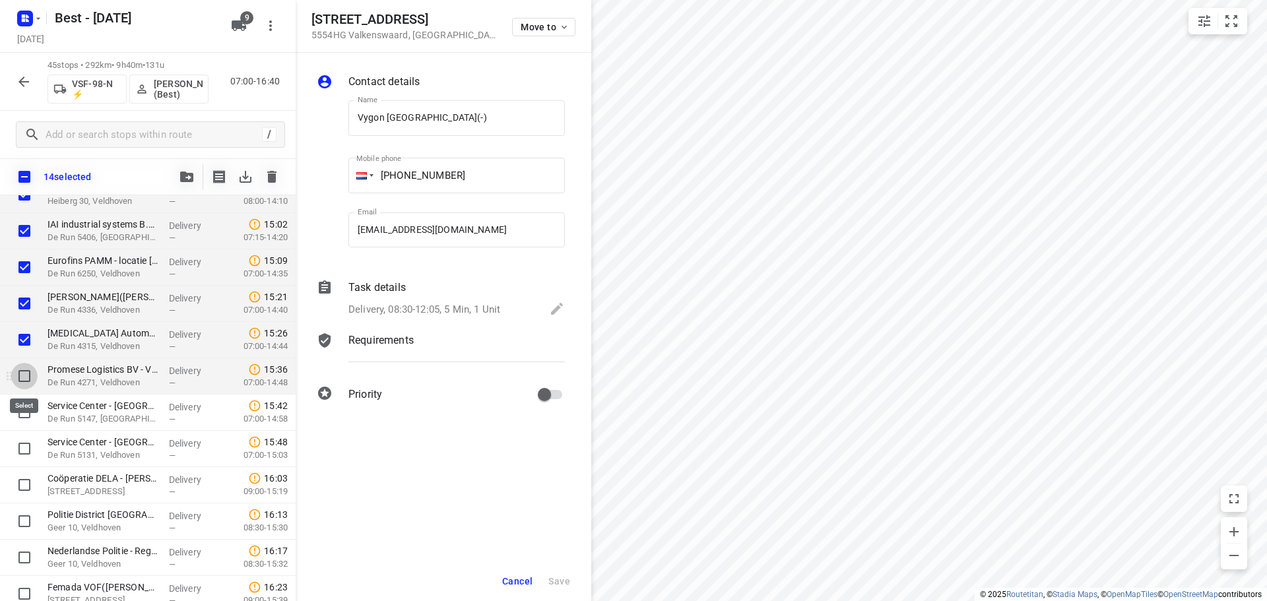
click at [34, 371] on input "checkbox" at bounding box center [24, 376] width 26 height 26
checkbox input "true"
click at [26, 413] on input "checkbox" at bounding box center [24, 412] width 26 height 26
checkbox input "true"
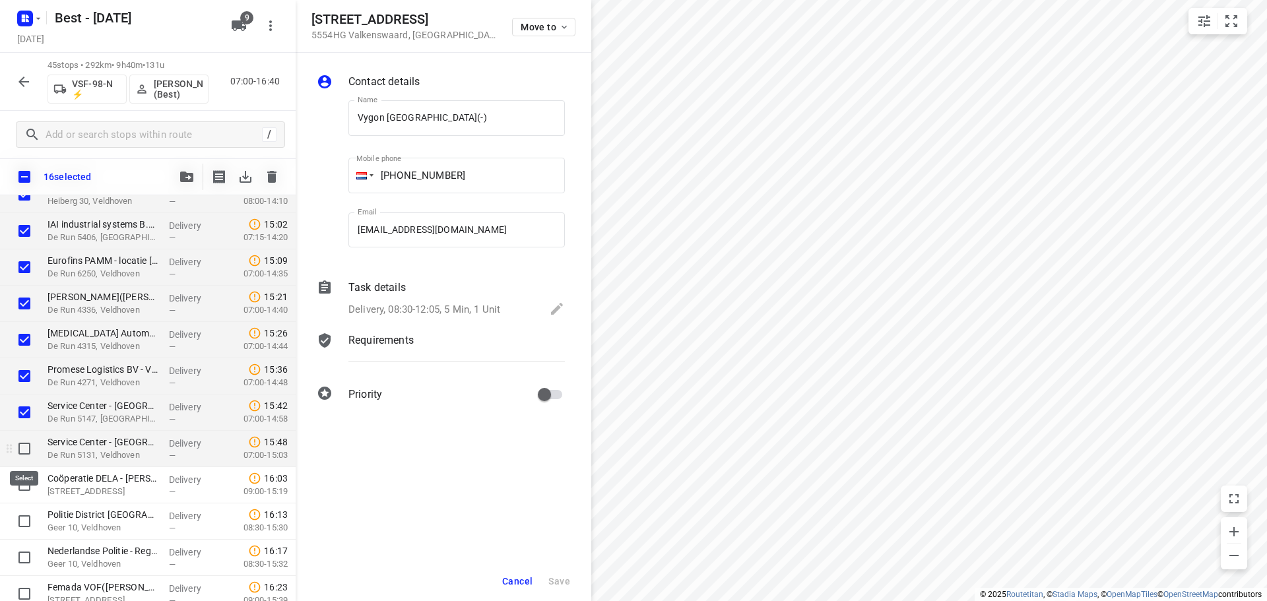
click at [23, 441] on input "checkbox" at bounding box center [24, 448] width 26 height 26
checkbox input "true"
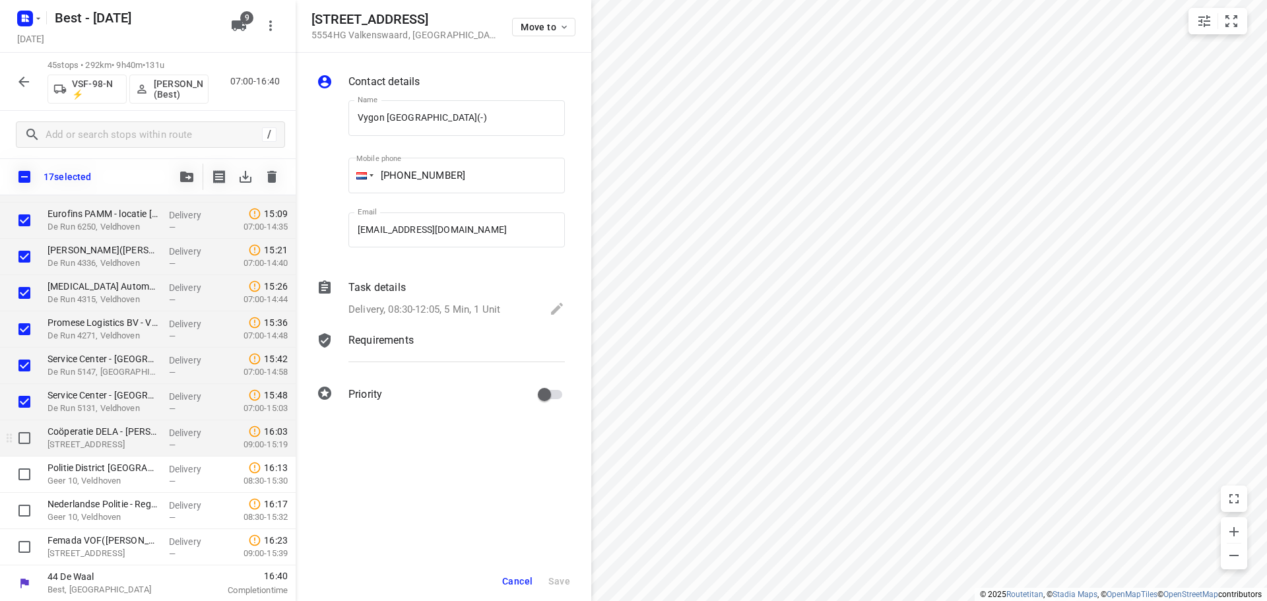
scroll to position [1367, 0]
click at [28, 444] on input "checkbox" at bounding box center [24, 437] width 26 height 26
checkbox input "true"
click at [28, 472] on input "checkbox" at bounding box center [24, 474] width 26 height 26
checkbox input "true"
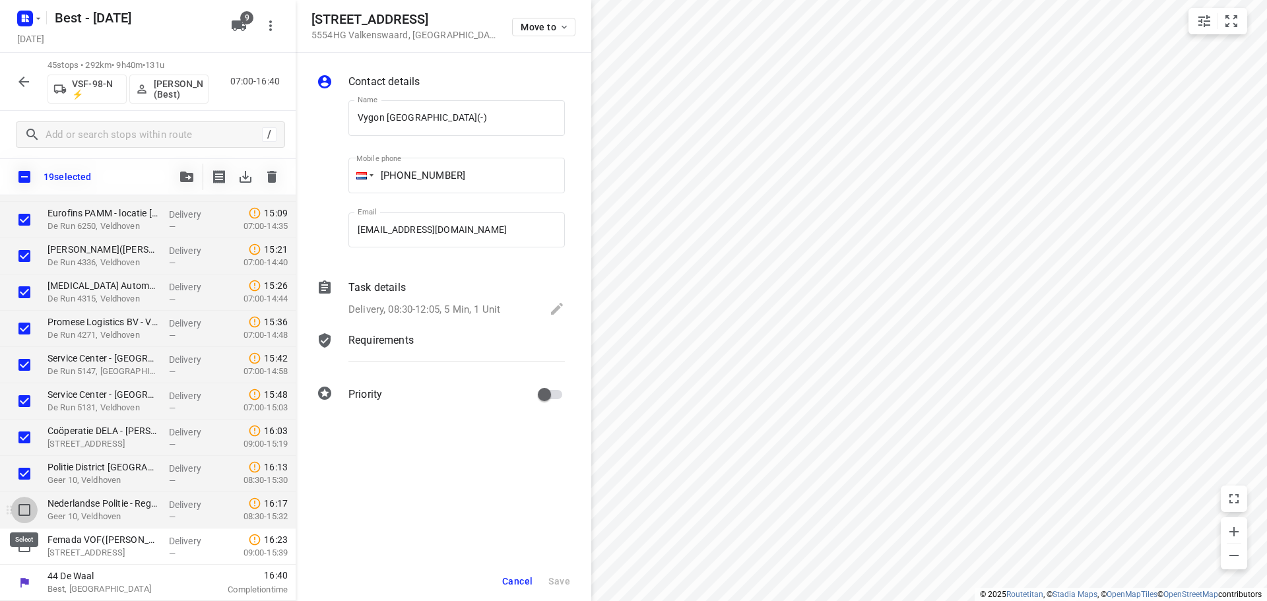
click at [26, 510] on input "checkbox" at bounding box center [24, 510] width 26 height 26
checkbox input "true"
click at [24, 552] on input "checkbox" at bounding box center [24, 546] width 26 height 26
checkbox input "true"
click at [177, 174] on button "button" at bounding box center [187, 177] width 26 height 26
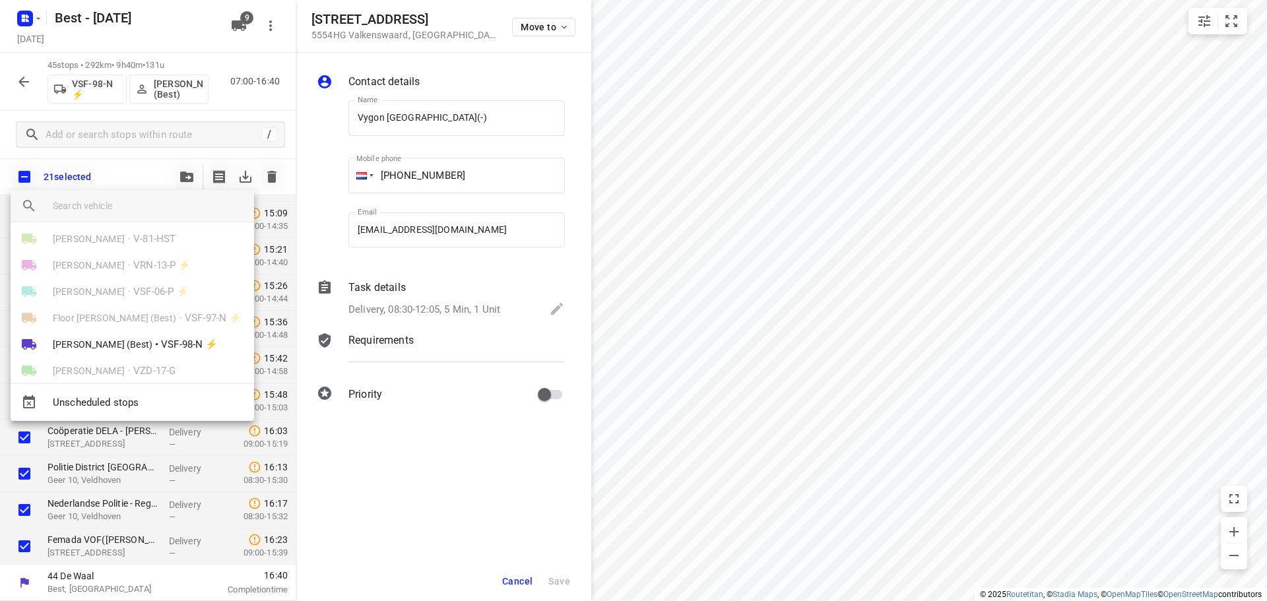
scroll to position [103, 0]
click at [136, 350] on span "Floor van Donzel (Best)" at bounding box center [114, 354] width 123 height 13
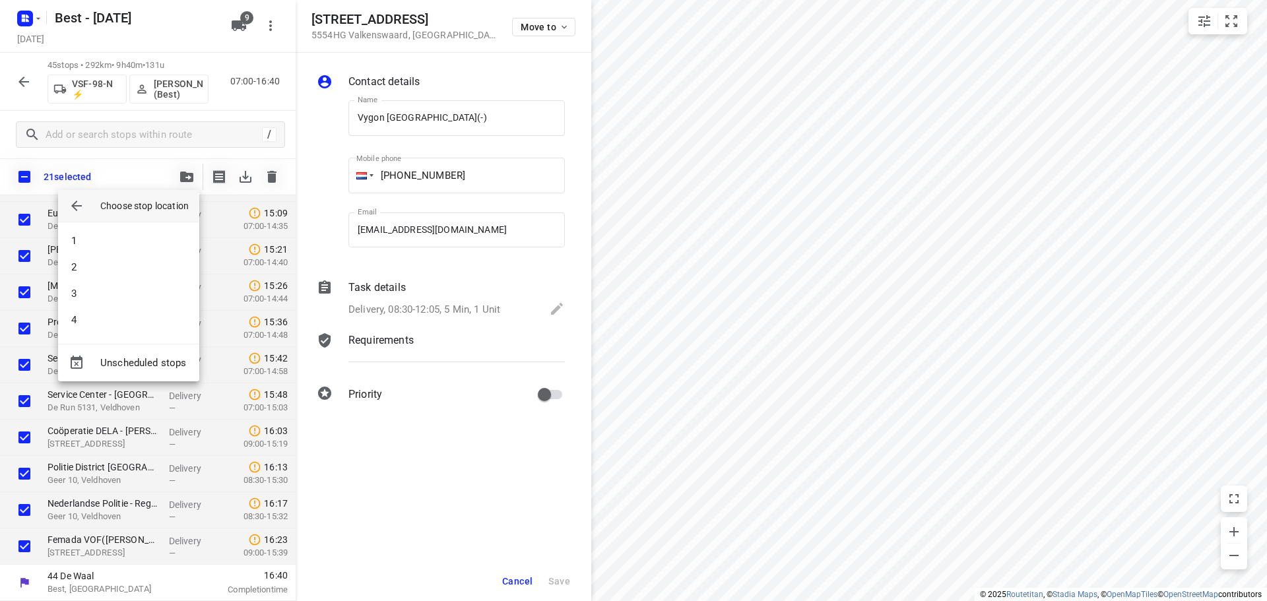
scroll to position [0, 0]
click at [98, 320] on li "4" at bounding box center [128, 320] width 141 height 26
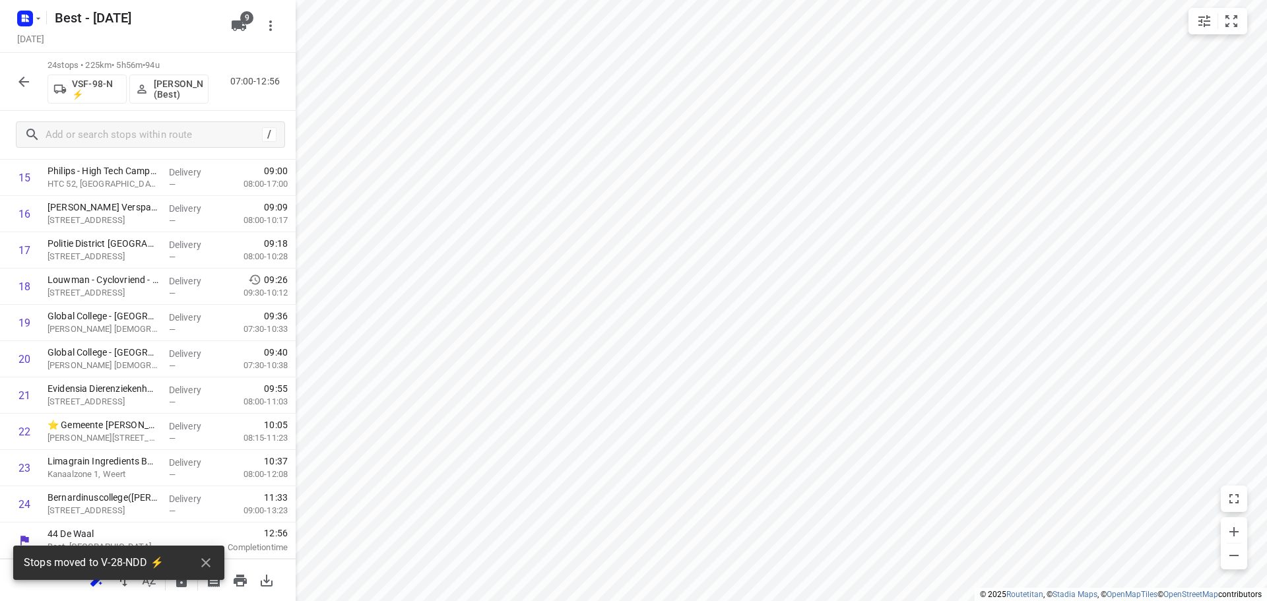
scroll to position [610, 0]
click at [18, 83] on icon "button" at bounding box center [24, 82] width 16 height 16
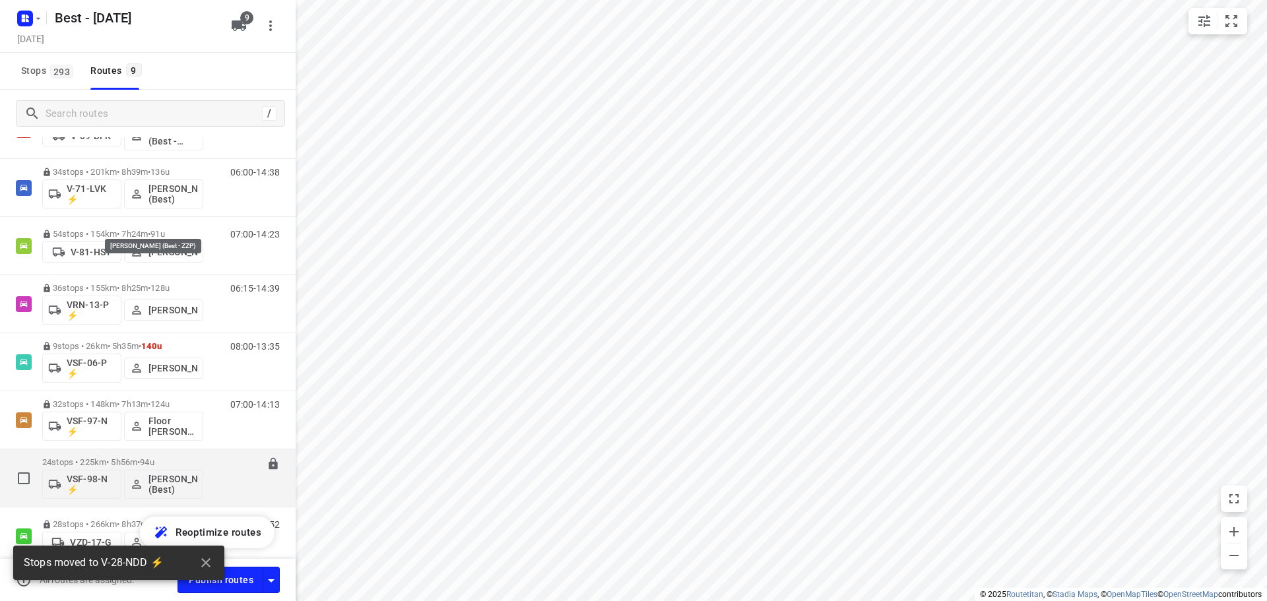
scroll to position [221, 0]
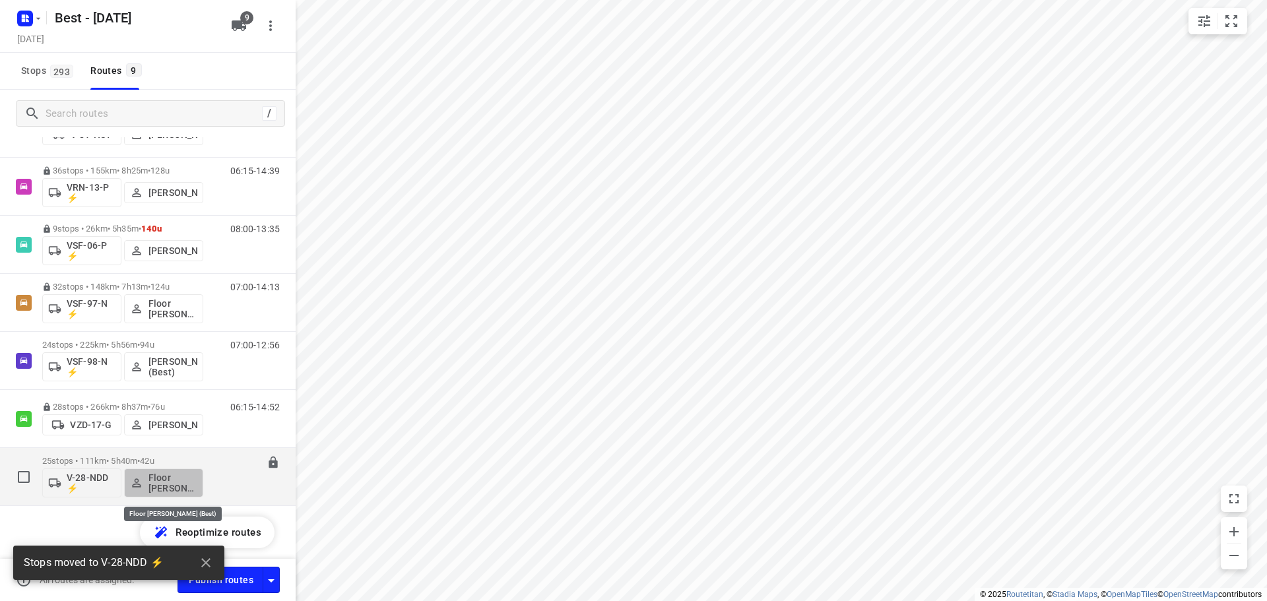
click at [174, 474] on p "Floor van Donzel (Best)" at bounding box center [172, 482] width 49 height 21
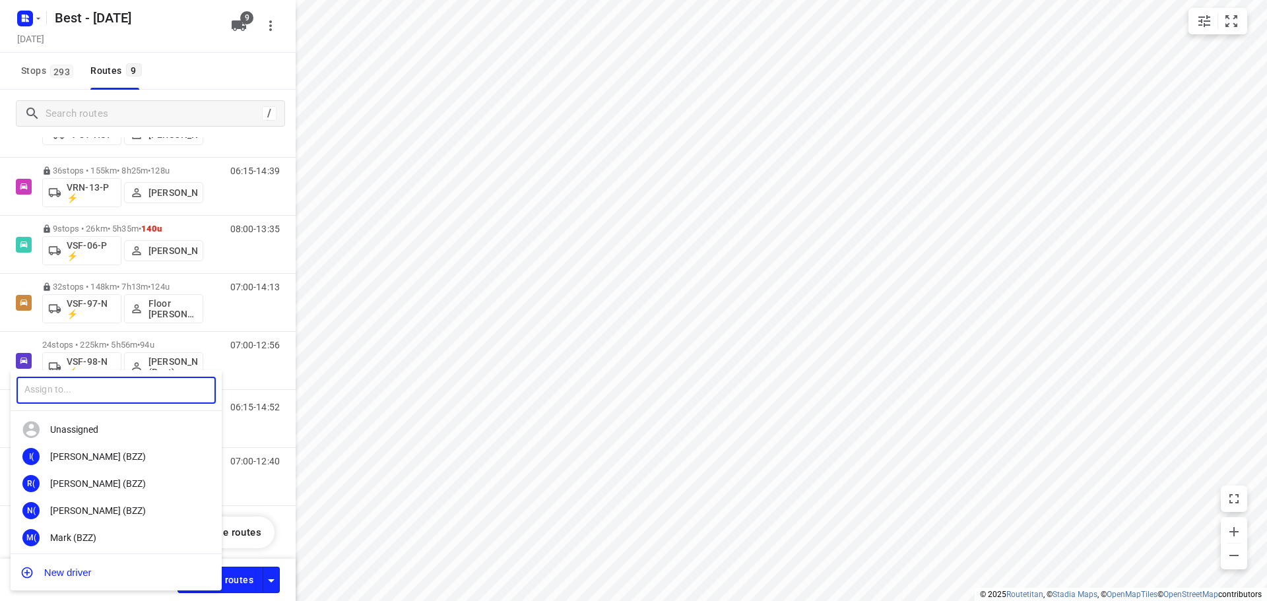
click at [135, 385] on input "text" at bounding box center [115, 390] width 199 height 27
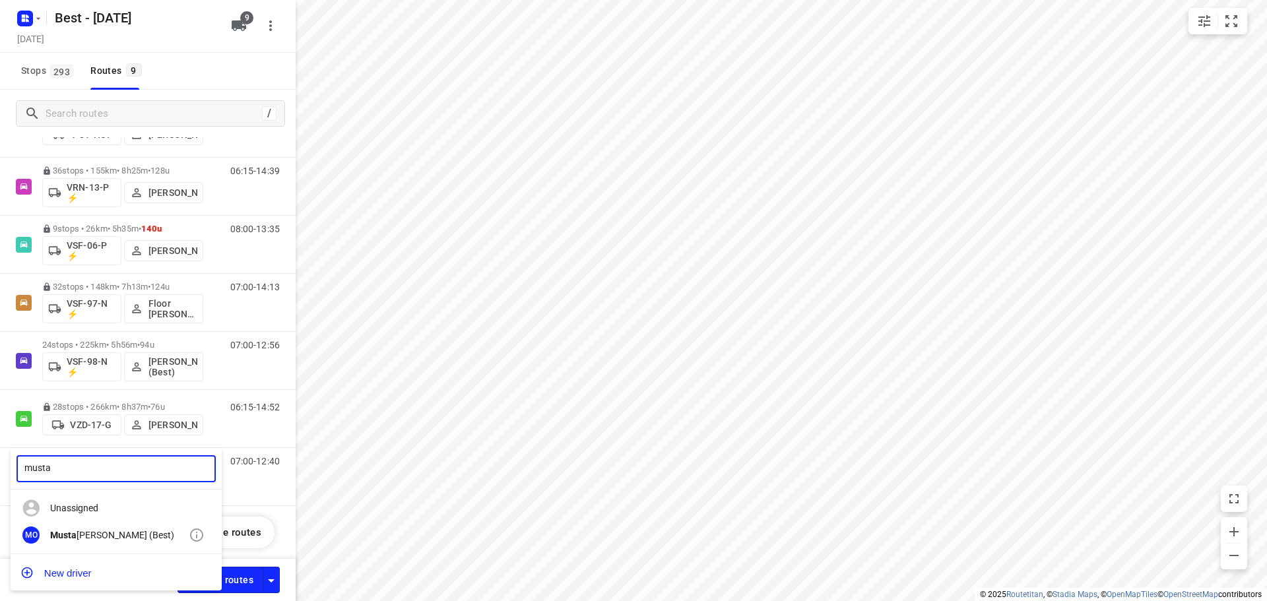
type input "musta"
click at [142, 530] on div "Musta fa Omar (Best)" at bounding box center [119, 535] width 139 height 11
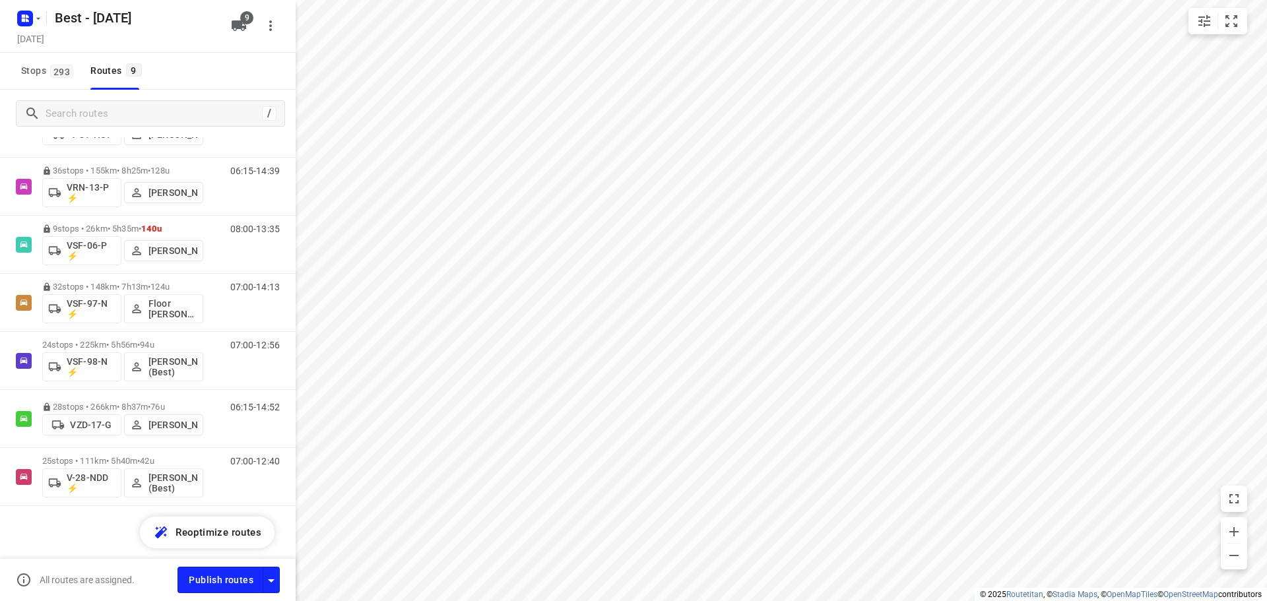
click at [123, 457] on p "25 stops • 111km • 5h40m • 42u" at bounding box center [122, 461] width 161 height 10
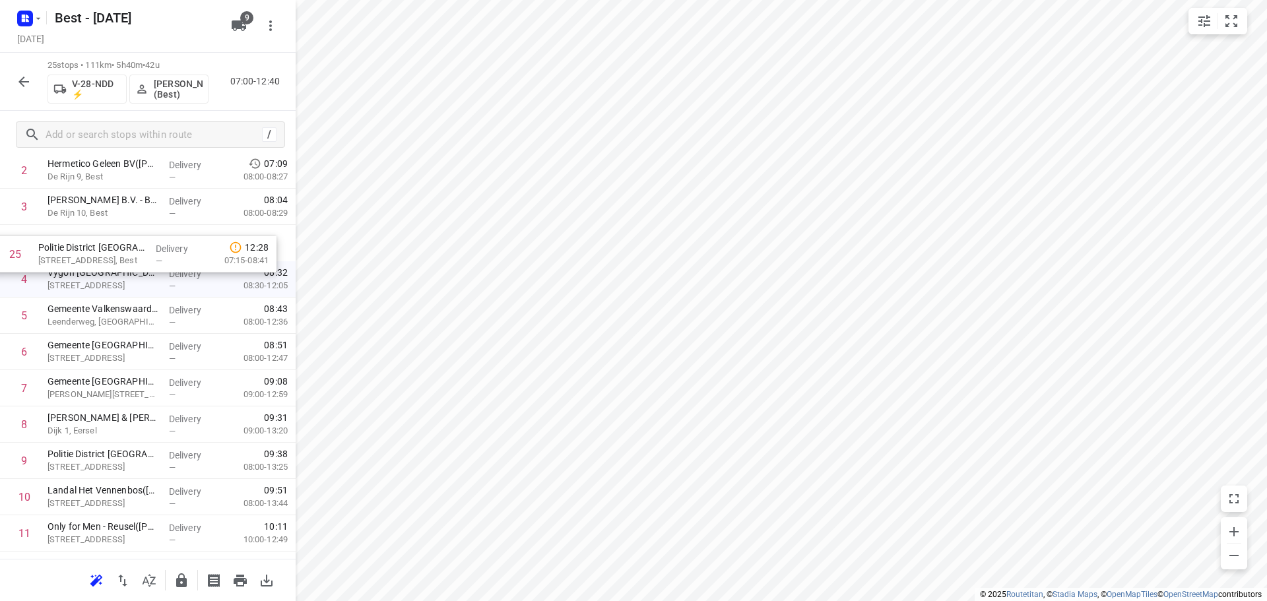
scroll to position [127, 0]
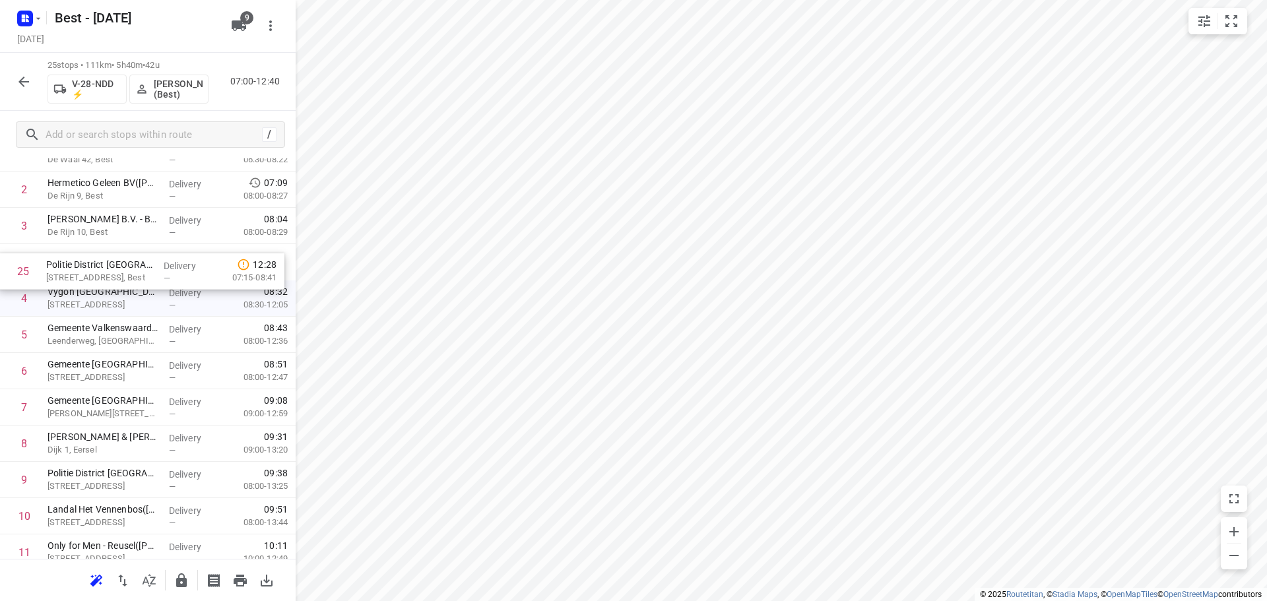
drag, startPoint x: 128, startPoint y: 544, endPoint x: 129, endPoint y: 247, distance: 297.6
click at [129, 247] on div "1 Matas Electronics BV(Bernadette Antonis) De Waal 42, Best Delivery — 07:02 06…" at bounding box center [148, 588] width 296 height 907
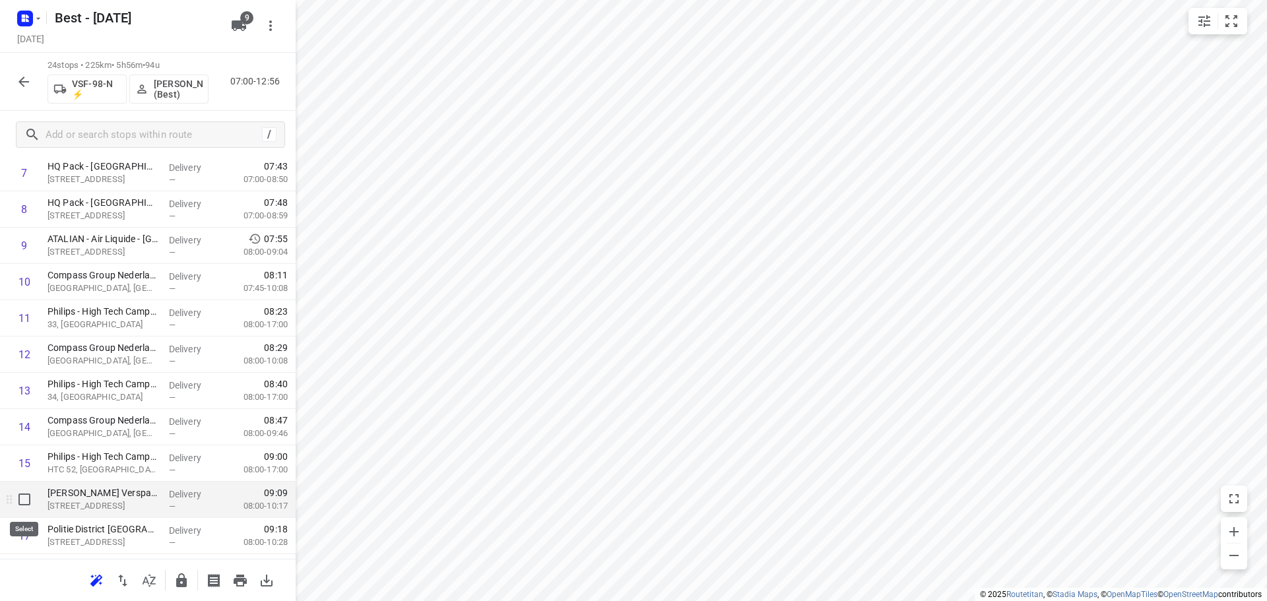
click at [20, 499] on input "checkbox" at bounding box center [24, 499] width 26 height 26
checkbox input "true"
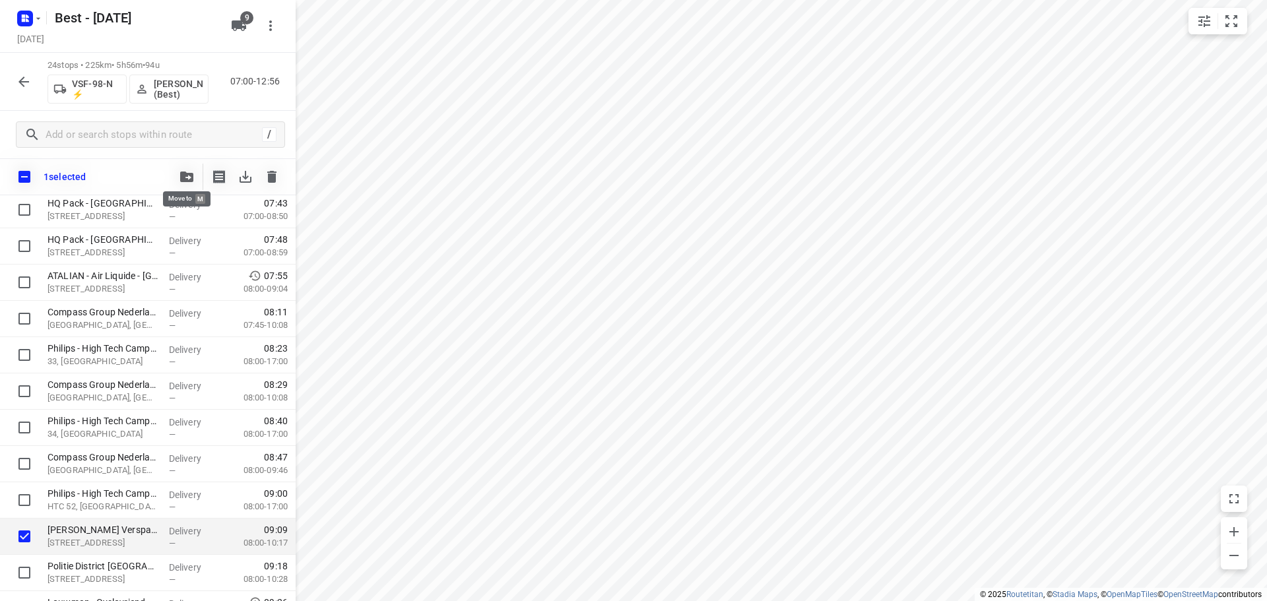
click at [187, 187] on button "button" at bounding box center [187, 177] width 26 height 26
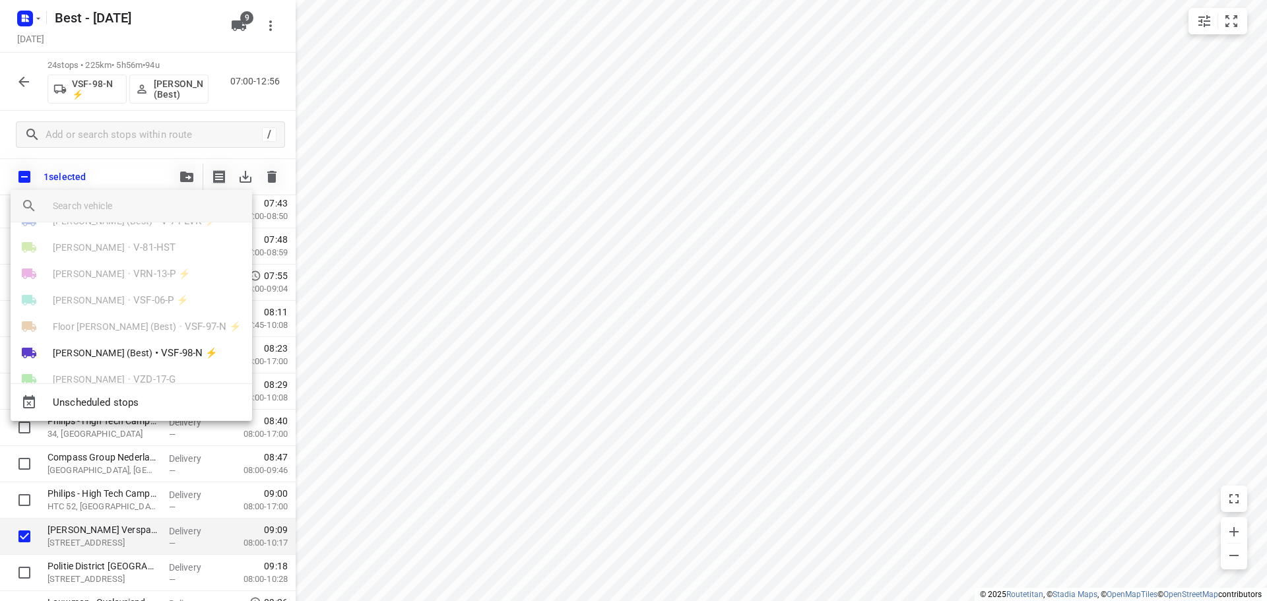
scroll to position [103, 0]
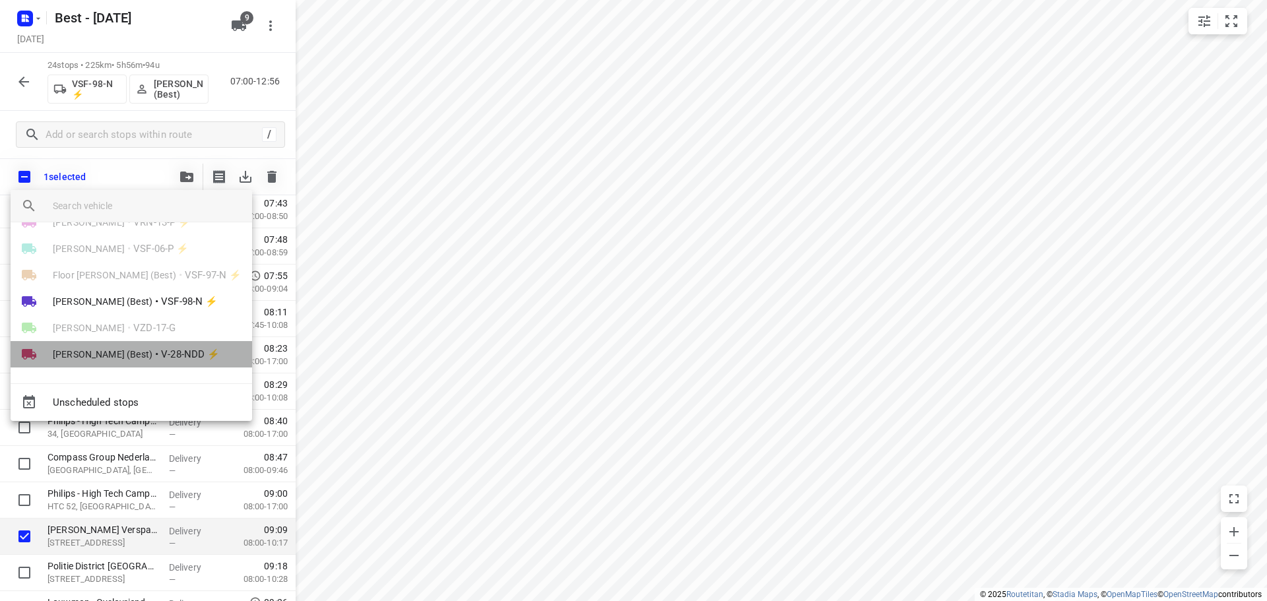
click at [118, 350] on span "Mustafa Omar (Best)" at bounding box center [103, 354] width 100 height 13
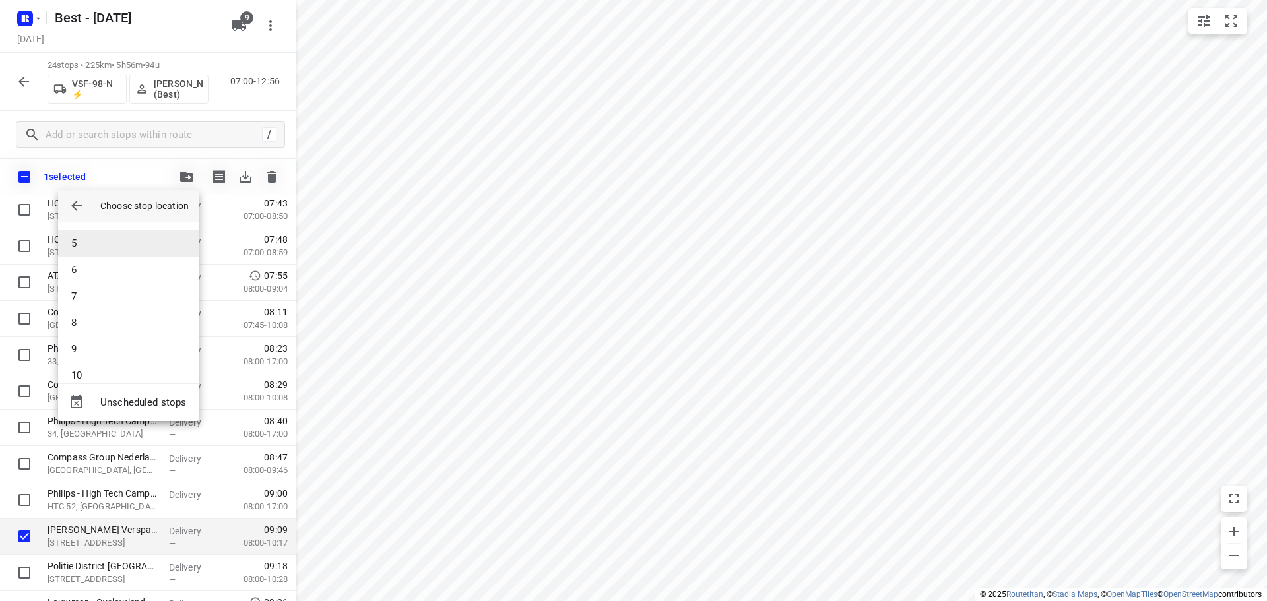
click at [102, 255] on li "5" at bounding box center [128, 243] width 141 height 26
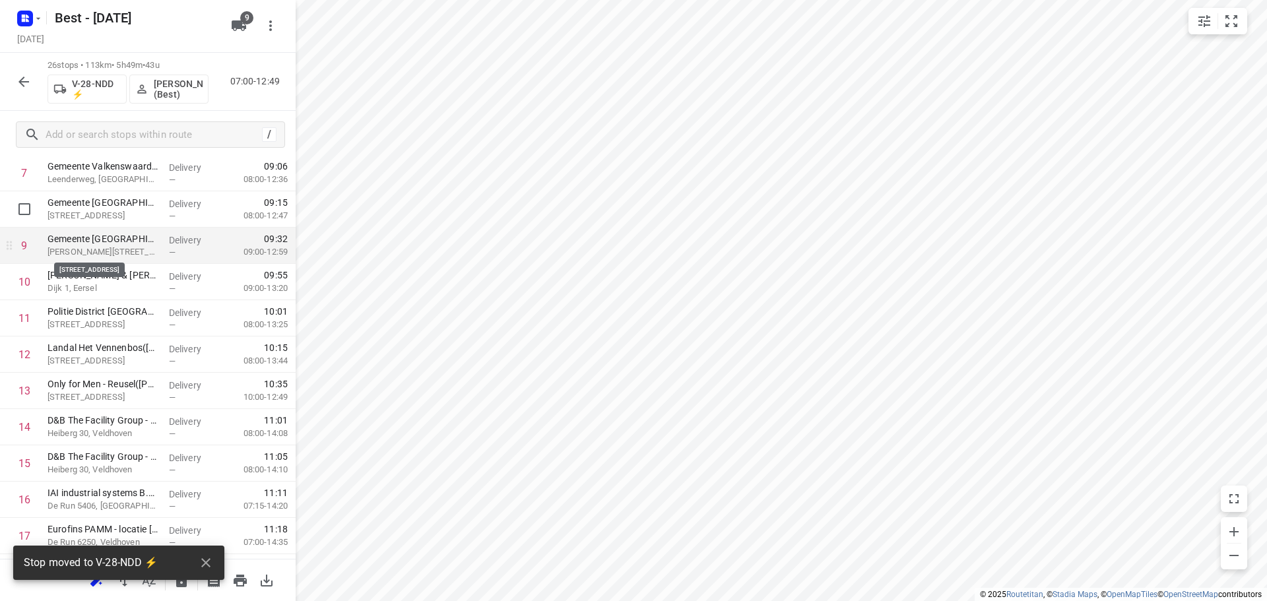
scroll to position [193, 0]
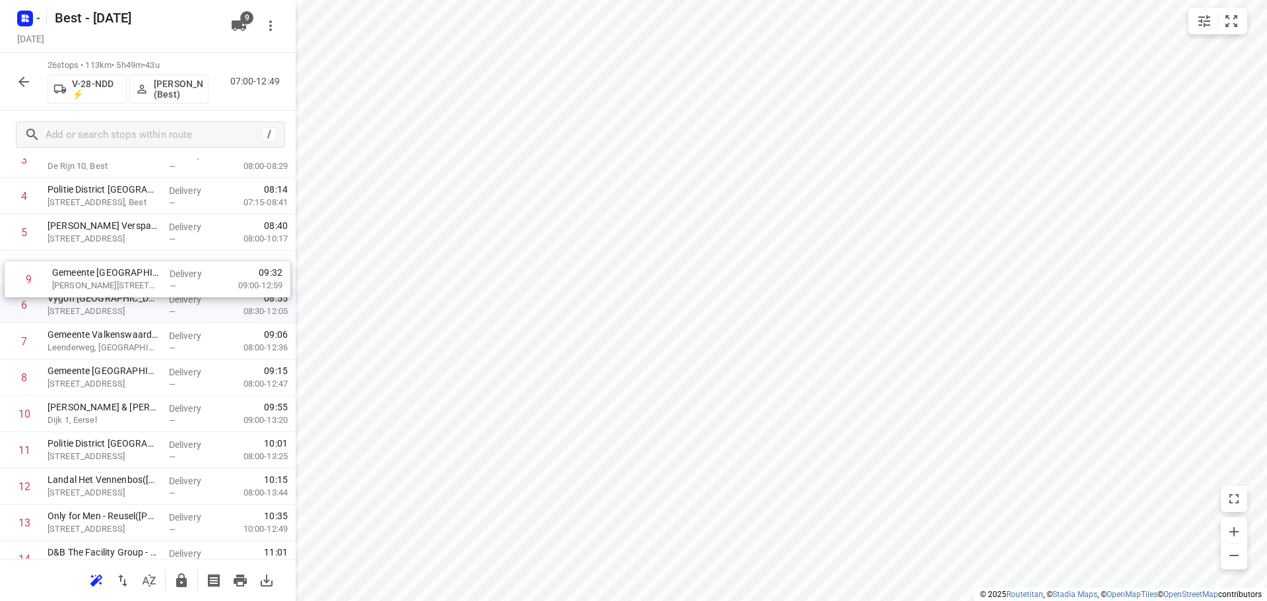
drag, startPoint x: 119, startPoint y: 378, endPoint x: 123, endPoint y: 273, distance: 105.0
click at [123, 273] on div "1 Matas Electronics BV(Bernadette Antonis) De Waal 42, Best Delivery — 07:02 06…" at bounding box center [148, 540] width 296 height 943
drag, startPoint x: 126, startPoint y: 341, endPoint x: 126, endPoint y: 363, distance: 21.8
click at [126, 363] on div "1 Matas Electronics BV(Bernadette Antonis) De Waal 42, Best Delivery — 07:02 06…" at bounding box center [148, 540] width 296 height 943
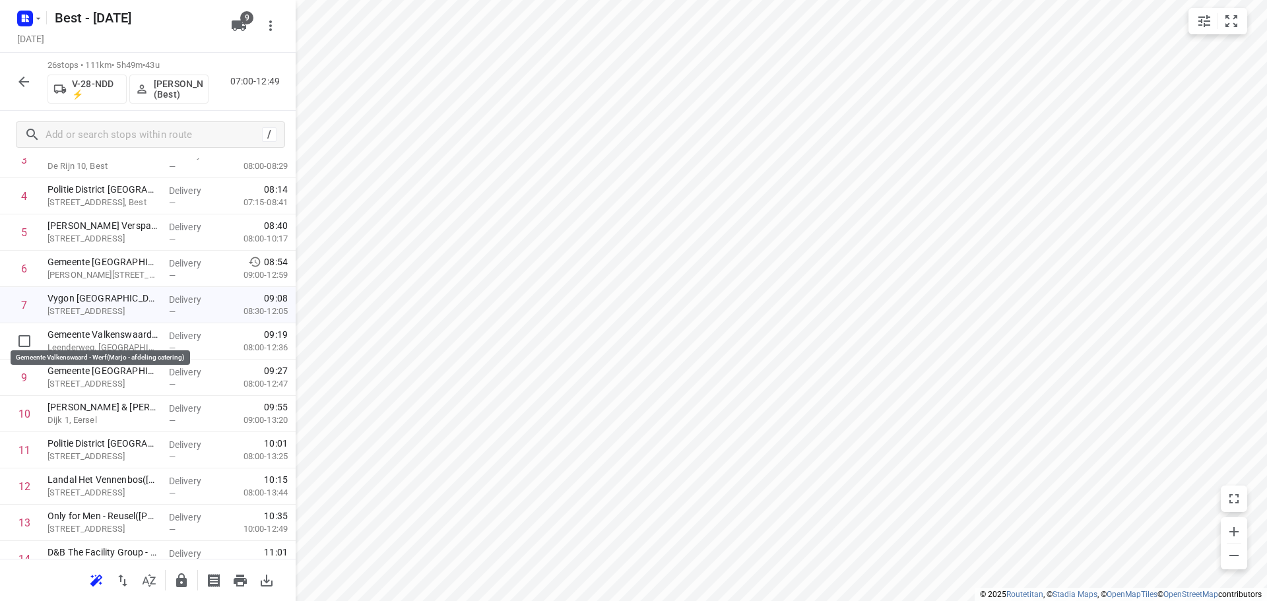
drag, startPoint x: 135, startPoint y: 340, endPoint x: 127, endPoint y: 377, distance: 37.8
click at [127, 377] on div "1 Matas Electronics BV(Bernadette Antonis) De Waal 42, Best Delivery — 07:02 06…" at bounding box center [148, 540] width 296 height 943
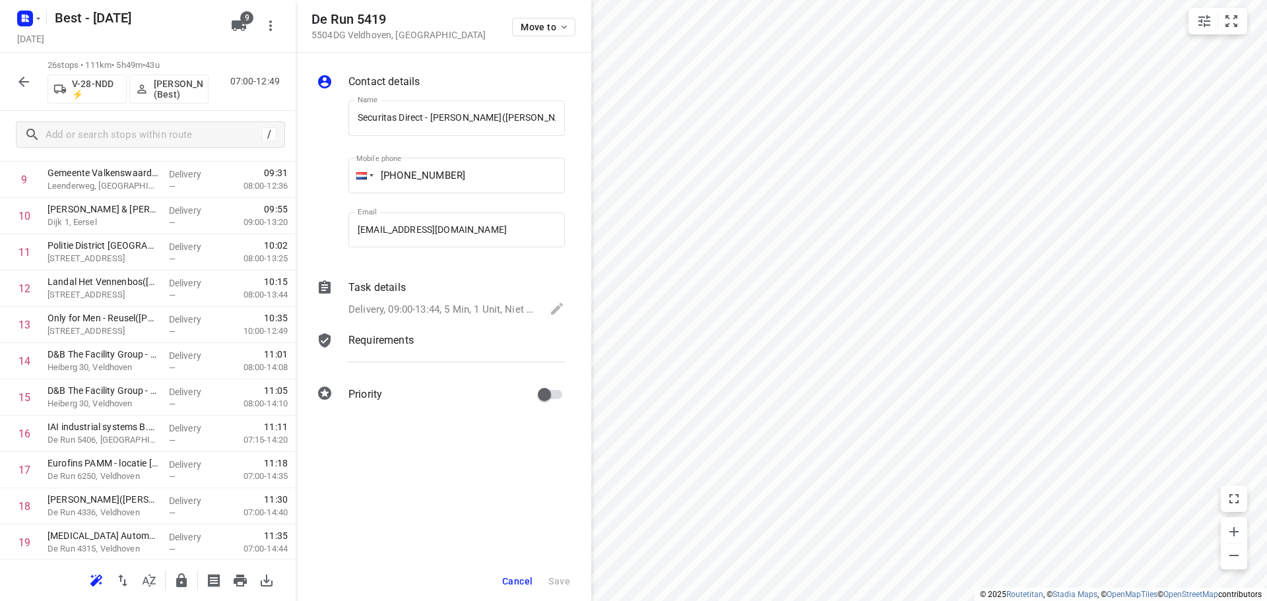
scroll to position [0, 25]
click at [530, 31] on span "Move to" at bounding box center [545, 27] width 49 height 11
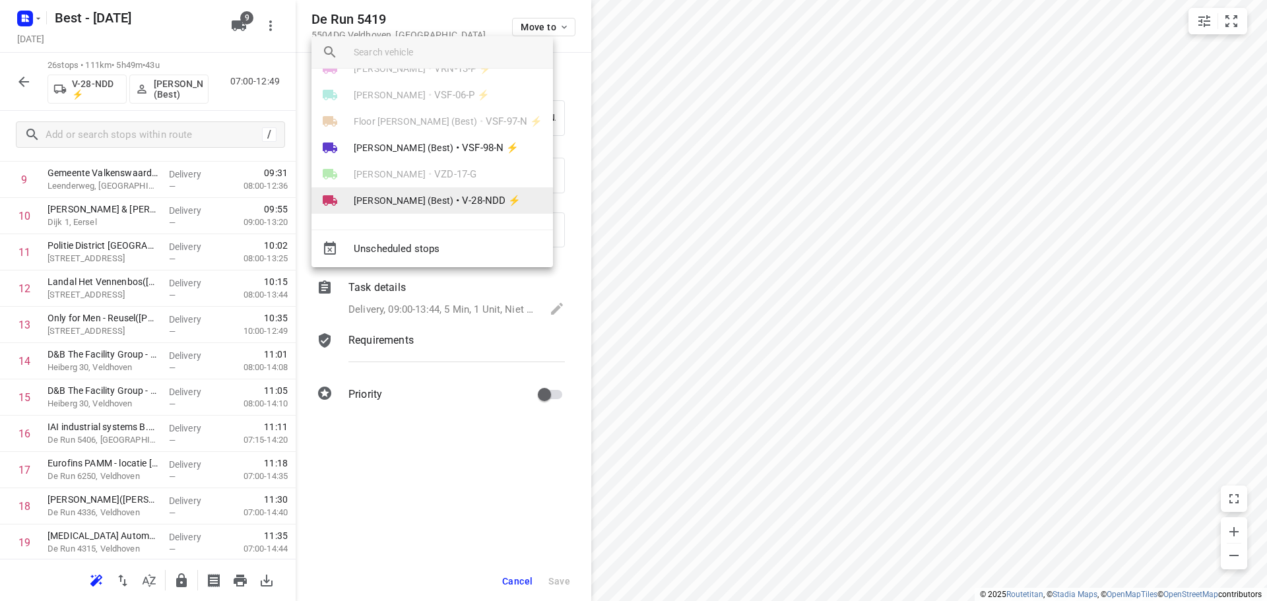
click at [438, 197] on span "Mustafa Omar (Best)" at bounding box center [404, 200] width 100 height 13
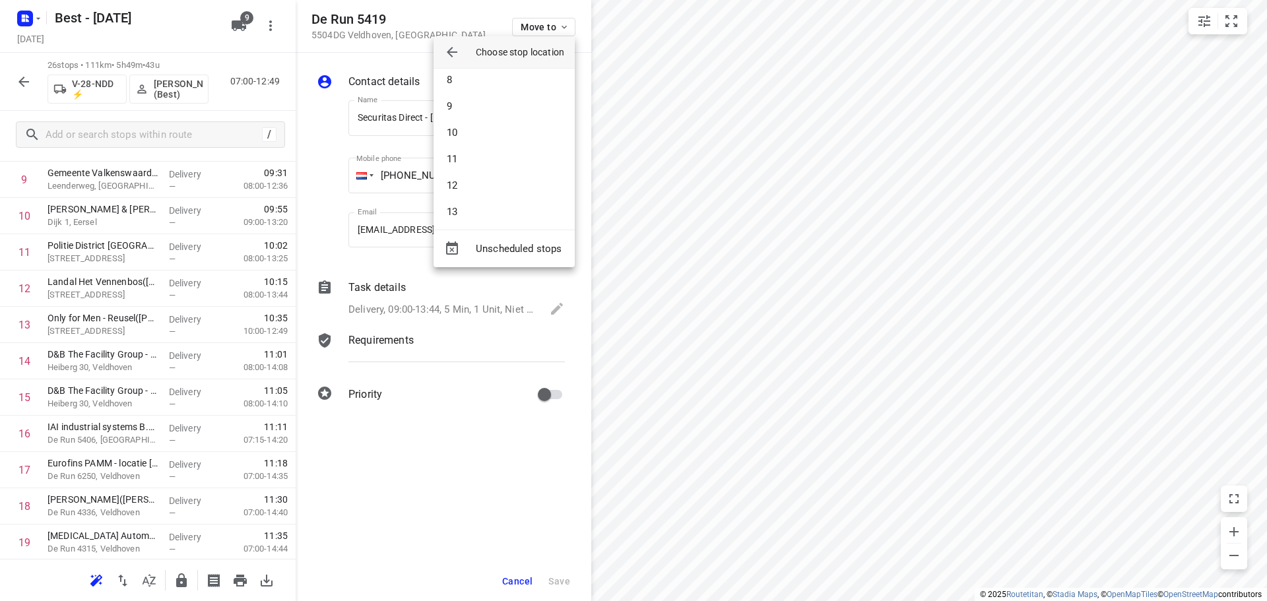
scroll to position [367, 0]
click at [467, 141] on li "17" at bounding box center [503, 142] width 141 height 26
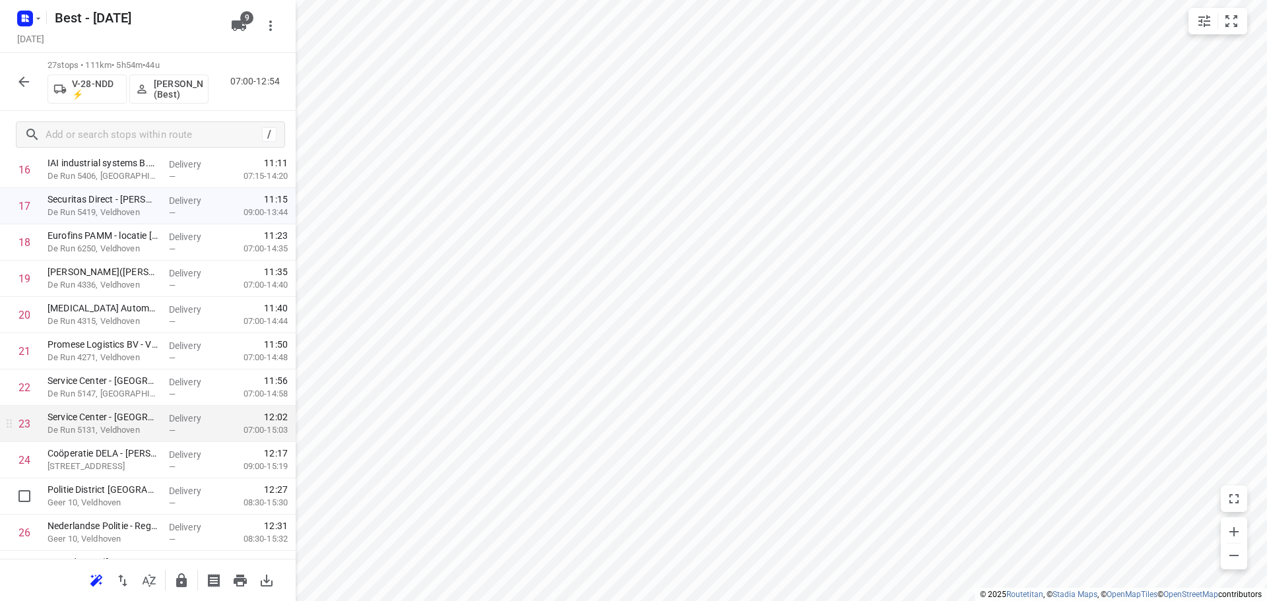
scroll to position [719, 0]
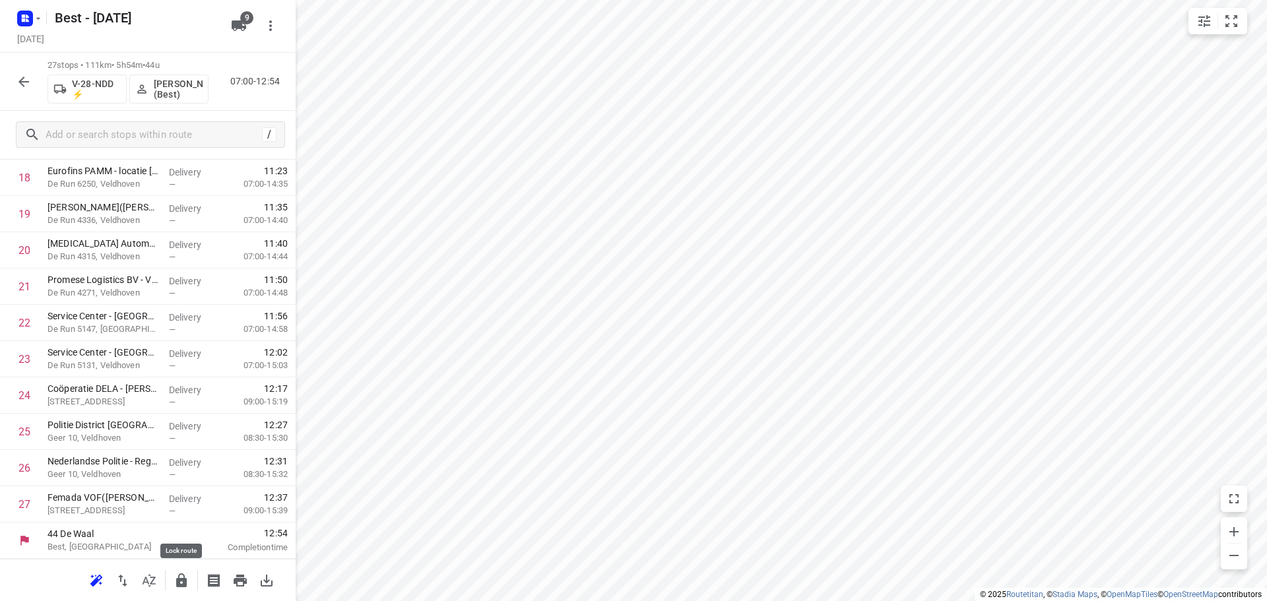
click at [182, 579] on icon "button" at bounding box center [181, 580] width 11 height 14
click at [24, 89] on button "button" at bounding box center [24, 82] width 26 height 26
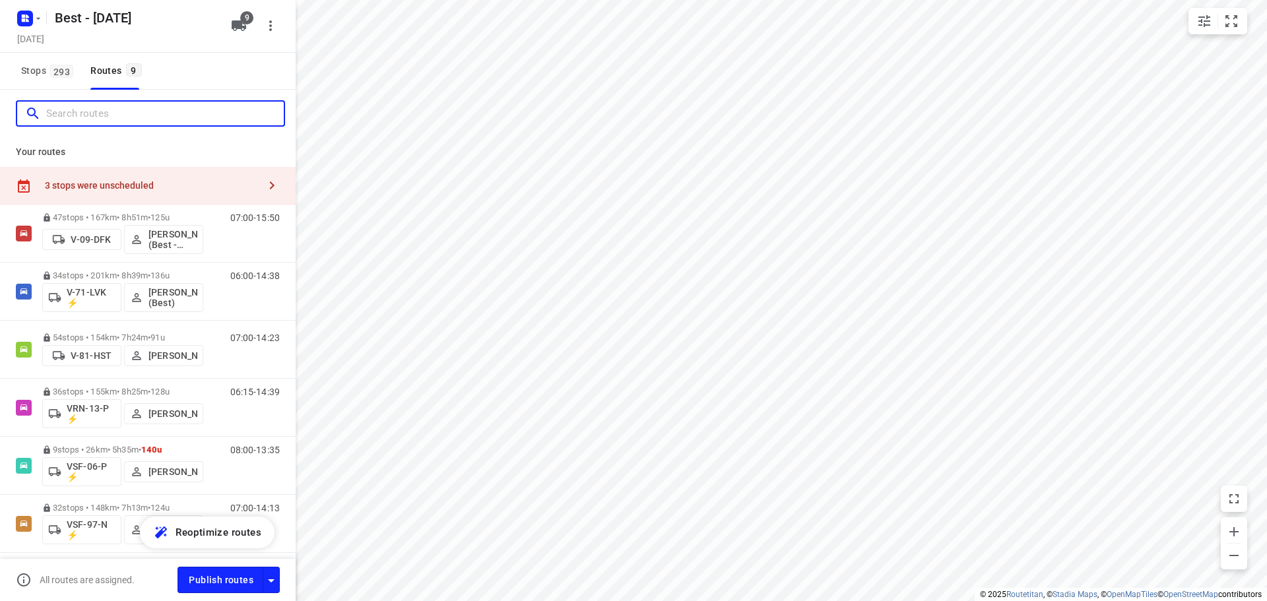
click at [69, 121] on input "Search routes" at bounding box center [165, 114] width 238 height 20
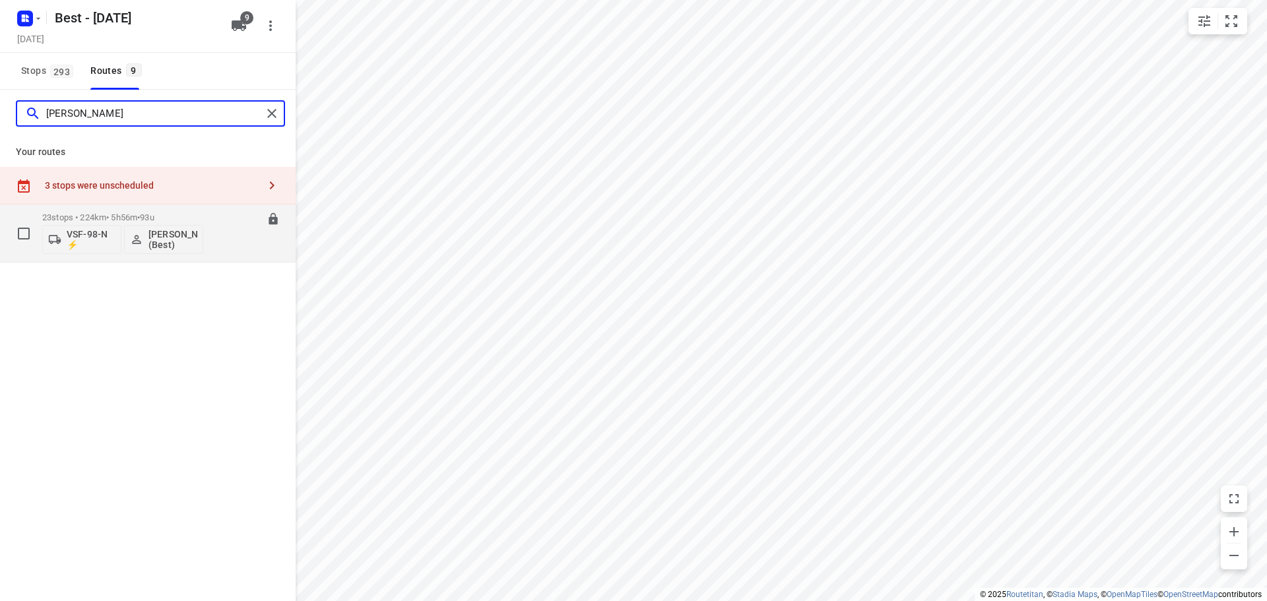
type input "peter"
click at [48, 214] on p "23 stops • 224km • 5h56m • 93u" at bounding box center [122, 217] width 161 height 10
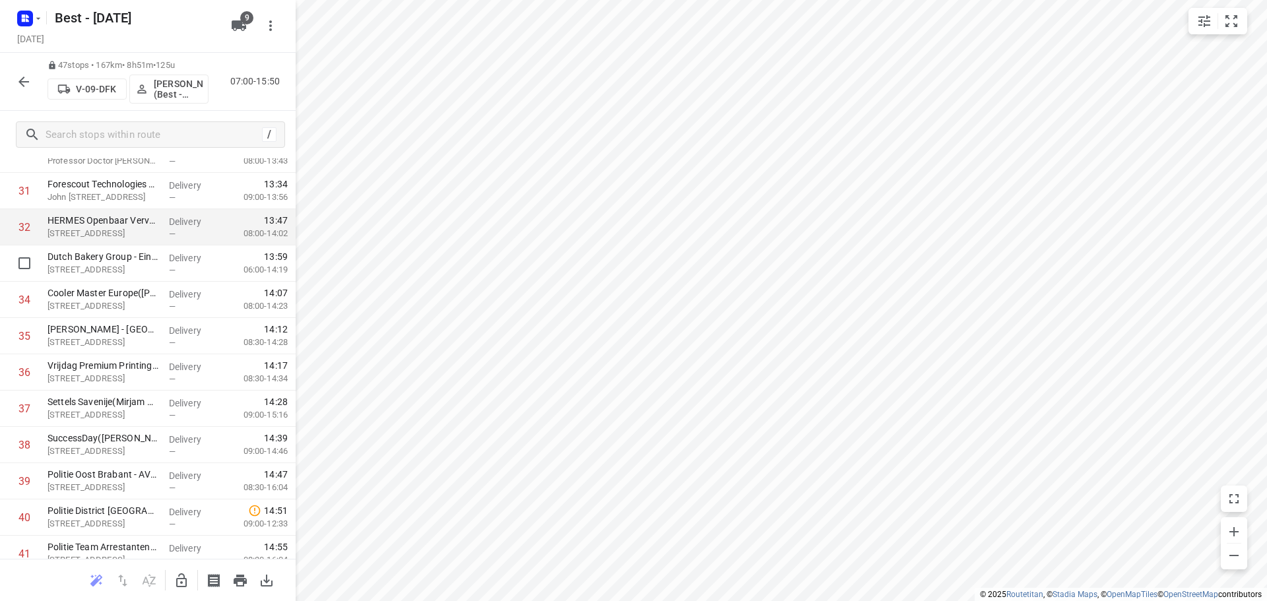
scroll to position [1122, 0]
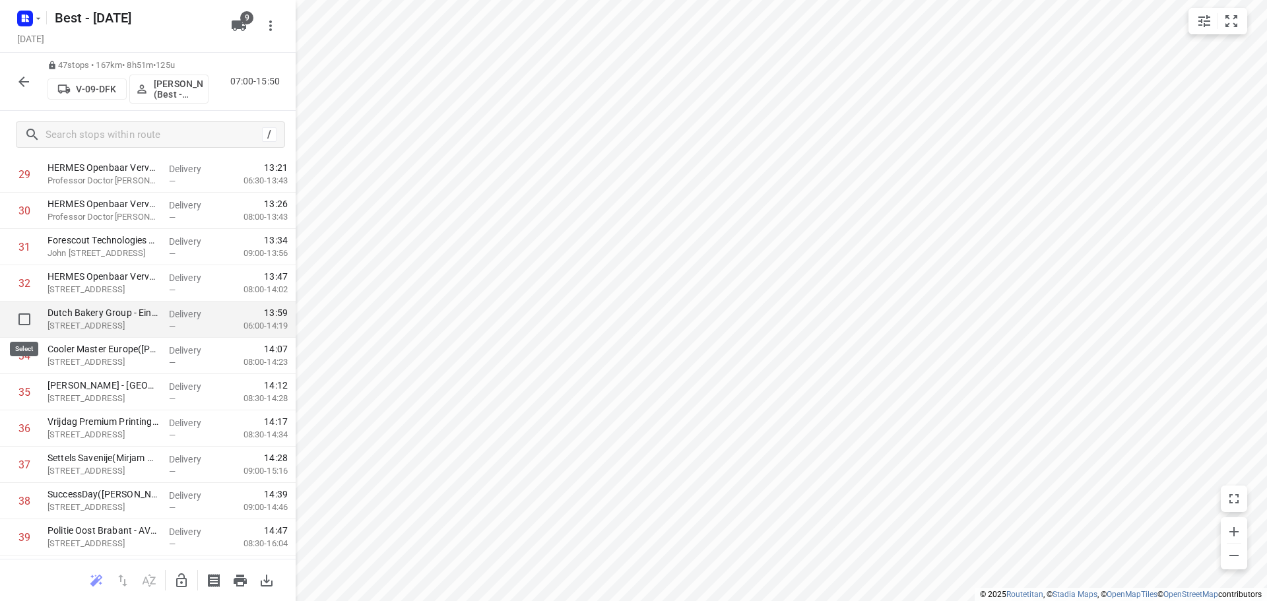
click at [22, 310] on input "checkbox" at bounding box center [24, 319] width 26 height 26
checkbox input "true"
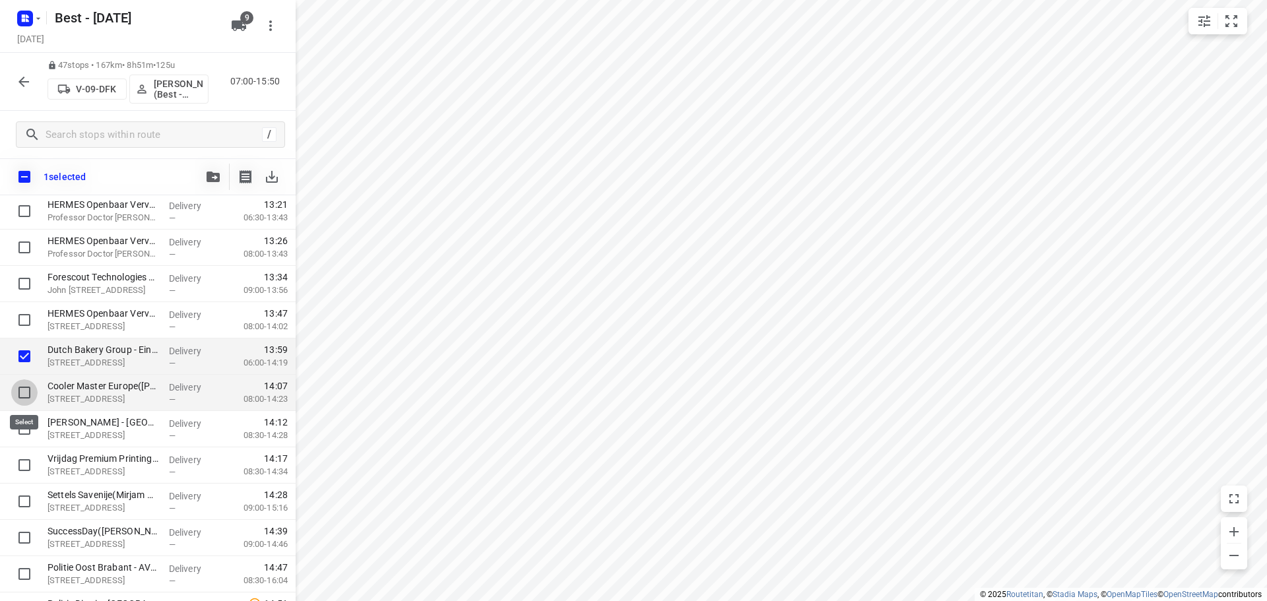
drag, startPoint x: 22, startPoint y: 388, endPoint x: 18, endPoint y: 421, distance: 33.2
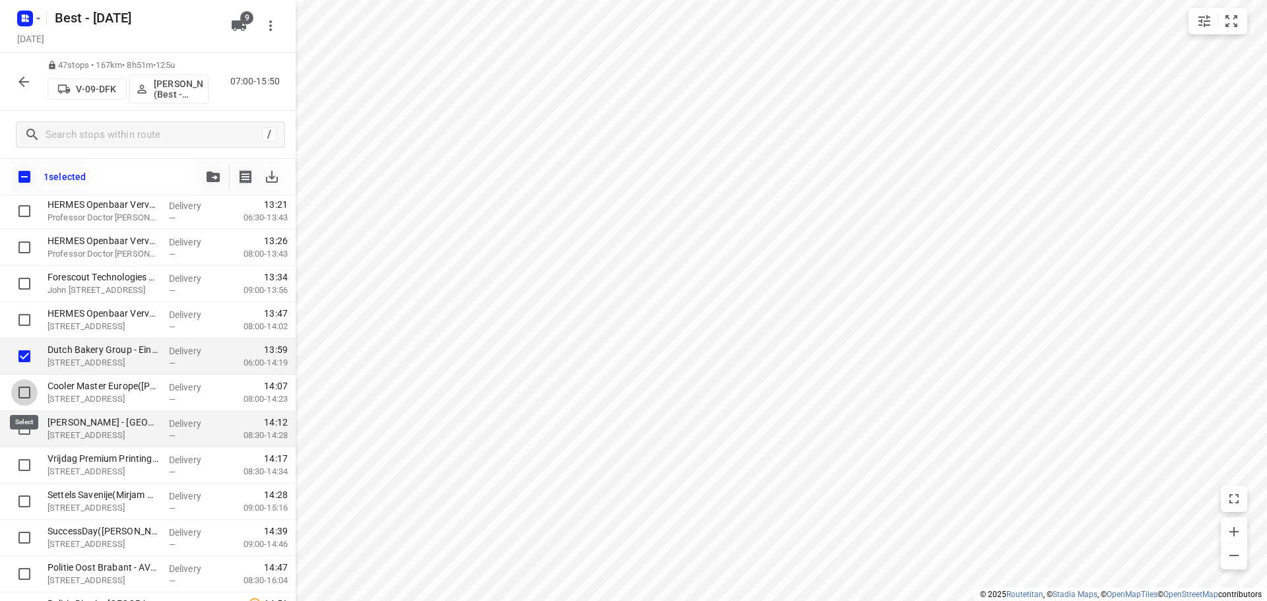
click at [22, 389] on input "checkbox" at bounding box center [24, 392] width 26 height 26
checkbox input "true"
drag, startPoint x: 18, startPoint y: 424, endPoint x: 19, endPoint y: 464, distance: 40.9
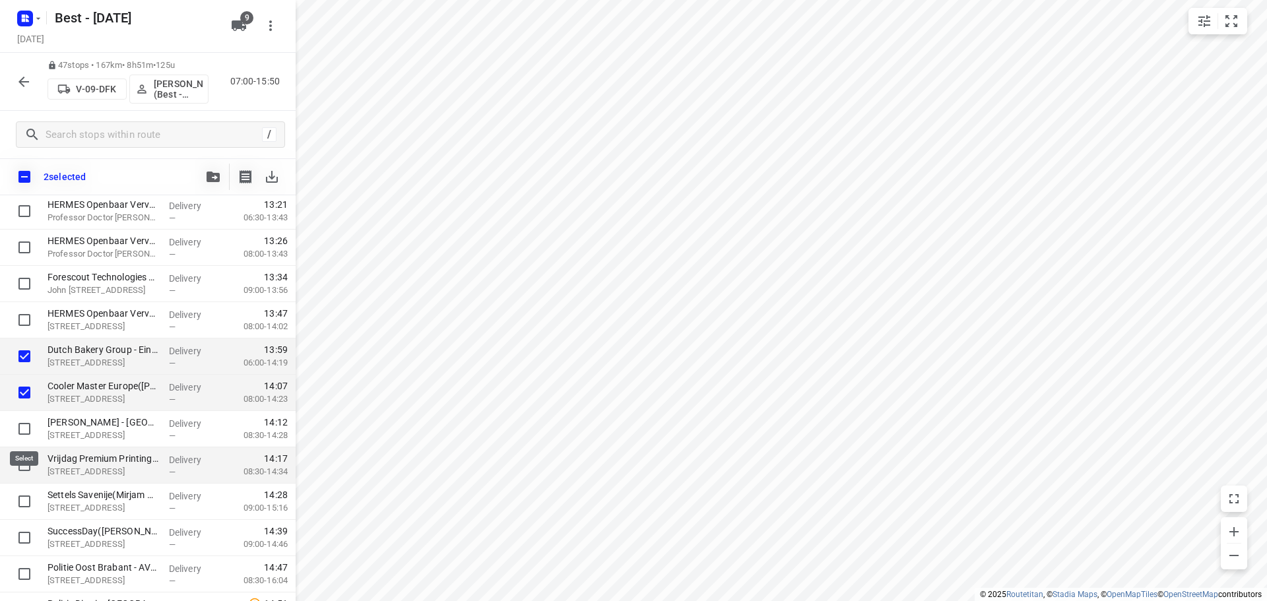
click at [18, 424] on input "checkbox" at bounding box center [24, 429] width 26 height 26
checkbox input "true"
click at [21, 468] on input "checkbox" at bounding box center [24, 465] width 26 height 26
checkbox input "true"
click at [204, 174] on button "button" at bounding box center [213, 177] width 26 height 26
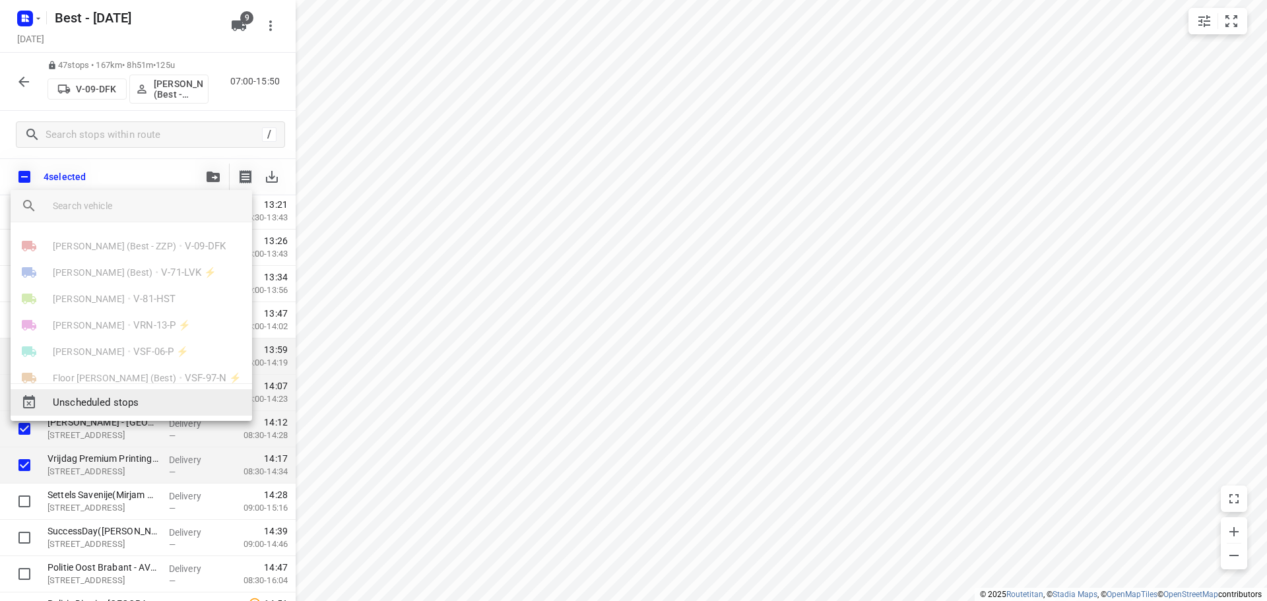
click at [137, 404] on span "Unscheduled stops" at bounding box center [147, 402] width 189 height 15
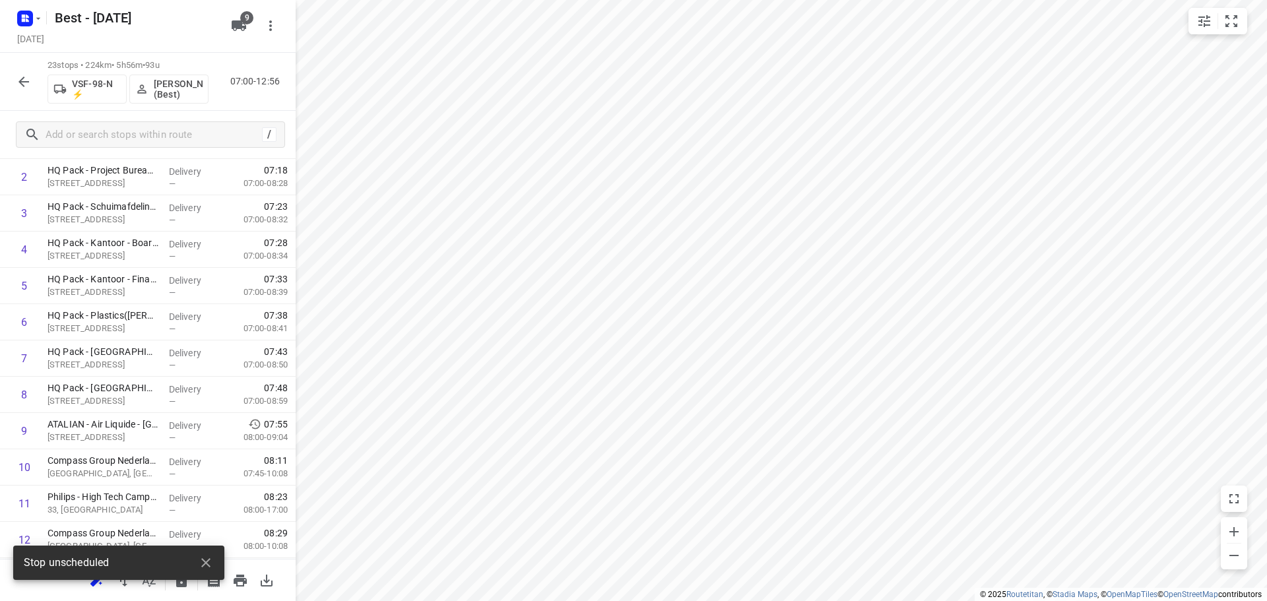
scroll to position [0, 0]
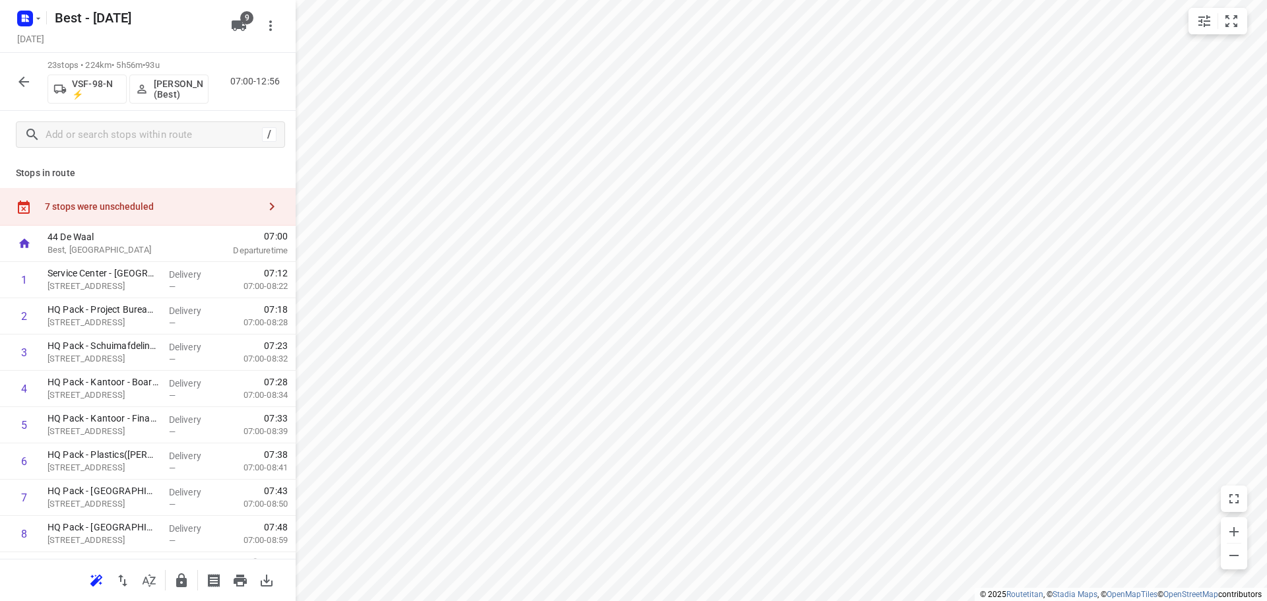
click at [159, 206] on div "7 stops were unscheduled" at bounding box center [152, 206] width 214 height 11
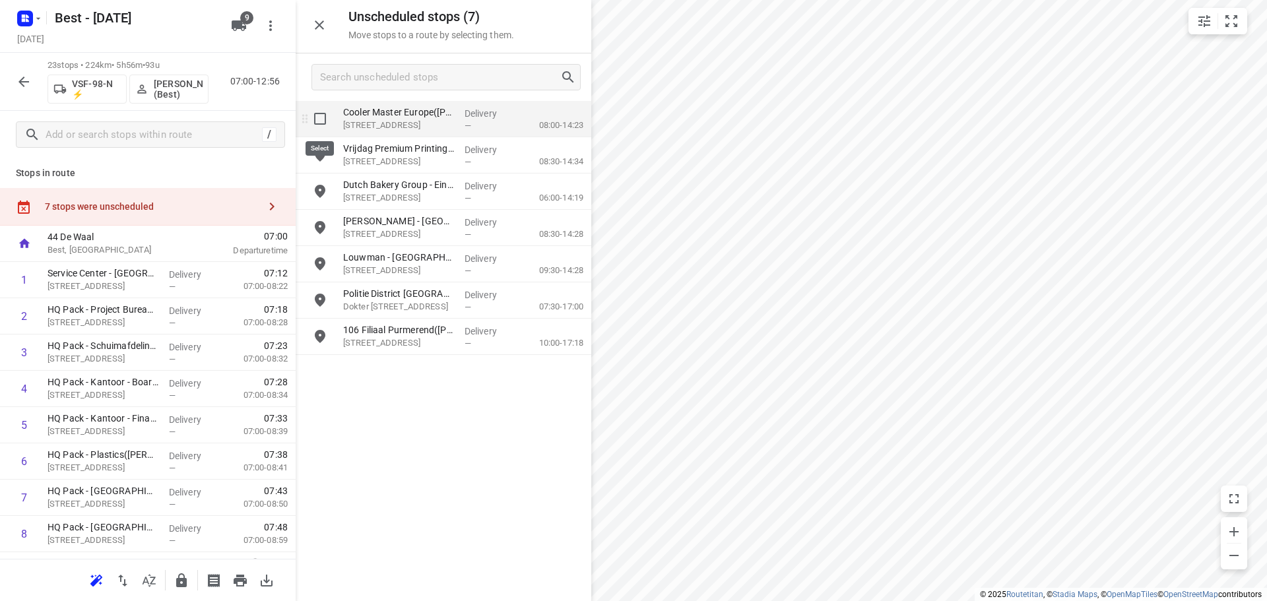
click at [313, 114] on input "grid" at bounding box center [320, 119] width 26 height 26
checkbox input "true"
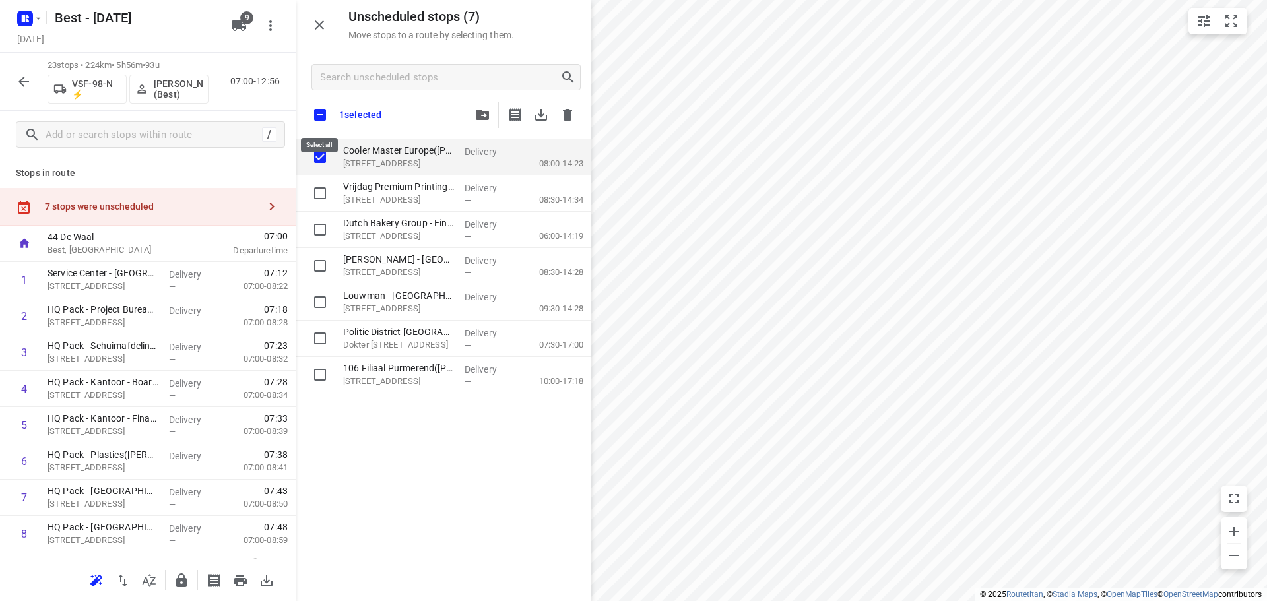
click at [316, 115] on input "checkbox" at bounding box center [320, 115] width 28 height 28
checkbox input "true"
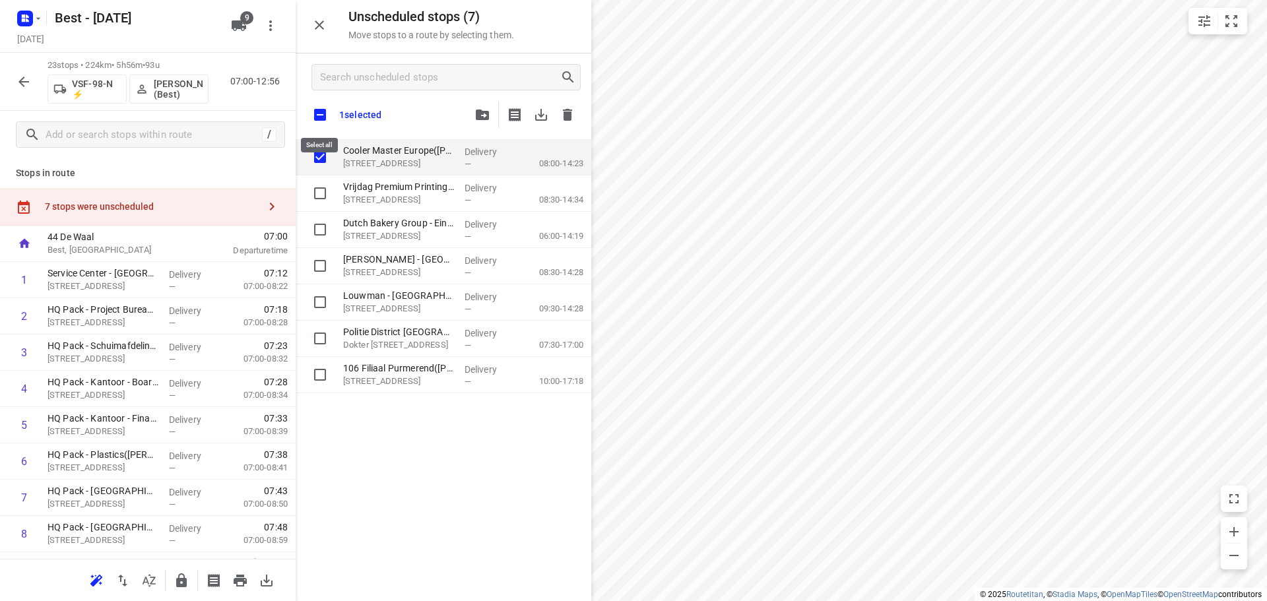
checkbox input "true"
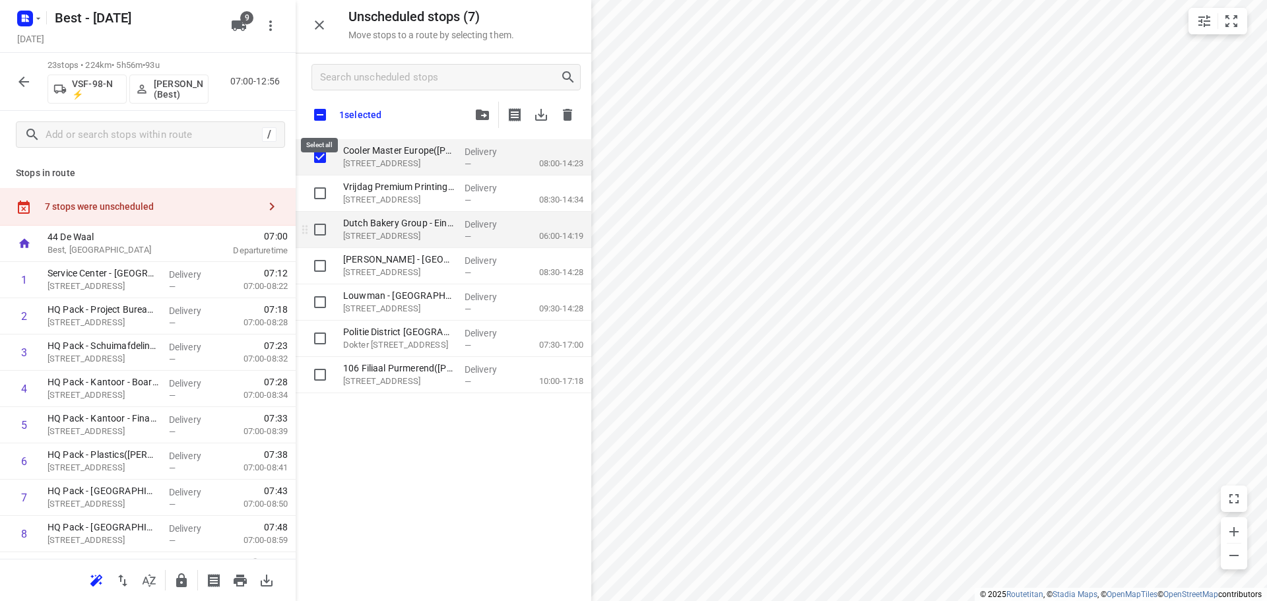
checkbox input "true"
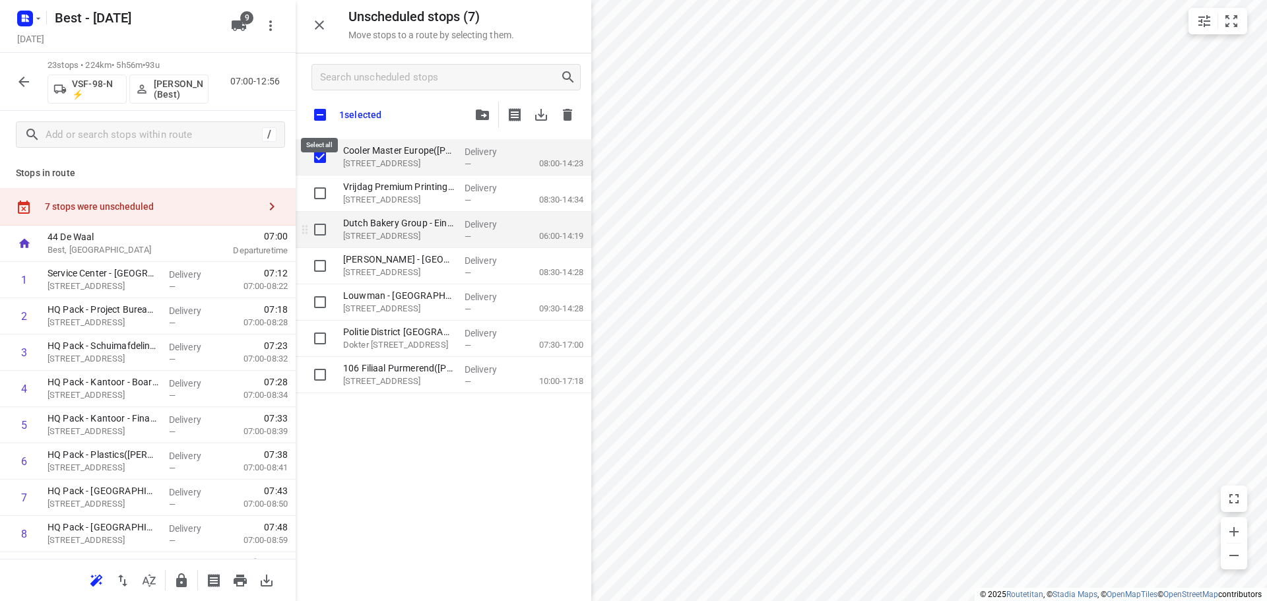
checkbox input "true"
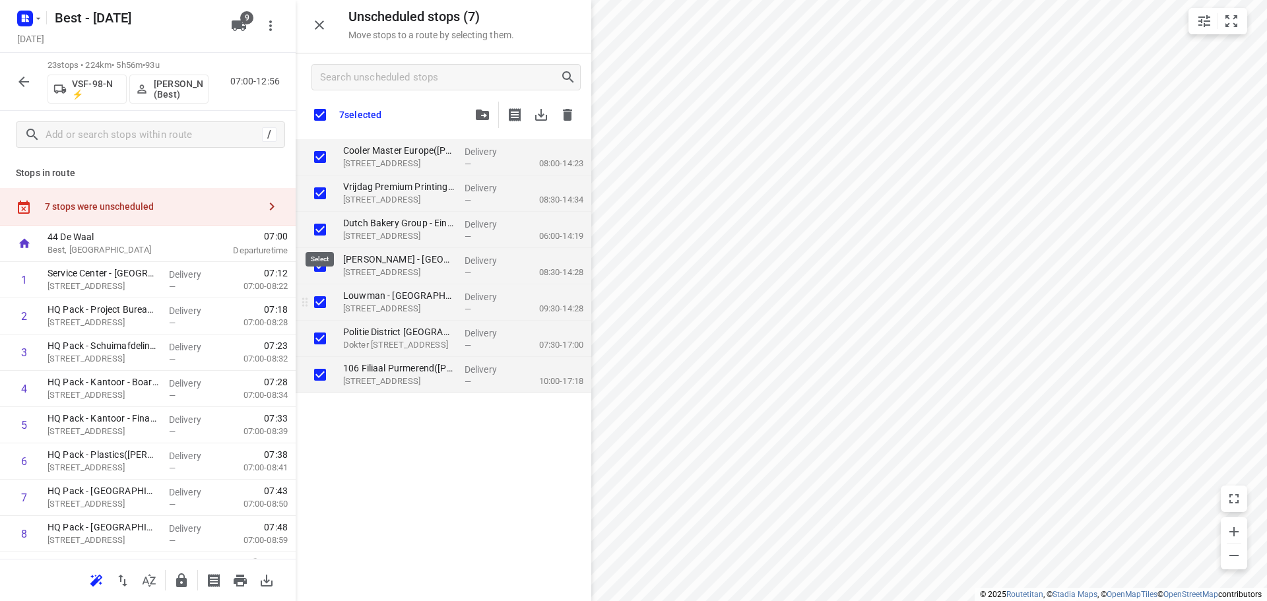
checkbox input "true"
click at [320, 374] on input "grid" at bounding box center [320, 375] width 26 height 26
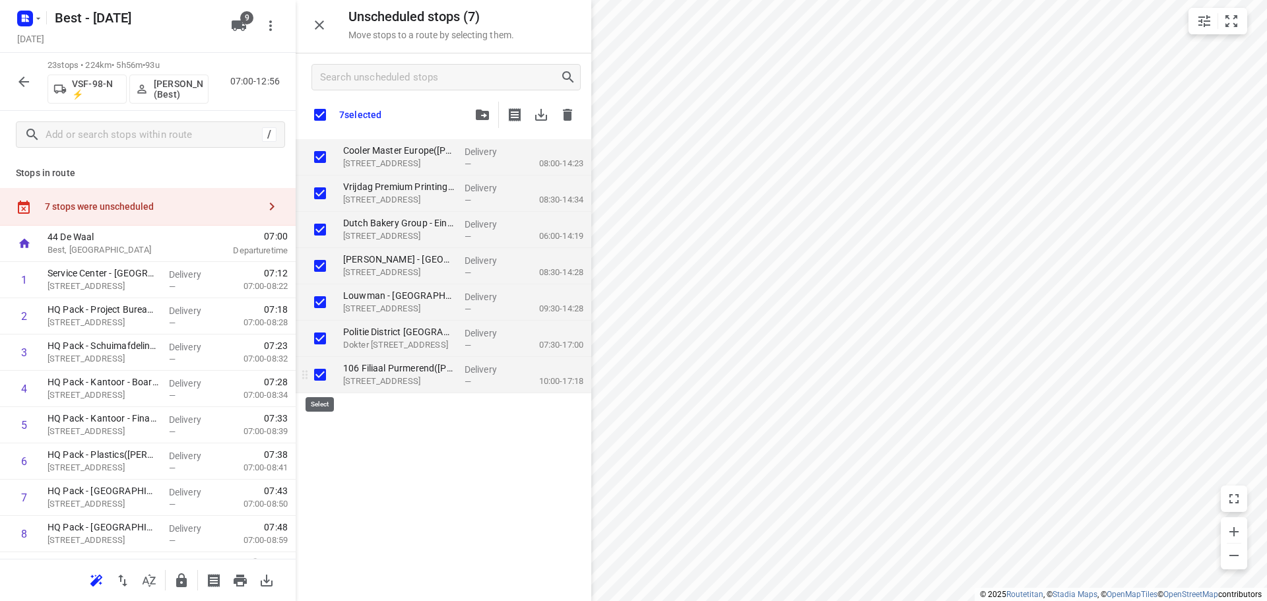
checkbox input "false"
checkbox input "true"
checkbox input "false"
checkbox input "true"
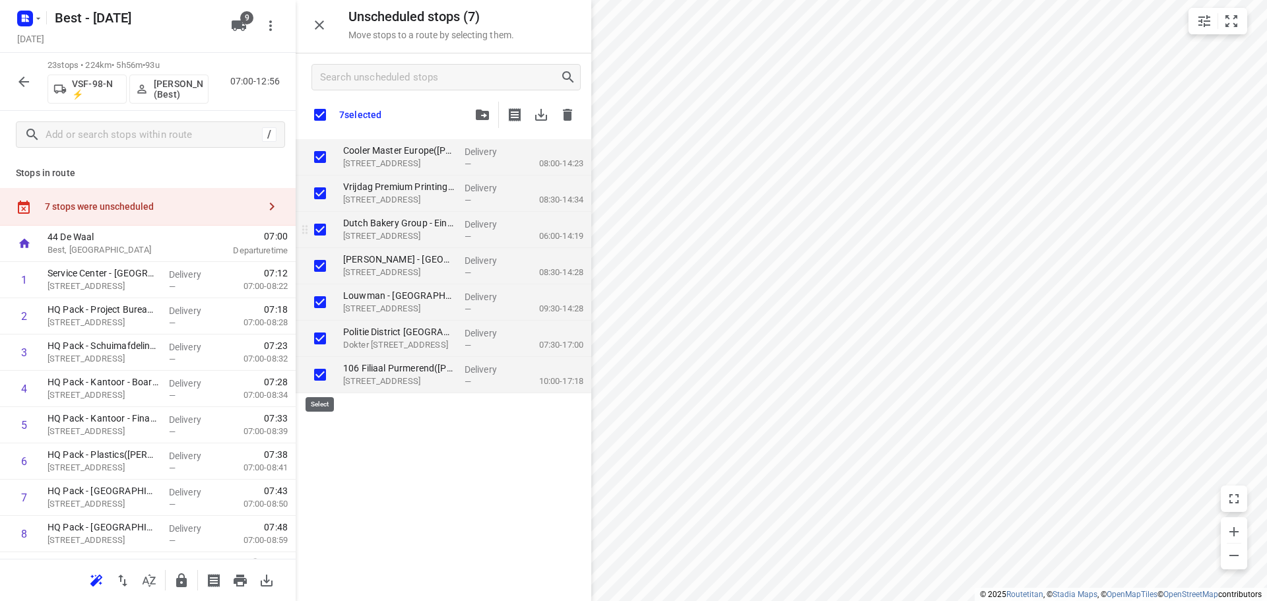
checkbox input "true"
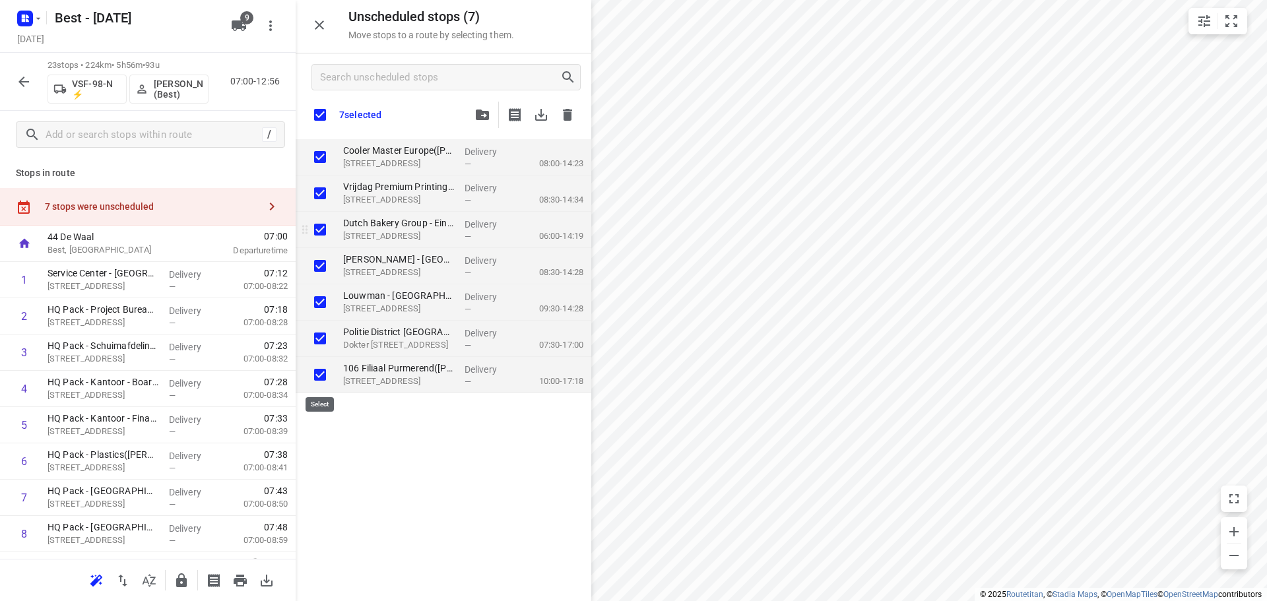
checkbox input "true"
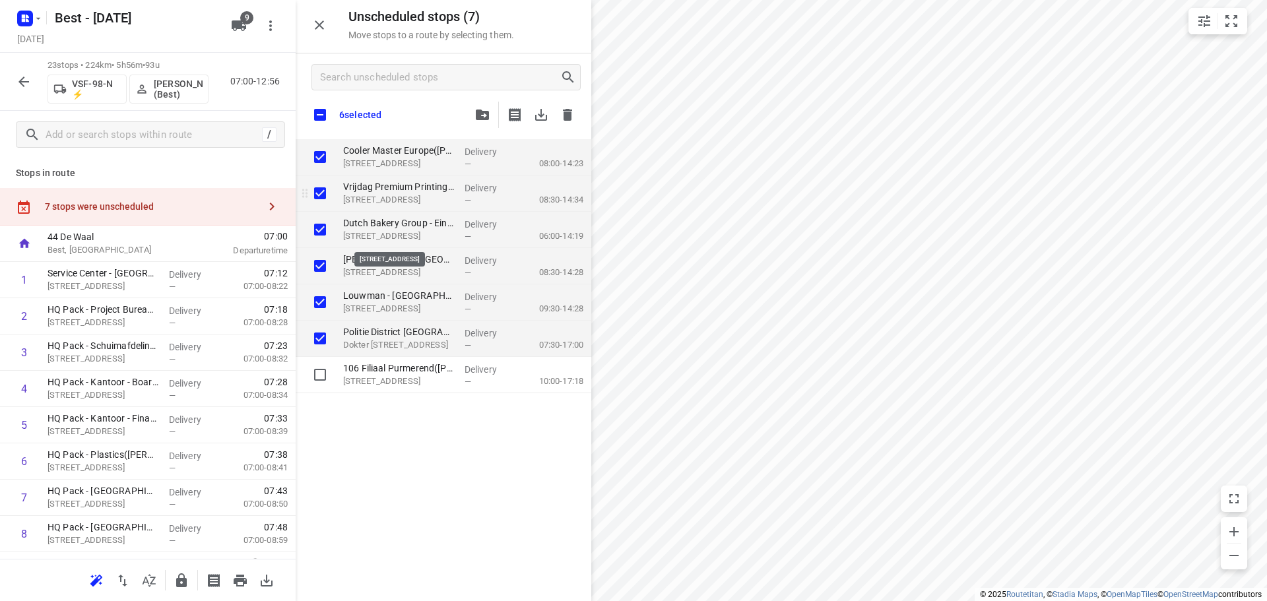
checkbox input "true"
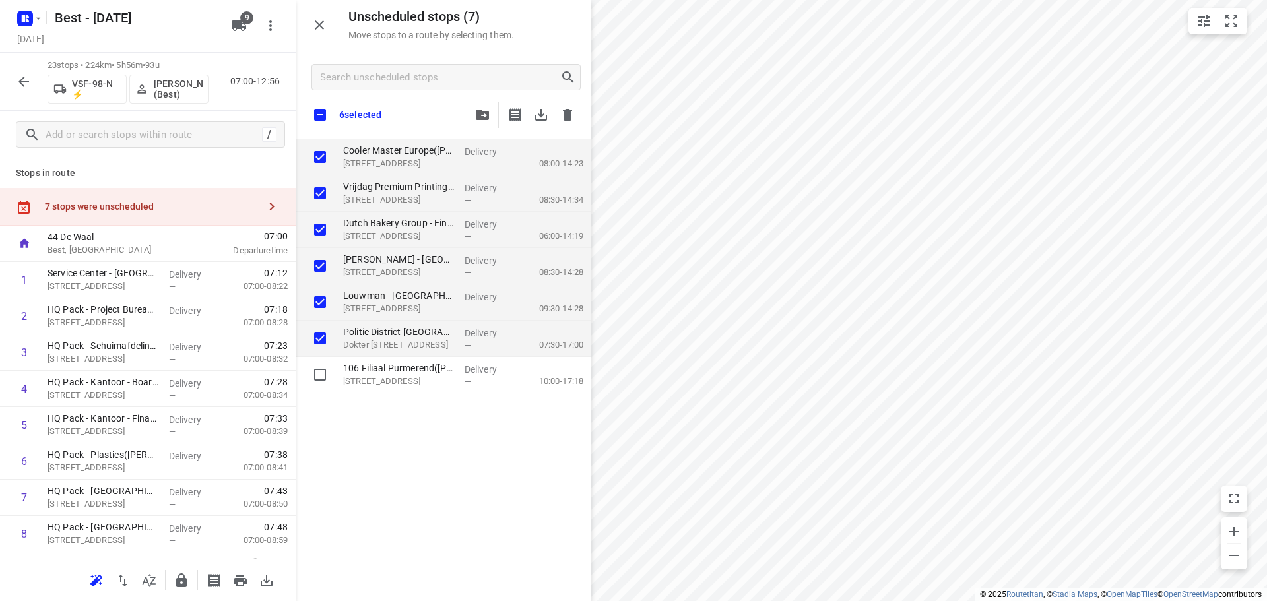
checkbox input "true"
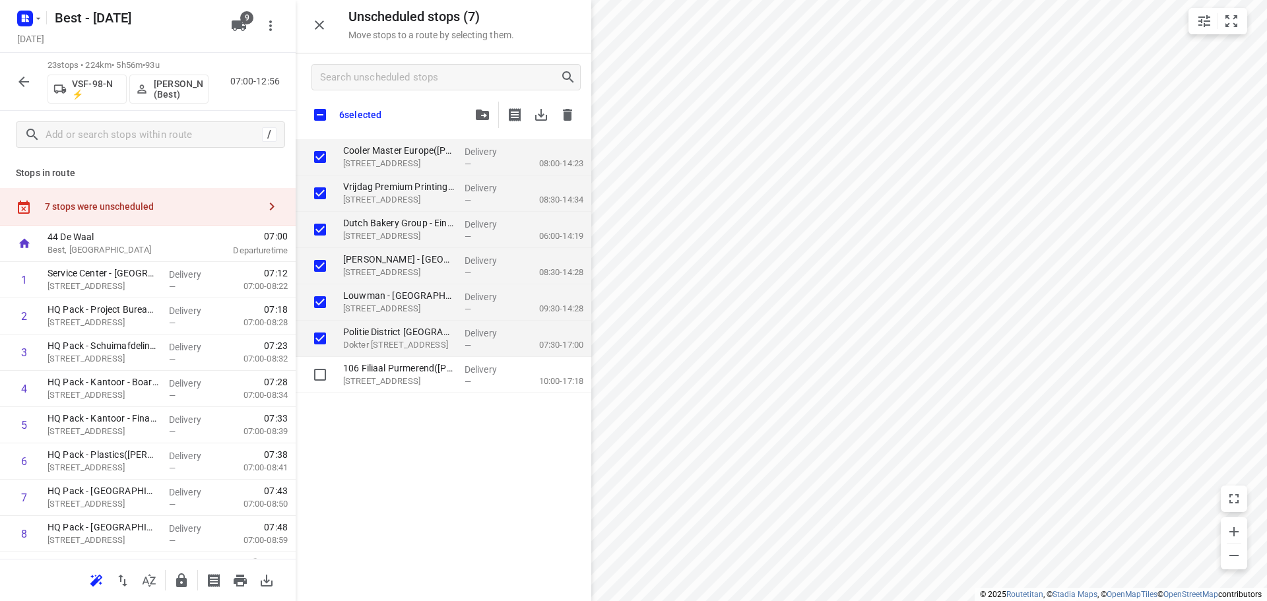
checkbox input "true"
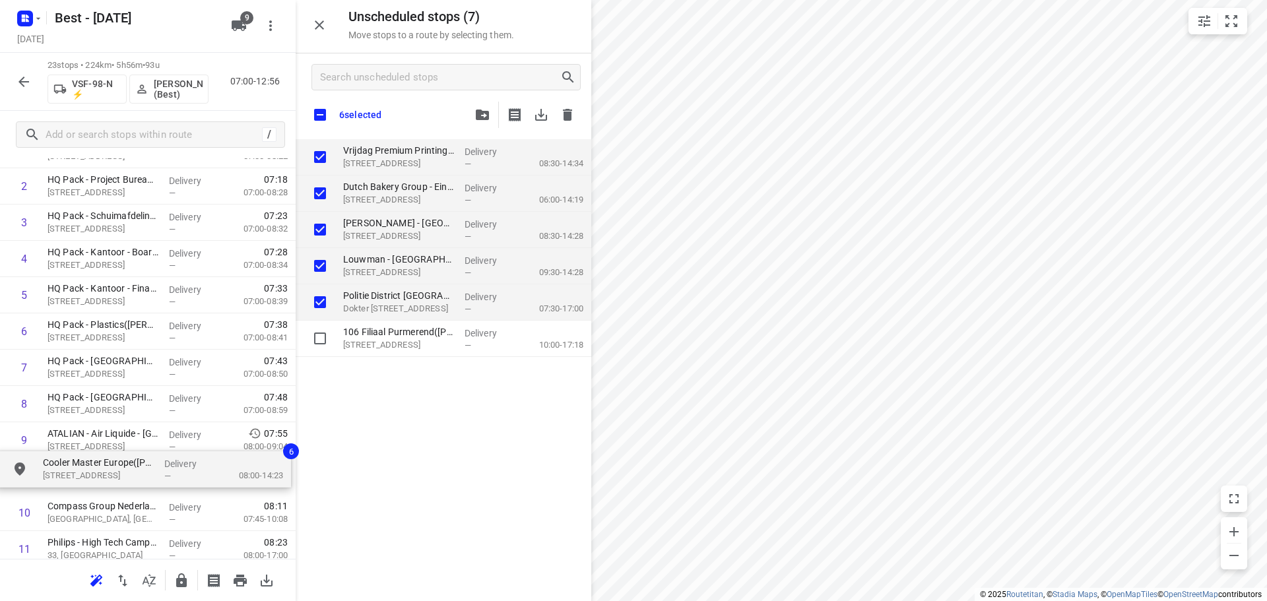
drag, startPoint x: 323, startPoint y: 212, endPoint x: 115, endPoint y: 478, distance: 337.1
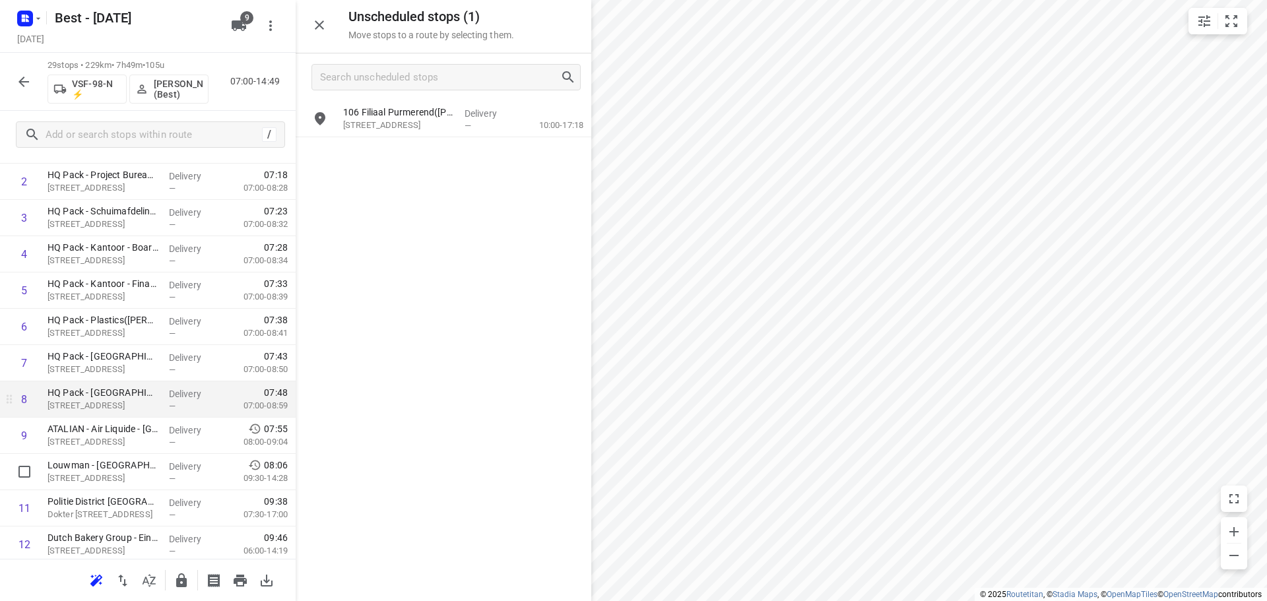
scroll to position [267, 0]
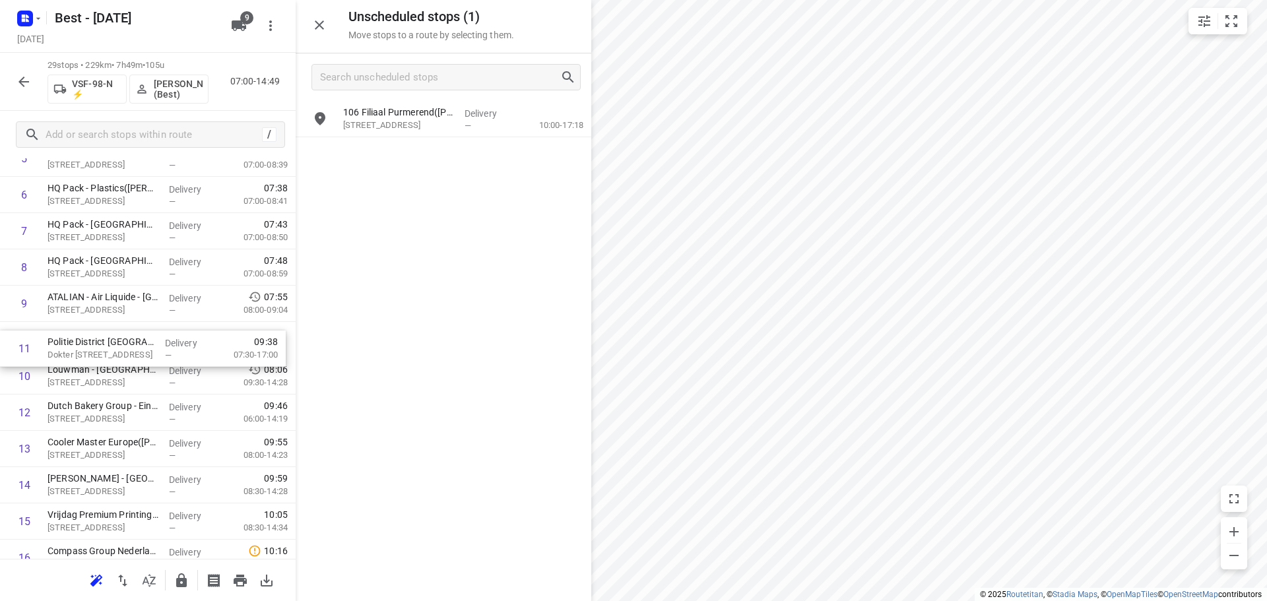
drag, startPoint x: 146, startPoint y: 370, endPoint x: 146, endPoint y: 331, distance: 38.9
click at [146, 331] on div "1 Service Center - Eindhoven(Bob Cremers) Looyenbeemd 3, Eindhoven Delivery — 0…" at bounding box center [148, 521] width 296 height 1052
drag, startPoint x: 181, startPoint y: 414, endPoint x: 191, endPoint y: 381, distance: 34.4
click at [191, 381] on div "1 Service Center - Eindhoven(Bob Cremers) Looyenbeemd 3, Eindhoven Delivery — 0…" at bounding box center [148, 521] width 296 height 1052
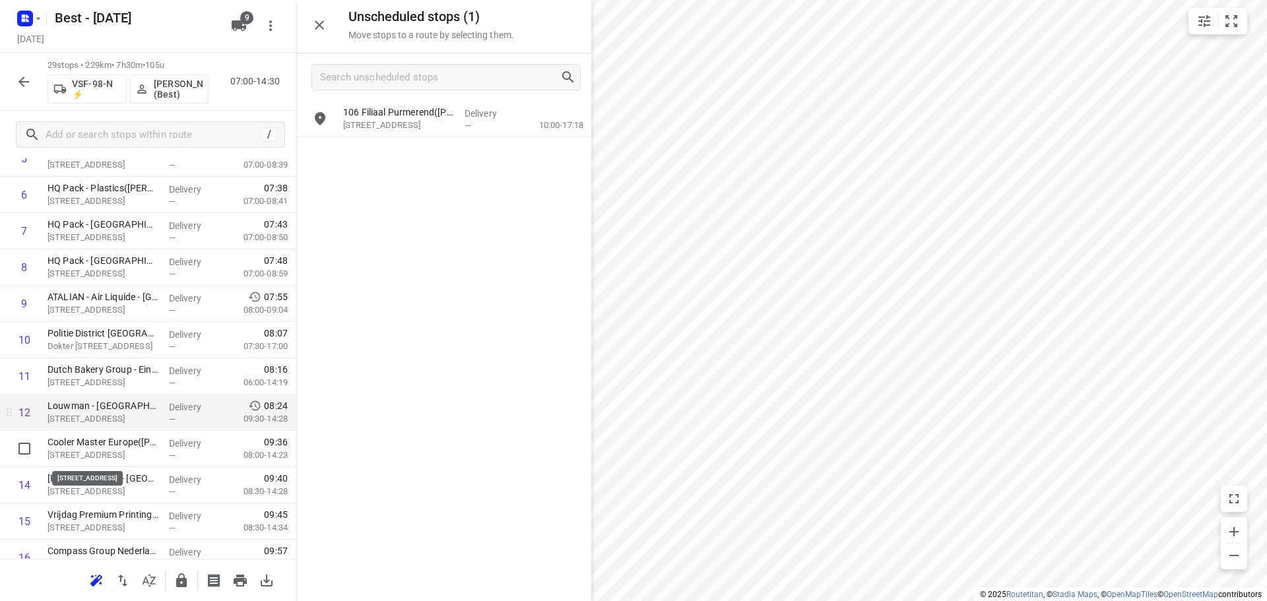
drag, startPoint x: 145, startPoint y: 437, endPoint x: 148, endPoint y: 428, distance: 9.0
click at [148, 429] on div "1 Service Center - Eindhoven(Bob Cremers) Looyenbeemd 3, Eindhoven Delivery — 0…" at bounding box center [148, 521] width 296 height 1052
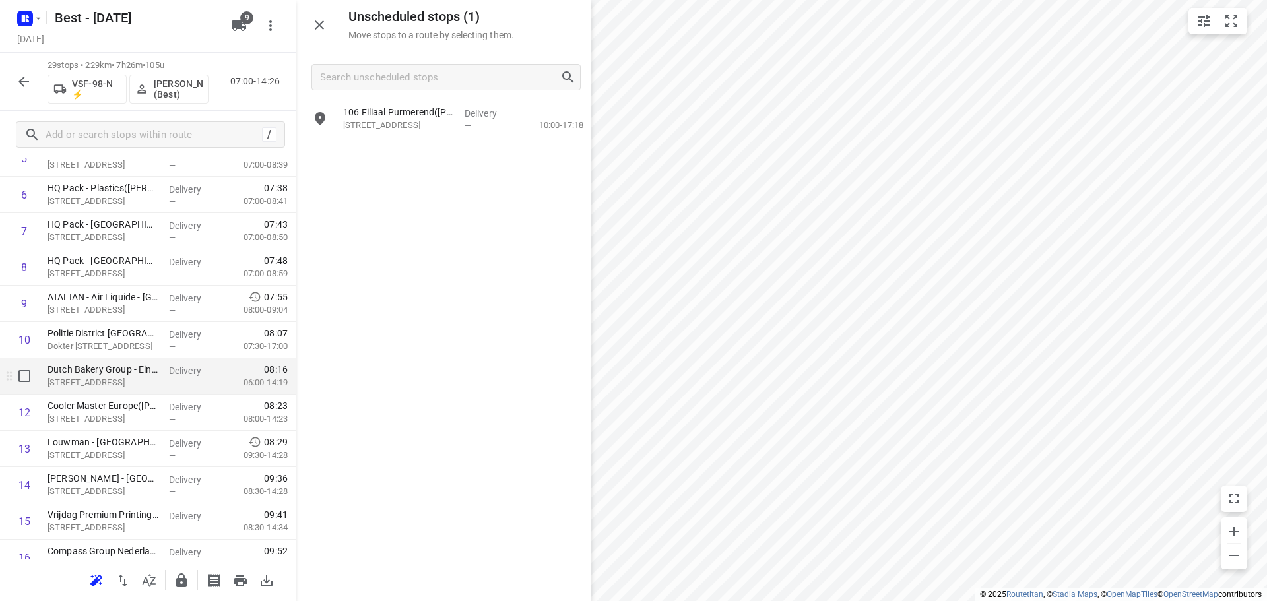
scroll to position [333, 0]
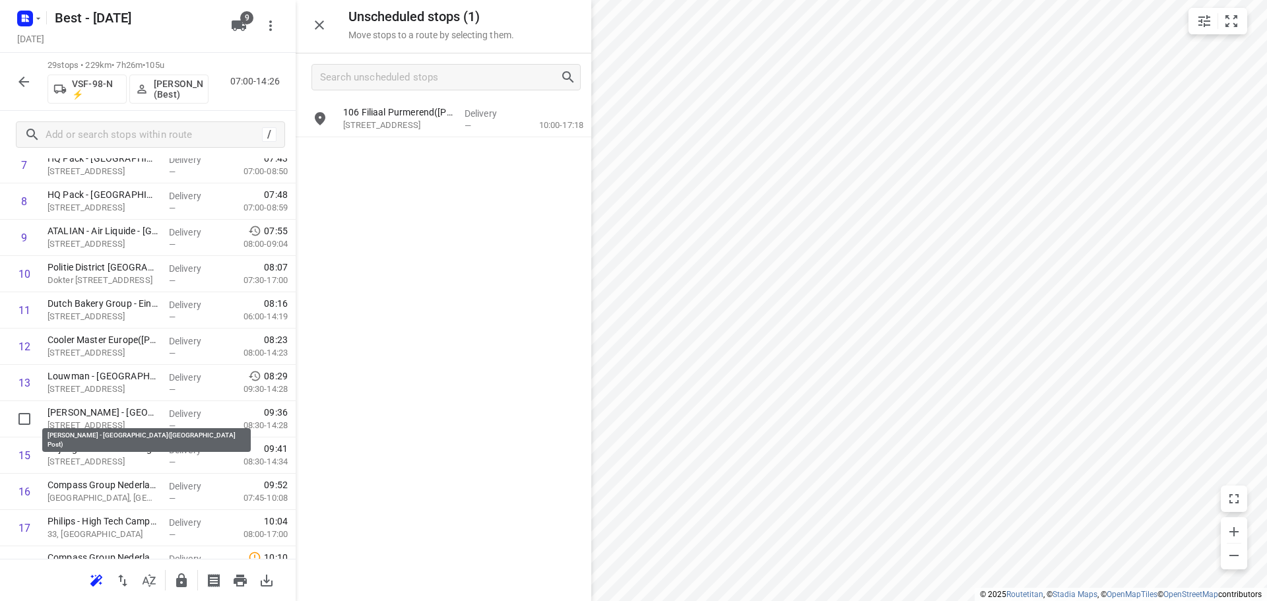
drag, startPoint x: 151, startPoint y: 412, endPoint x: 158, endPoint y: 375, distance: 37.0
click at [158, 375] on div "1 Service Center - Eindhoven(Bob Cremers) Looyenbeemd 3, Eindhoven Delivery — 0…" at bounding box center [148, 455] width 296 height 1052
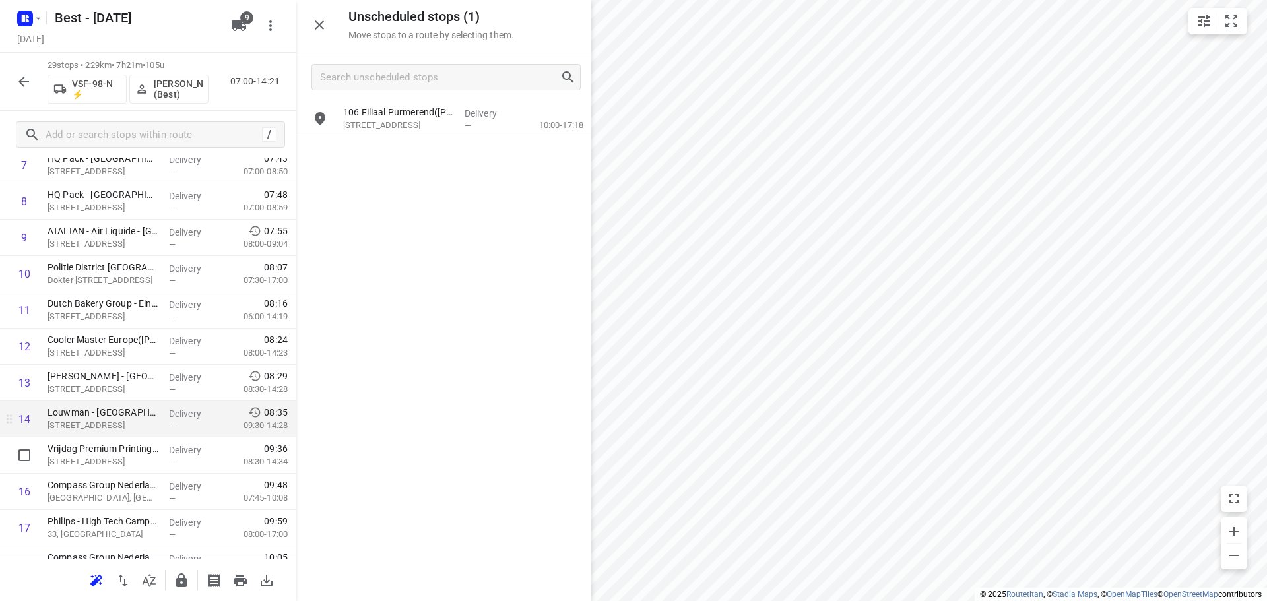
drag, startPoint x: 151, startPoint y: 458, endPoint x: 154, endPoint y: 416, distance: 41.6
click at [154, 430] on div "1 Service Center - Eindhoven(Bob Cremers) Looyenbeemd 3, Eindhoven Delivery — 0…" at bounding box center [148, 455] width 296 height 1052
click at [161, 439] on div "1 Service Center - Eindhoven(Bob Cremers) Looyenbeemd 3, Eindhoven Delivery — 0…" at bounding box center [148, 455] width 296 height 1052
drag, startPoint x: 158, startPoint y: 457, endPoint x: 150, endPoint y: 410, distance: 46.9
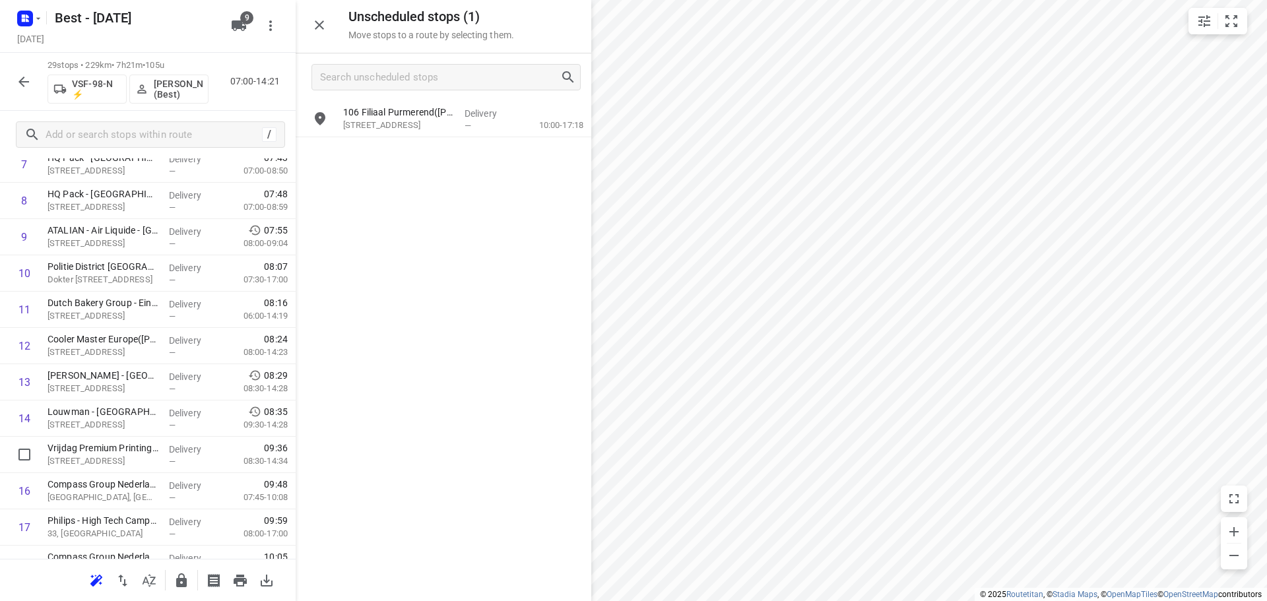
click at [150, 411] on div "1 Service Center - Eindhoven(Bob Cremers) Looyenbeemd 3, Eindhoven Delivery — 0…" at bounding box center [148, 455] width 296 height 1052
click at [328, 29] on button "button" at bounding box center [319, 25] width 26 height 26
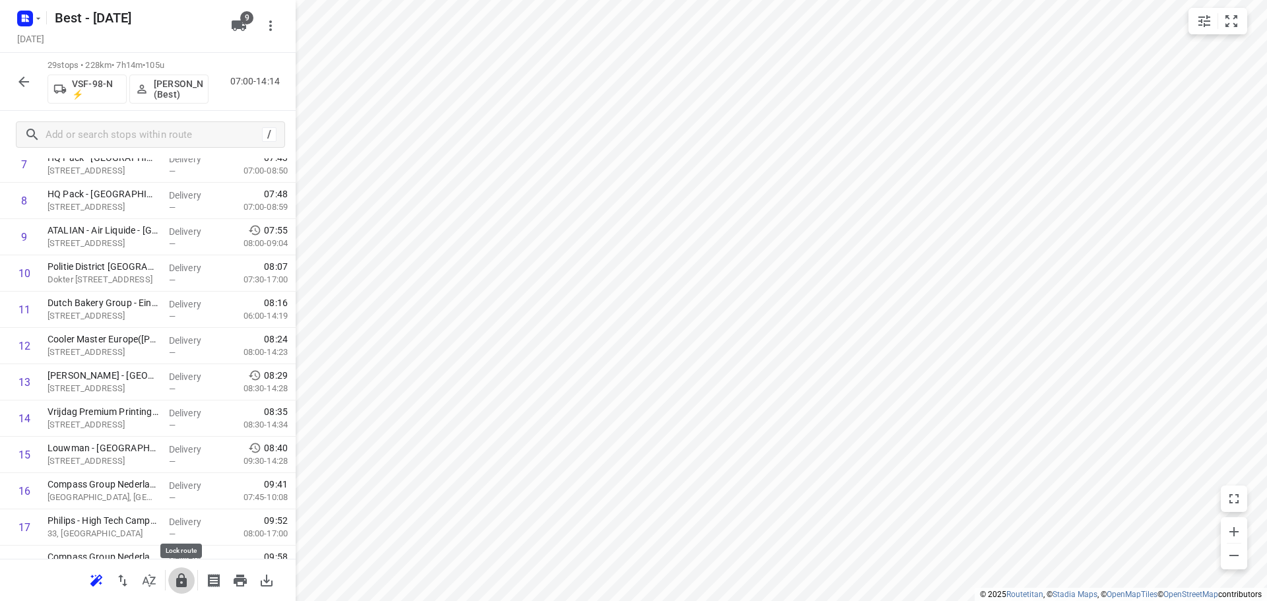
click at [189, 579] on button "button" at bounding box center [181, 580] width 26 height 26
click at [28, 88] on icon "button" at bounding box center [24, 82] width 16 height 16
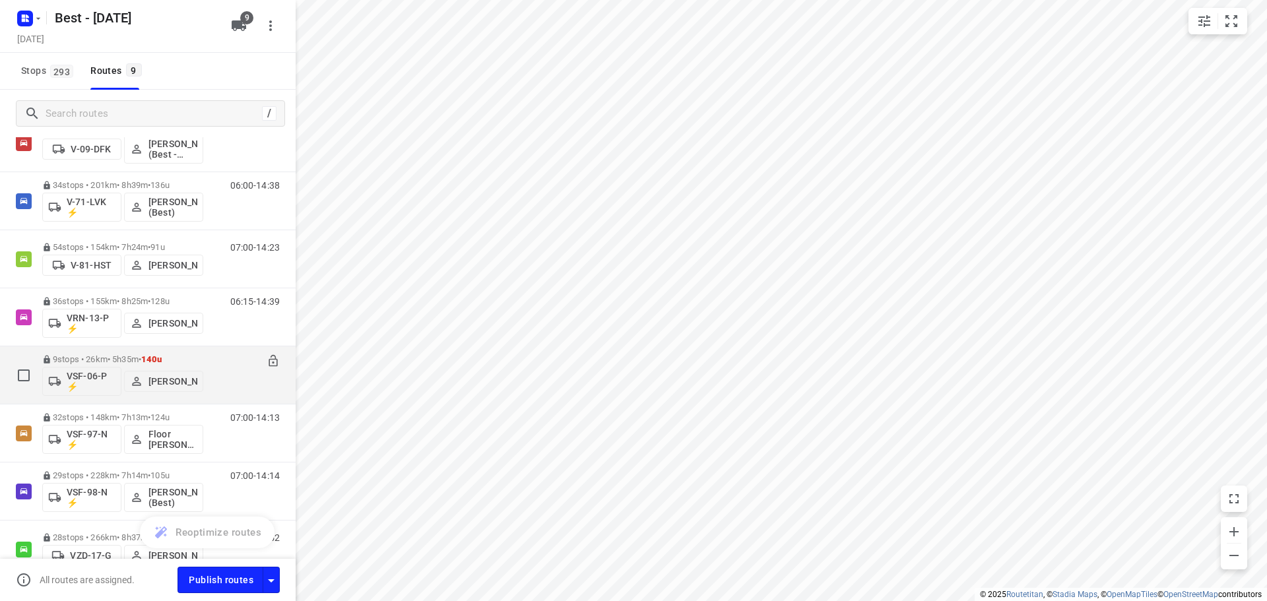
scroll to position [0, 0]
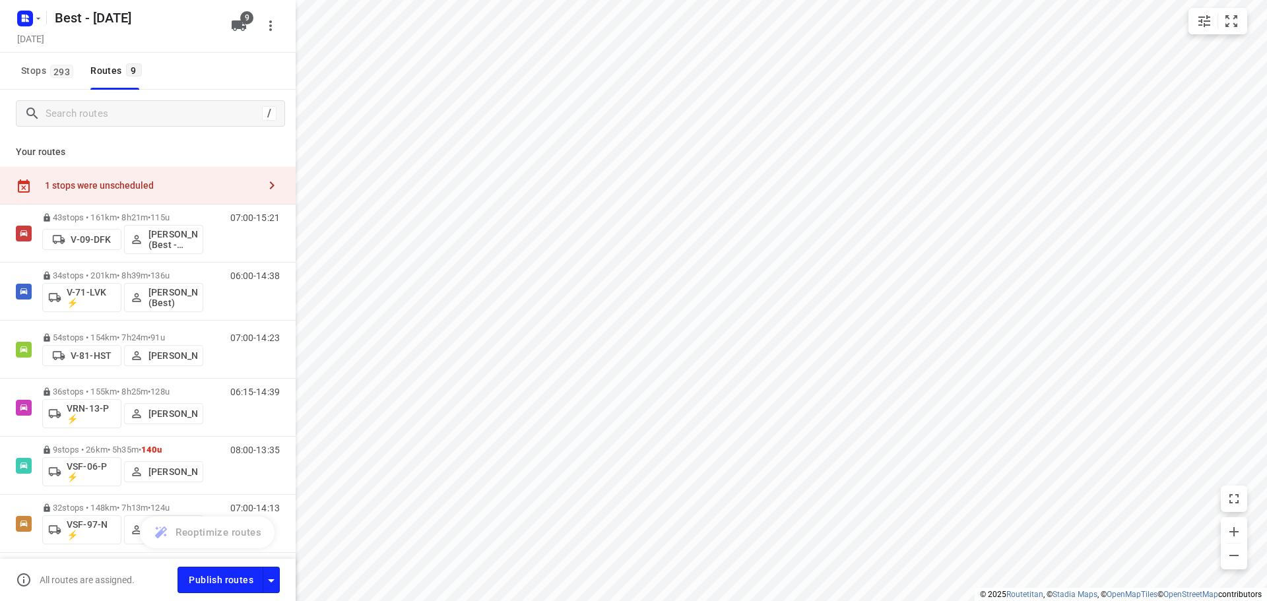
click at [208, 190] on div "1 stops were unscheduled" at bounding box center [152, 185] width 214 height 11
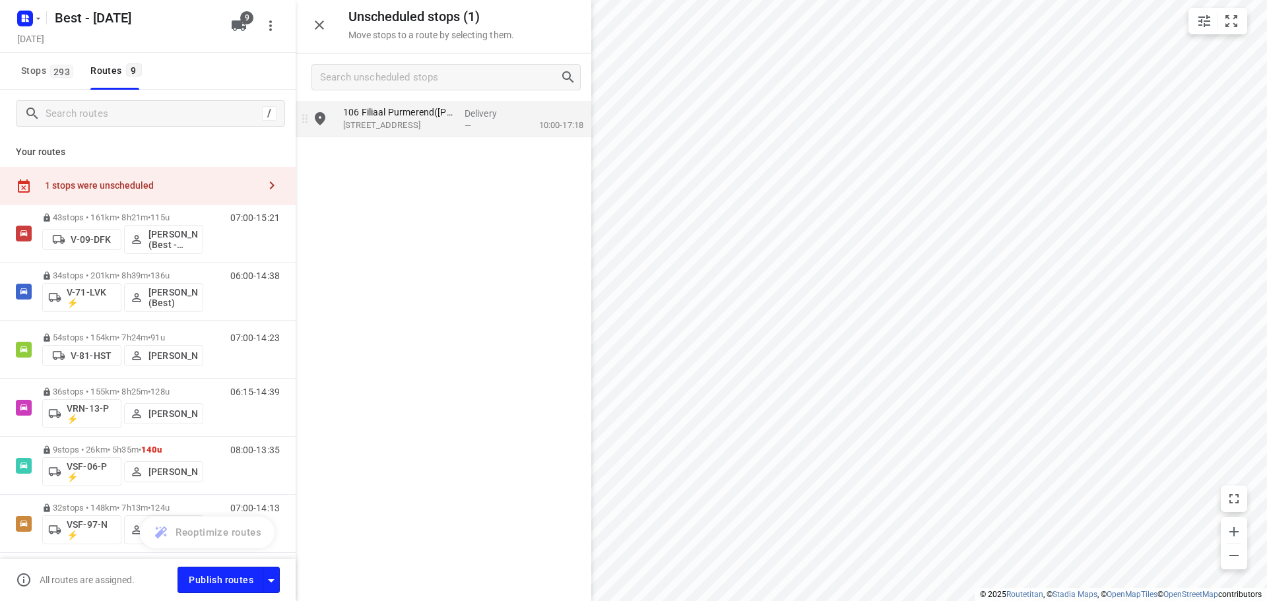
click at [397, 130] on p "Westerstraat 13, Purmerend" at bounding box center [398, 125] width 111 height 13
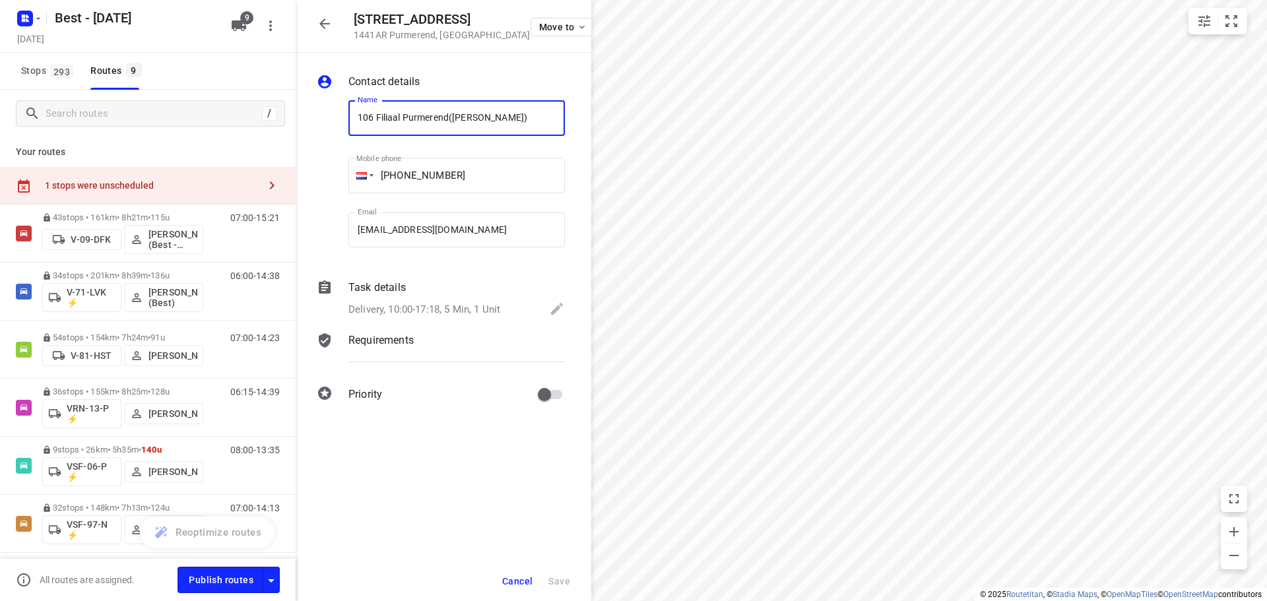
drag, startPoint x: 451, startPoint y: 119, endPoint x: 282, endPoint y: 98, distance: 170.3
click at [282, 98] on div "Westerstraat 13 1441AR Purmerend , Netherlands Move to Contact details Name 106…" at bounding box center [148, 300] width 296 height 601
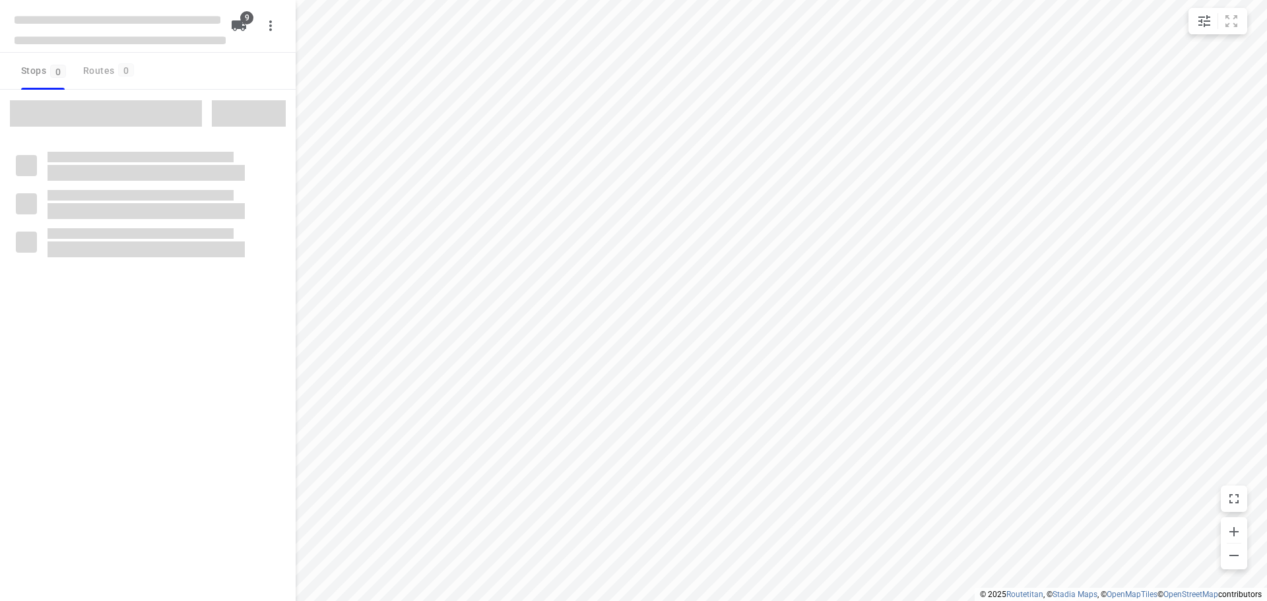
checkbox input "true"
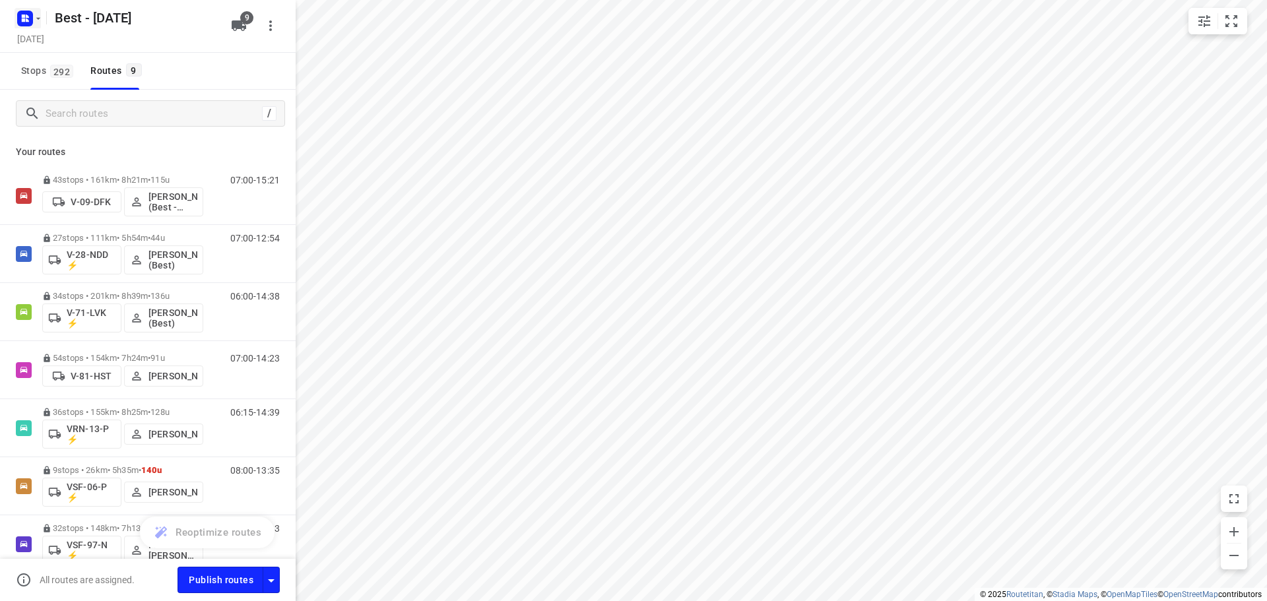
click at [26, 26] on rect "button" at bounding box center [25, 19] width 16 height 16
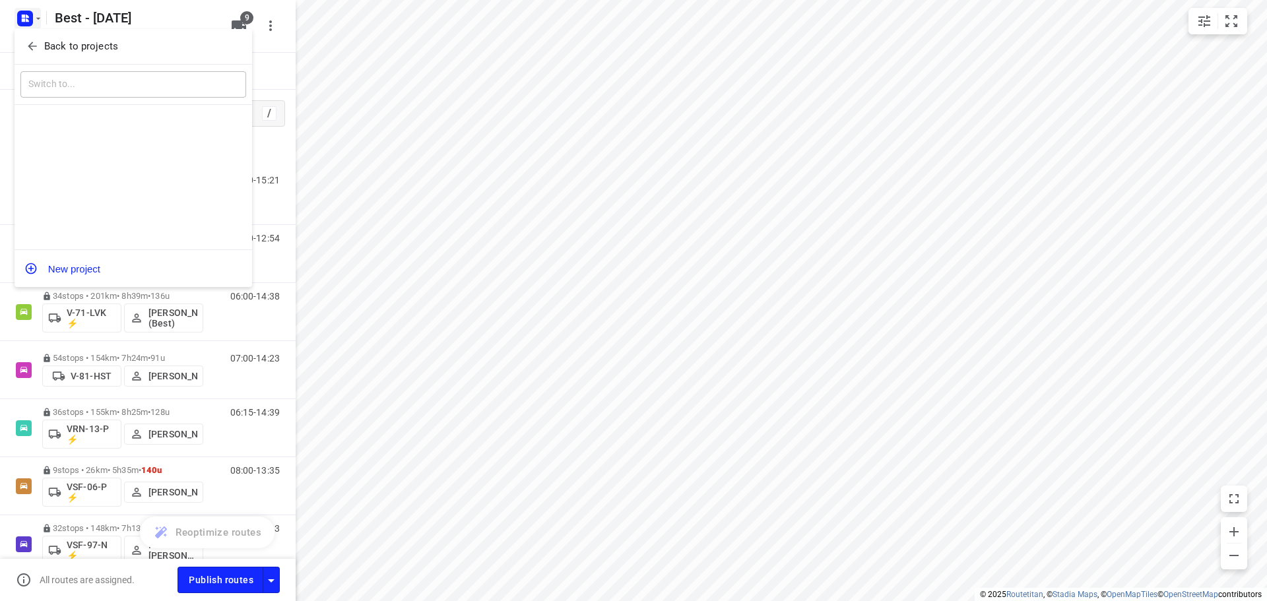
click at [28, 45] on icon "button" at bounding box center [32, 46] width 13 height 13
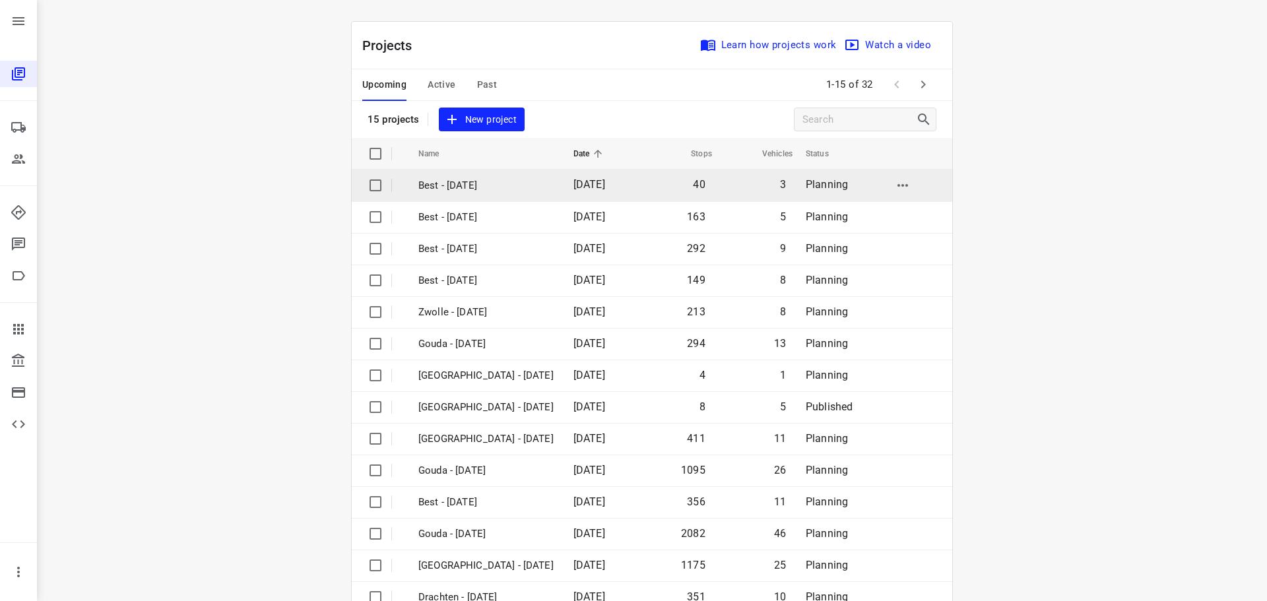
click at [468, 185] on p "Best - [DATE]" at bounding box center [485, 185] width 135 height 15
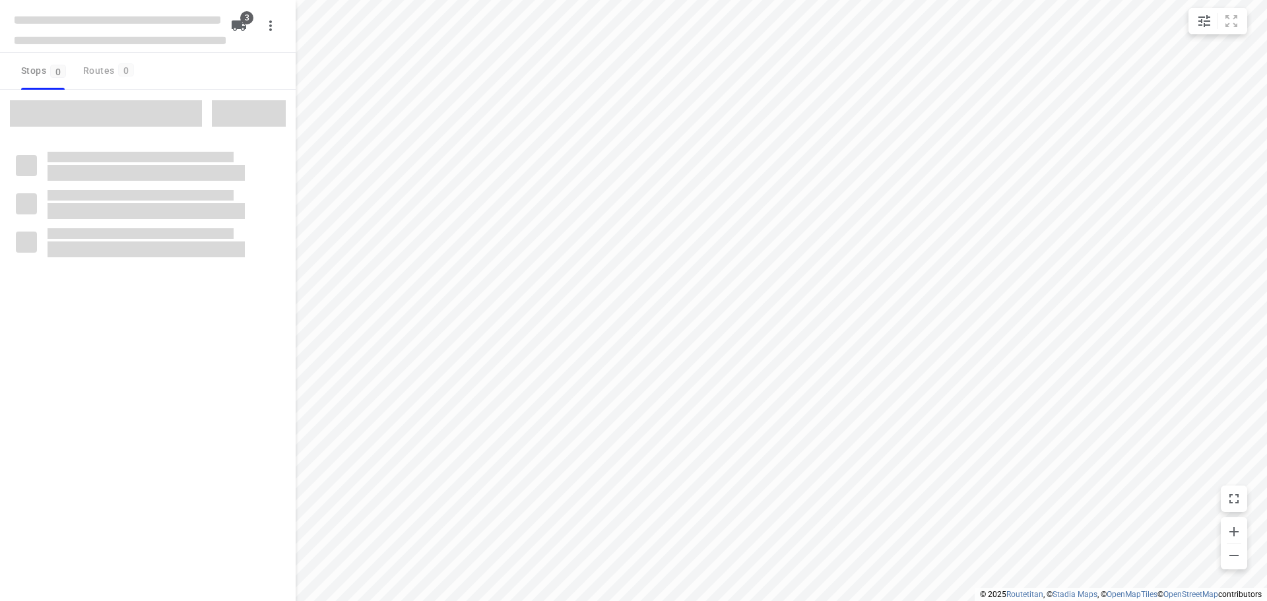
checkbox input "true"
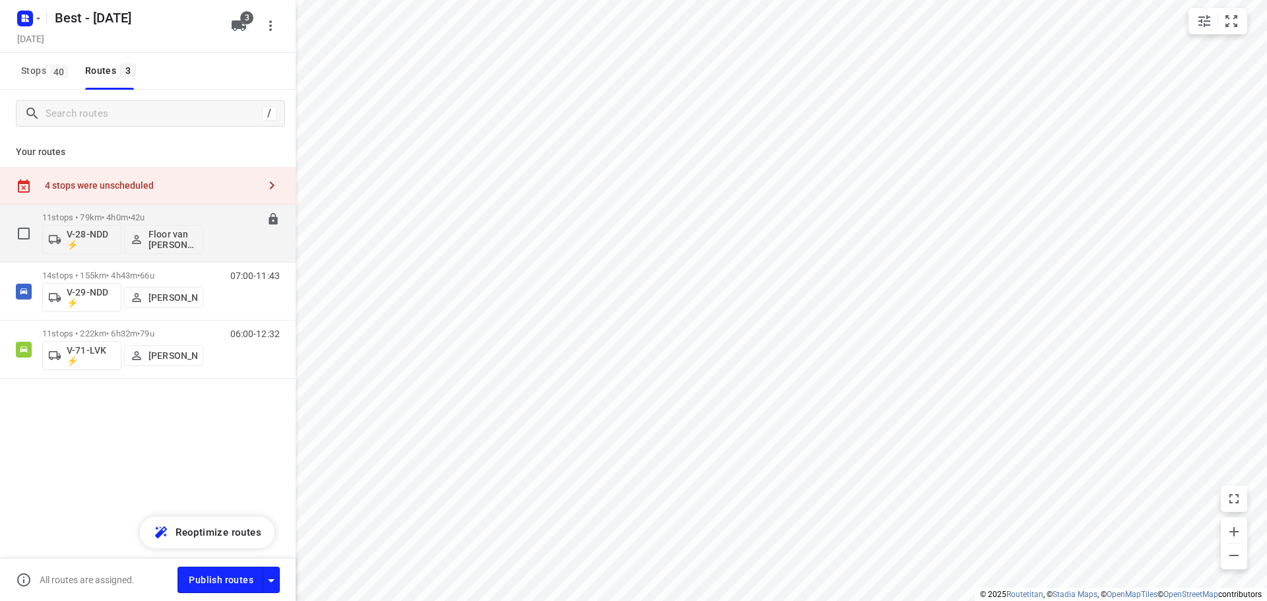
click at [115, 219] on p "11 stops • 79km • 4h0m • 42u" at bounding box center [122, 217] width 161 height 10
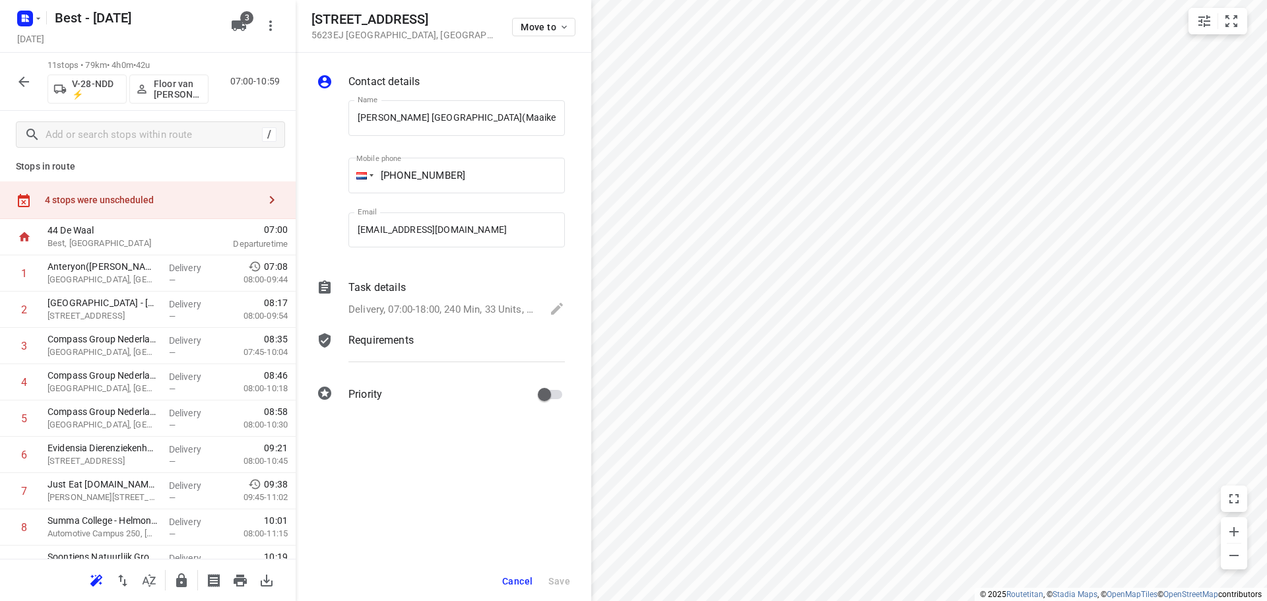
scroll to position [0, 7]
click at [540, 37] on div "Move to" at bounding box center [543, 26] width 63 height 28
click at [547, 25] on span "Move to" at bounding box center [545, 27] width 49 height 11
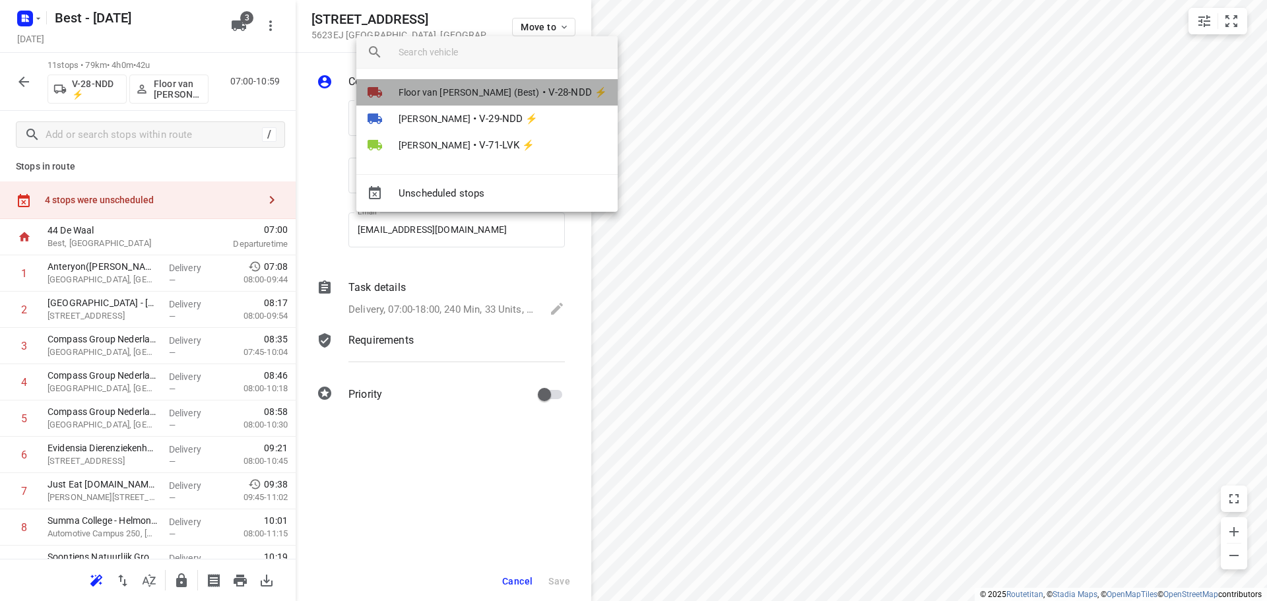
click at [493, 88] on span "Floor van Donzel (Best)" at bounding box center [469, 92] width 141 height 13
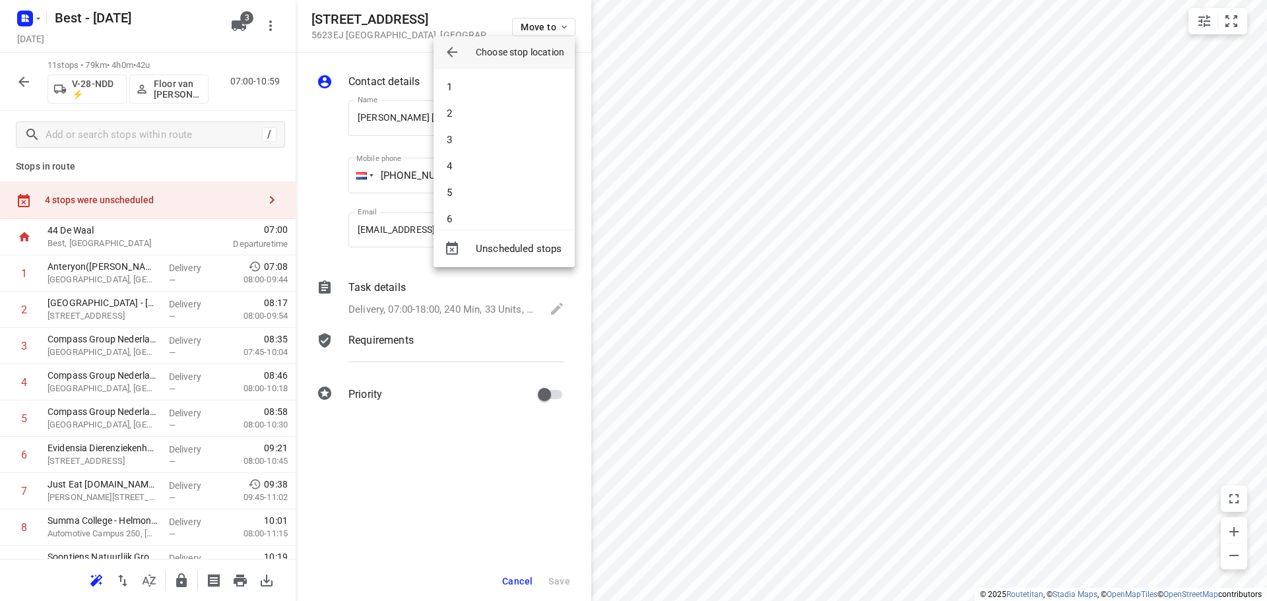
click at [493, 88] on li "1" at bounding box center [503, 87] width 141 height 26
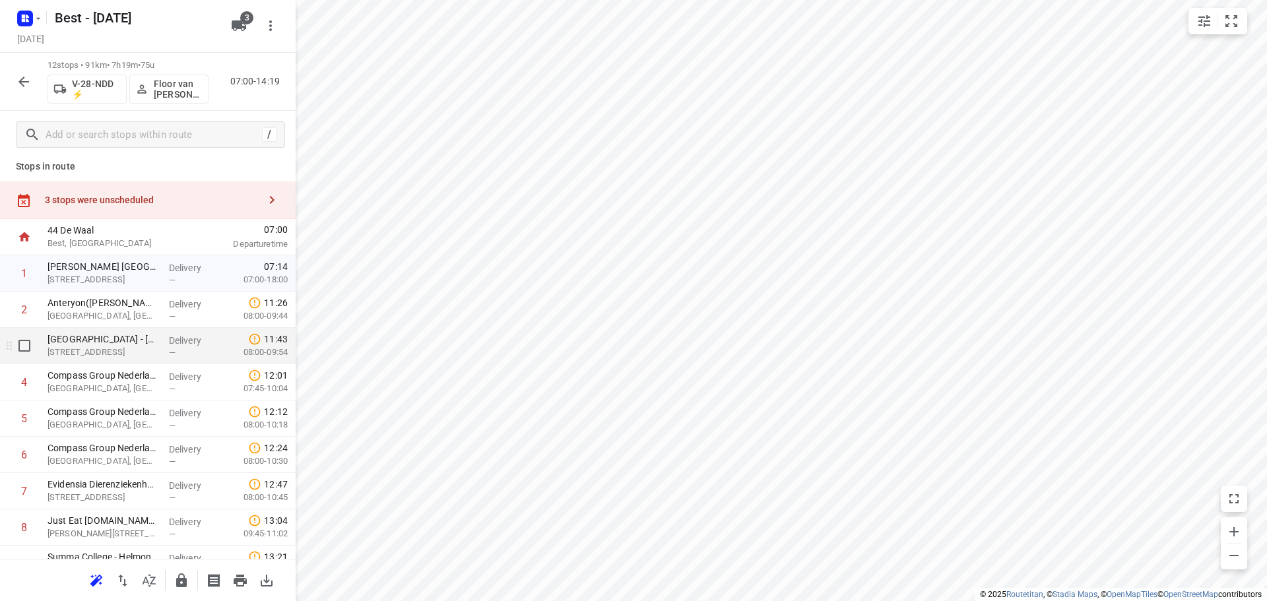
scroll to position [175, 0]
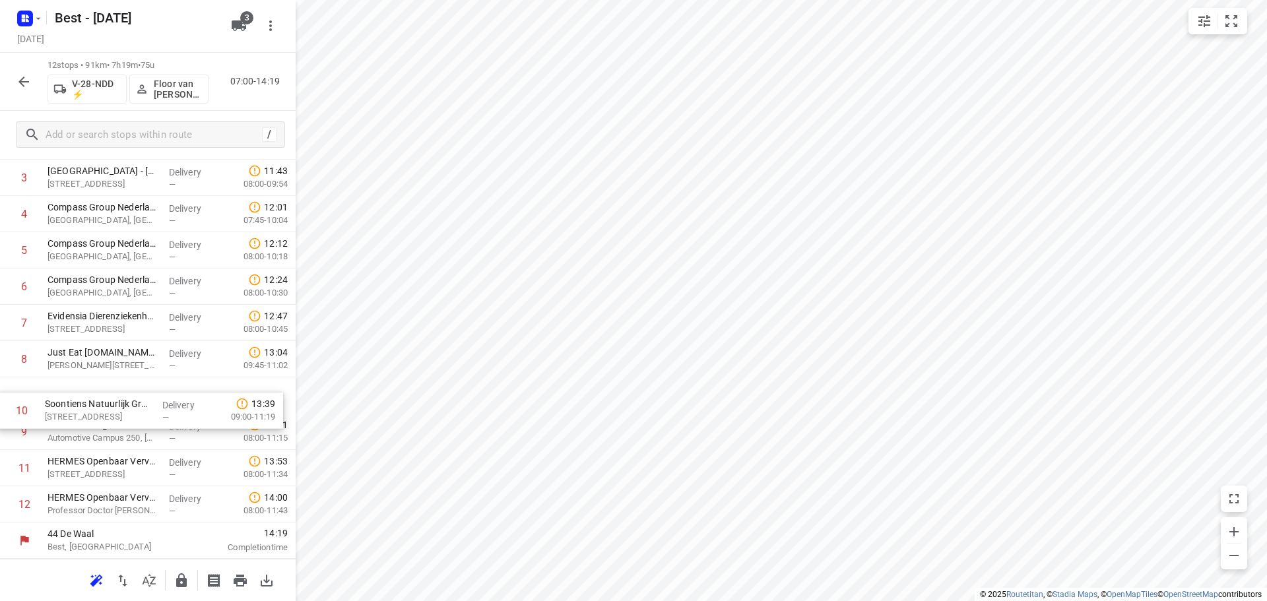
drag, startPoint x: 112, startPoint y: 414, endPoint x: 108, endPoint y: 379, distance: 35.8
click at [108, 389] on div "1 Catharina Ziekenhuis Eindhoven(Maaike & Daisy) Michelangelolaan 2, Eindhoven …" at bounding box center [148, 304] width 296 height 435
click at [182, 571] on button "button" at bounding box center [181, 580] width 26 height 26
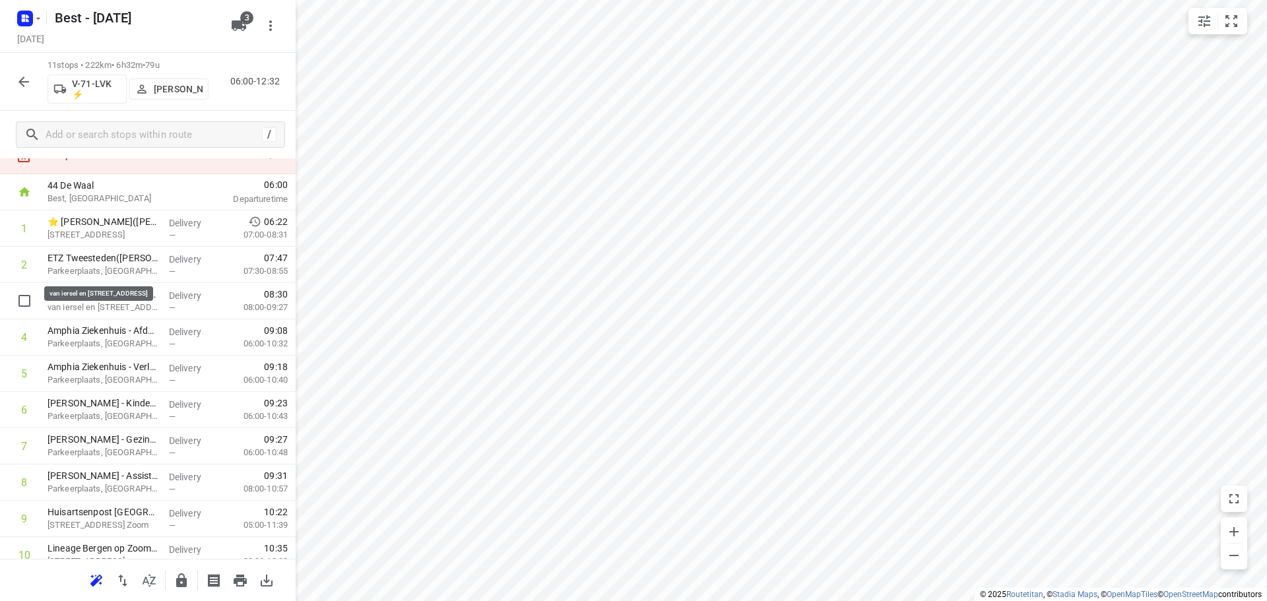
scroll to position [0, 0]
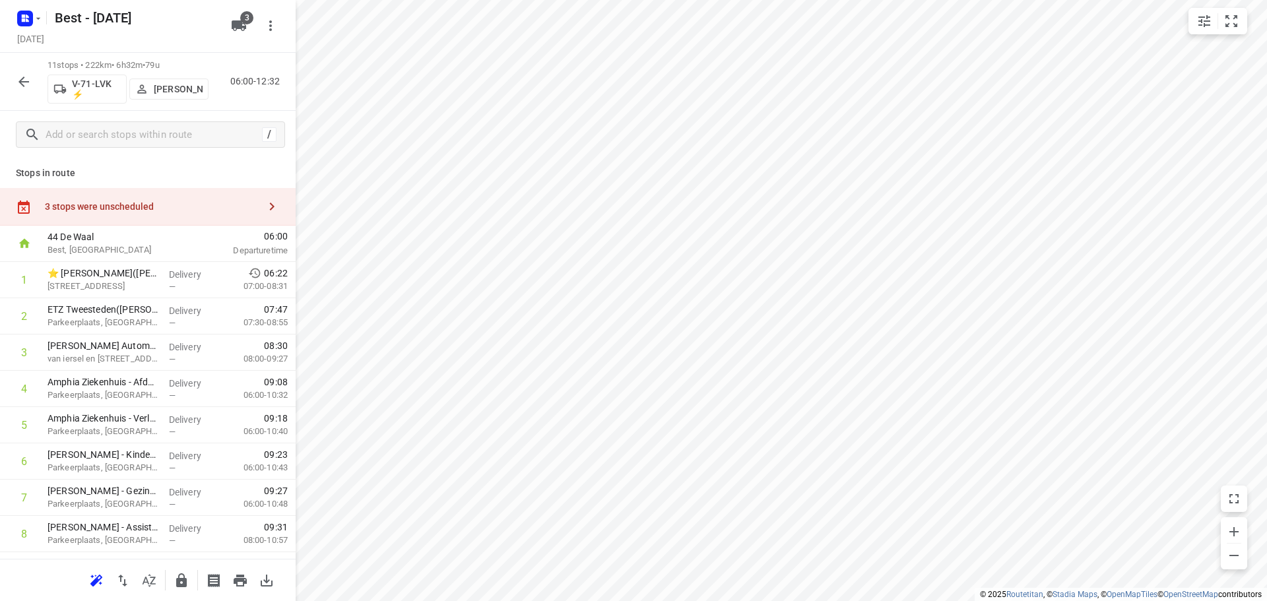
click at [178, 186] on div "Stops in route 3 stops were unscheduled 44 De Waal Best, Netherlands 06:00 Depa…" at bounding box center [148, 358] width 296 height 400
click at [174, 199] on div "3 stops were unscheduled" at bounding box center [148, 207] width 296 height 38
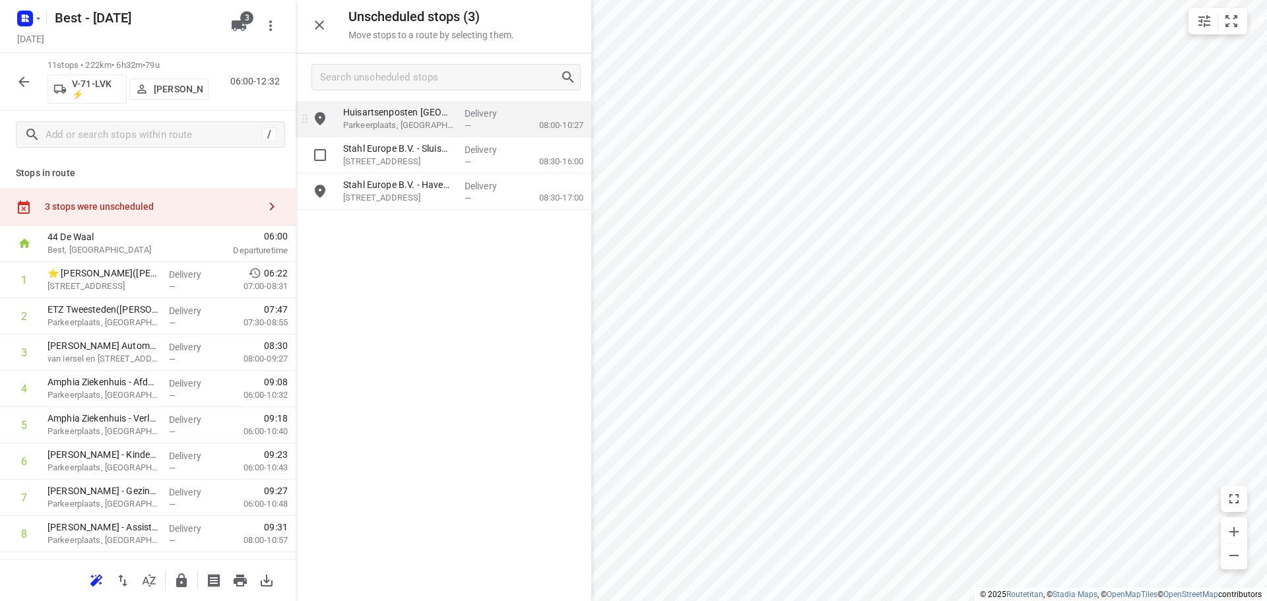
click at [327, 167] on input "grid" at bounding box center [320, 155] width 26 height 26
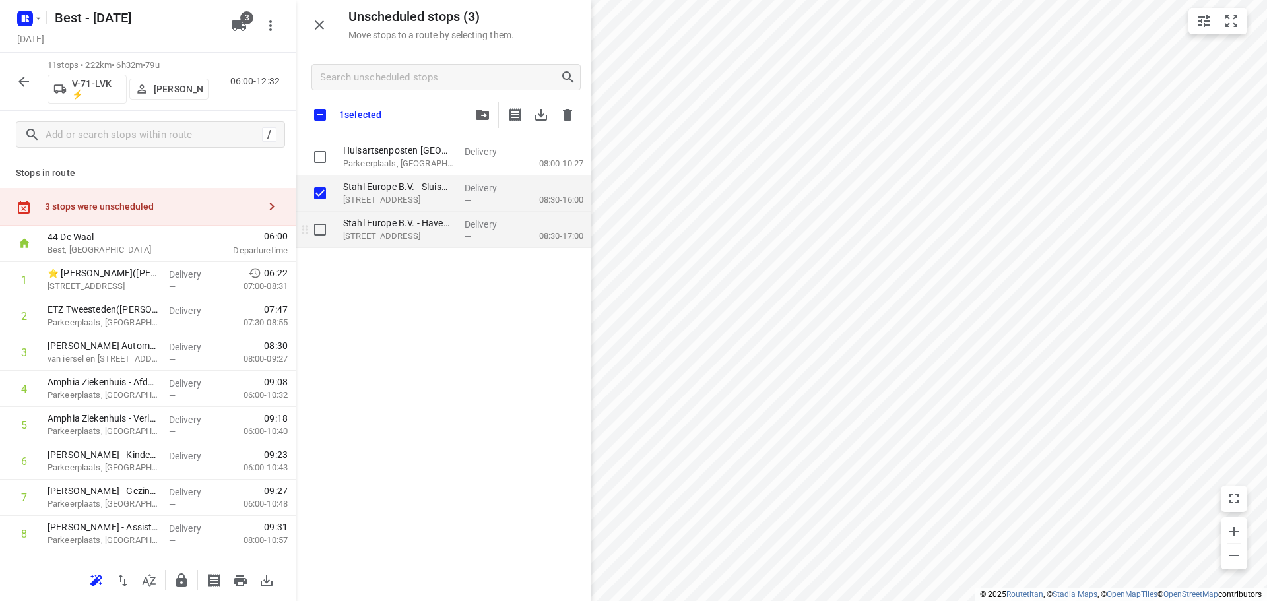
checkbox input "true"
drag, startPoint x: 324, startPoint y: 219, endPoint x: 328, endPoint y: 225, distance: 7.1
click at [324, 222] on input "grid" at bounding box center [320, 229] width 26 height 26
checkbox input "true"
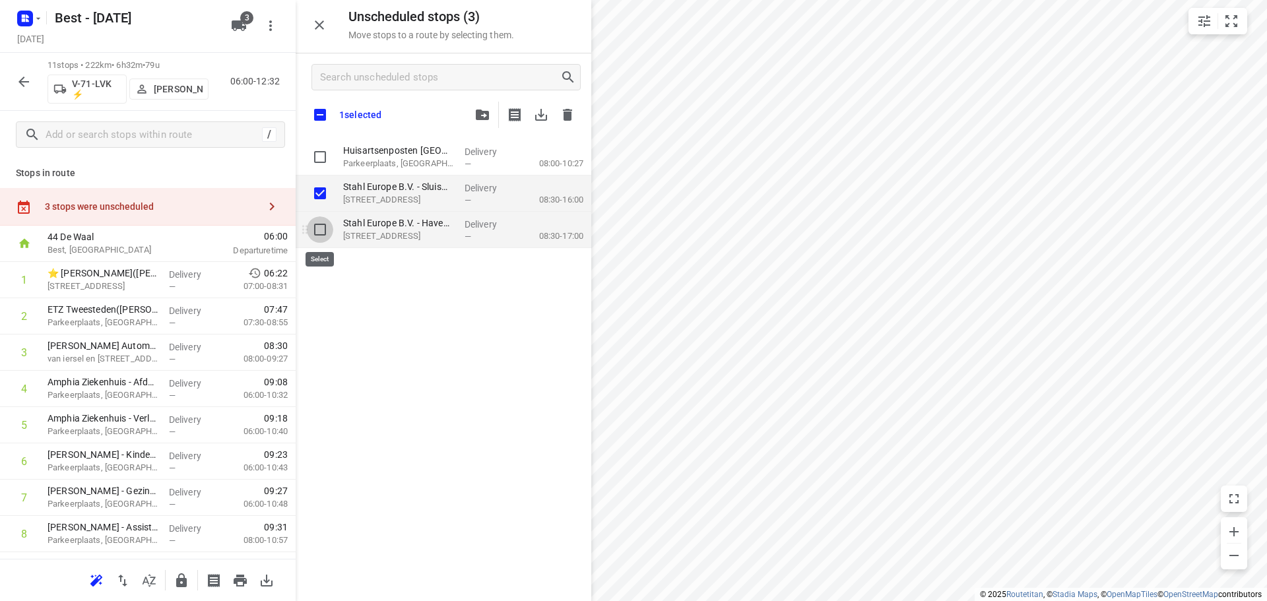
checkbox input "true"
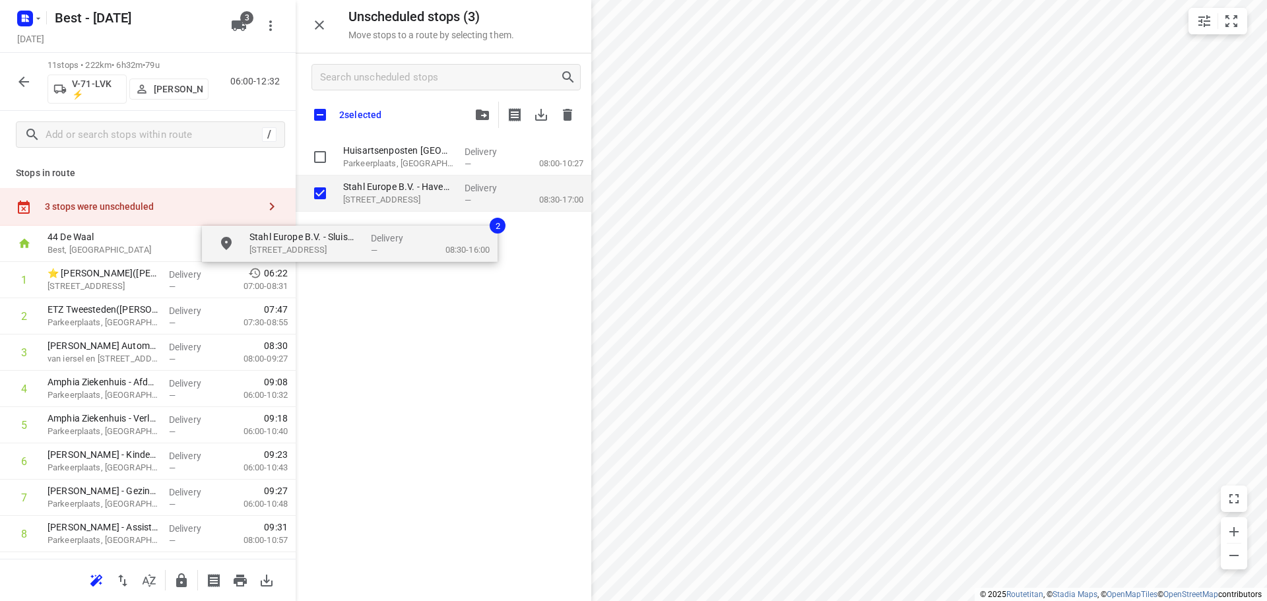
checkbox input "true"
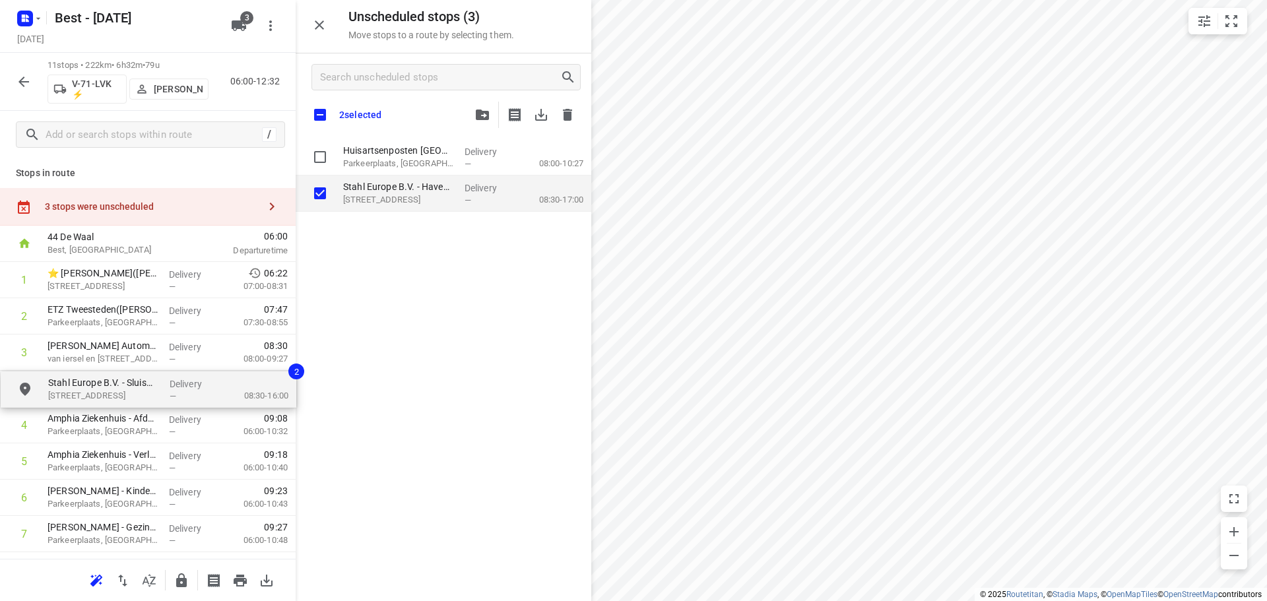
drag, startPoint x: 400, startPoint y: 199, endPoint x: 93, endPoint y: 396, distance: 365.3
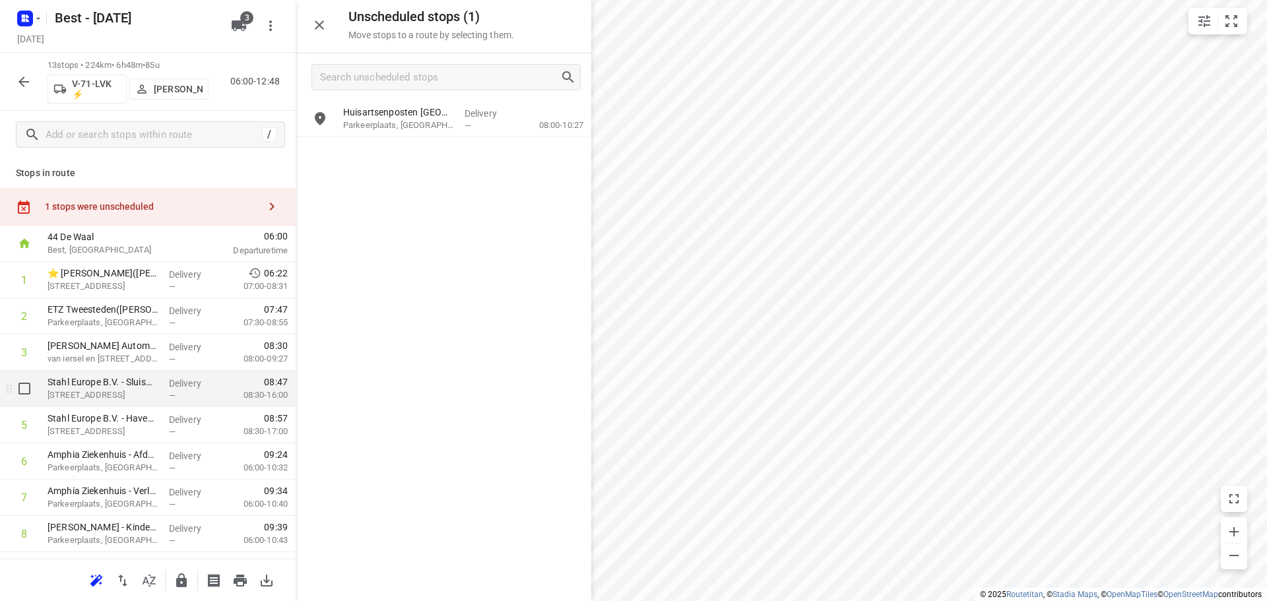
scroll to position [211, 0]
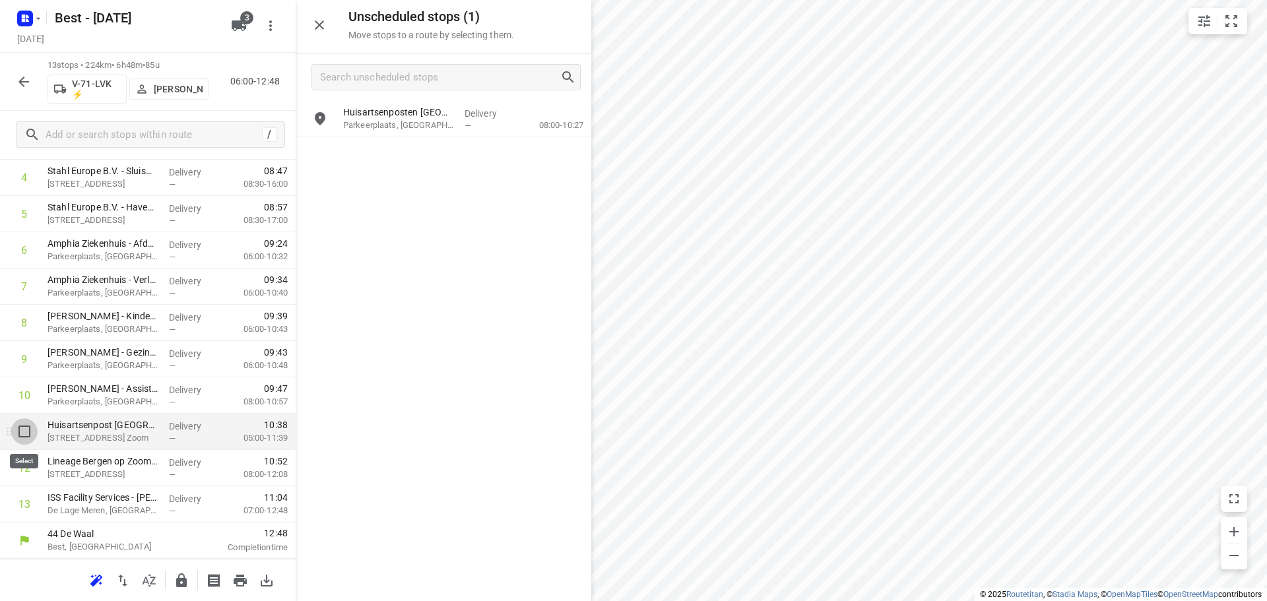
click at [21, 429] on input "checkbox" at bounding box center [24, 431] width 26 height 26
checkbox input "true"
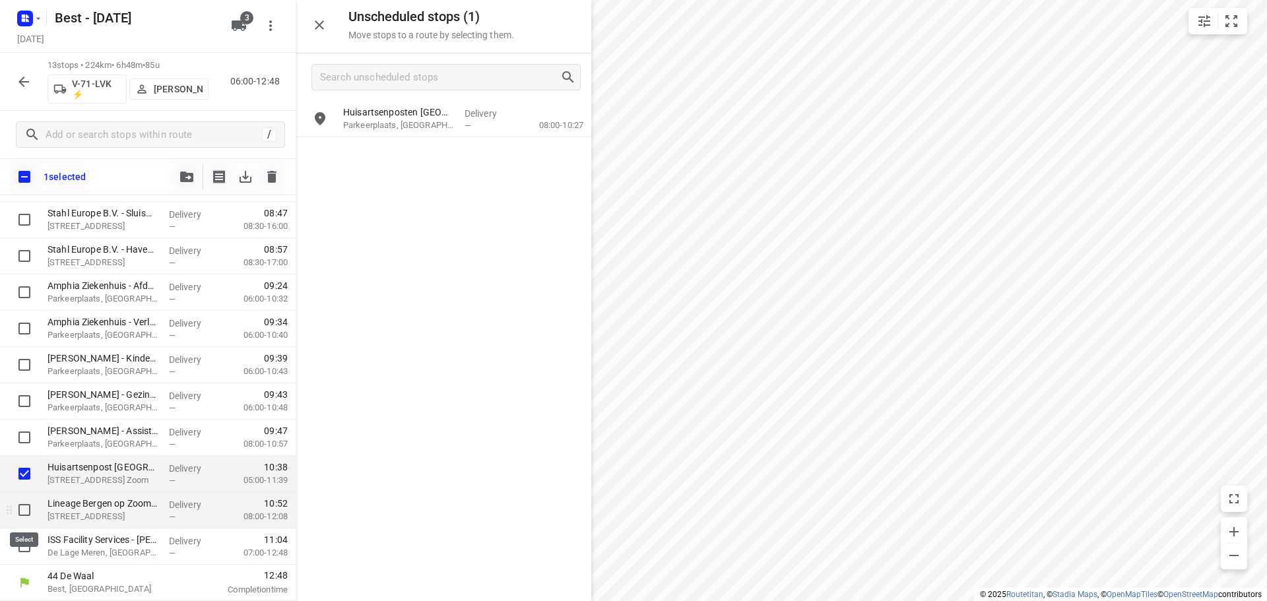
click at [27, 510] on input "checkbox" at bounding box center [24, 510] width 26 height 26
checkbox input "true"
click at [26, 543] on input "checkbox" at bounding box center [24, 546] width 26 height 26
checkbox input "true"
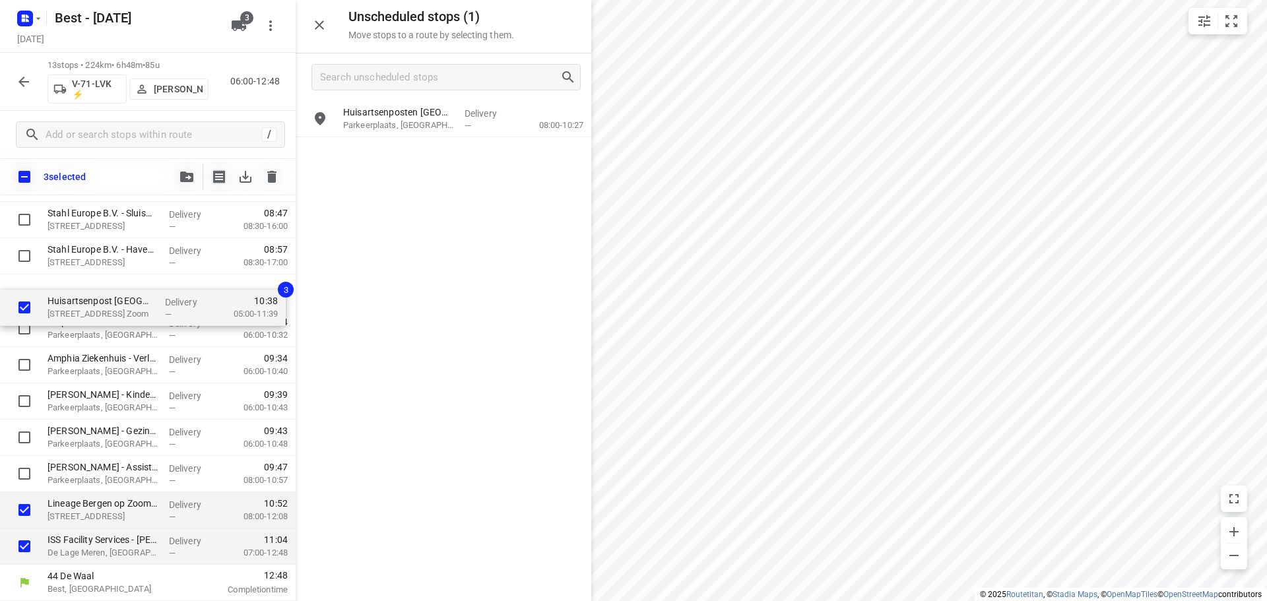
drag, startPoint x: 64, startPoint y: 468, endPoint x: 67, endPoint y: 293, distance: 175.5
click at [67, 293] on div "⭐ ETZ Elisabeth(Tessa Hofstra) Hilvarenbeekse Weg 60, Tilburg Delivery — 06:22 …" at bounding box center [148, 329] width 296 height 472
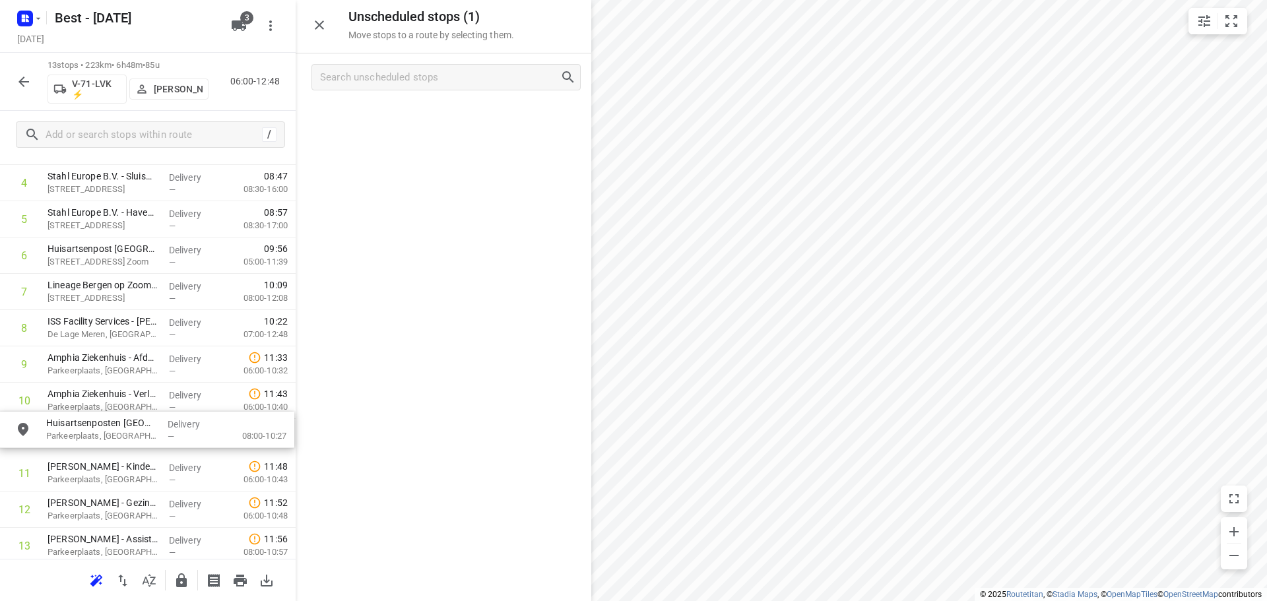
drag, startPoint x: 360, startPoint y: 245, endPoint x: 160, endPoint y: 431, distance: 273.1
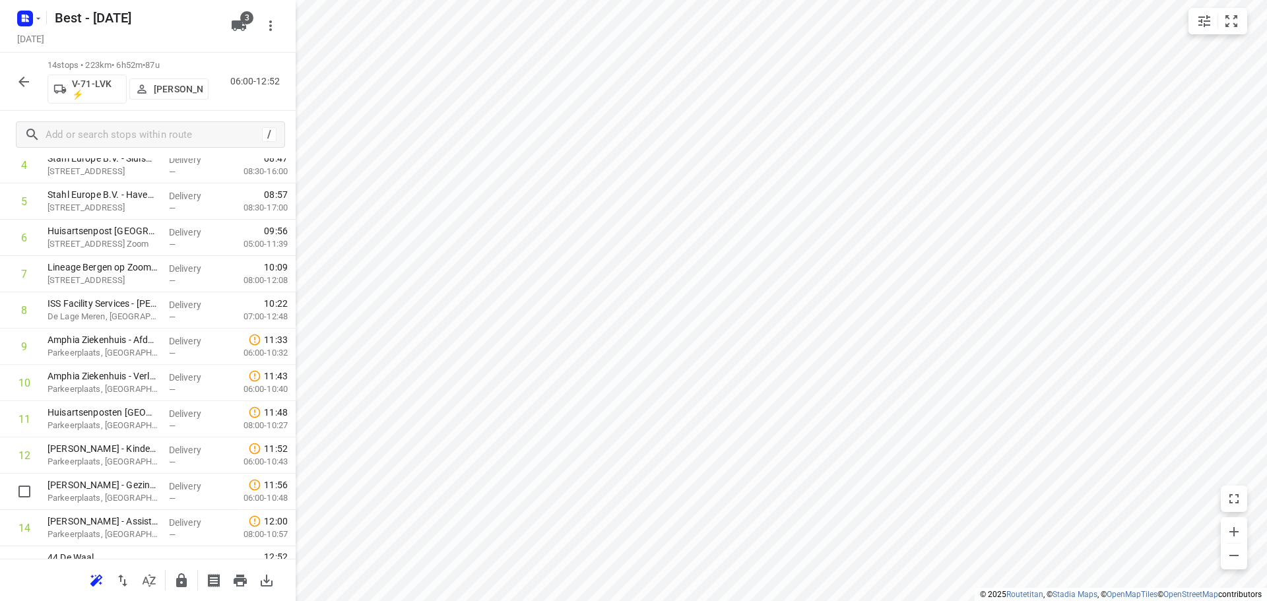
scroll to position [210, 0]
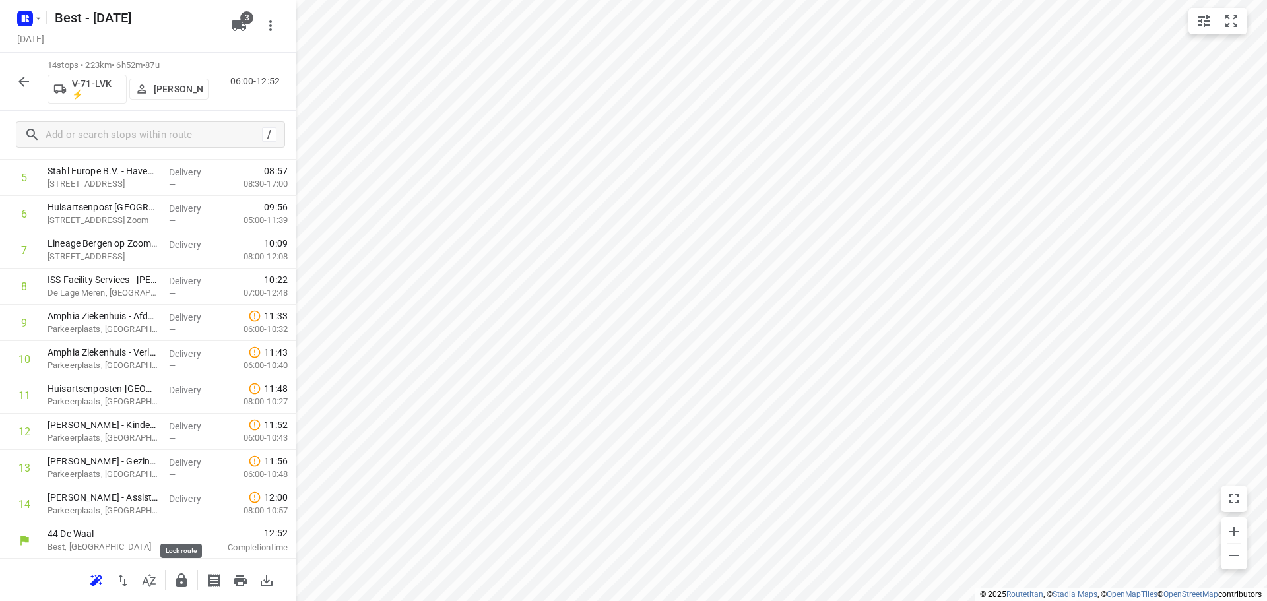
click at [185, 587] on icon "button" at bounding box center [181, 580] width 11 height 14
click at [27, 90] on button "button" at bounding box center [24, 82] width 26 height 26
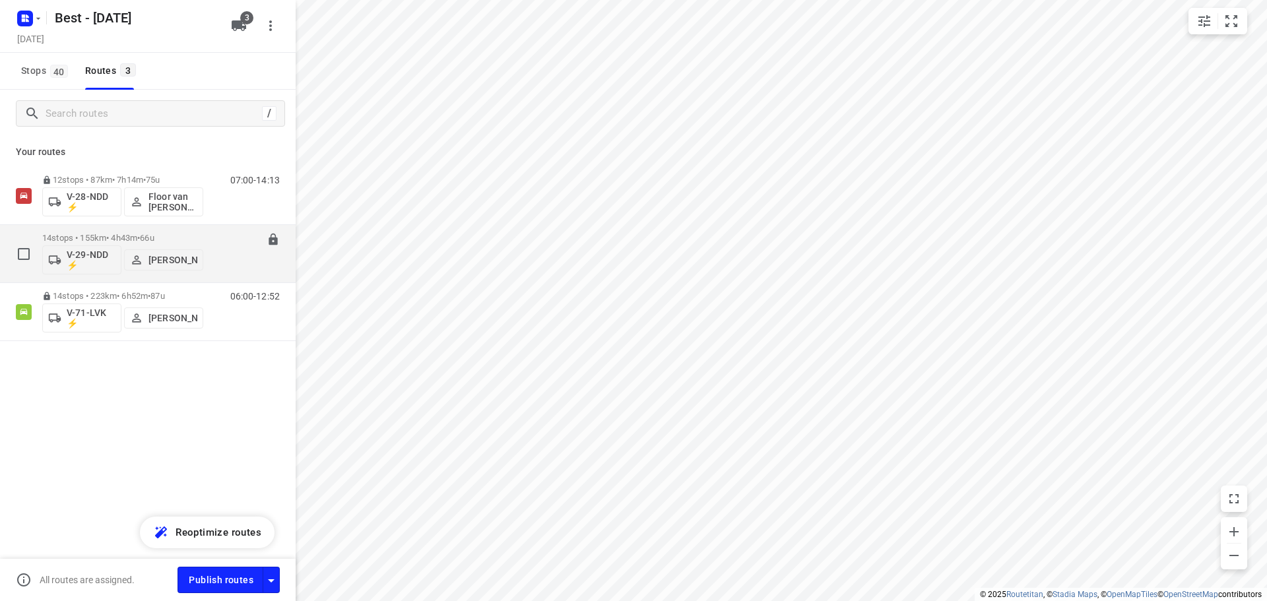
click at [105, 240] on p "14 stops • 155km • 4h43m • 66u" at bounding box center [122, 238] width 161 height 10
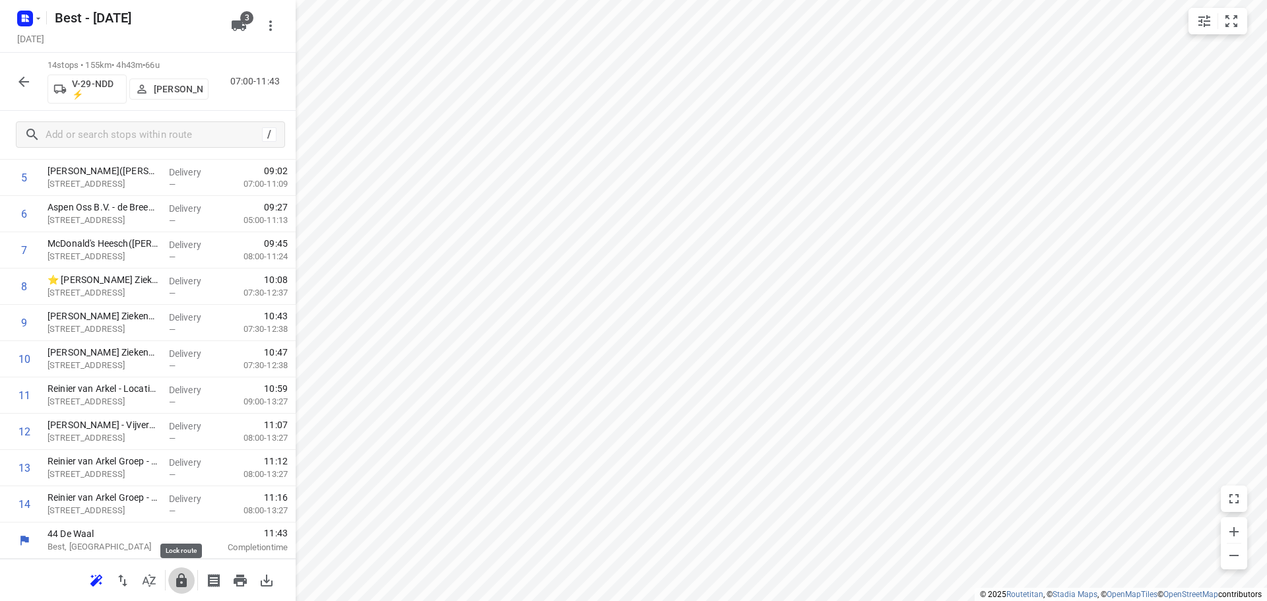
click at [185, 584] on icon "button" at bounding box center [181, 580] width 11 height 14
click at [44, 80] on div "14 stops • 155km • 4h43m • 66u V-29-NDD ⚡ Stefan van Dijck 07:00-11:43" at bounding box center [148, 82] width 296 height 58
click at [30, 82] on icon "button" at bounding box center [24, 82] width 16 height 16
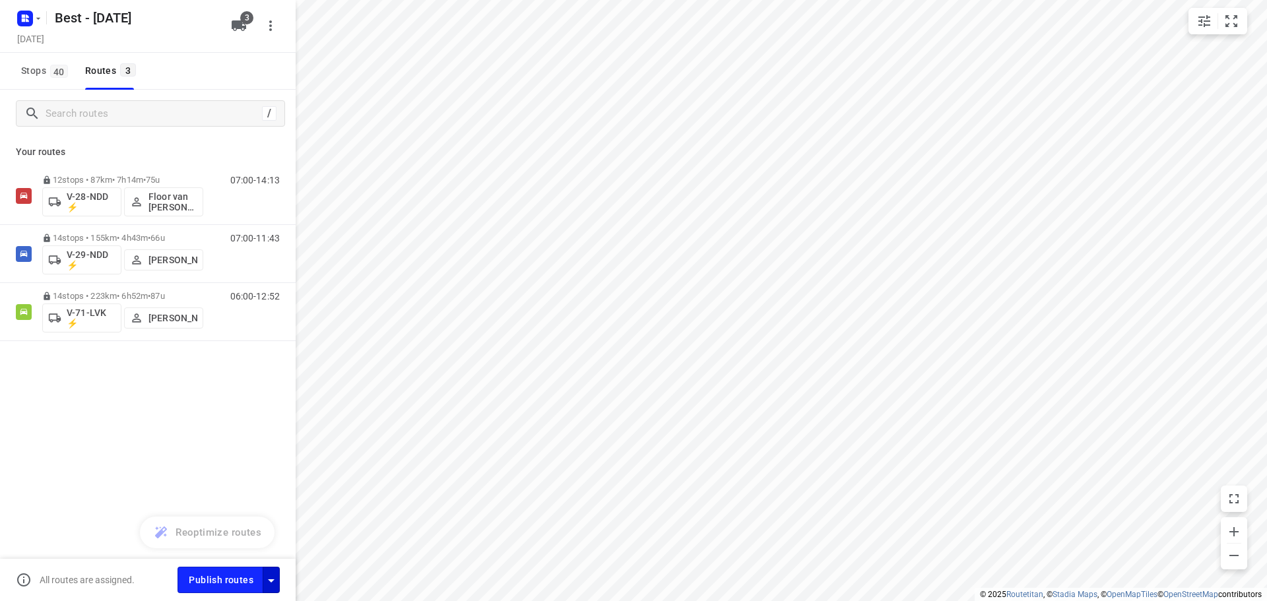
click at [276, 579] on icon "button" at bounding box center [271, 581] width 16 height 16
click at [249, 455] on input "Fulfill the stops in any order" at bounding box center [242, 448] width 75 height 25
checkbox input "true"
click at [249, 485] on input "Call the customer" at bounding box center [242, 477] width 75 height 25
checkbox input "true"
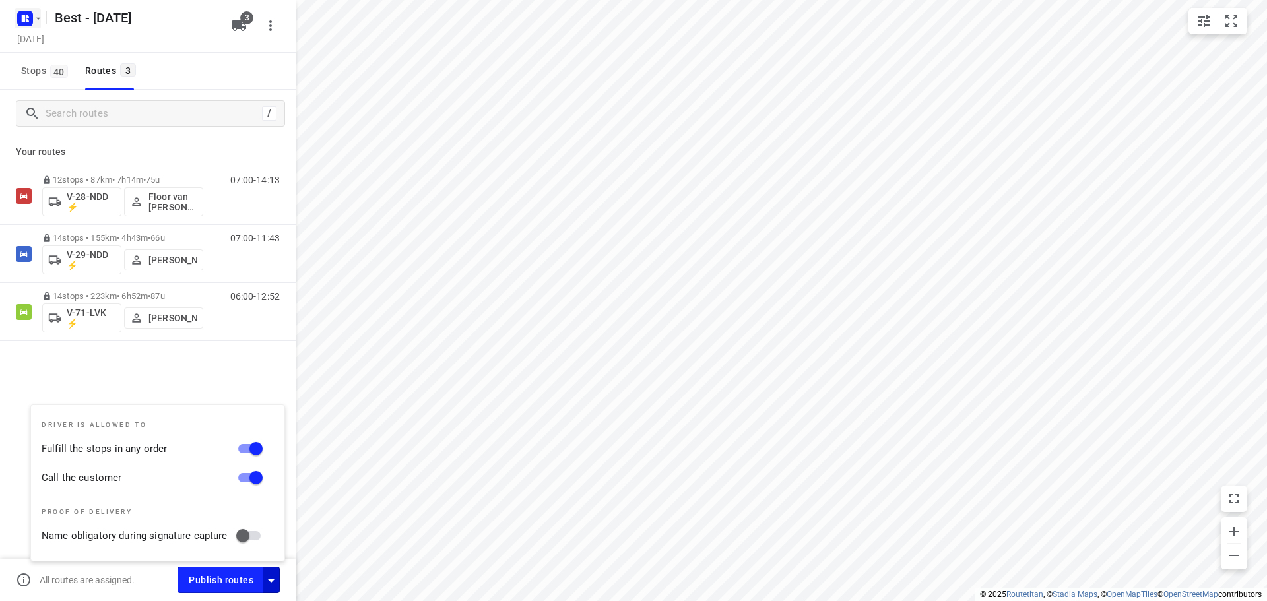
click at [38, 16] on icon "button" at bounding box center [38, 18] width 11 height 11
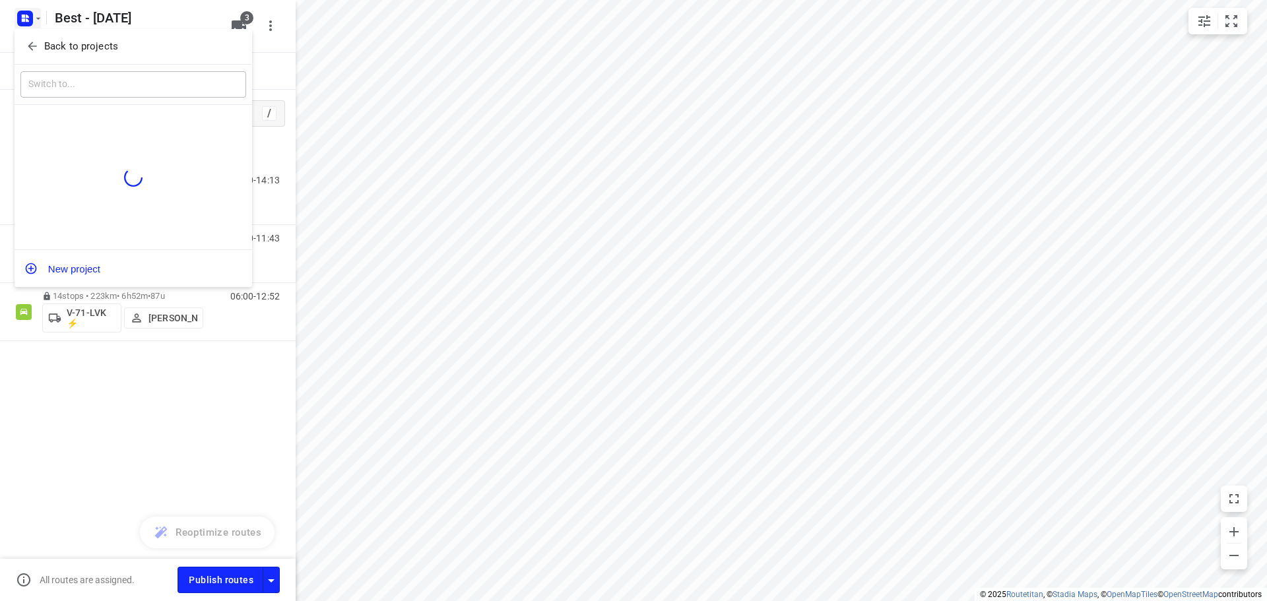
click at [50, 57] on button "Back to projects" at bounding box center [133, 47] width 226 height 22
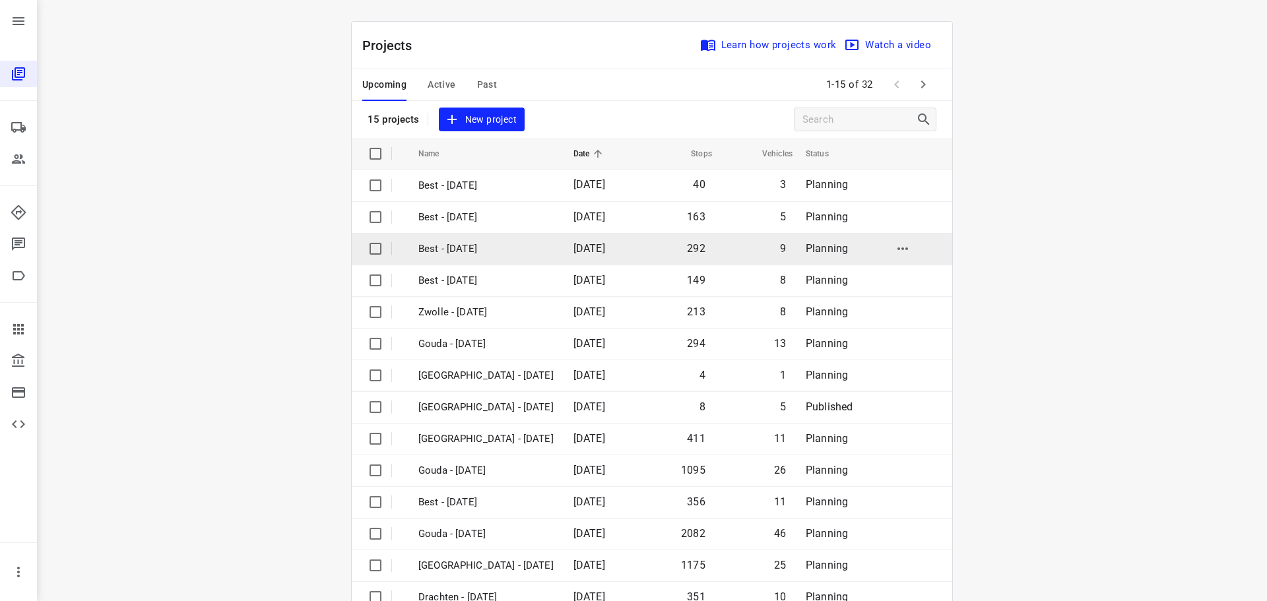
click at [458, 262] on td "Best - [DATE]" at bounding box center [484, 249] width 158 height 32
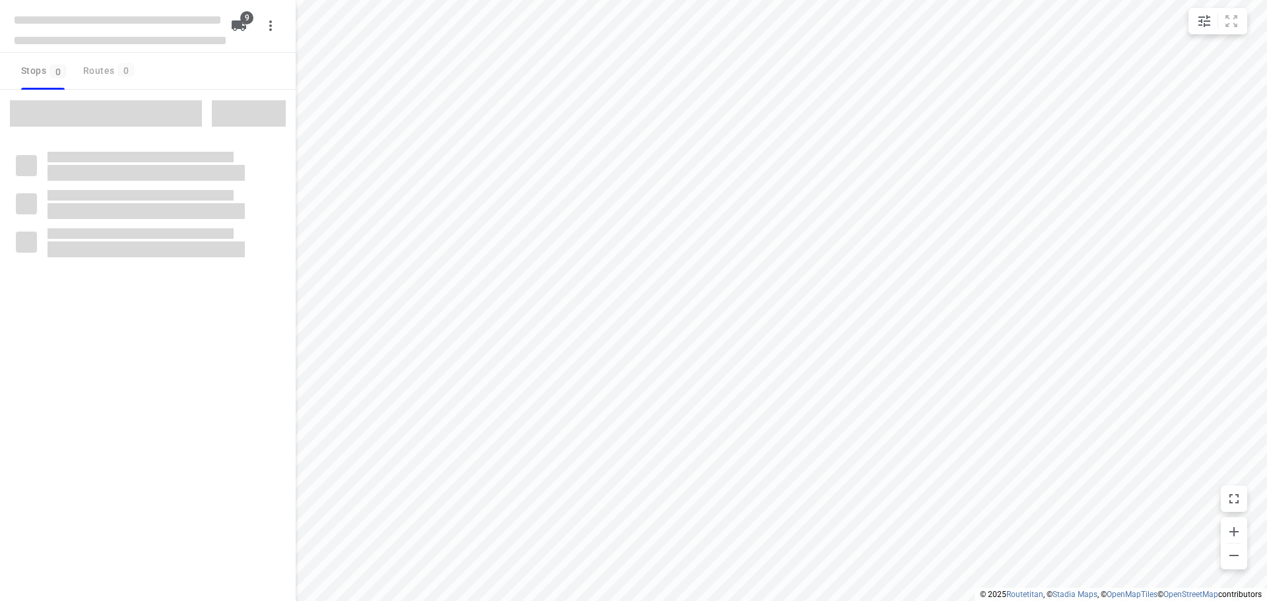
checkbox input "true"
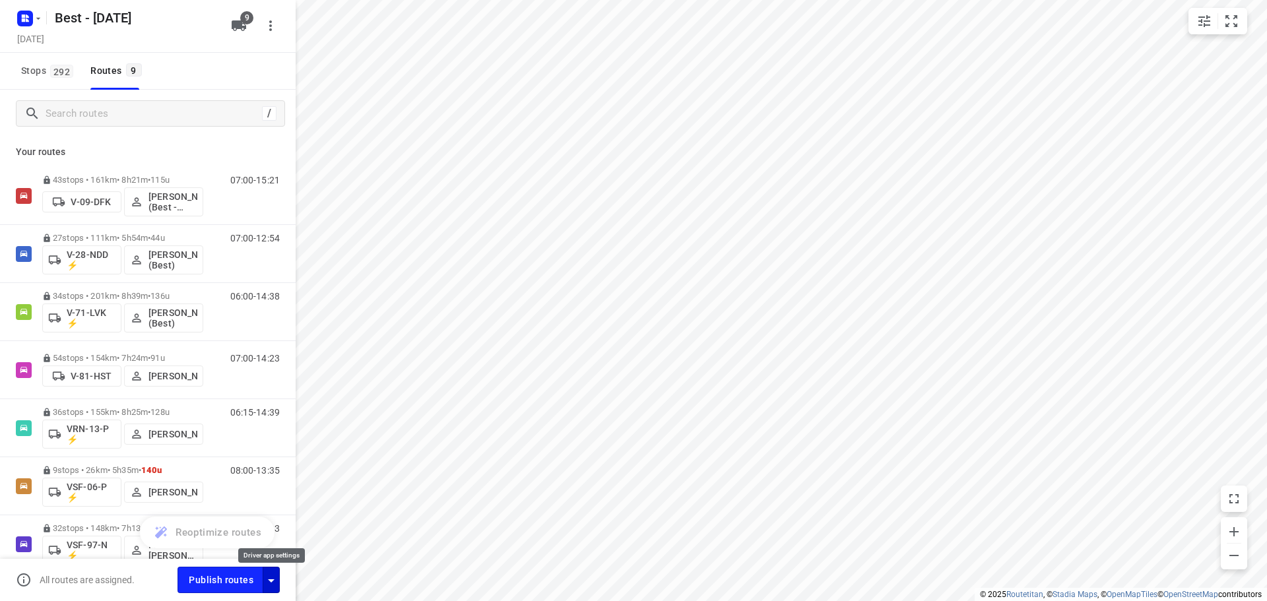
click at [271, 583] on icon "button" at bounding box center [271, 581] width 16 height 16
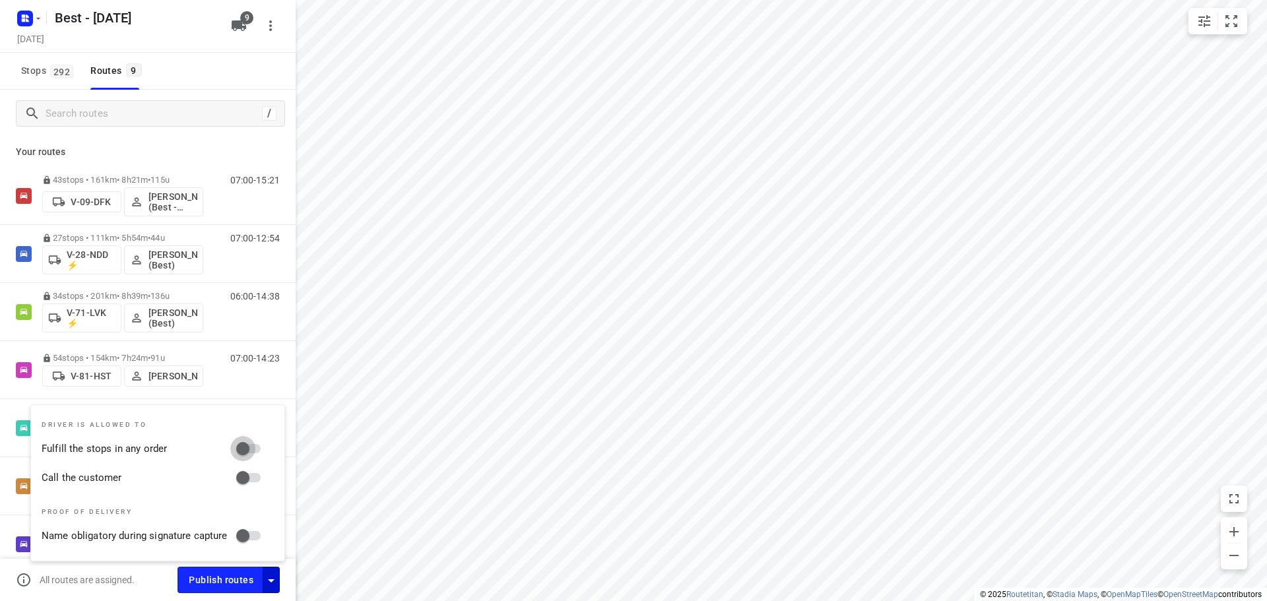
click at [243, 453] on input "Fulfill the stops in any order" at bounding box center [242, 448] width 75 height 25
checkbox input "true"
click at [243, 472] on input "Call the customer" at bounding box center [242, 477] width 75 height 25
checkbox input "true"
drag, startPoint x: 270, startPoint y: 13, endPoint x: 258, endPoint y: 29, distance: 20.3
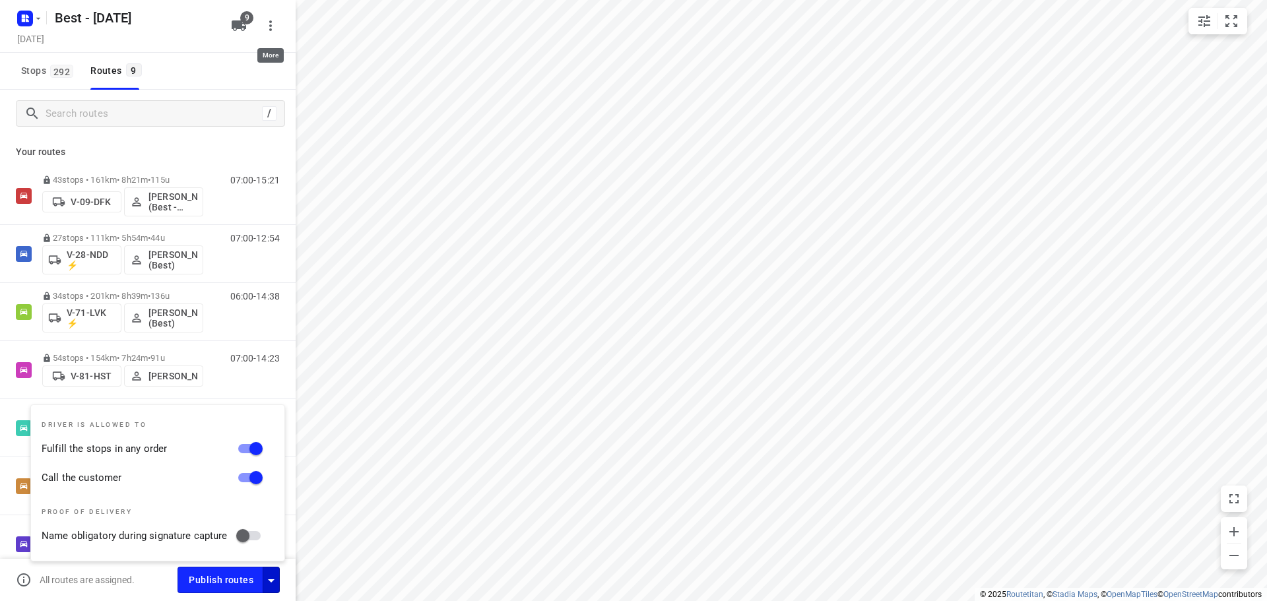
click at [269, 12] on div "Best - Tuesday Tuesday, Sep 23 9" at bounding box center [148, 26] width 296 height 53
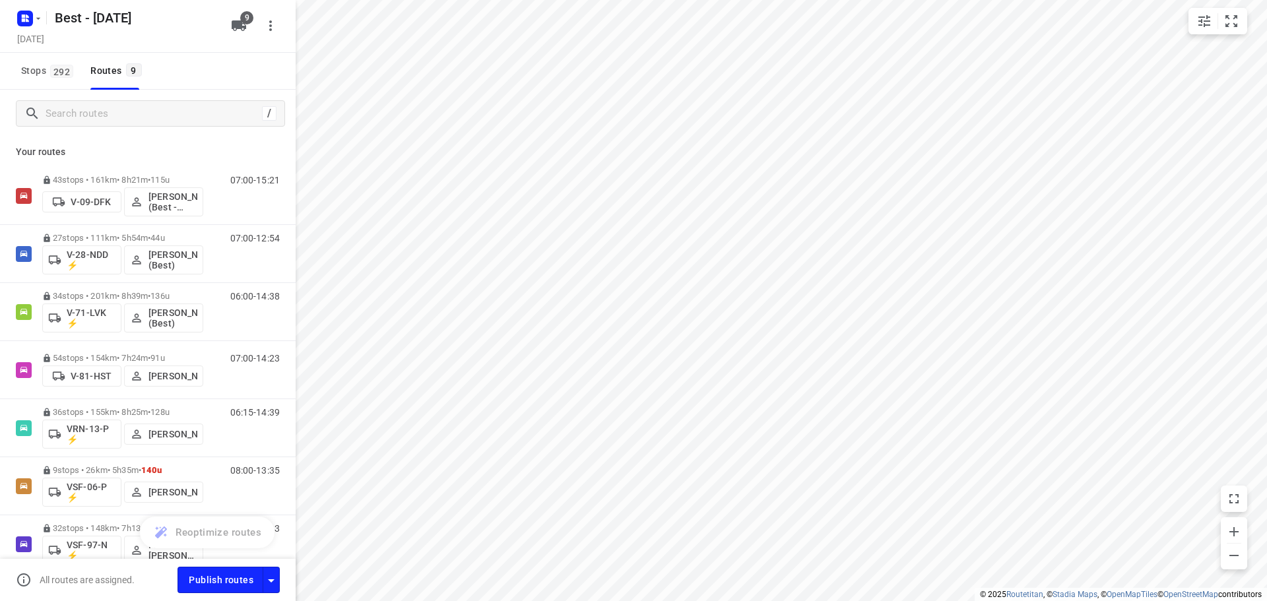
drag, startPoint x: 14, startPoint y: 15, endPoint x: 22, endPoint y: 29, distance: 16.0
click at [15, 15] on div at bounding box center [28, 18] width 32 height 26
click at [26, 15] on icon "button" at bounding box center [27, 16] width 3 height 3
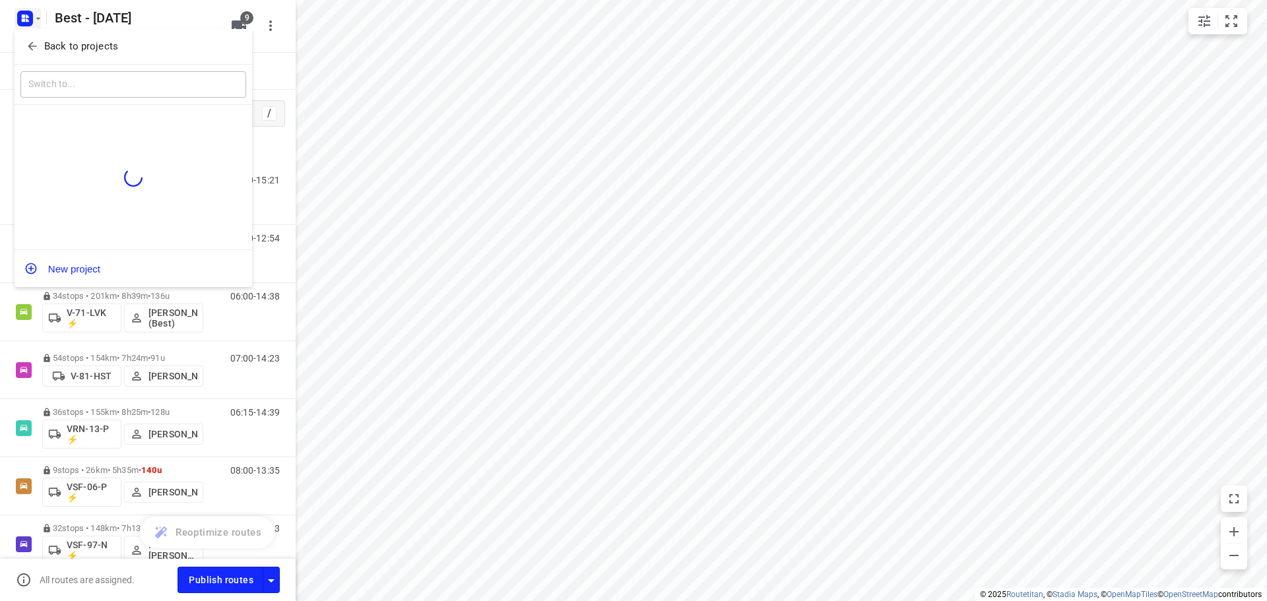
click at [32, 44] on icon "button" at bounding box center [32, 46] width 13 height 13
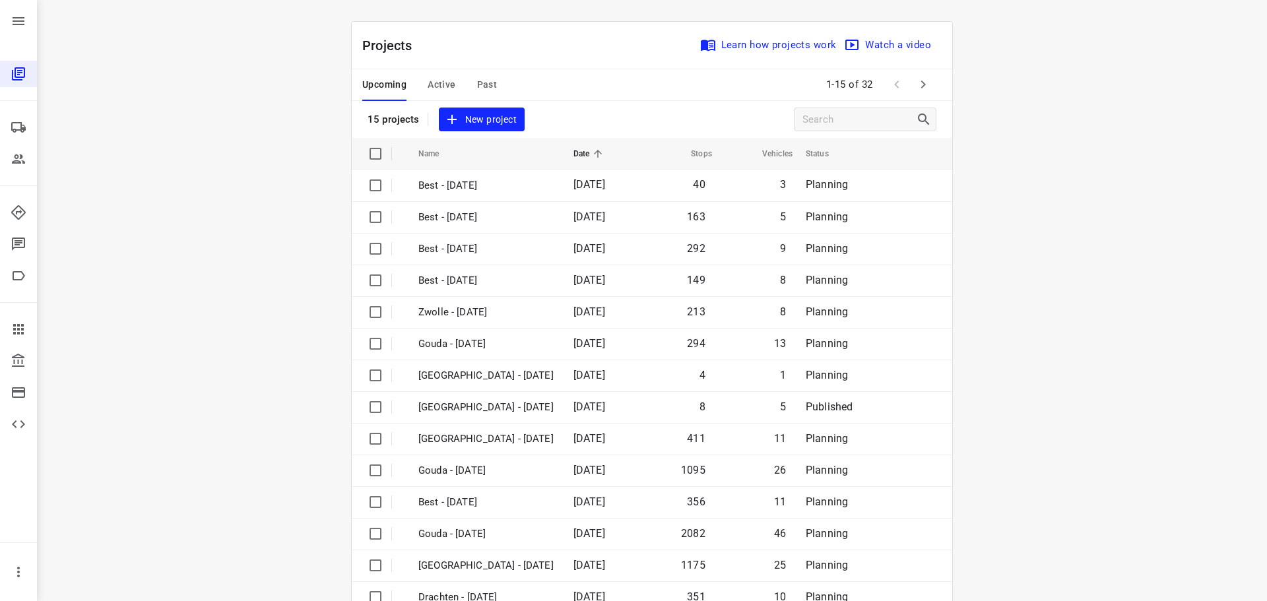
click at [433, 88] on span "Active" at bounding box center [442, 85] width 28 height 16
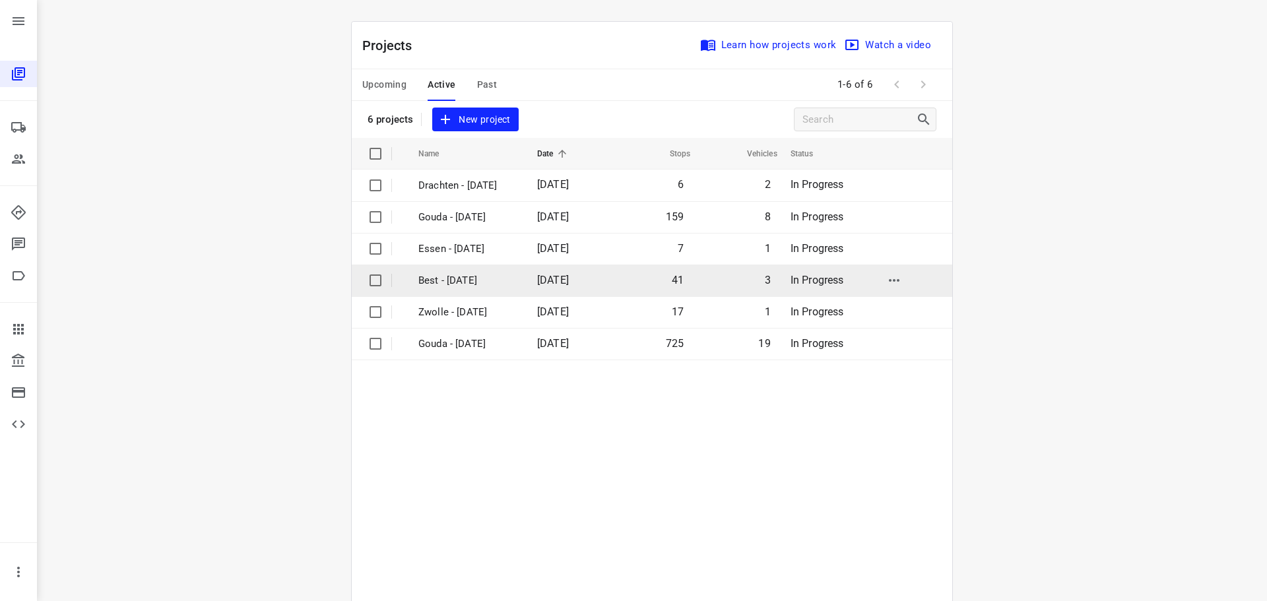
click at [463, 278] on p "Best - [DATE]" at bounding box center [467, 280] width 99 height 15
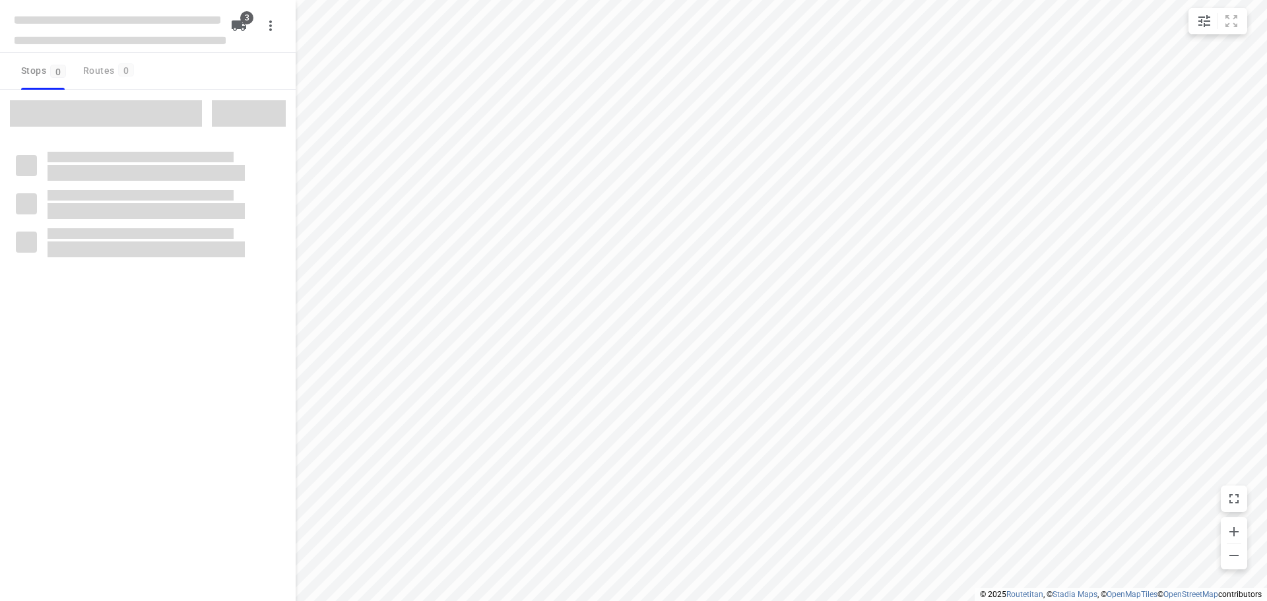
checkbox input "true"
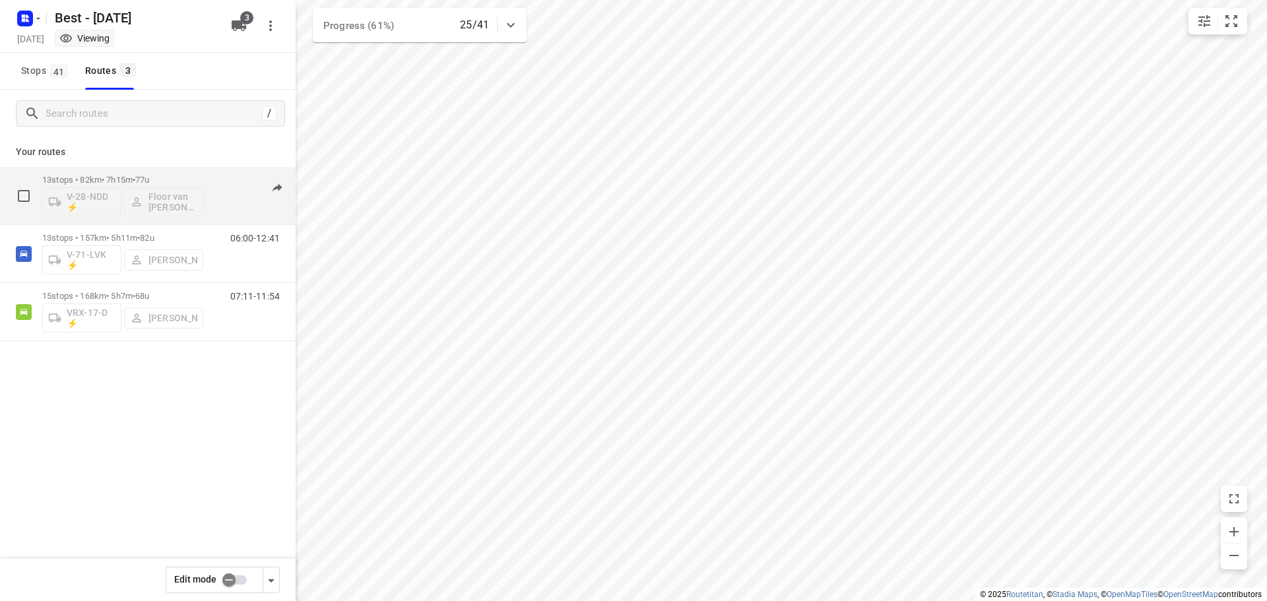
click at [220, 195] on div "07:09-12:30" at bounding box center [247, 199] width 66 height 48
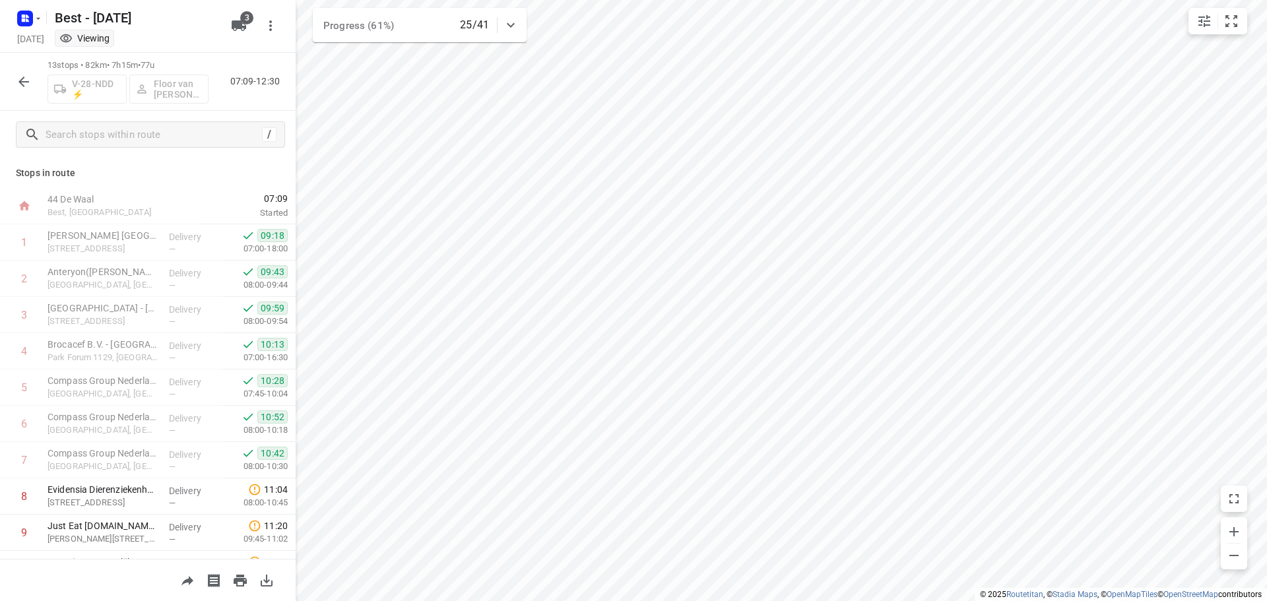
click at [17, 75] on icon "button" at bounding box center [24, 82] width 16 height 16
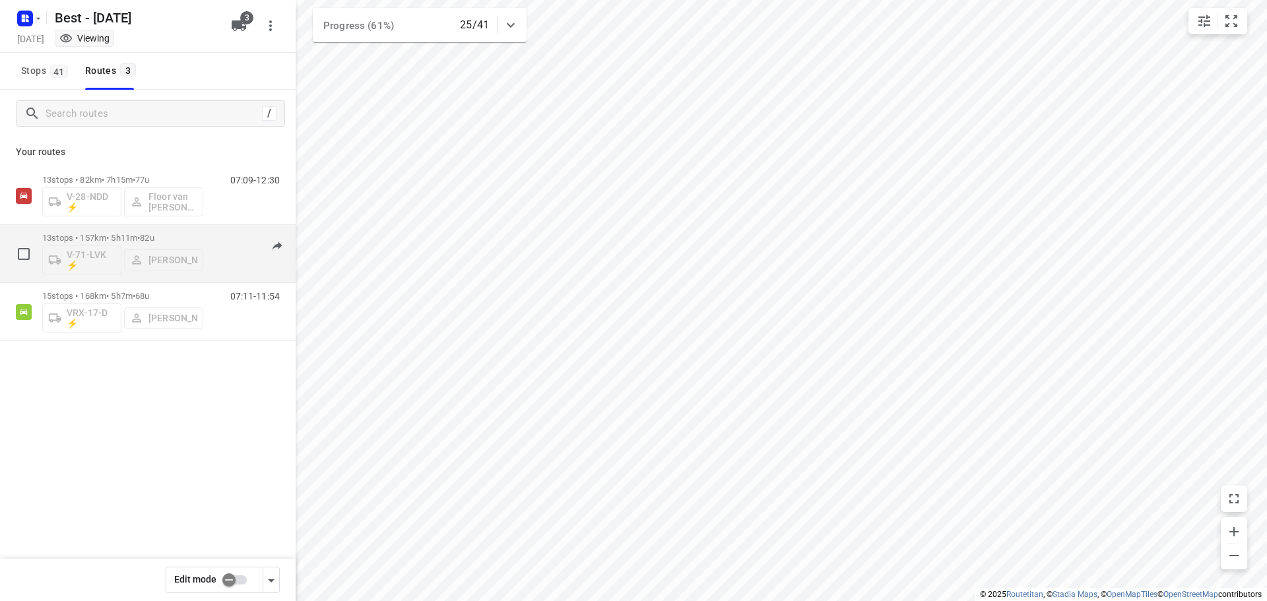
click at [129, 226] on div "13 stops • 157km • 5h11m • 82u V-71-LVK ⚡ Maurice Franken" at bounding box center [122, 253] width 161 height 55
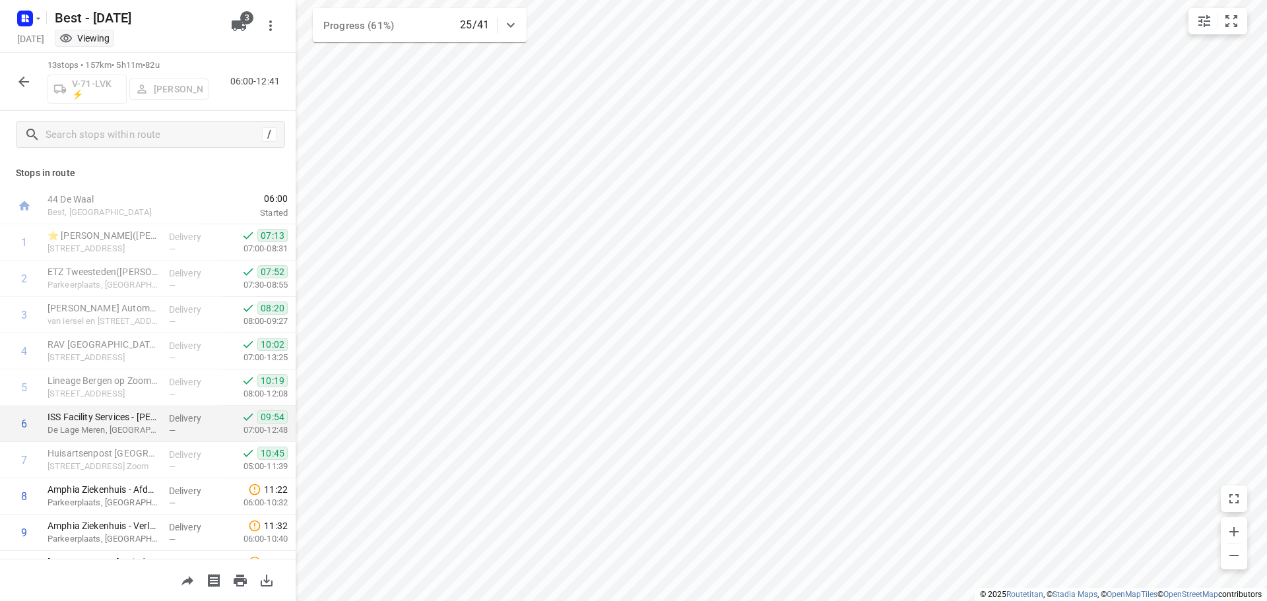
scroll to position [174, 0]
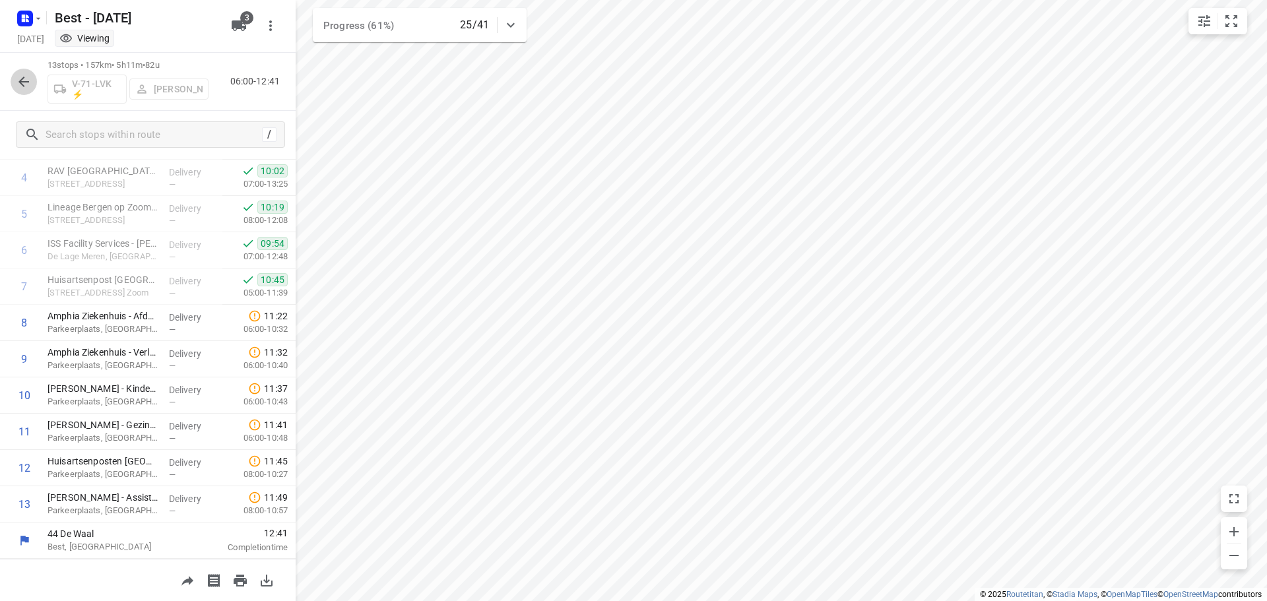
click at [32, 83] on button "button" at bounding box center [24, 82] width 26 height 26
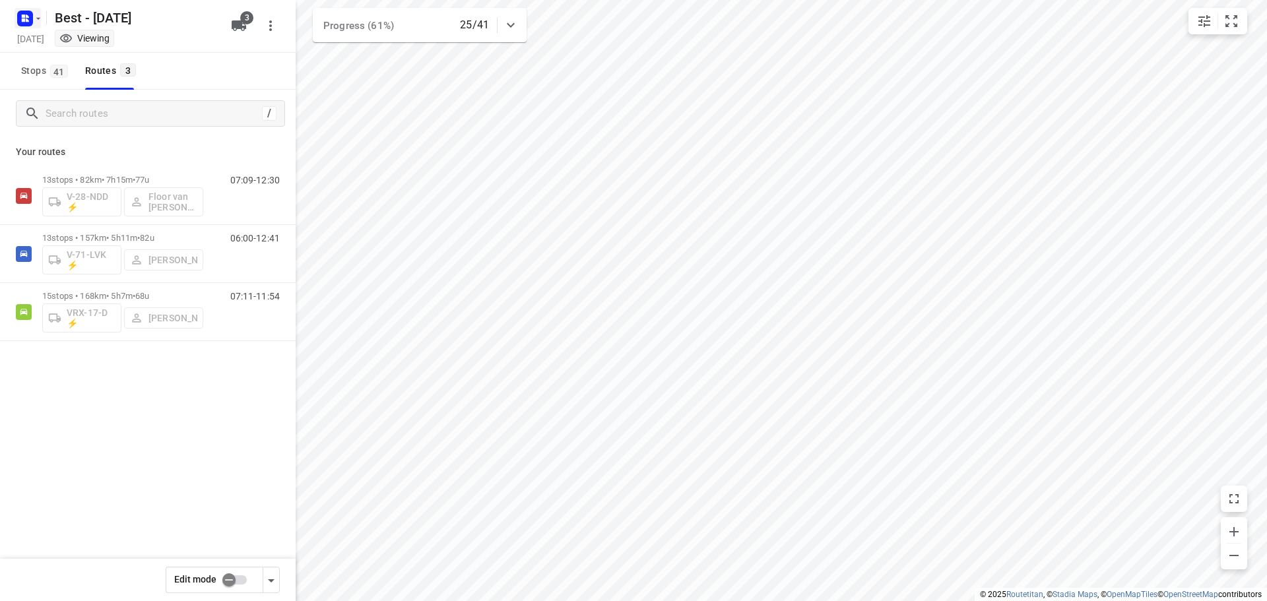
click at [20, 10] on icon "button" at bounding box center [25, 18] width 21 height 21
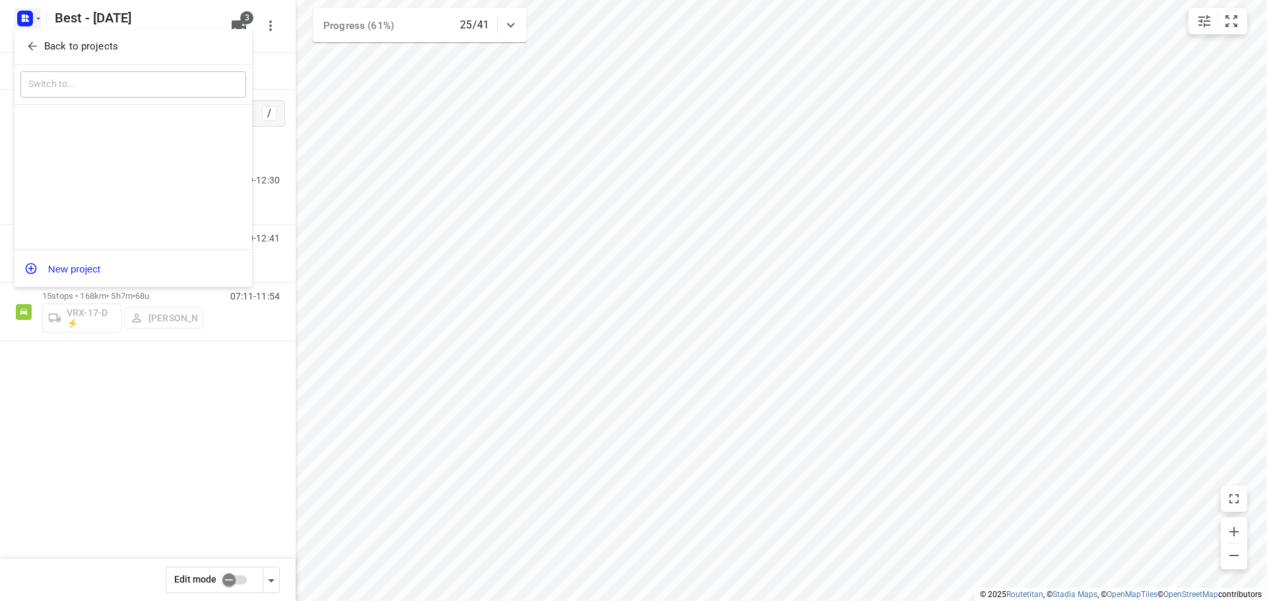
click at [38, 36] on button "Back to projects" at bounding box center [133, 47] width 226 height 22
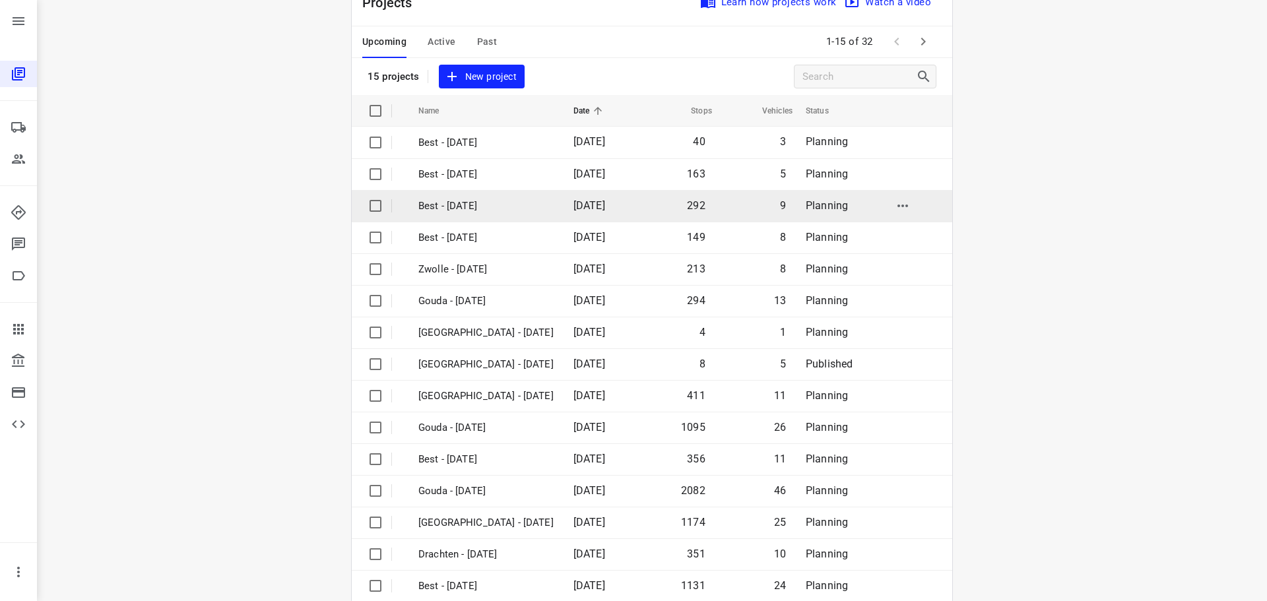
scroll to position [66, 0]
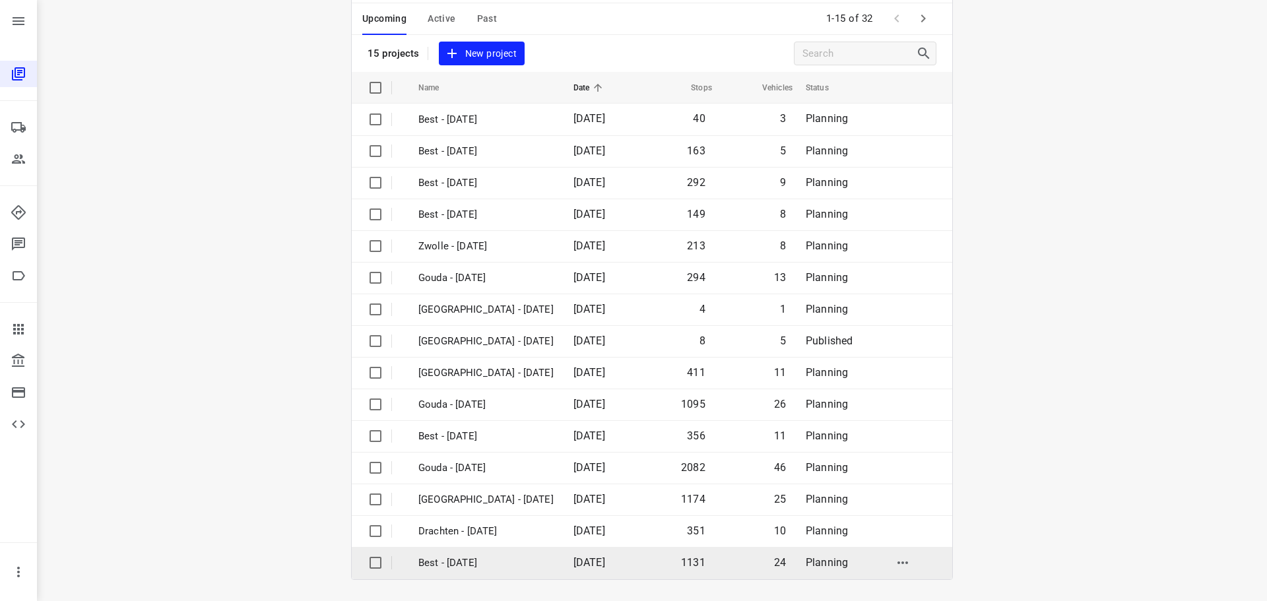
click at [605, 568] on span "[DATE]" at bounding box center [589, 562] width 32 height 13
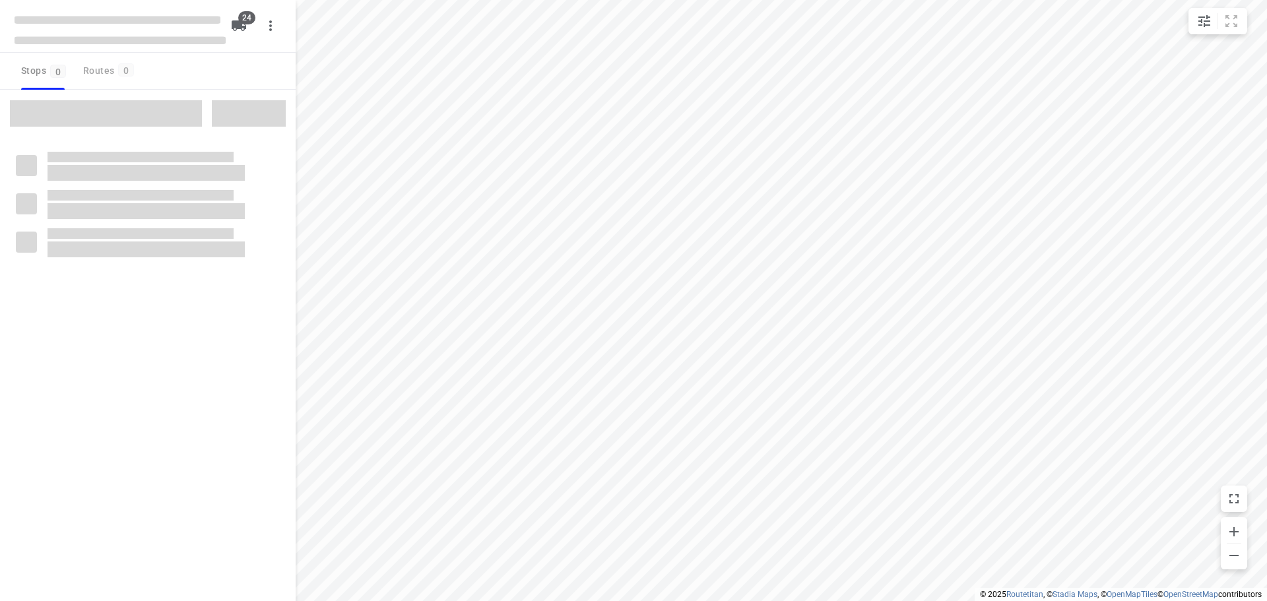
checkbox input "true"
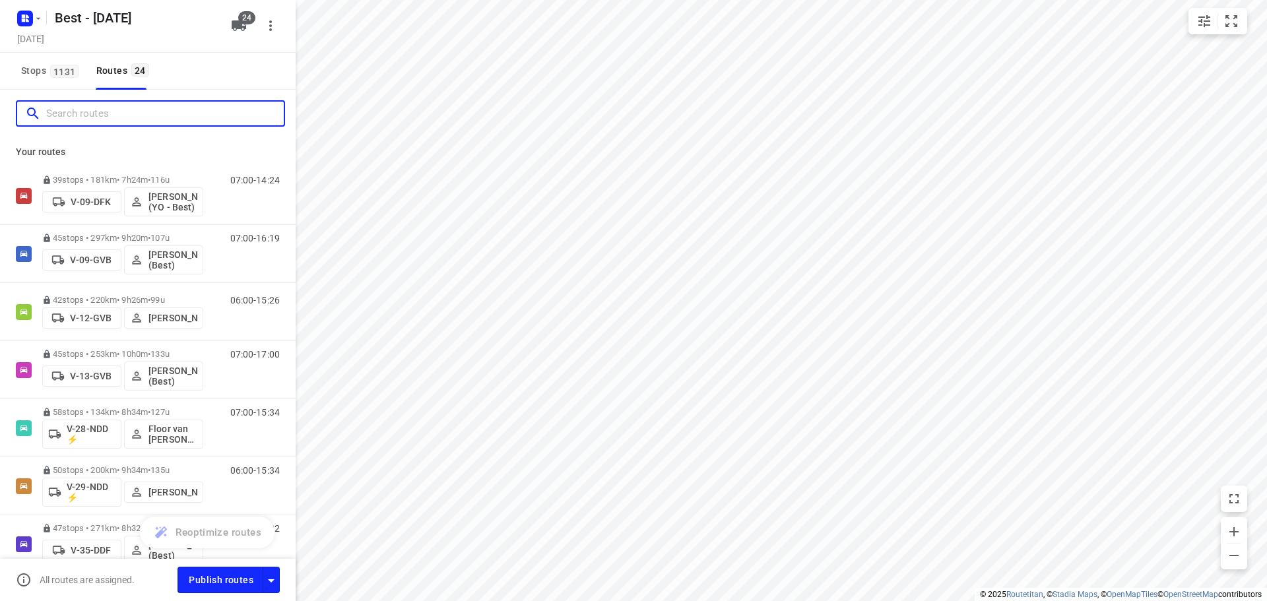
click at [158, 117] on input "Search routes" at bounding box center [165, 114] width 238 height 20
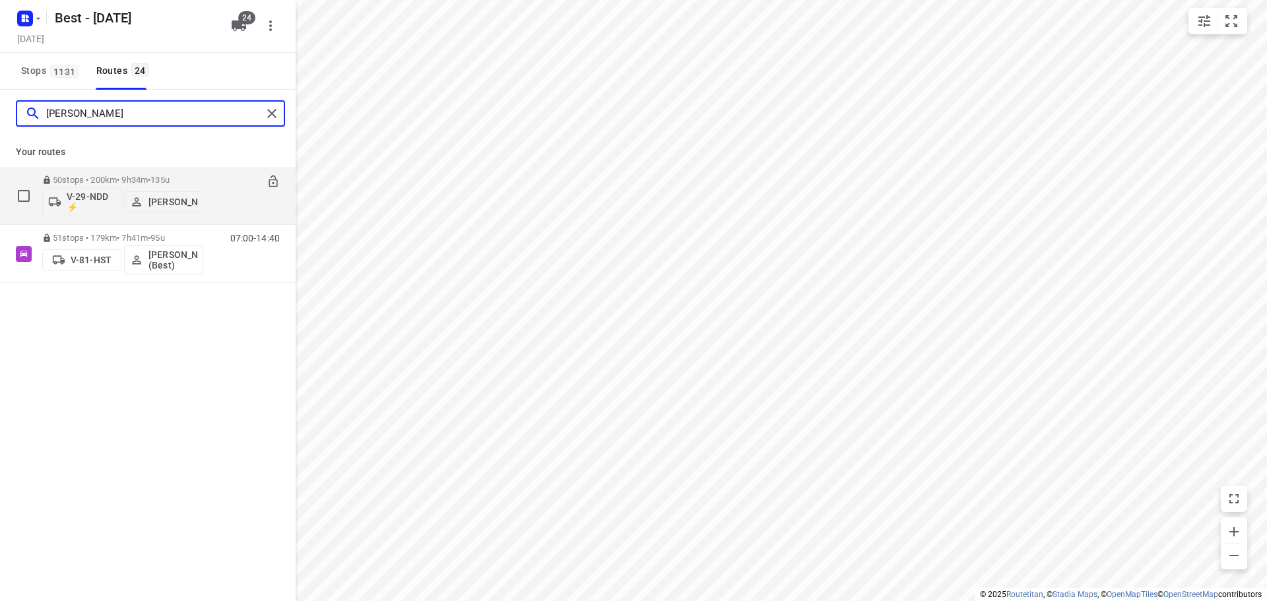
type input "lisa"
click at [134, 185] on div "V-29-NDD ⚡ Lisa van Rosmalen" at bounding box center [122, 201] width 161 height 32
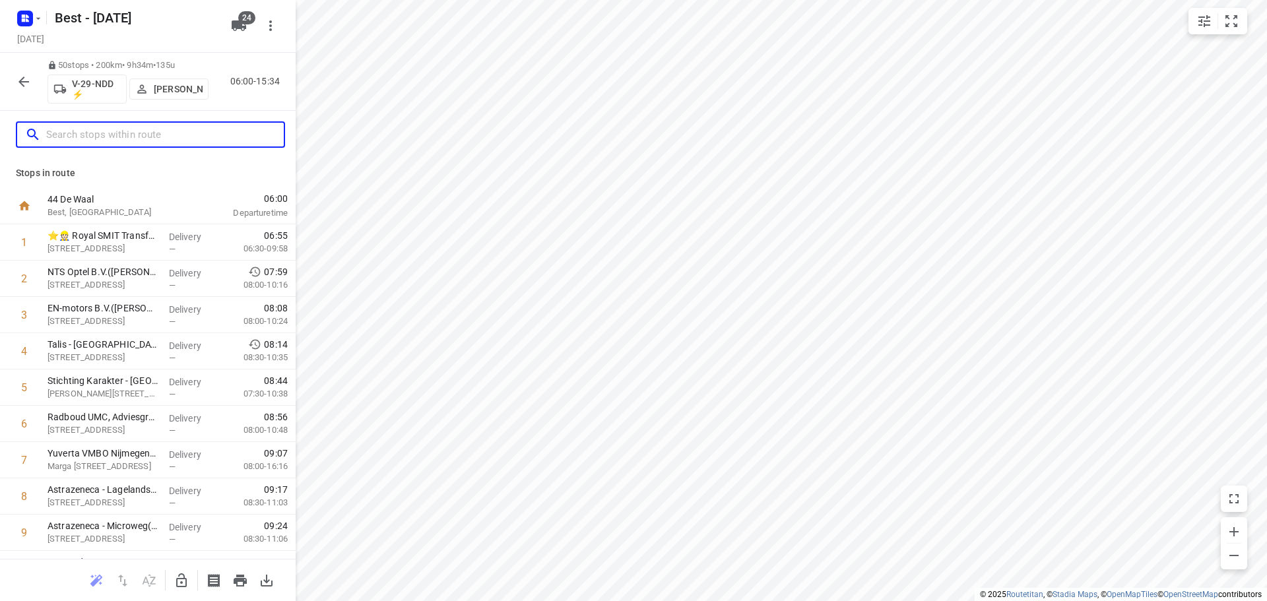
click at [179, 133] on input "text" at bounding box center [165, 135] width 238 height 20
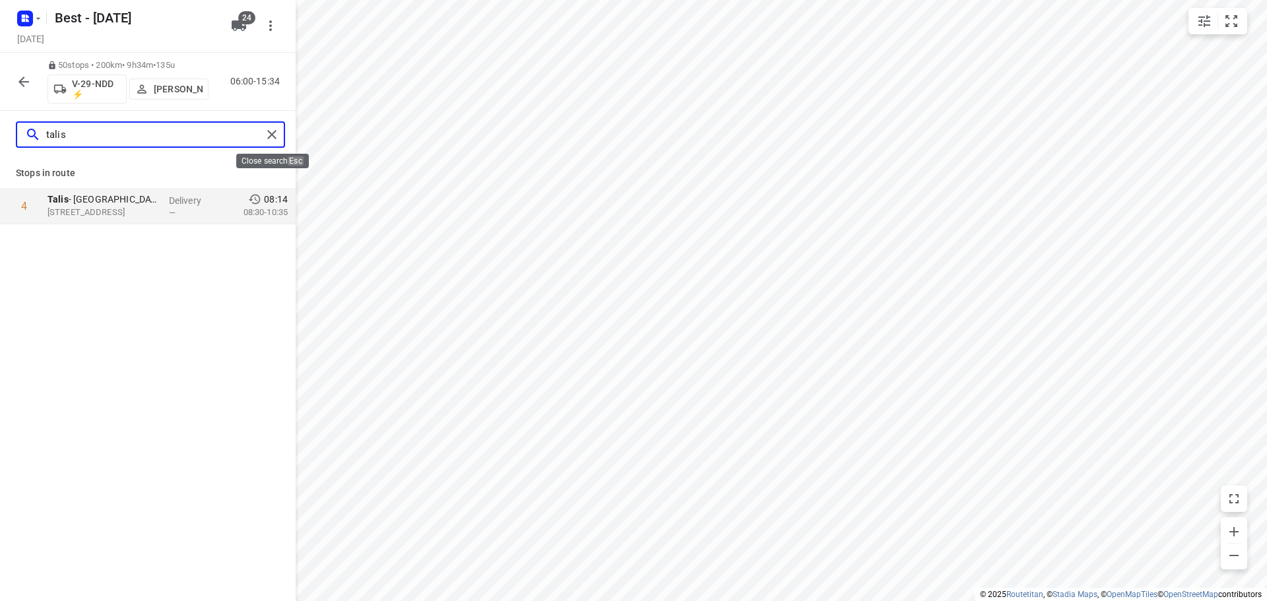
type input "talis"
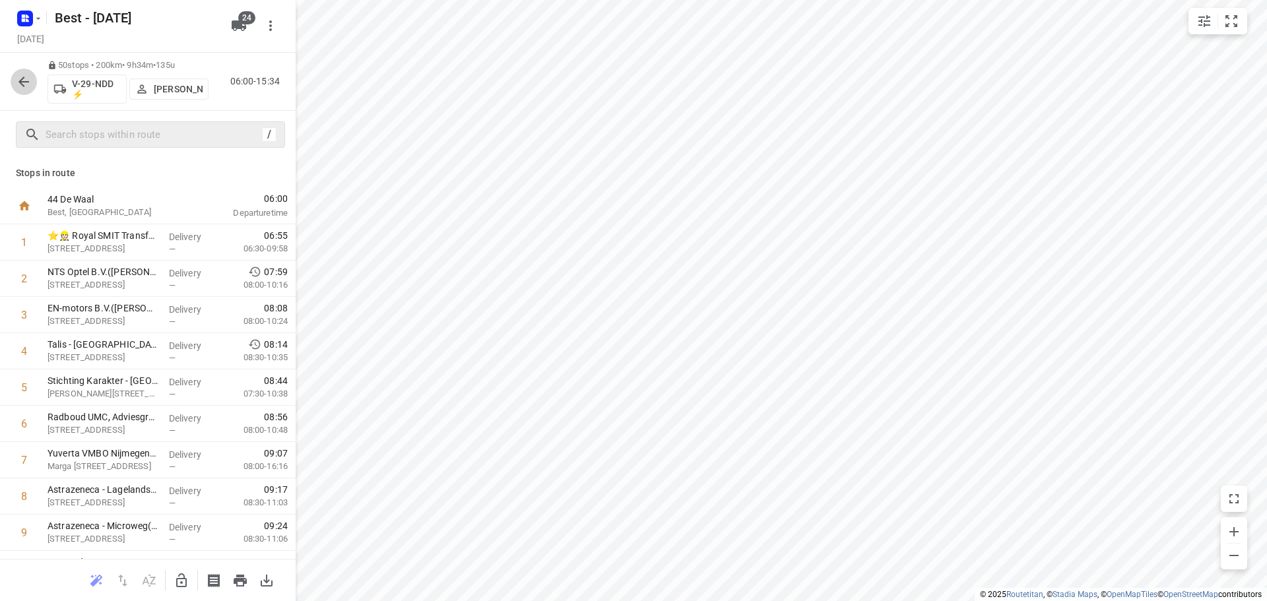
click at [20, 80] on icon "button" at bounding box center [24, 82] width 16 height 16
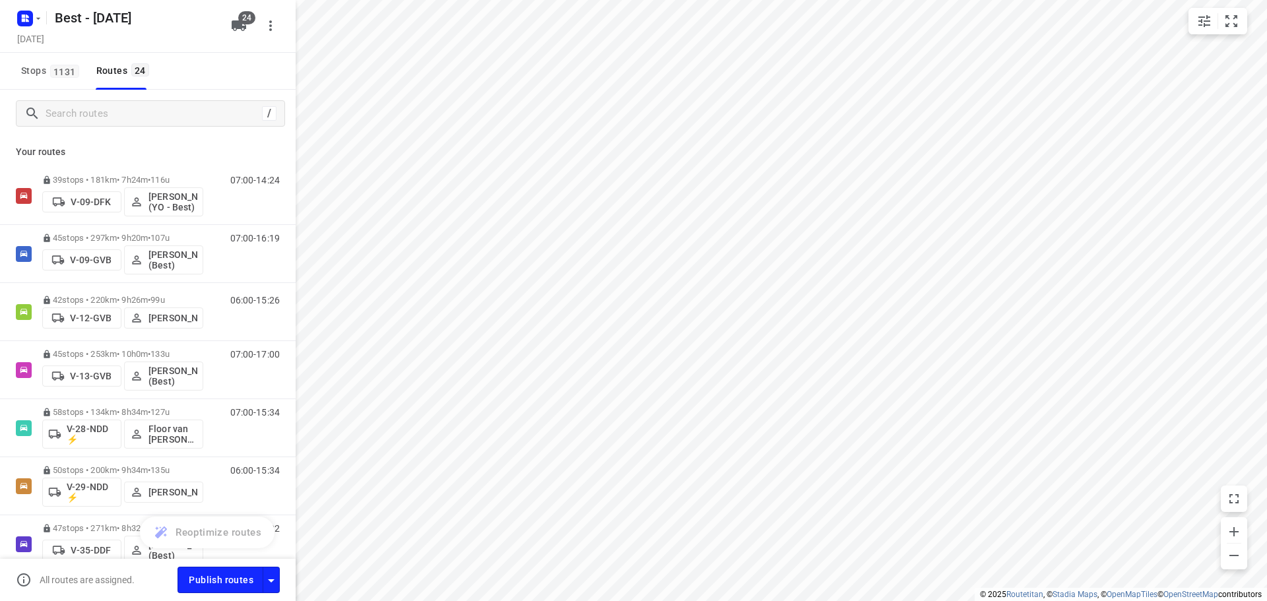
drag, startPoint x: 269, startPoint y: 570, endPoint x: 269, endPoint y: 562, distance: 7.9
click at [269, 570] on button "button" at bounding box center [271, 580] width 17 height 26
click at [274, 576] on icon "button" at bounding box center [271, 581] width 16 height 16
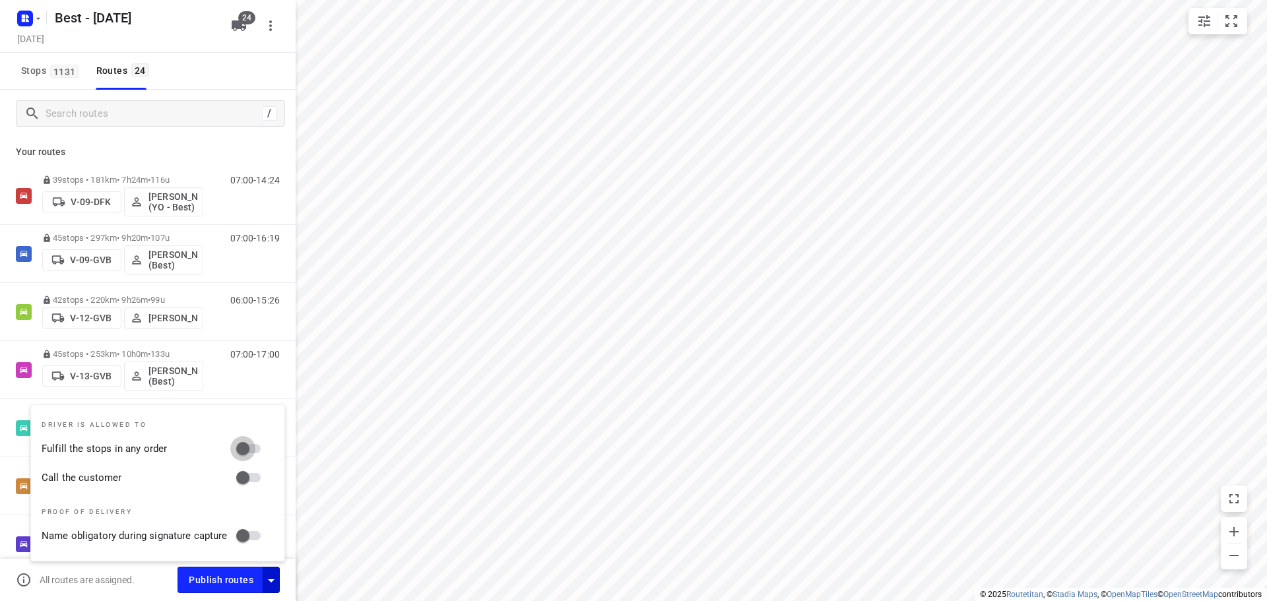
drag, startPoint x: 238, startPoint y: 453, endPoint x: 242, endPoint y: 480, distance: 27.3
click at [238, 452] on input "Fulfill the stops in any order" at bounding box center [242, 448] width 75 height 25
checkbox input "true"
click at [242, 480] on input "Call the customer" at bounding box center [242, 477] width 75 height 25
checkbox input "true"
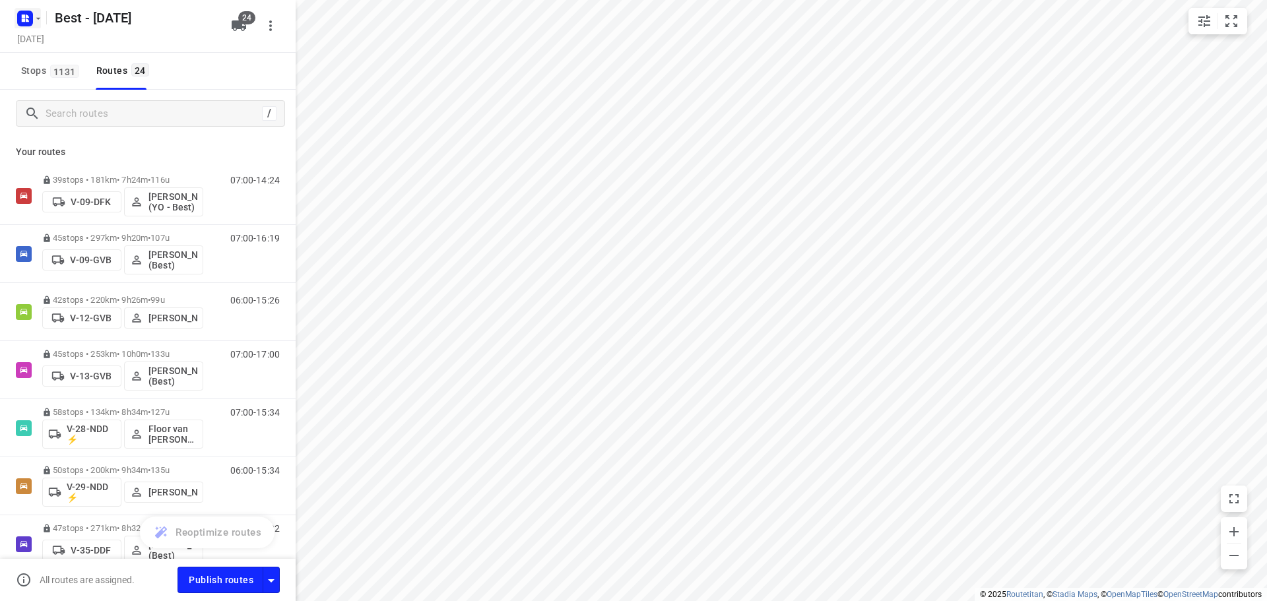
click at [34, 22] on icon "button" at bounding box center [38, 18] width 11 height 11
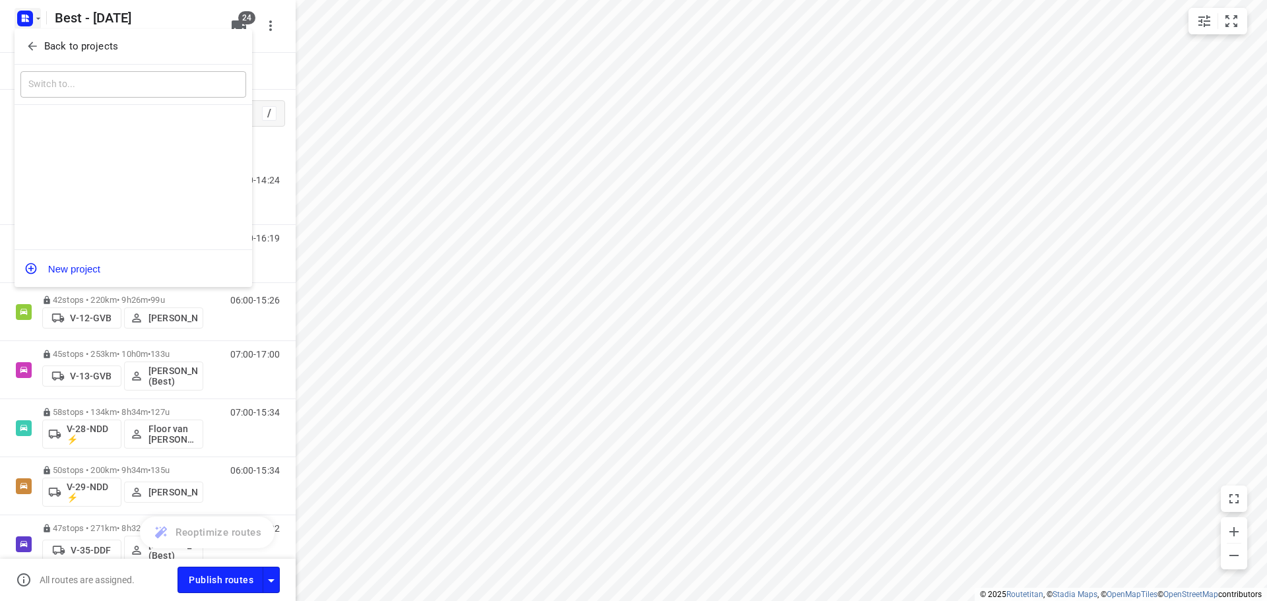
click at [42, 38] on button "Back to projects" at bounding box center [133, 47] width 226 height 22
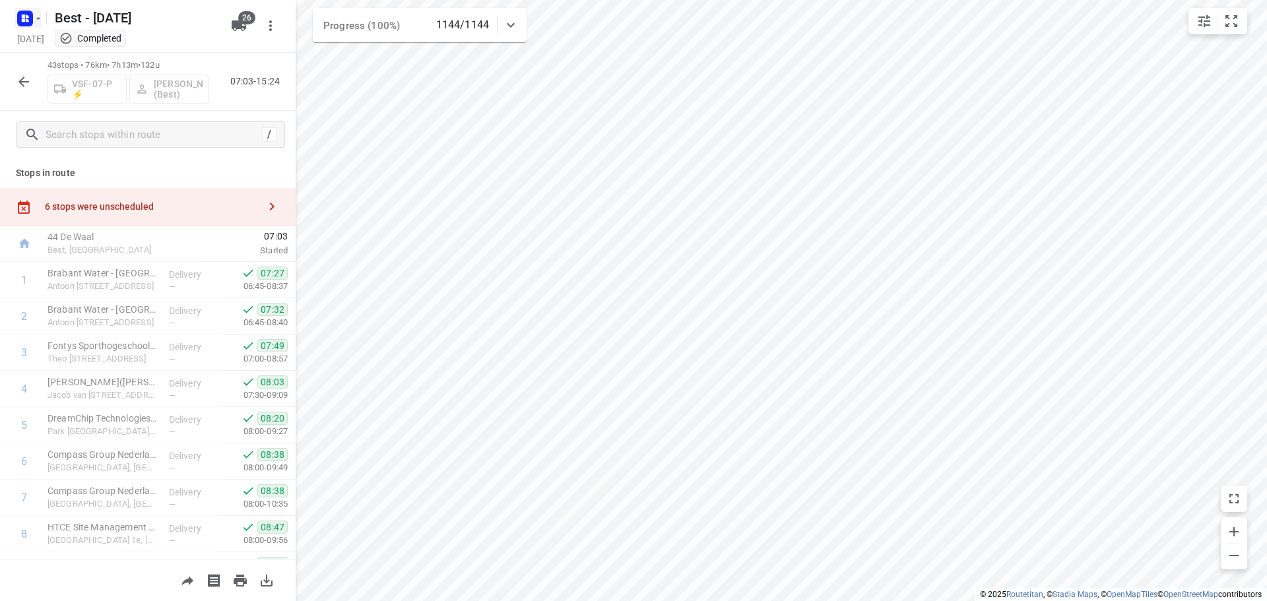
click at [36, 15] on button "button" at bounding box center [28, 18] width 26 height 21
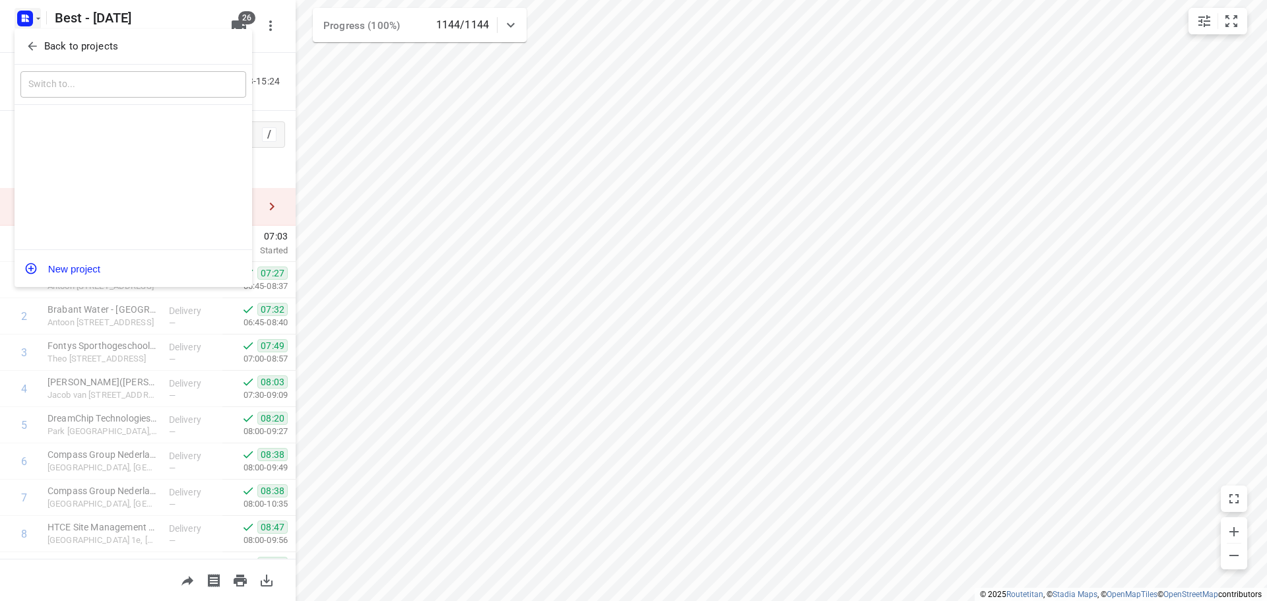
click at [34, 27] on div at bounding box center [633, 300] width 1267 height 601
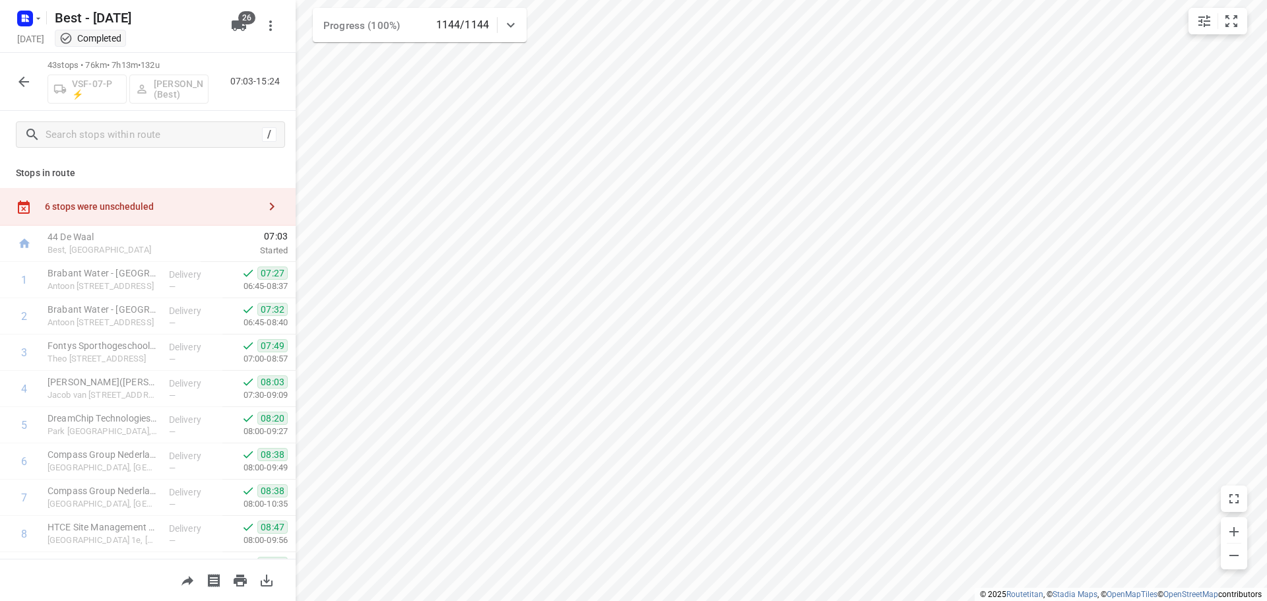
click at [37, 34] on div "[DATE] Completed" at bounding box center [120, 40] width 211 height 18
click at [36, 28] on button "button" at bounding box center [28, 18] width 26 height 21
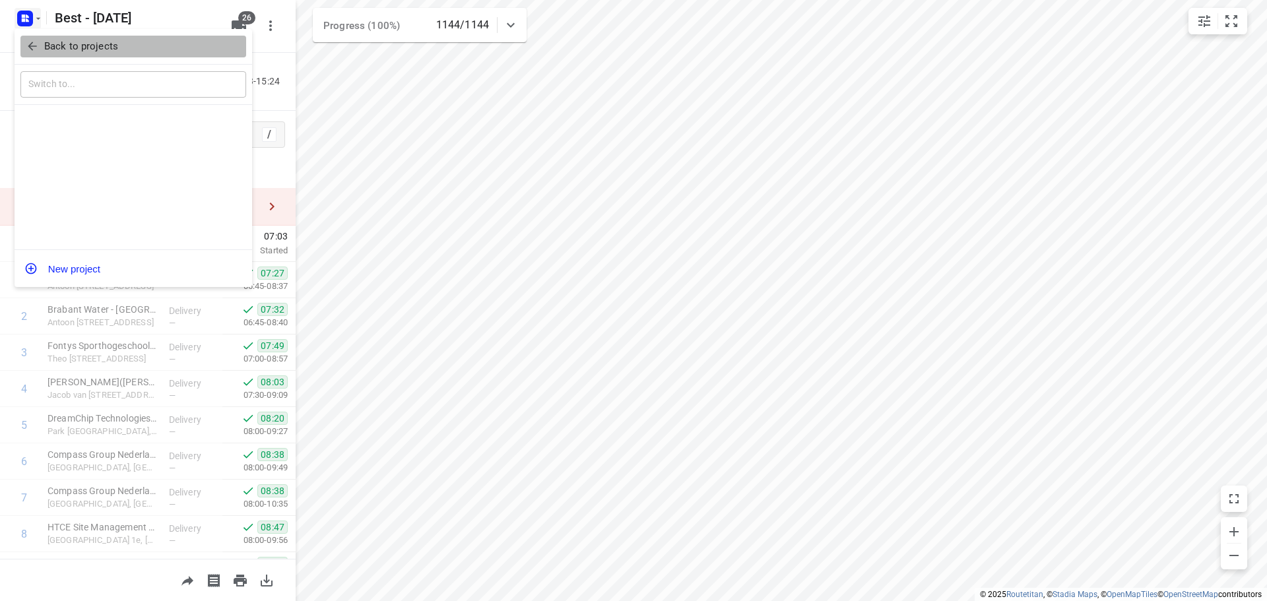
drag, startPoint x: 38, startPoint y: 45, endPoint x: 40, endPoint y: 52, distance: 7.7
click at [38, 48] on icon "button" at bounding box center [32, 46] width 13 height 13
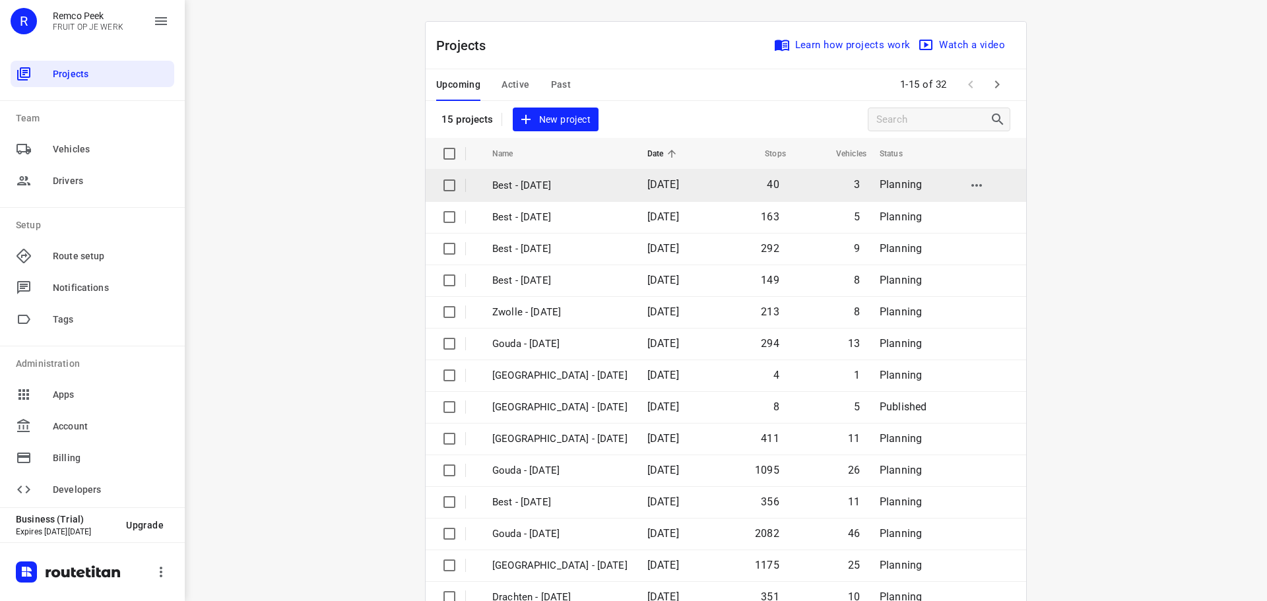
scroll to position [66, 0]
